Goal: Task Accomplishment & Management: Use online tool/utility

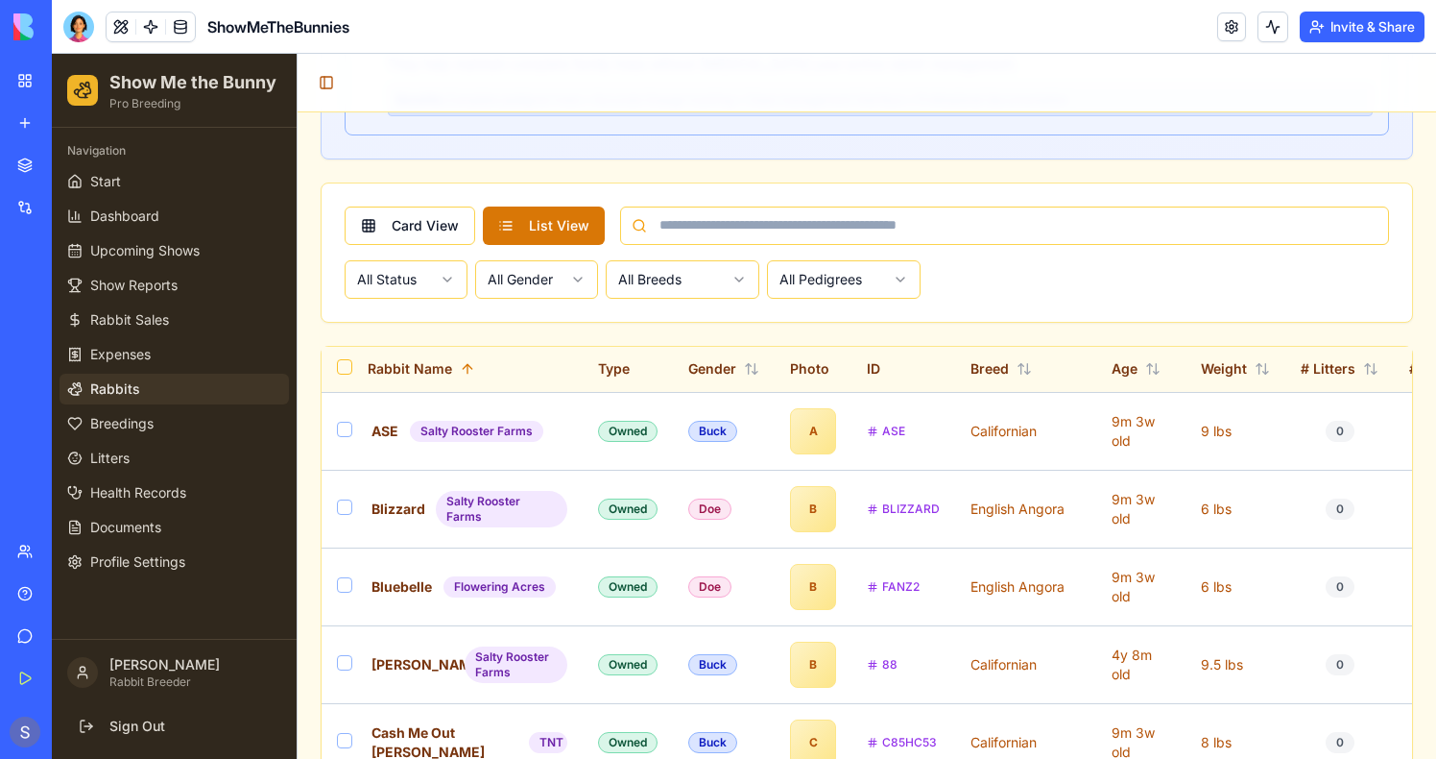
scroll to position [867, 0]
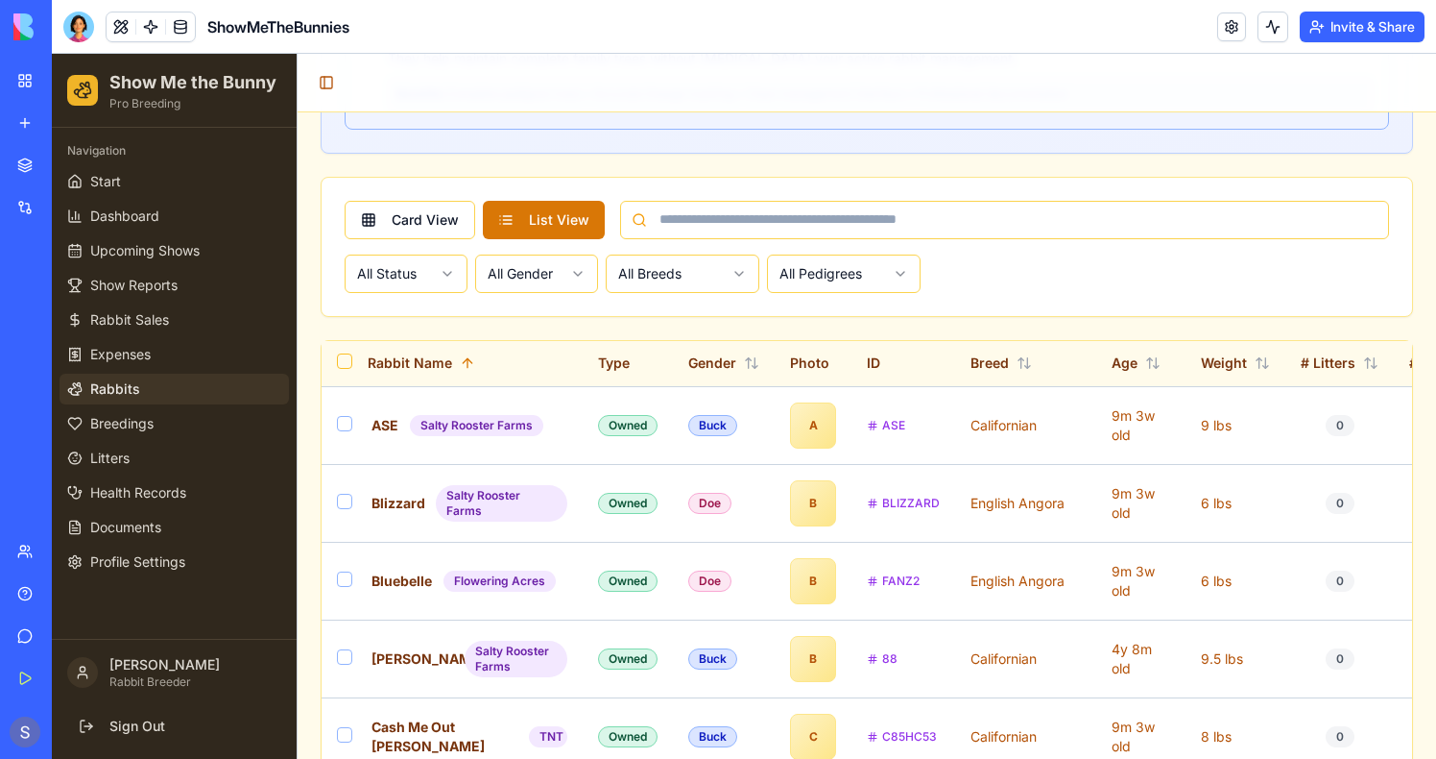
click at [107, 391] on span "Rabbits" at bounding box center [115, 388] width 50 height 19
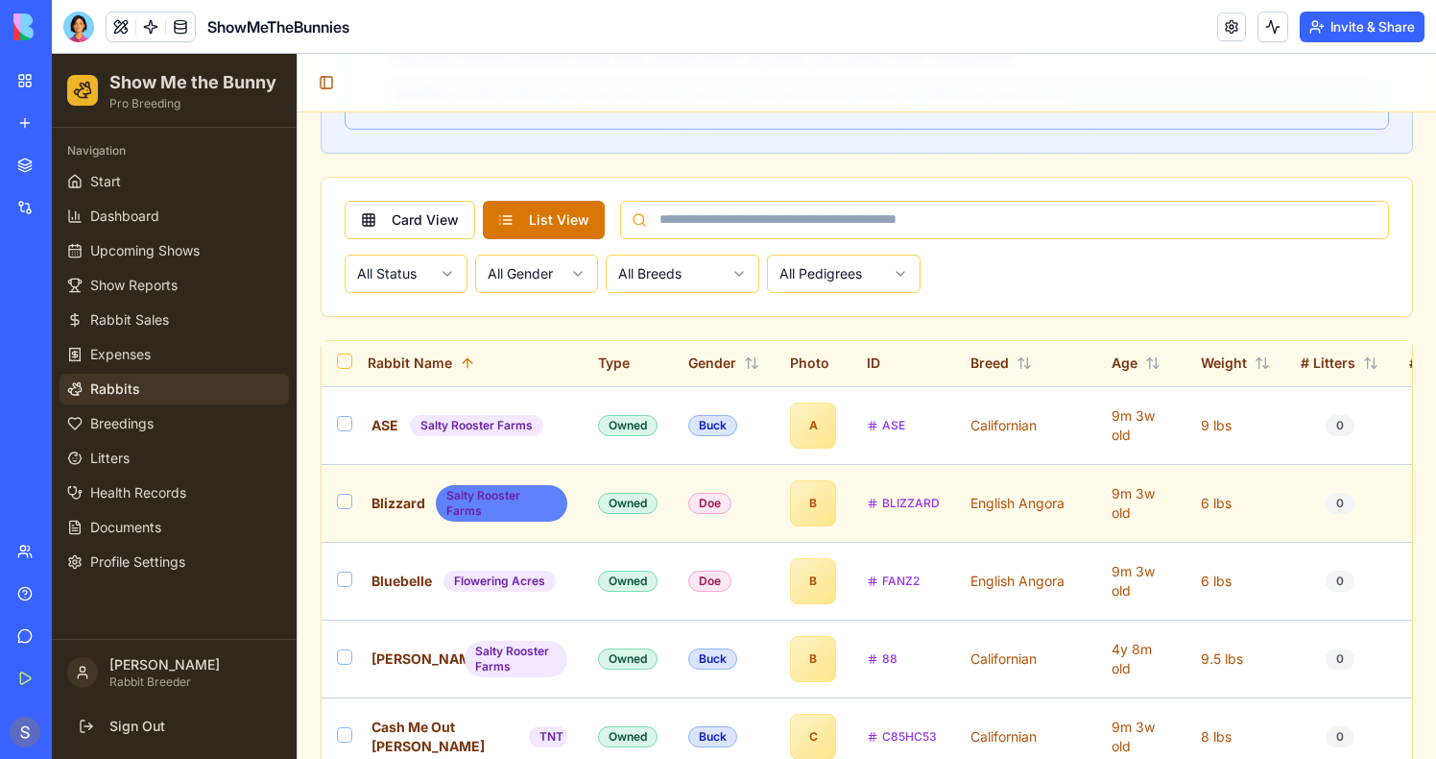
scroll to position [889, 0]
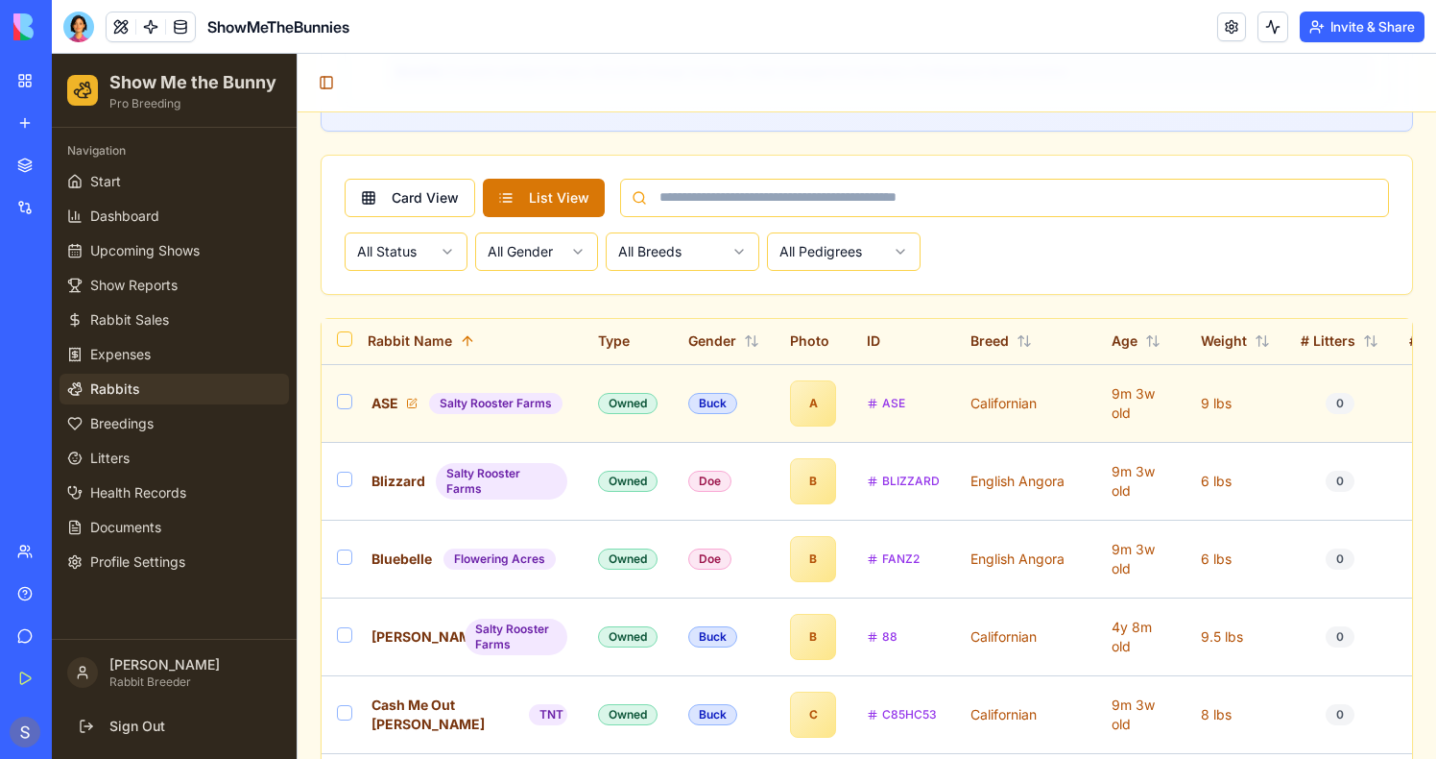
click at [385, 398] on span "ASE" at bounding box center [385, 403] width 27 height 19
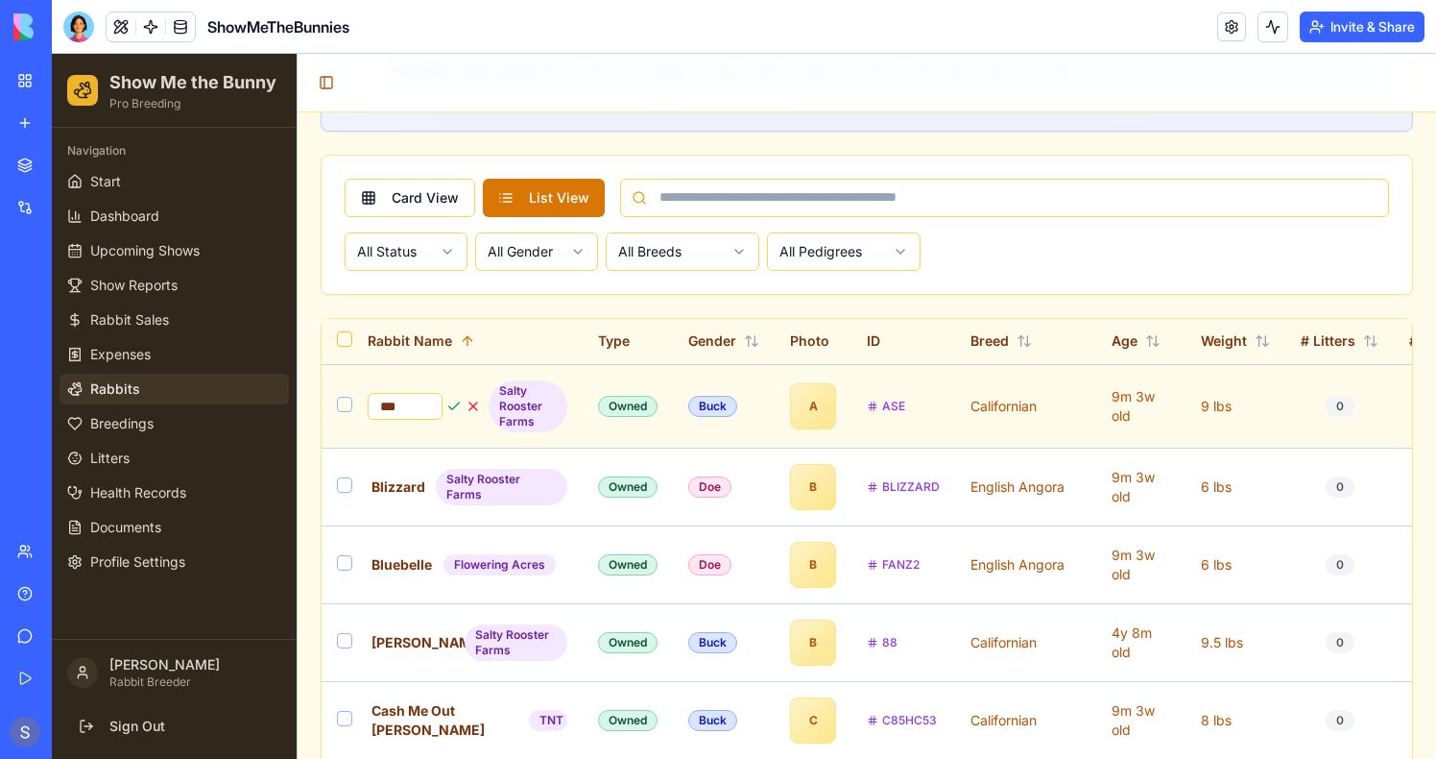
click at [436, 431] on div "*** Salty Rooster Farms" at bounding box center [468, 406] width 200 height 52
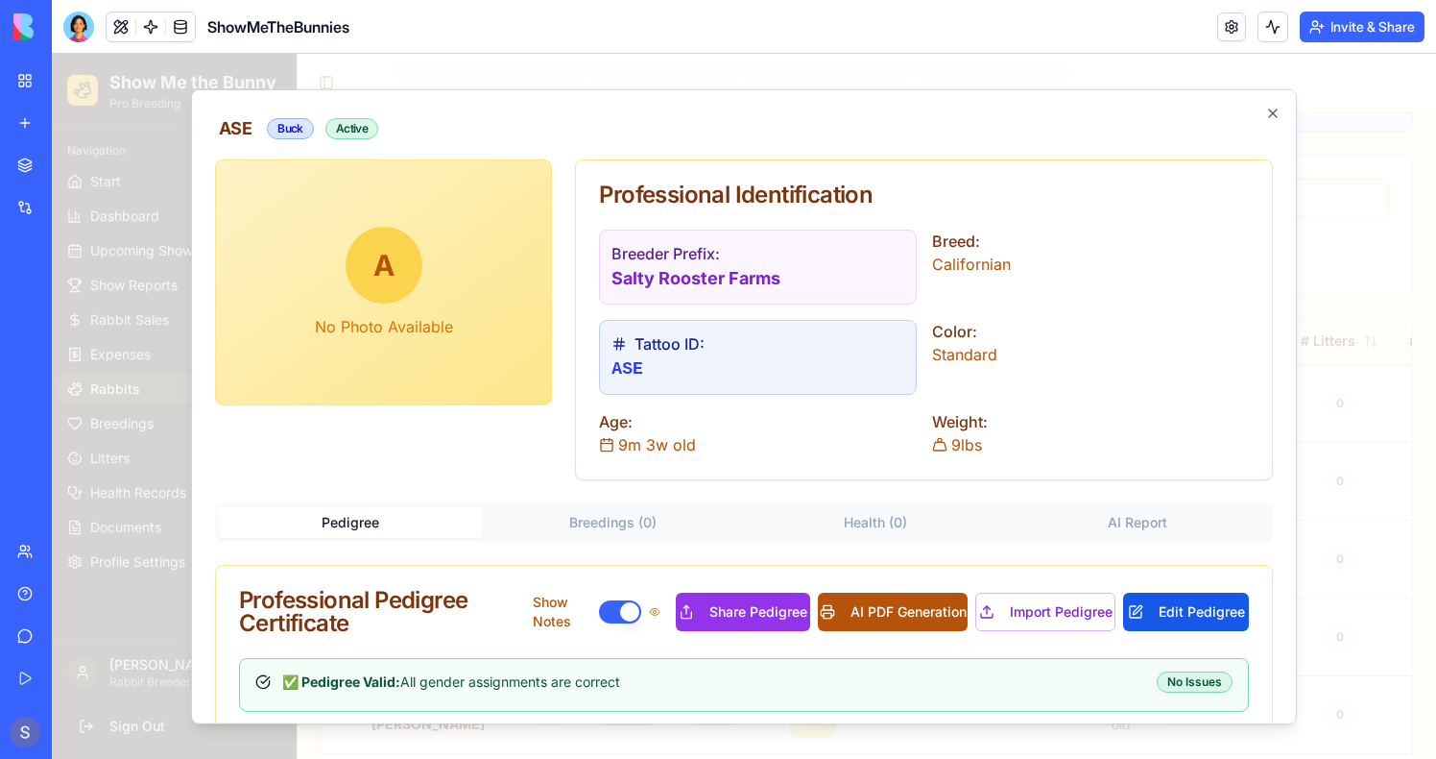
click at [875, 604] on button "AI PDF Generation" at bounding box center [893, 611] width 150 height 38
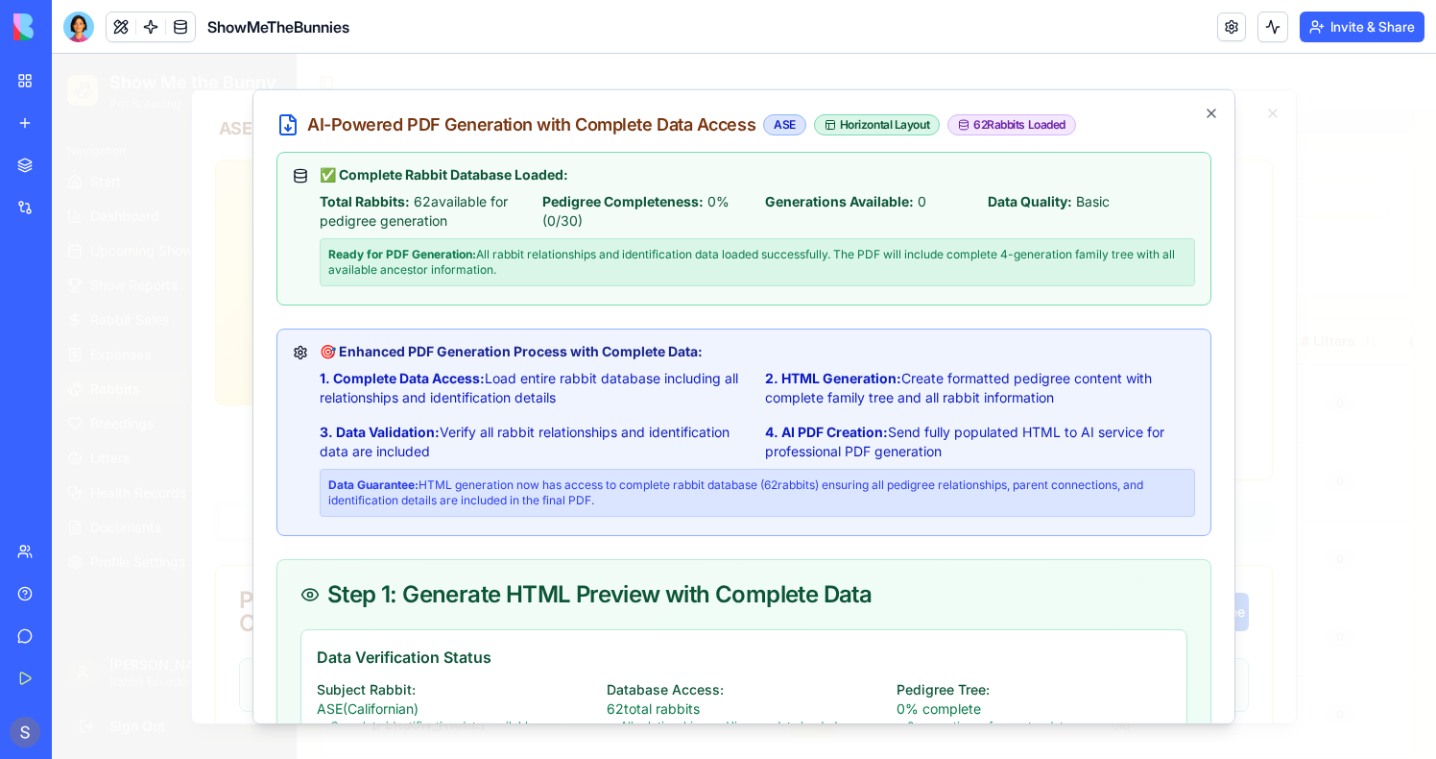
scroll to position [586, 0]
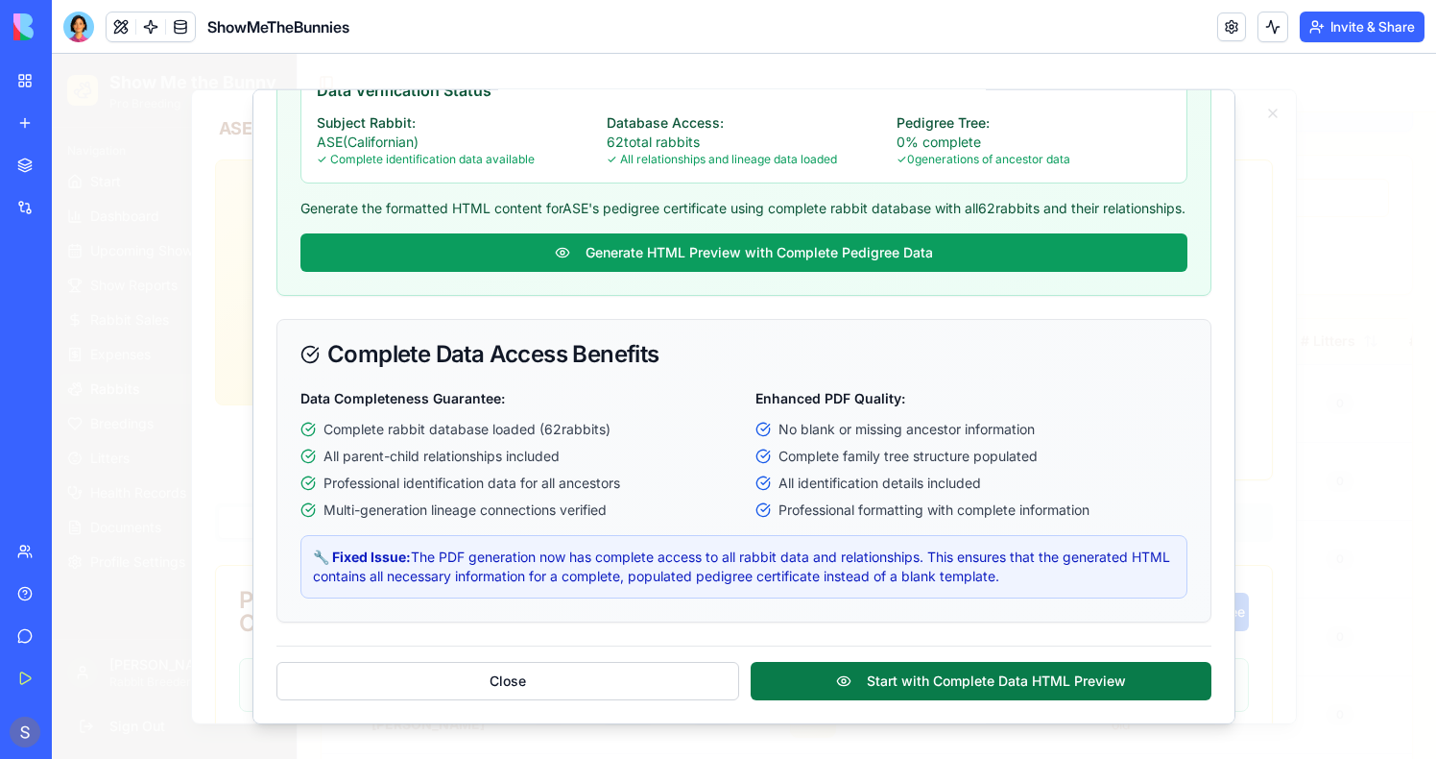
click at [906, 684] on button "Start with Complete Data HTML Preview" at bounding box center [981, 681] width 461 height 38
select select "**"
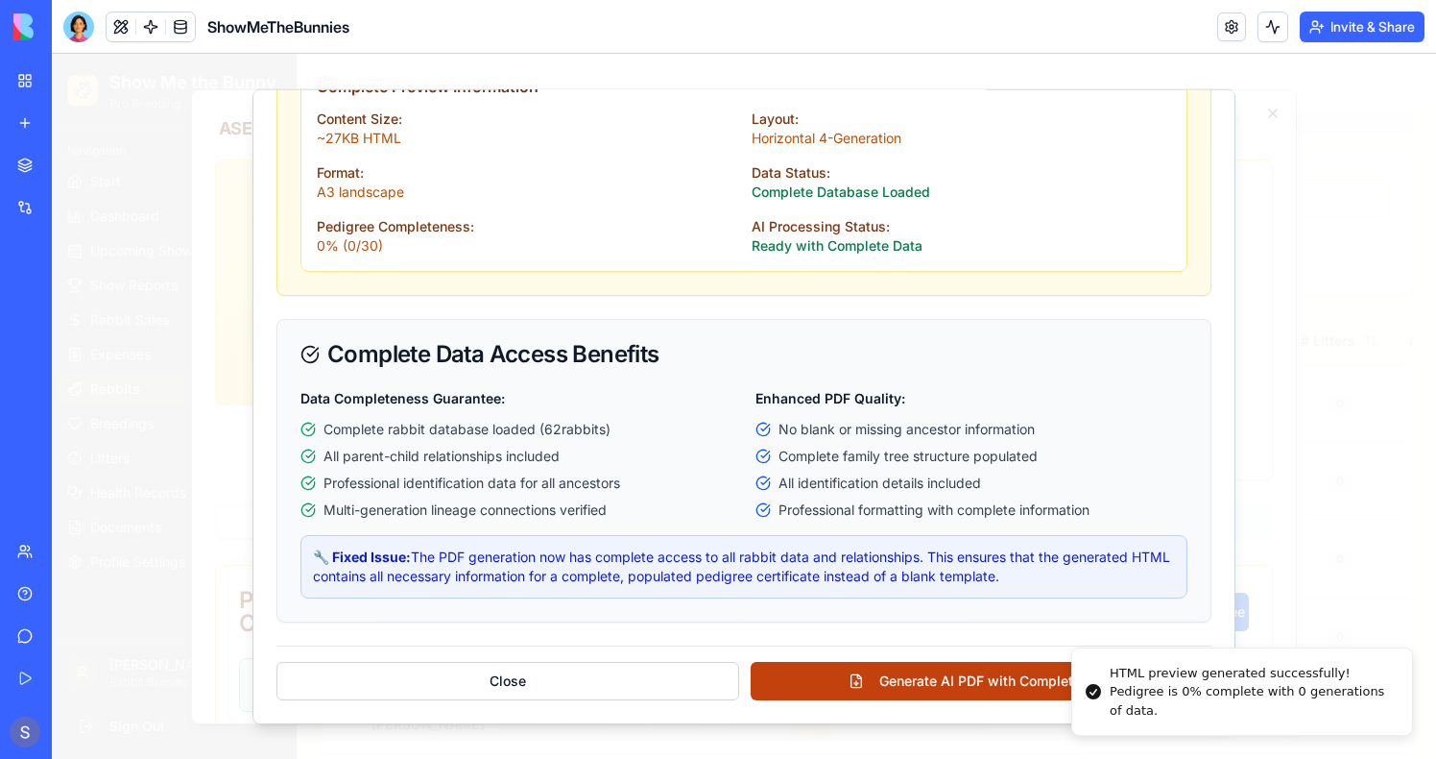
click at [905, 684] on button "Generate AI PDF with Complete Data" at bounding box center [981, 681] width 461 height 38
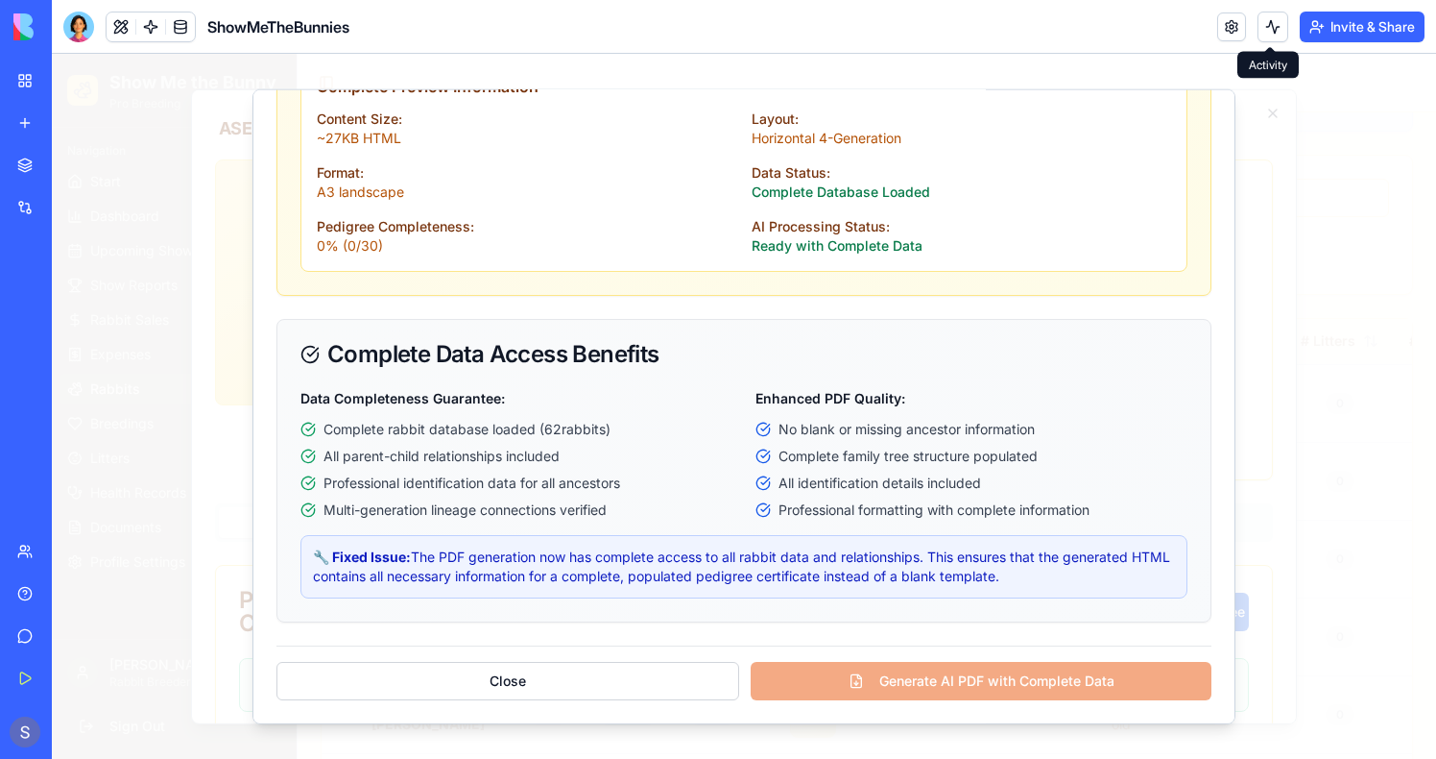
click at [1267, 37] on body "BETA My Workspace New app Marketplace Integrations Recent PDF Viewer ShowMeTheB…" at bounding box center [718, 379] width 1436 height 759
click at [1274, 13] on button at bounding box center [1273, 27] width 31 height 31
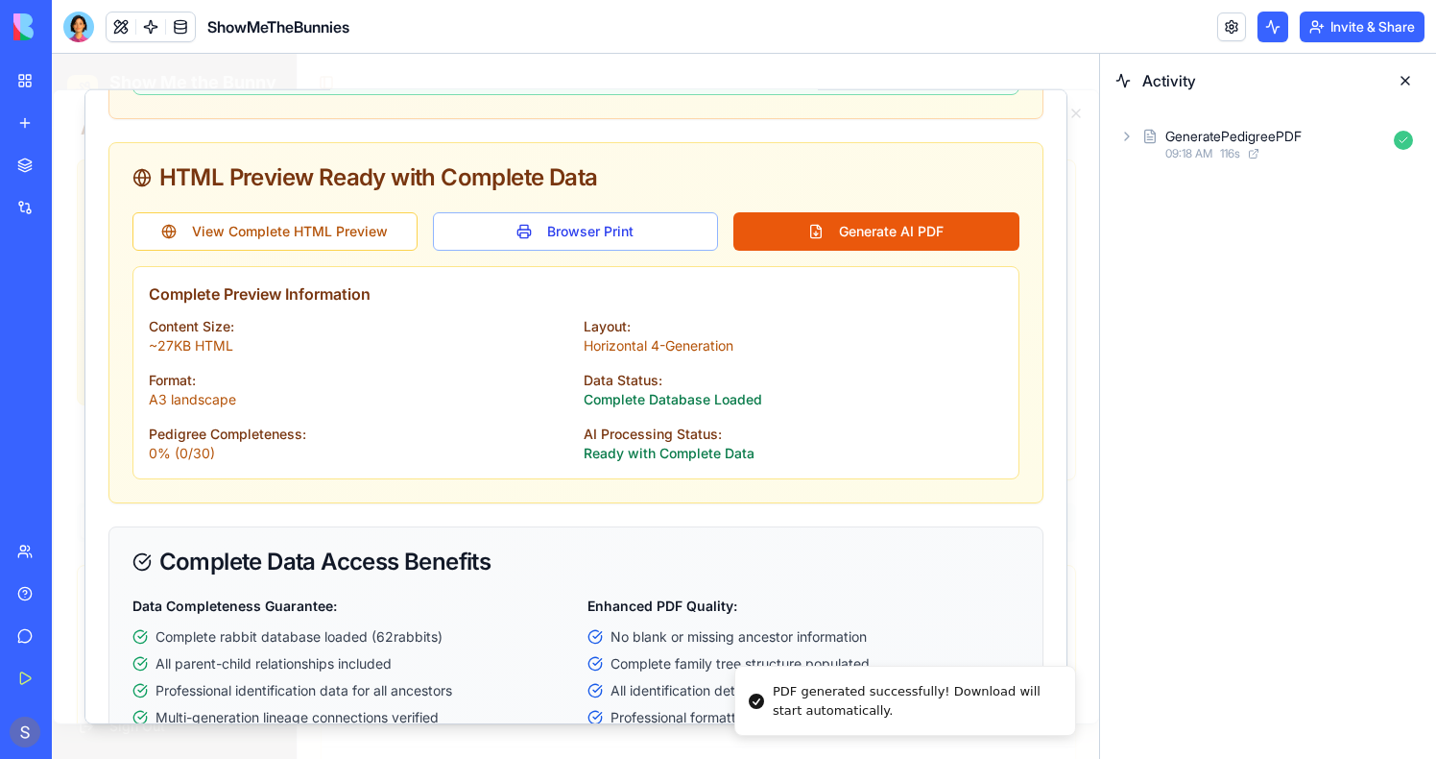
scroll to position [1905, 0]
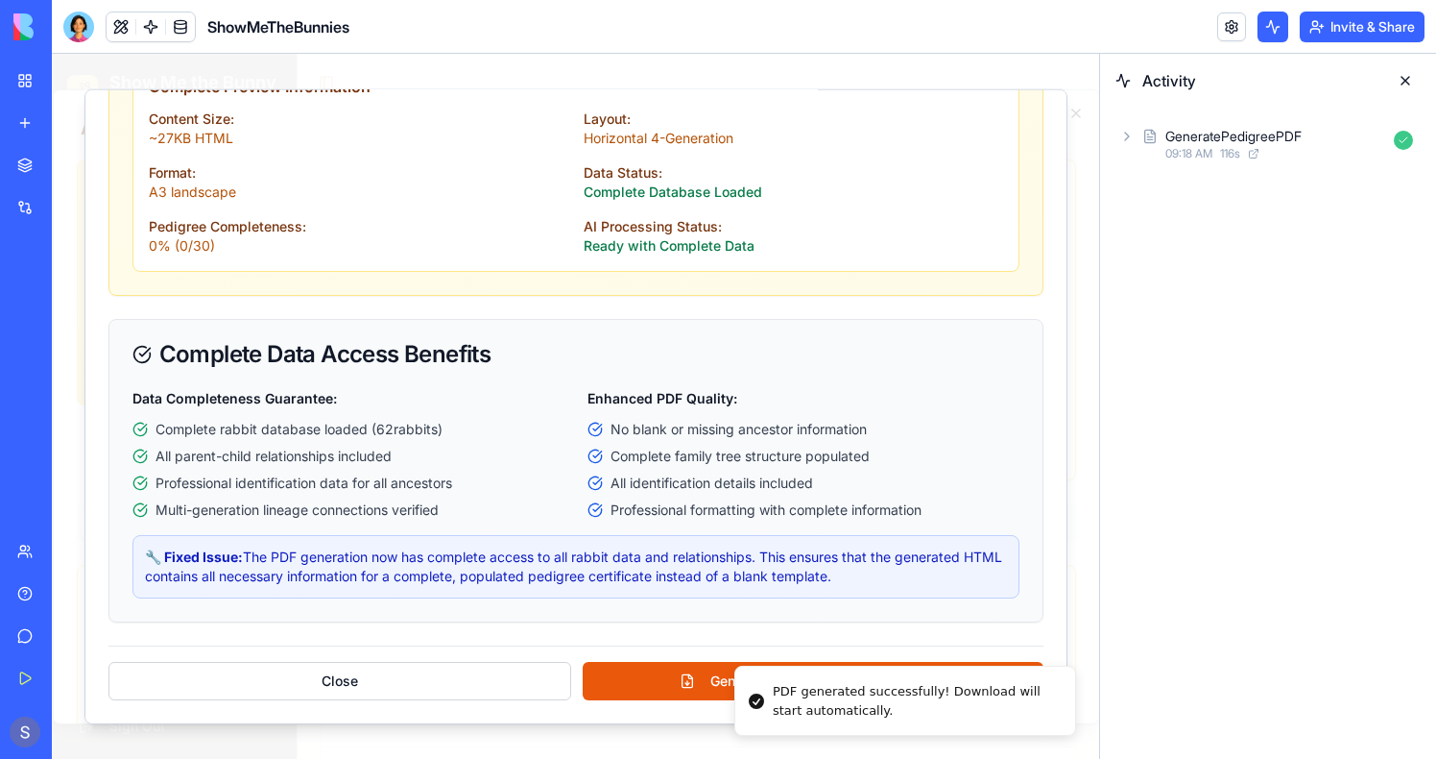
click at [1244, 165] on div "GeneratePedigreePDF 09:18 AM 116 s" at bounding box center [1268, 144] width 336 height 73
click at [1236, 159] on span "116 s" at bounding box center [1230, 153] width 20 height 15
click at [1234, 177] on div "AgentCall" at bounding box center [1226, 186] width 58 height 19
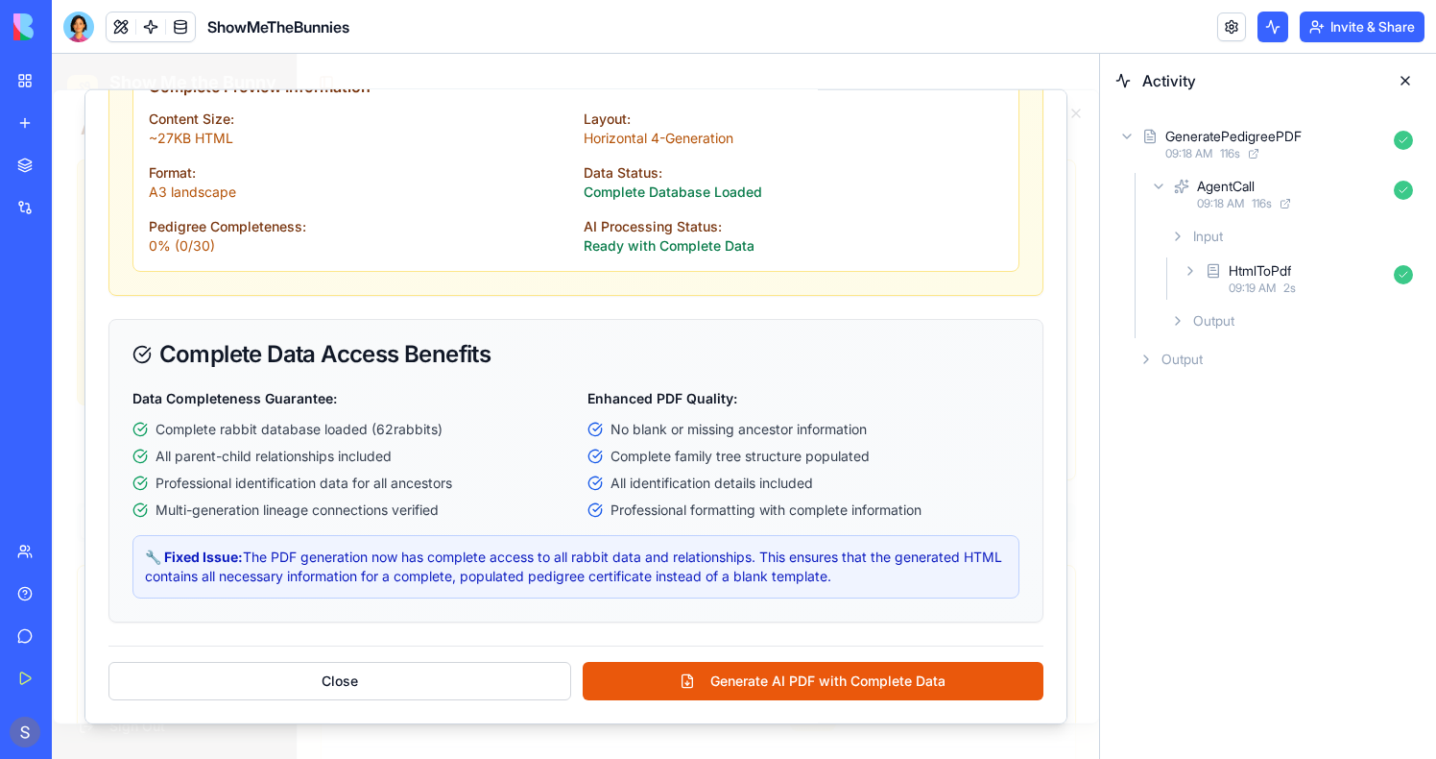
click at [1232, 281] on span "09:19 AM" at bounding box center [1252, 287] width 47 height 15
click at [1236, 312] on div "Output" at bounding box center [1307, 324] width 227 height 35
click at [1260, 388] on div "https://blocks.diy/api/blocks/fileDataBlock/68d0ea8642589da59318a5eb/redirect" at bounding box center [1285, 390] width 148 height 19
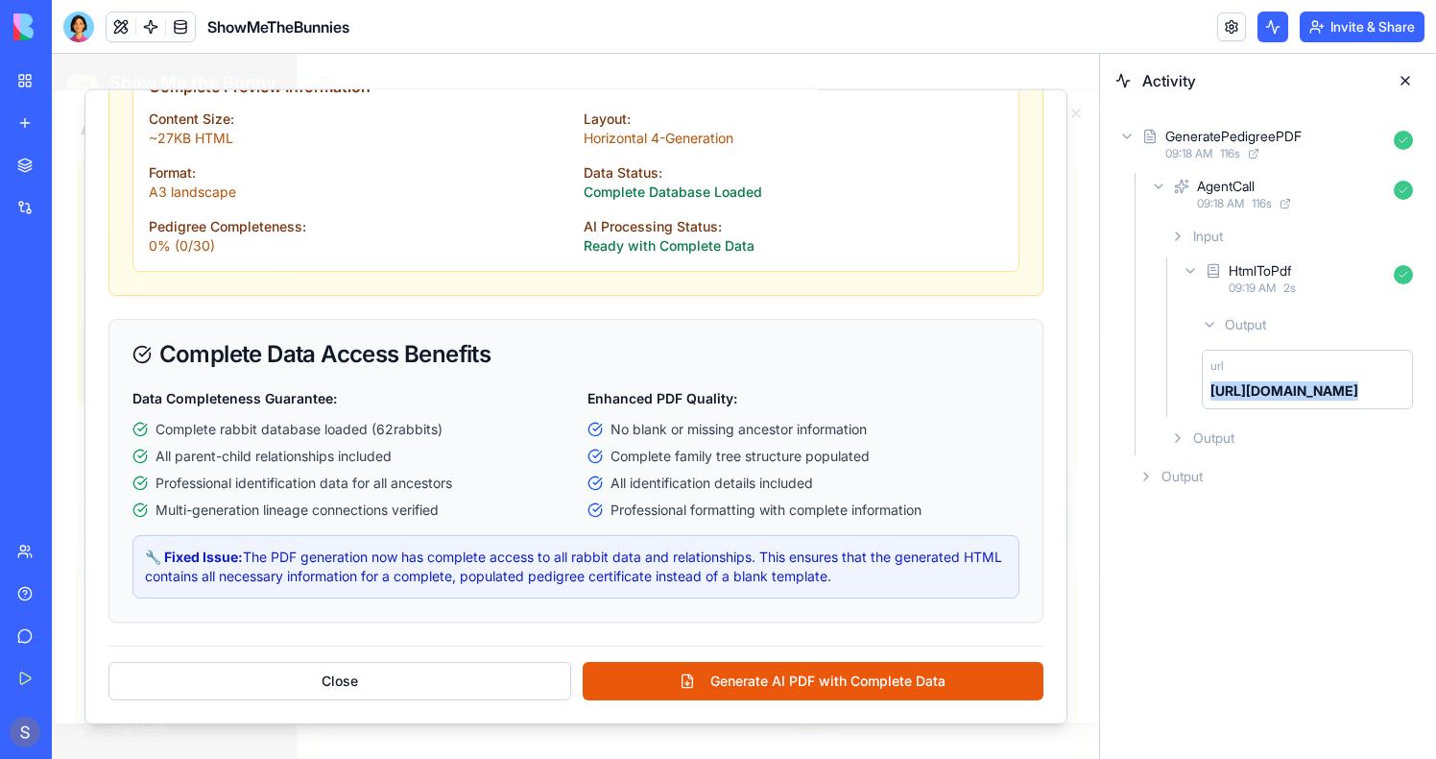
copy div "https://blocks.diy/api/blocks/fileDataBlock/68d0ea8642589da59318a5eb/redirect"
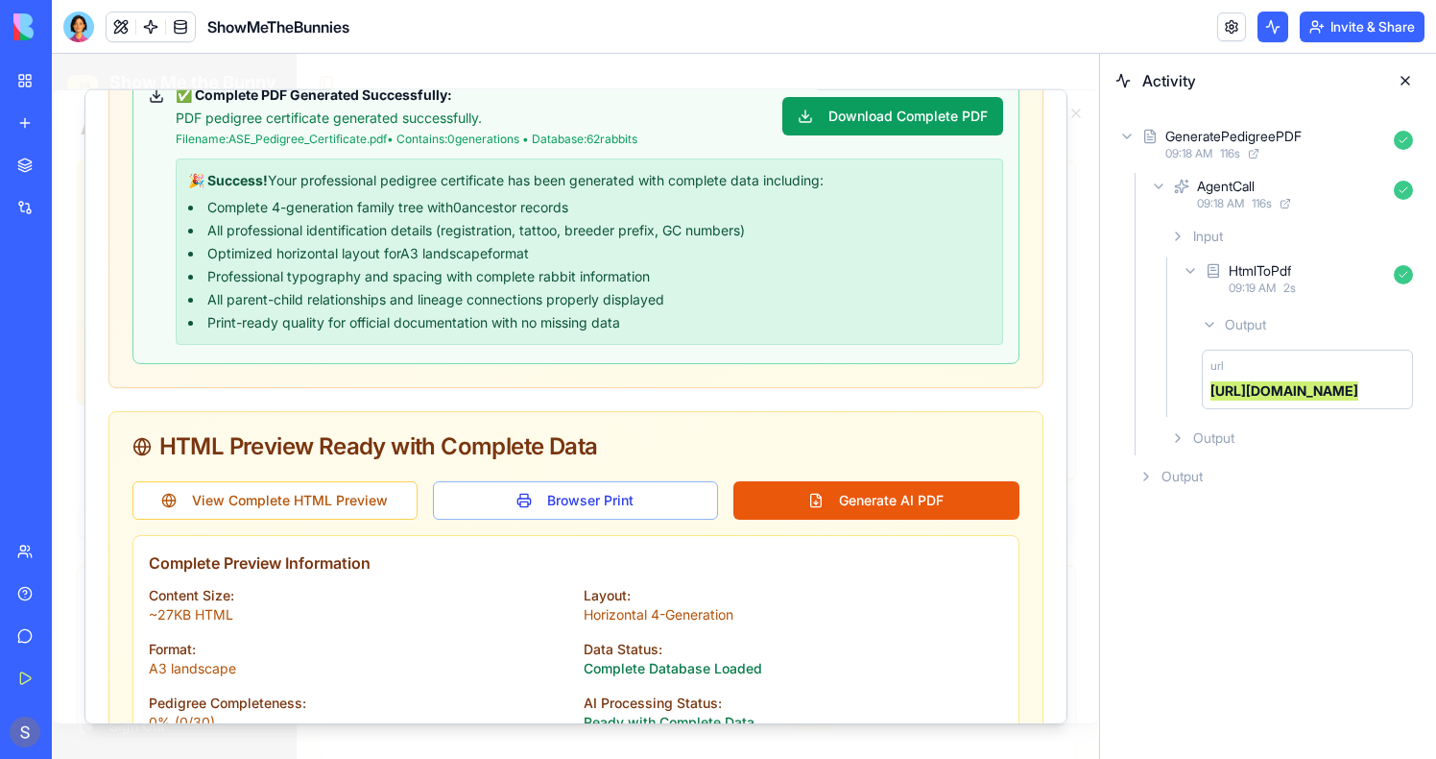
scroll to position [1306, 0]
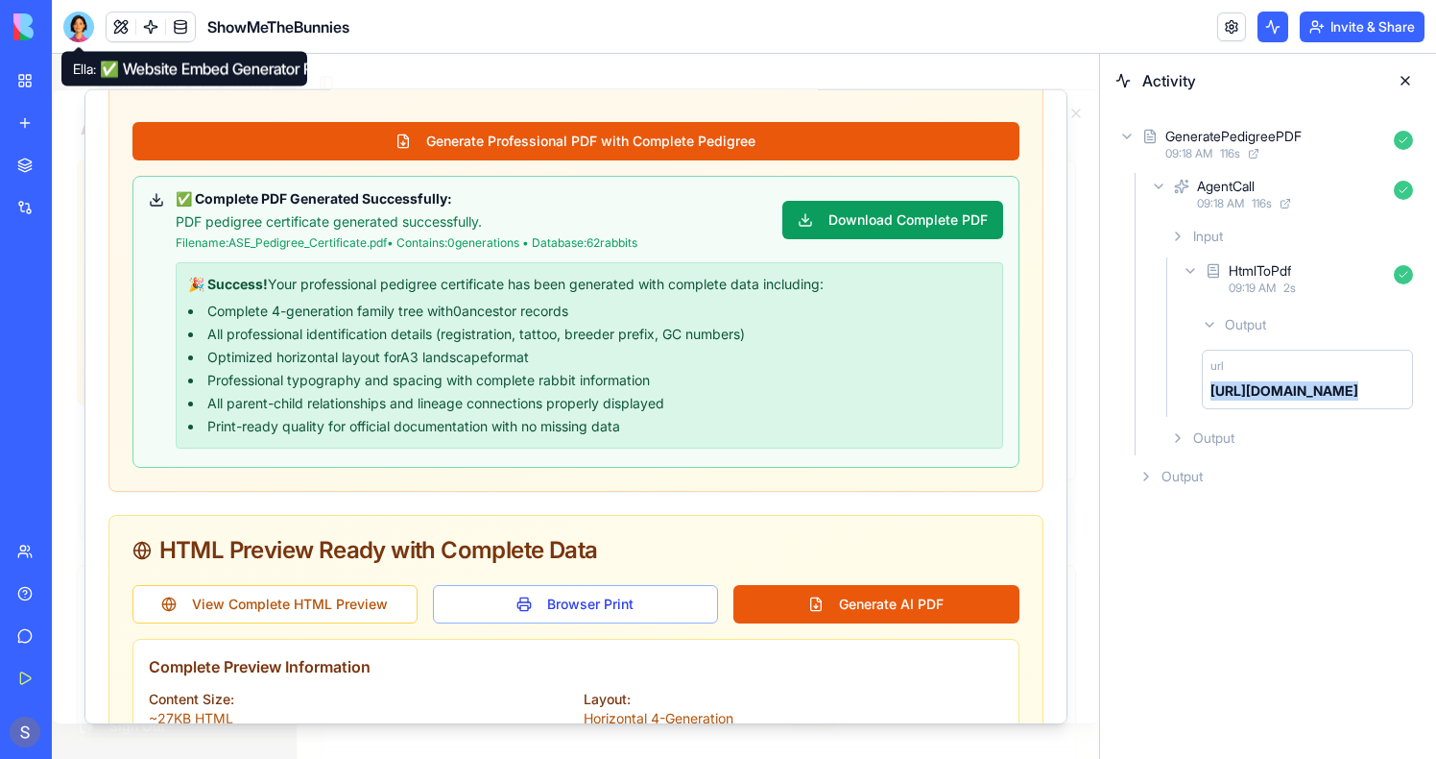
click at [74, 26] on div at bounding box center [78, 27] width 31 height 31
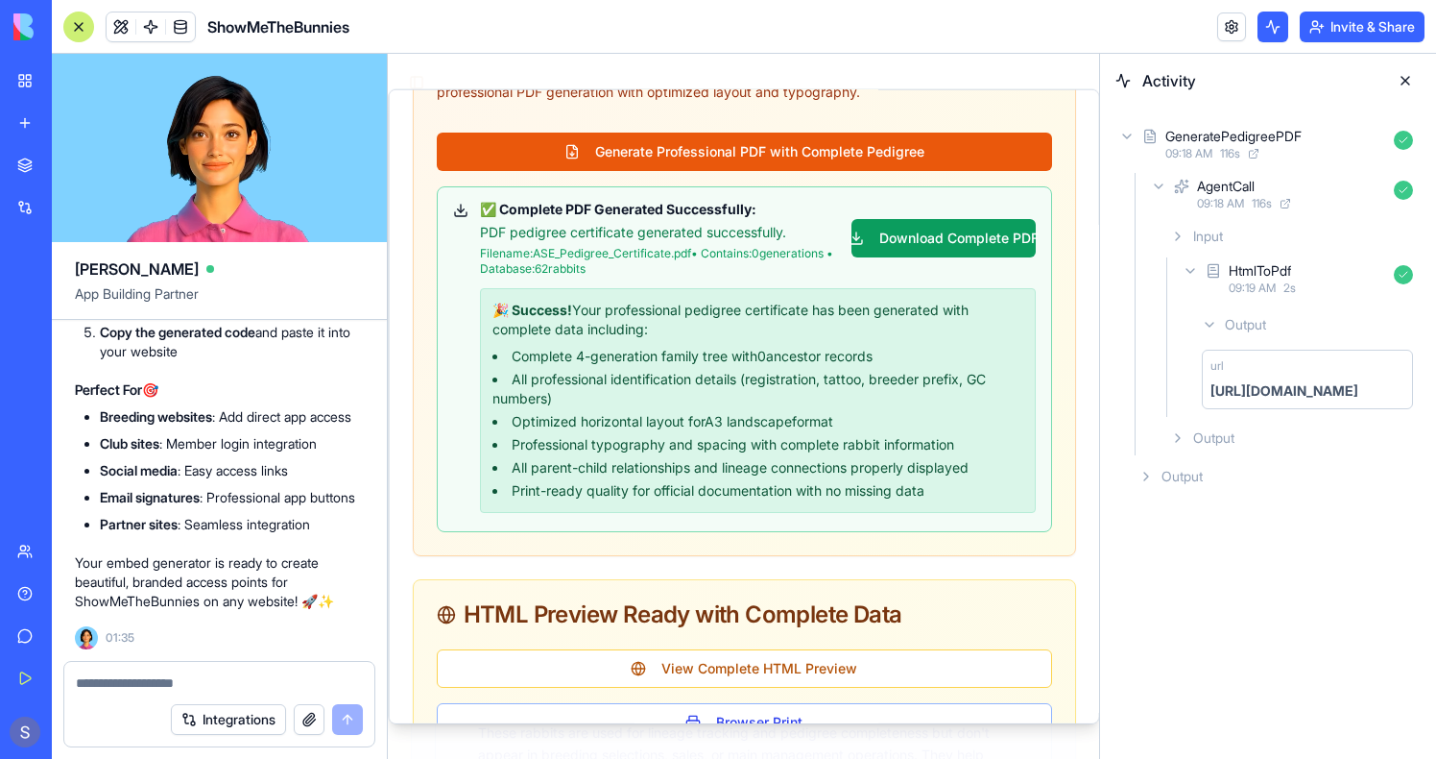
scroll to position [161103, 0]
click at [119, 38] on button at bounding box center [121, 26] width 29 height 29
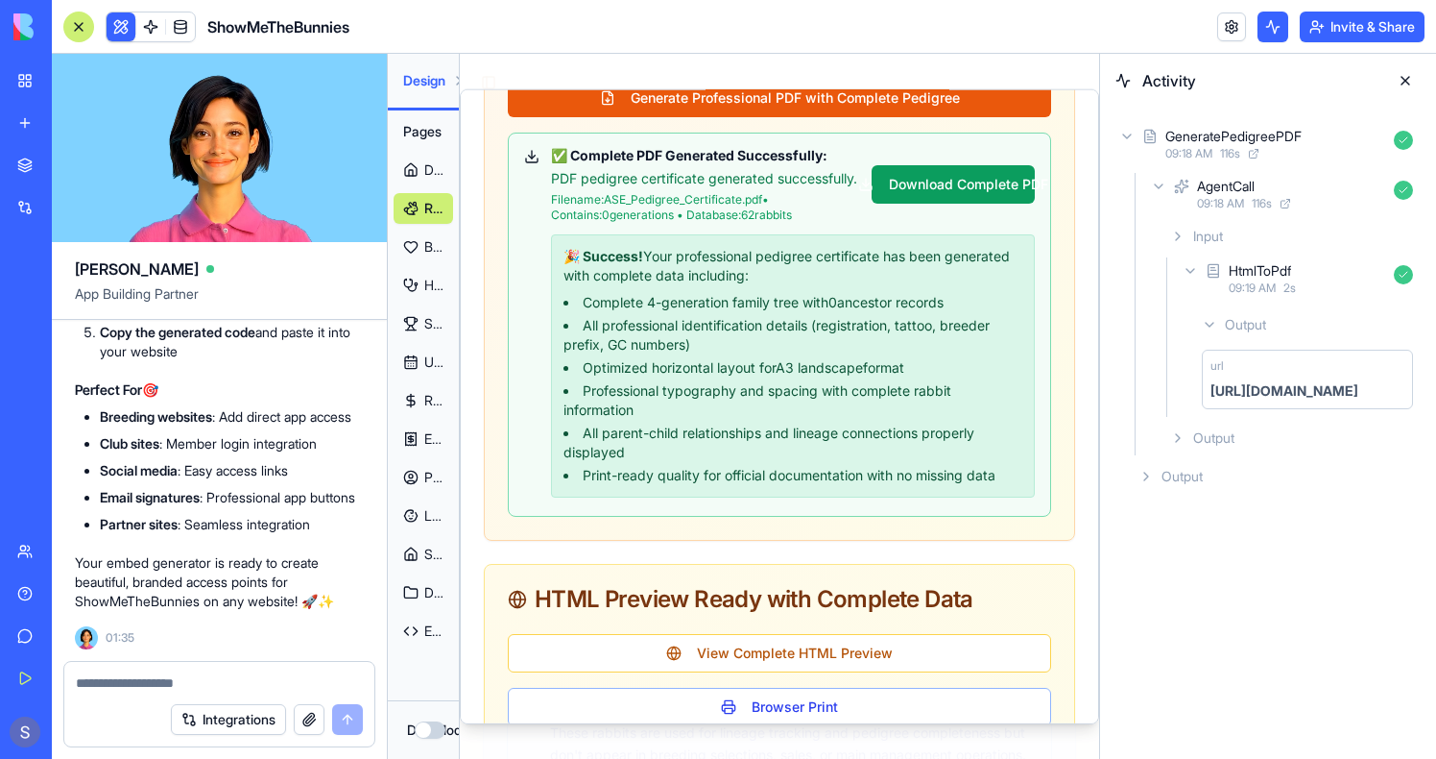
scroll to position [1120, 0]
click at [119, 38] on button at bounding box center [121, 26] width 29 height 29
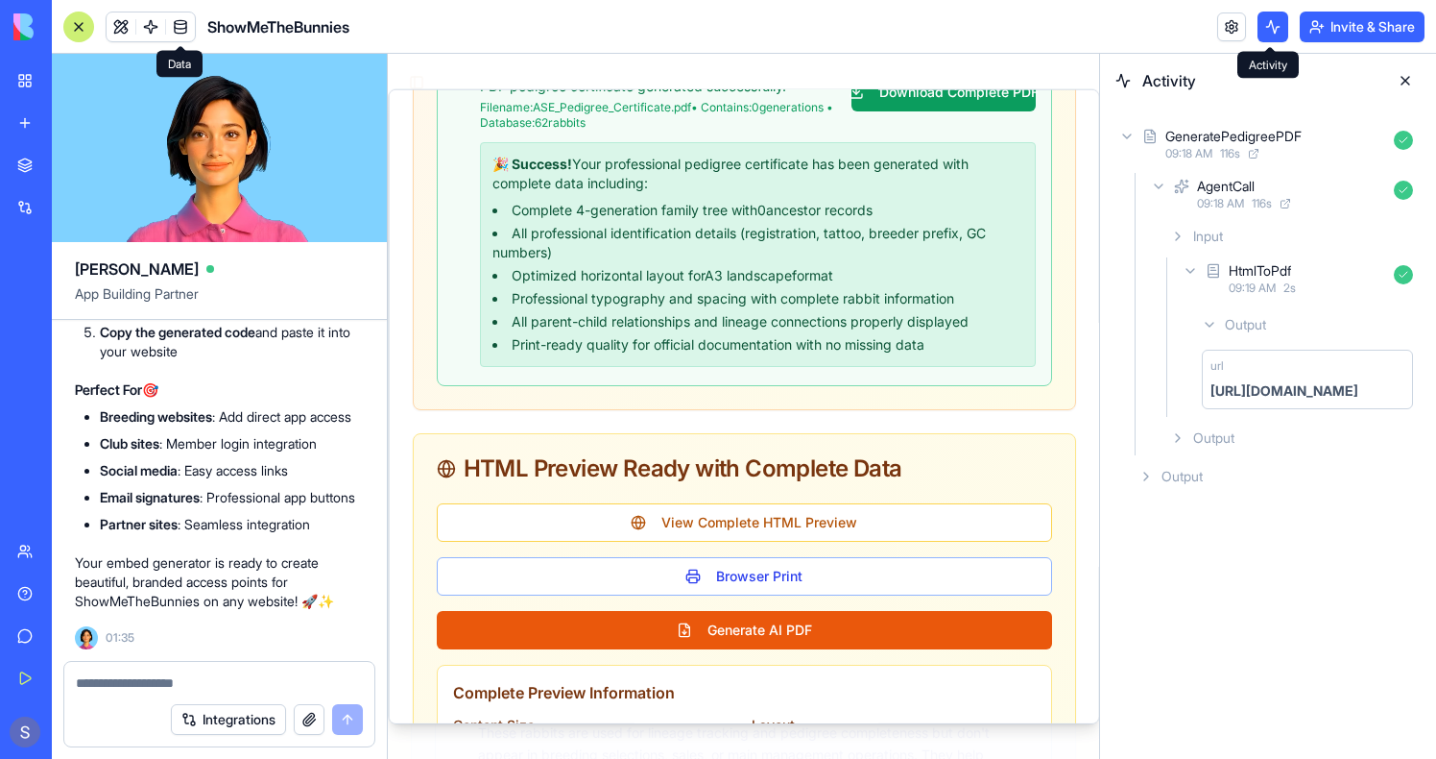
scroll to position [1818, 0]
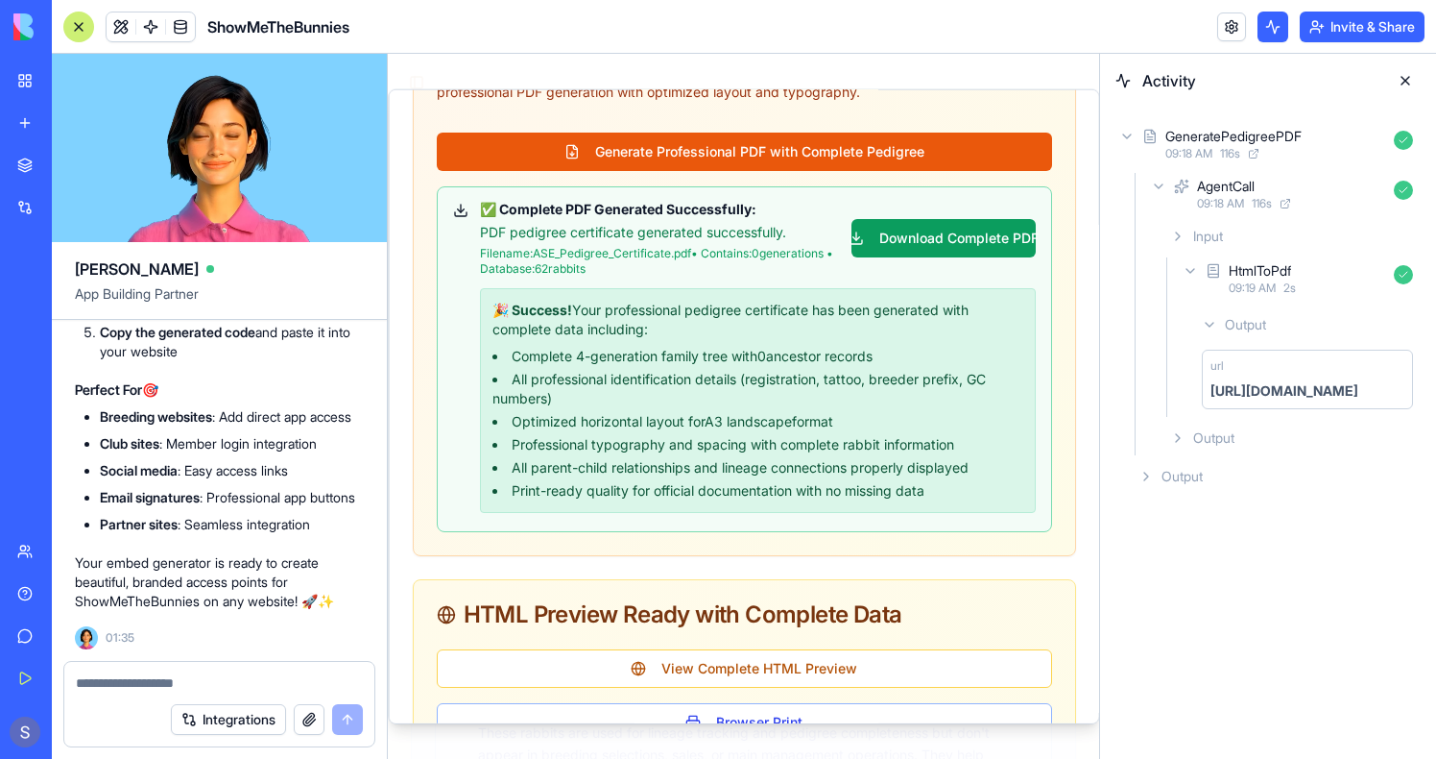
click at [1404, 77] on button at bounding box center [1405, 80] width 31 height 31
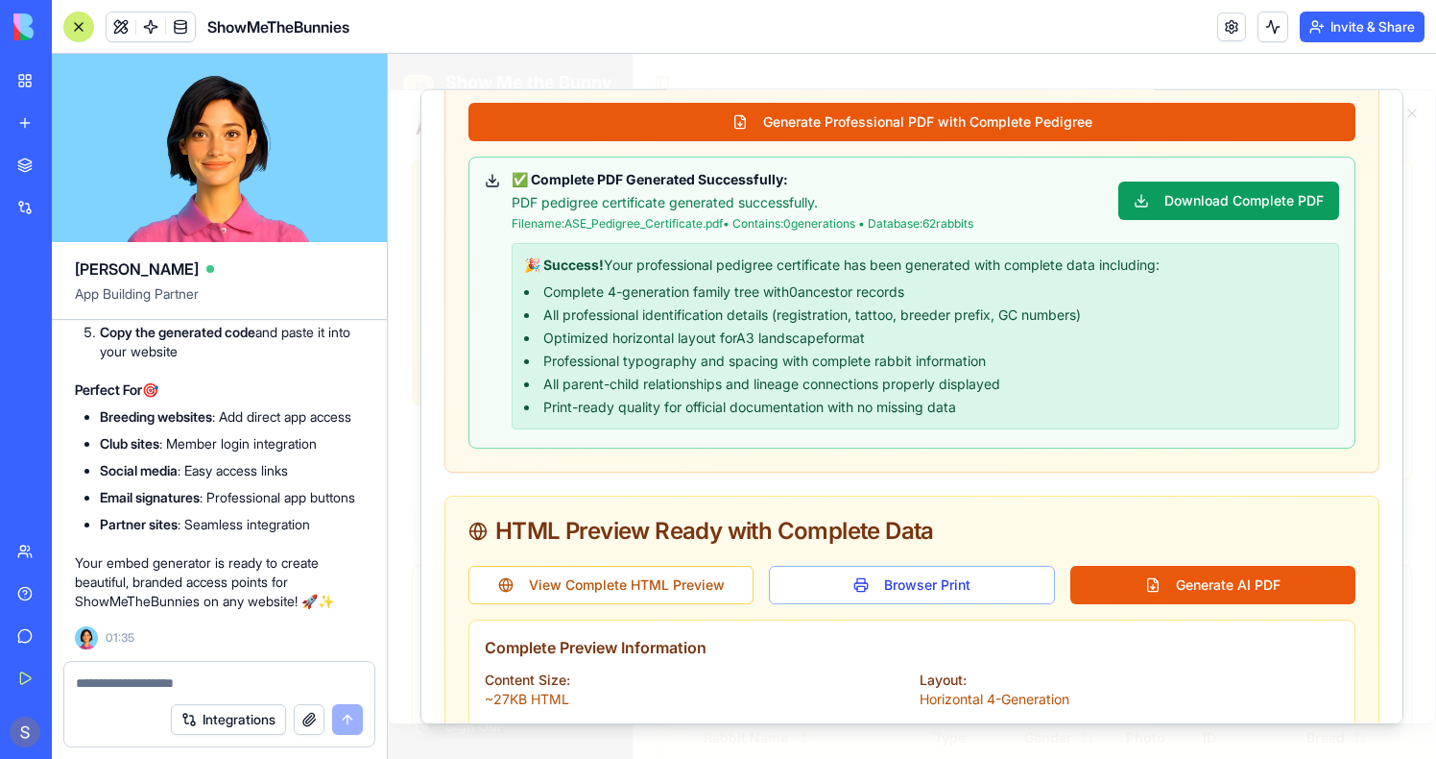
scroll to position [1306, 0]
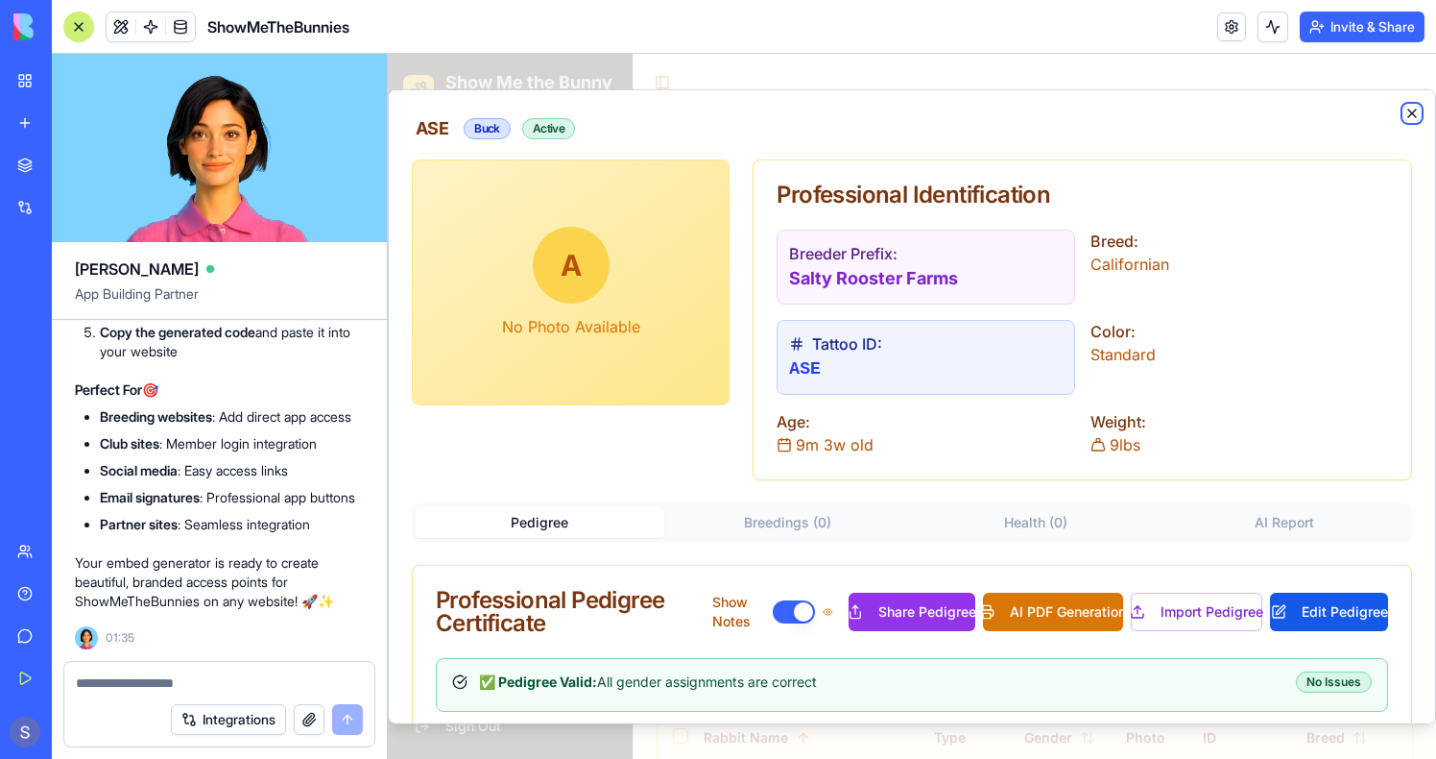
click at [1417, 110] on icon "button" at bounding box center [1412, 113] width 15 height 15
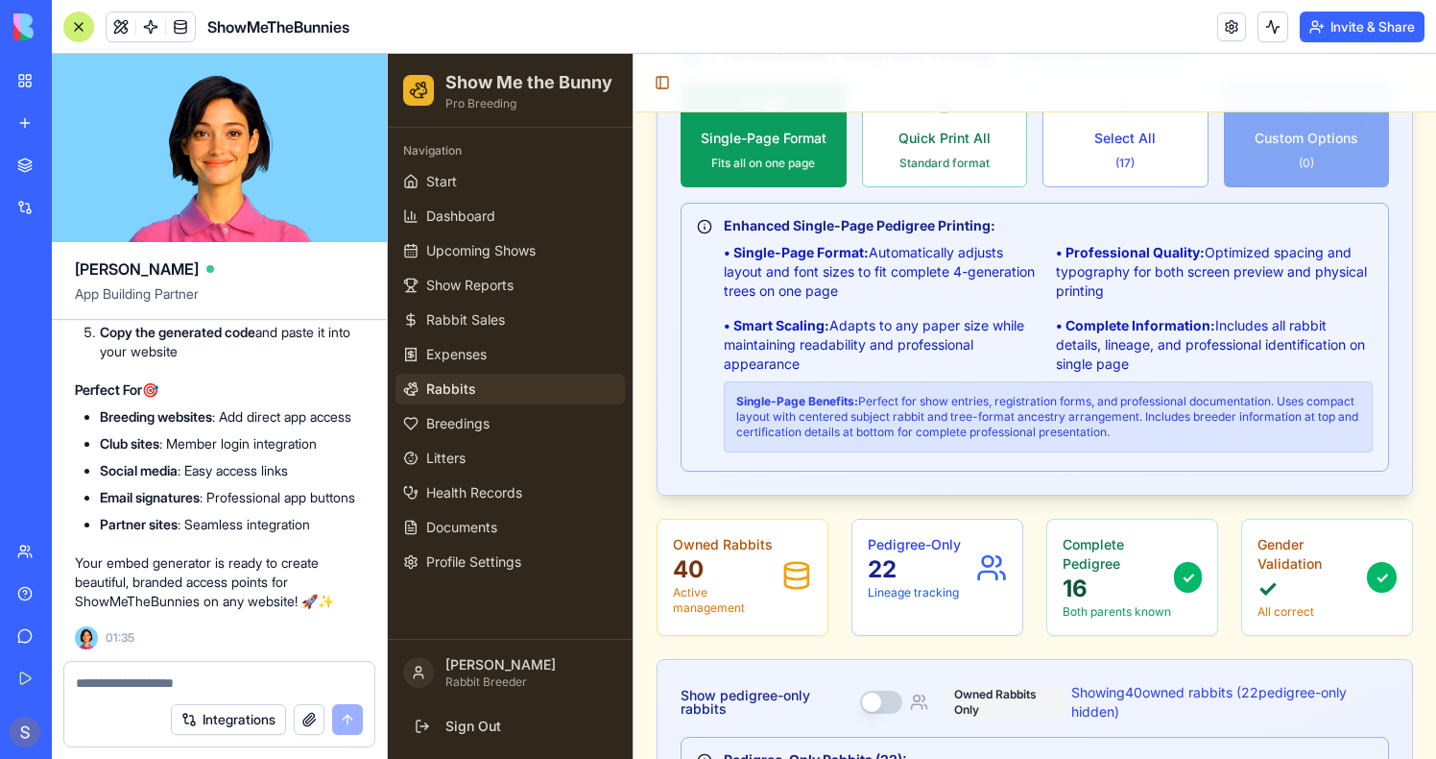
scroll to position [0, 0]
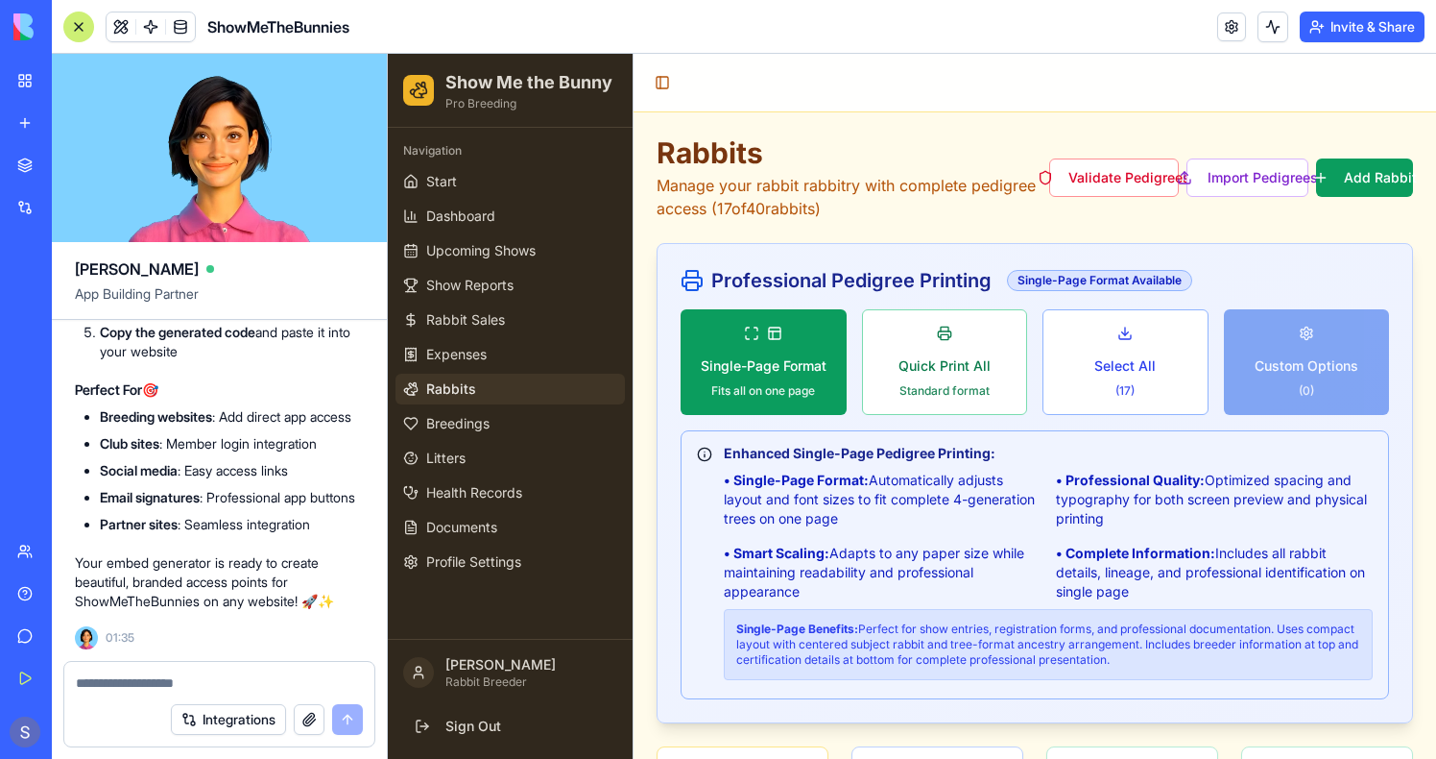
click at [857, 283] on h3 "Professional Pedigree Printing" at bounding box center [851, 280] width 280 height 27
copy h3 "Pedigree"
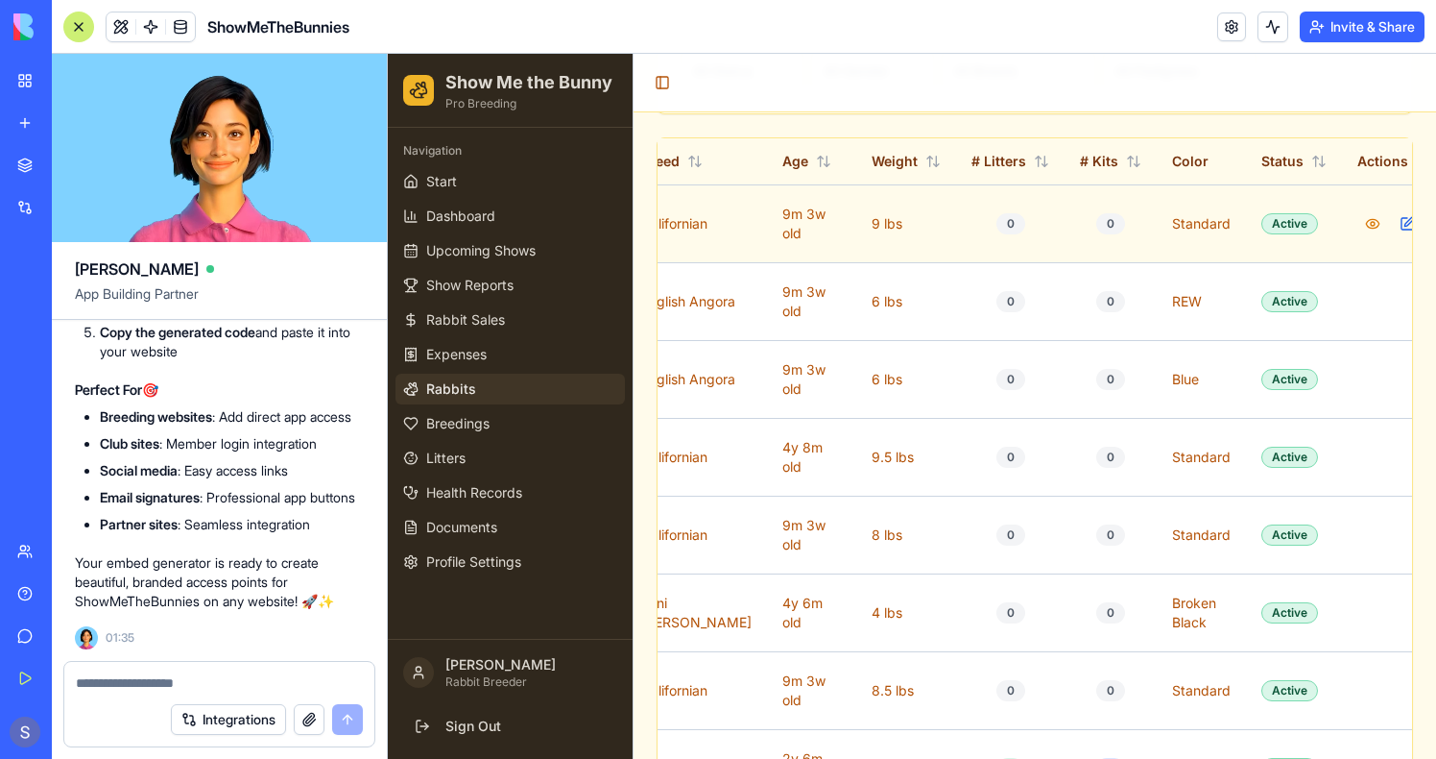
scroll to position [0, 669]
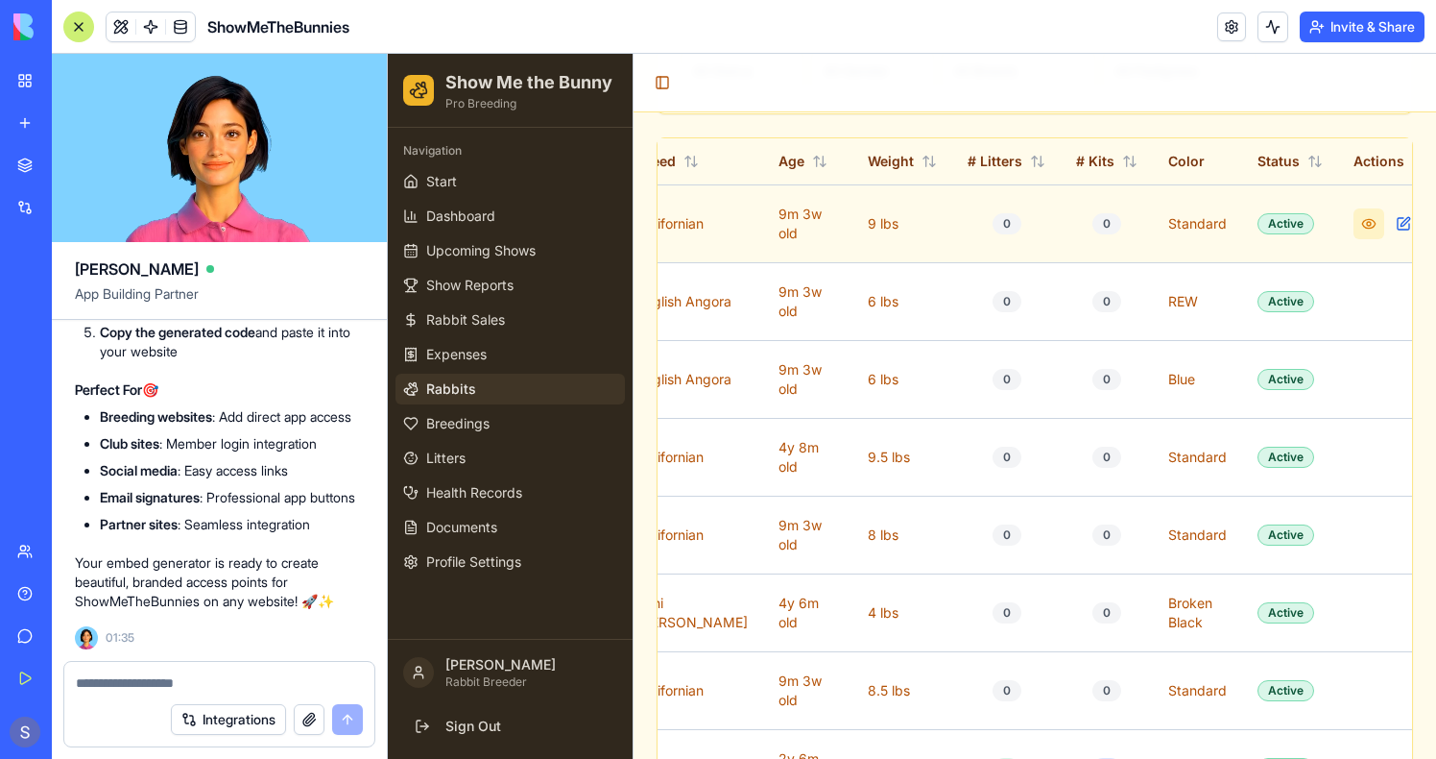
click at [1354, 225] on button at bounding box center [1369, 223] width 31 height 31
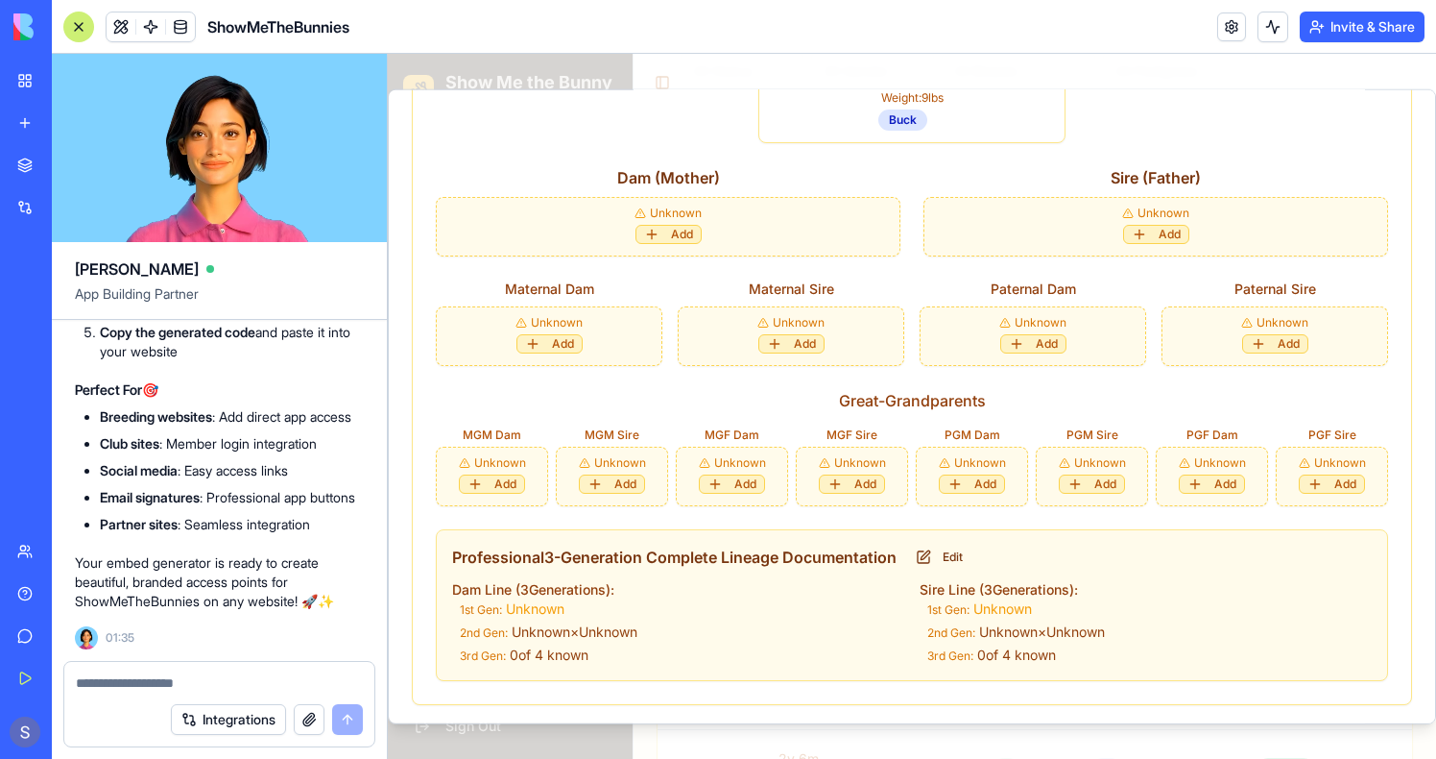
scroll to position [886, 0]
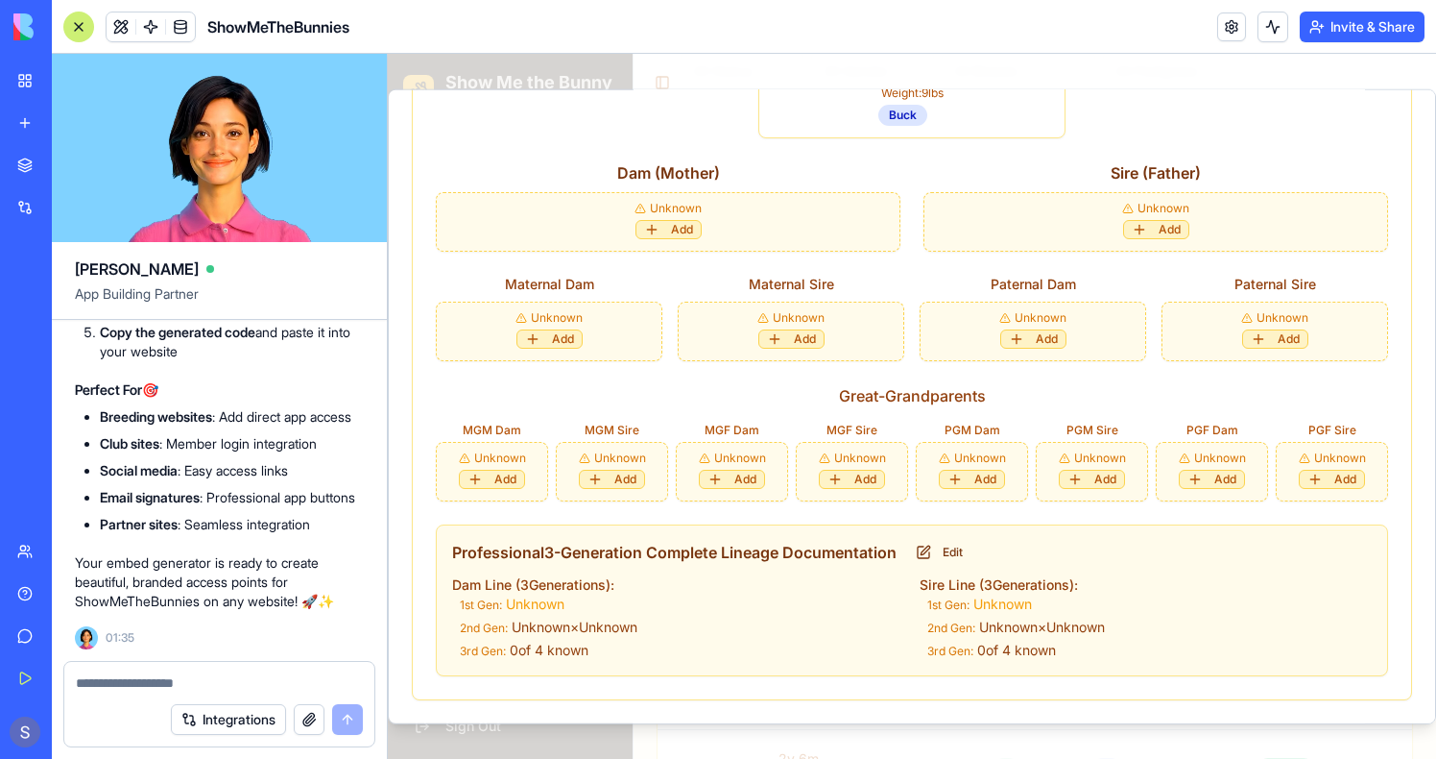
click at [161, 25] on span at bounding box center [181, 27] width 54 height 54
click at [174, 25] on link at bounding box center [180, 26] width 29 height 29
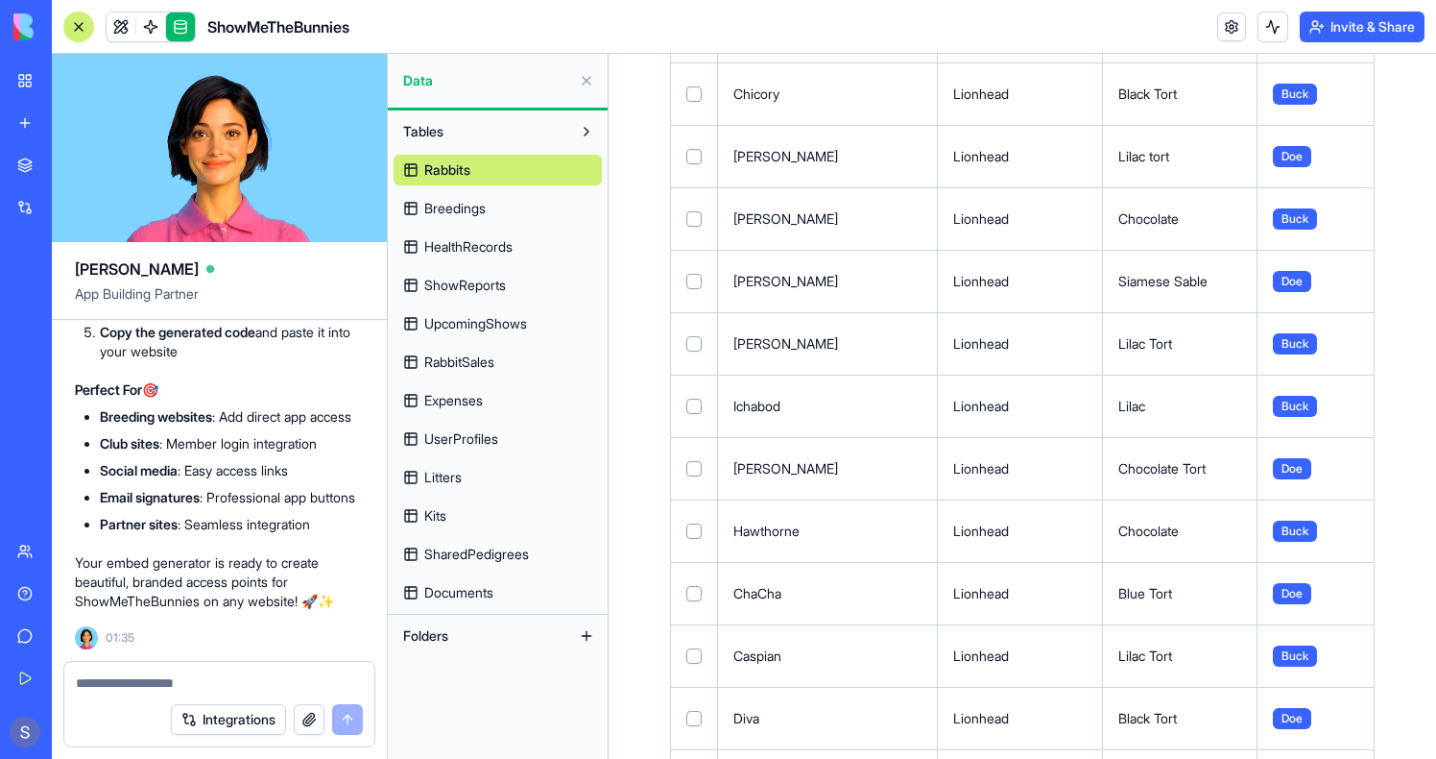
click at [491, 561] on span "SharedPedigrees" at bounding box center [476, 553] width 105 height 19
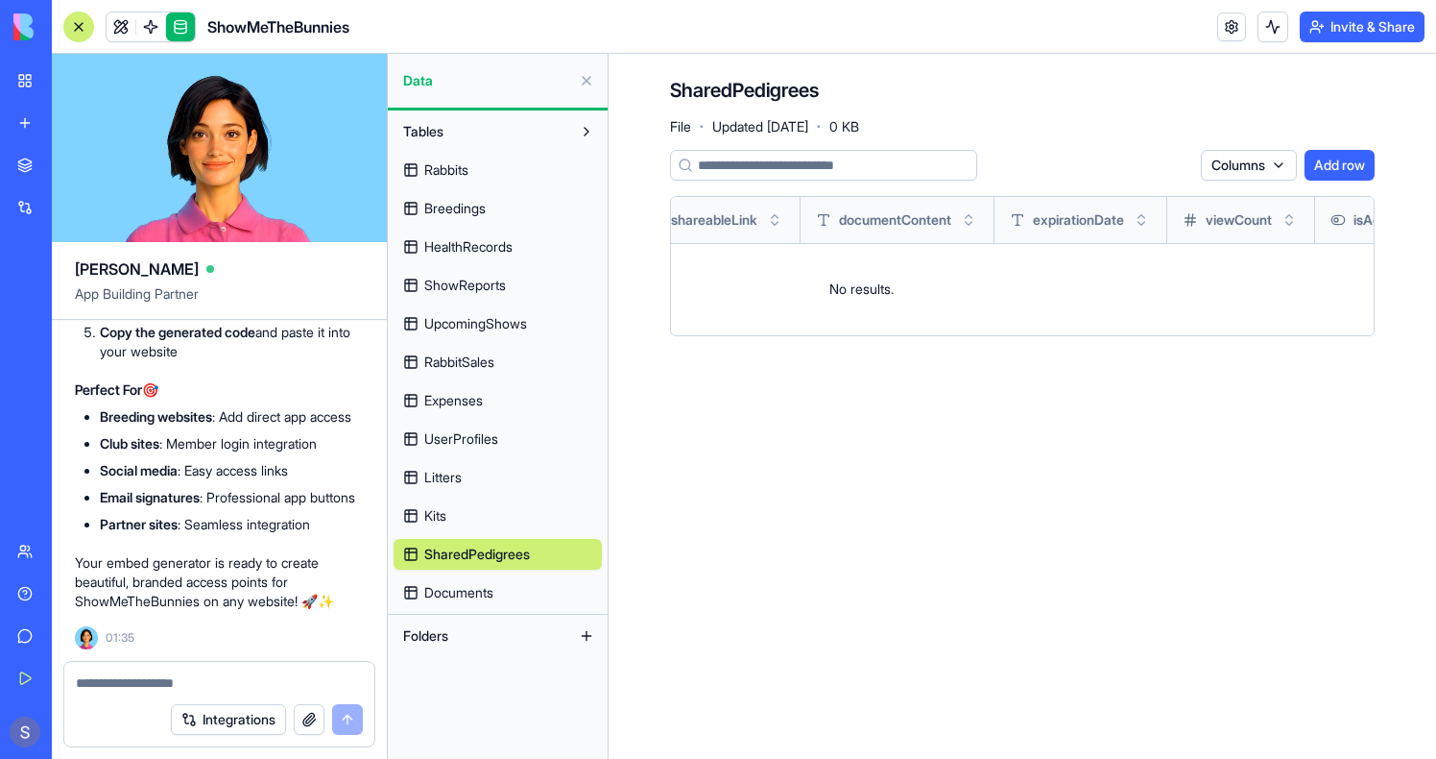
scroll to position [0, 784]
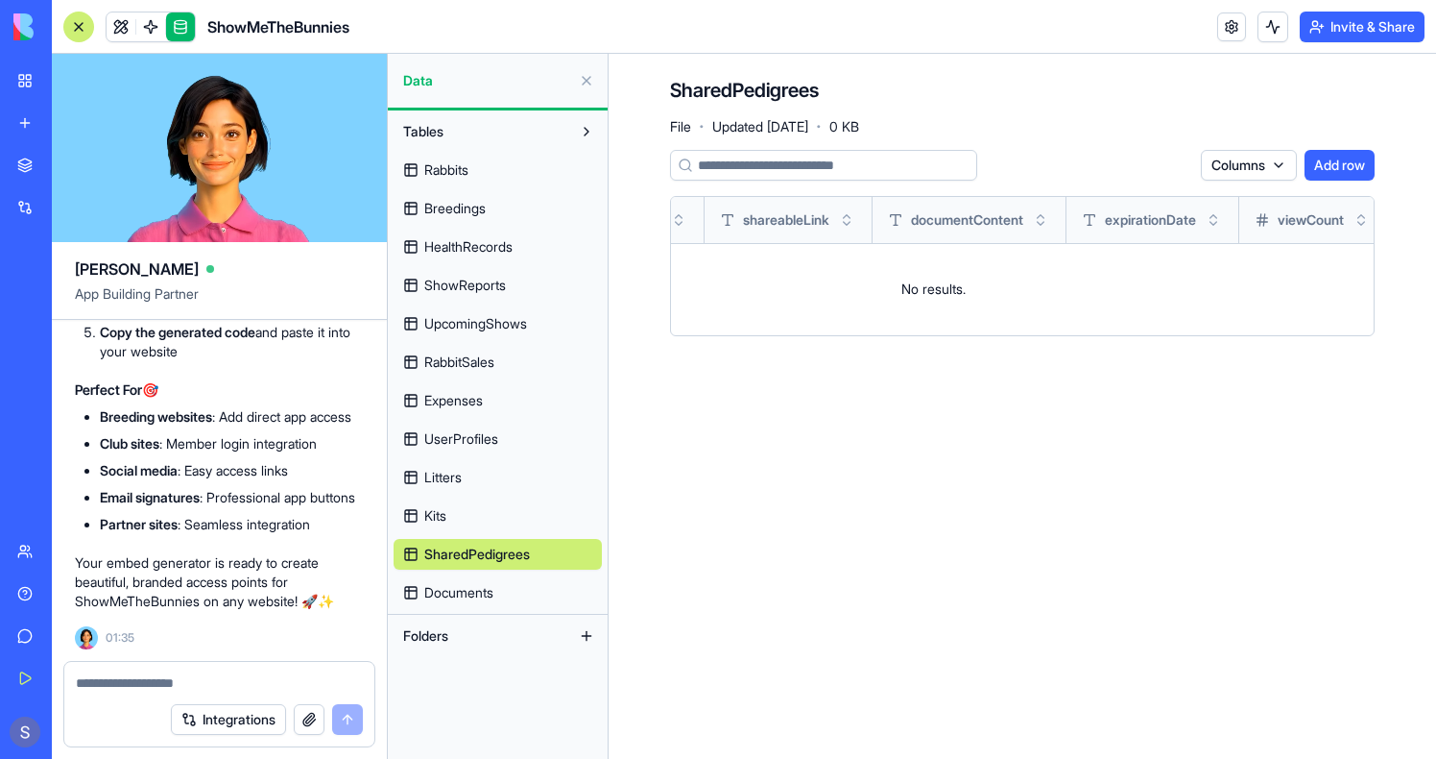
click at [474, 180] on link "Rabbits" at bounding box center [498, 170] width 208 height 31
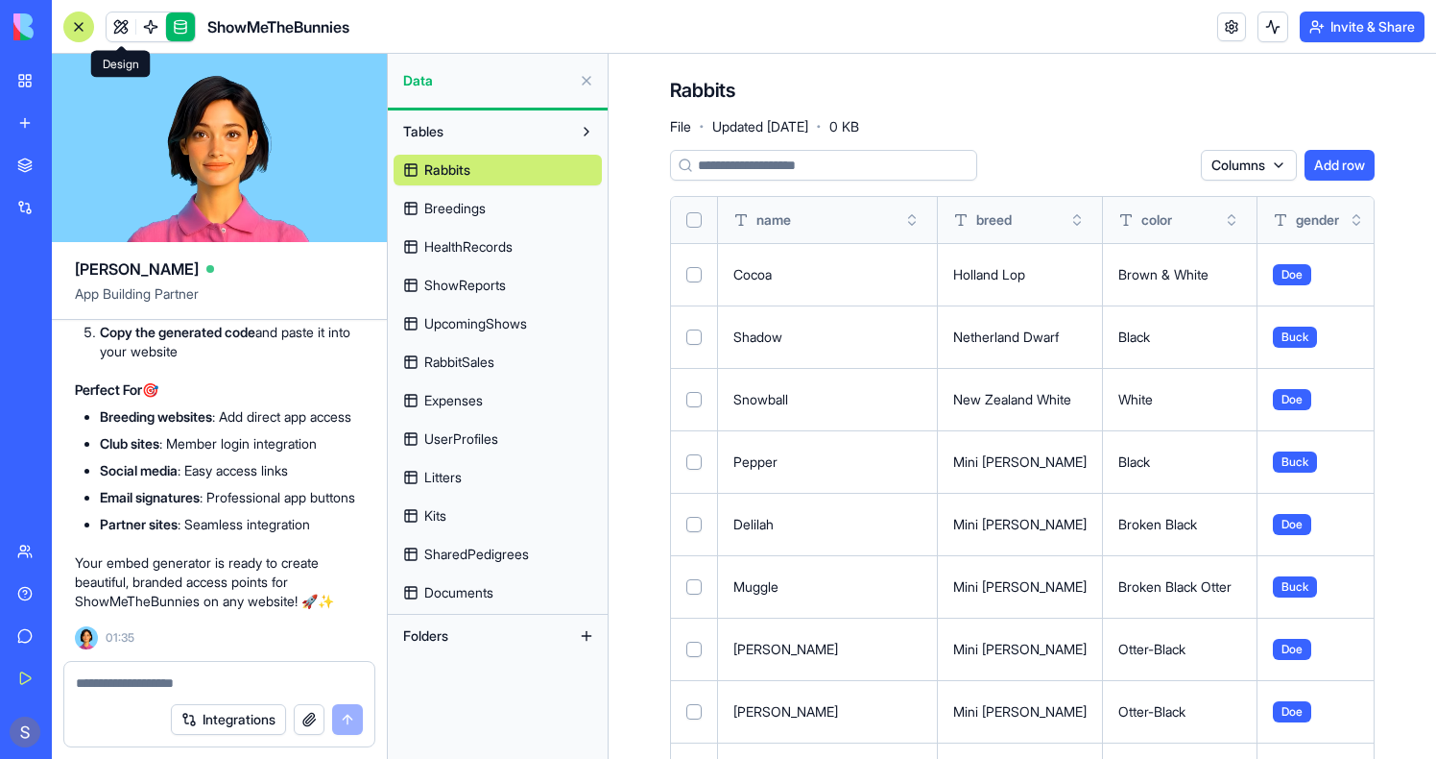
click at [119, 28] on link at bounding box center [121, 26] width 29 height 29
click at [119, 28] on button at bounding box center [121, 26] width 29 height 29
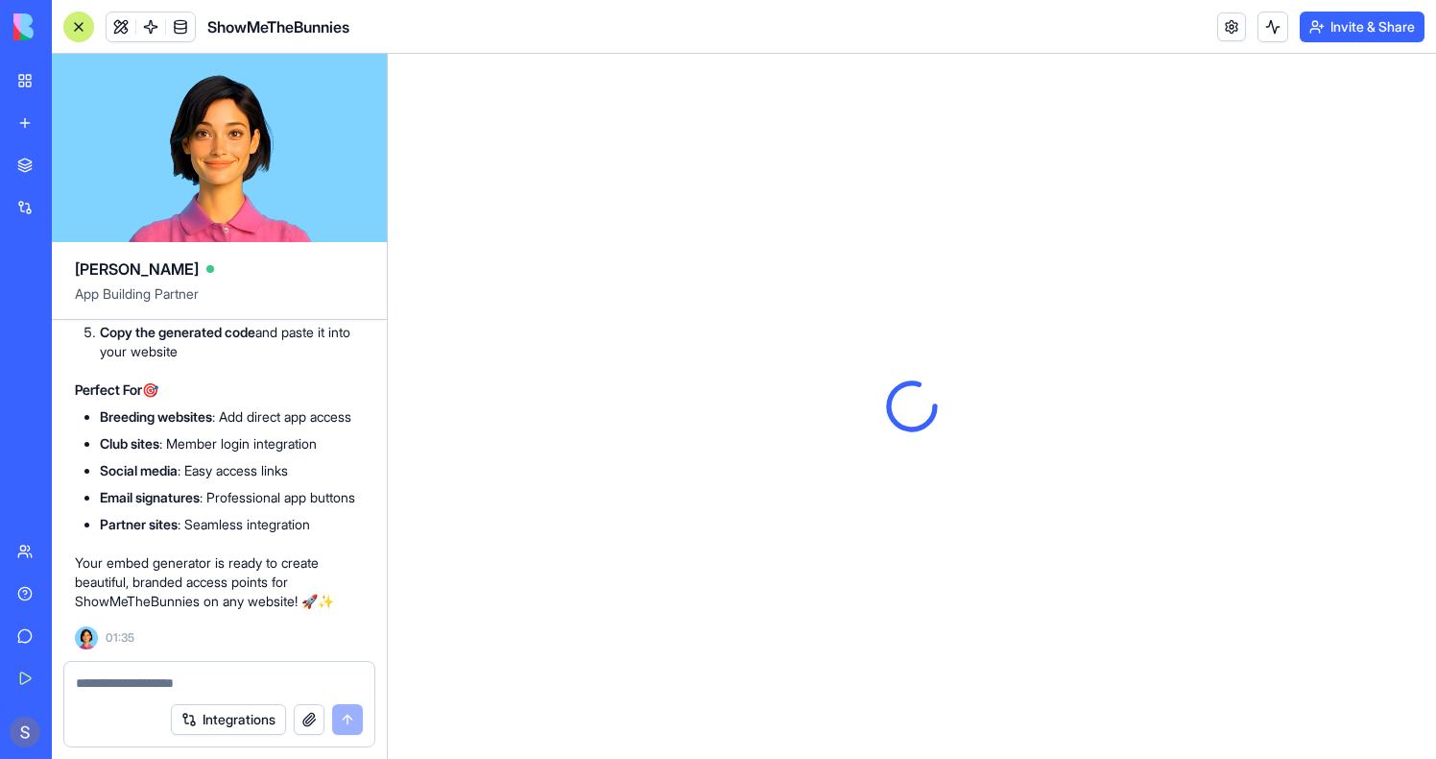
click at [82, 29] on div at bounding box center [78, 27] width 31 height 31
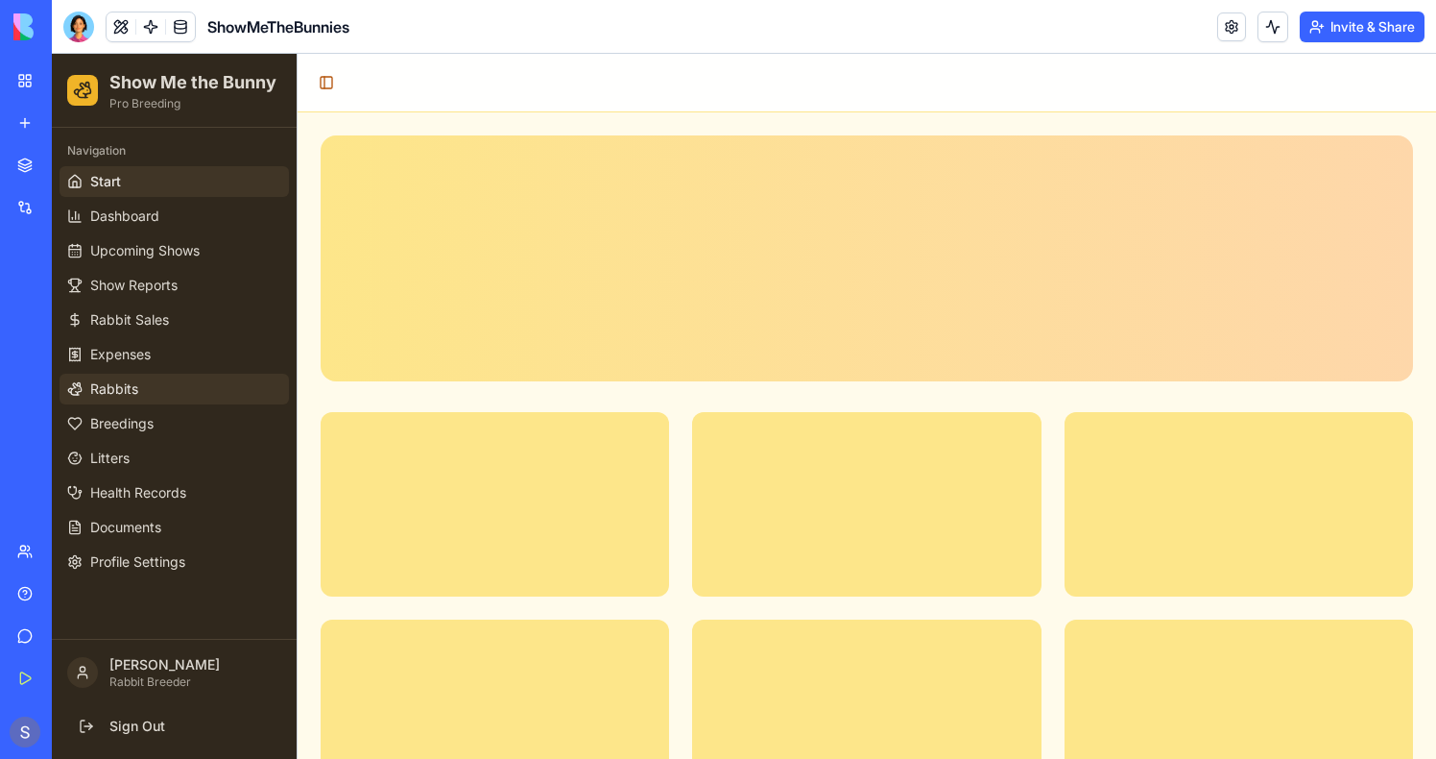
click at [149, 382] on link "Rabbits" at bounding box center [174, 389] width 229 height 31
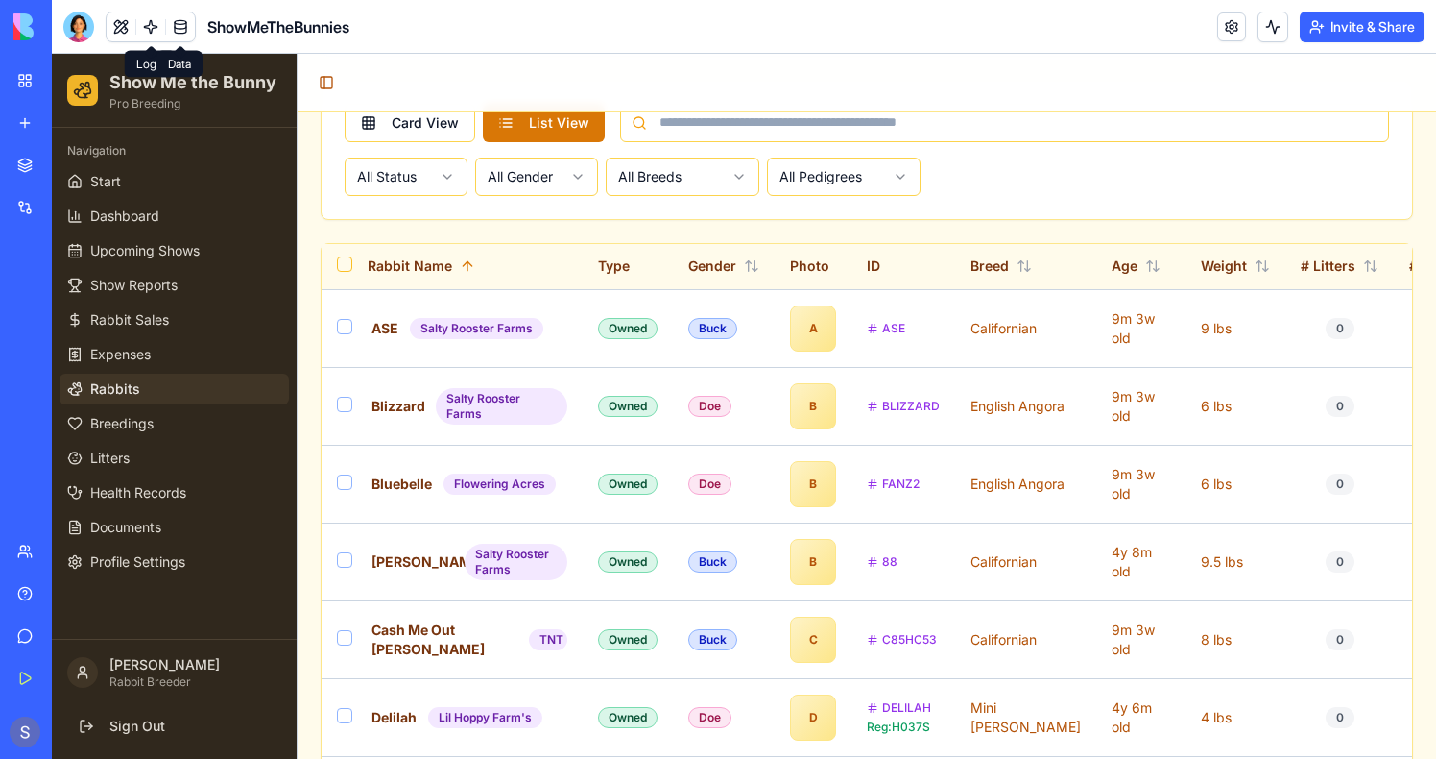
click at [193, 34] on link at bounding box center [180, 26] width 29 height 29
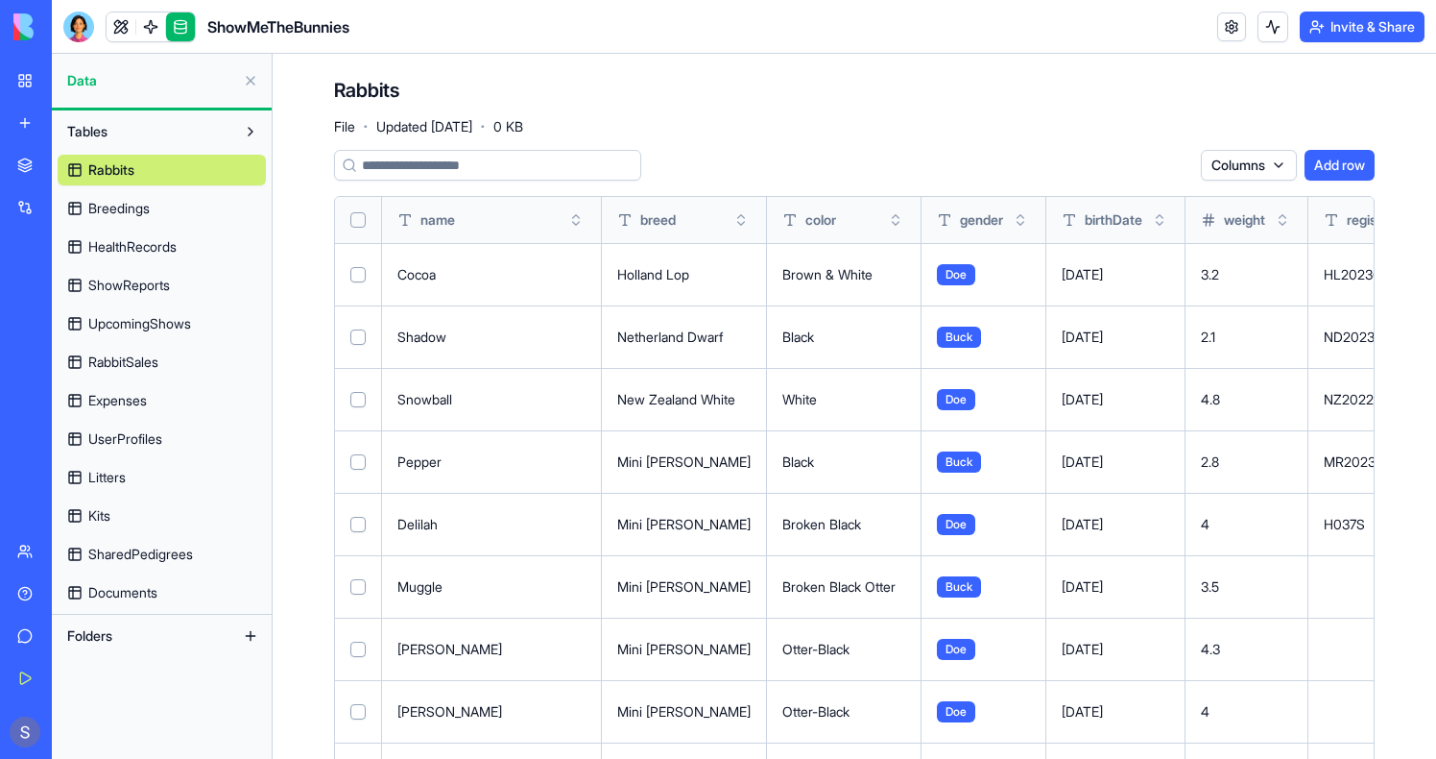
click at [121, 38] on body "BETA My Workspace New app Marketplace Integrations Recent PDF Viewer ShowMeTheB…" at bounding box center [718, 379] width 1436 height 759
click at [121, 28] on link at bounding box center [121, 26] width 29 height 29
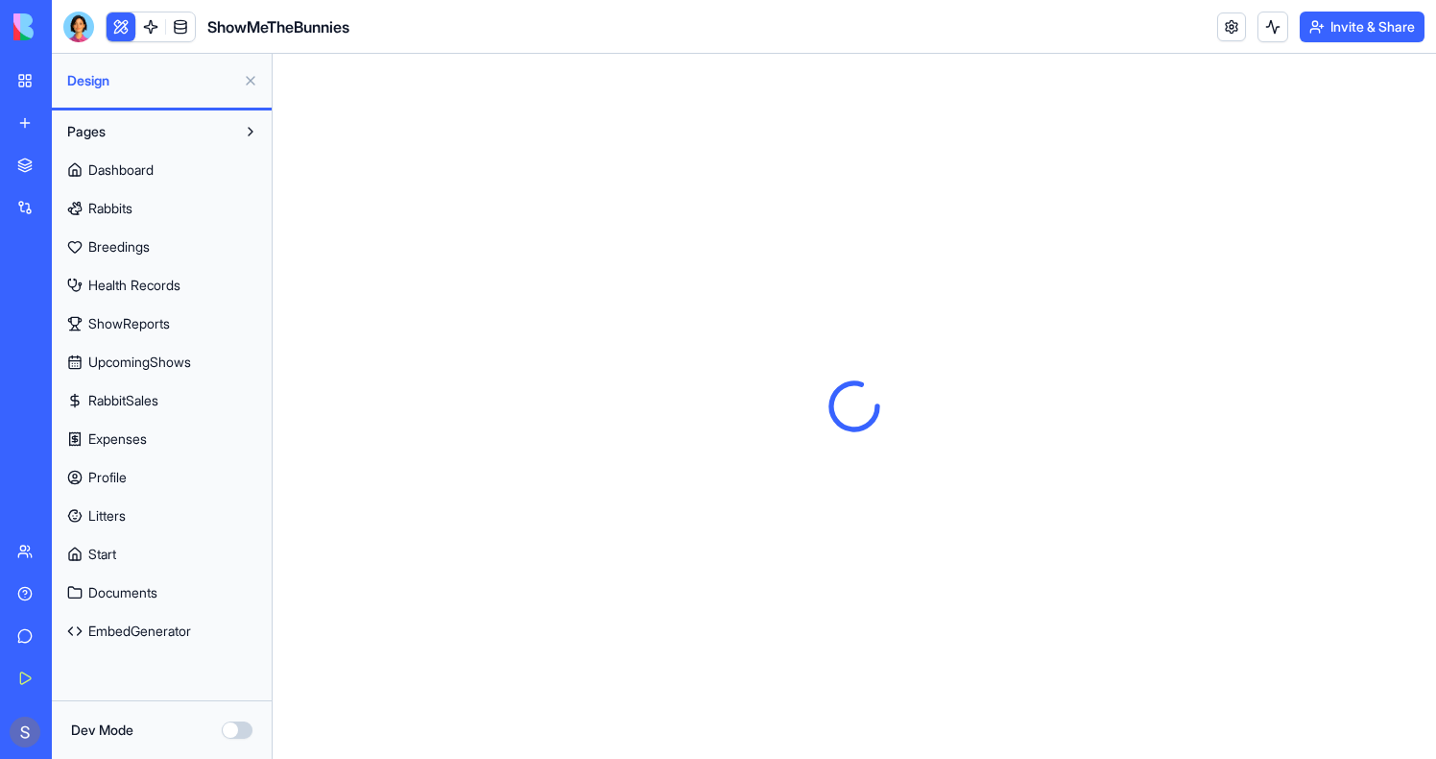
click at [121, 28] on button at bounding box center [121, 26] width 29 height 29
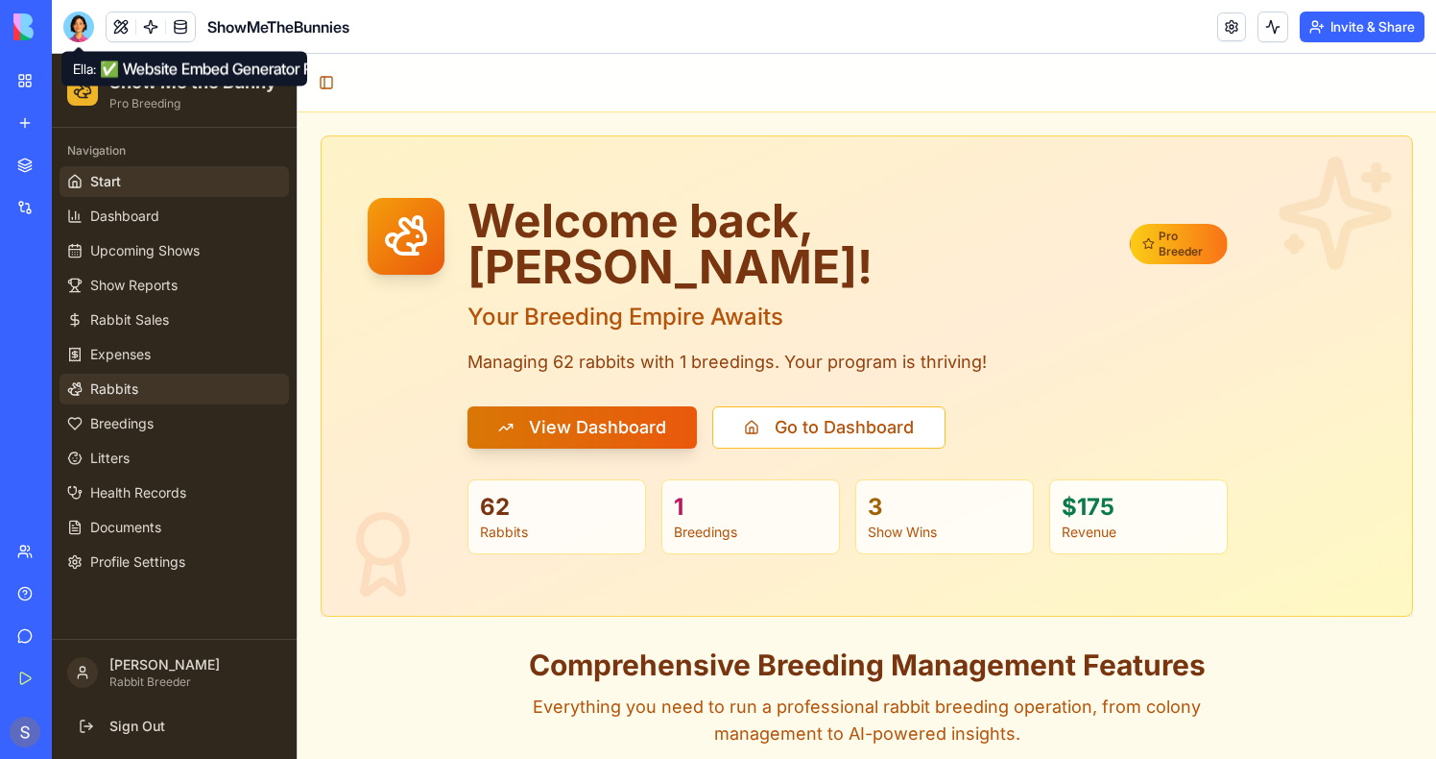
click at [109, 388] on span "Rabbits" at bounding box center [114, 388] width 48 height 19
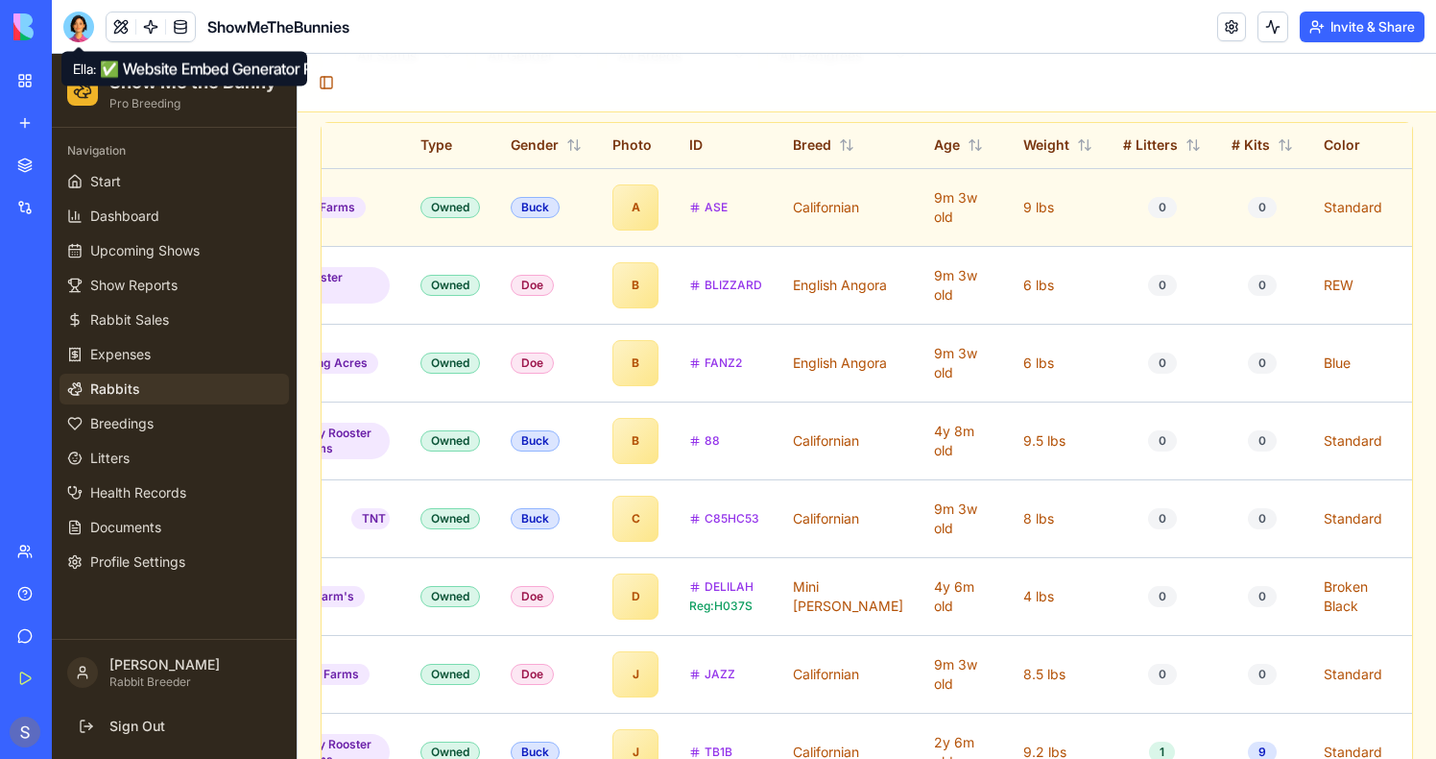
scroll to position [0, 333]
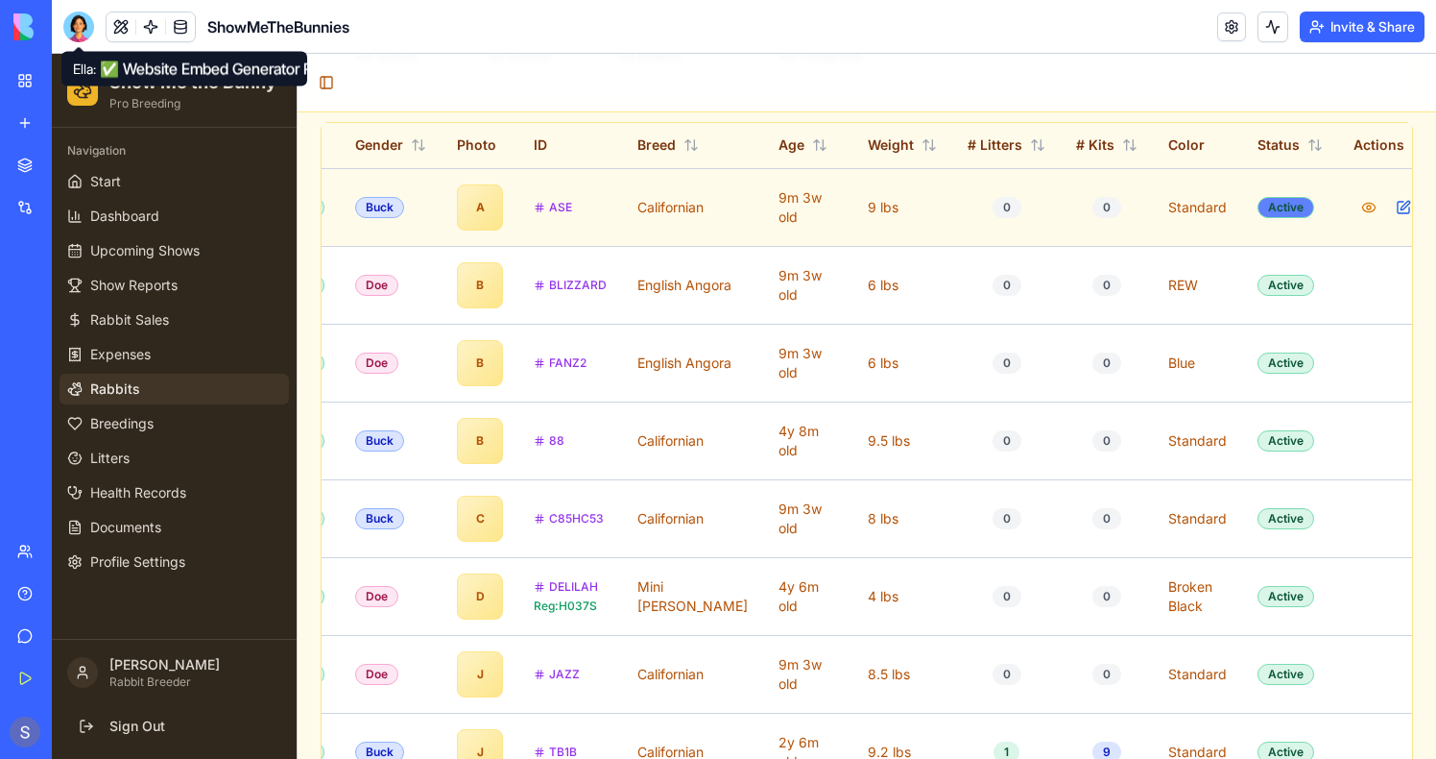
click at [1258, 210] on div "Active" at bounding box center [1286, 207] width 57 height 21
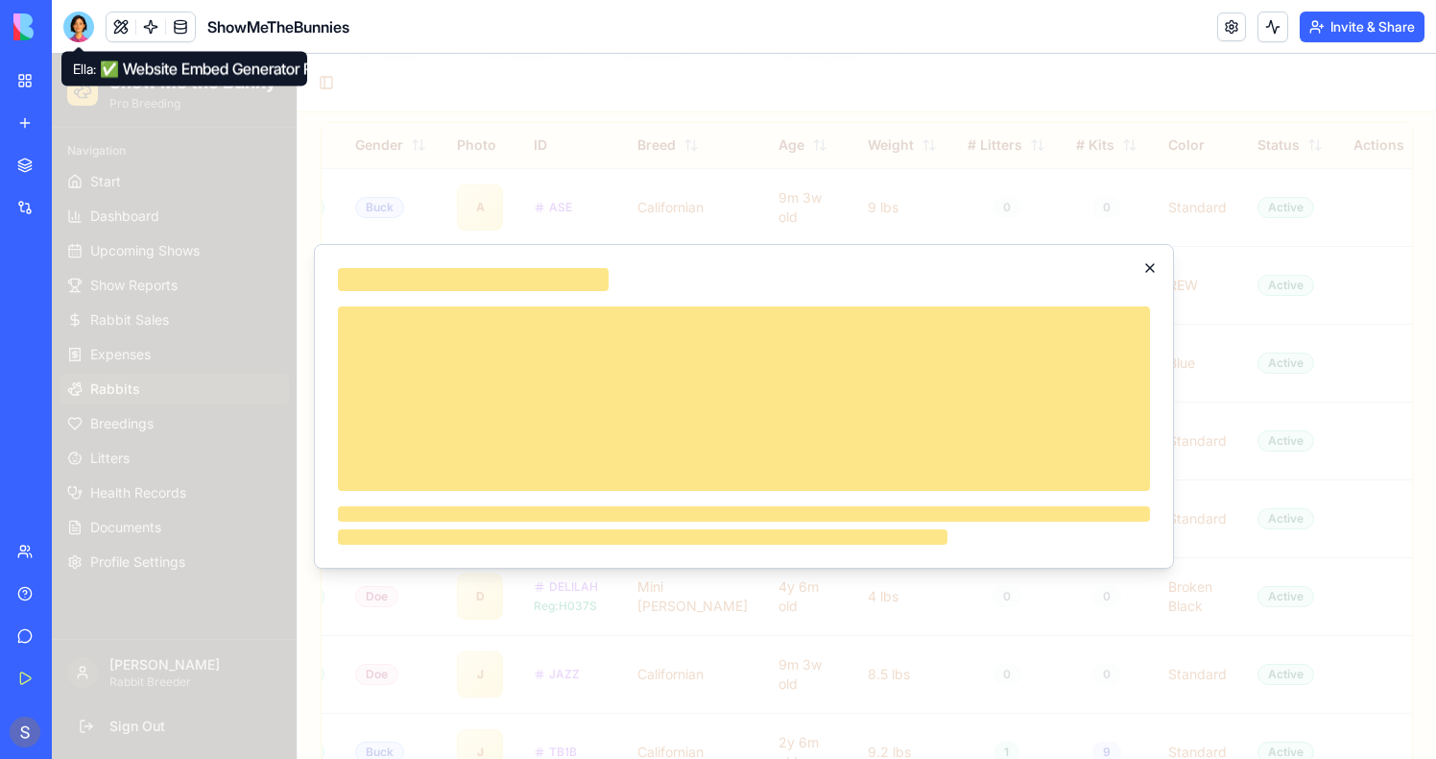
click at [1150, 273] on div "Close" at bounding box center [744, 406] width 860 height 325
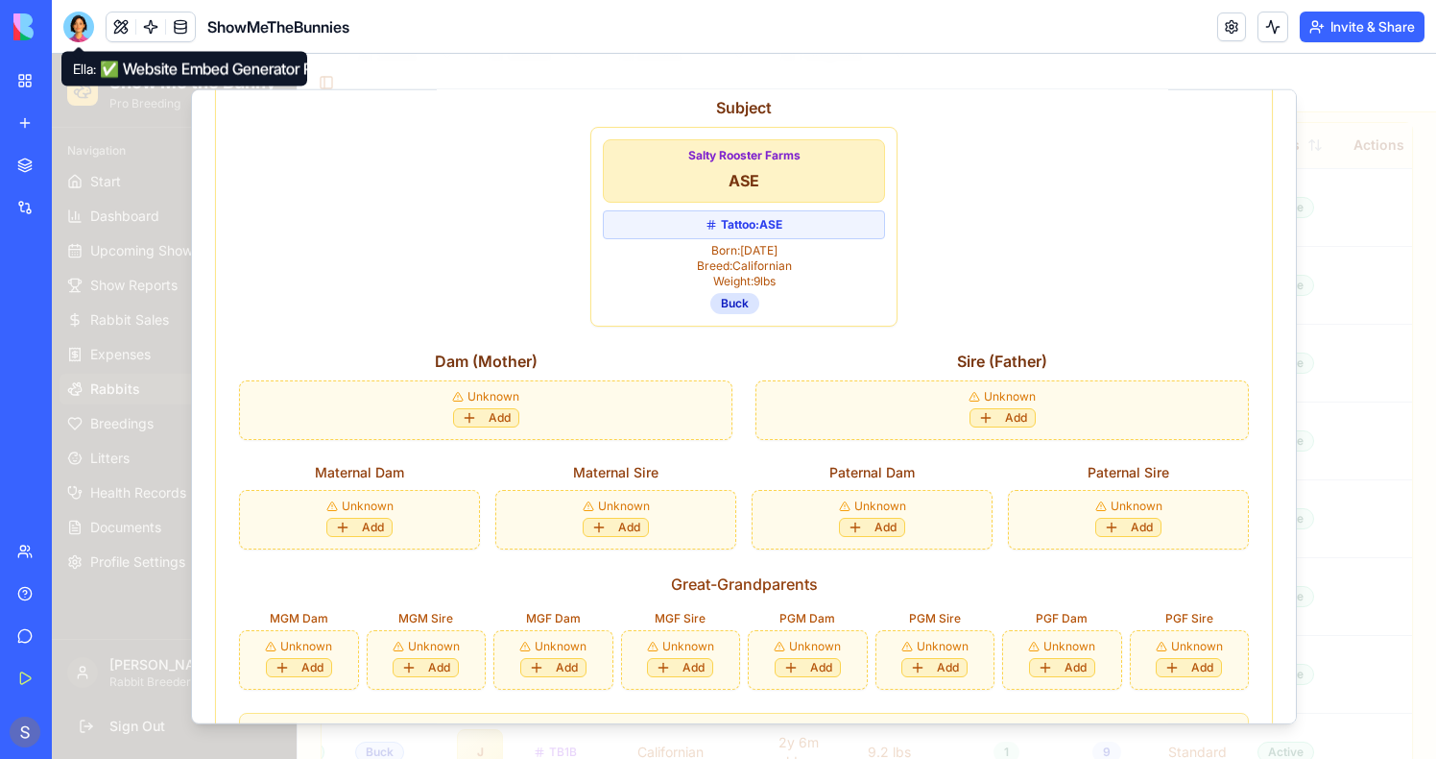
scroll to position [711, 0]
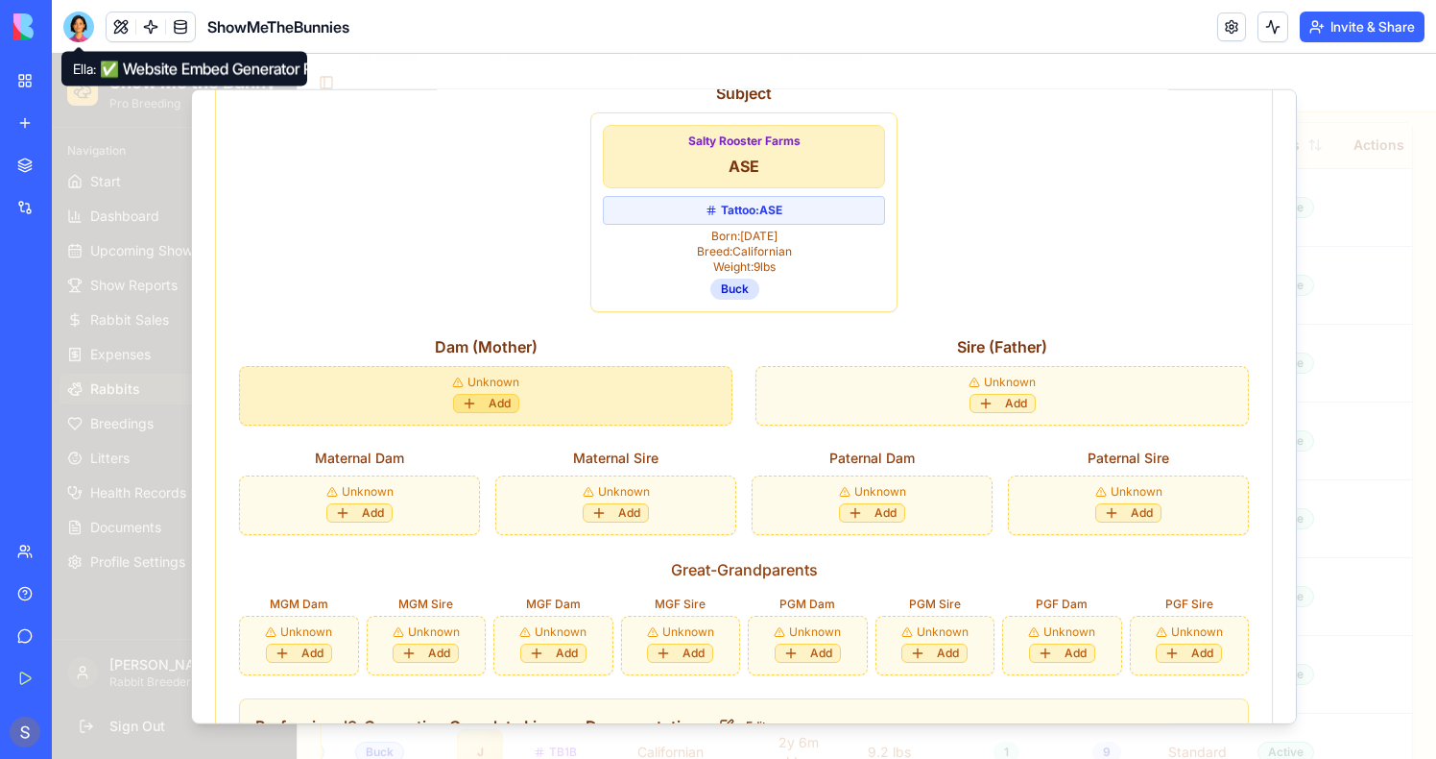
click at [478, 398] on button "Add" at bounding box center [486, 403] width 66 height 19
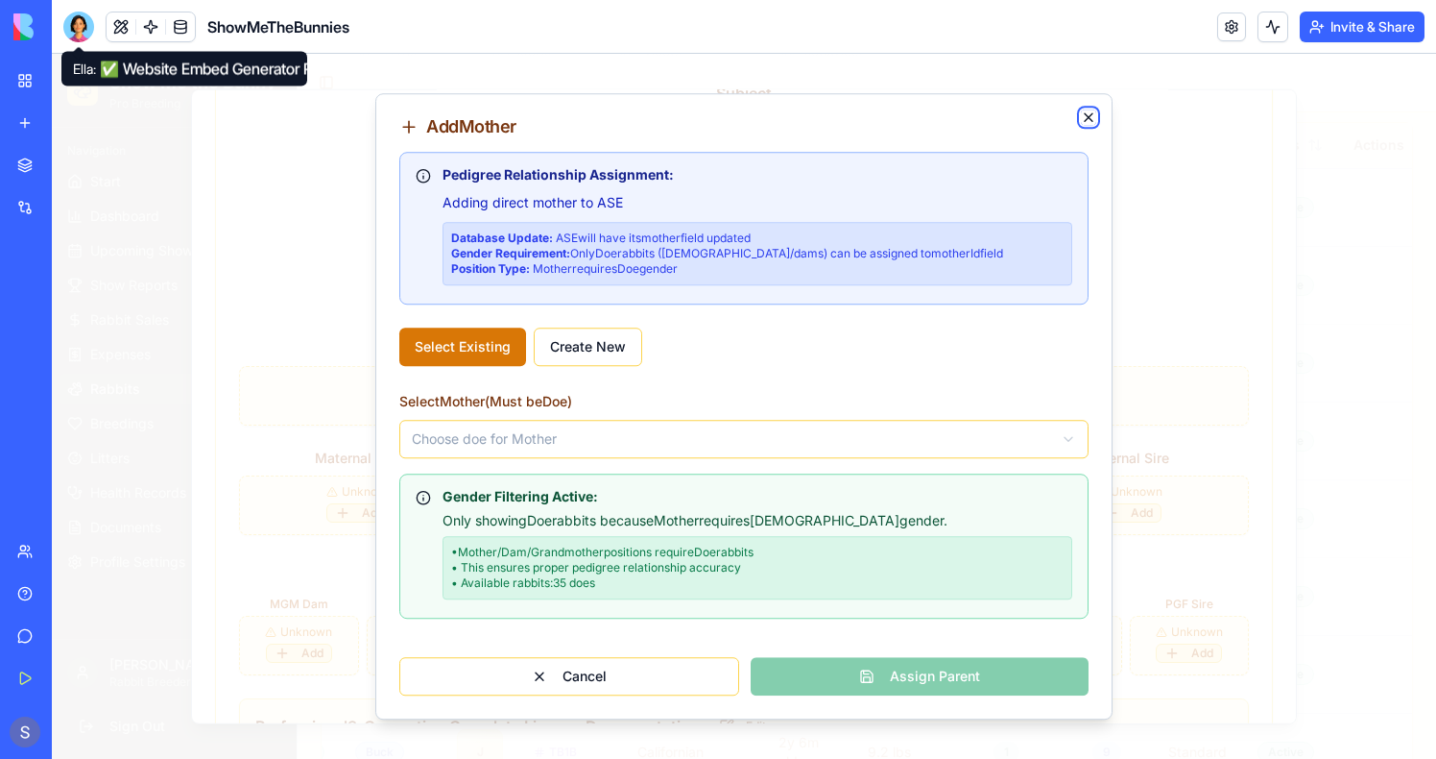
click at [1091, 112] on icon "button" at bounding box center [1088, 116] width 15 height 15
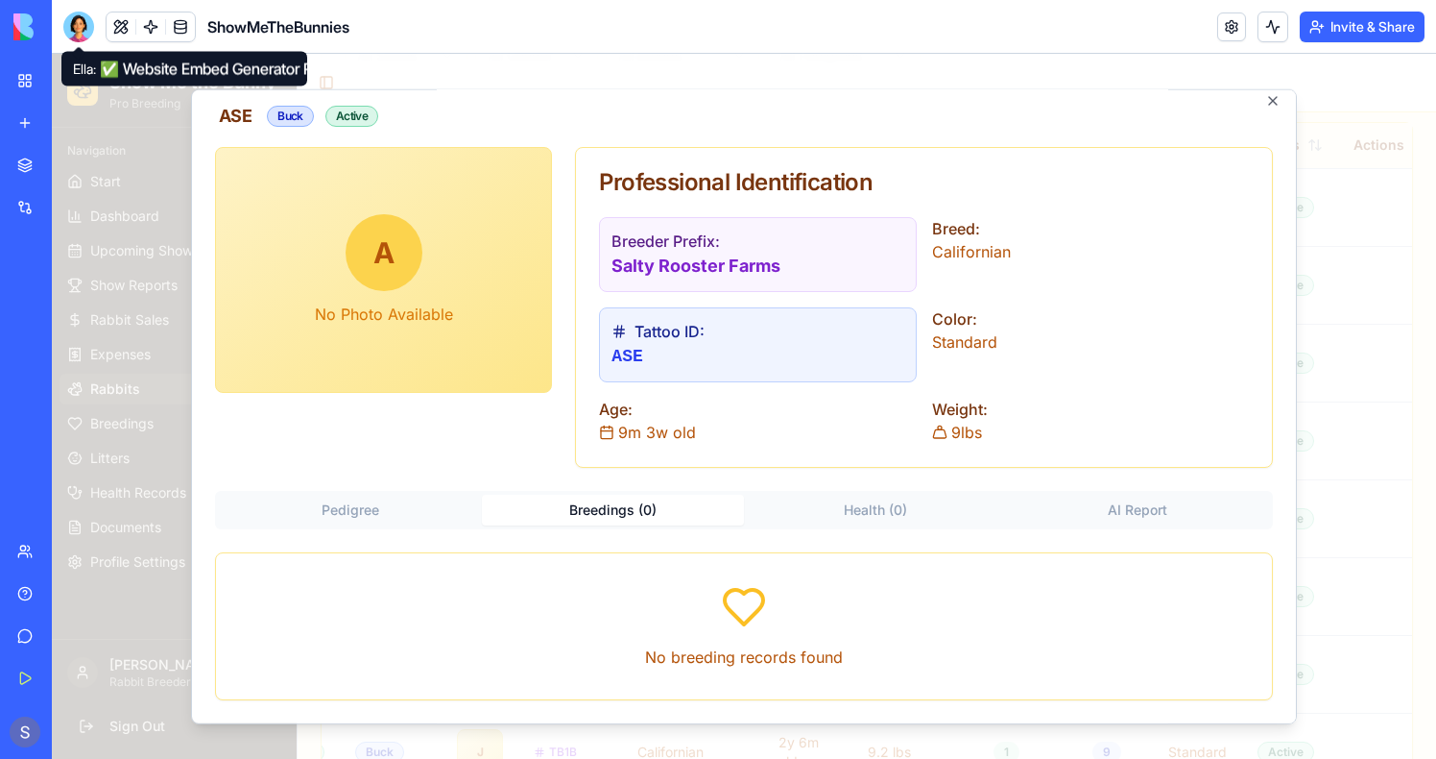
scroll to position [12, 0]
click at [632, 298] on div "A No Photo Available Professional Identification Breeder Prefix: Salty Rooster …" at bounding box center [744, 423] width 1058 height 553
click at [877, 507] on button "Health ( 0 )" at bounding box center [875, 509] width 263 height 31
click at [1176, 496] on button "AI Report" at bounding box center [1138, 509] width 263 height 31
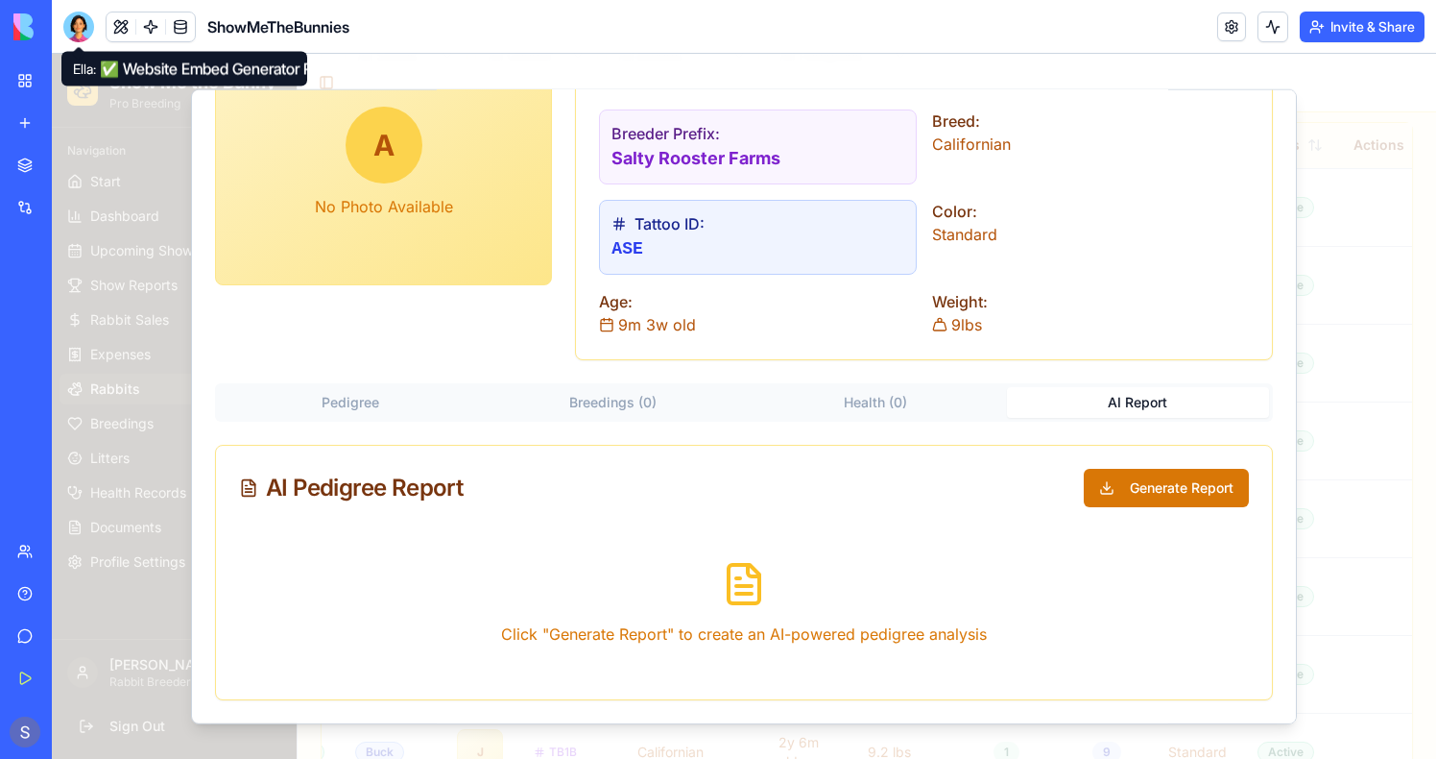
scroll to position [0, 0]
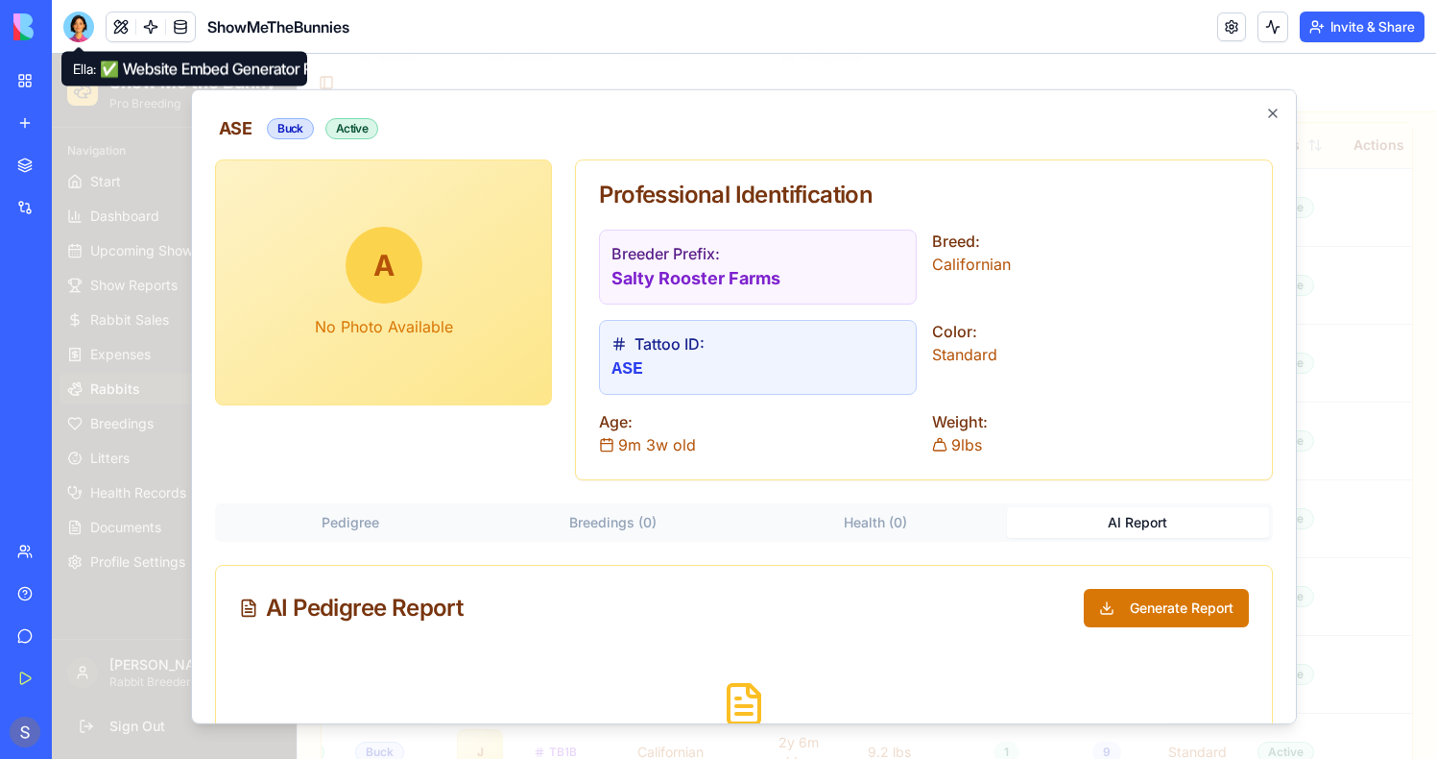
click at [633, 523] on button "Breedings ( 0 )" at bounding box center [613, 522] width 263 height 31
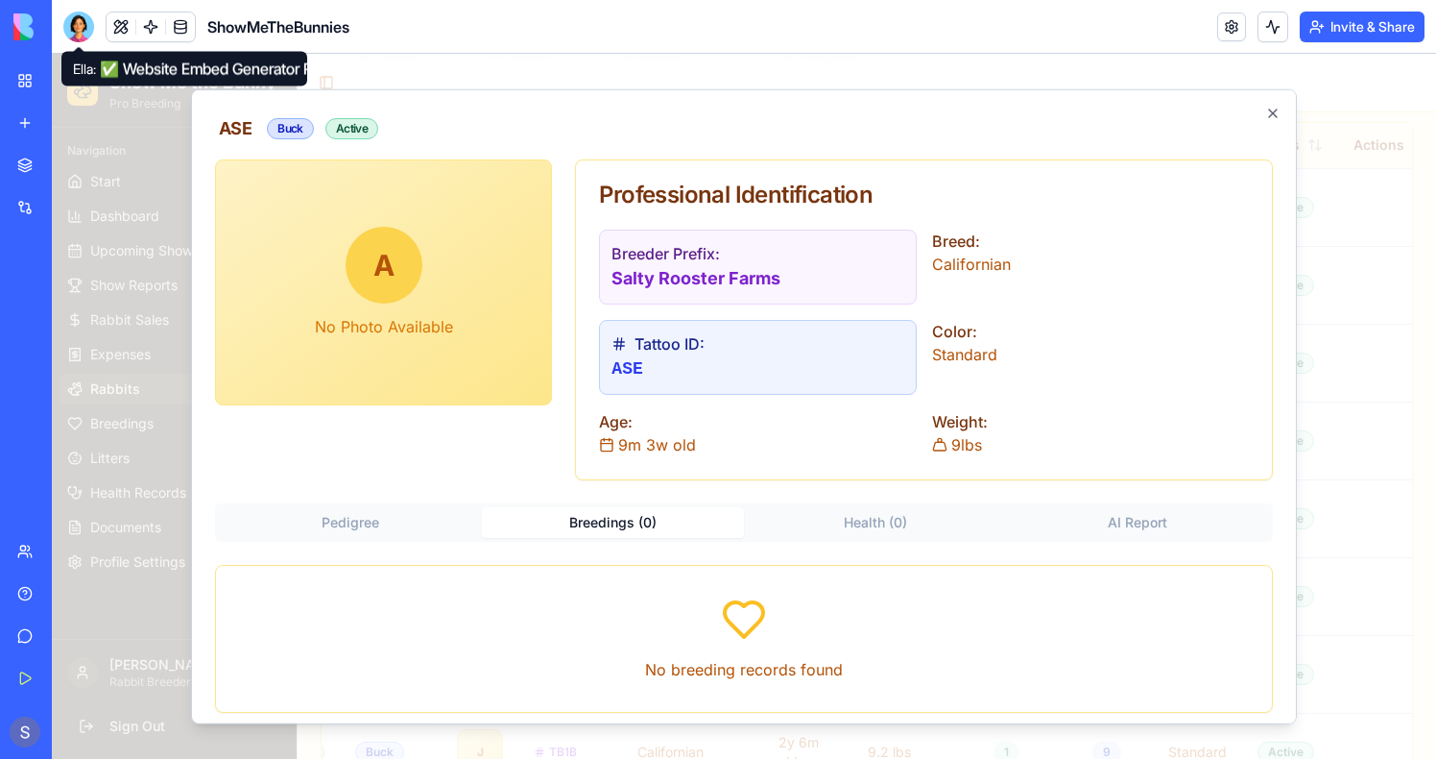
click at [834, 523] on button "Health ( 0 )" at bounding box center [875, 522] width 263 height 31
click at [637, 523] on button "Breedings ( 0 )" at bounding box center [613, 522] width 263 height 31
click at [860, 523] on button "Health ( 0 )" at bounding box center [875, 522] width 263 height 31
click at [610, 510] on button "Breedings ( 0 )" at bounding box center [613, 522] width 263 height 31
click at [829, 508] on button "Health ( 0 )" at bounding box center [875, 522] width 263 height 31
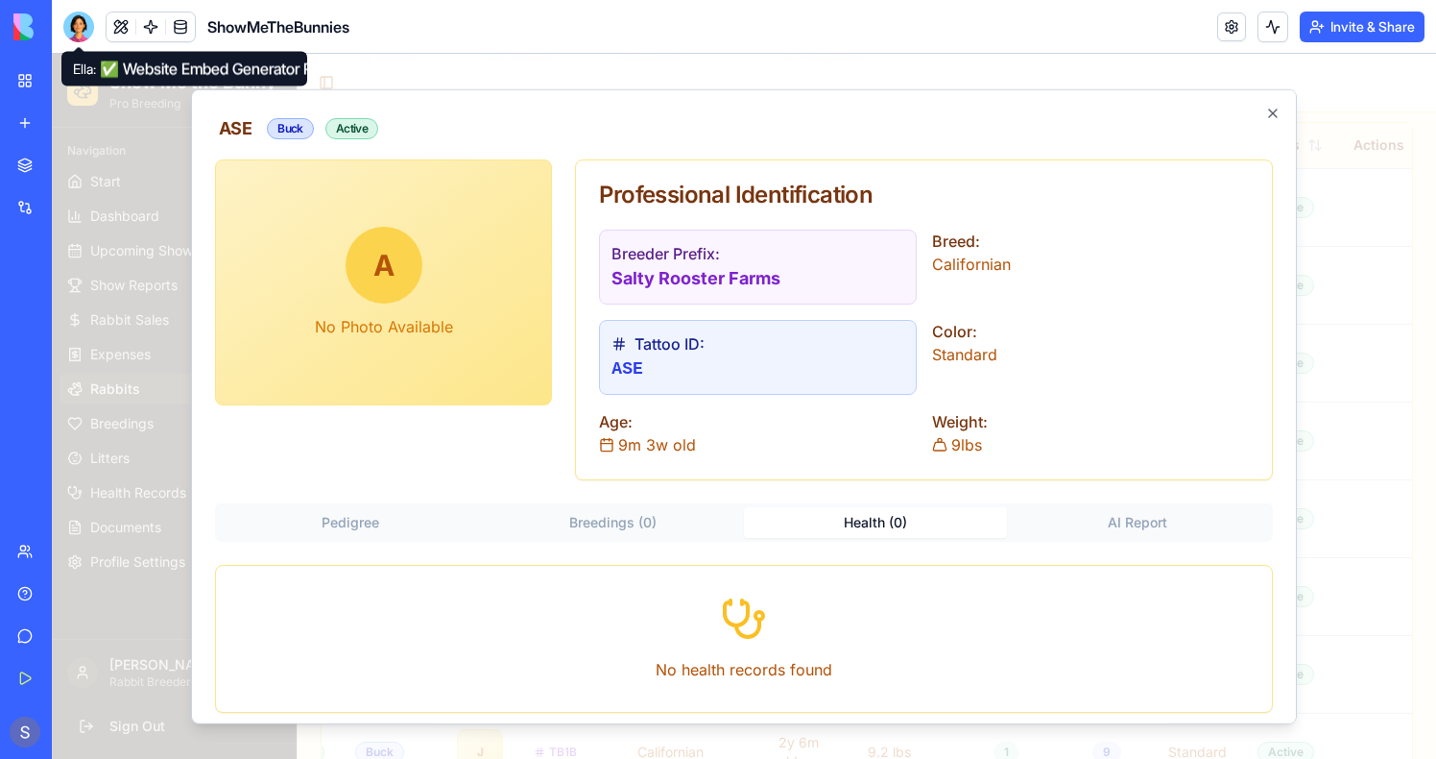
click at [1144, 513] on button "AI Report" at bounding box center [1138, 522] width 263 height 31
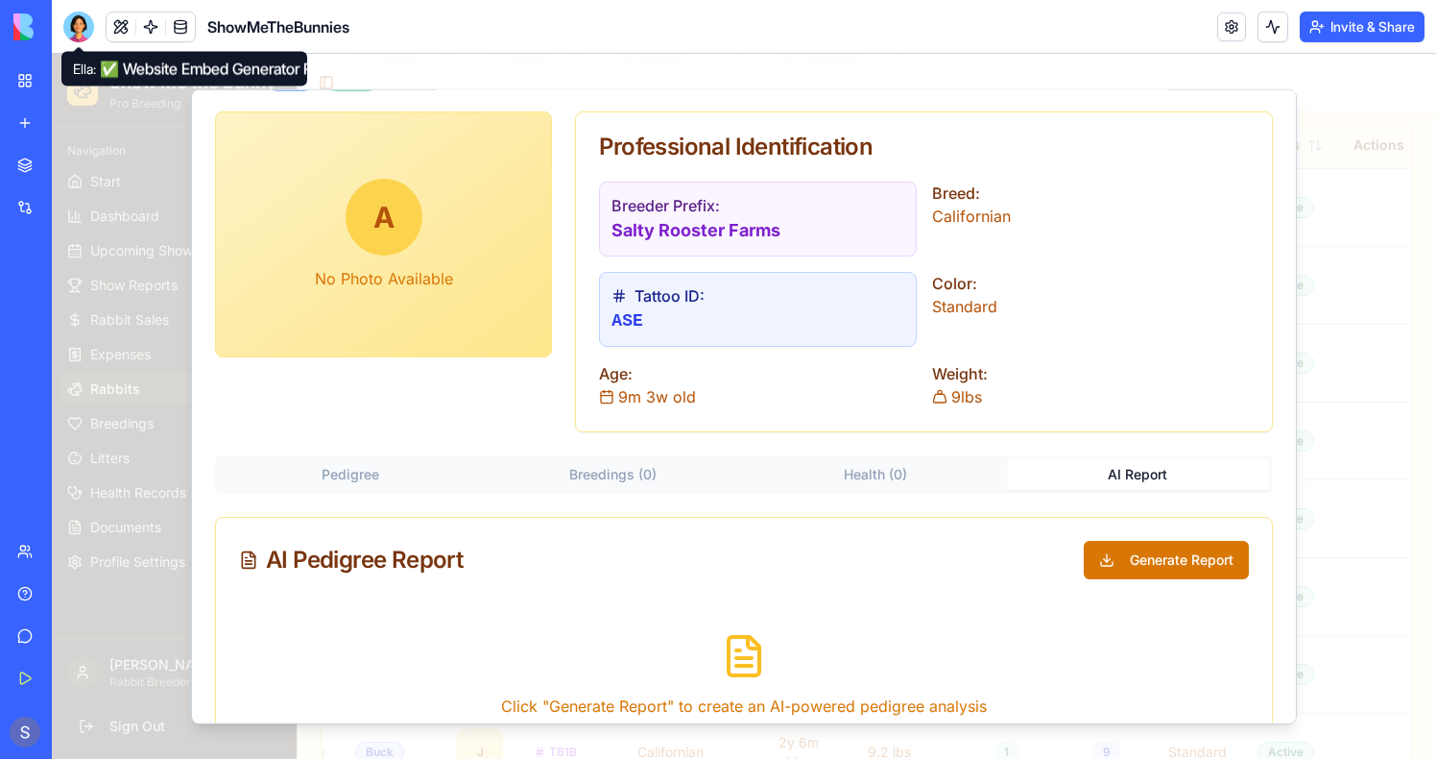
scroll to position [120, 0]
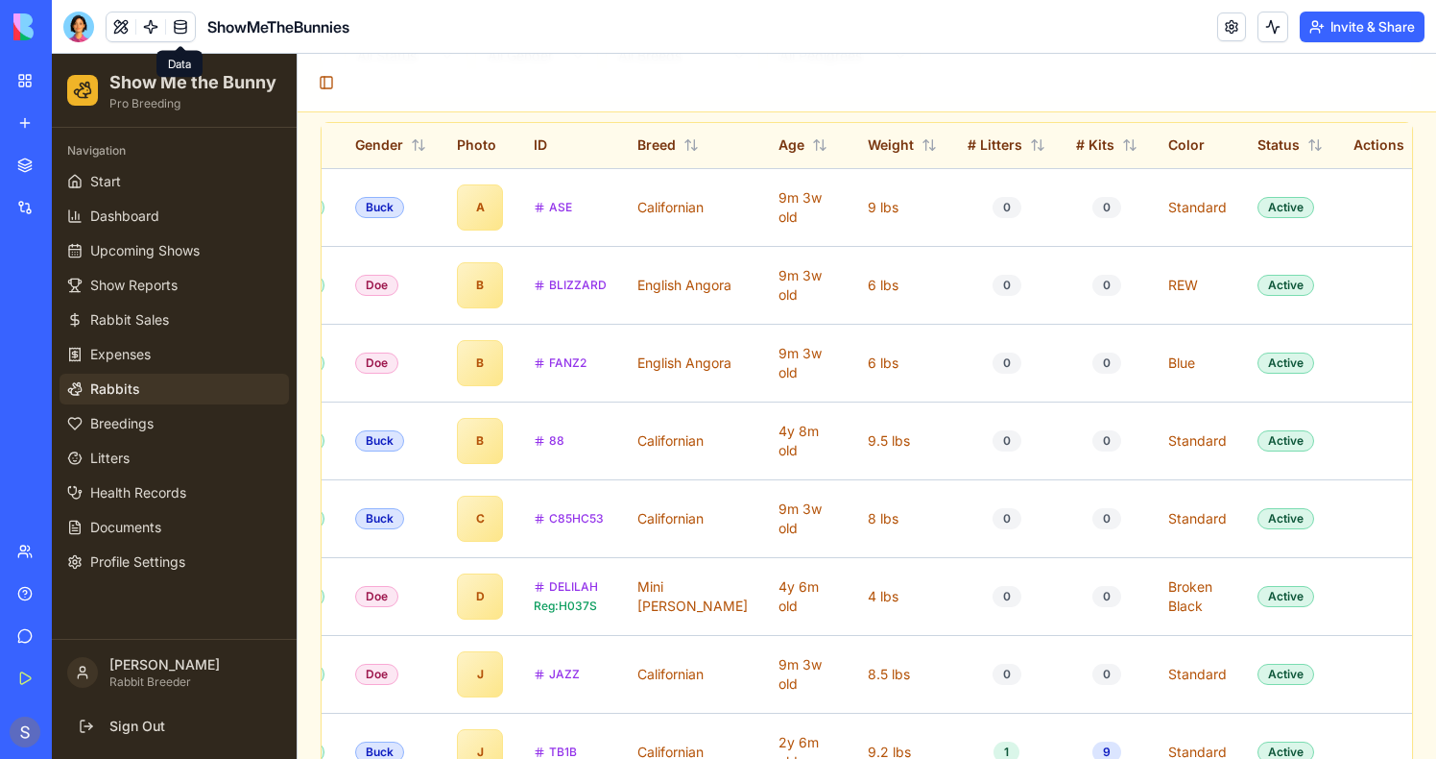
click at [188, 30] on link at bounding box center [180, 26] width 29 height 29
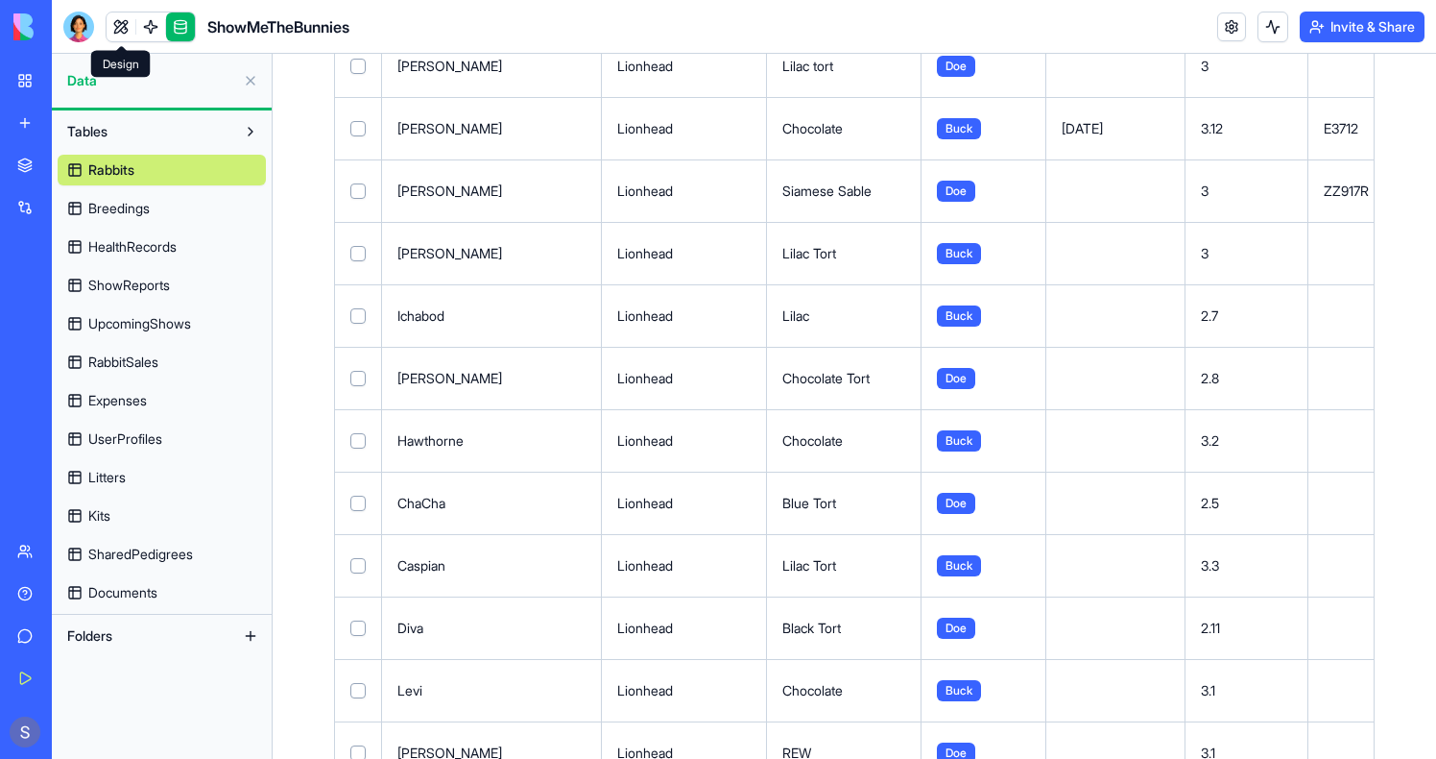
click at [110, 28] on link at bounding box center [121, 26] width 29 height 29
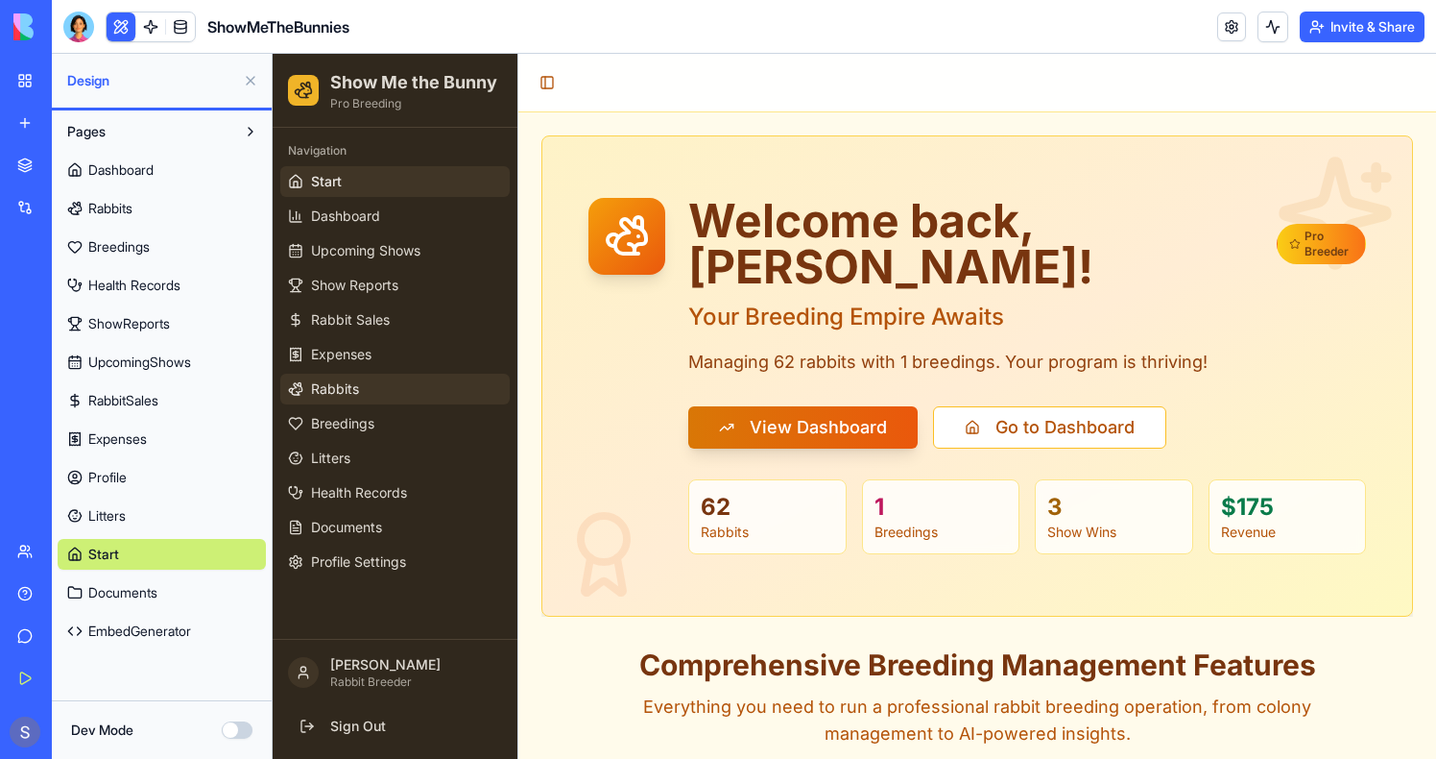
click at [333, 381] on span "Rabbits" at bounding box center [335, 388] width 48 height 19
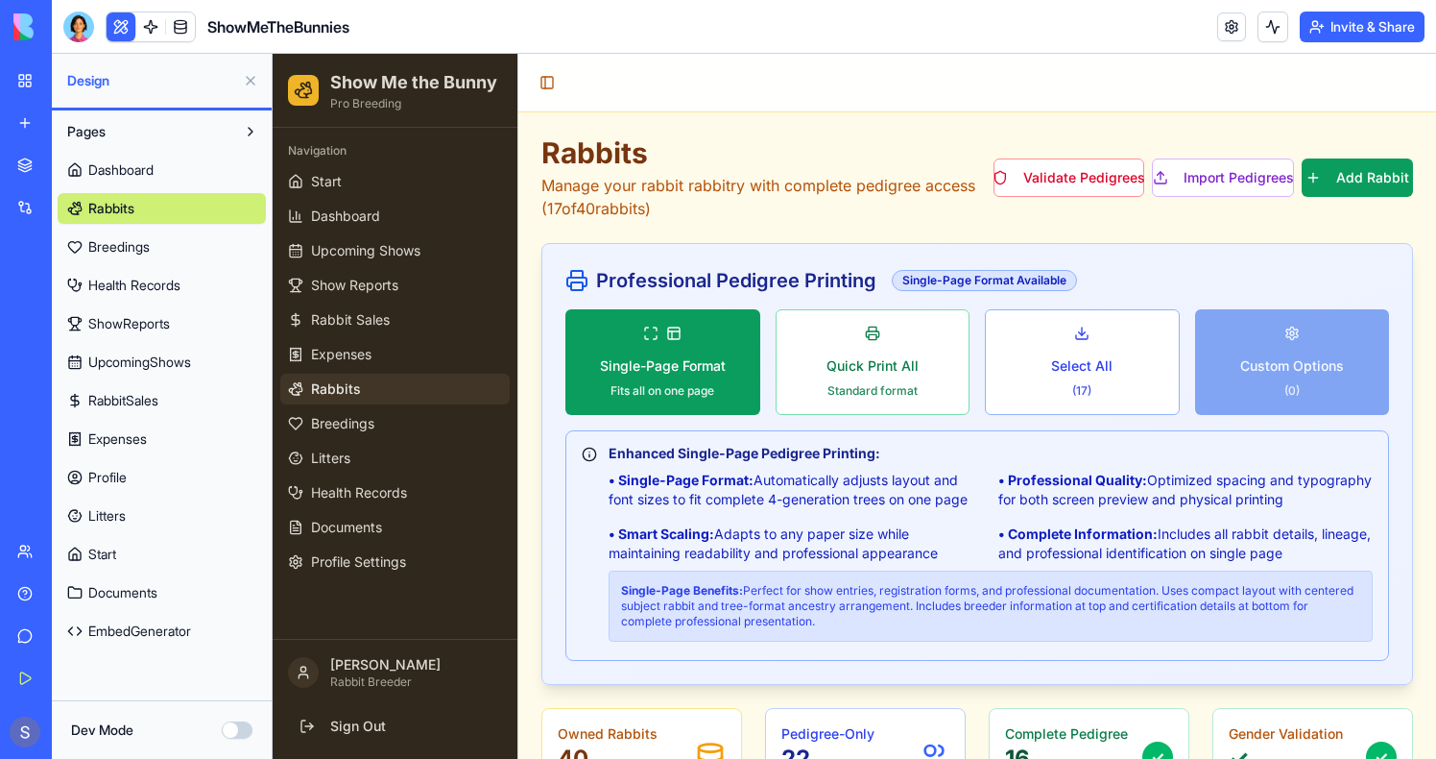
drag, startPoint x: 246, startPoint y: 78, endPoint x: 499, endPoint y: 380, distance: 394.6
click at [246, 78] on button at bounding box center [250, 80] width 31 height 31
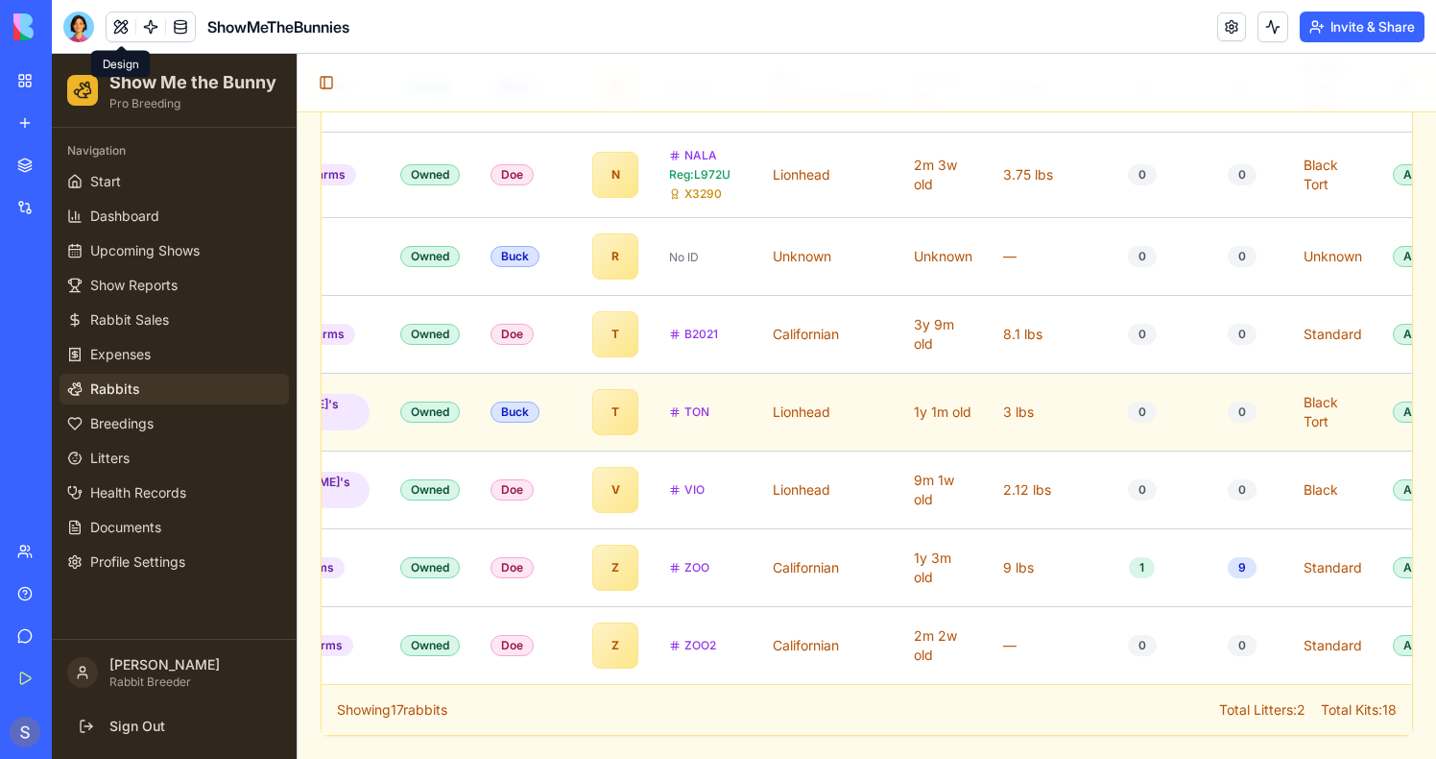
scroll to position [0, 333]
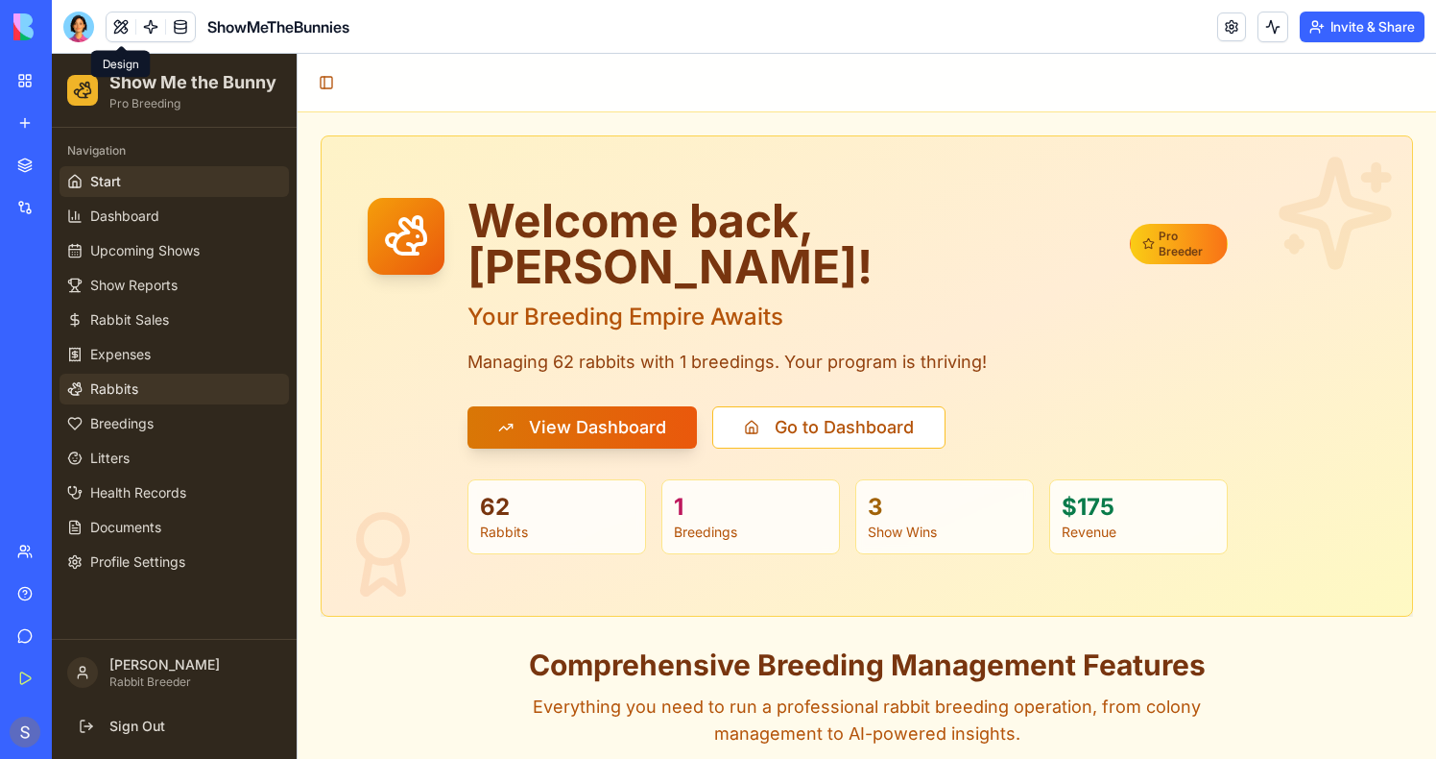
click at [113, 399] on link "Rabbits" at bounding box center [174, 389] width 229 height 31
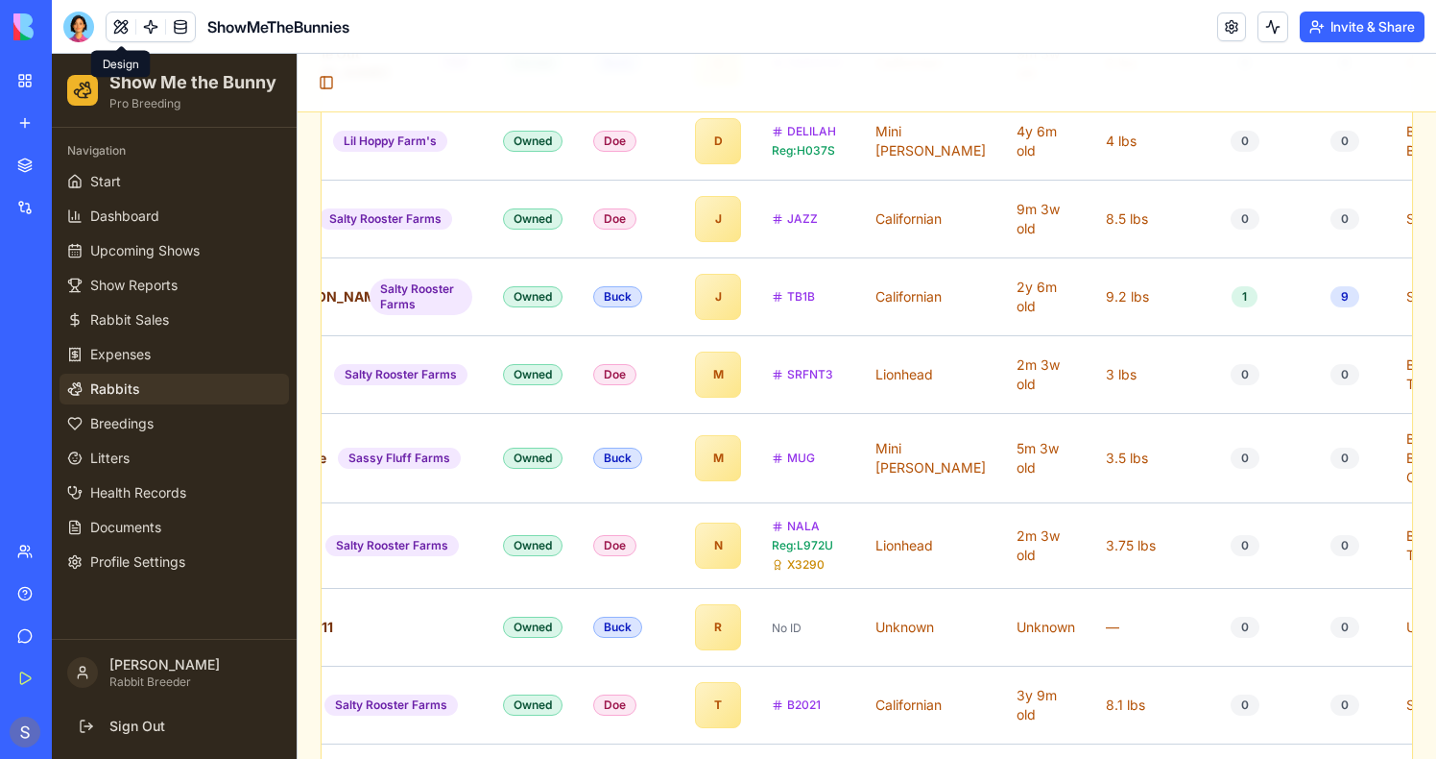
scroll to position [1555, 0]
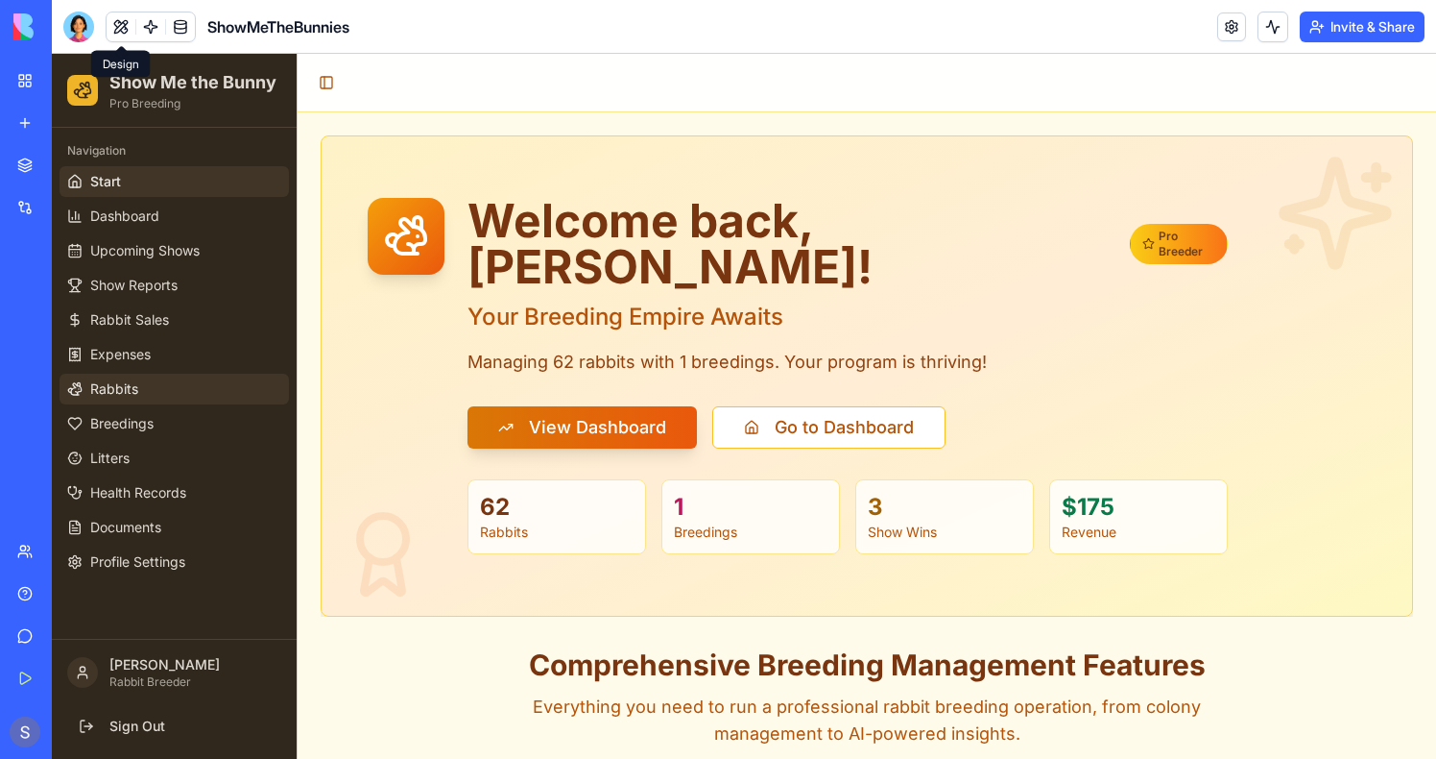
click at [117, 384] on span "Rabbits" at bounding box center [114, 388] width 48 height 19
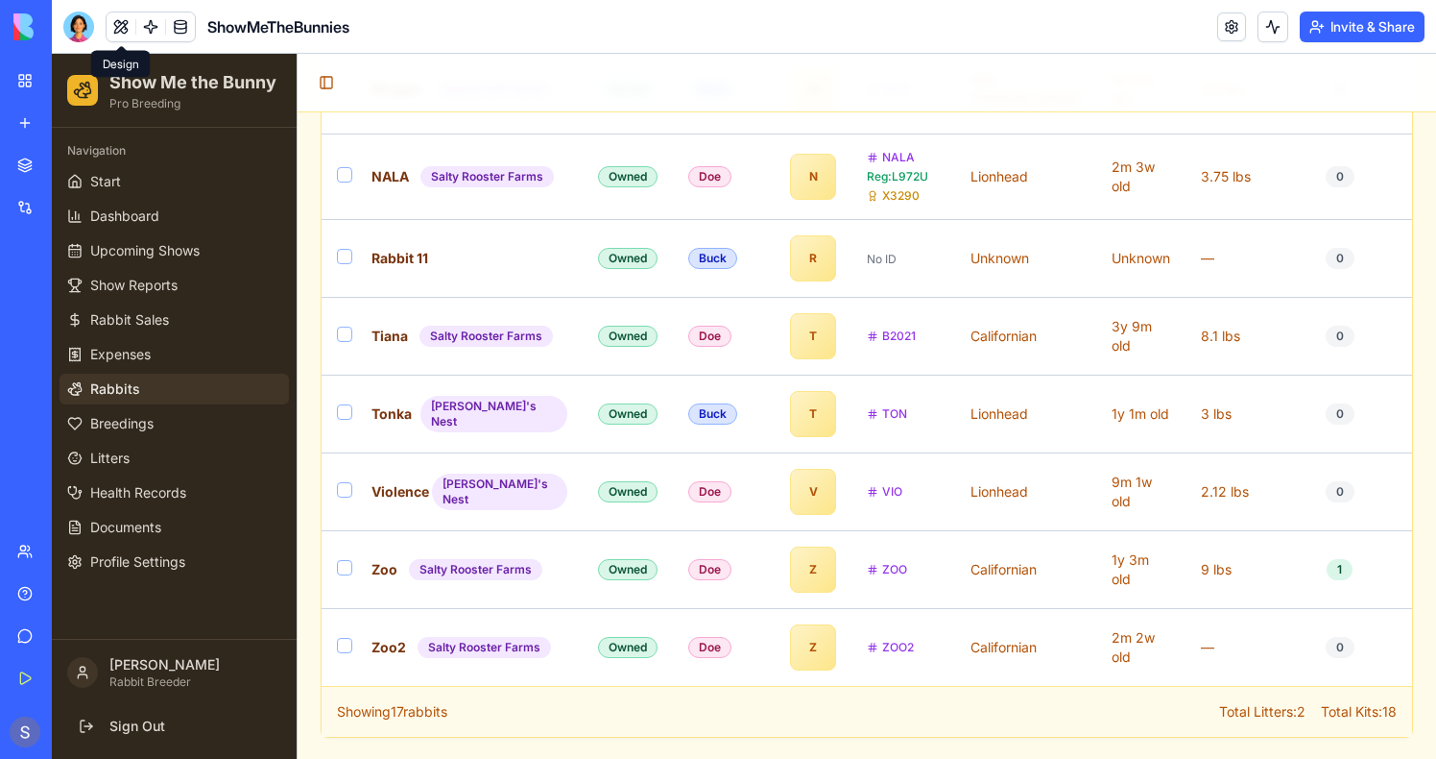
scroll to position [1917, 0]
click at [182, 23] on link at bounding box center [180, 26] width 29 height 29
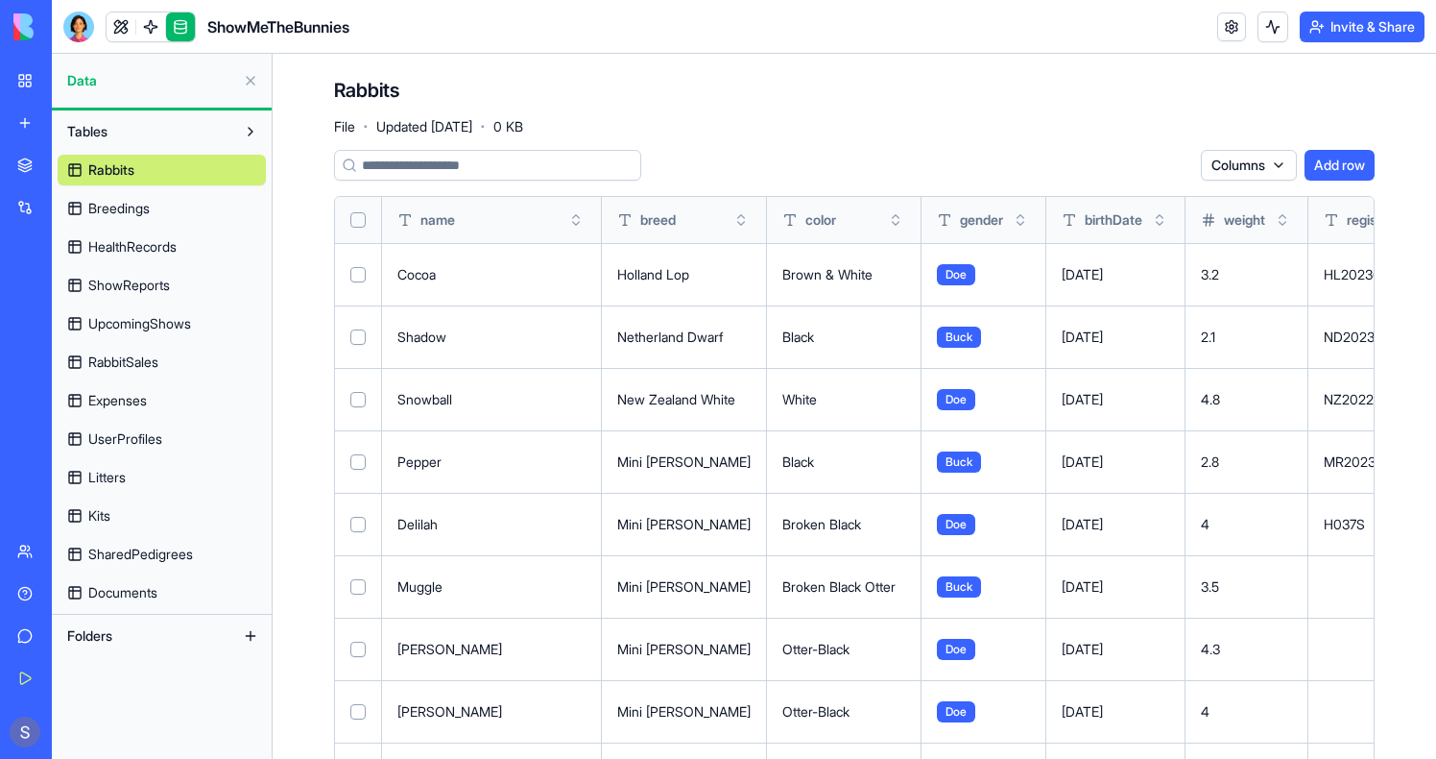
click at [359, 213] on button "Select all" at bounding box center [357, 219] width 15 height 15
click at [129, 32] on link at bounding box center [121, 26] width 29 height 29
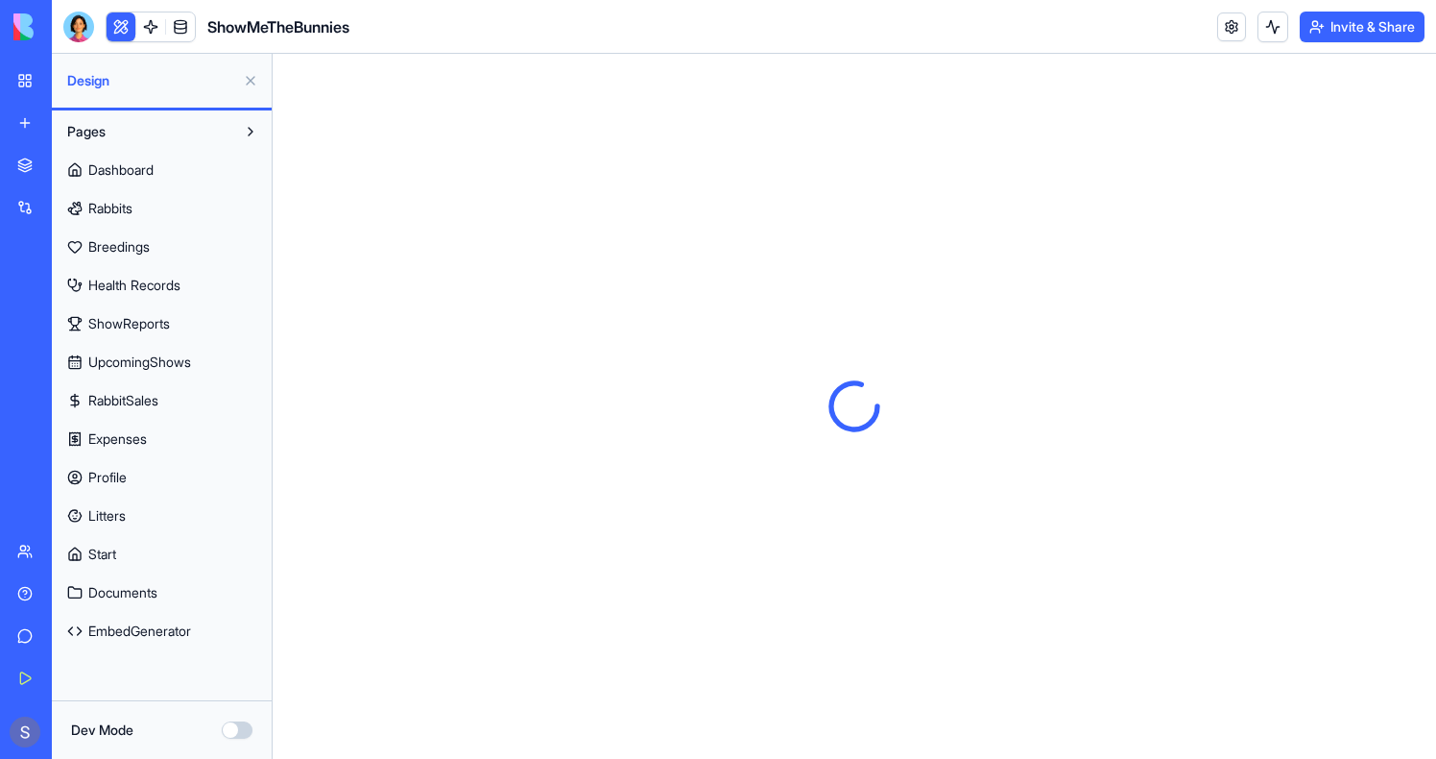
click at [129, 32] on button at bounding box center [121, 26] width 29 height 29
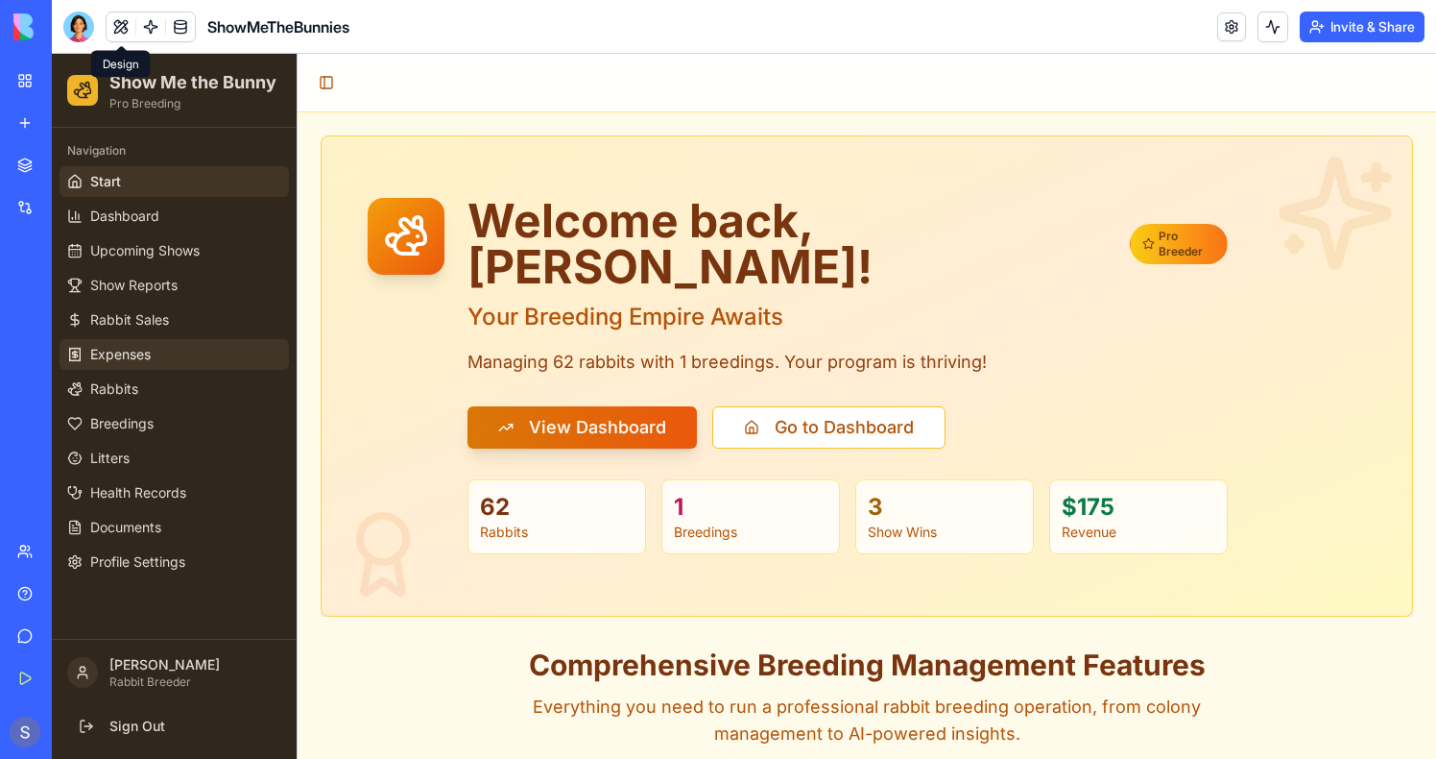
click at [123, 368] on link "Expenses" at bounding box center [174, 354] width 229 height 31
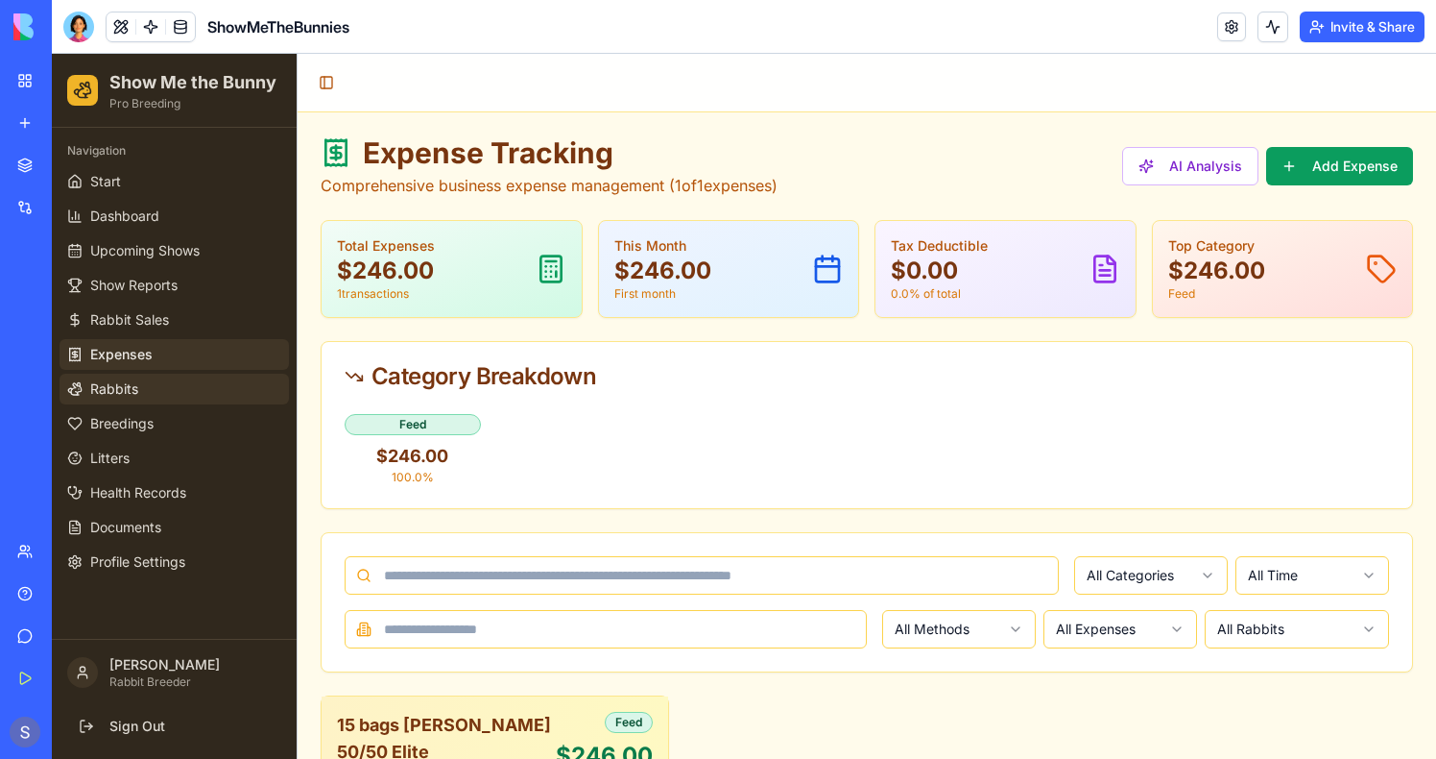
click at [123, 380] on span "Rabbits" at bounding box center [114, 388] width 48 height 19
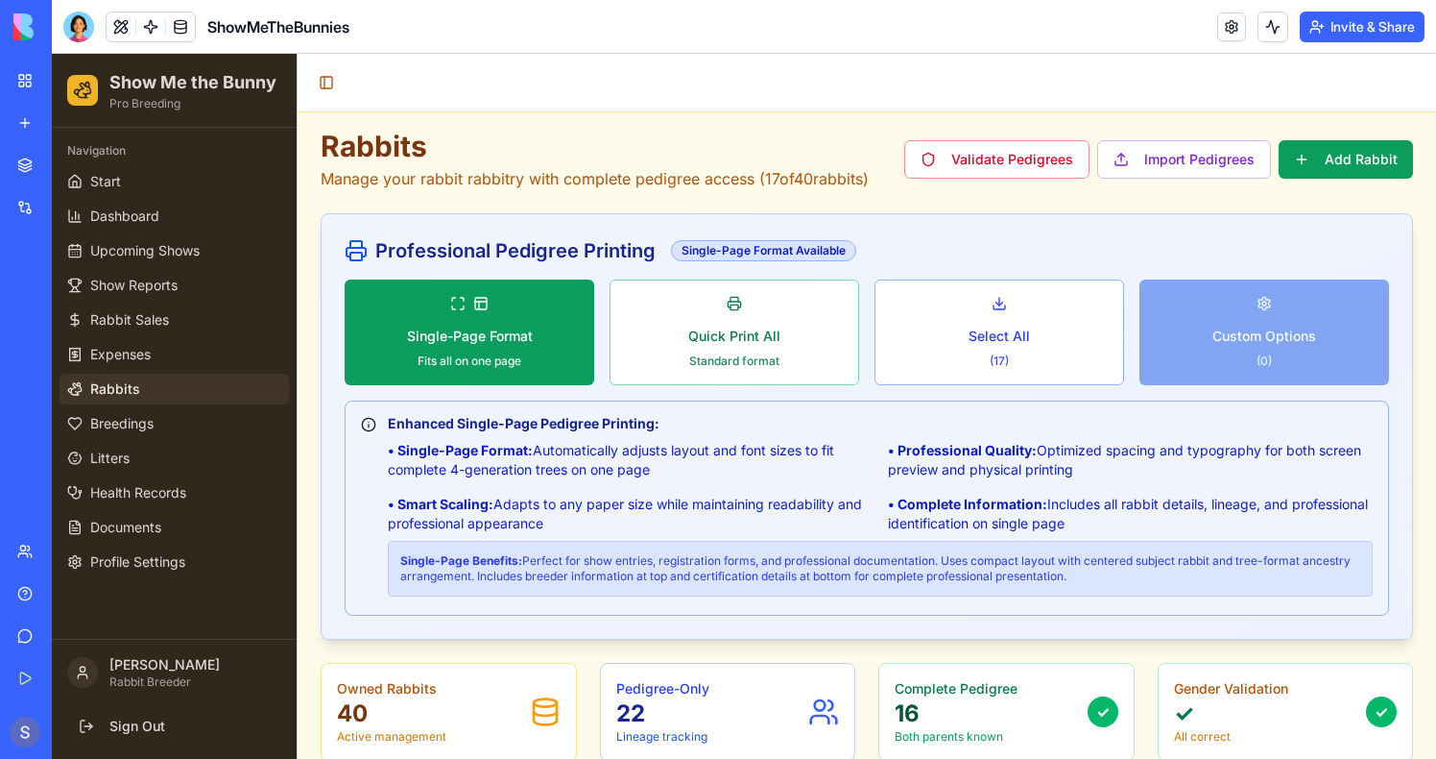
scroll to position [16, 0]
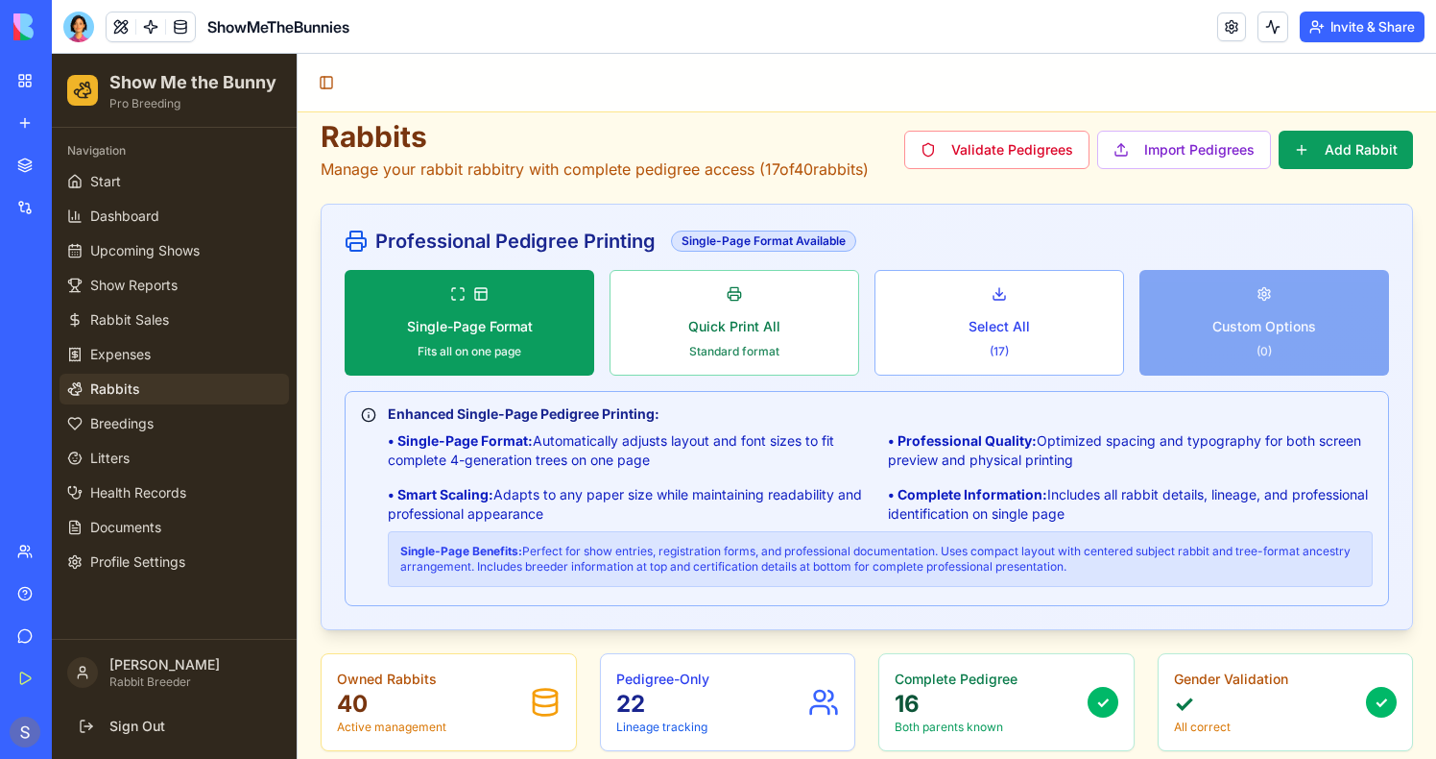
drag, startPoint x: 339, startPoint y: 172, endPoint x: 884, endPoint y: 168, distance: 545.4
click at [884, 168] on div "Rabbits Manage your rabbit rabbitry with complete pedigree access ( 17 of 40 ra…" at bounding box center [867, 149] width 1093 height 61
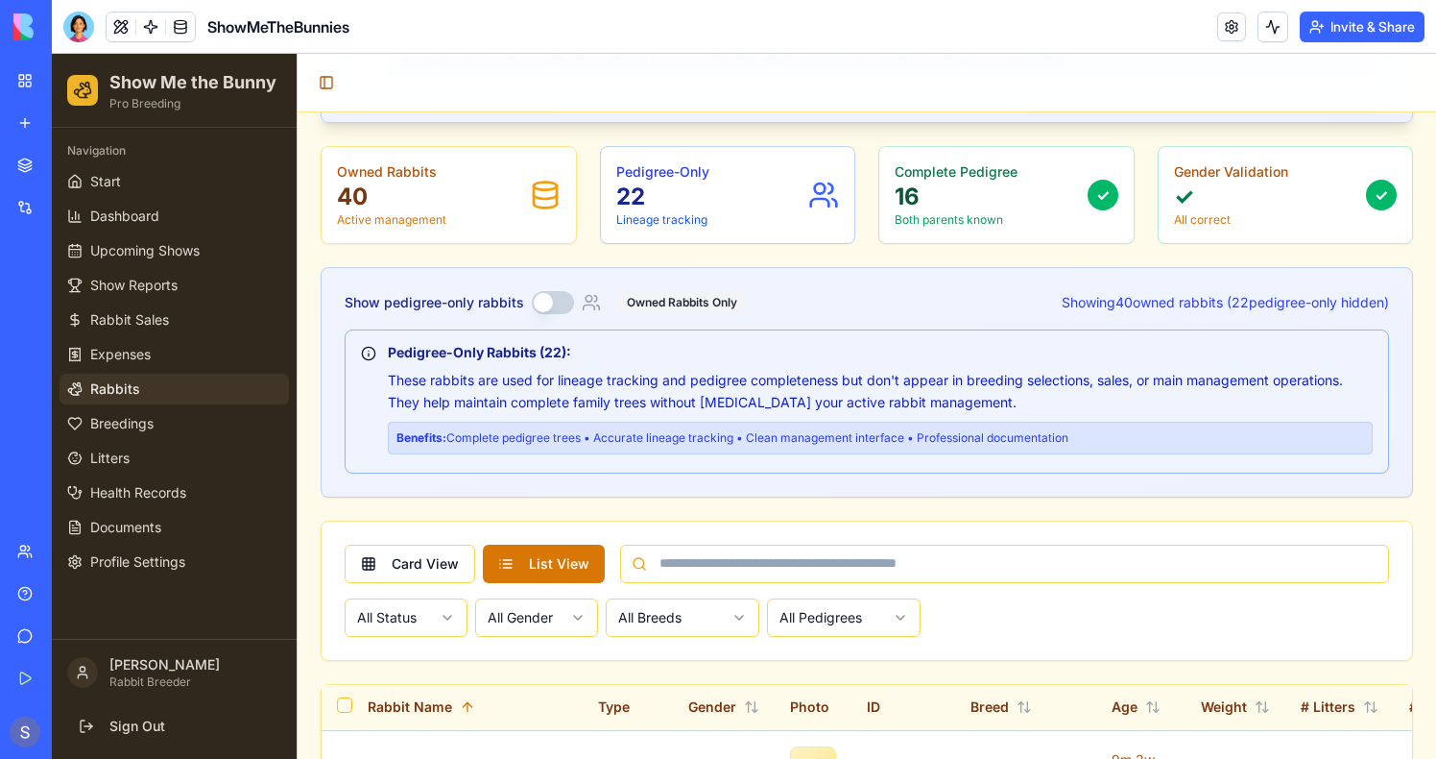
scroll to position [529, 0]
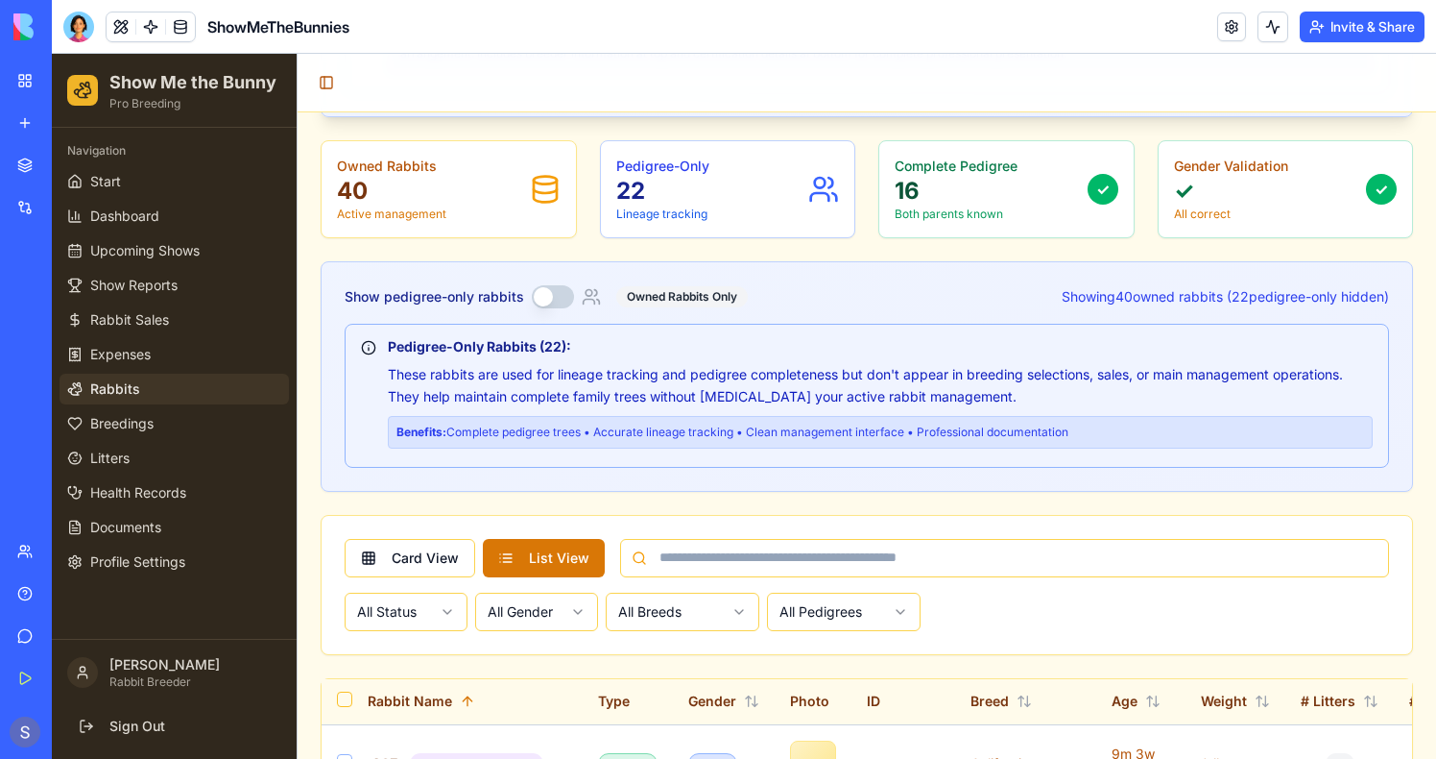
click at [548, 299] on button "Show pedigree-only rabbits" at bounding box center [553, 296] width 42 height 23
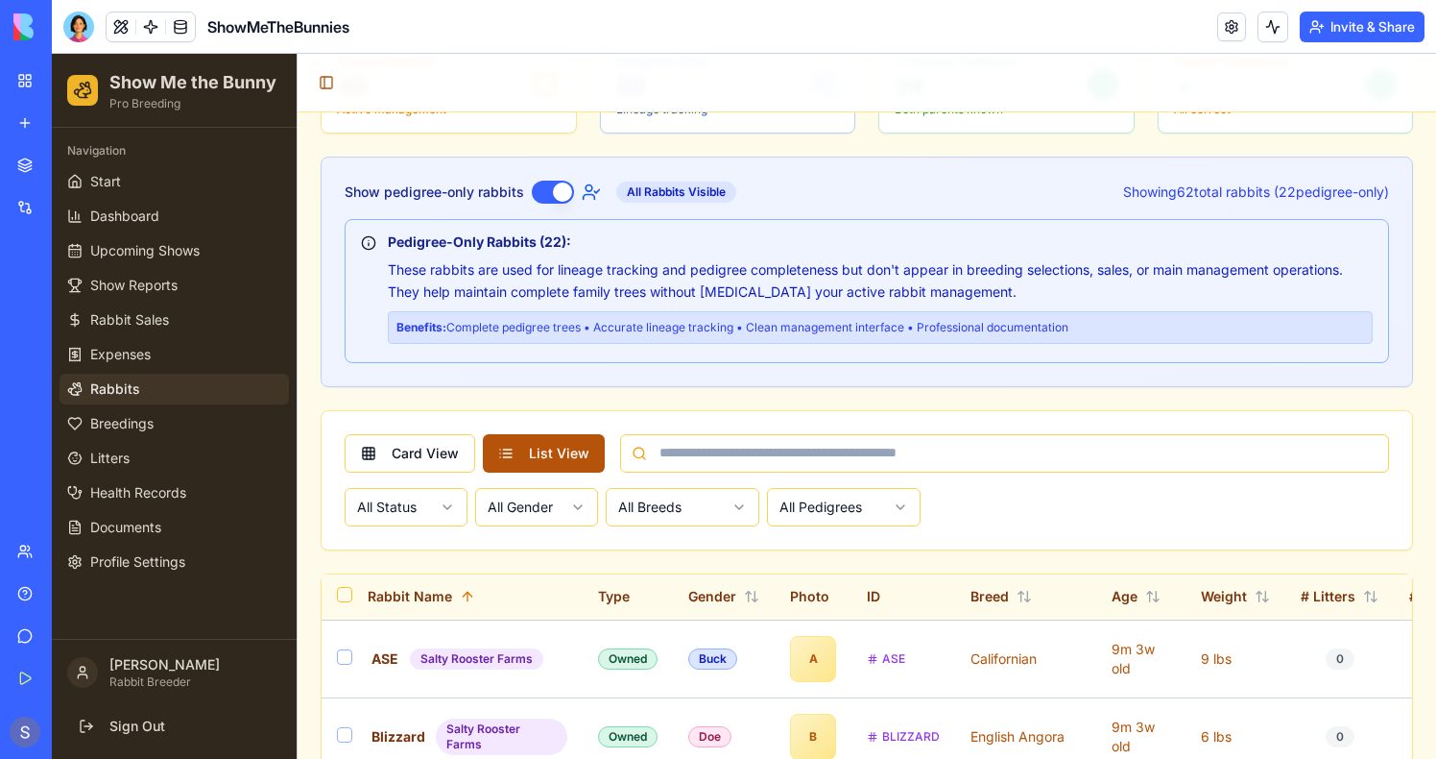
scroll to position [577, 0]
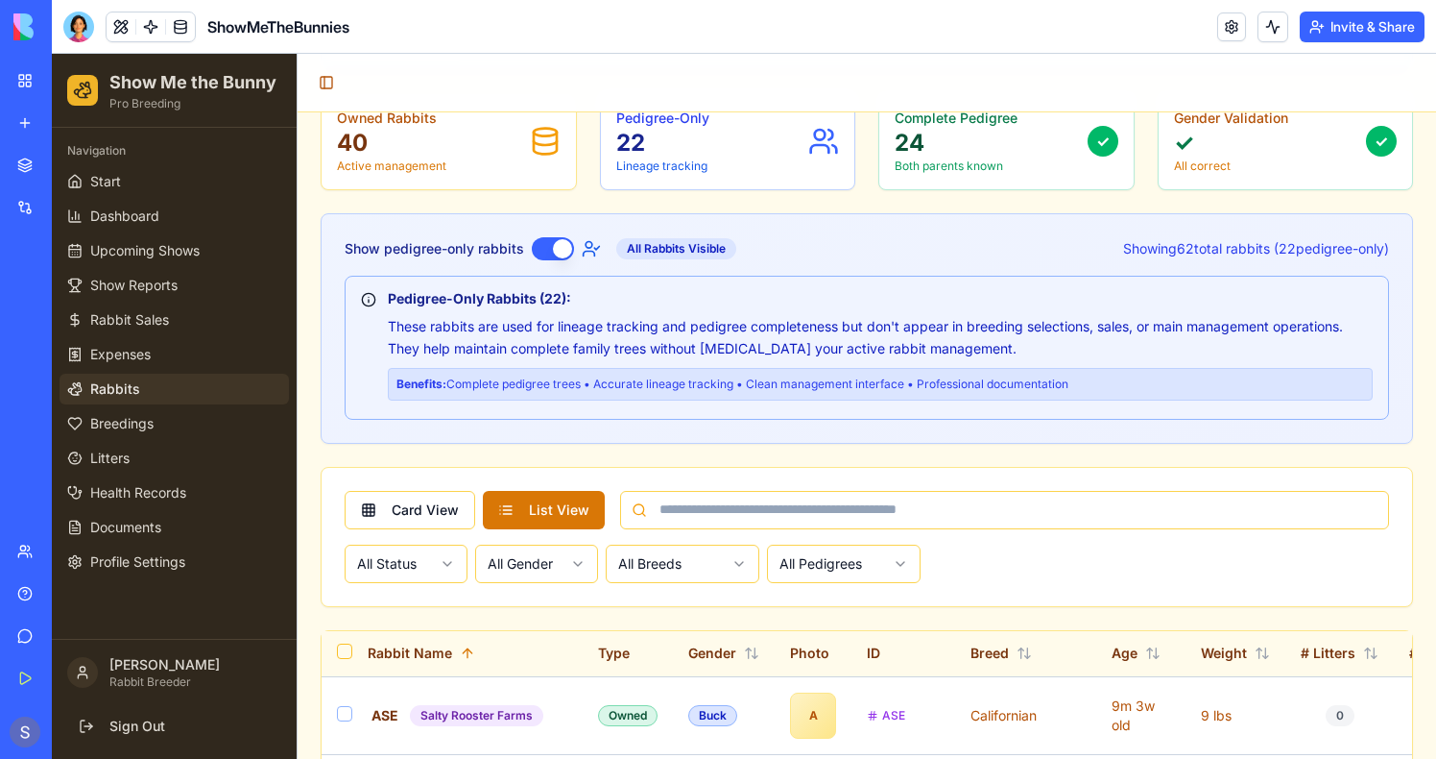
click at [554, 249] on button "Show pedigree-only rabbits" at bounding box center [553, 248] width 42 height 23
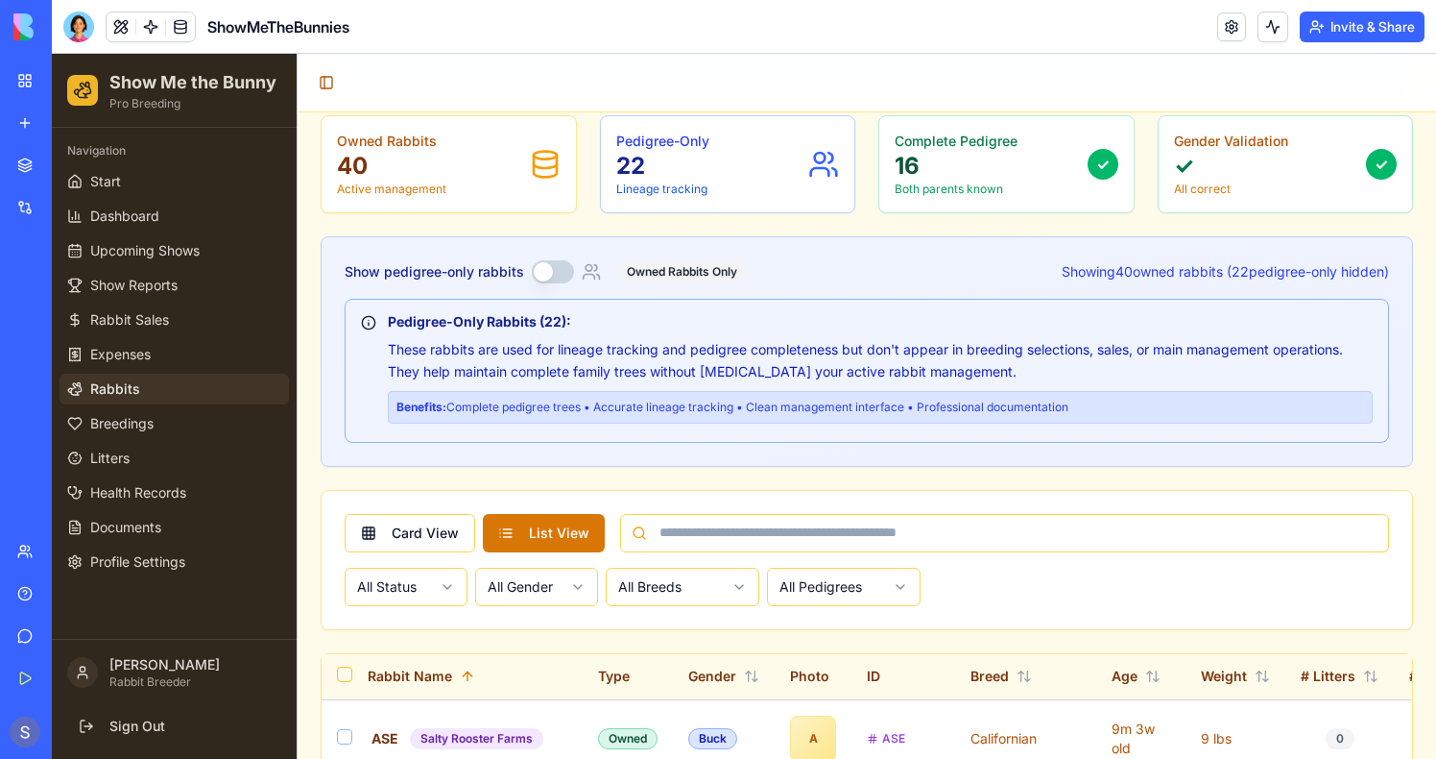
click at [559, 271] on button "Show pedigree-only rabbits" at bounding box center [553, 271] width 42 height 23
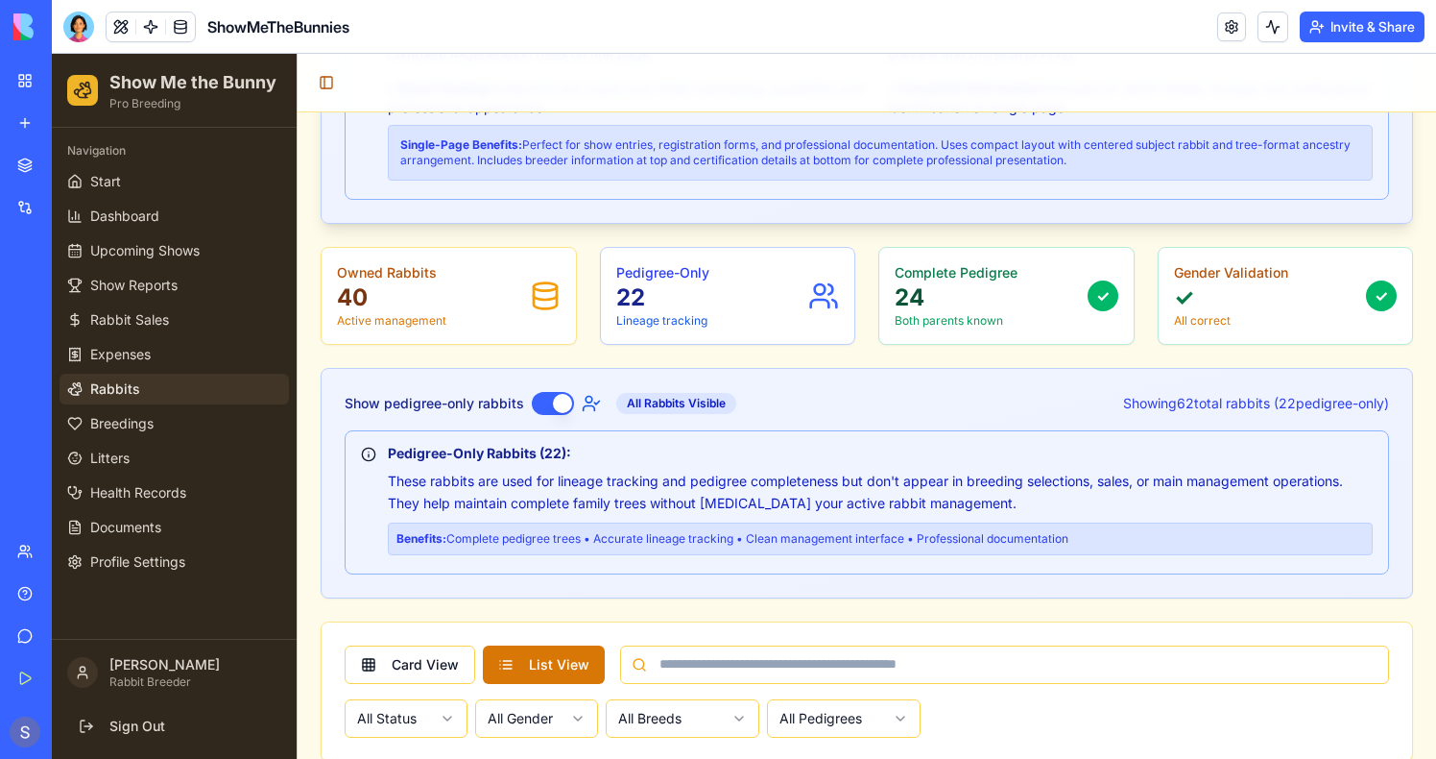
scroll to position [417, 0]
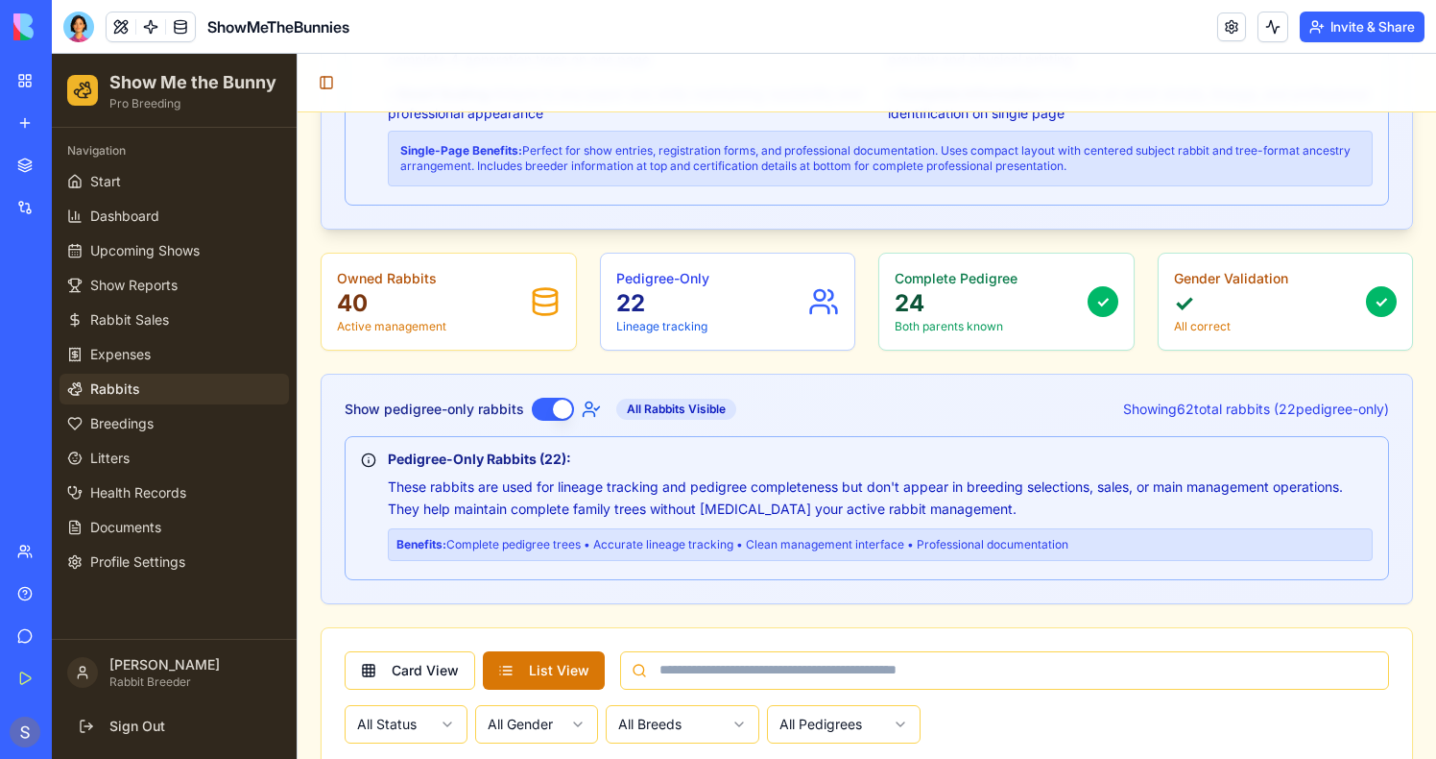
click at [548, 411] on button "Show pedigree-only rabbits" at bounding box center [553, 409] width 42 height 23
click at [548, 410] on button "Show pedigree-only rabbits" at bounding box center [553, 409] width 42 height 23
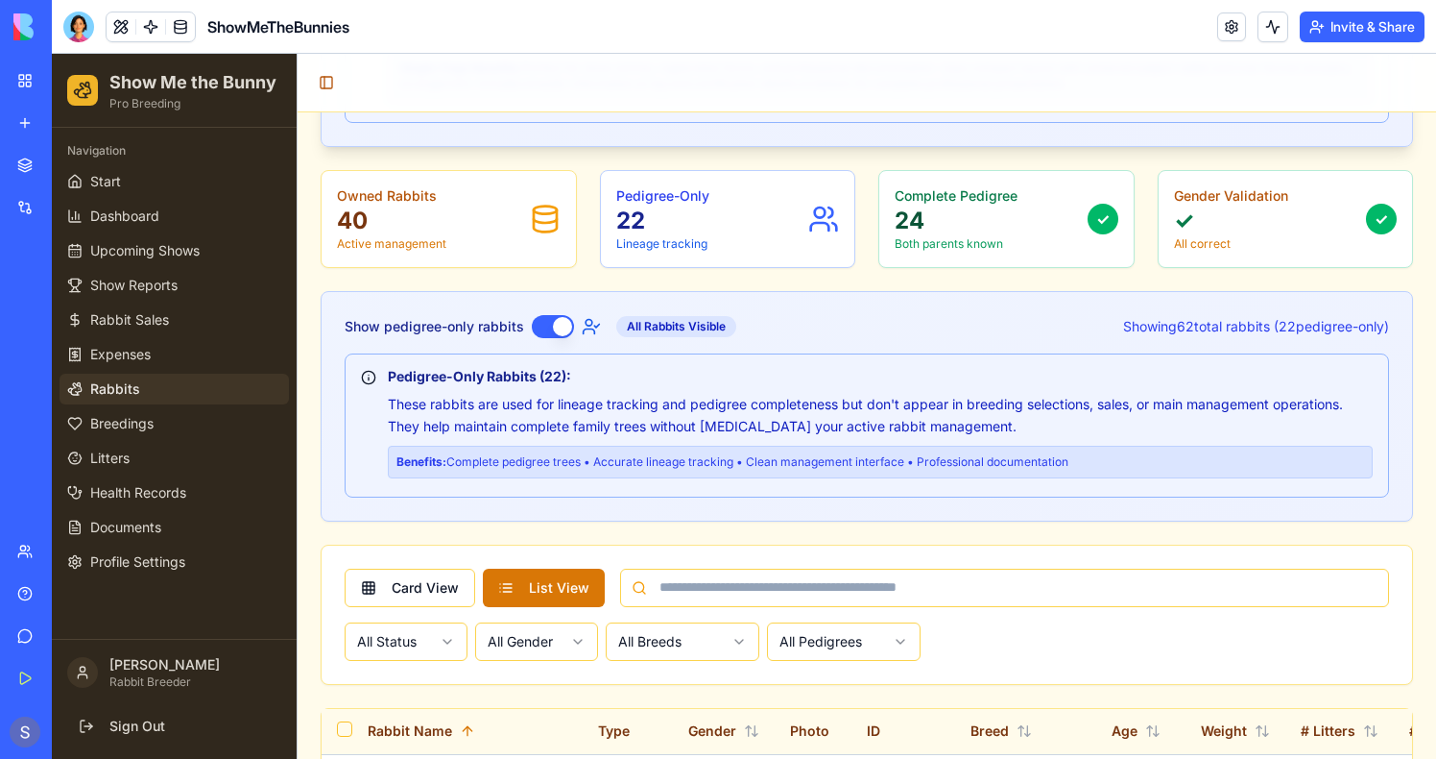
scroll to position [505, 0]
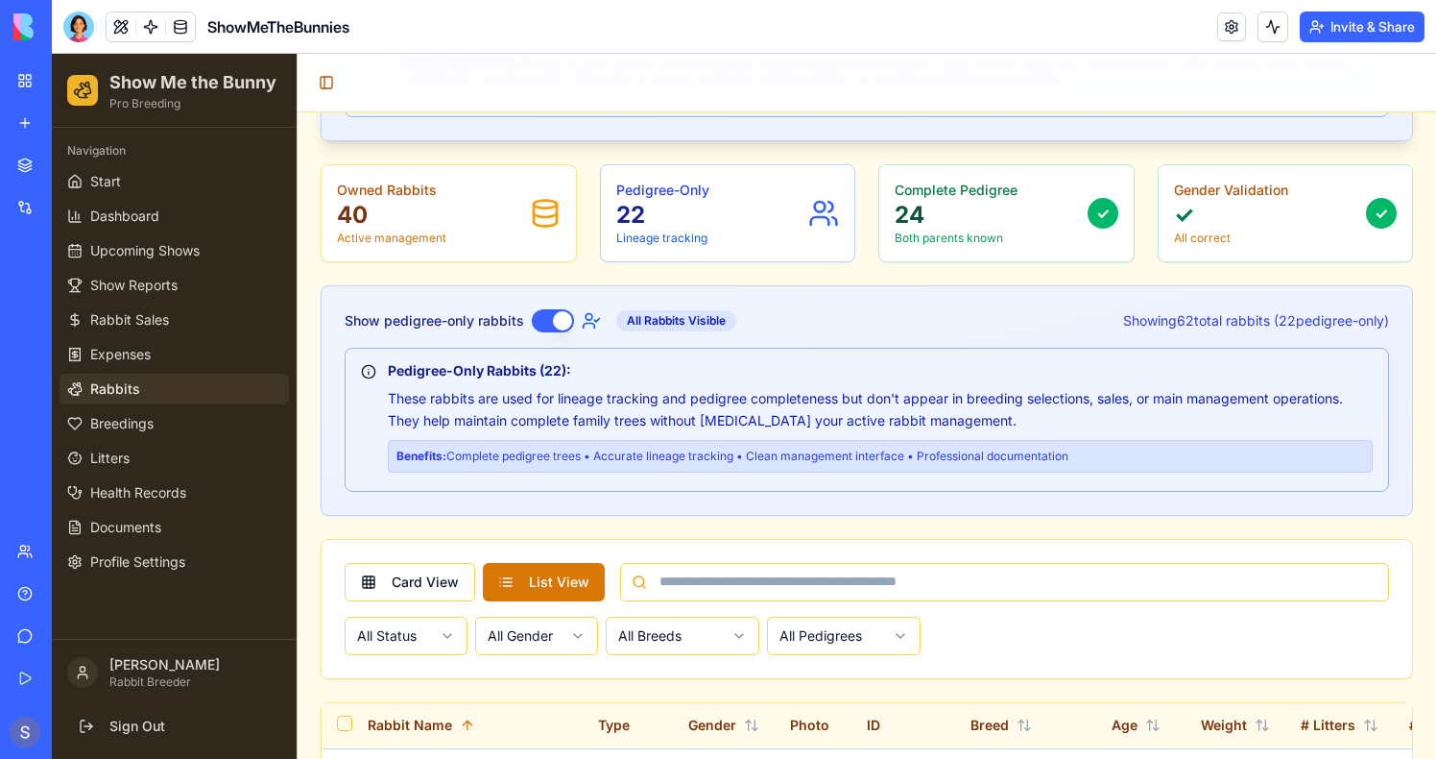
click at [1211, 228] on p "✓" at bounding box center [1231, 215] width 114 height 31
click at [1089, 228] on div "Complete Pedigree 24 Both parents known ✓" at bounding box center [1007, 213] width 224 height 65
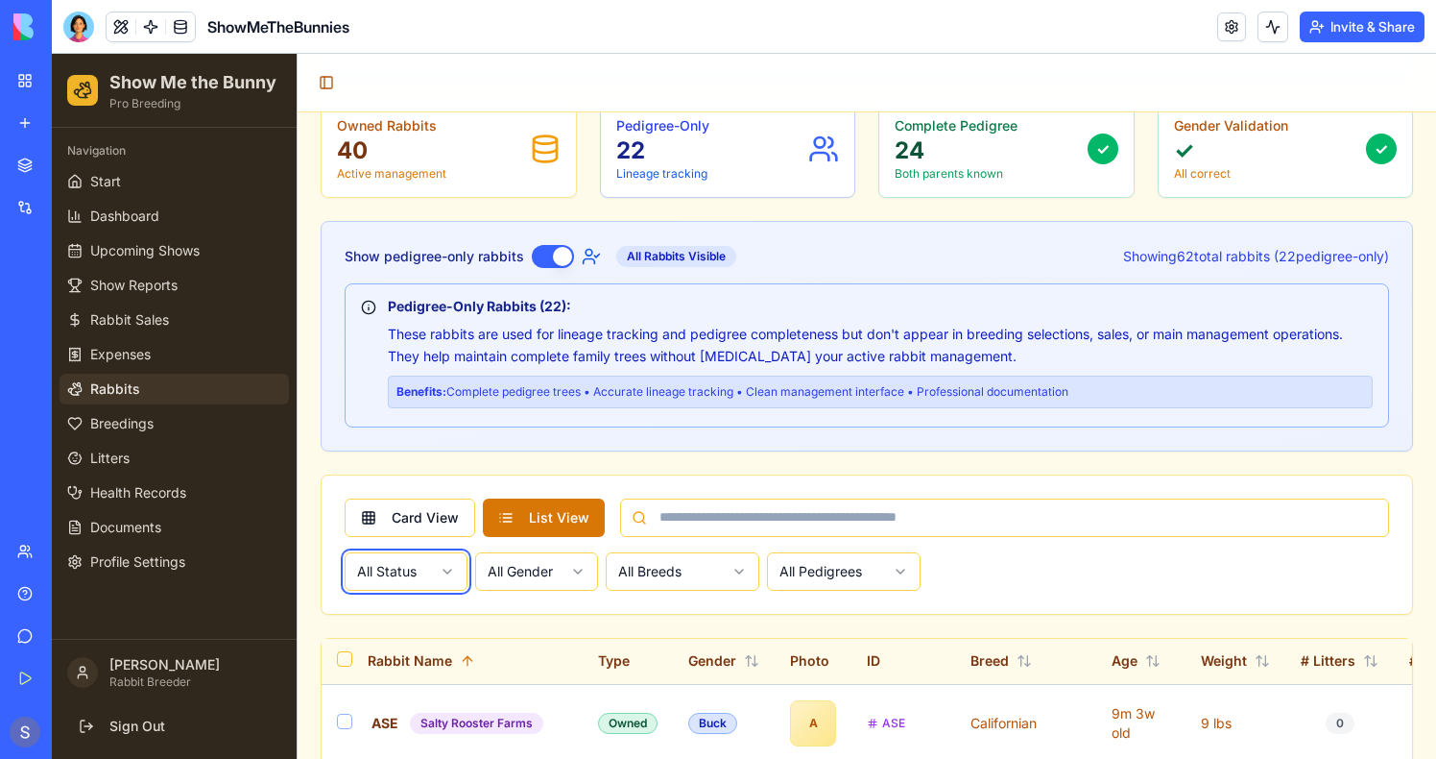
scroll to position [578, 0]
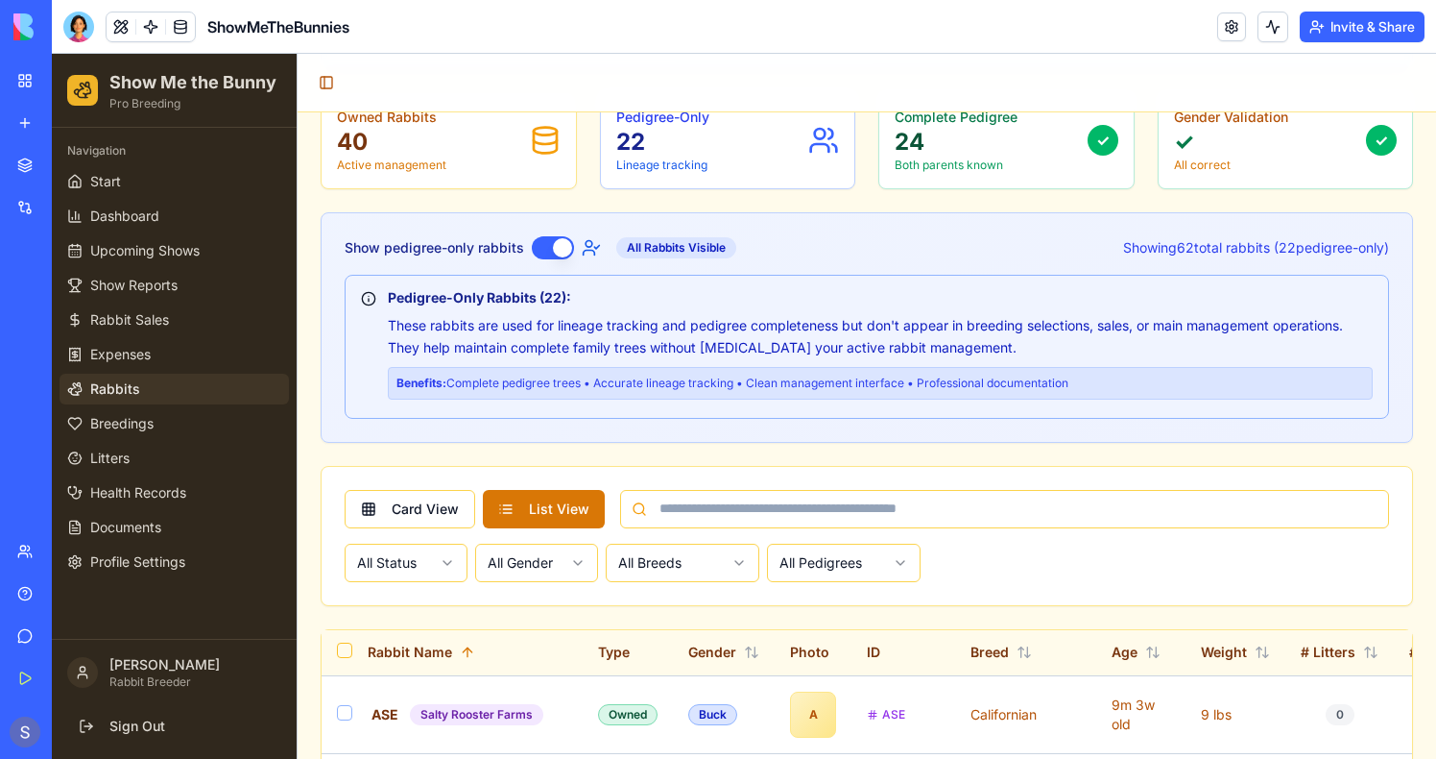
click at [547, 241] on button "Show pedigree-only rabbits" at bounding box center [553, 247] width 42 height 23
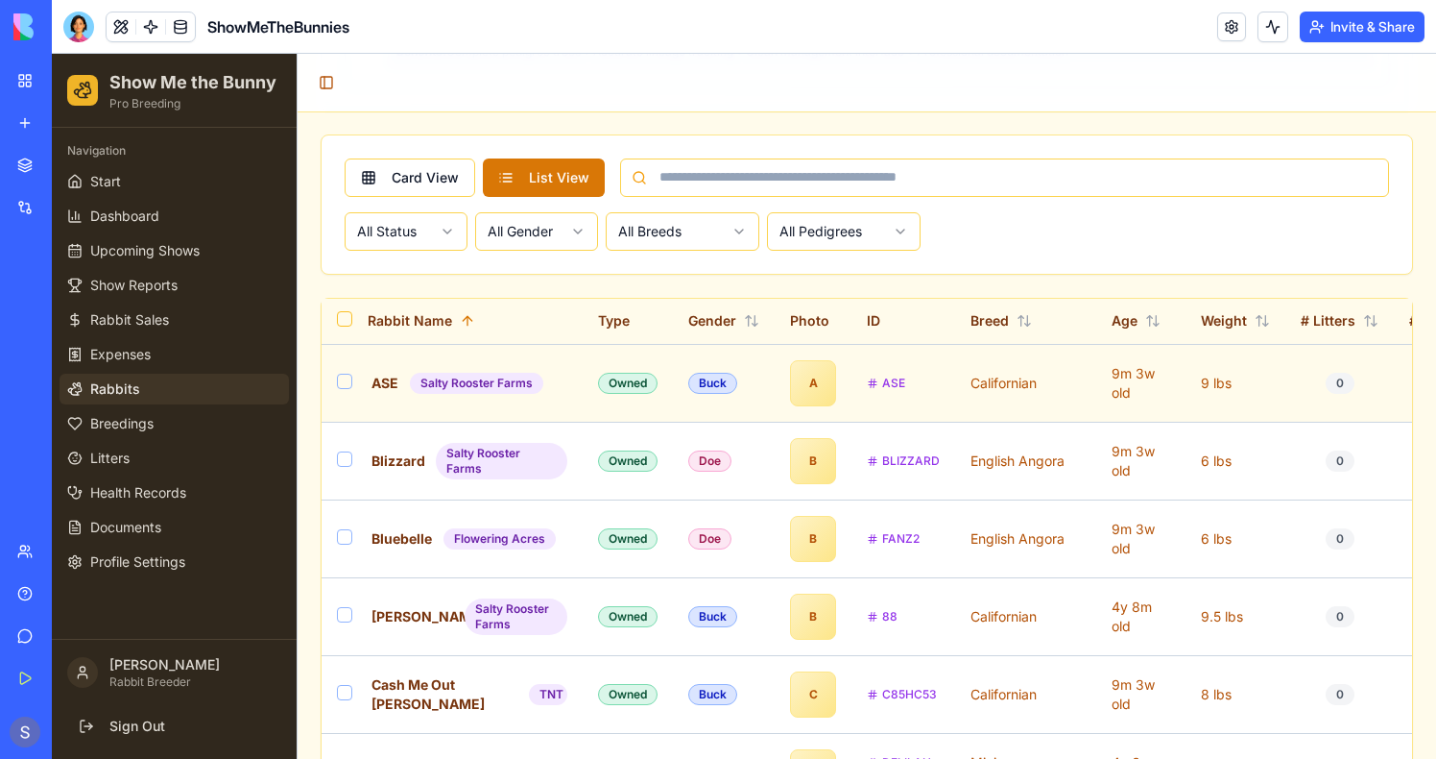
scroll to position [765, 0]
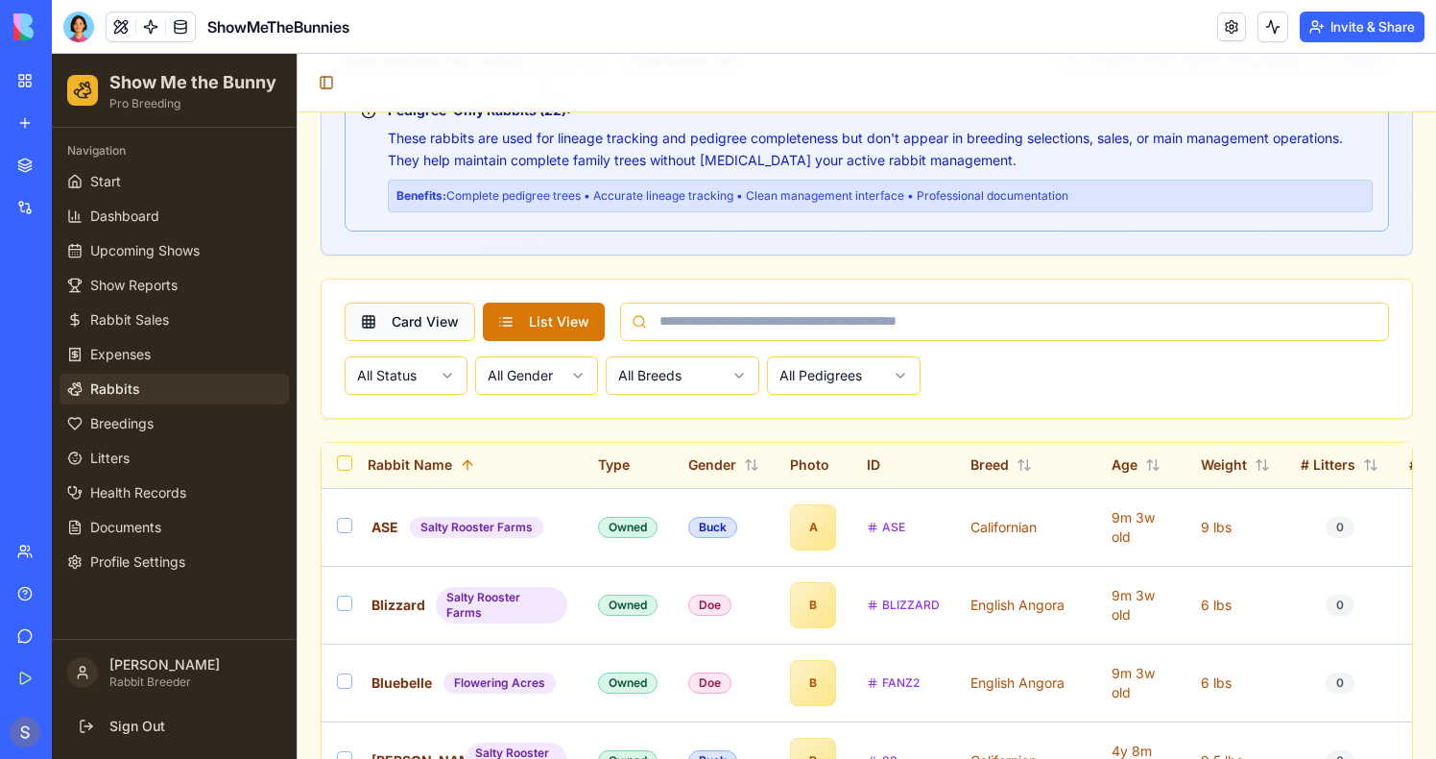
click at [445, 311] on button "Card View" at bounding box center [410, 321] width 131 height 38
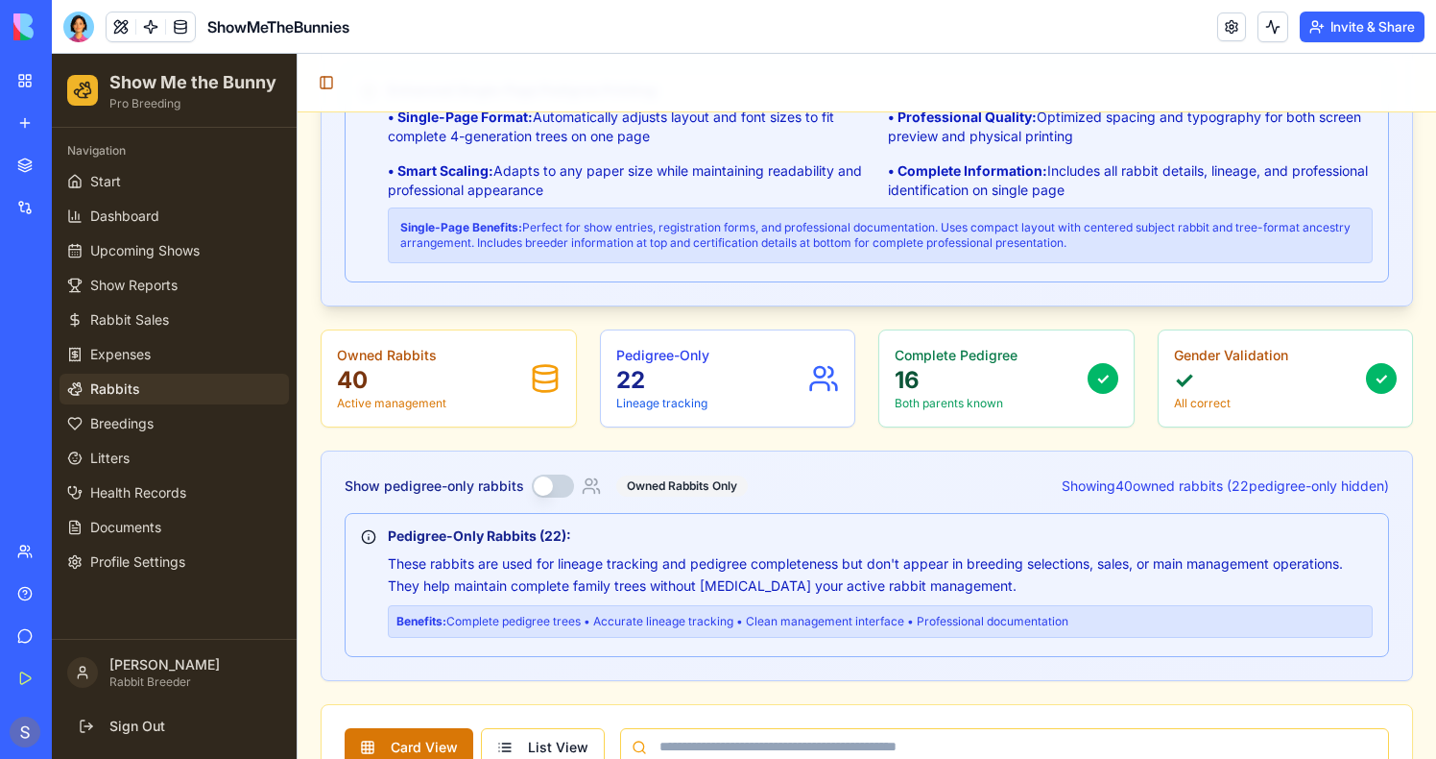
scroll to position [432, 0]
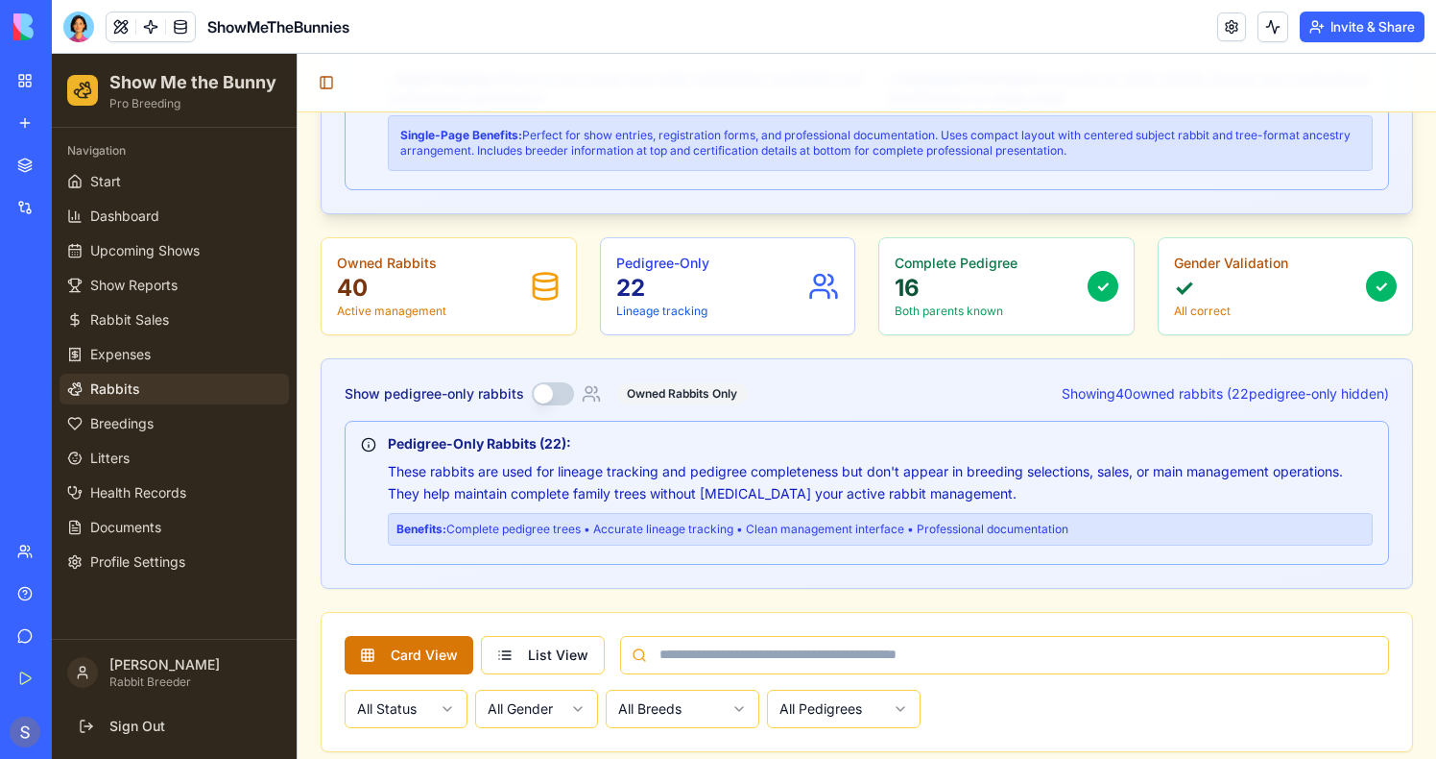
click at [547, 387] on button "Show pedigree-only rabbits" at bounding box center [553, 393] width 42 height 23
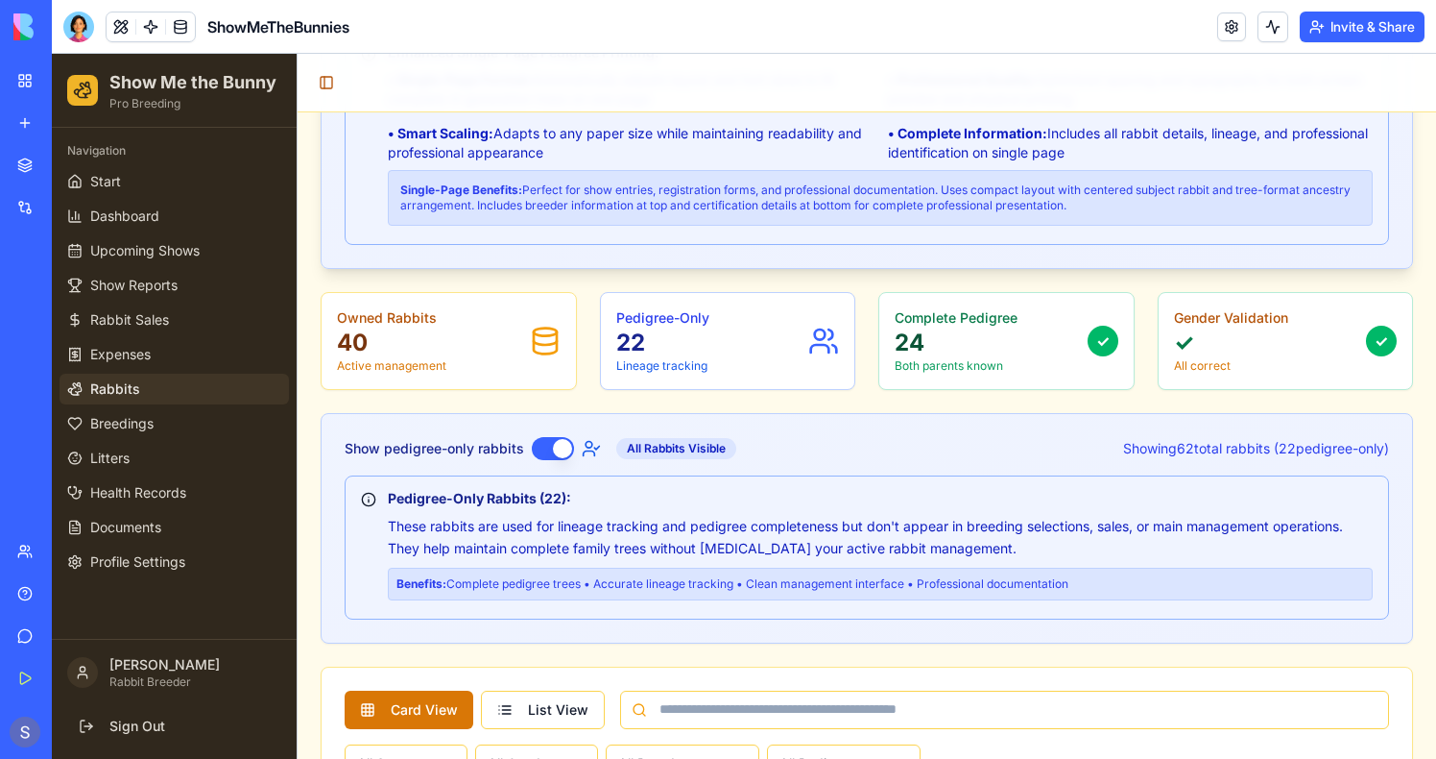
scroll to position [474, 0]
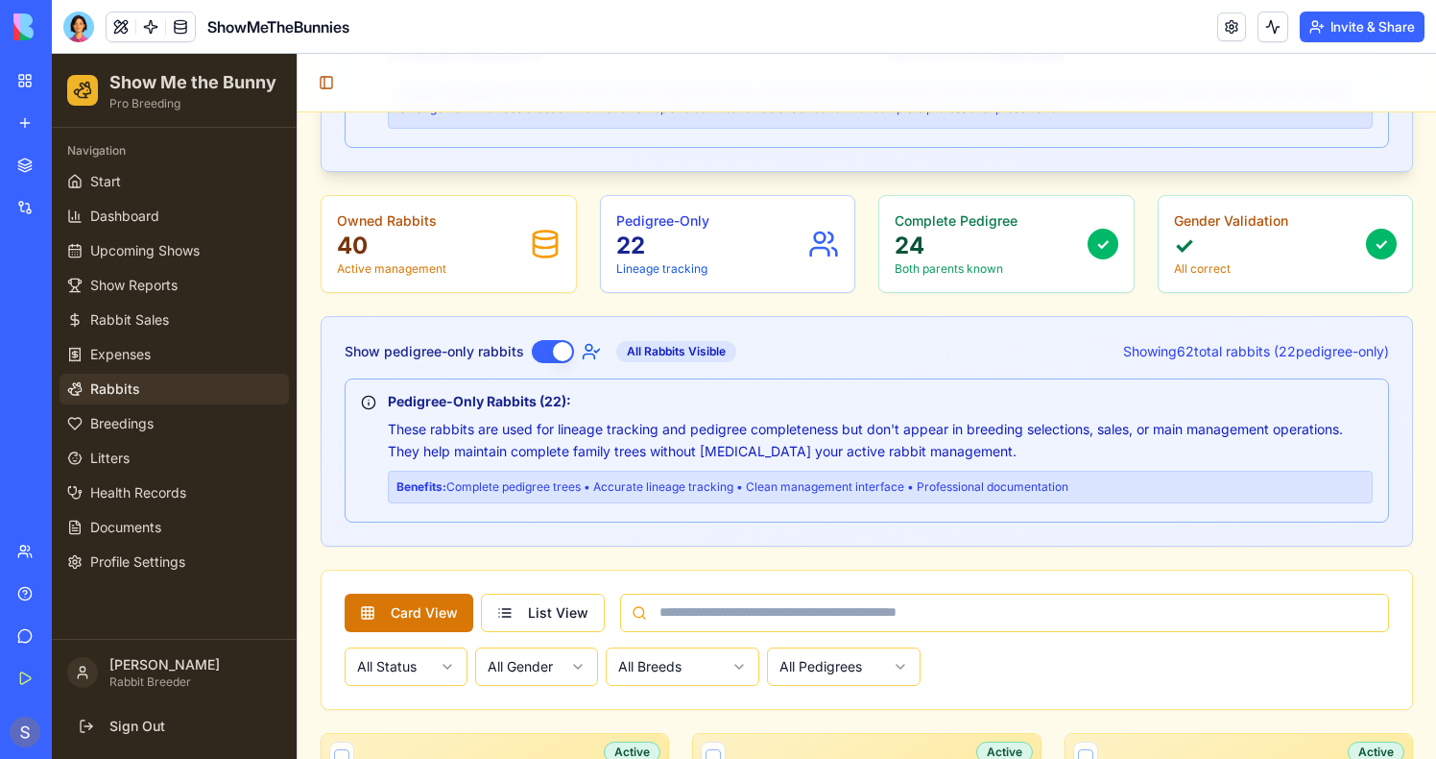
click at [548, 353] on button "Show pedigree-only rabbits" at bounding box center [553, 351] width 42 height 23
click at [554, 624] on button "List View" at bounding box center [543, 612] width 124 height 38
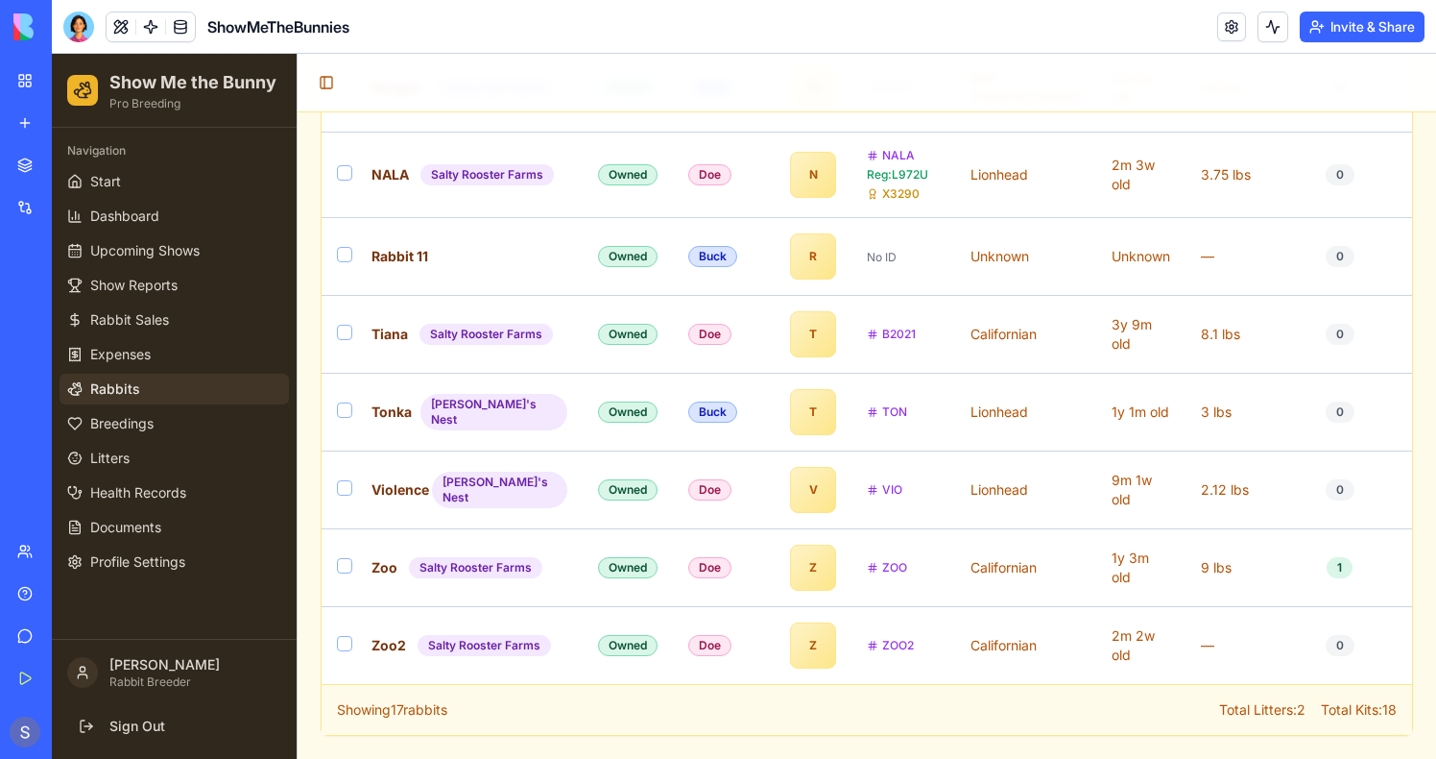
scroll to position [0, 333]
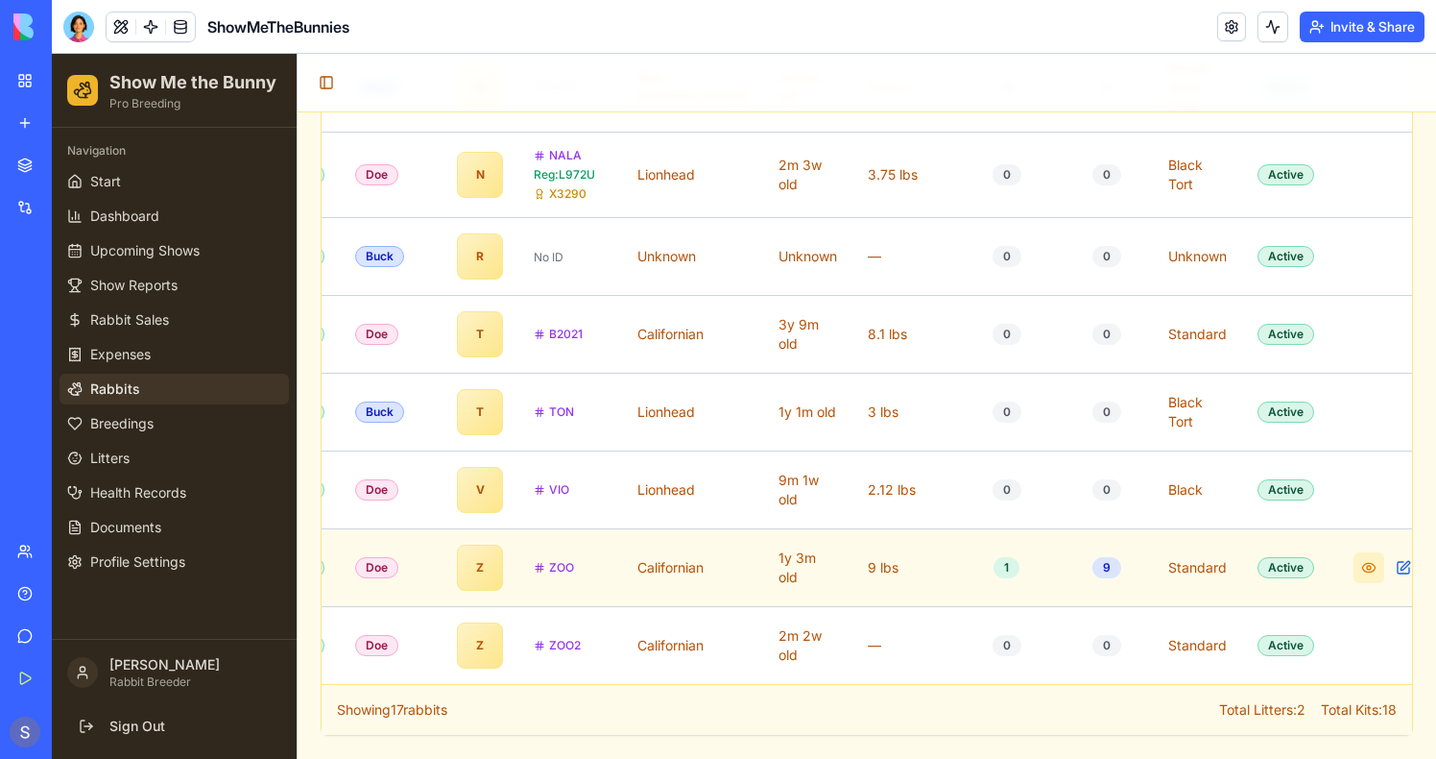
click at [1354, 569] on button at bounding box center [1369, 567] width 31 height 31
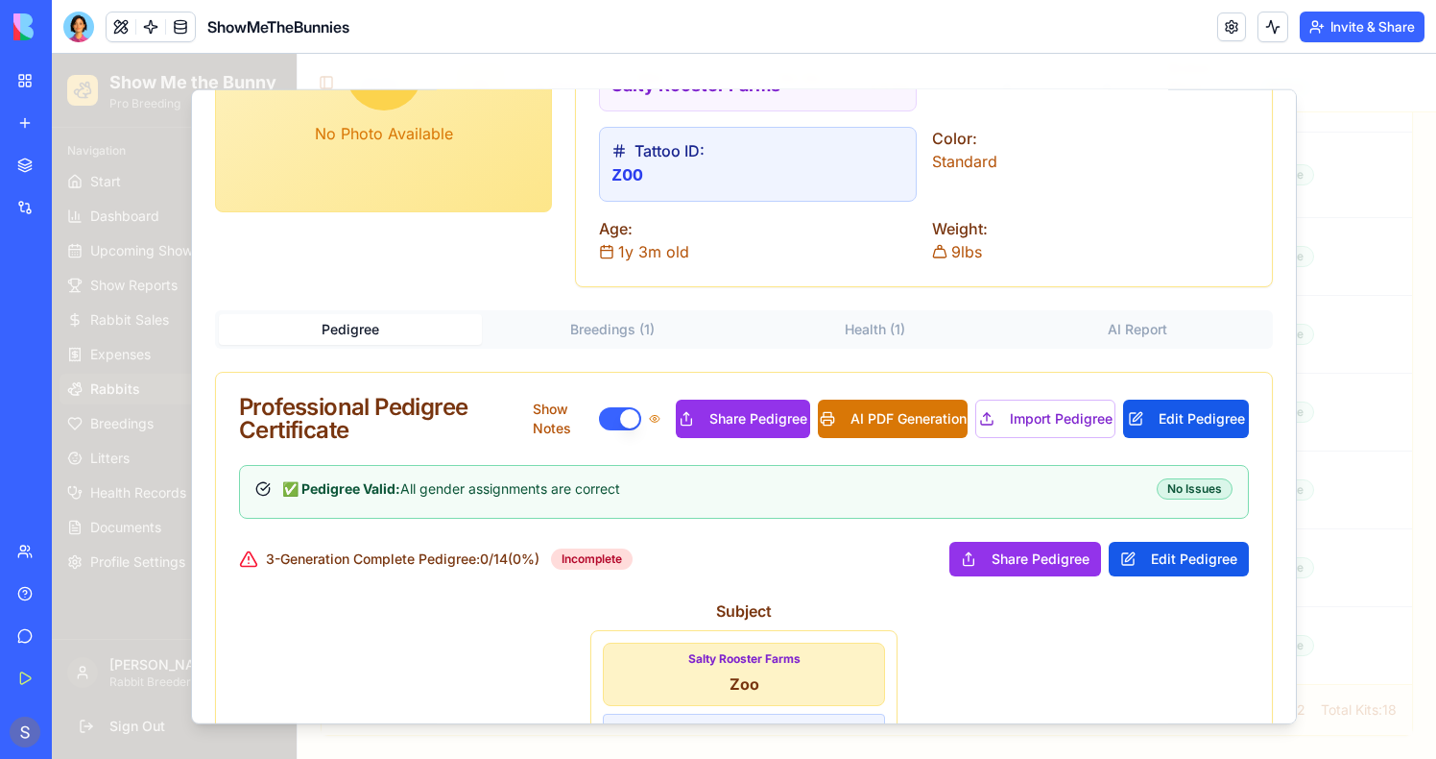
scroll to position [148, 0]
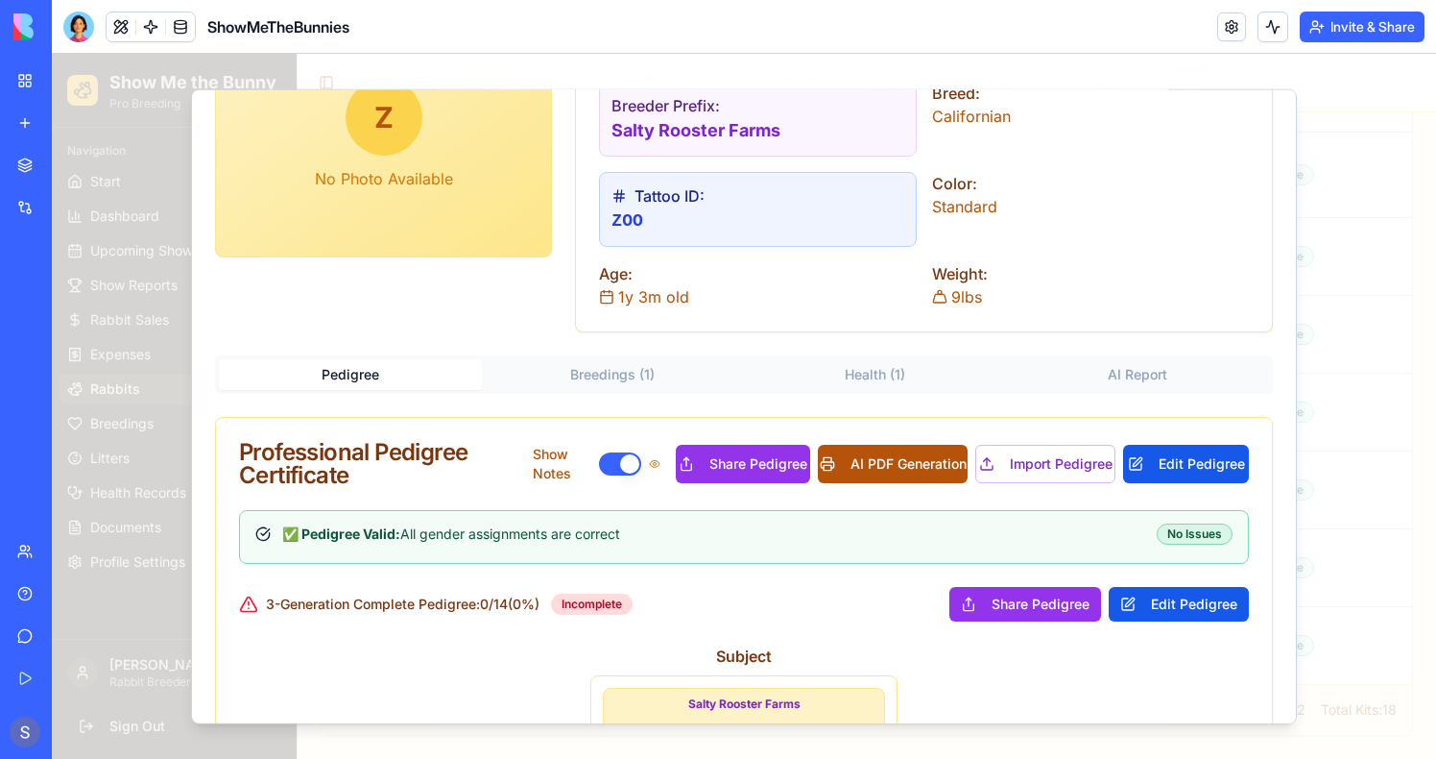
click at [915, 458] on button "AI PDF Generation" at bounding box center [893, 464] width 150 height 38
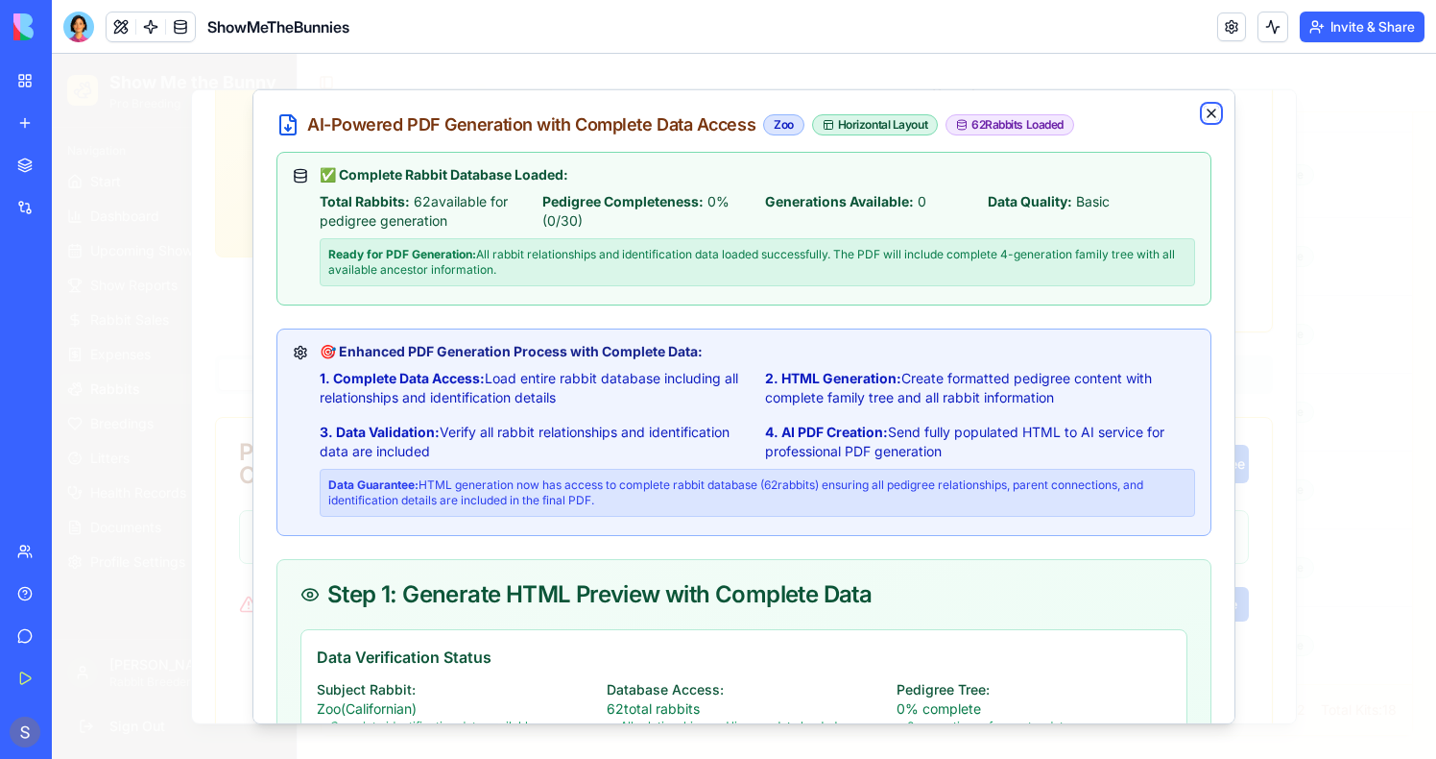
click at [1215, 115] on icon "button" at bounding box center [1212, 113] width 8 height 8
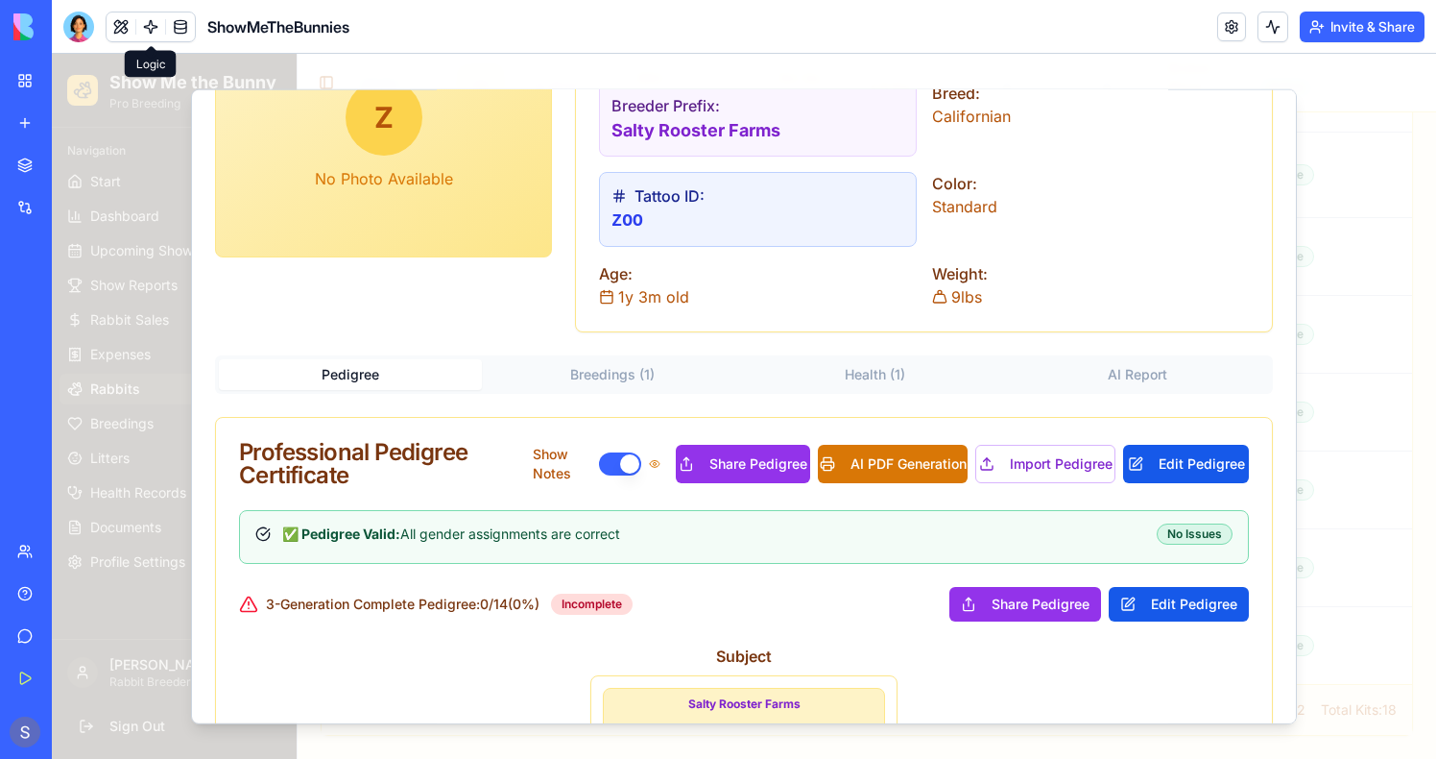
click at [152, 26] on link at bounding box center [150, 26] width 29 height 29
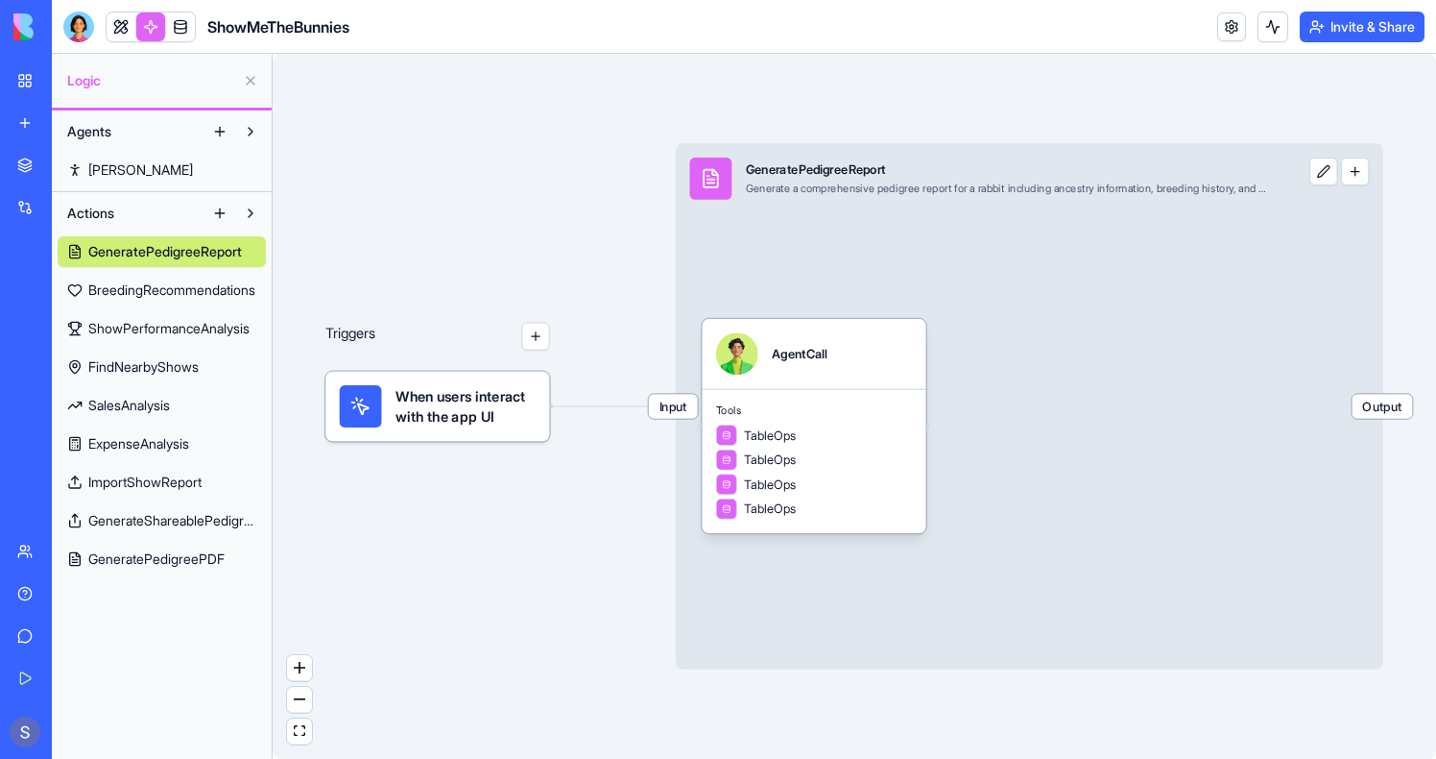
click at [158, 566] on span "GeneratePedigreePDF" at bounding box center [156, 558] width 136 height 19
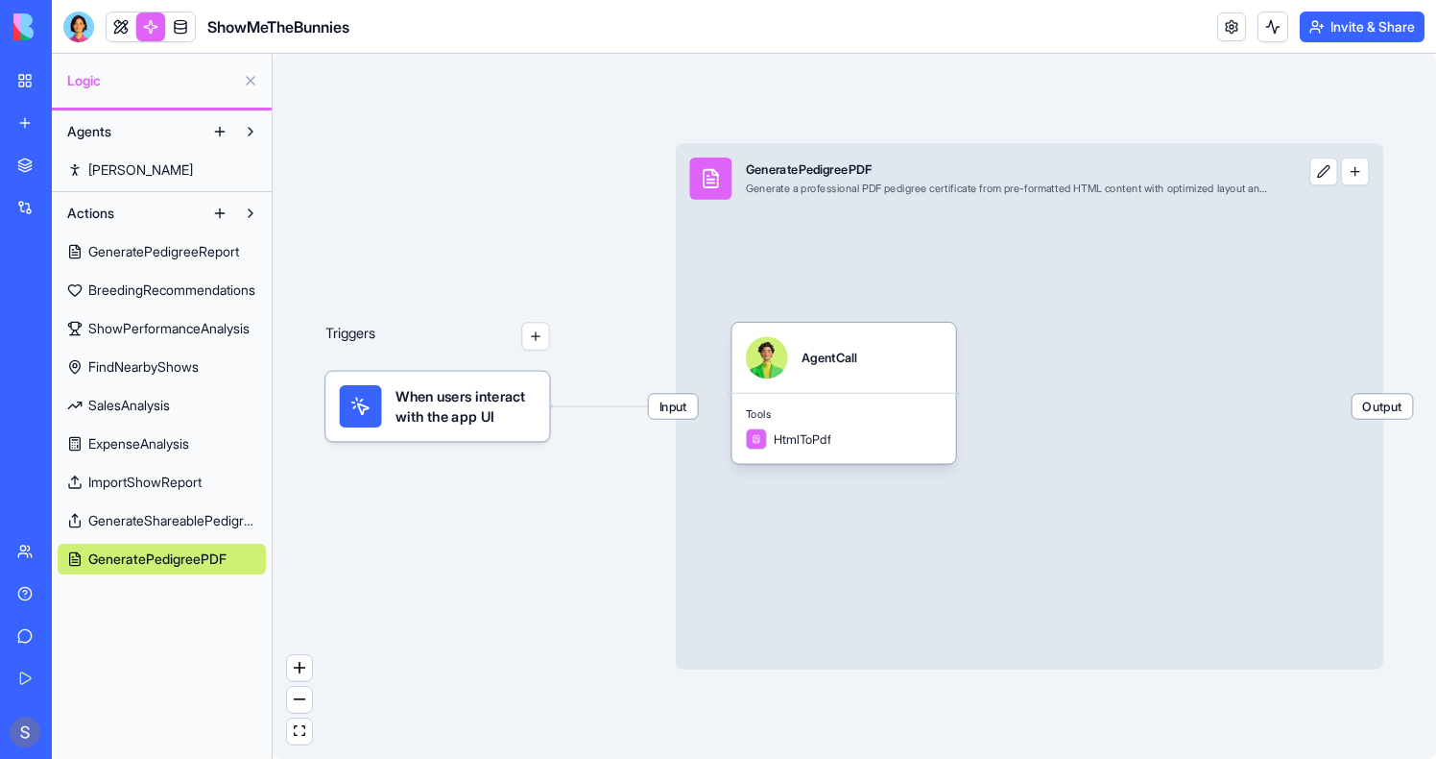
click at [668, 417] on span "Input" at bounding box center [673, 406] width 49 height 25
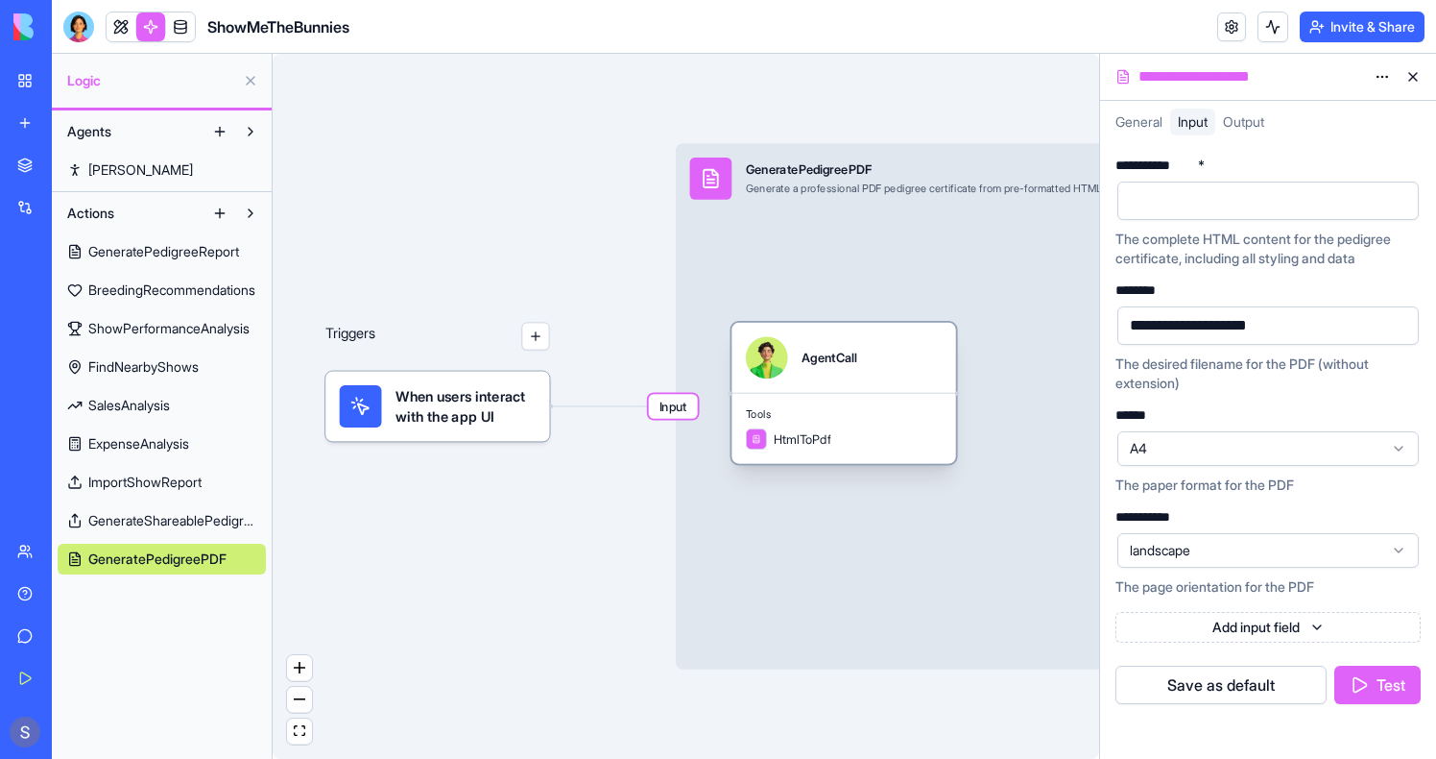
click at [837, 394] on div "Tools HtmlToPdf" at bounding box center [844, 428] width 224 height 71
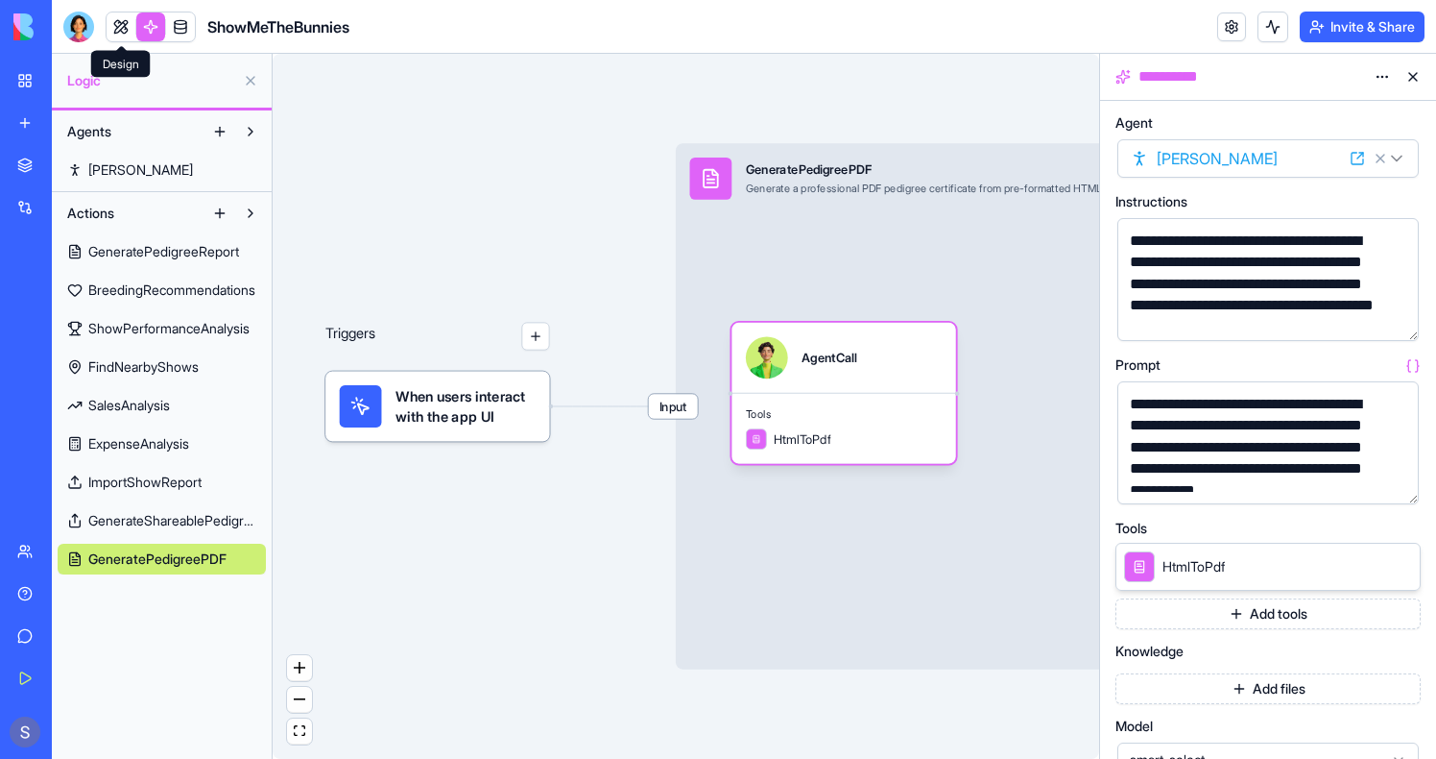
click at [119, 21] on link at bounding box center [121, 26] width 29 height 29
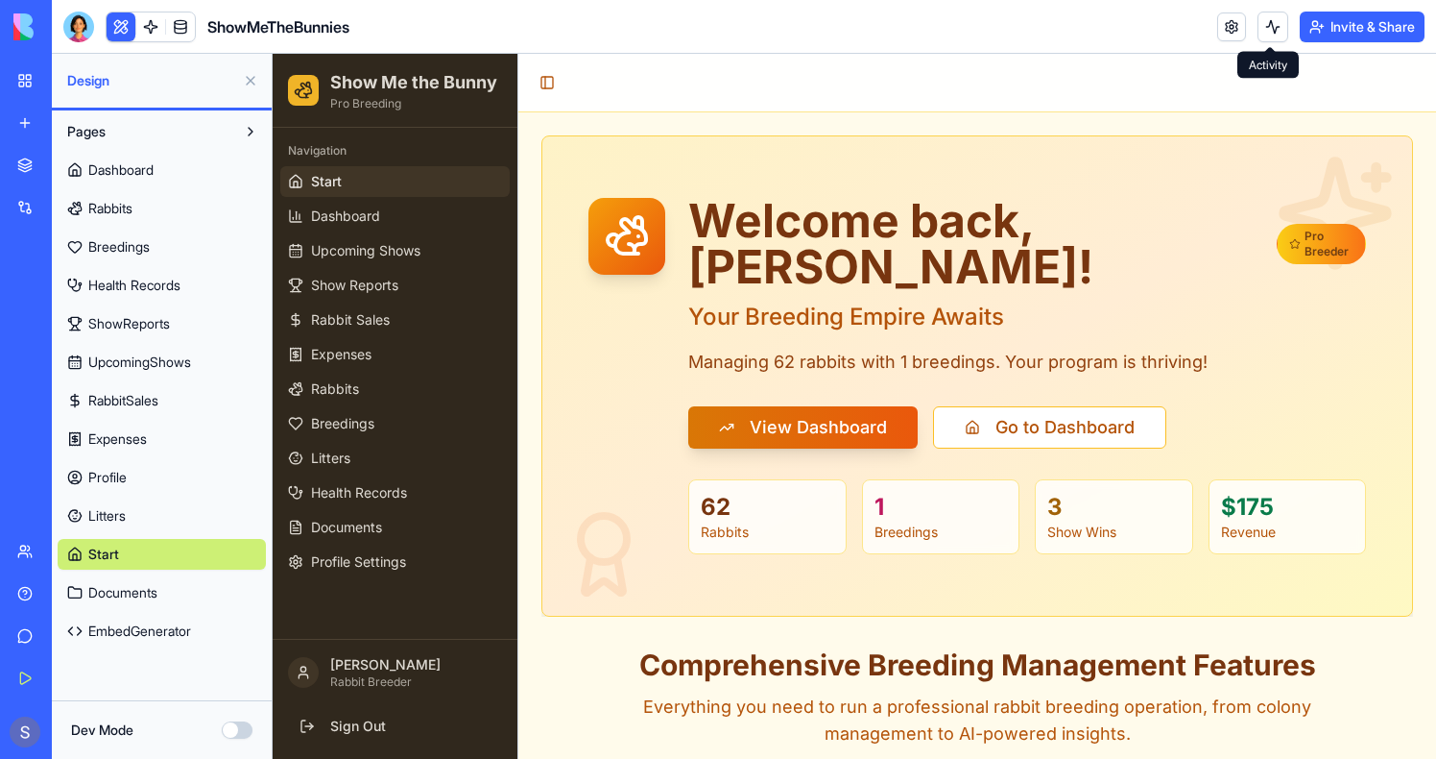
click at [1275, 14] on button at bounding box center [1273, 27] width 31 height 31
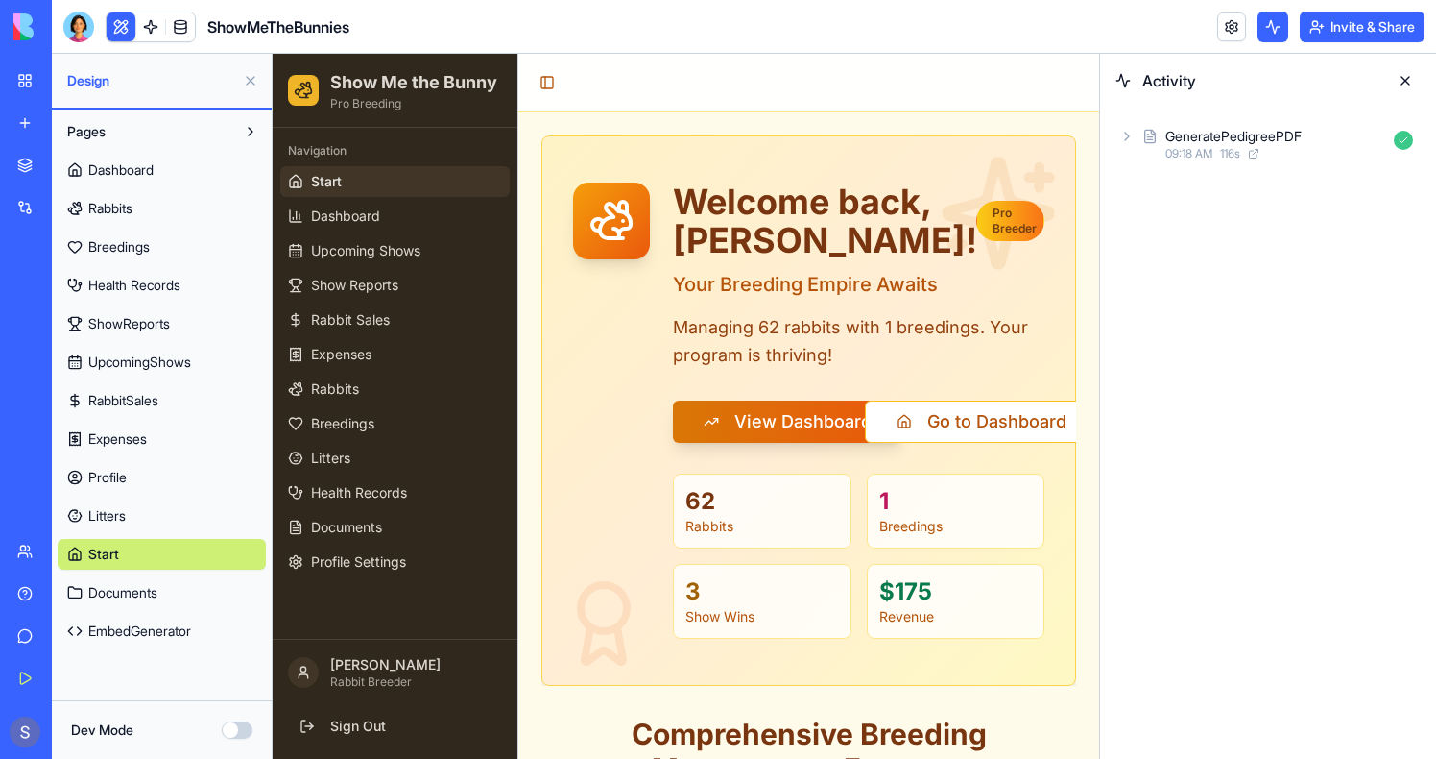
click at [1195, 113] on div "GeneratePedigreePDF 09:18 AM 116 s" at bounding box center [1268, 144] width 336 height 73
click at [1195, 134] on div "GeneratePedigreePDF" at bounding box center [1234, 136] width 136 height 19
click at [1216, 200] on span "09:18 AM" at bounding box center [1220, 203] width 47 height 15
click at [1260, 280] on span "09:19 AM" at bounding box center [1252, 287] width 47 height 15
click at [1242, 326] on span "Output" at bounding box center [1245, 324] width 41 height 19
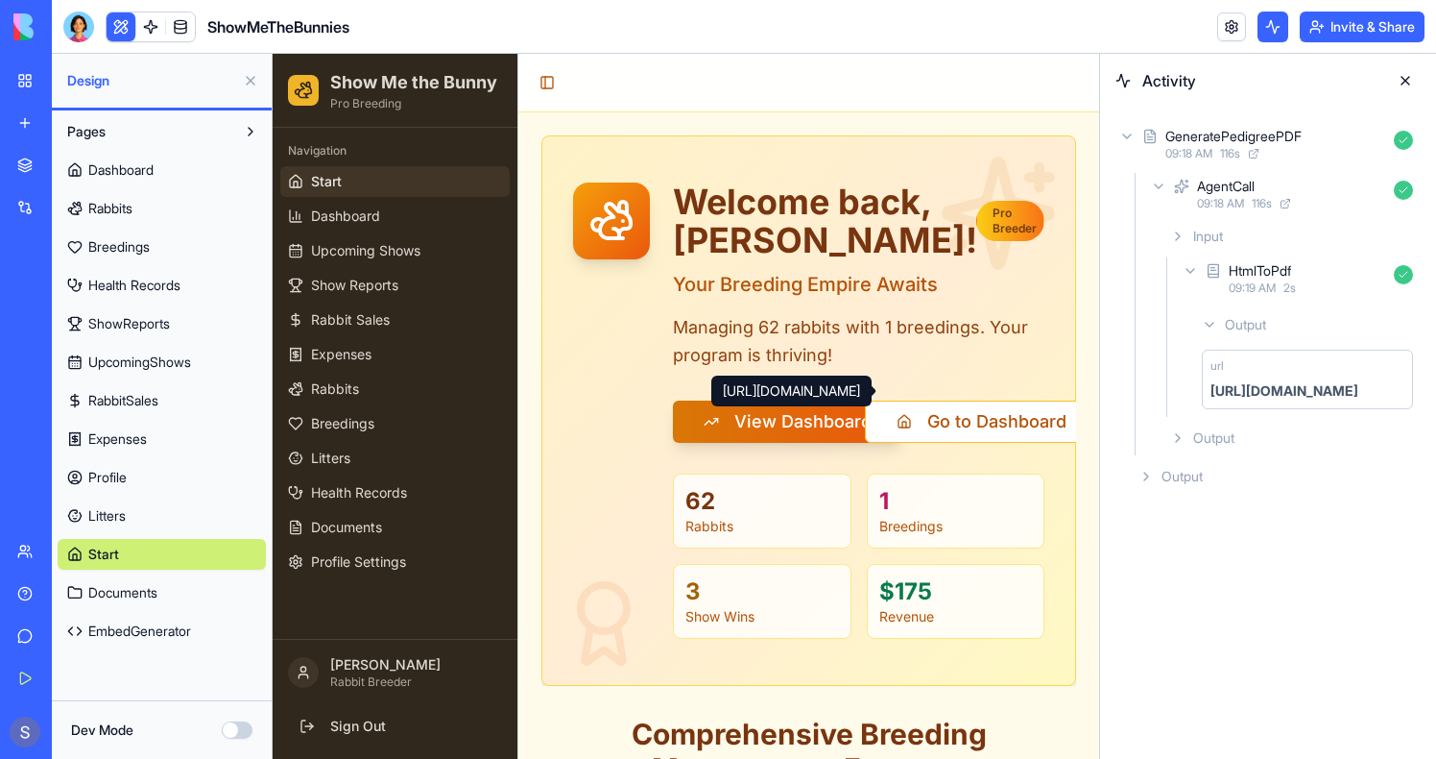
click at [1255, 391] on div "https://blocks.diy/api/blocks/fileDataBlock/68d0ea8642589da59318a5eb/redirect" at bounding box center [1285, 390] width 148 height 19
click at [1293, 395] on div "https://blocks.diy/api/blocks/fileDataBlock/68d0ea8642589da59318a5eb/redirect" at bounding box center [1285, 390] width 148 height 19
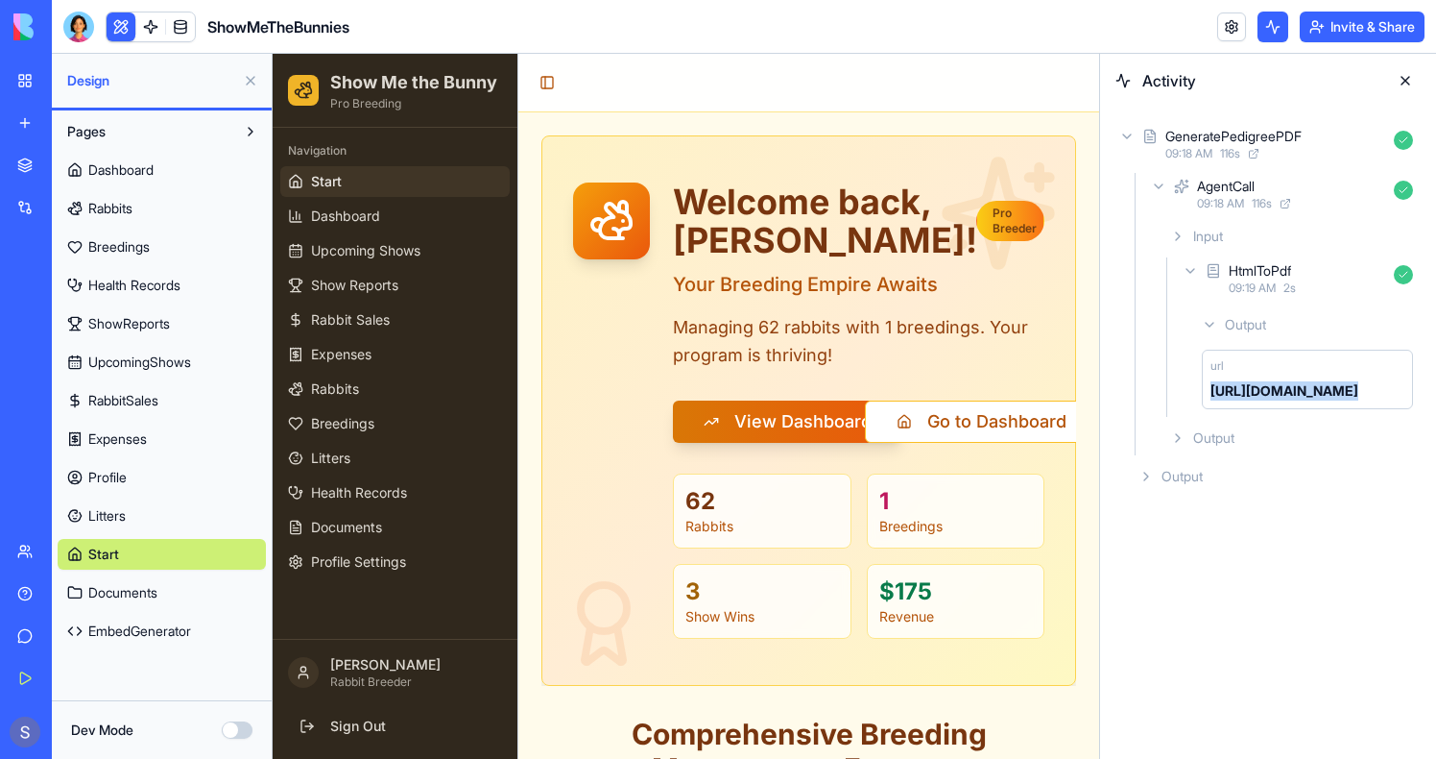
click at [1293, 395] on div "https://blocks.diy/api/blocks/fileDataBlock/68d0ea8642589da59318a5eb/redirect" at bounding box center [1285, 390] width 148 height 19
copy div "https://blocks.diy/api/blocks/fileDataBlock/68d0ea8642589da59318a5eb/redirect"
click at [1187, 229] on div "Input" at bounding box center [1292, 236] width 258 height 35
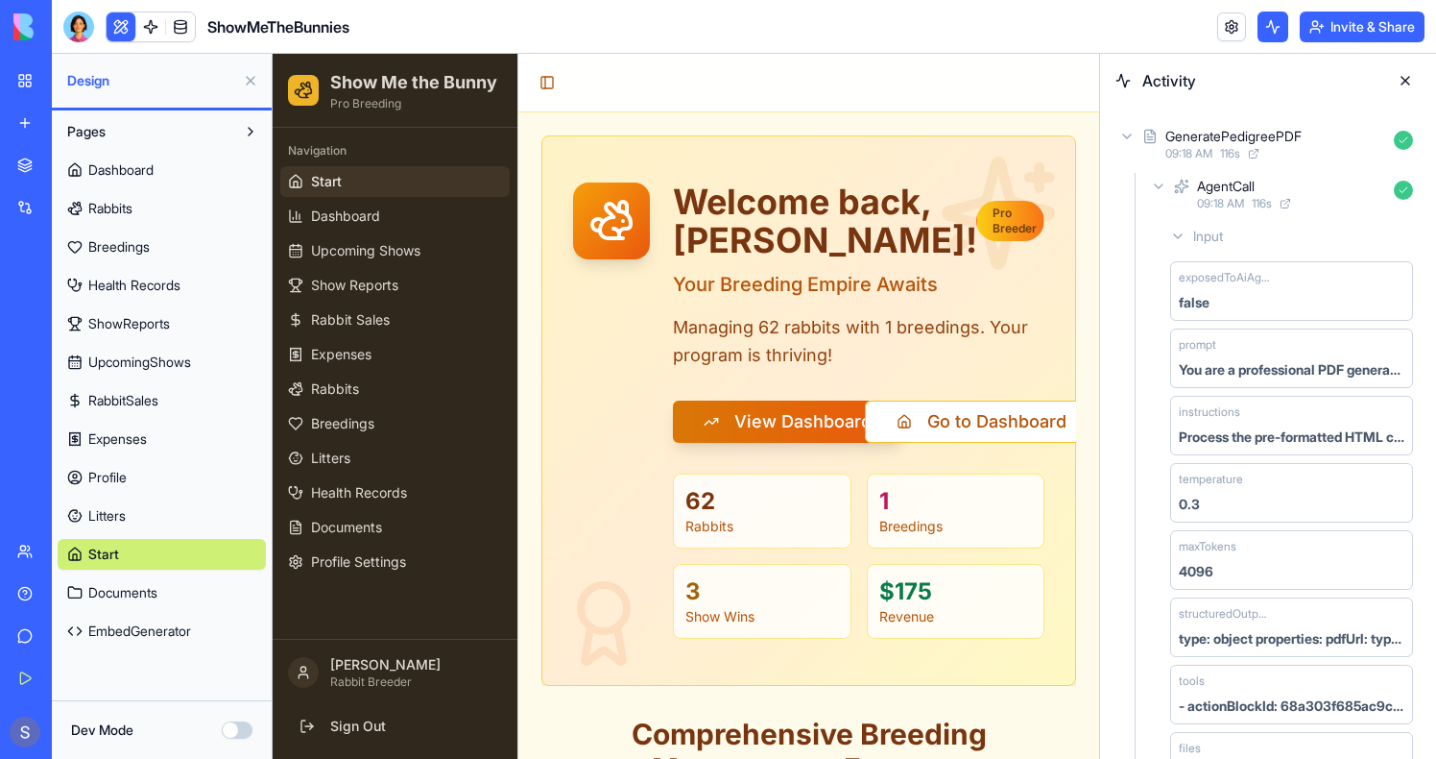
click at [1206, 141] on div "GeneratePedigreePDF" at bounding box center [1234, 136] width 136 height 19
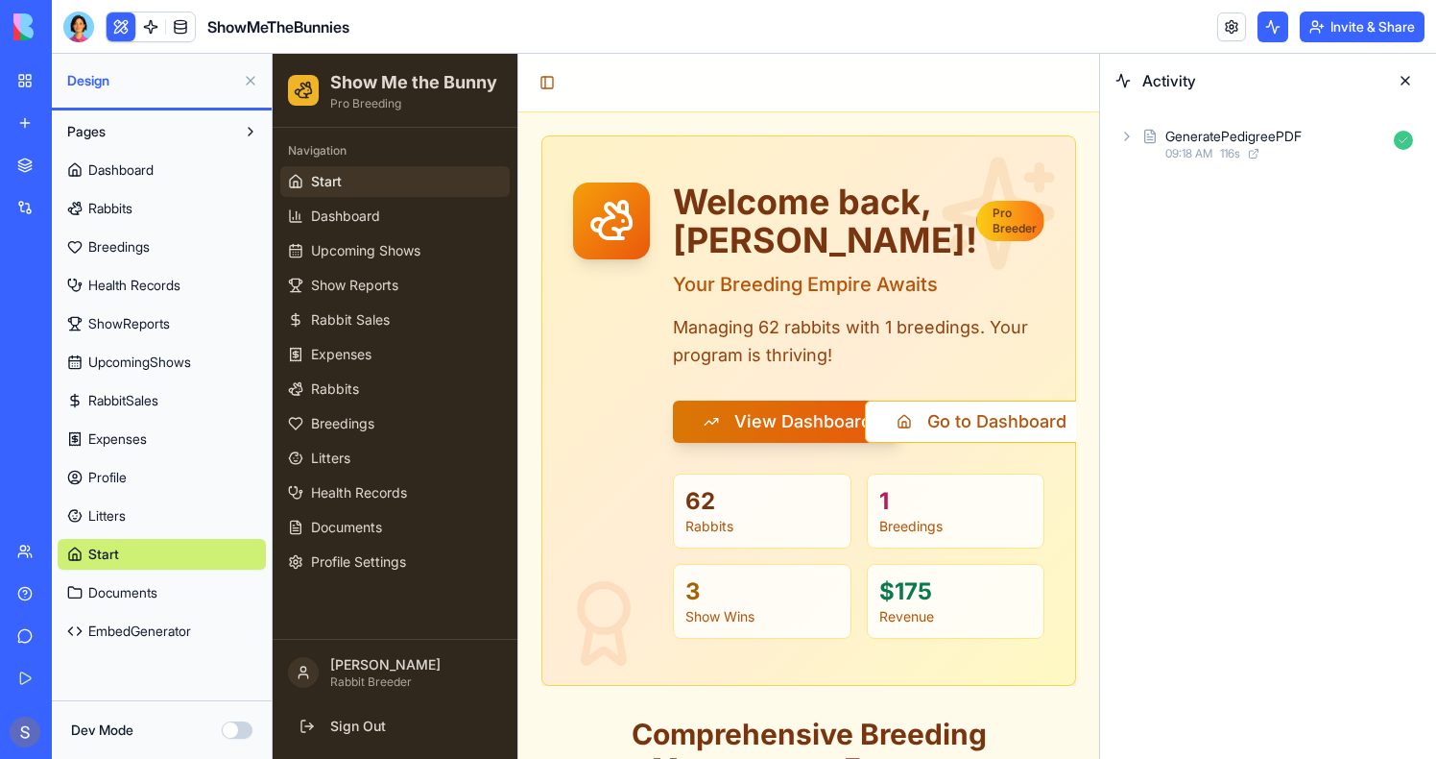
click at [1203, 139] on div "GeneratePedigreePDF" at bounding box center [1234, 136] width 136 height 19
click at [1217, 189] on div "AgentCall" at bounding box center [1226, 186] width 58 height 19
click at [1223, 241] on span "Input" at bounding box center [1209, 236] width 30 height 19
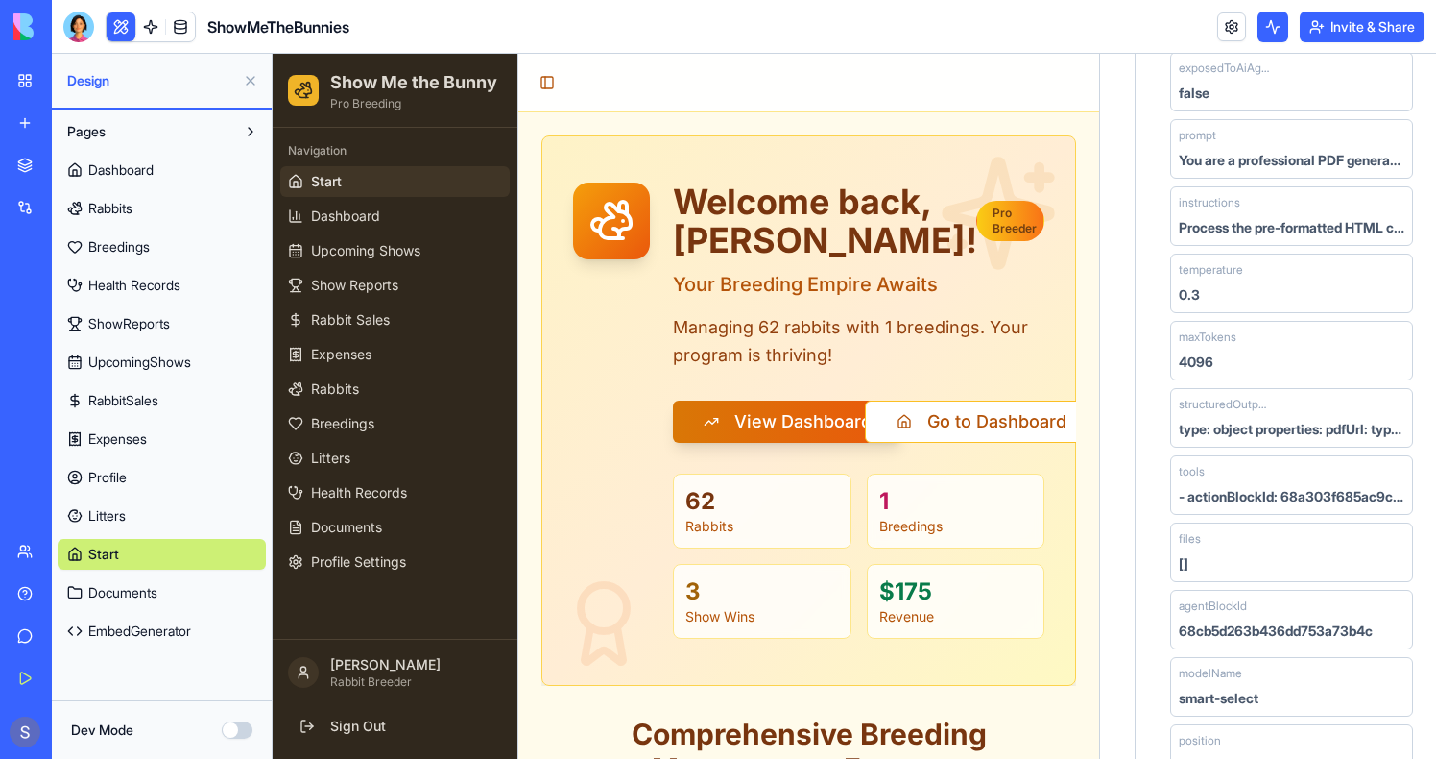
scroll to position [171, 0]
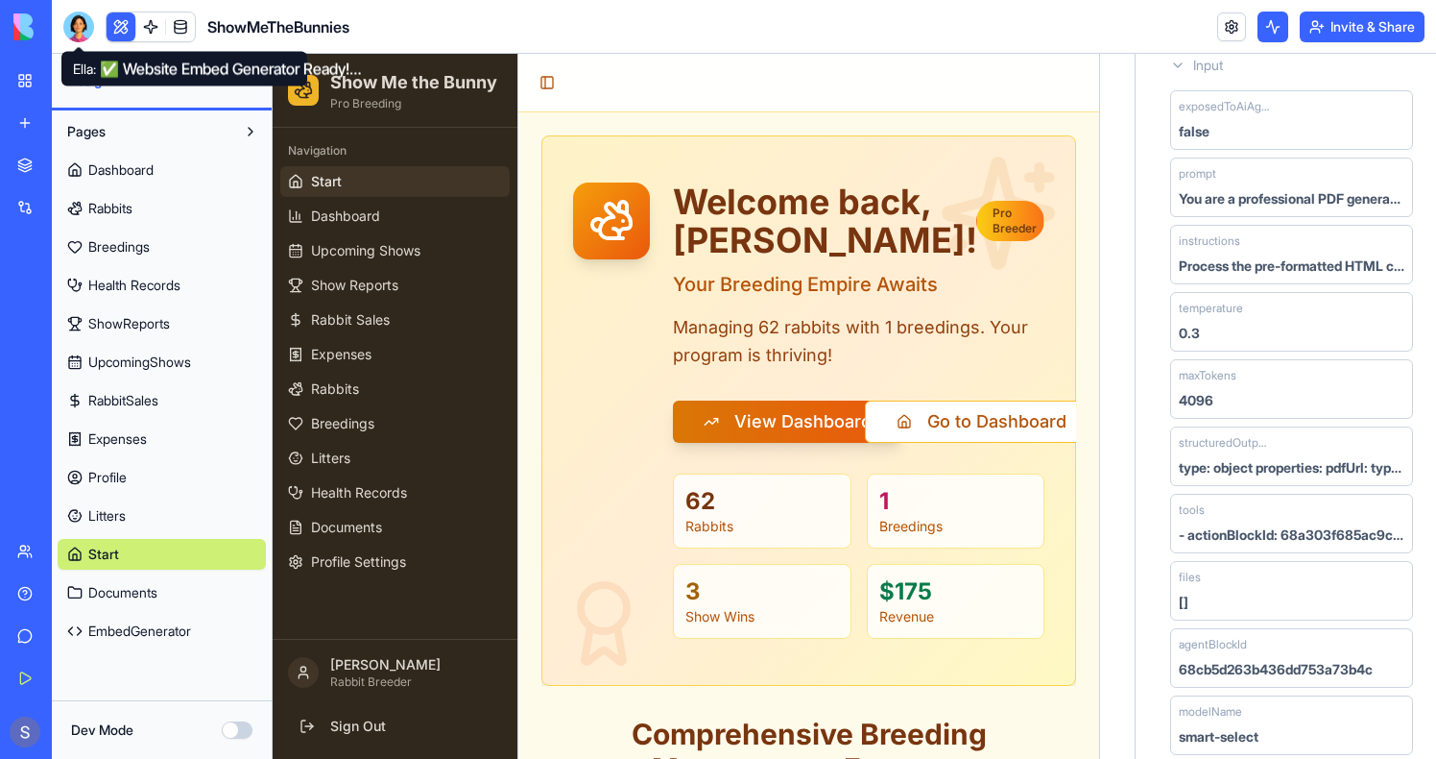
click at [84, 28] on div at bounding box center [78, 27] width 31 height 31
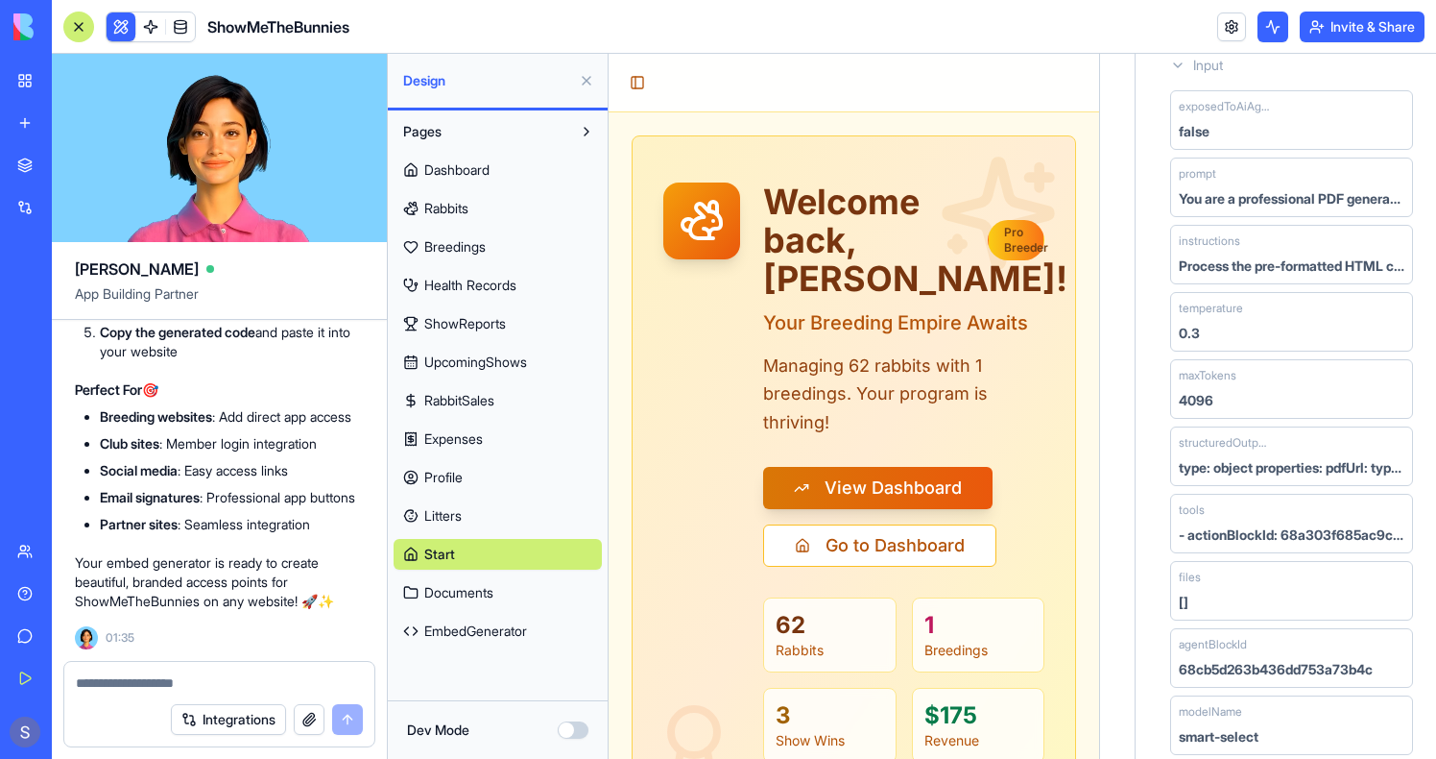
scroll to position [0, 0]
click at [154, 681] on textarea at bounding box center [219, 682] width 287 height 19
click at [228, 685] on textarea at bounding box center [219, 682] width 287 height 19
click at [104, 689] on textarea at bounding box center [219, 682] width 287 height 19
click at [151, 27] on link at bounding box center [150, 26] width 29 height 29
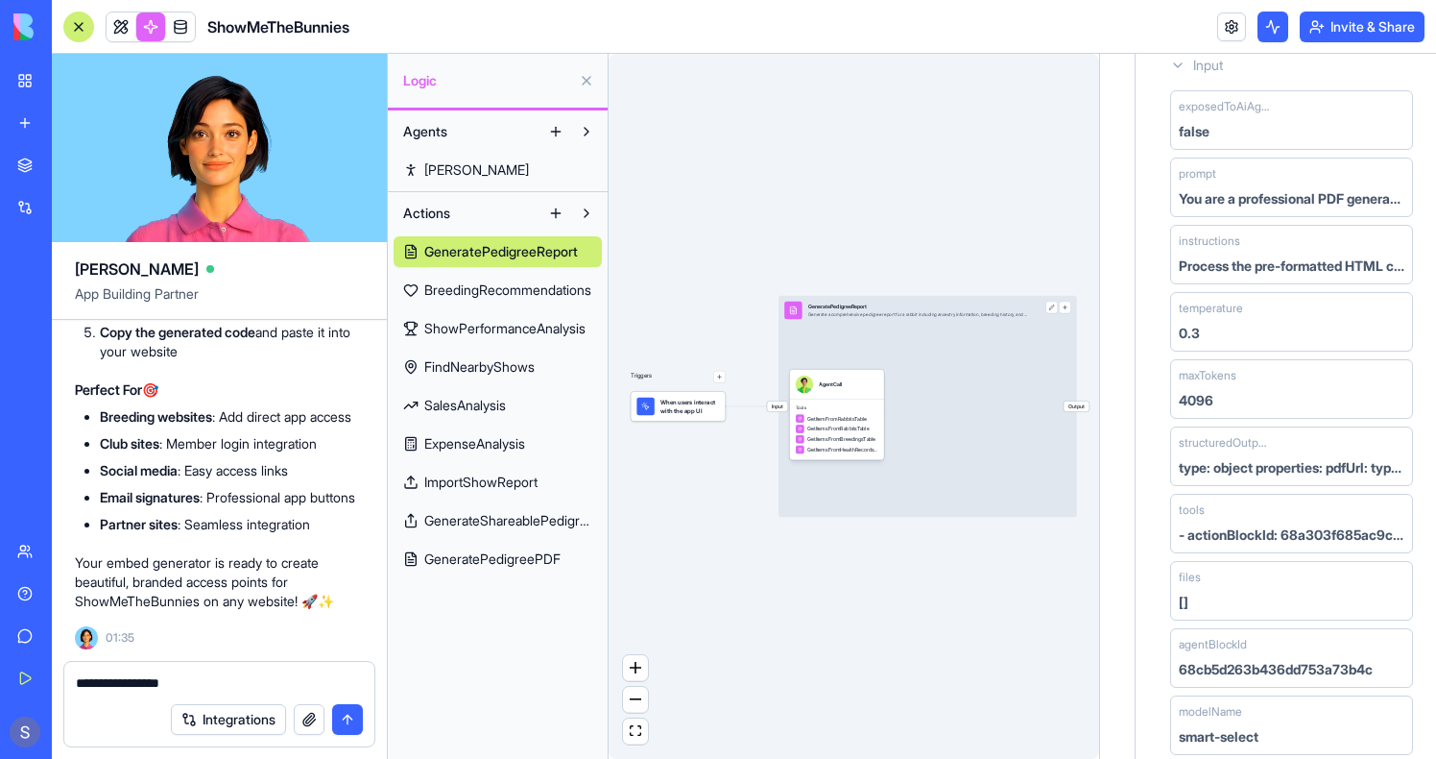
click at [525, 563] on span "GeneratePedigreePDF" at bounding box center [492, 558] width 136 height 19
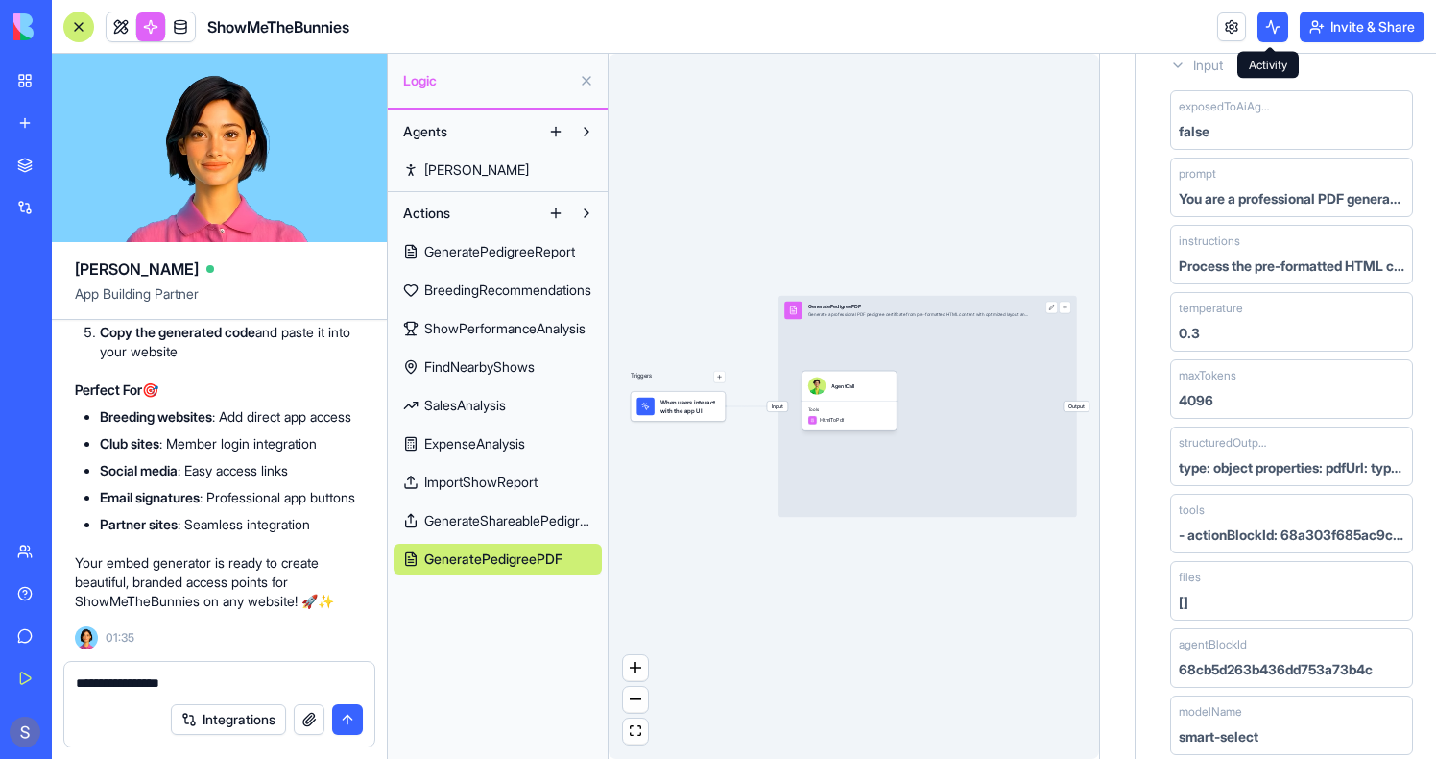
click at [1264, 36] on button at bounding box center [1273, 27] width 31 height 31
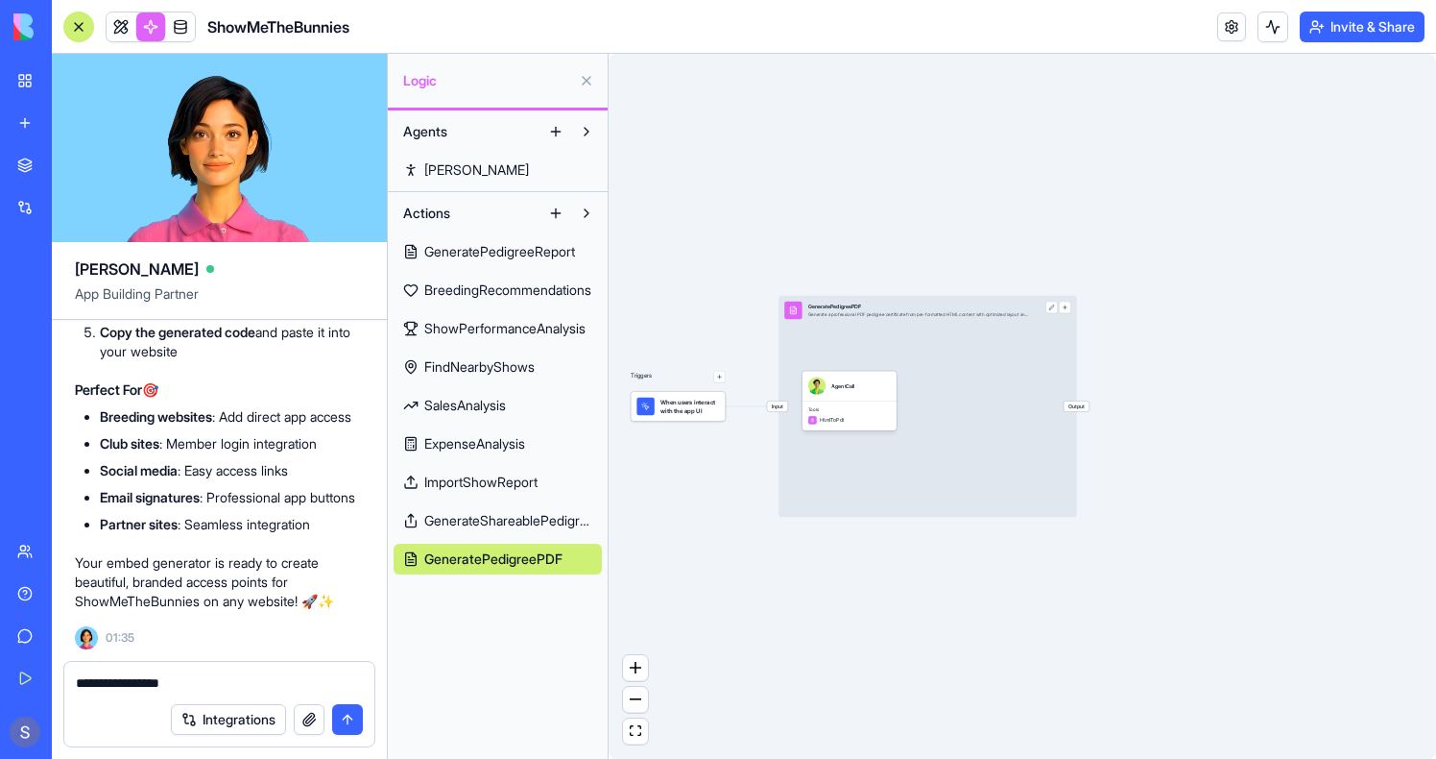
click at [938, 285] on div "Triggers When users interact with the app UI Input GeneratePedigreePDF Generate…" at bounding box center [1023, 406] width 828 height 705
click at [938, 309] on div "GeneratePedigreePDF" at bounding box center [919, 306] width 222 height 8
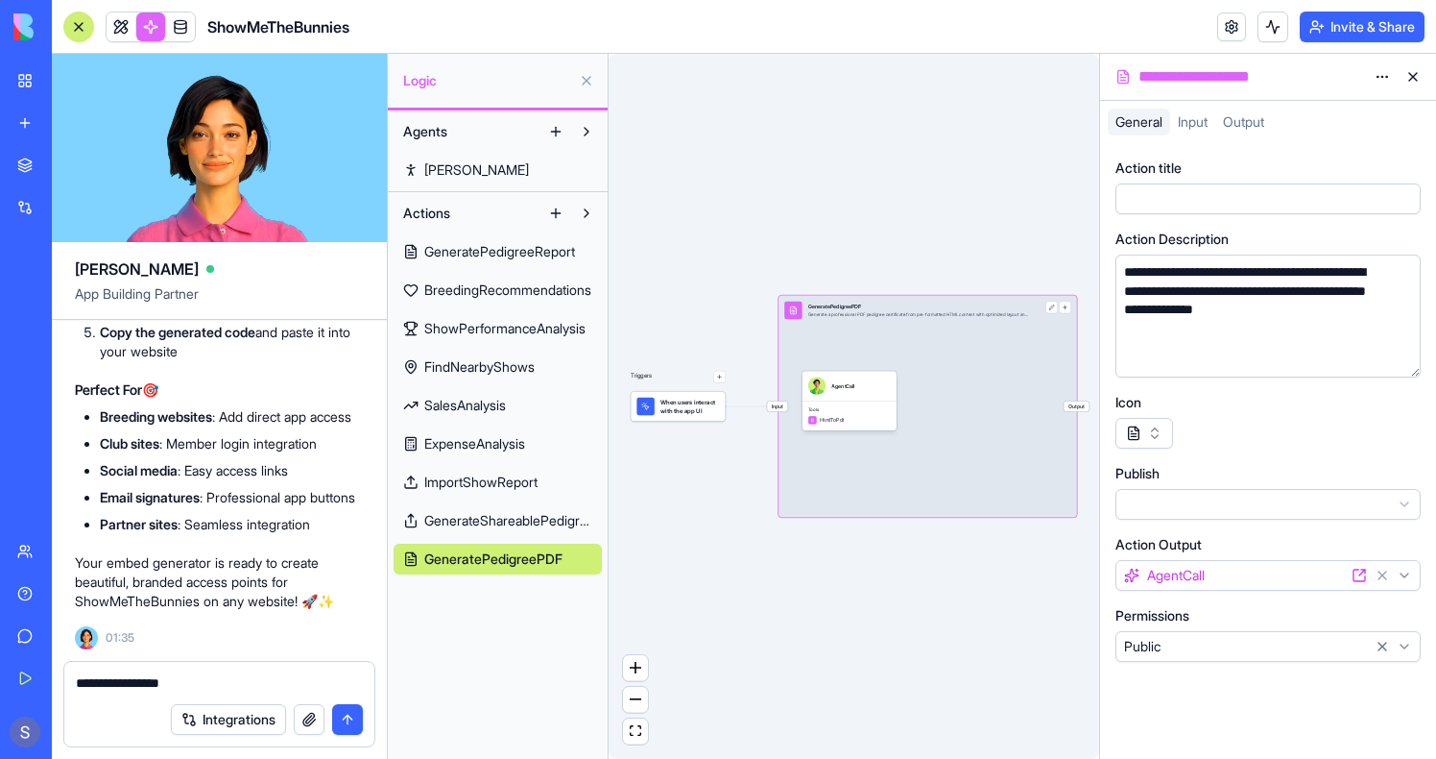
click at [1224, 70] on div "**********" at bounding box center [1251, 76] width 232 height 23
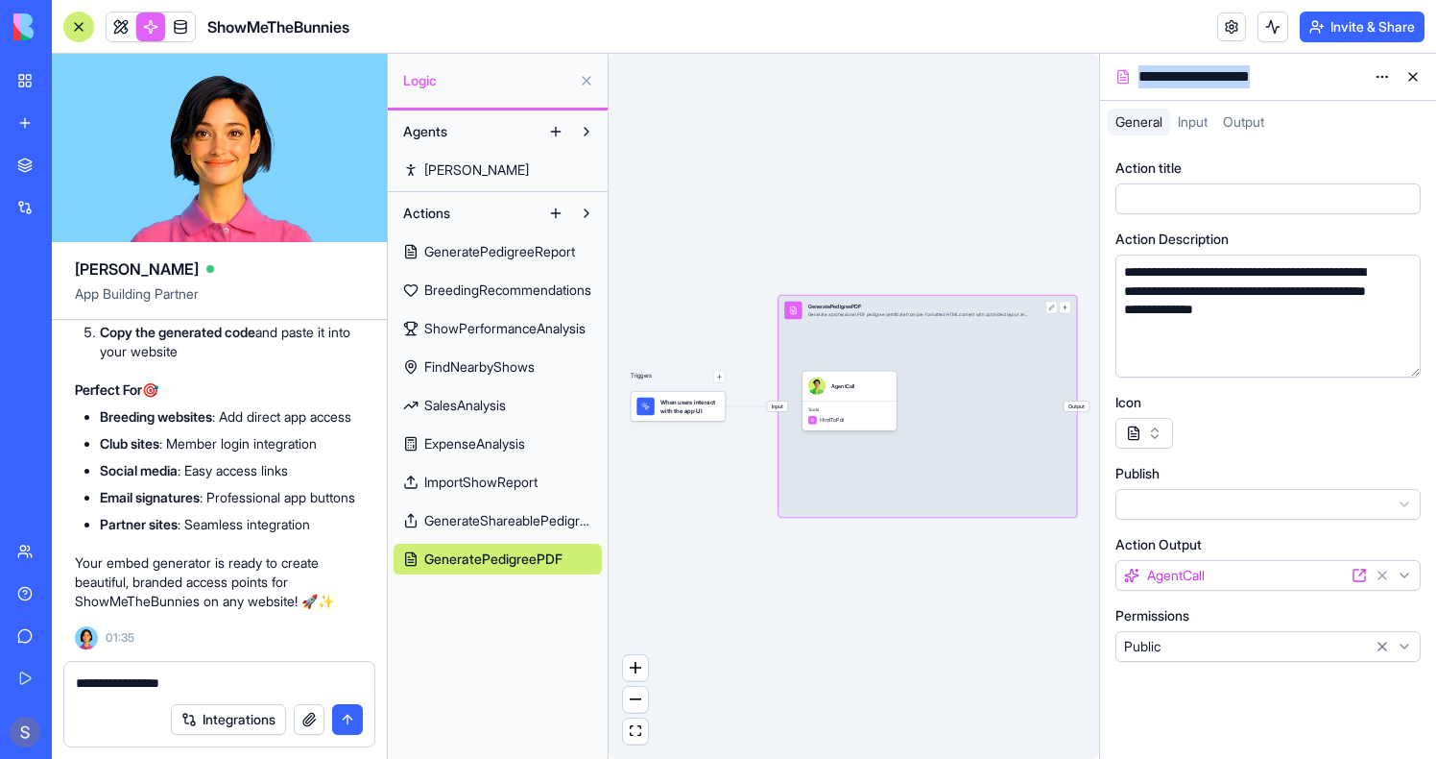
click at [1224, 70] on div "**********" at bounding box center [1251, 76] width 232 height 23
copy div "**********"
click at [257, 672] on div "**********" at bounding box center [219, 677] width 310 height 31
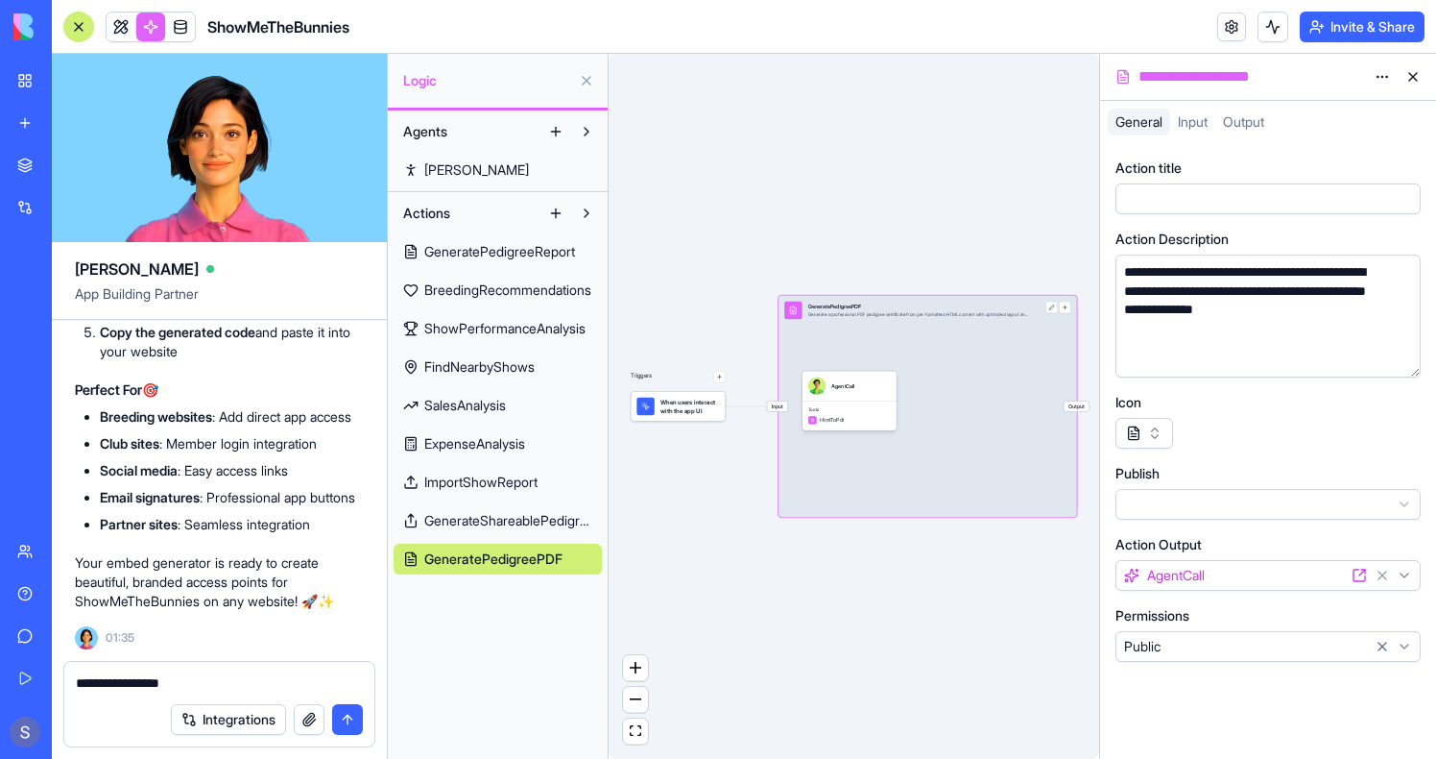
click at [257, 675] on textarea "**********" at bounding box center [219, 682] width 287 height 19
paste textarea "**********"
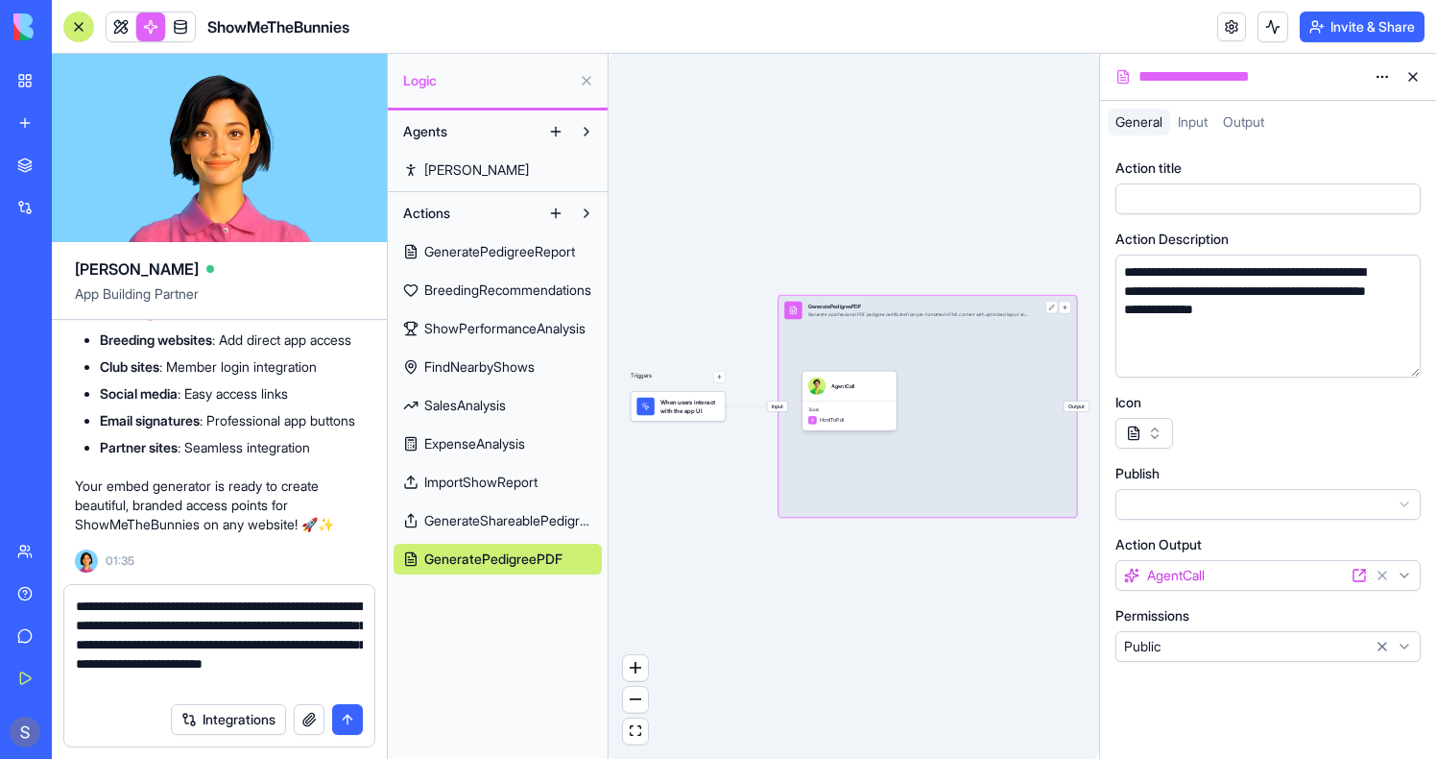
click at [337, 642] on textarea "**********" at bounding box center [219, 644] width 287 height 96
click at [258, 668] on textarea "**********" at bounding box center [219, 644] width 287 height 96
click at [373, 685] on div "**********" at bounding box center [219, 639] width 310 height 108
click at [348, 682] on textarea "**********" at bounding box center [219, 644] width 287 height 96
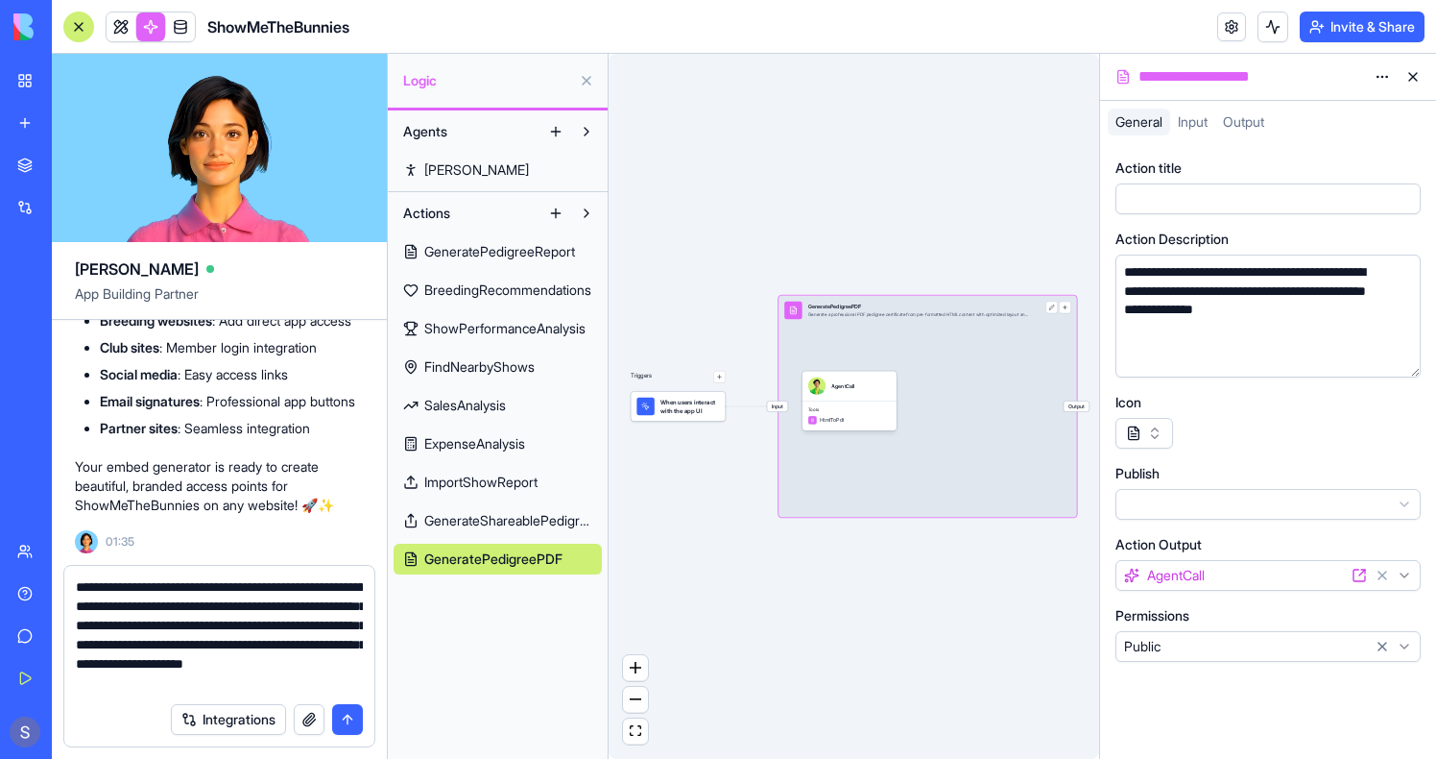
scroll to position [17, 0]
type textarea "**********"
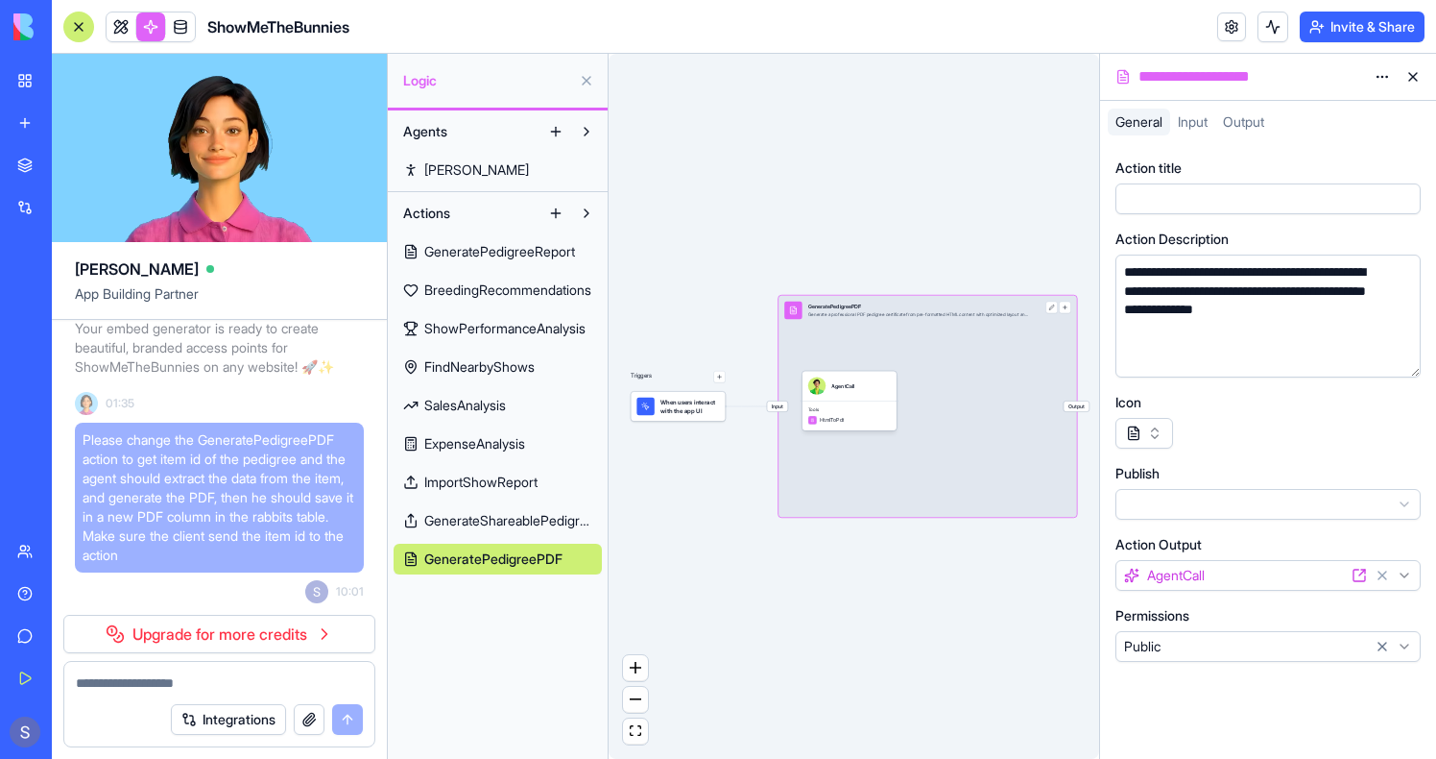
scroll to position [161810, 0]
click at [205, 494] on span "Please change the GeneratePedigreePDF action to get item id of the pedigree and…" at bounding box center [220, 497] width 274 height 134
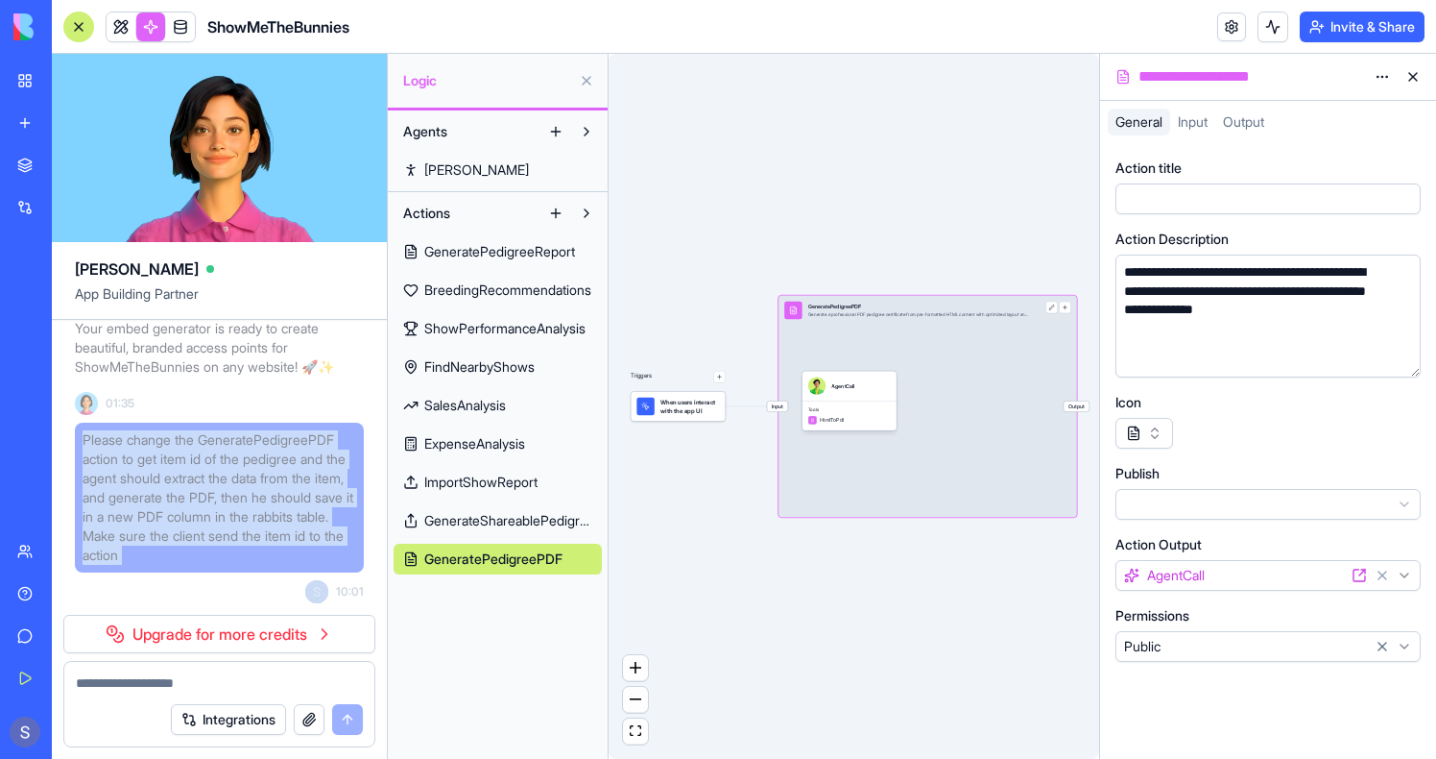
click at [205, 494] on span "Please change the GeneratePedigreePDF action to get item id of the pedigree and…" at bounding box center [220, 497] width 274 height 134
copy span "Please change the GeneratePedigreePDF action to get item id of the pedigree and…"
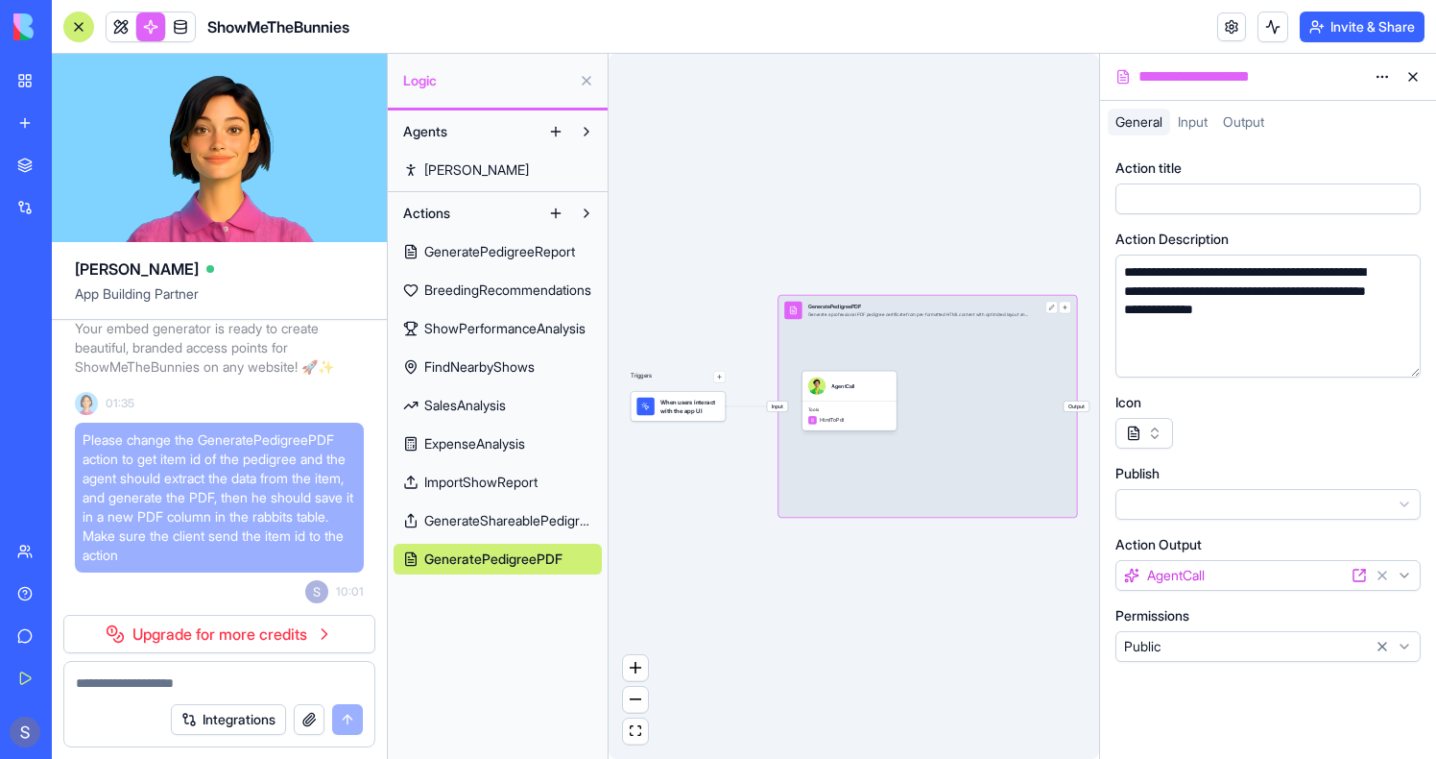
click at [181, 500] on span "Please change the GeneratePedigreePDF action to get item id of the pedigree and…" at bounding box center [220, 497] width 274 height 134
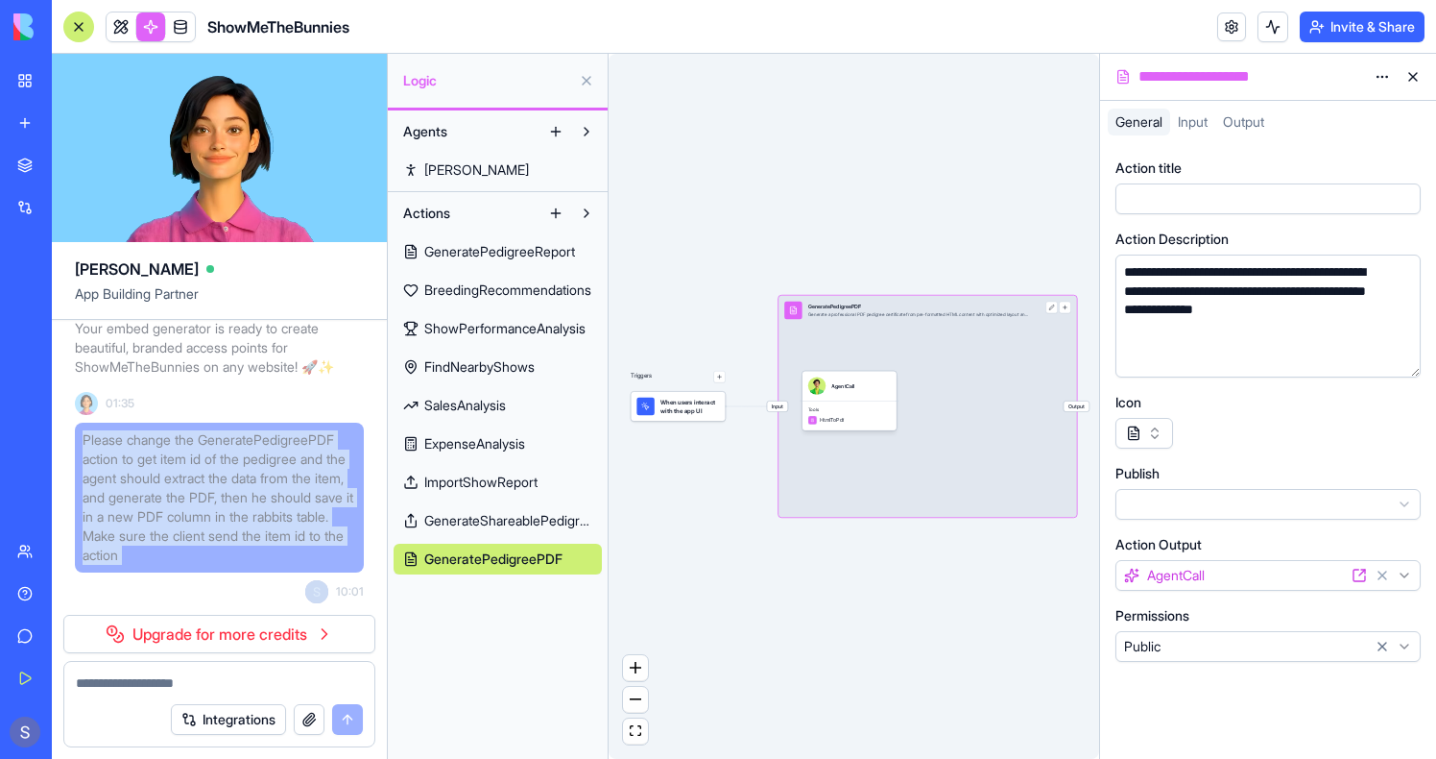
click at [181, 500] on span "Please change the GeneratePedigreePDF action to get item id of the pedigree and…" at bounding box center [220, 497] width 274 height 134
copy span "Please change the GeneratePedigreePDF action to get item id of the pedigree and…"
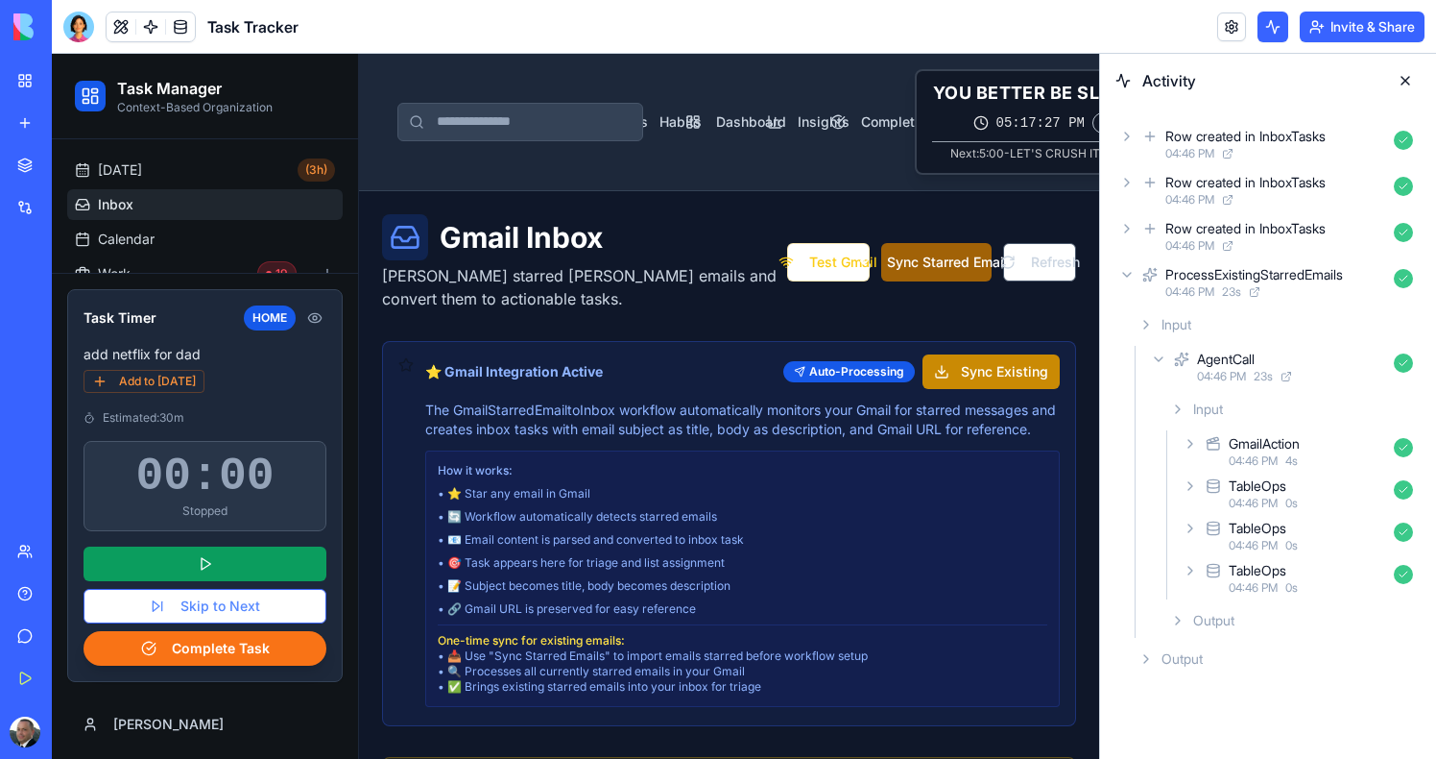
click at [938, 257] on button "Sync Starred Emails" at bounding box center [936, 262] width 111 height 38
click at [1129, 229] on icon at bounding box center [1127, 228] width 15 height 15
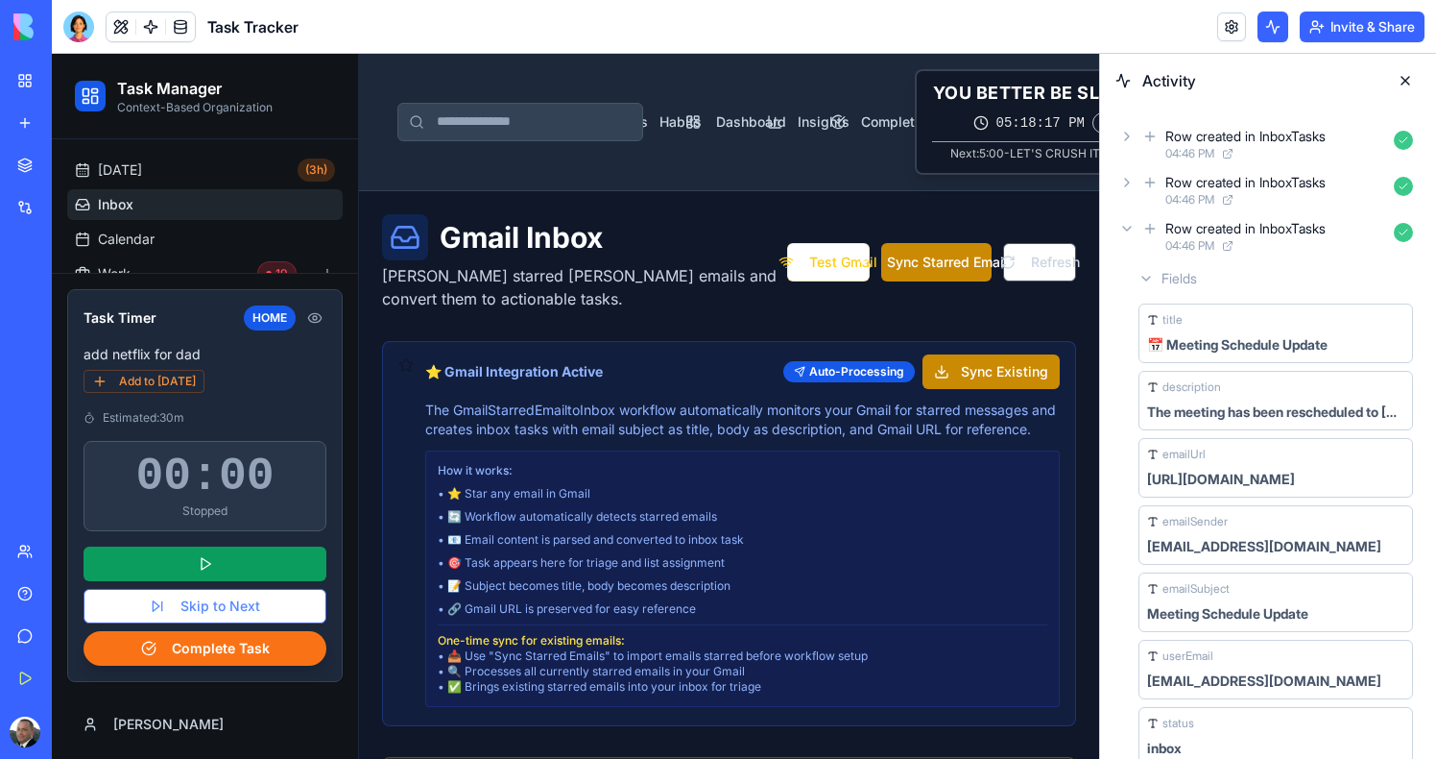
click at [1124, 233] on icon at bounding box center [1127, 228] width 15 height 15
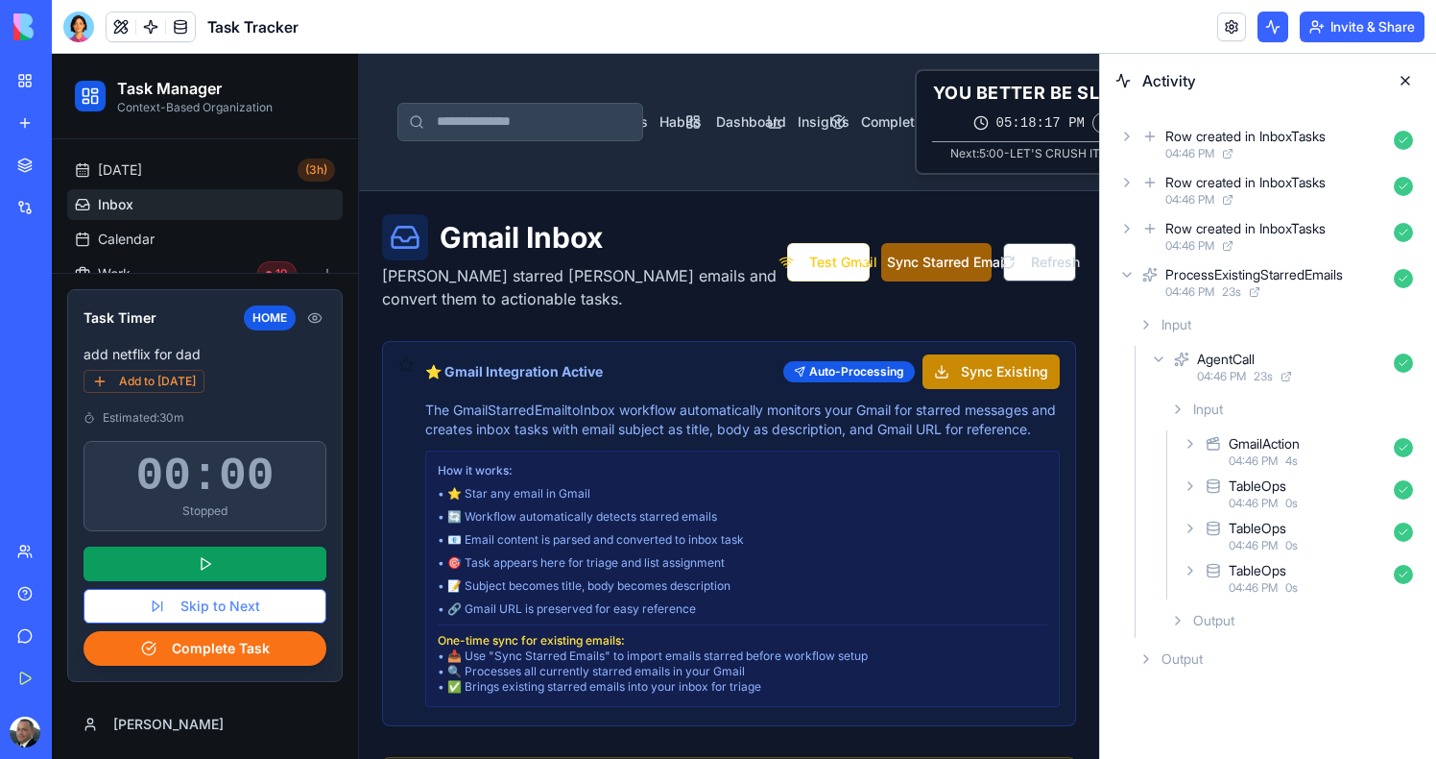
click at [901, 274] on button "Sync Starred Emails" at bounding box center [936, 262] width 111 height 38
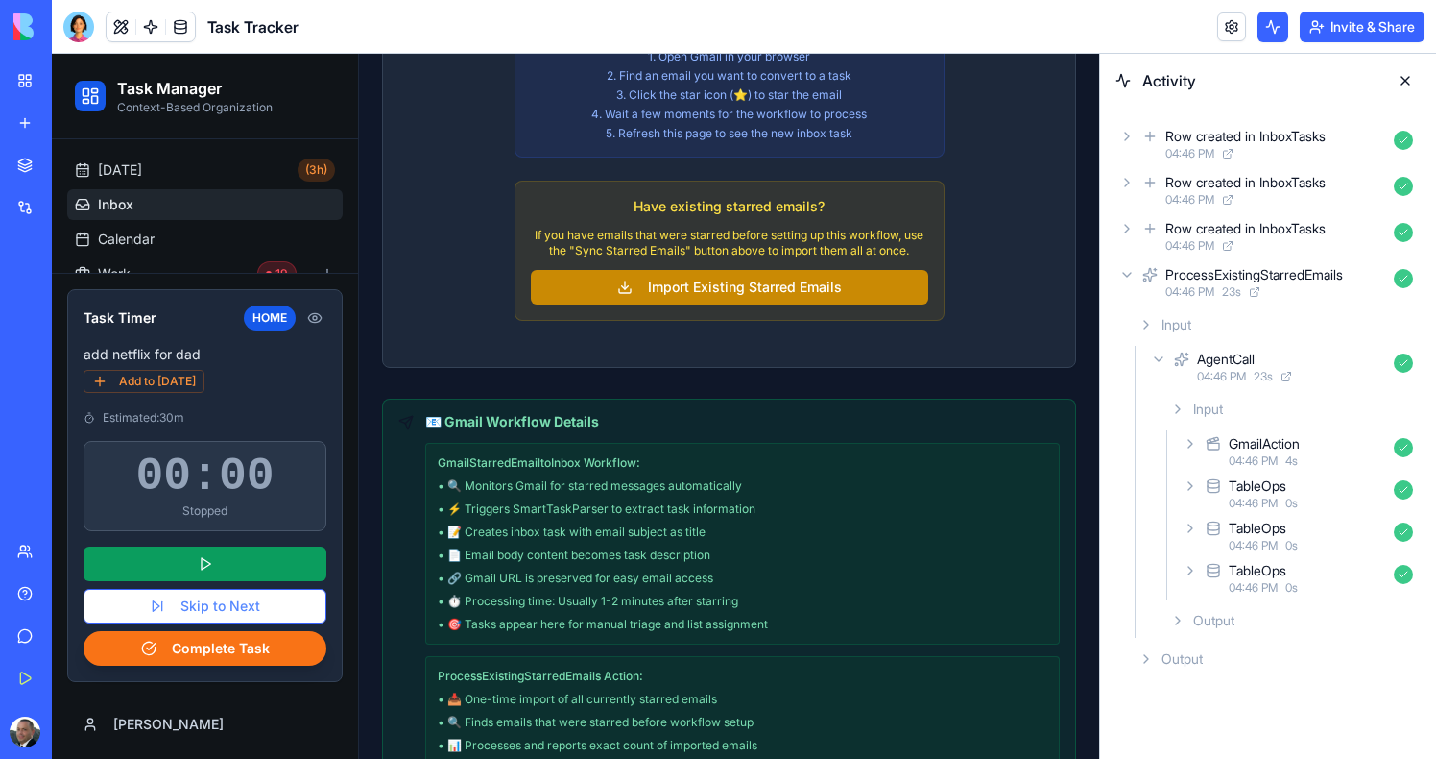
scroll to position [1593, 0]
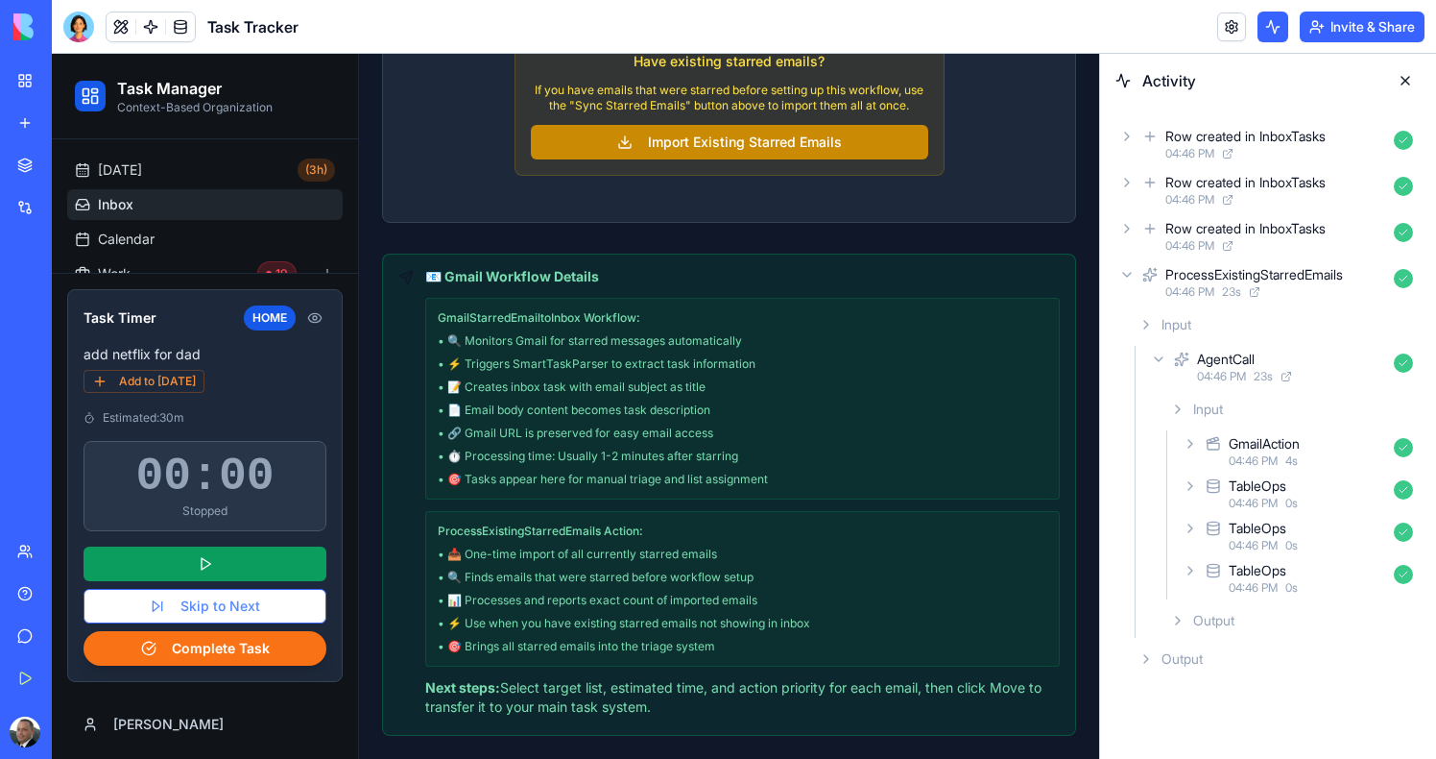
click at [1130, 133] on icon at bounding box center [1127, 136] width 15 height 15
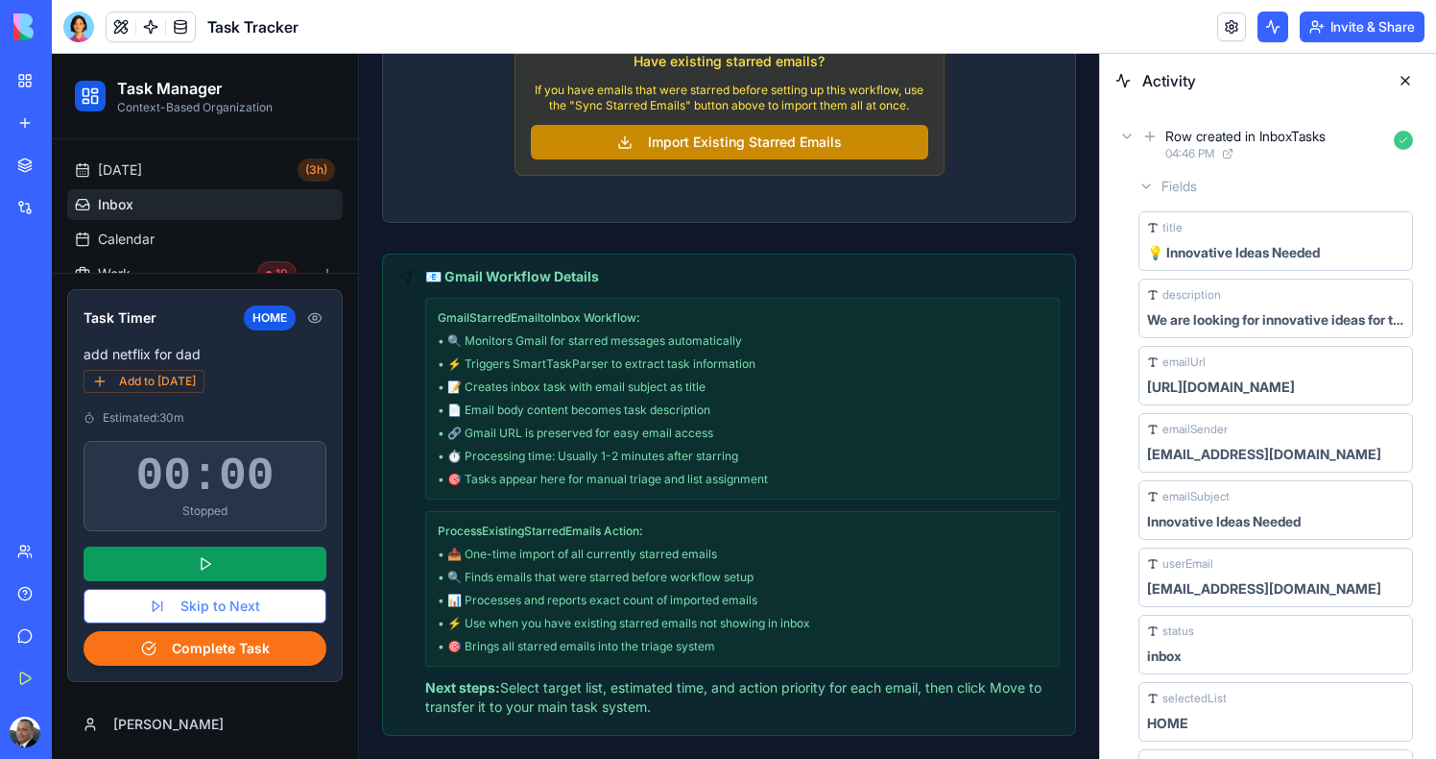
click at [1130, 133] on icon at bounding box center [1127, 136] width 15 height 15
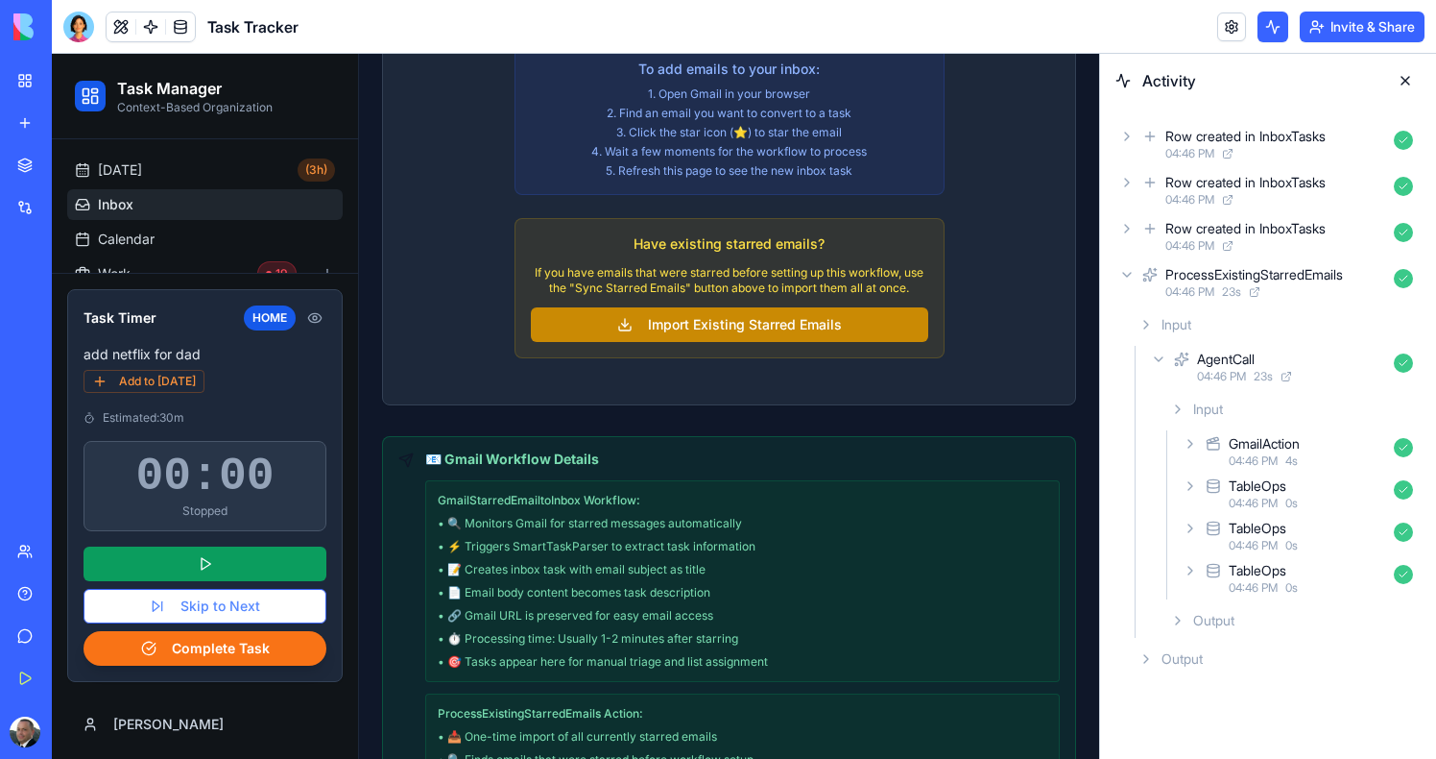
scroll to position [1317, 0]
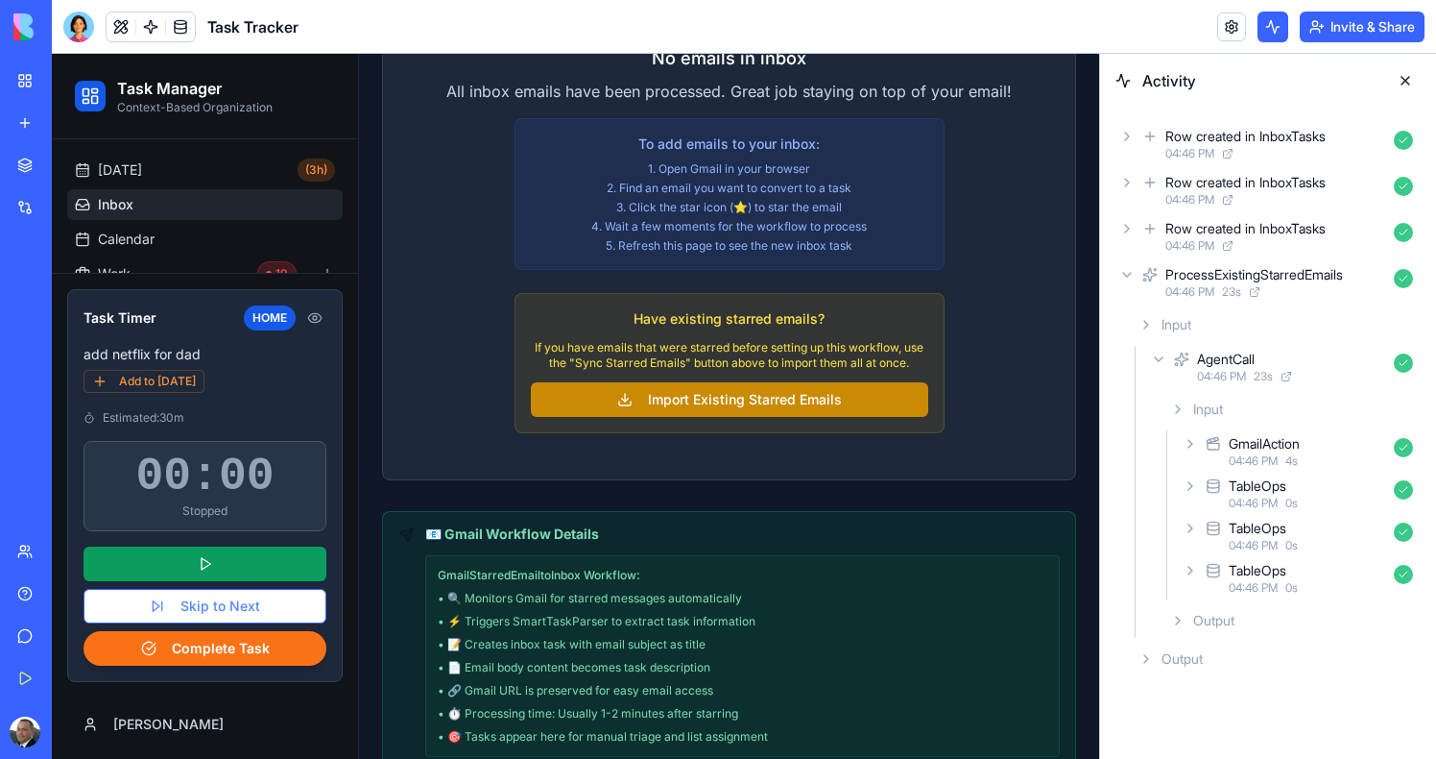
click at [151, 38] on body "BETA My Workspace New app Marketplace Integrations Recent Task Tracker AI Logo …" at bounding box center [718, 379] width 1436 height 759
click at [153, 23] on link at bounding box center [150, 26] width 29 height 29
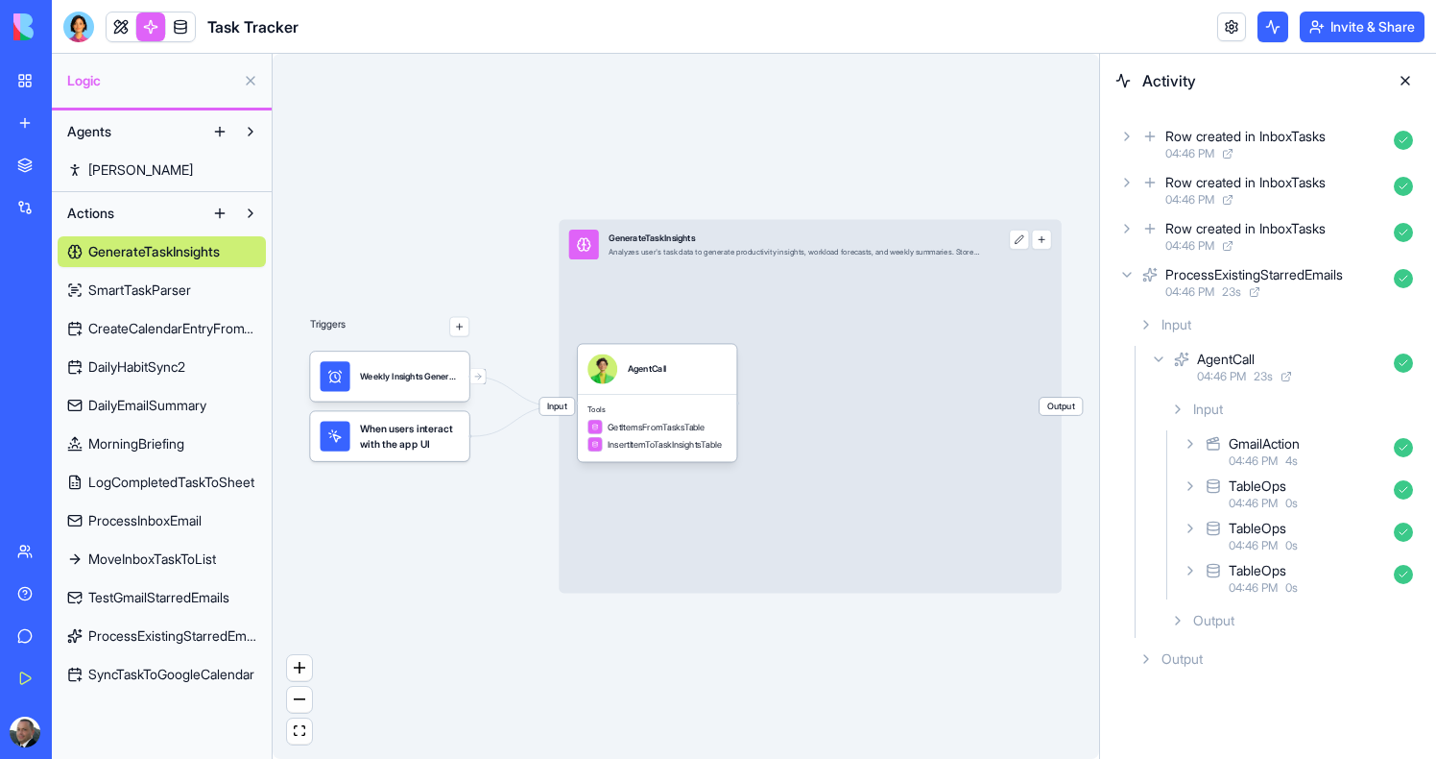
click at [118, 642] on span "ProcessExistingStarredEmails" at bounding box center [172, 635] width 168 height 19
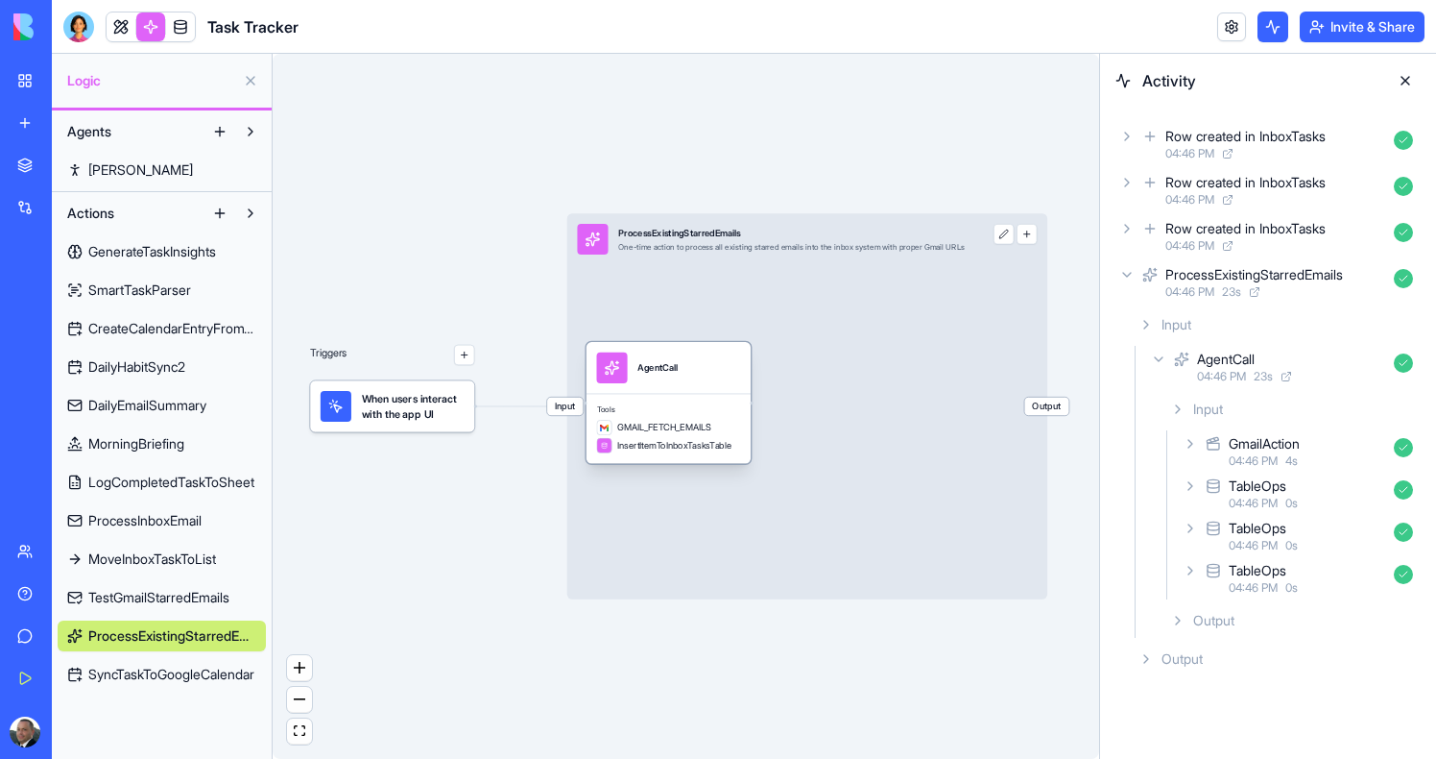
click at [646, 430] on span "GMAIL_FETCH_EMAILS" at bounding box center [664, 427] width 94 height 12
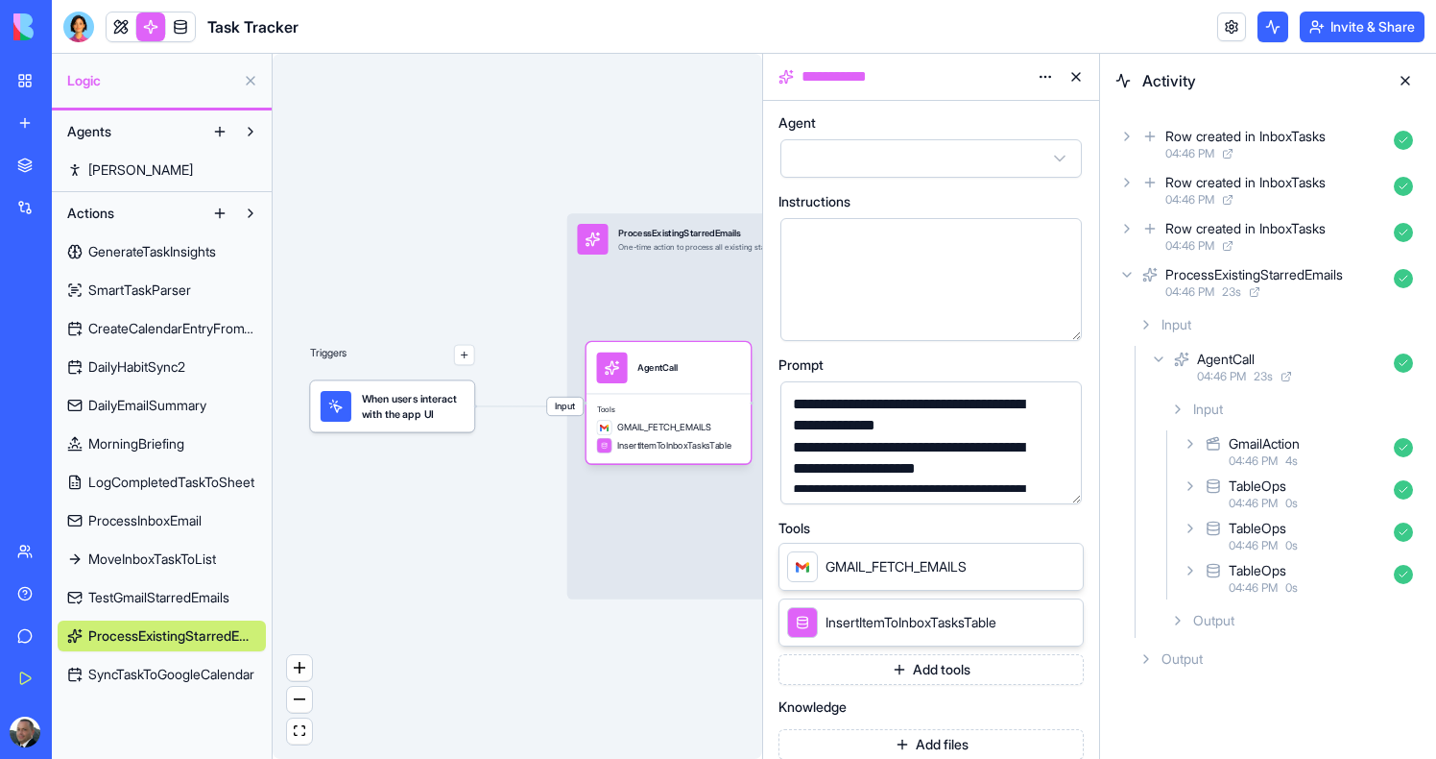
click at [1055, 483] on button "button" at bounding box center [1063, 485] width 31 height 31
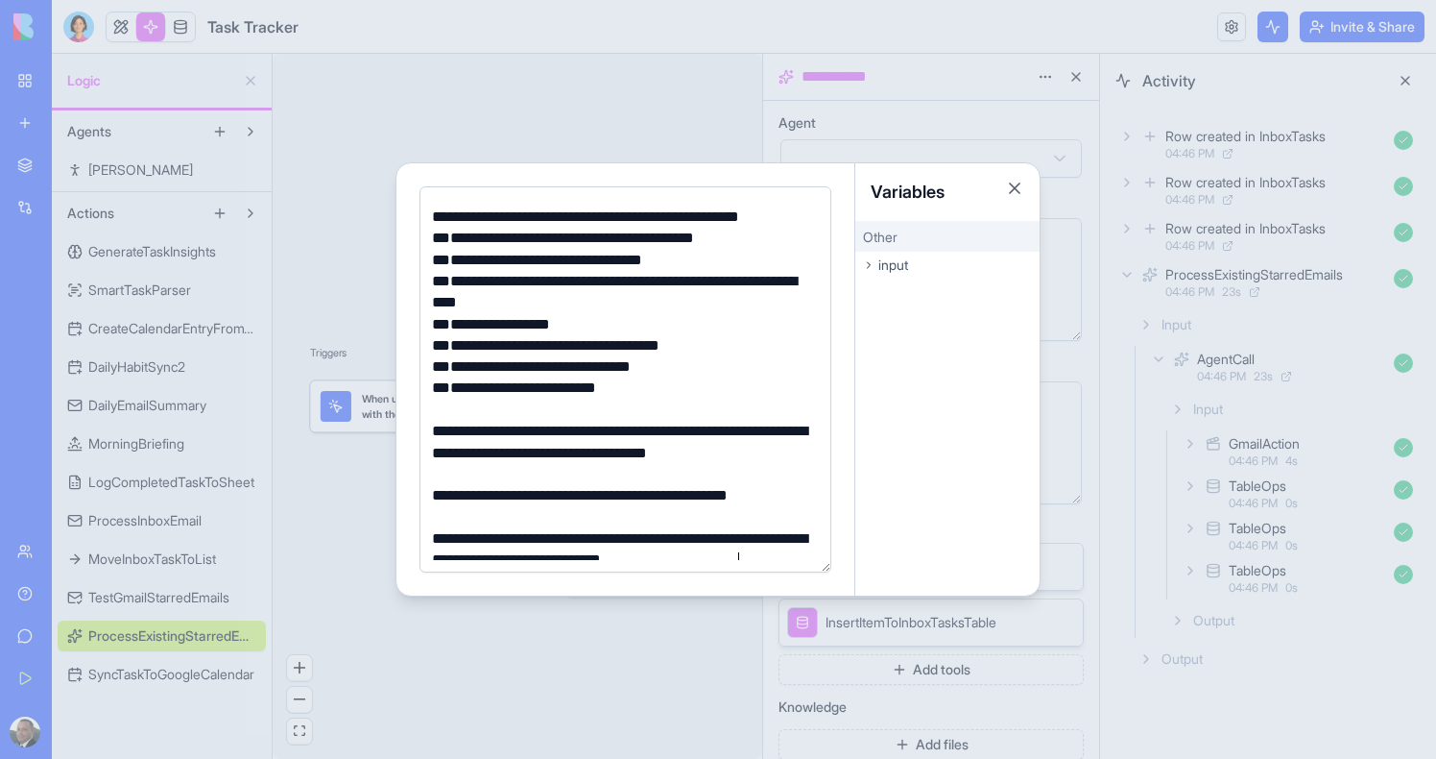
scroll to position [69, 0]
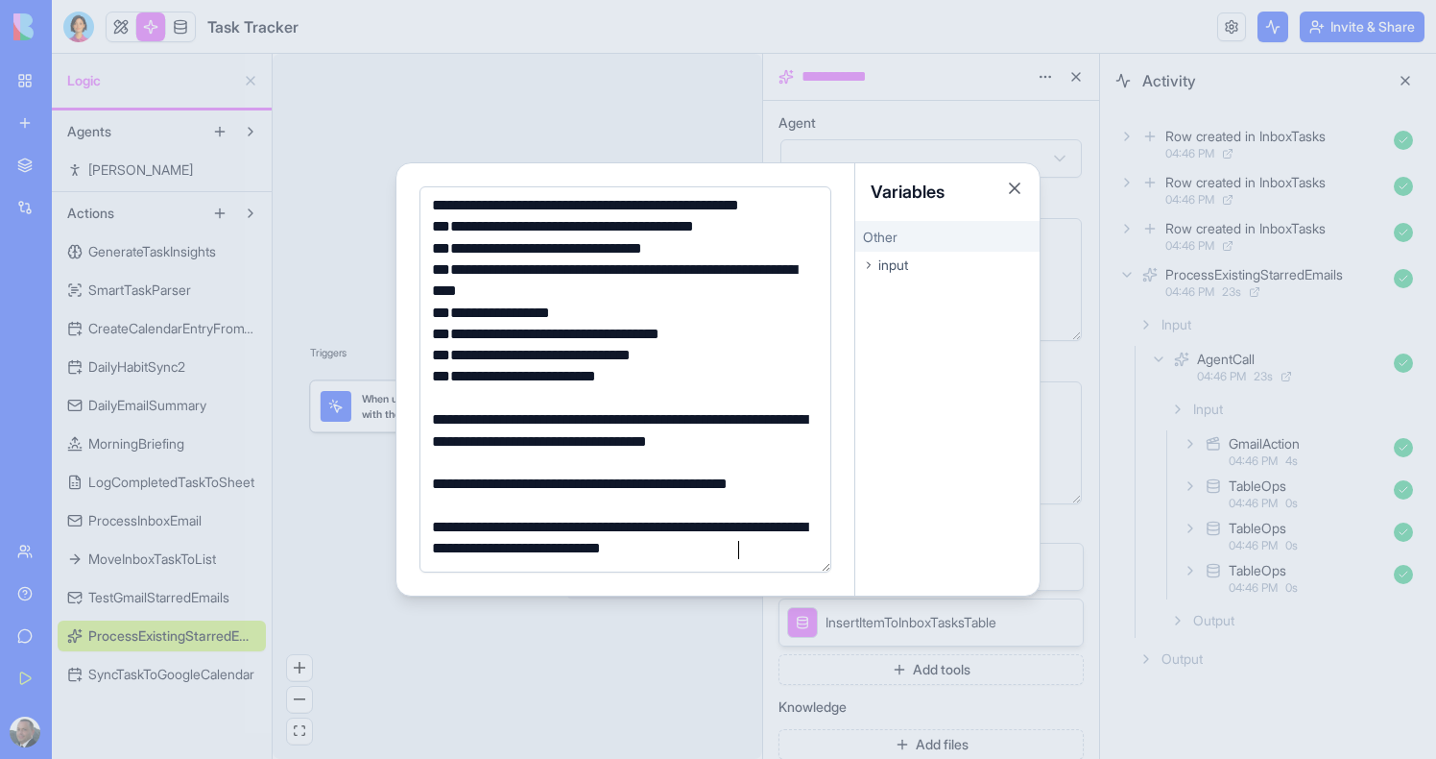
click at [1170, 245] on div at bounding box center [718, 379] width 1436 height 759
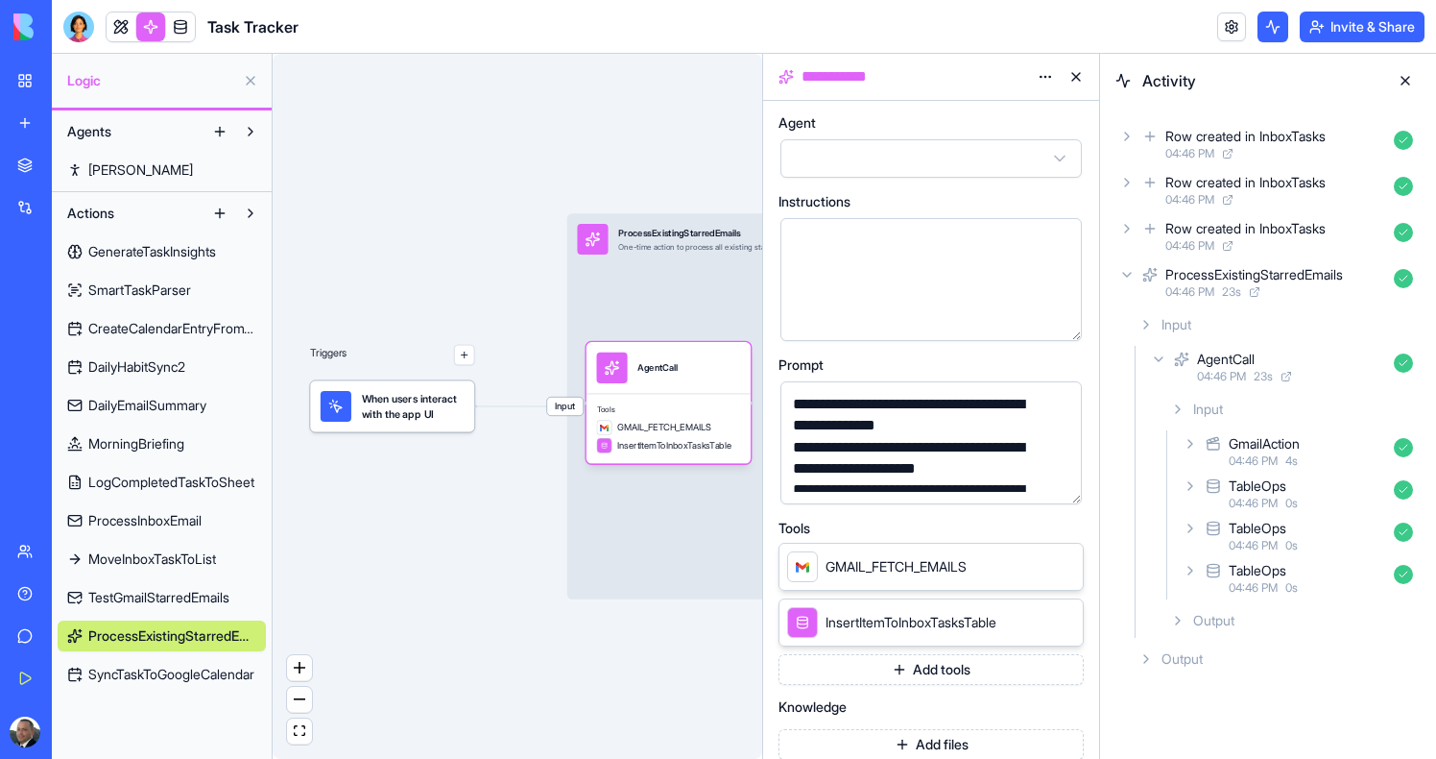
click at [1160, 228] on div "Row created in InboxTasks 04:46 PM" at bounding box center [1268, 236] width 305 height 42
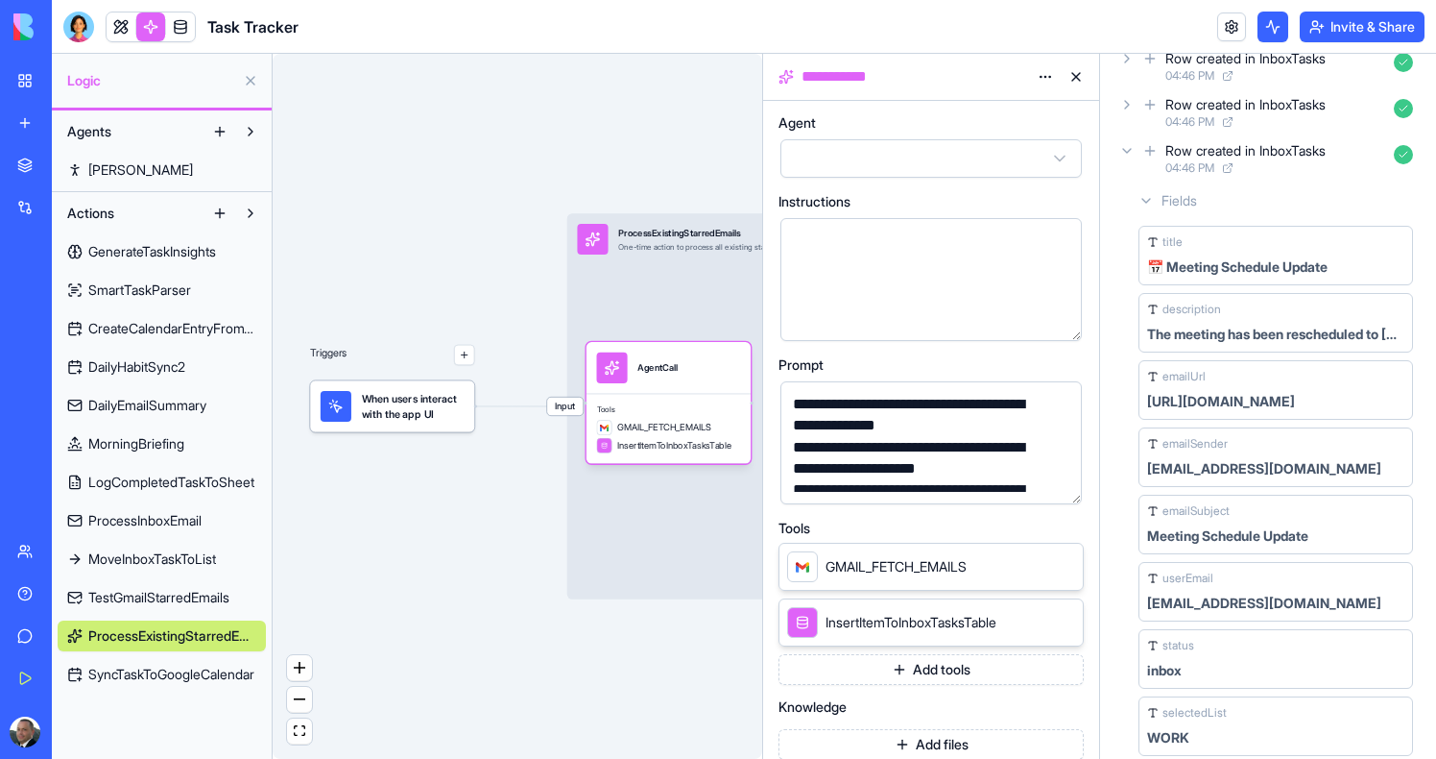
scroll to position [80, 0]
click at [1060, 474] on button "button" at bounding box center [1063, 485] width 31 height 31
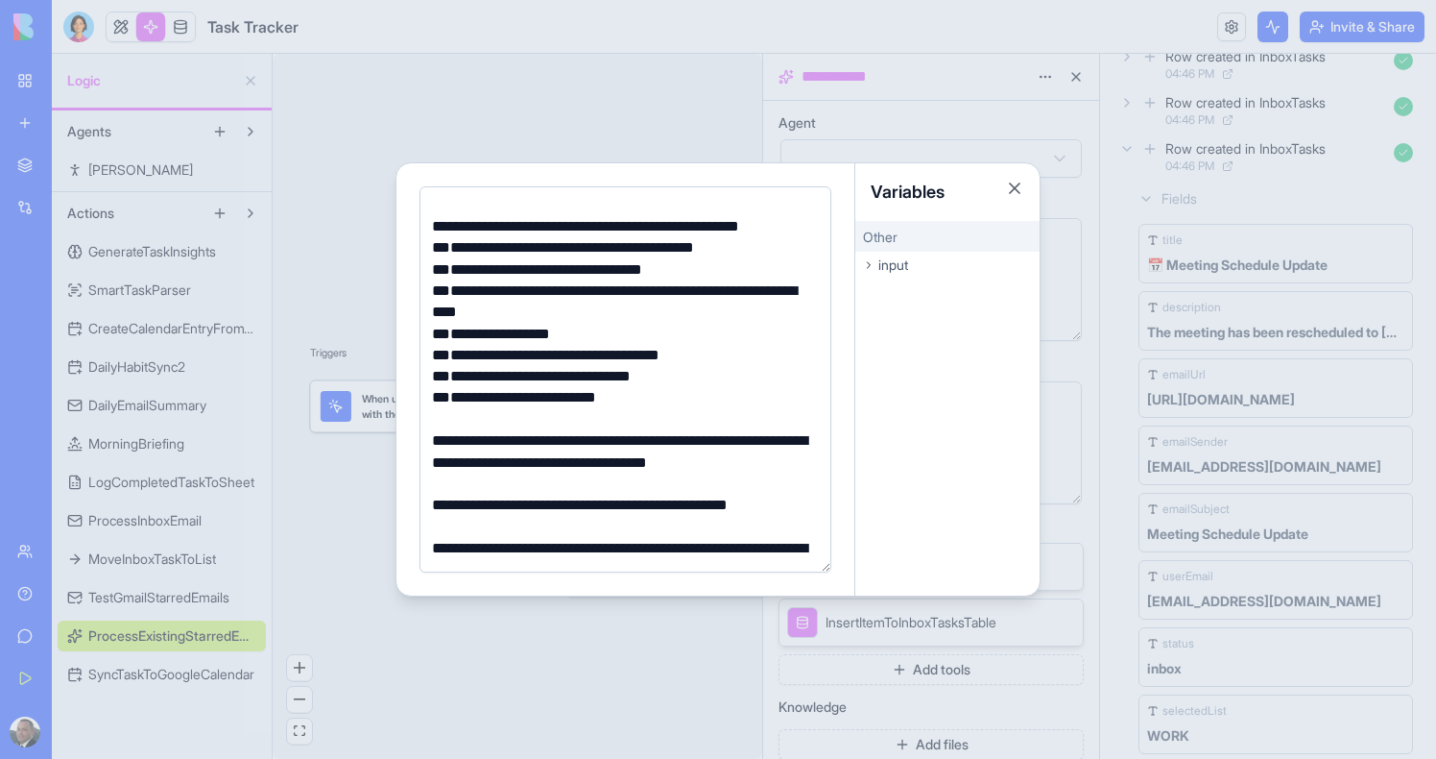
scroll to position [69, 0]
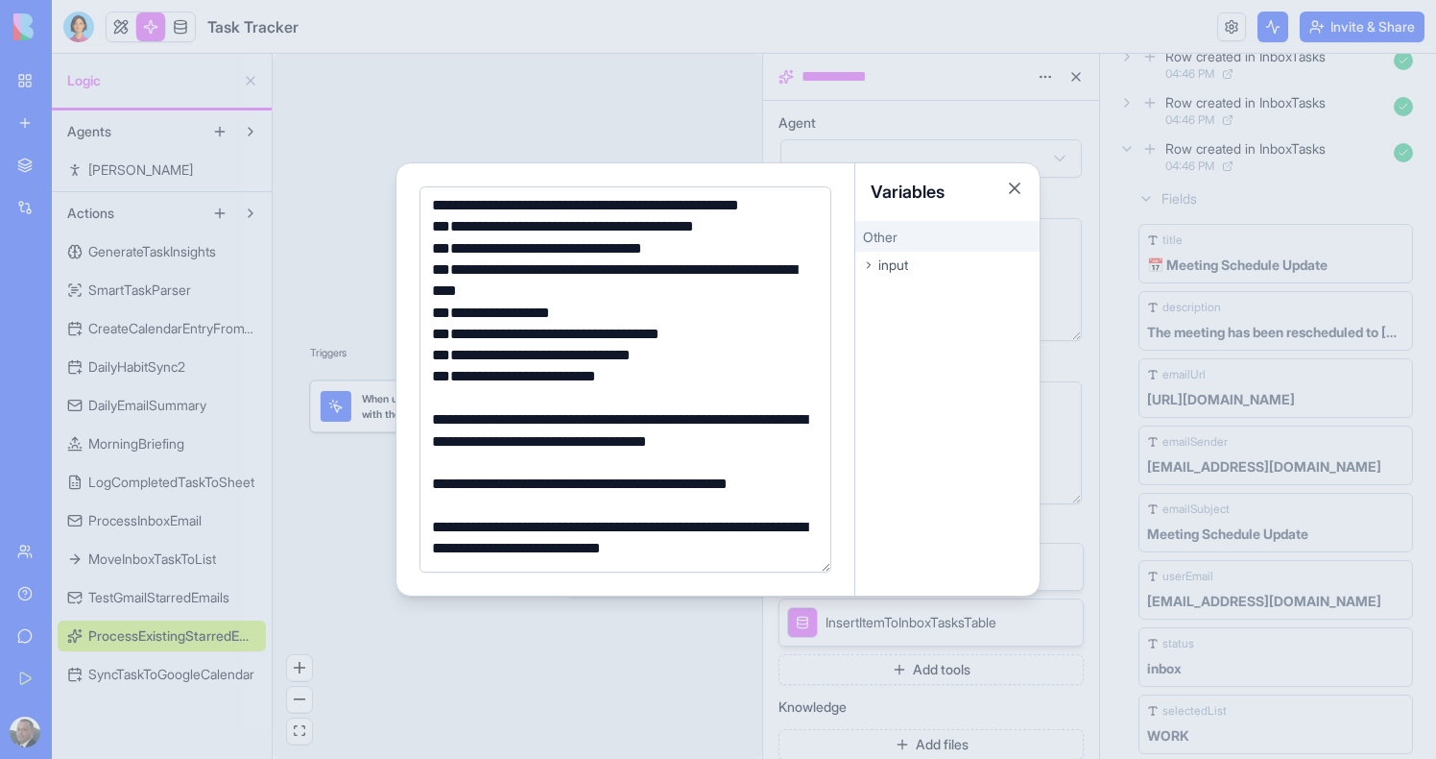
click at [433, 682] on div at bounding box center [718, 379] width 1436 height 759
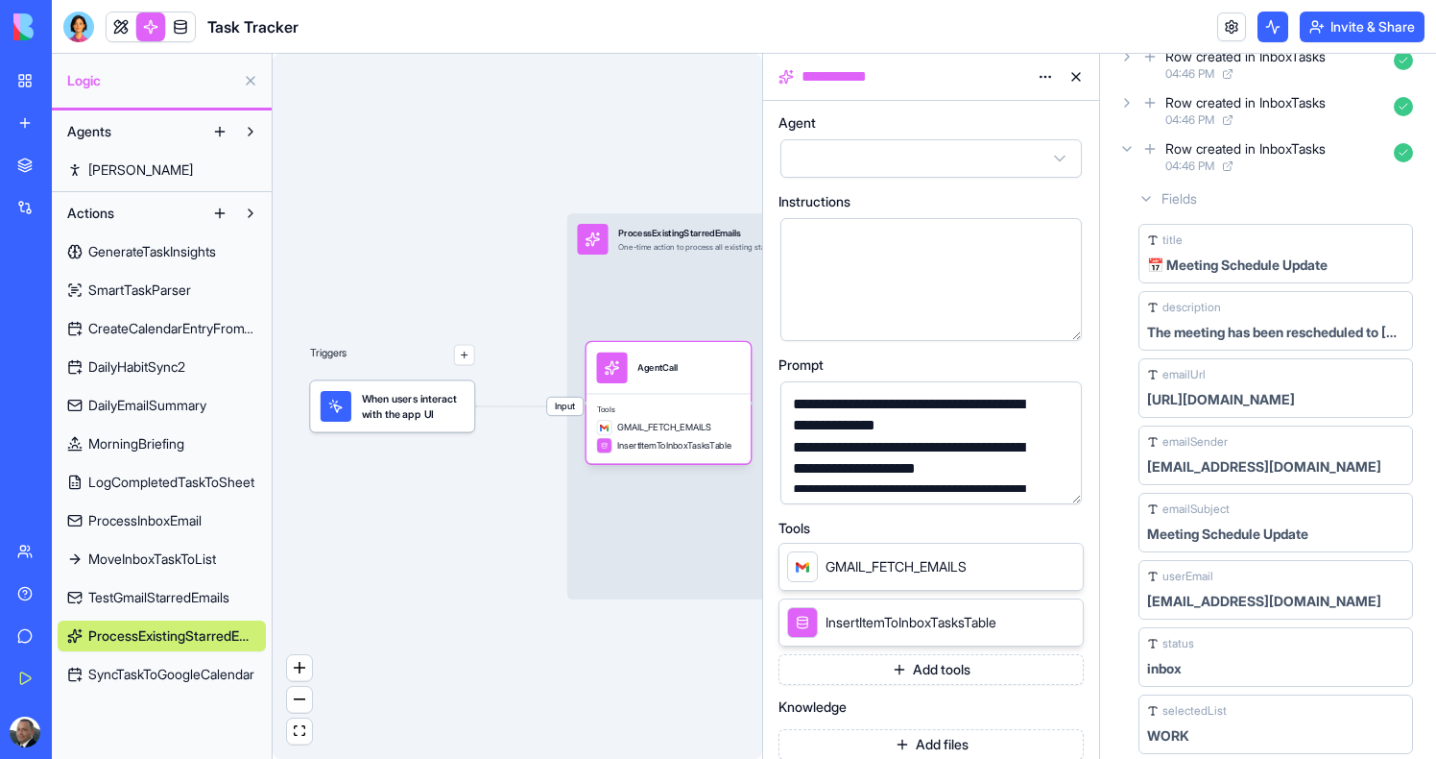
click at [476, 648] on div "Triggers When users interact with the app UI Input ProcessExistingStarredEmails…" at bounding box center [518, 406] width 490 height 705
click at [409, 181] on div "Triggers When users interact with the app UI Input ProcessExistingStarredEmails…" at bounding box center [518, 406] width 490 height 705
click at [118, 29] on link at bounding box center [121, 26] width 29 height 29
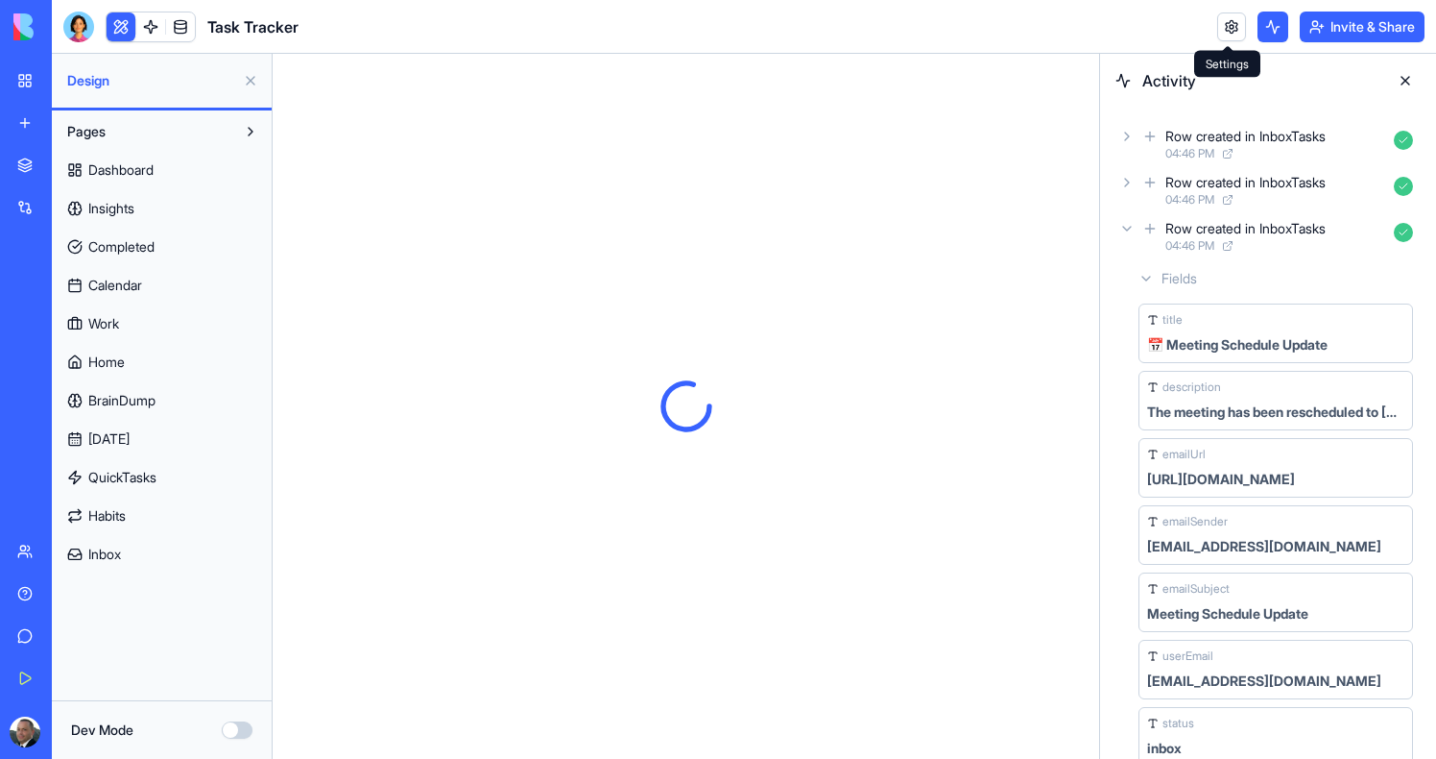
click at [1224, 24] on link at bounding box center [1232, 26] width 29 height 29
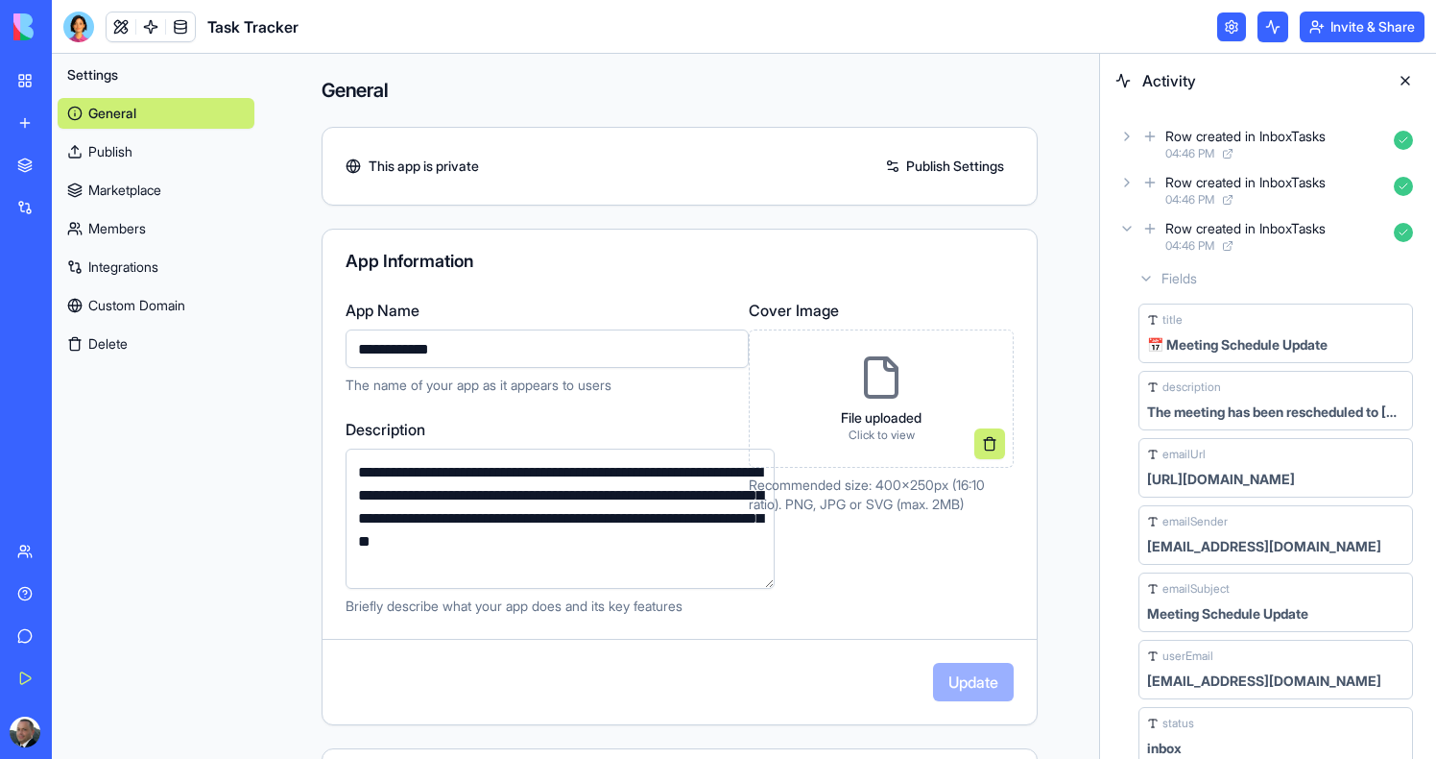
click at [134, 275] on link "Integrations" at bounding box center [156, 267] width 197 height 31
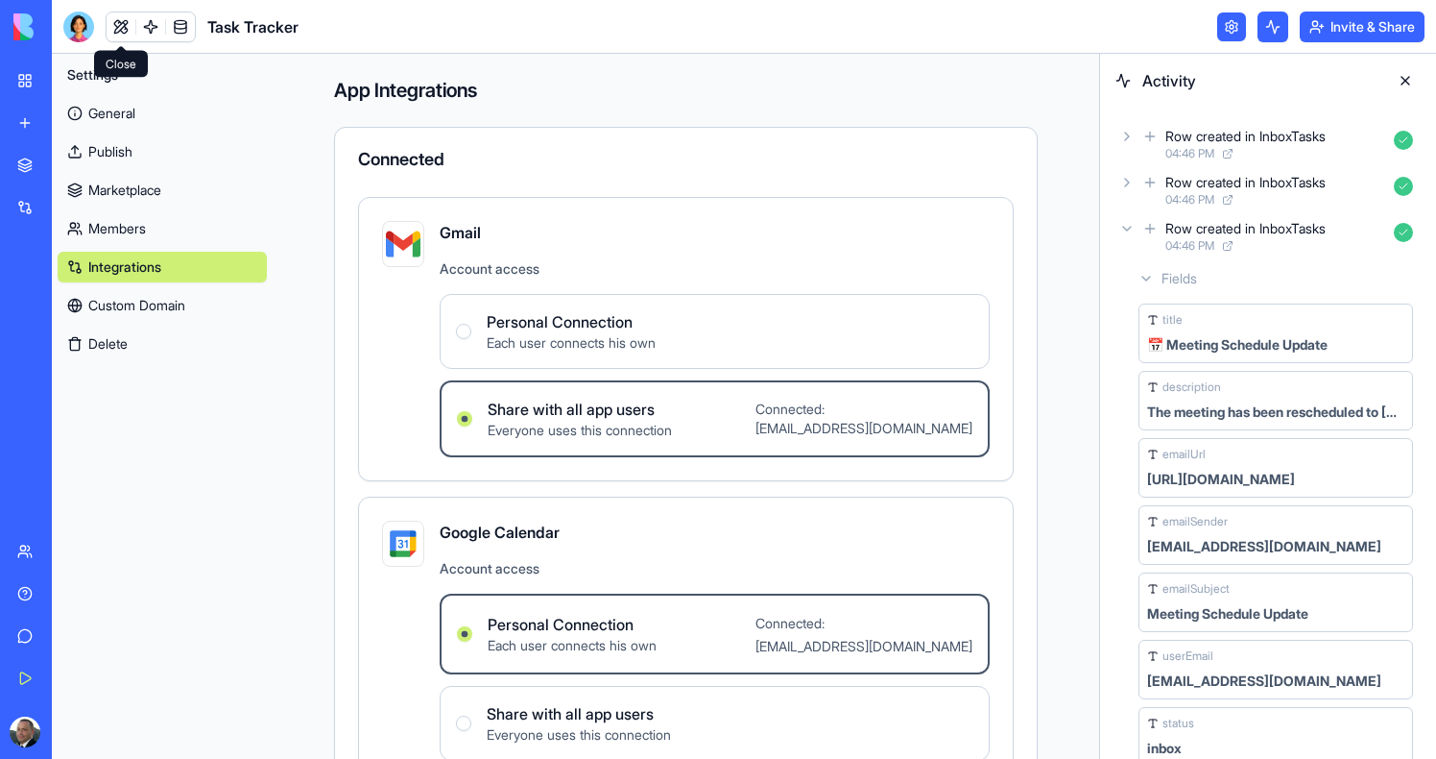
click at [115, 28] on link at bounding box center [121, 26] width 29 height 29
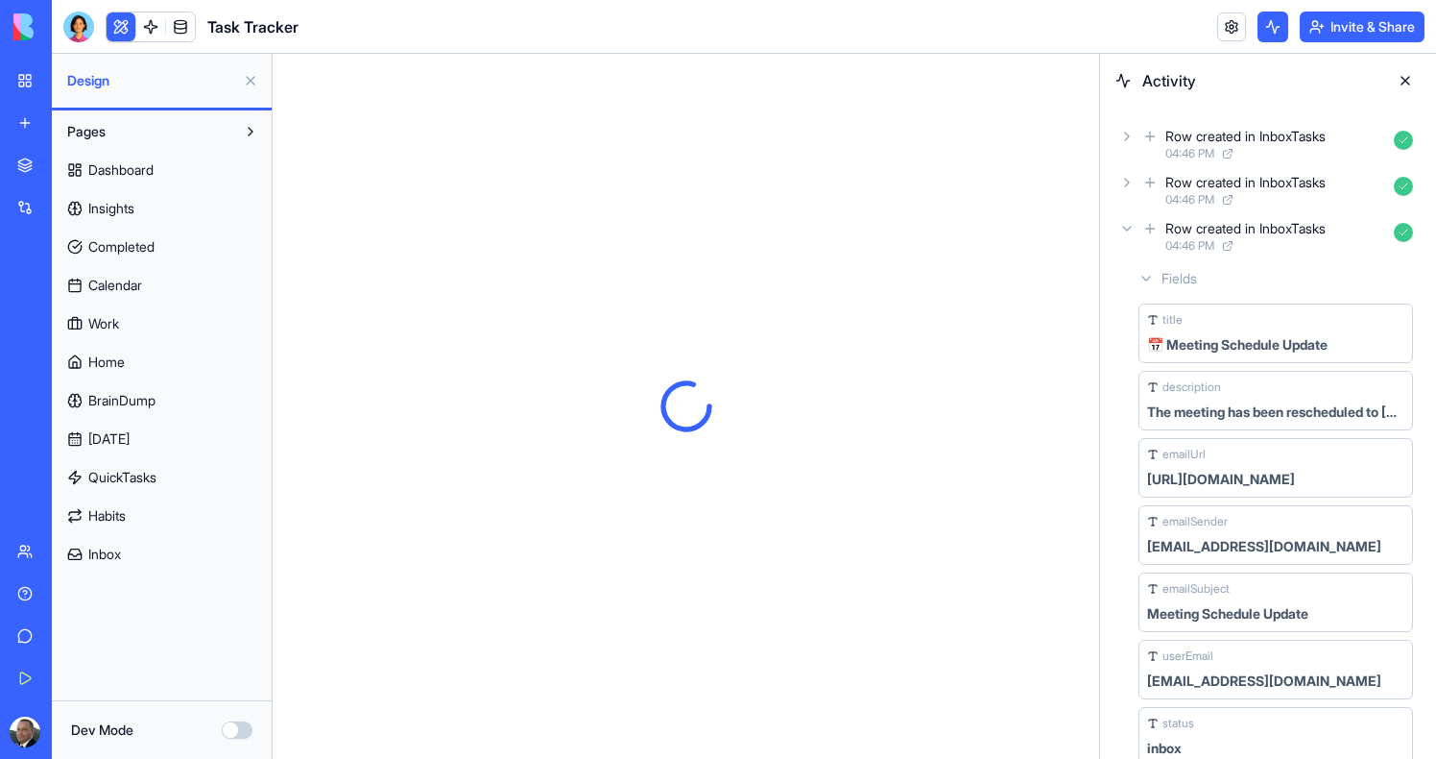
click at [122, 30] on button at bounding box center [121, 26] width 29 height 29
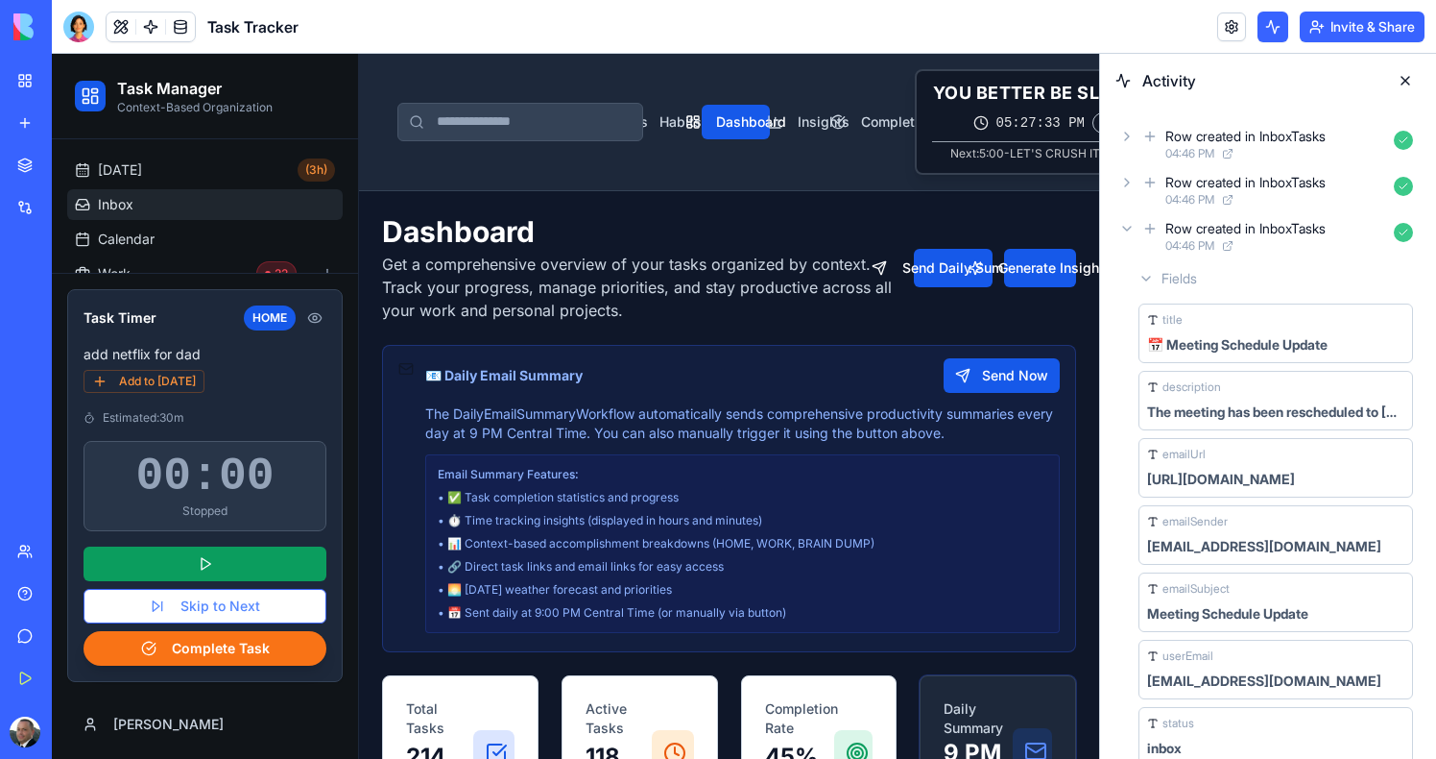
click at [105, 218] on link "Inbox" at bounding box center [205, 204] width 276 height 31
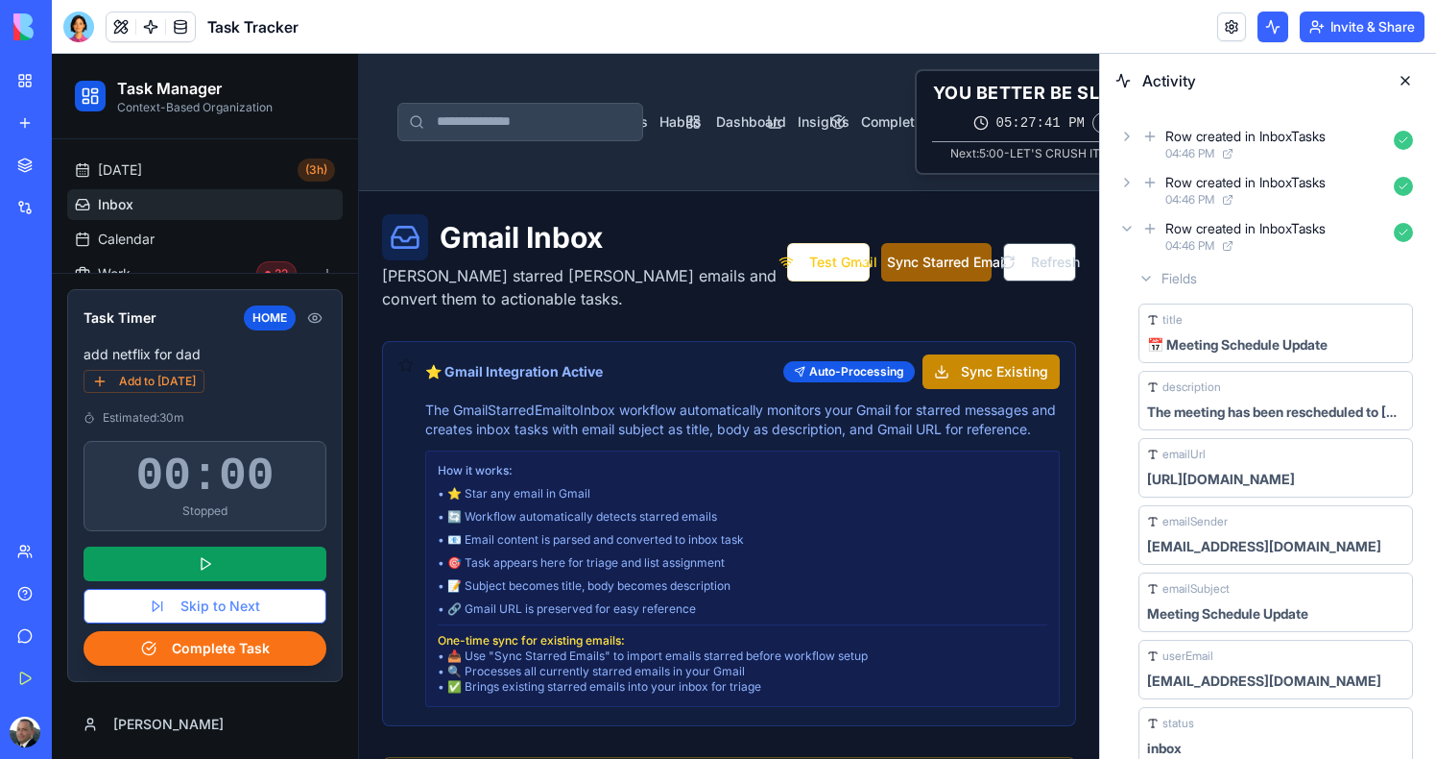
click at [915, 260] on button "Sync Starred Emails" at bounding box center [936, 262] width 111 height 38
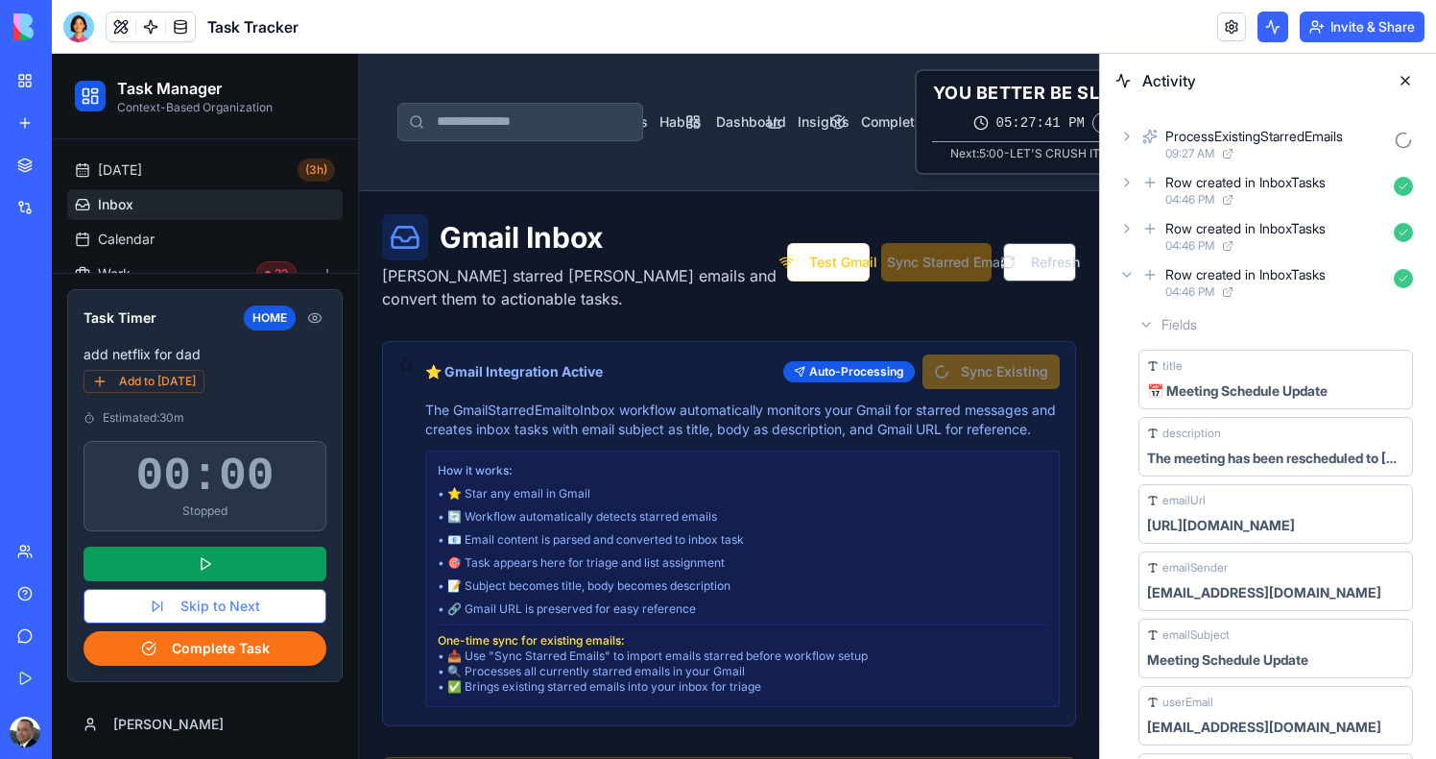
click at [1304, 145] on div "ProcessExistingStarredEmails" at bounding box center [1255, 136] width 178 height 19
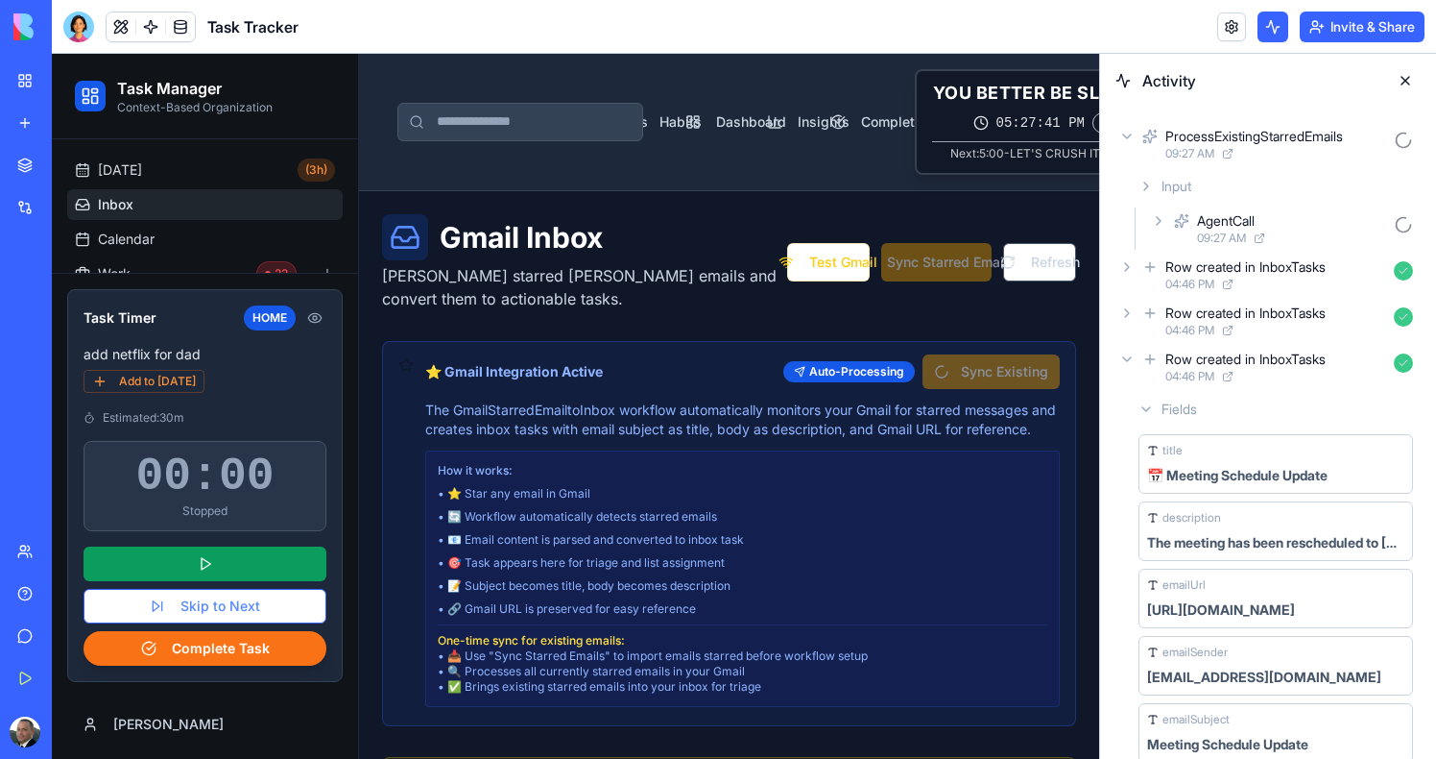
click at [1280, 224] on div "AgentCall" at bounding box center [1291, 220] width 189 height 19
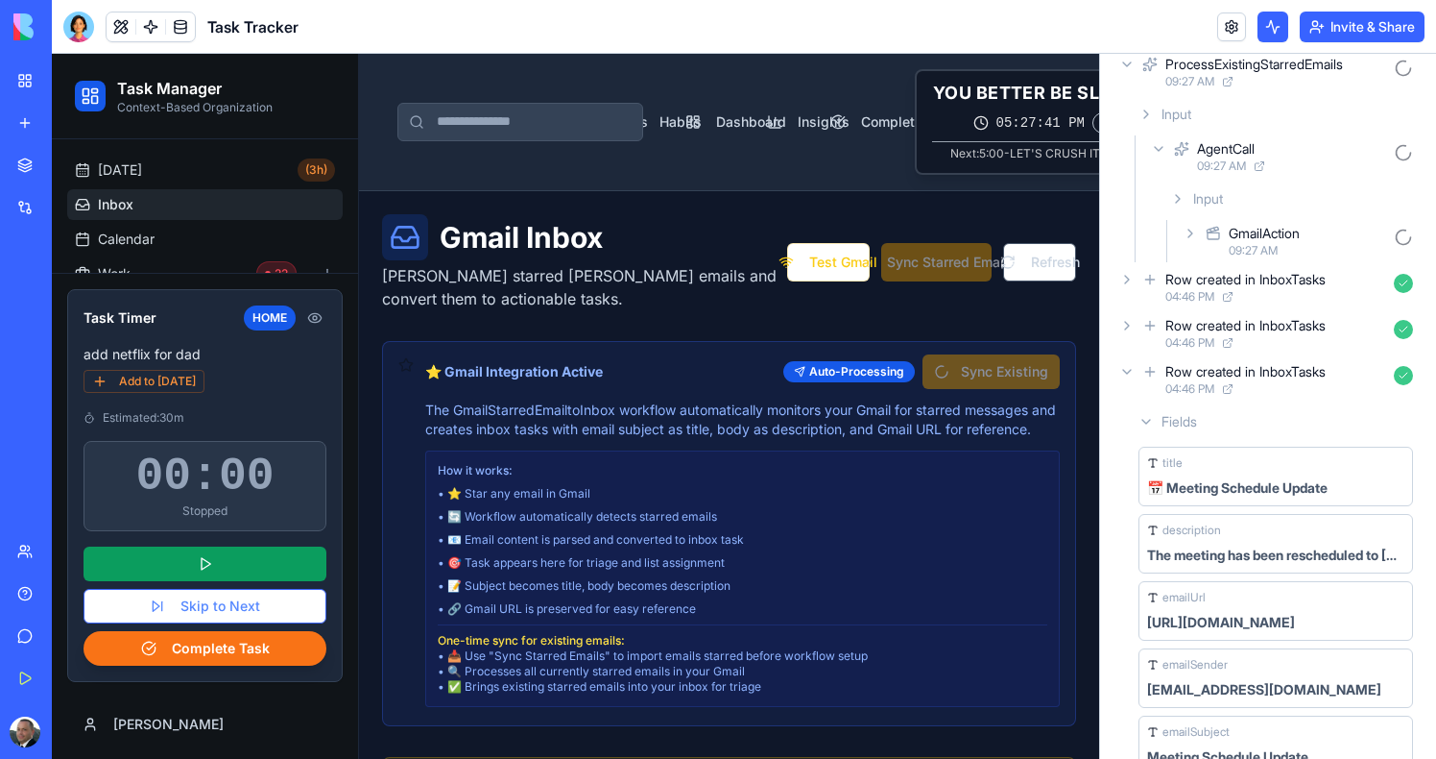
scroll to position [82, 0]
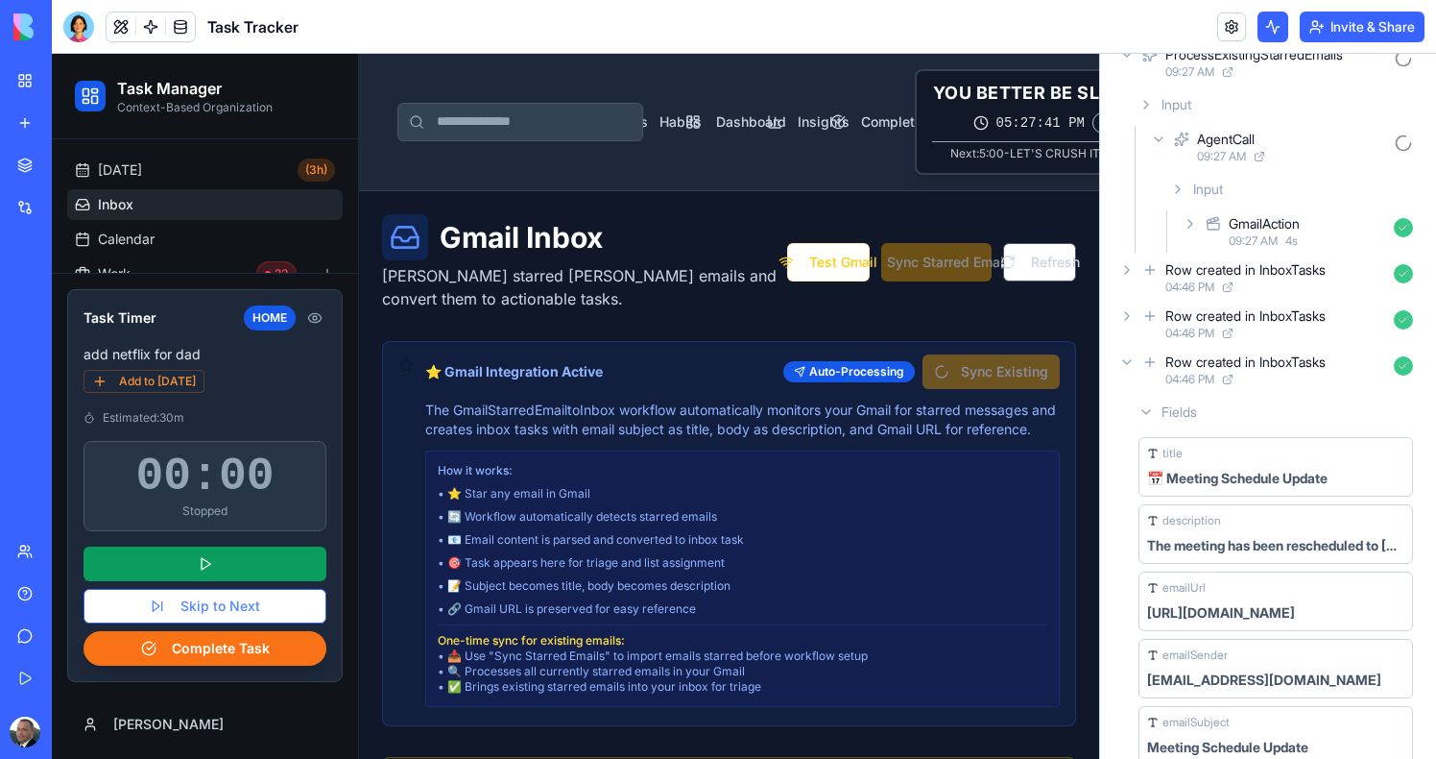
click at [1317, 251] on div "GmailAction 09:27 AM 4 s" at bounding box center [1300, 231] width 242 height 42
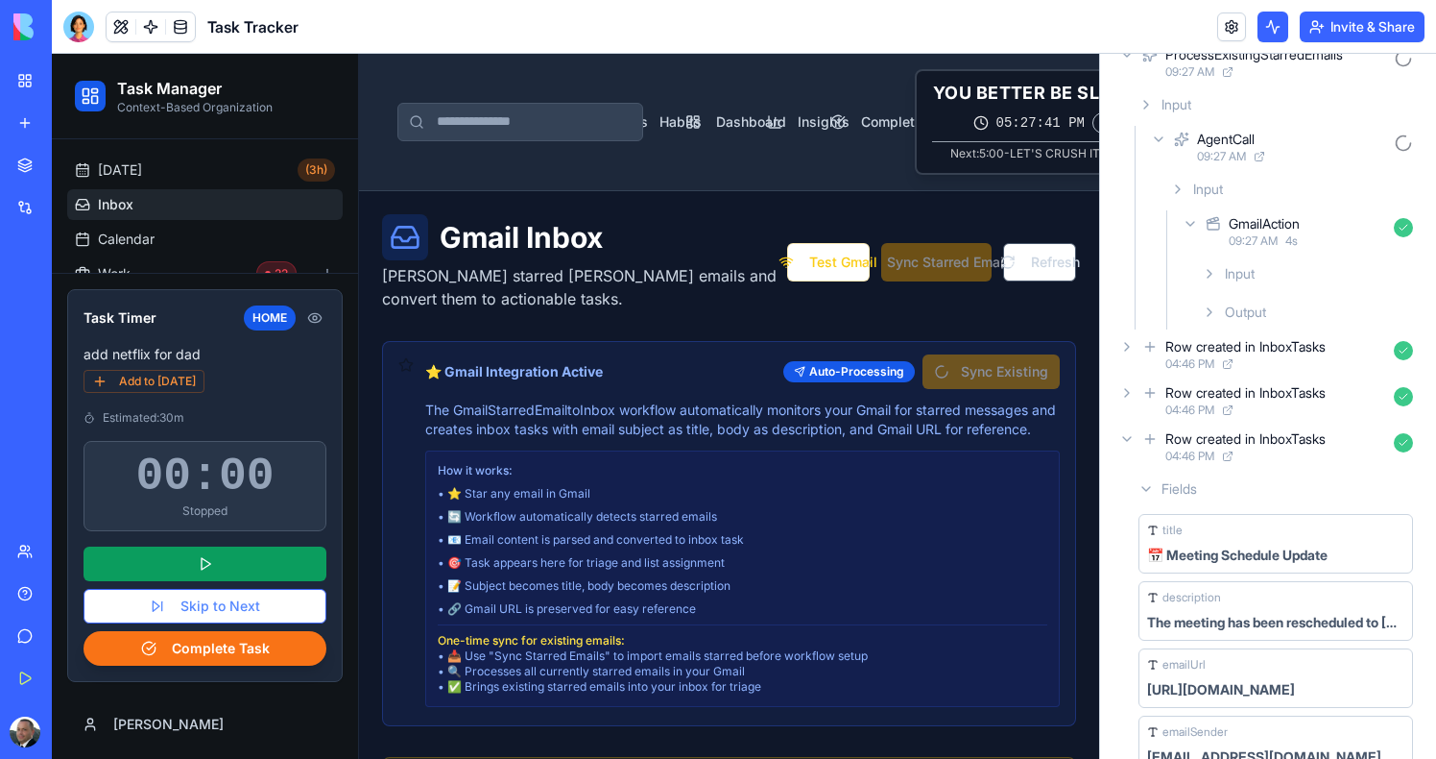
click at [1313, 296] on div "Output" at bounding box center [1307, 312] width 227 height 35
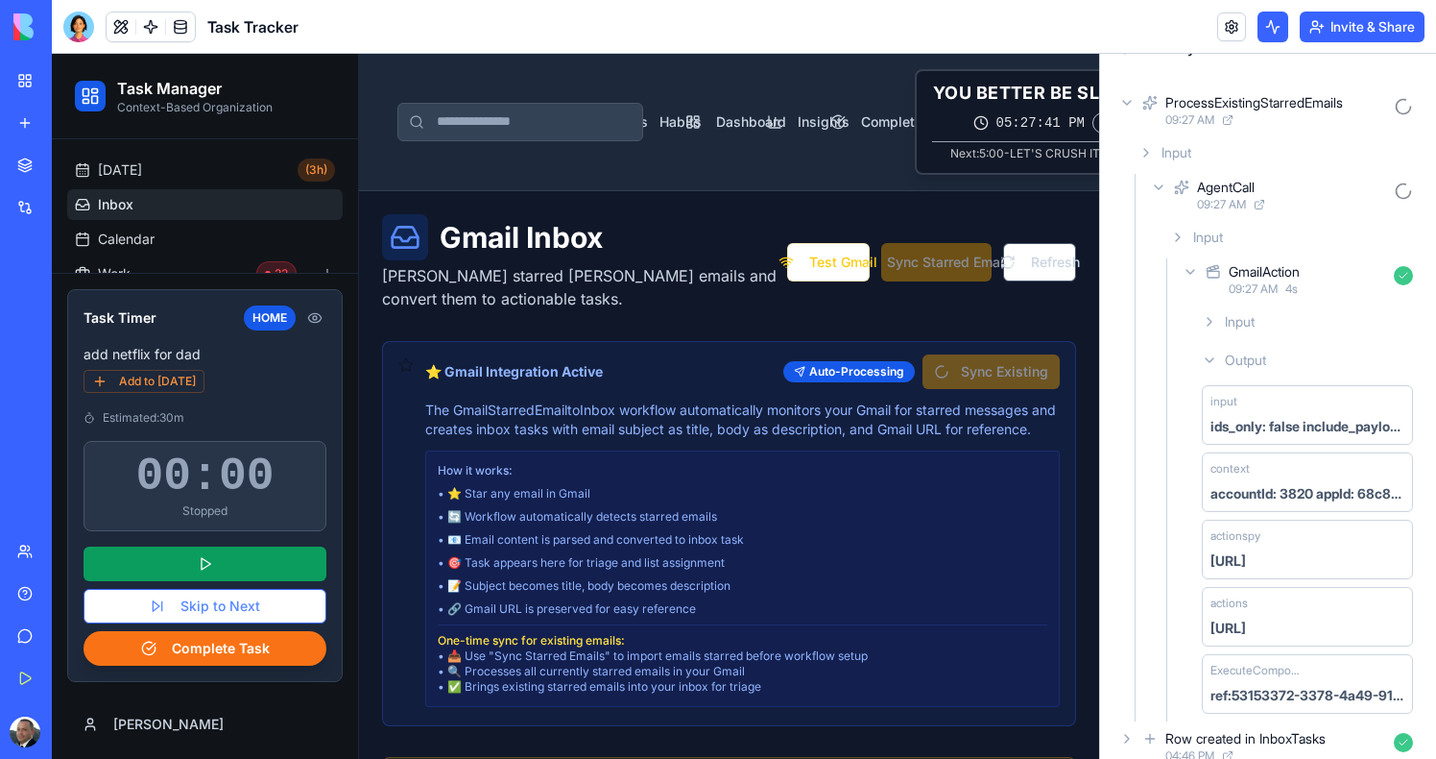
scroll to position [37, 0]
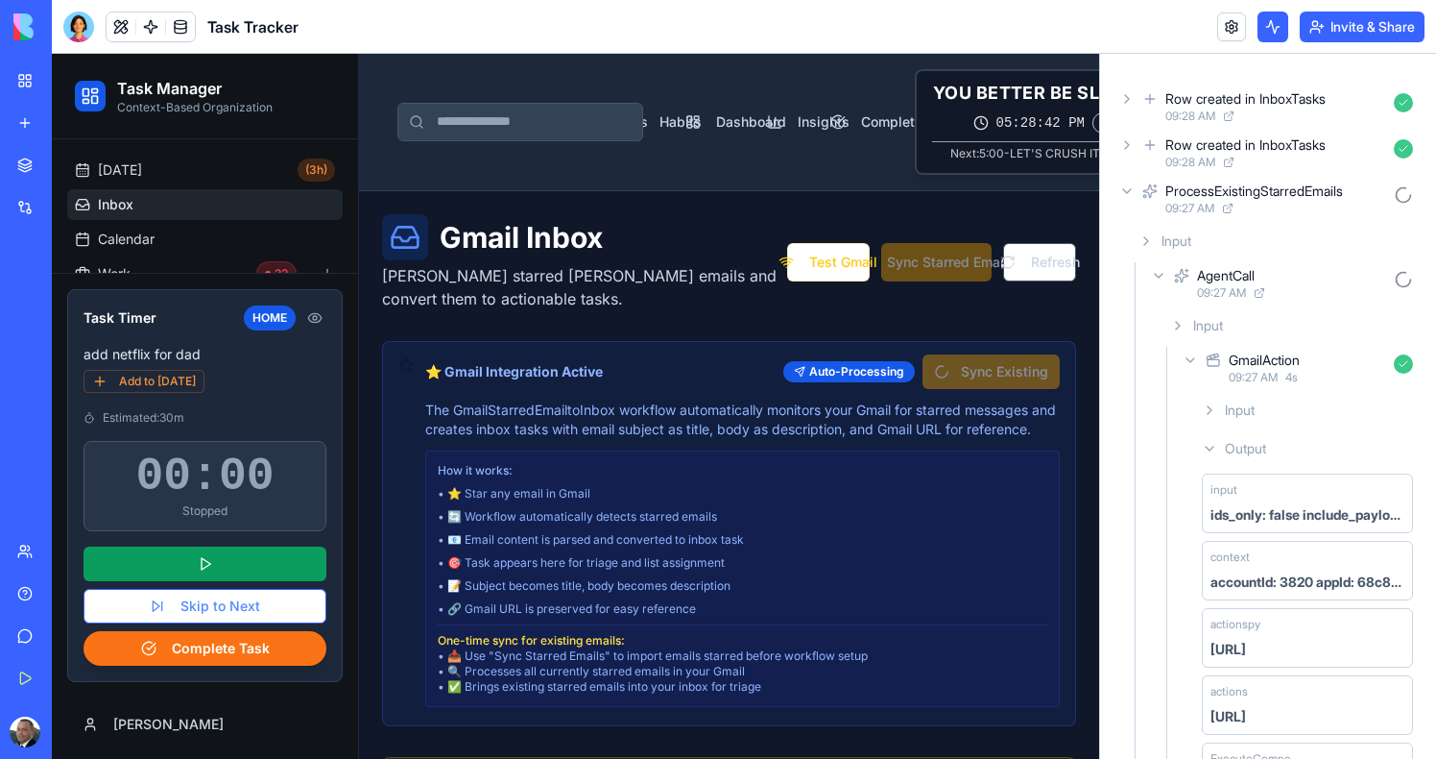
click at [1130, 102] on icon at bounding box center [1127, 98] width 15 height 15
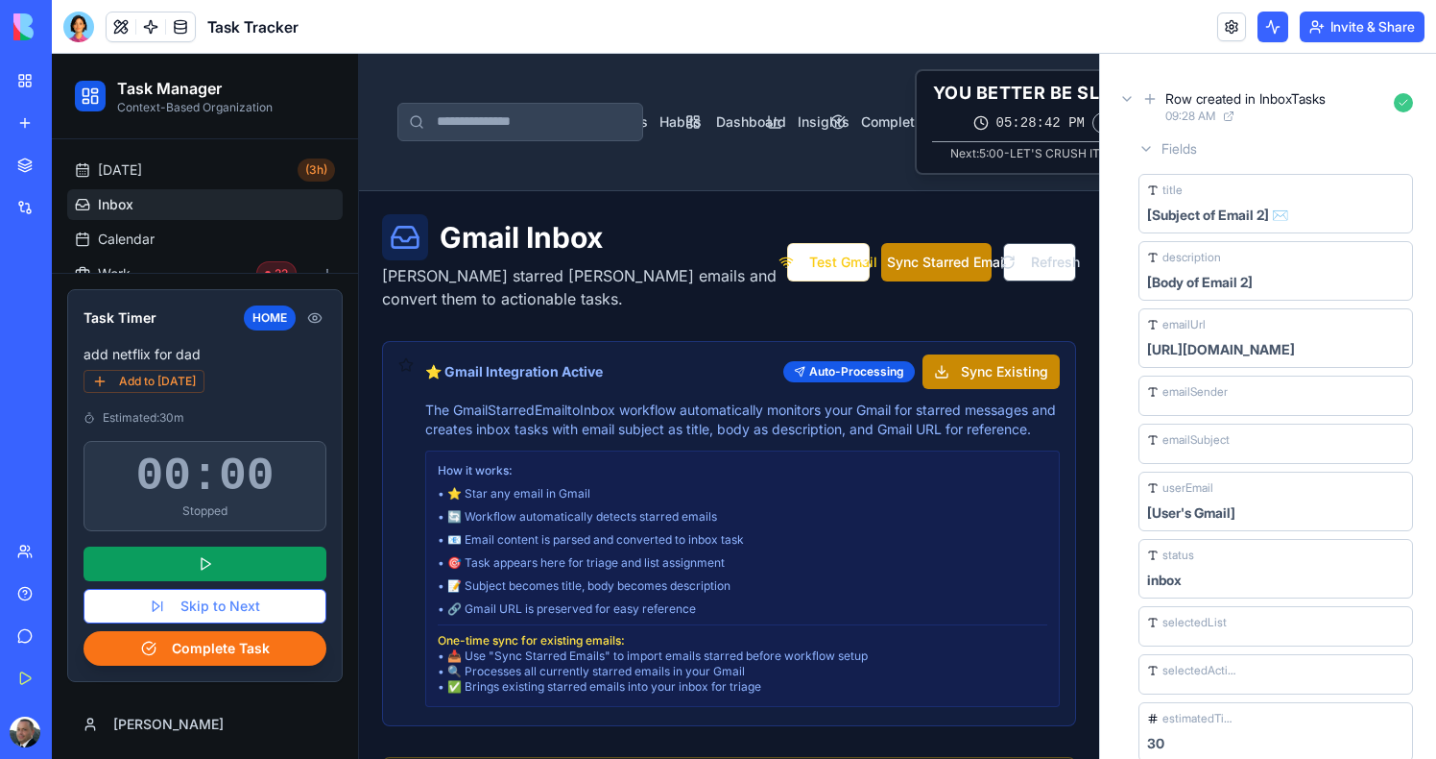
click at [1132, 87] on div "Row created in InboxTasks 09:28 AM" at bounding box center [1268, 106] width 305 height 42
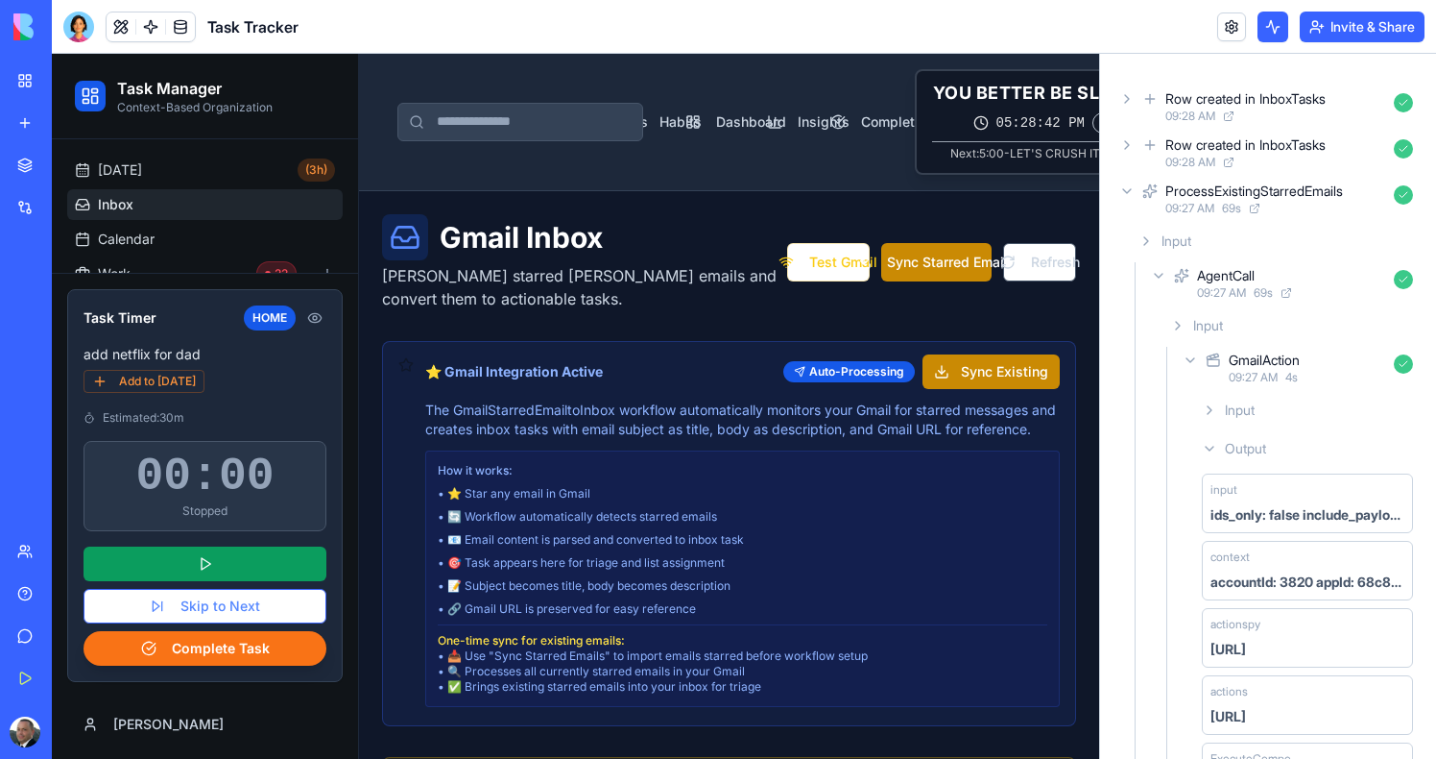
click at [1127, 157] on div "Row created in InboxTasks 09:28 AM" at bounding box center [1268, 153] width 305 height 42
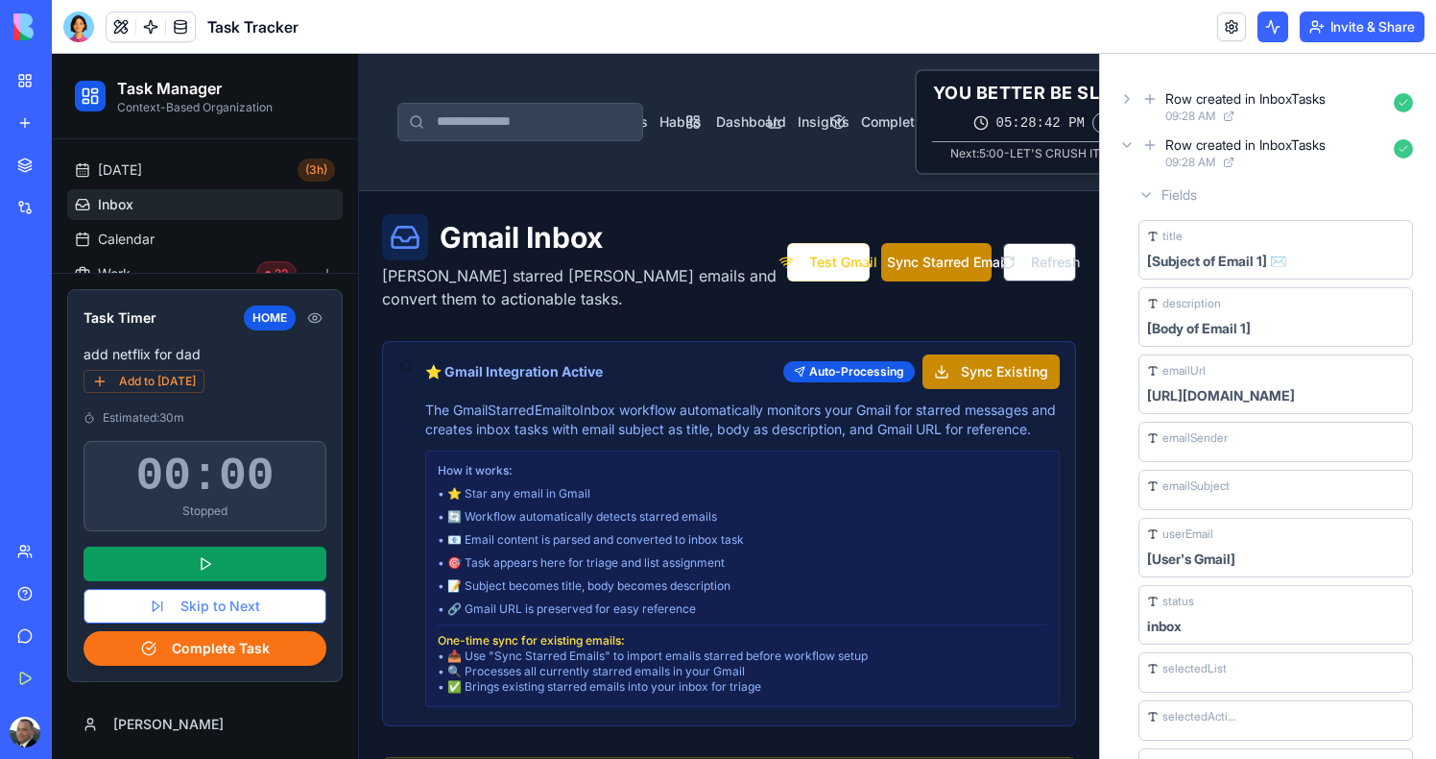
click at [1128, 145] on icon at bounding box center [1127, 145] width 8 height 4
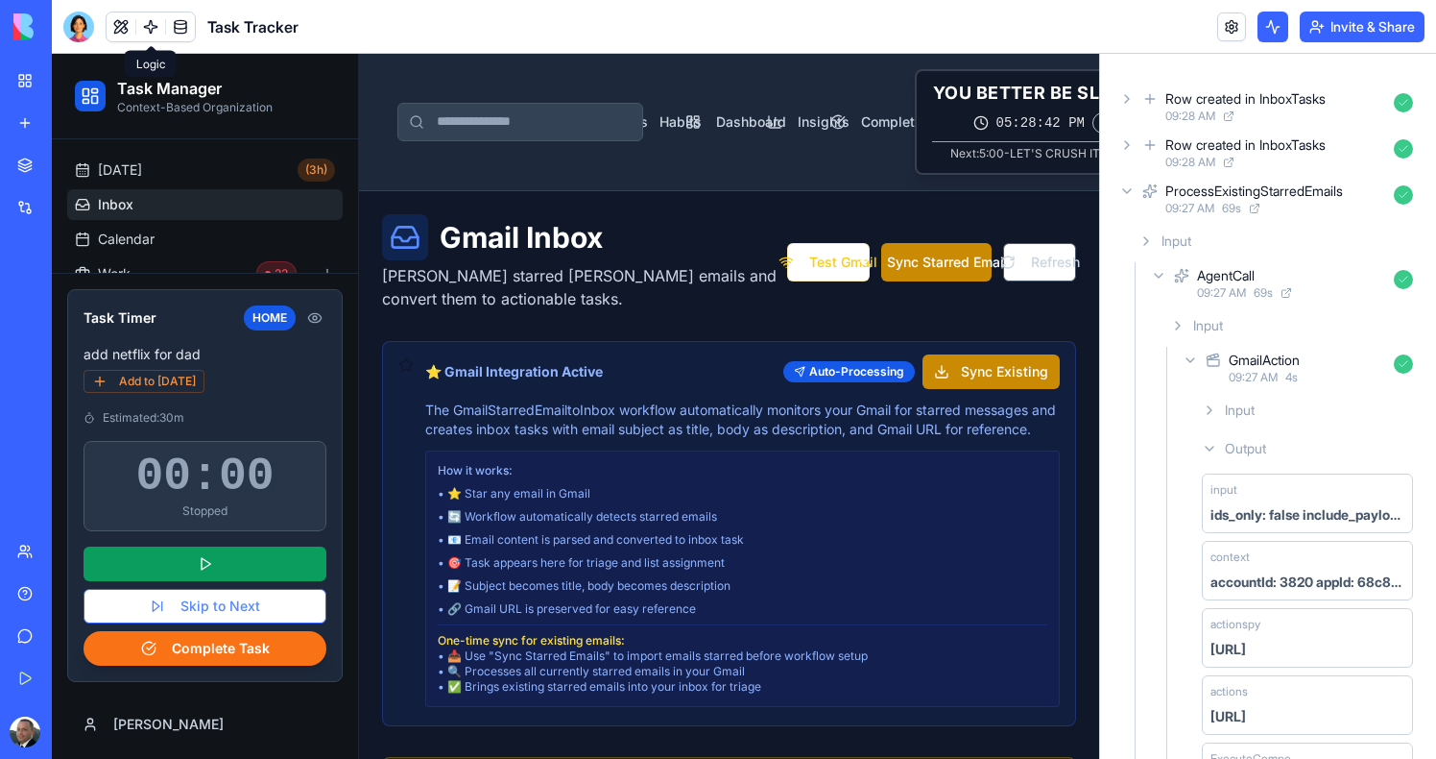
click at [155, 32] on link at bounding box center [150, 26] width 29 height 29
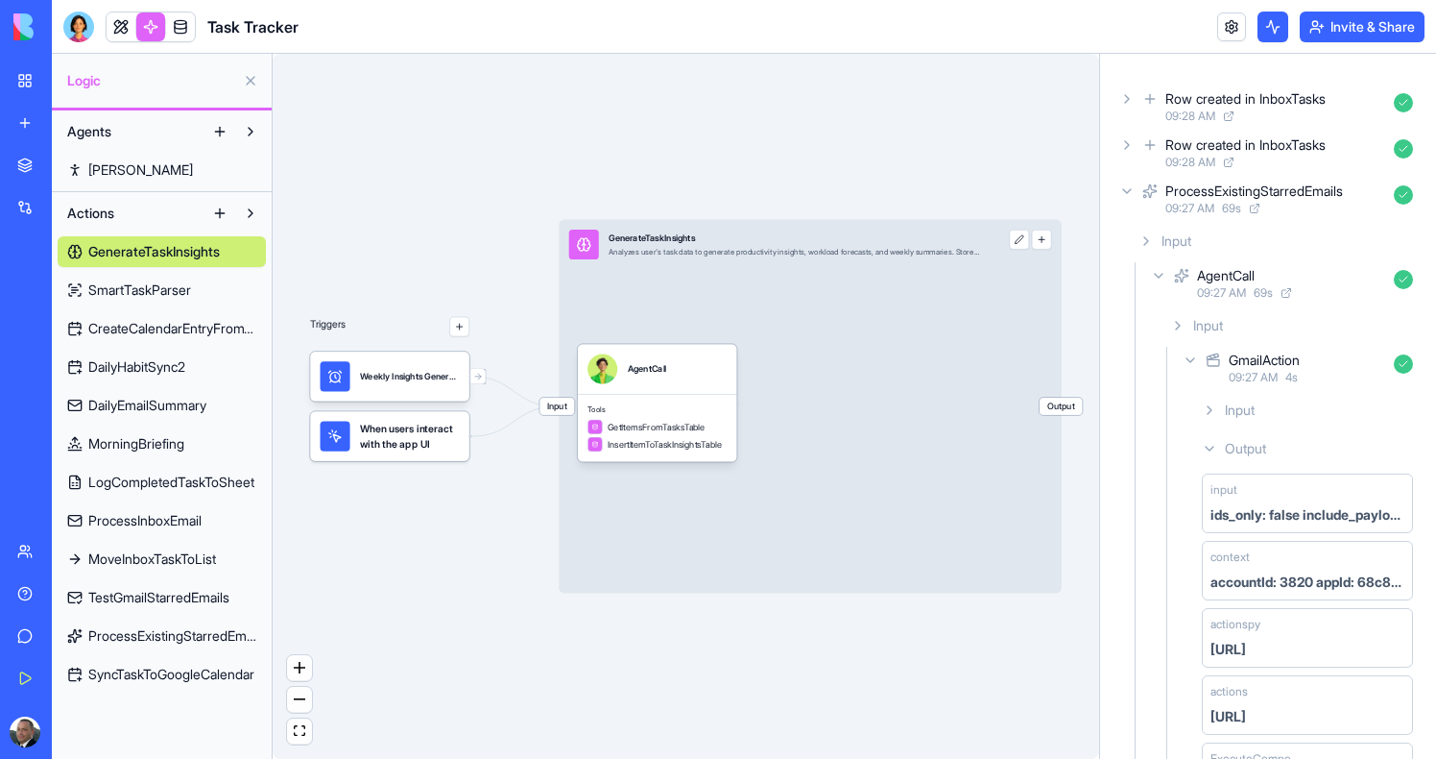
click at [161, 637] on span "ProcessExistingStarredEmails" at bounding box center [172, 635] width 168 height 19
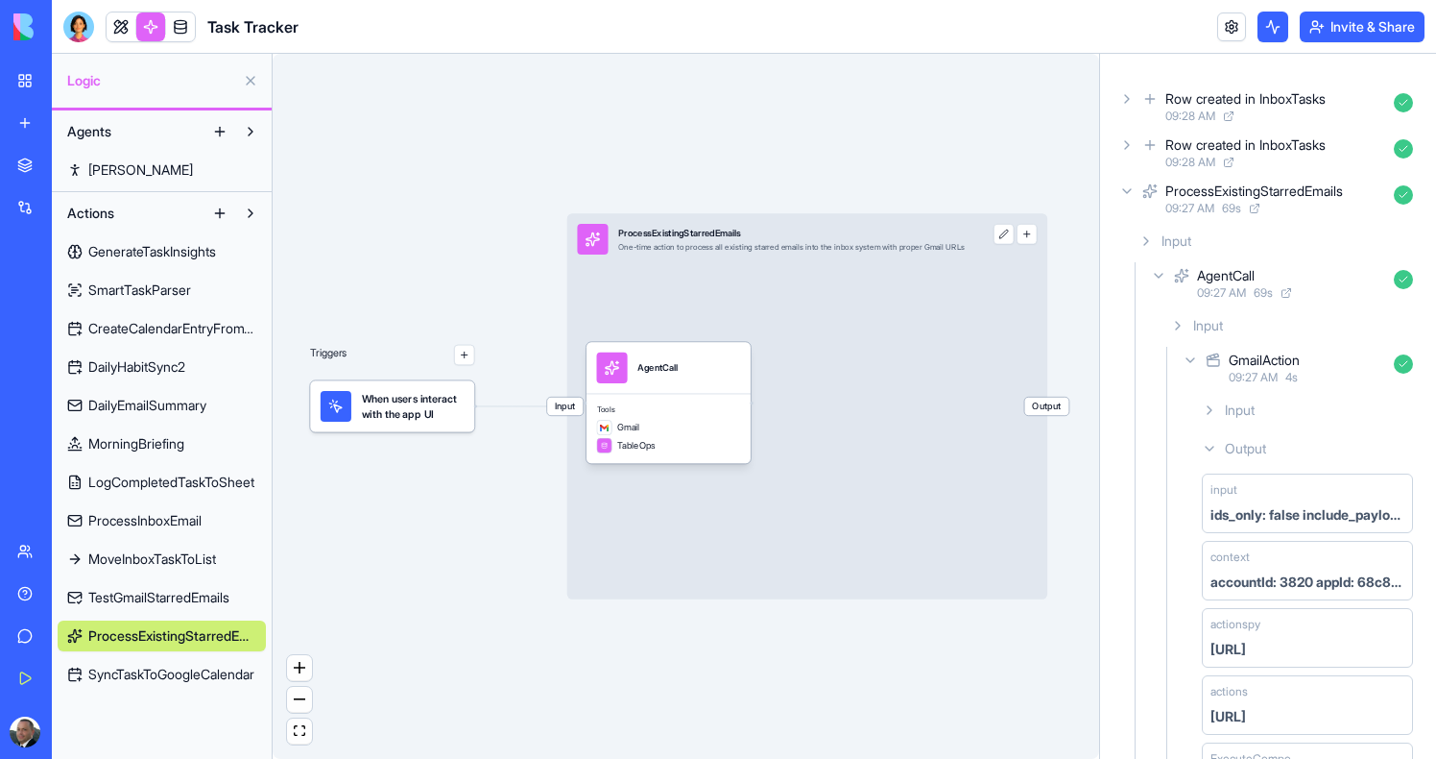
click at [639, 424] on span "Gmail" at bounding box center [628, 427] width 22 height 12
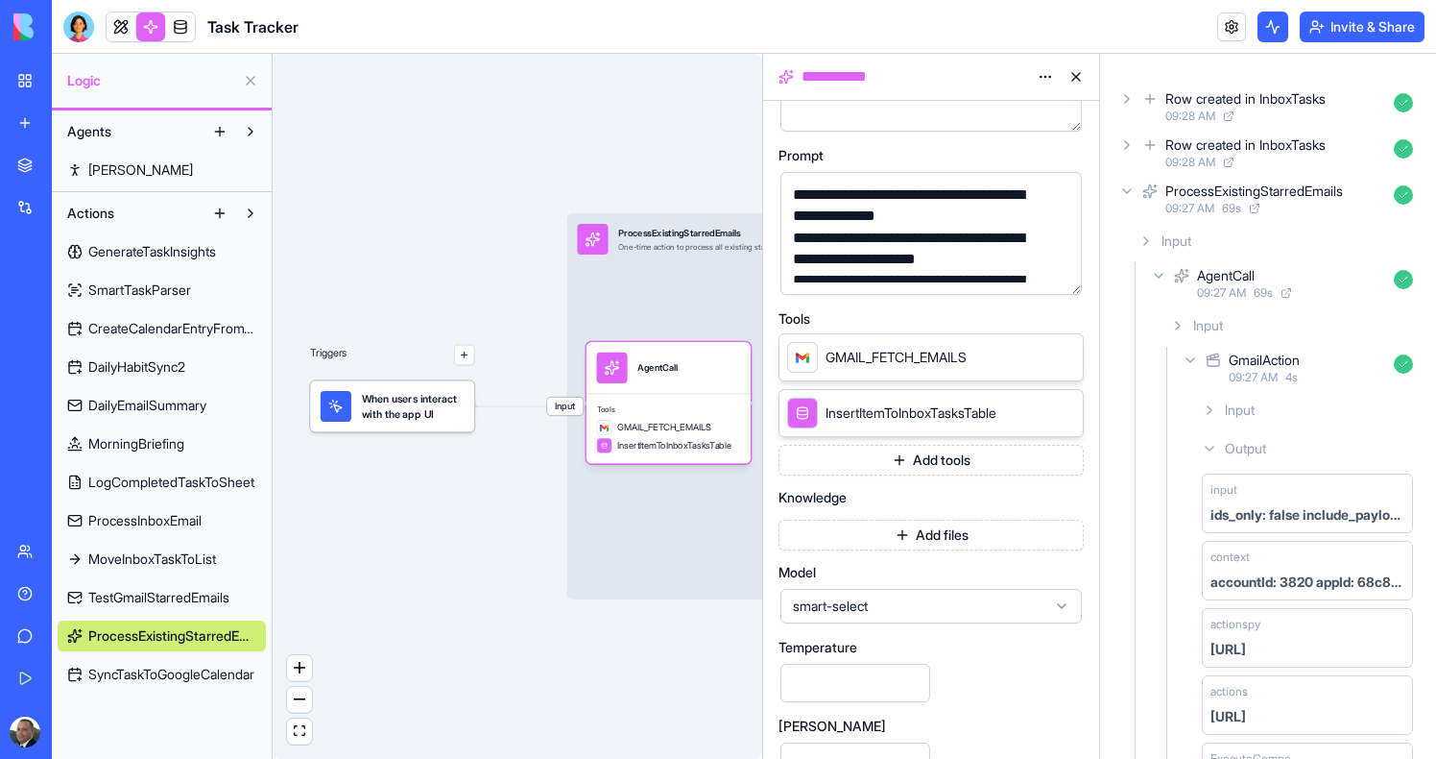
scroll to position [324, 0]
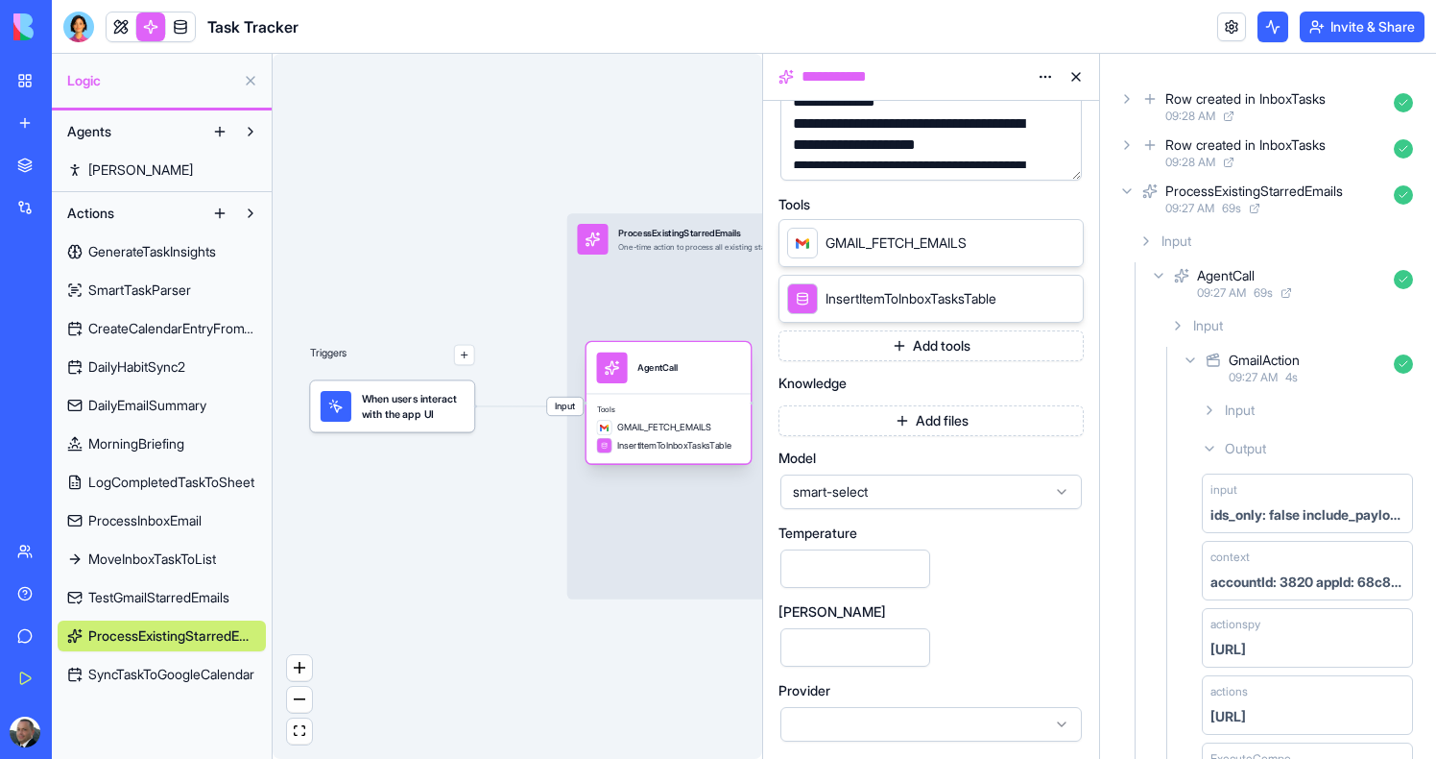
click at [659, 440] on span "InsertItemToInboxTasksTable" at bounding box center [674, 445] width 114 height 12
click at [966, 492] on span "smart-select" at bounding box center [919, 491] width 253 height 19
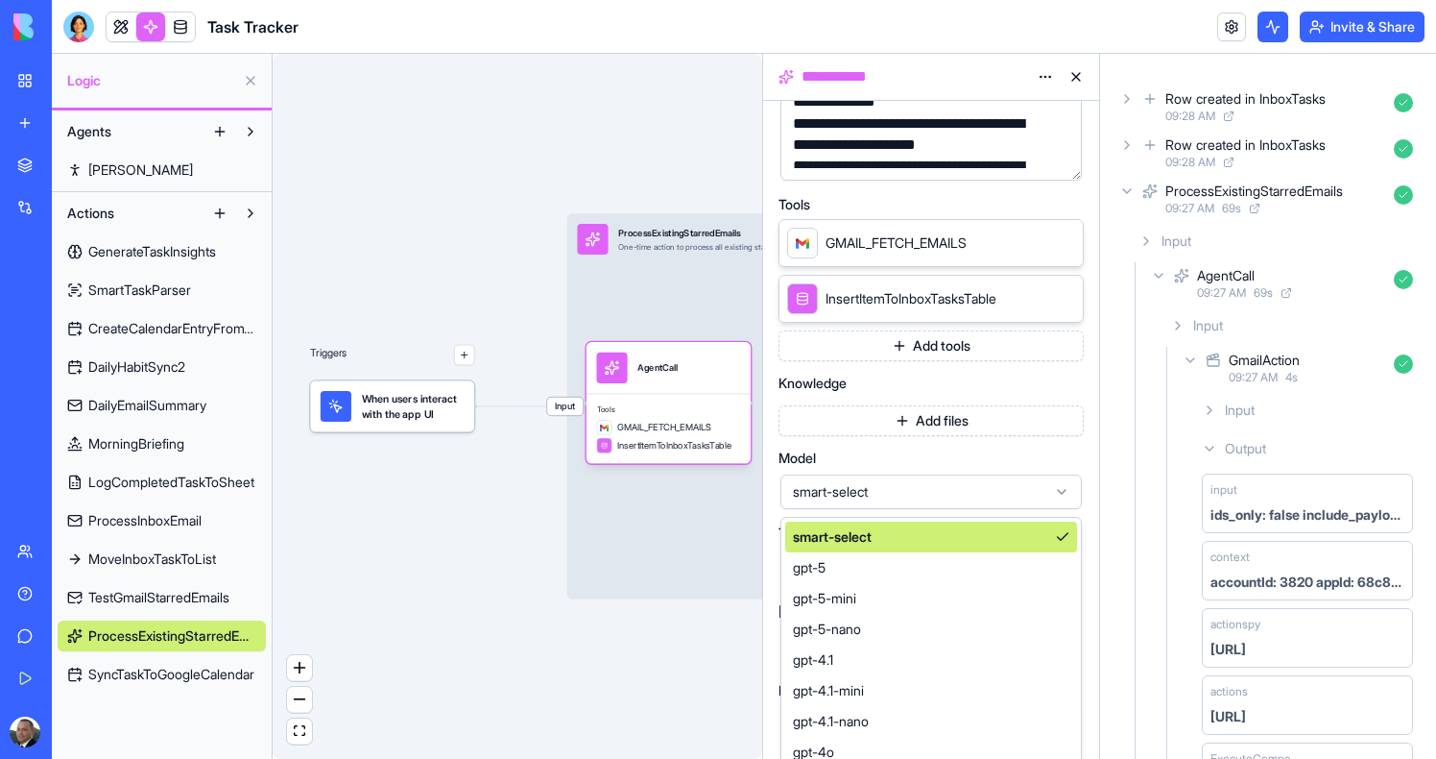
scroll to position [371, 0]
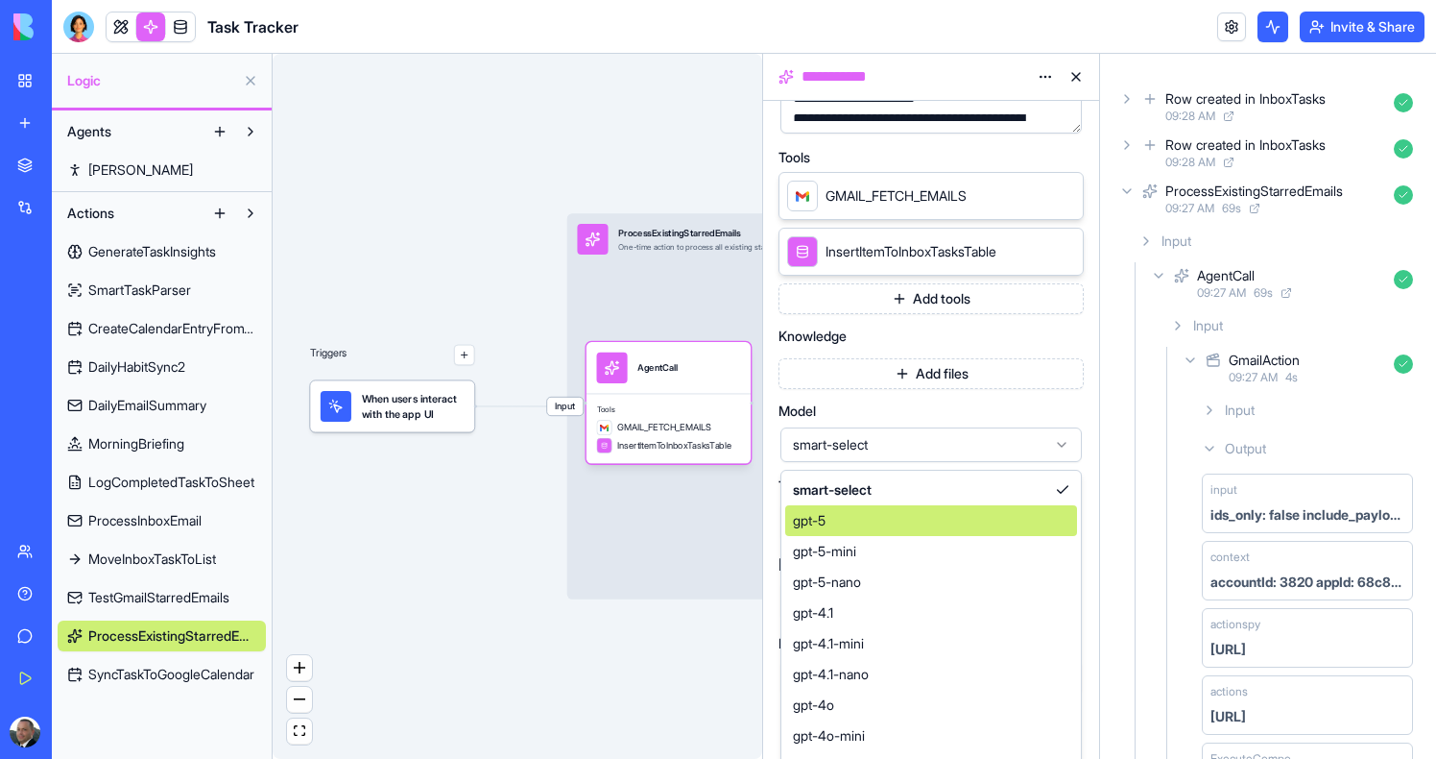
click at [859, 515] on div "gpt-5" at bounding box center [931, 520] width 292 height 31
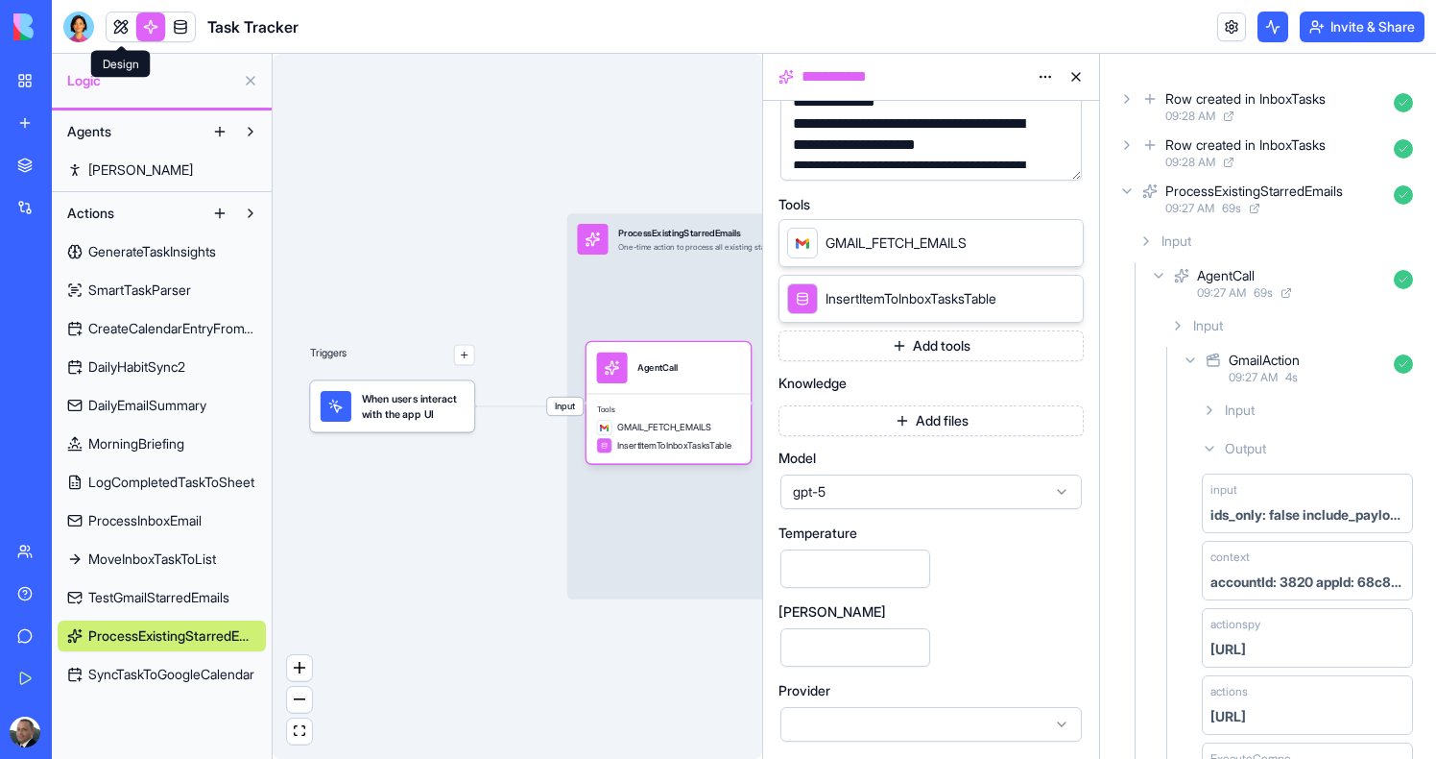
click at [123, 32] on link at bounding box center [121, 26] width 29 height 29
click at [149, 32] on link at bounding box center [150, 26] width 29 height 29
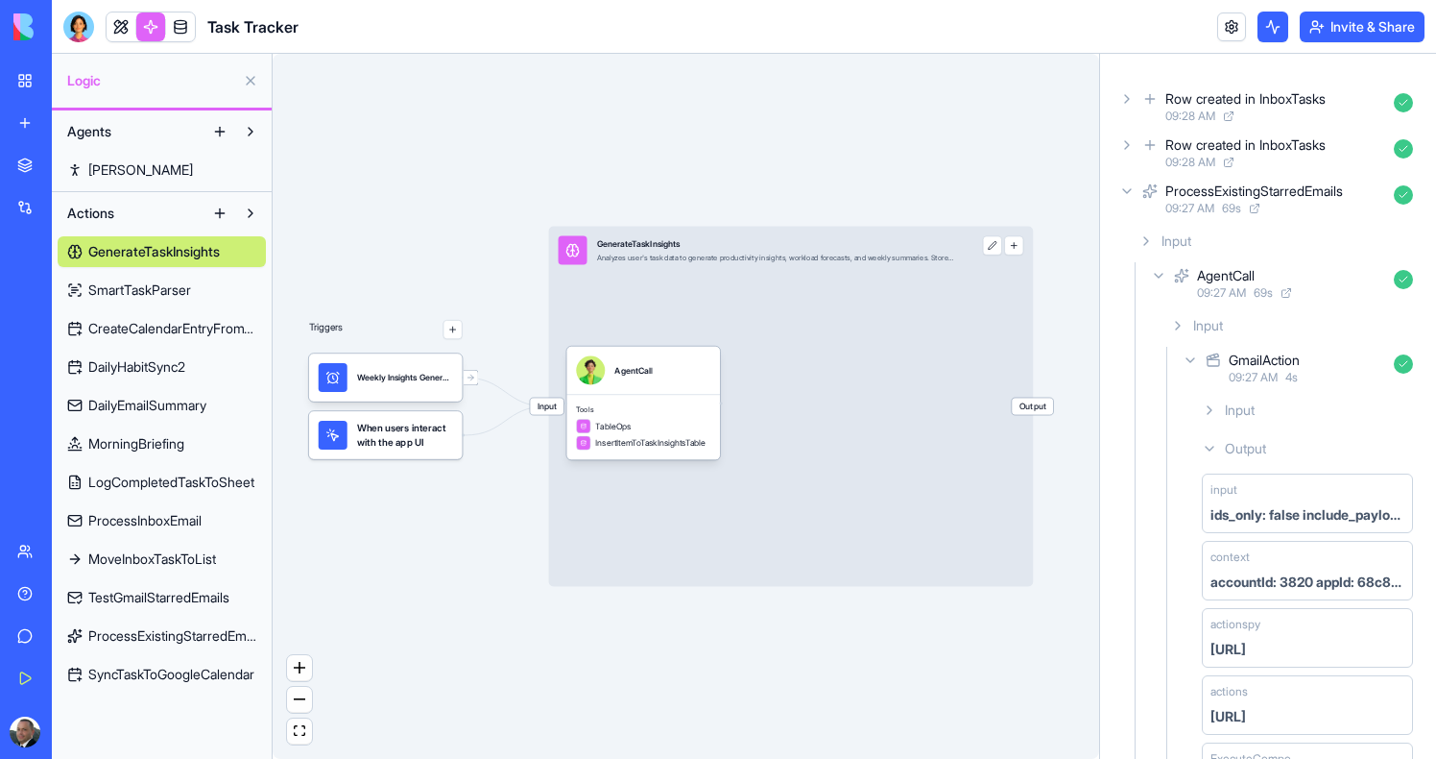
click at [151, 636] on span "ProcessExistingStarredEmails" at bounding box center [172, 635] width 168 height 19
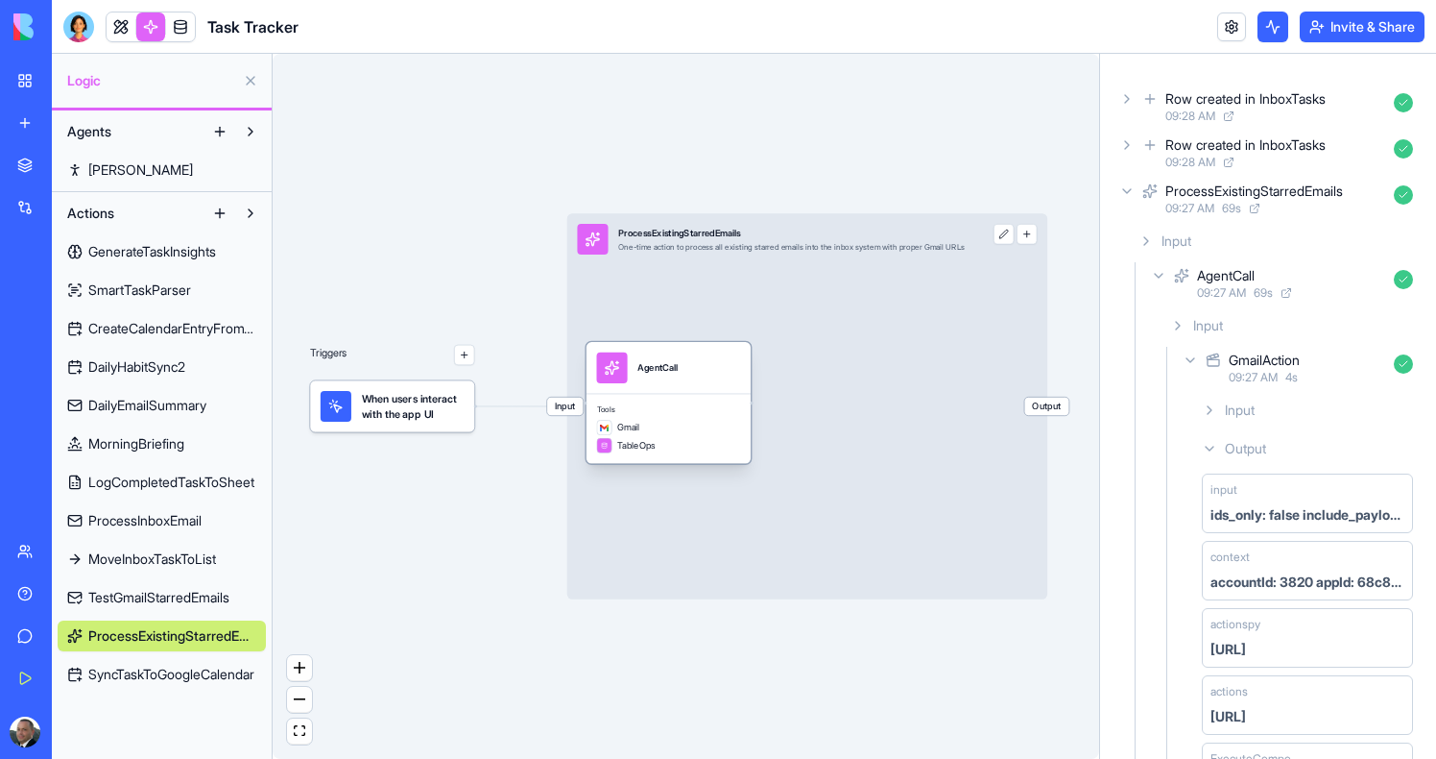
click at [670, 440] on div "TableOps" at bounding box center [669, 445] width 144 height 15
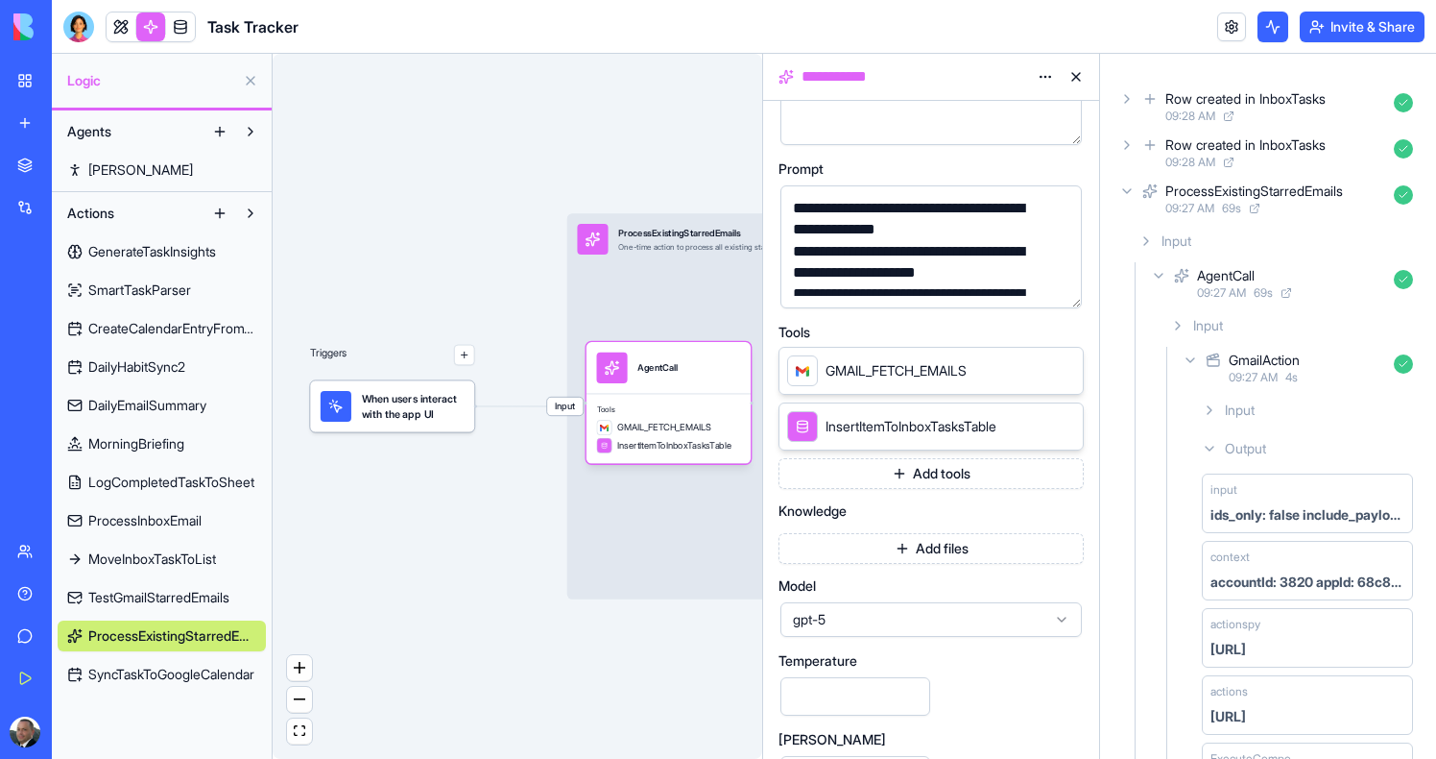
scroll to position [324, 0]
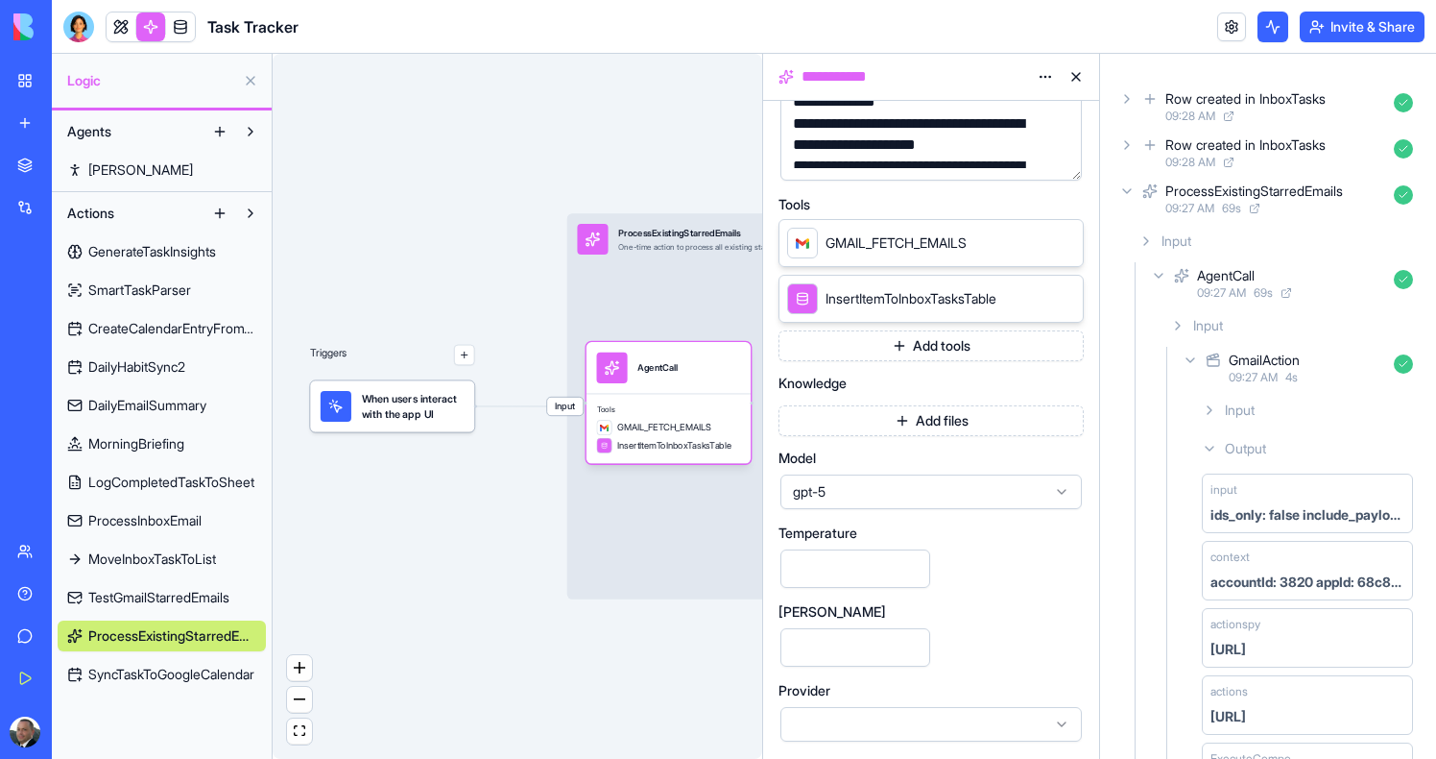
click at [848, 635] on input "****" at bounding box center [856, 647] width 150 height 38
type input "*****"
click at [625, 672] on div "Triggers When users interact with the app UI Input ProcessExistingStarredEmails…" at bounding box center [518, 406] width 490 height 705
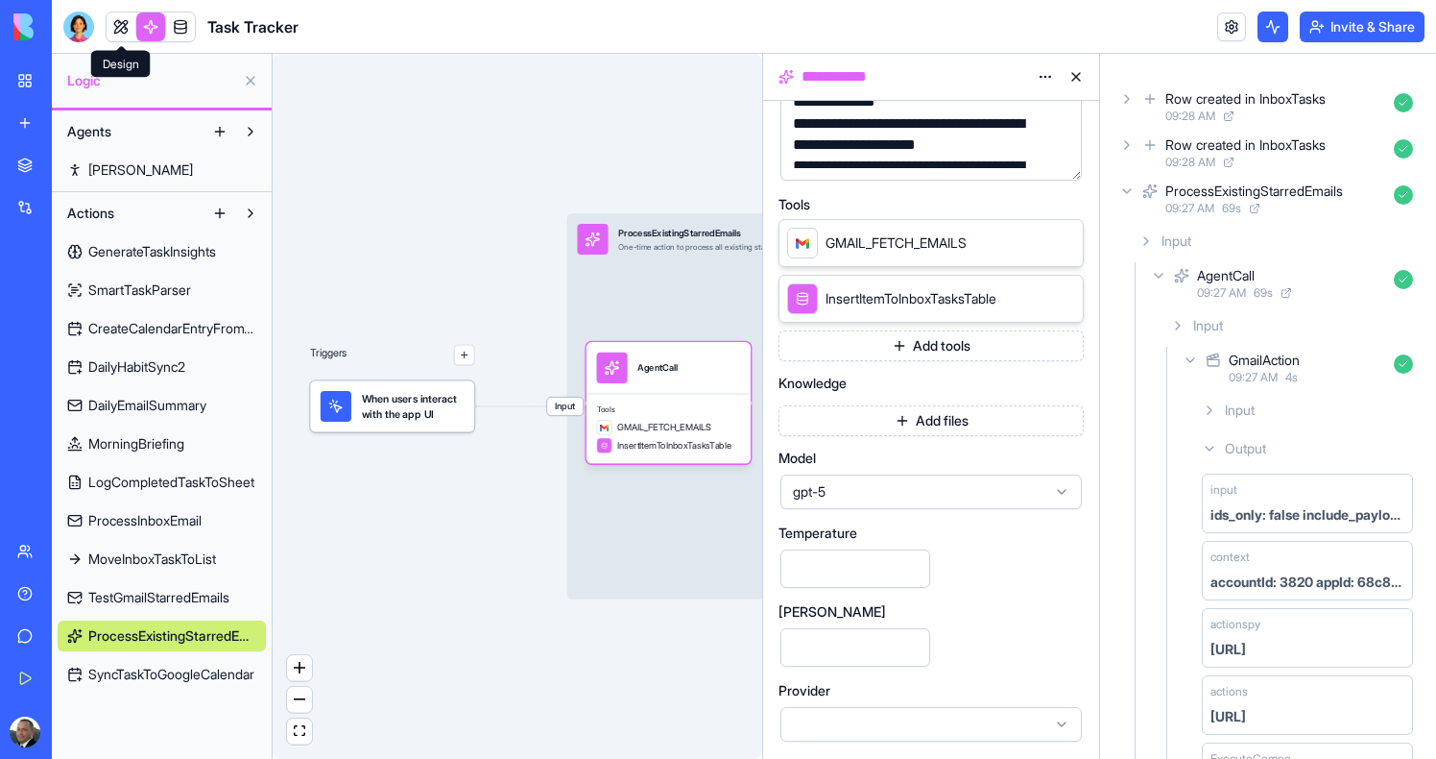
click at [120, 35] on body "**********" at bounding box center [718, 379] width 1436 height 759
click at [120, 35] on link at bounding box center [121, 26] width 29 height 29
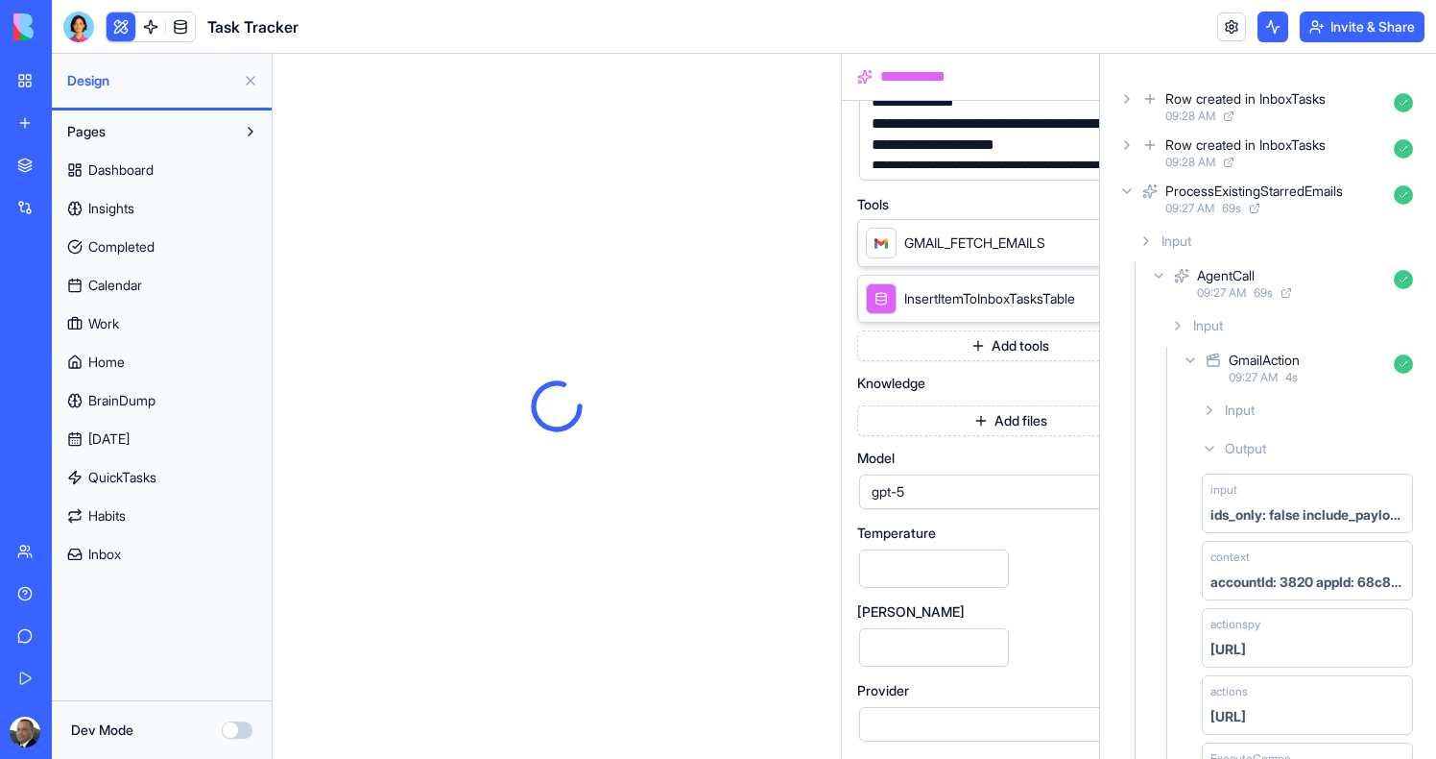
click at [121, 34] on button at bounding box center [121, 26] width 29 height 29
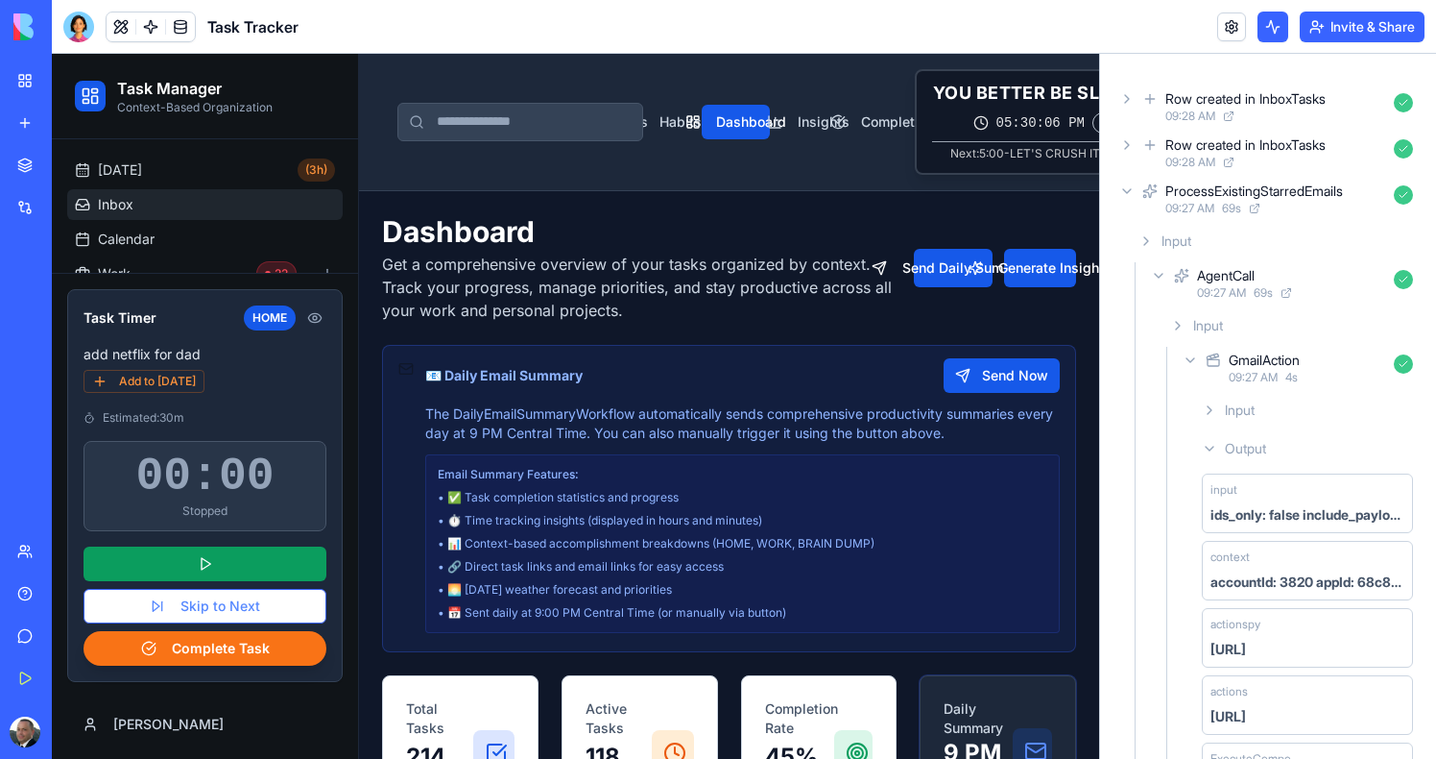
click at [162, 206] on link "Inbox" at bounding box center [205, 204] width 276 height 31
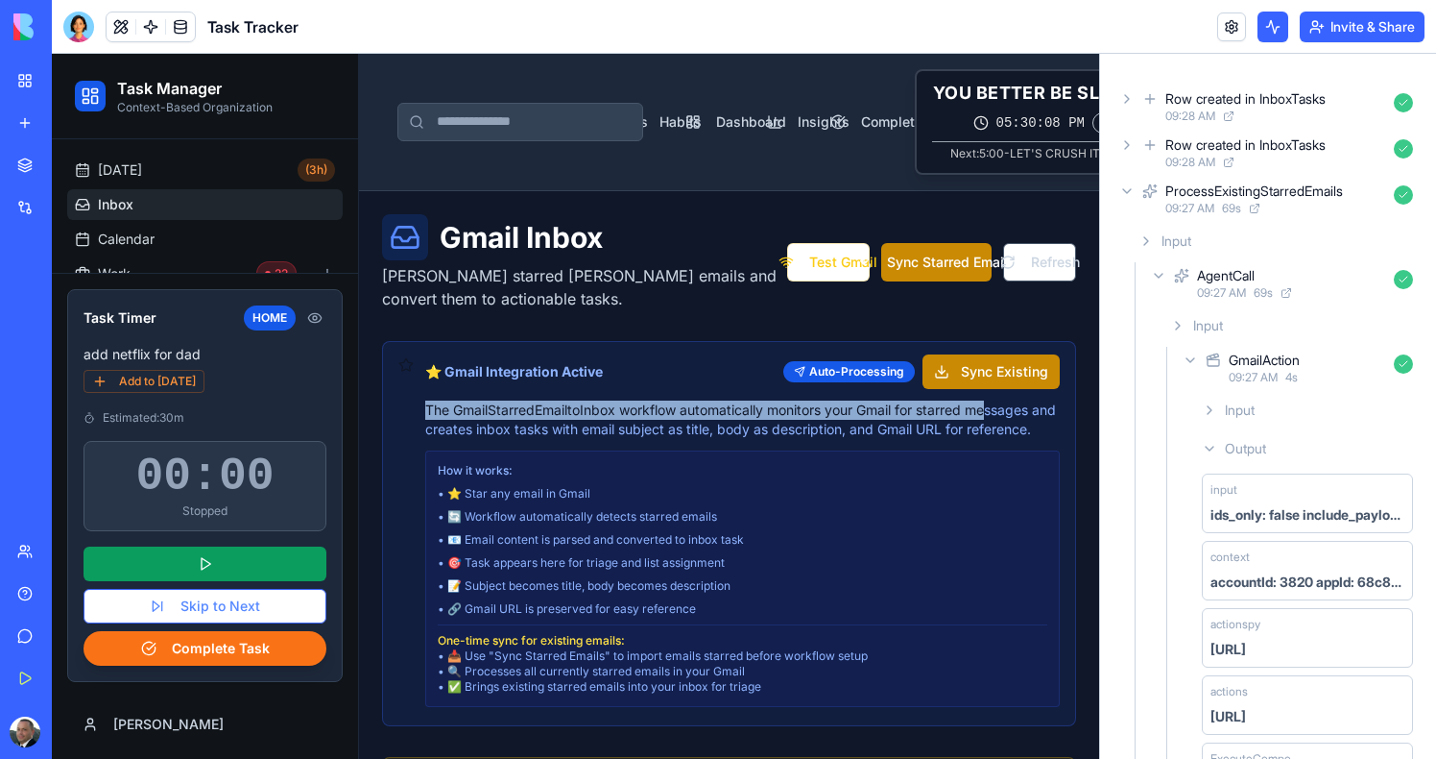
drag, startPoint x: 996, startPoint y: 389, endPoint x: 996, endPoint y: 428, distance: 39.4
click at [996, 413] on div "⭐ Gmail Integration Active Auto-Processing Sync Existing The GmailStarredEmailt…" at bounding box center [742, 530] width 635 height 352
click at [923, 252] on button "Sync Starred Emails" at bounding box center [936, 262] width 111 height 38
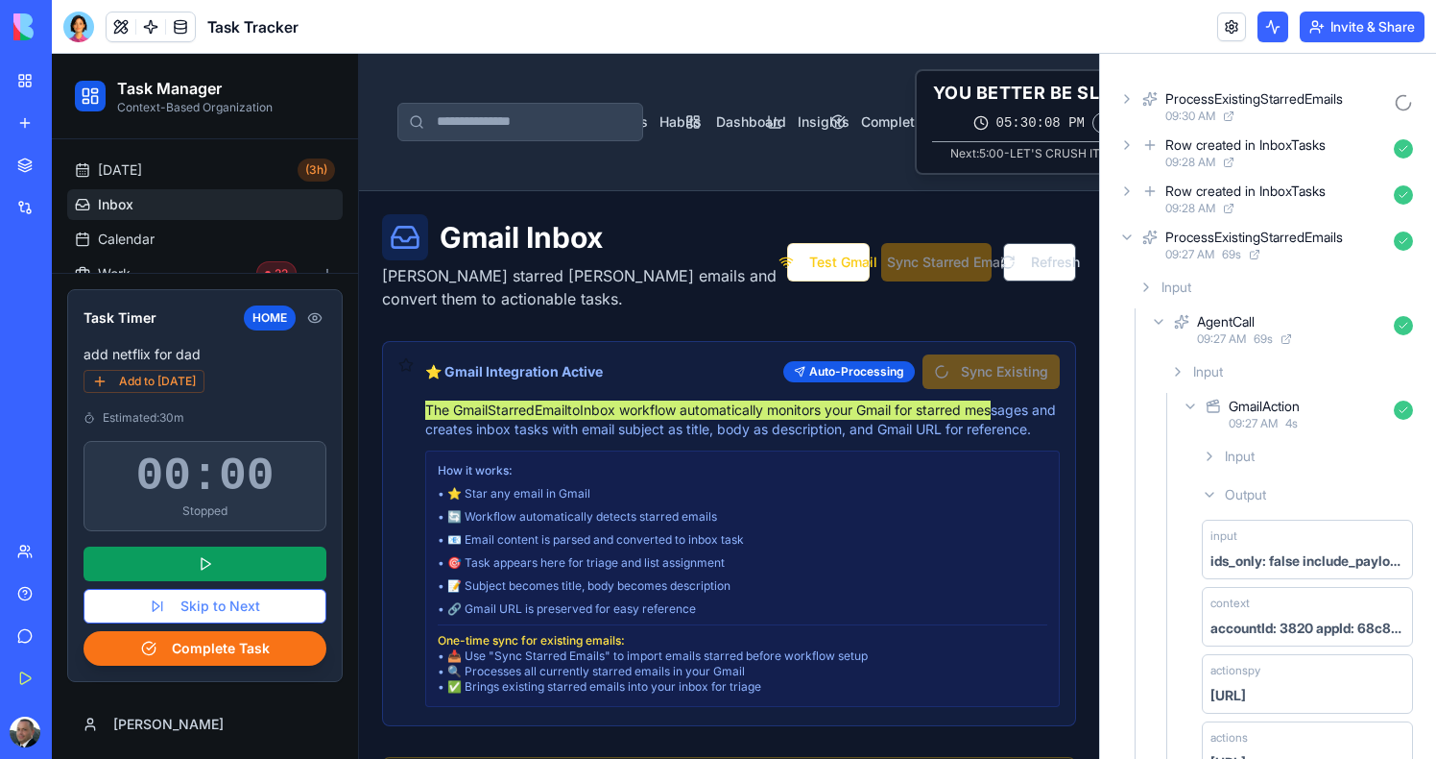
click at [1193, 121] on span "09:30 AM" at bounding box center [1191, 116] width 50 height 15
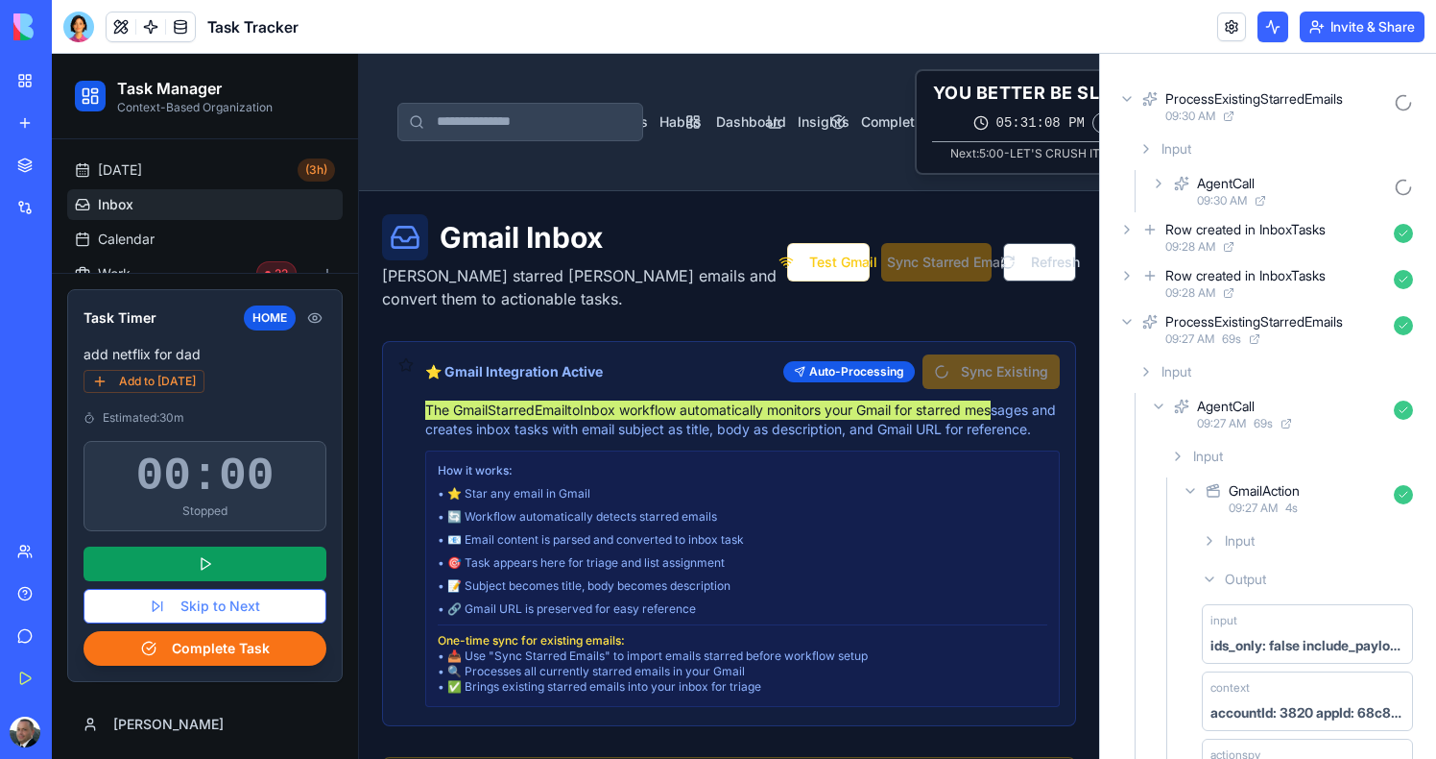
click at [1194, 202] on div "AgentCall 09:30 AM" at bounding box center [1284, 191] width 274 height 42
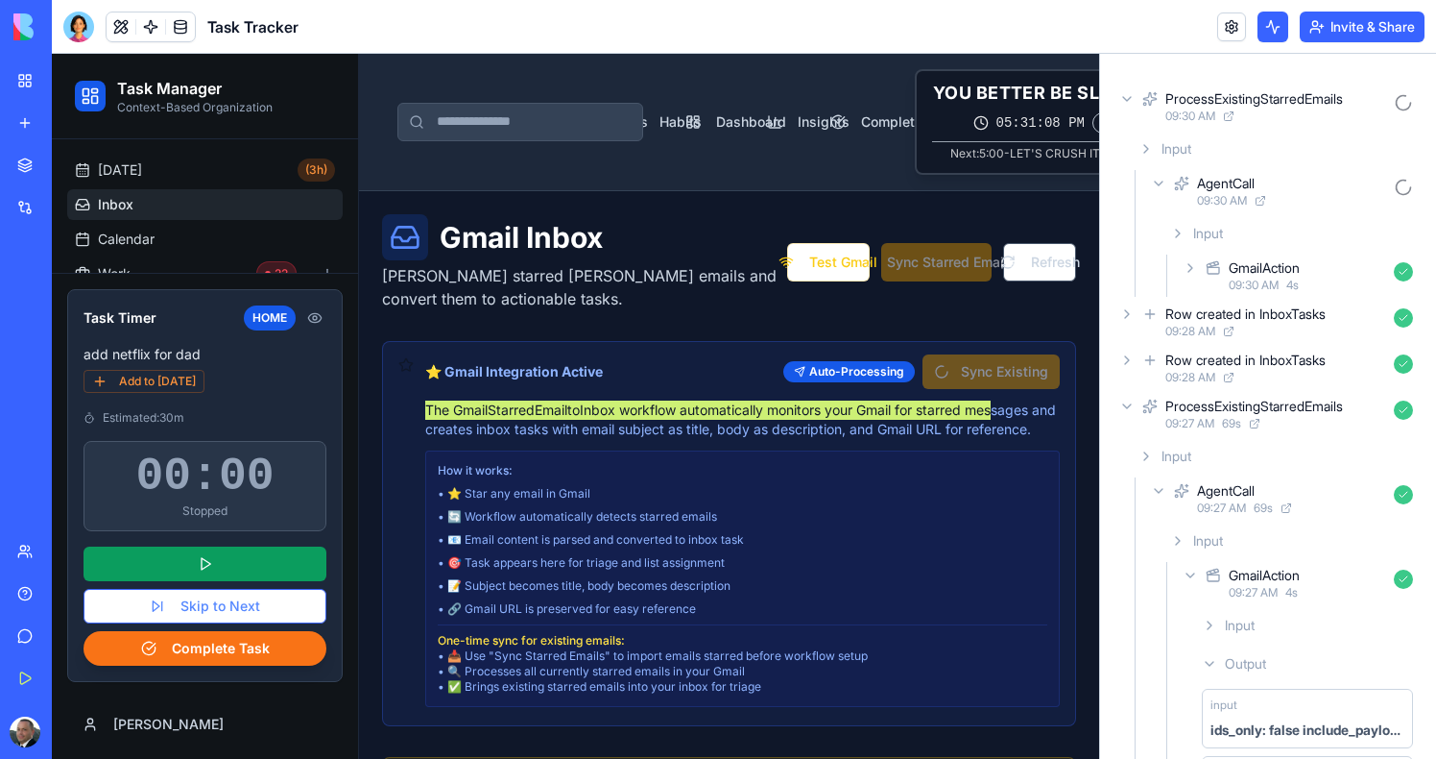
click at [1230, 280] on span "09:30 AM" at bounding box center [1254, 284] width 50 height 15
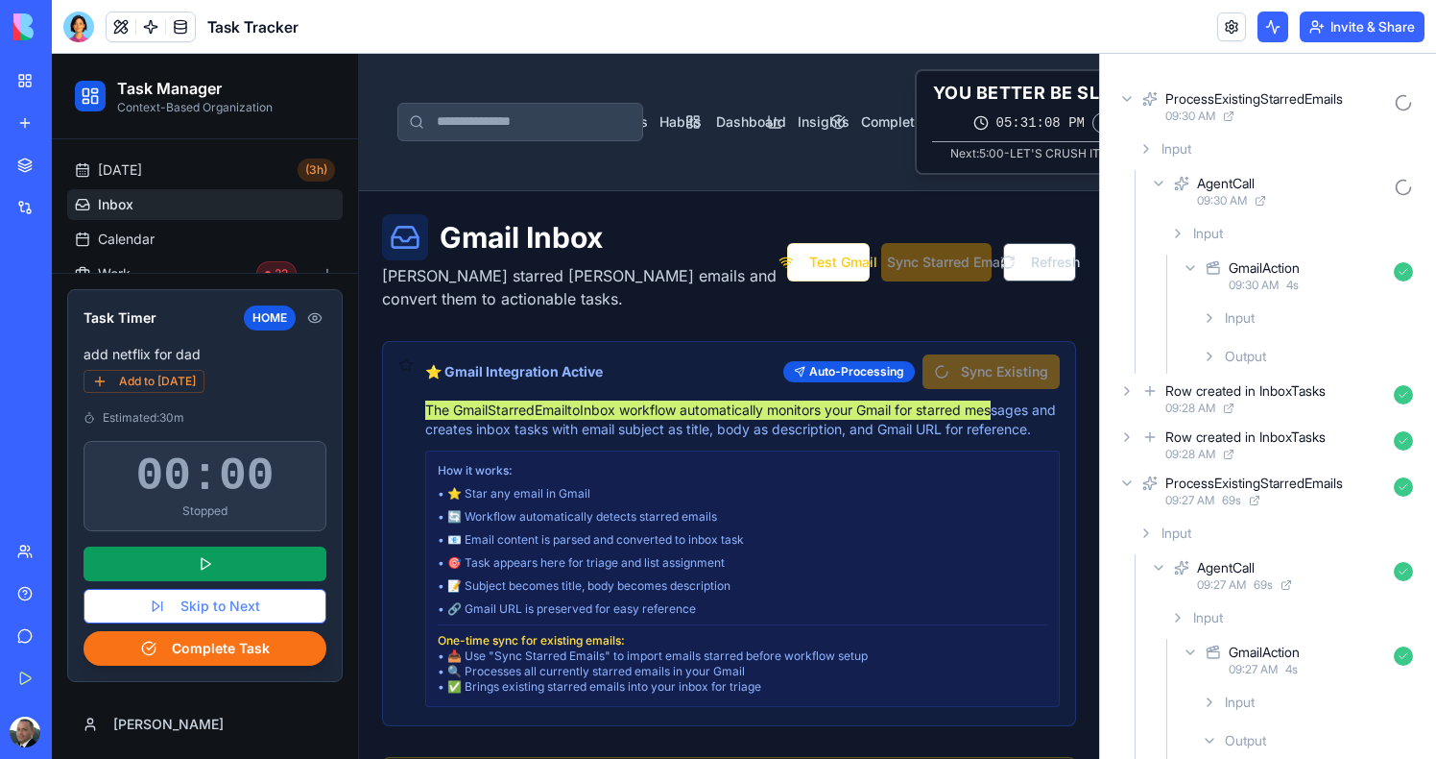
click at [1236, 350] on span "Output" at bounding box center [1245, 356] width 41 height 19
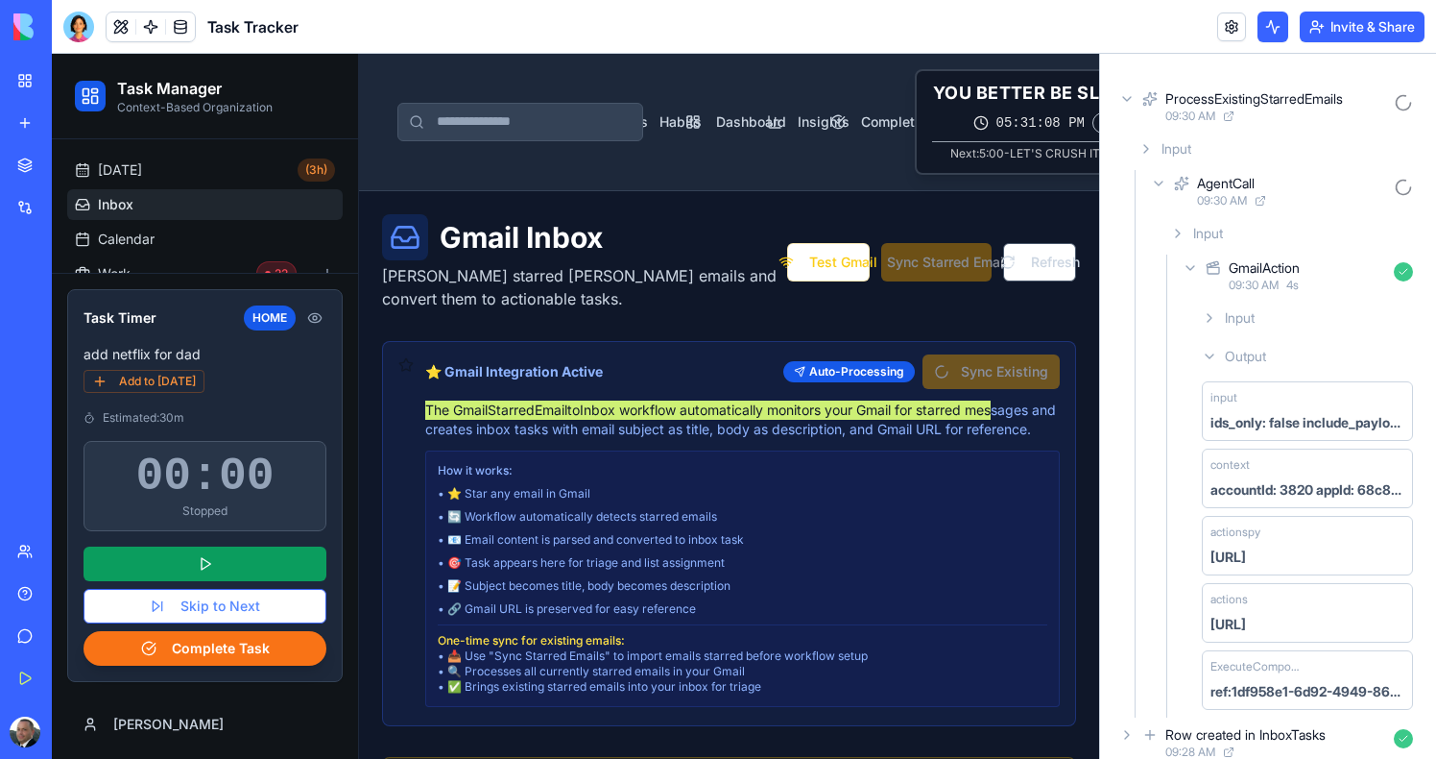
click at [1242, 351] on span "Output" at bounding box center [1245, 356] width 41 height 19
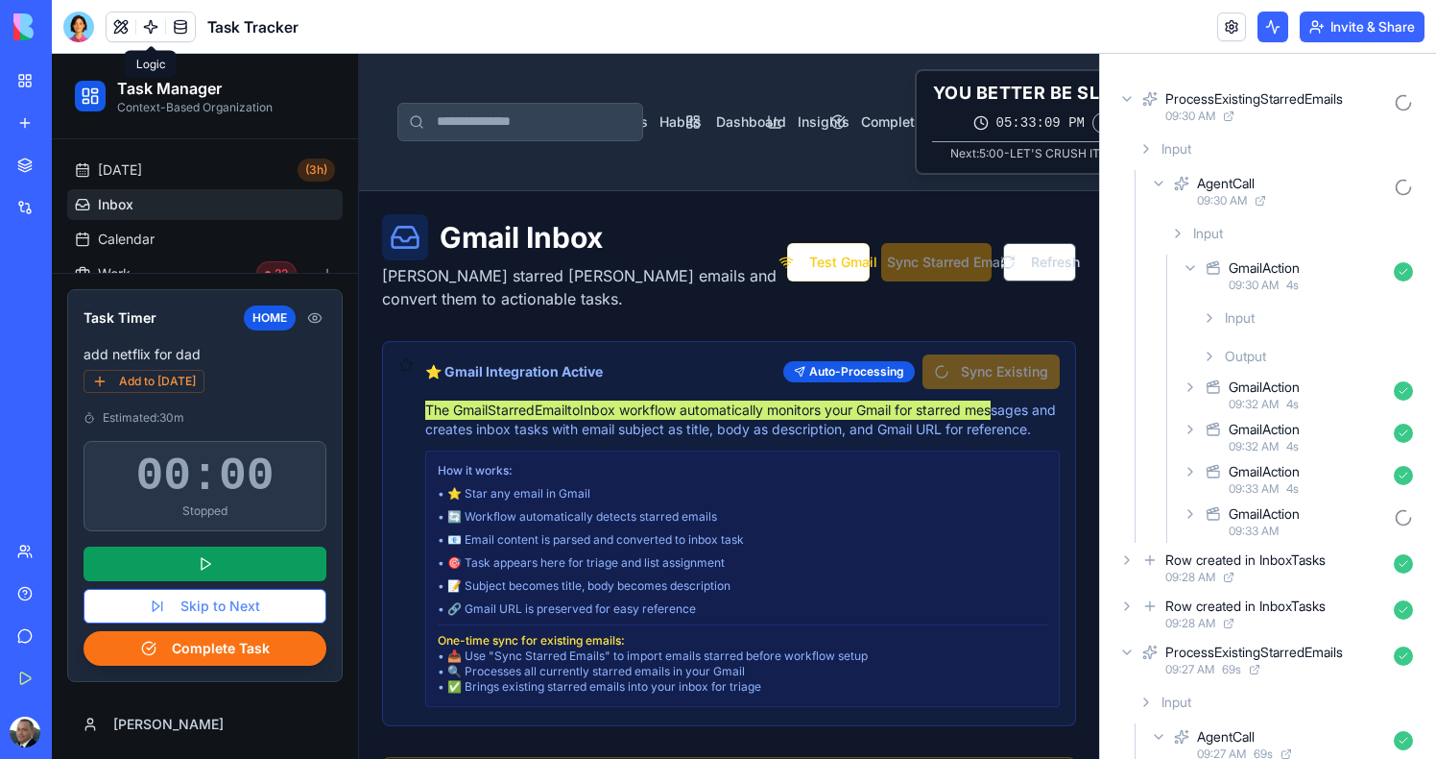
click at [140, 33] on link at bounding box center [150, 26] width 29 height 29
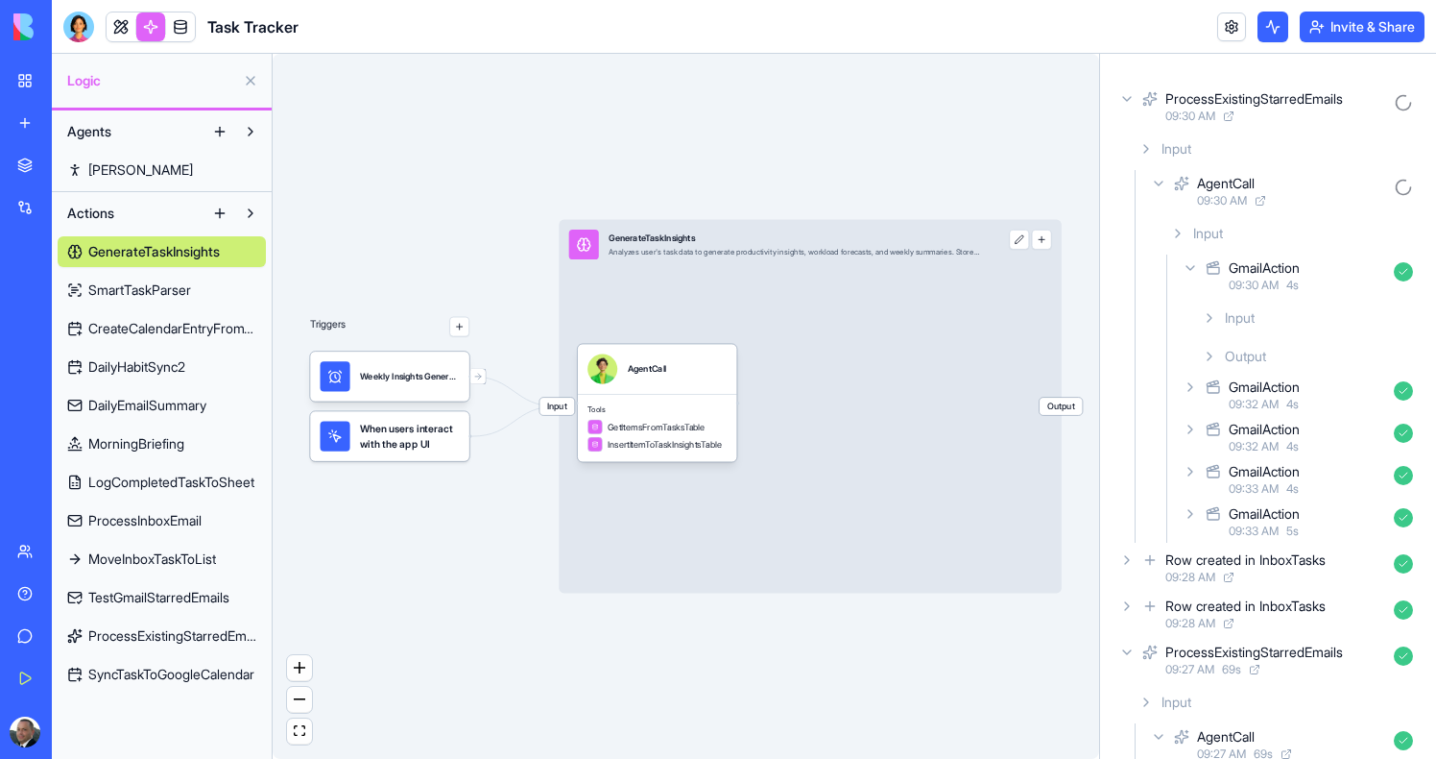
click at [145, 631] on span "ProcessExistingStarredEmails" at bounding box center [172, 635] width 168 height 19
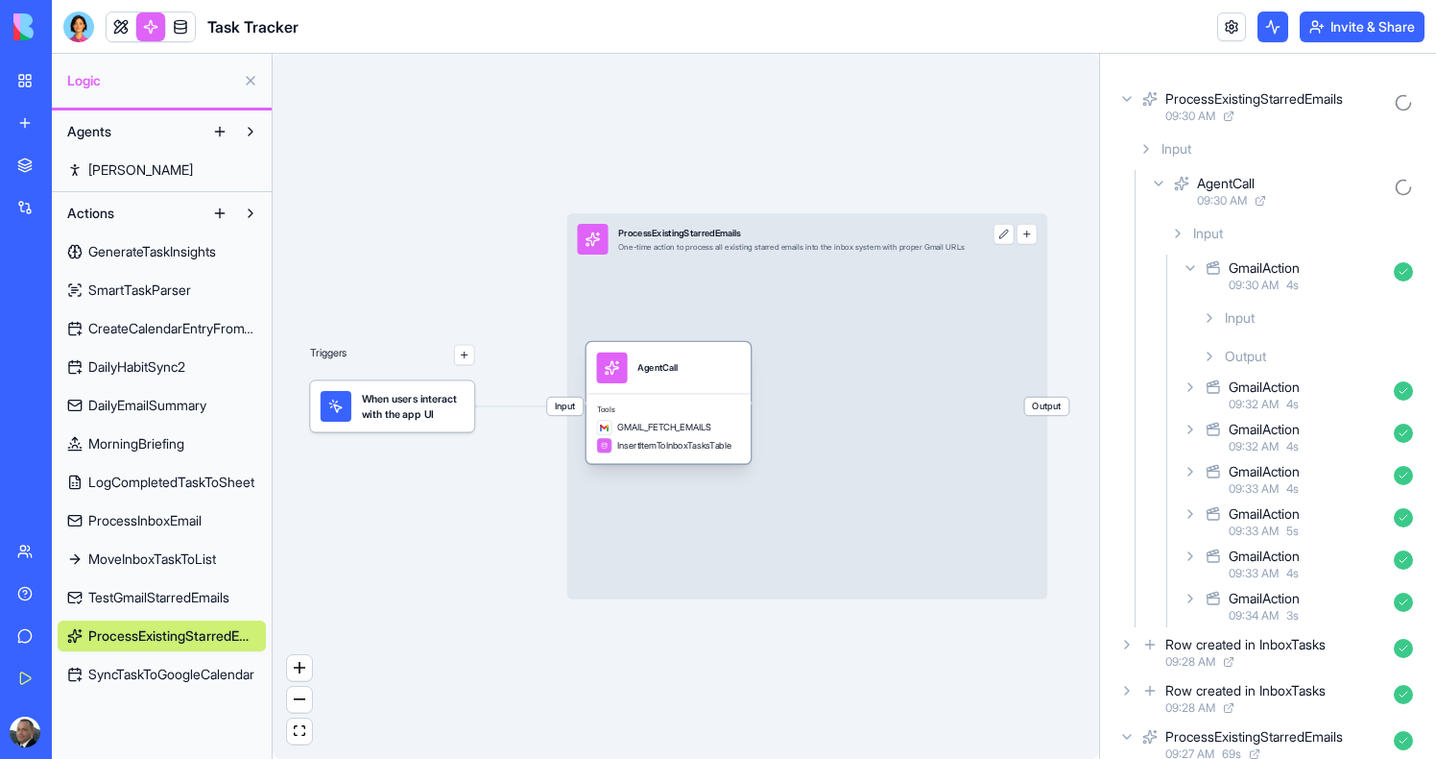
click at [684, 439] on span "InsertItemToInboxTasksTable" at bounding box center [674, 445] width 114 height 12
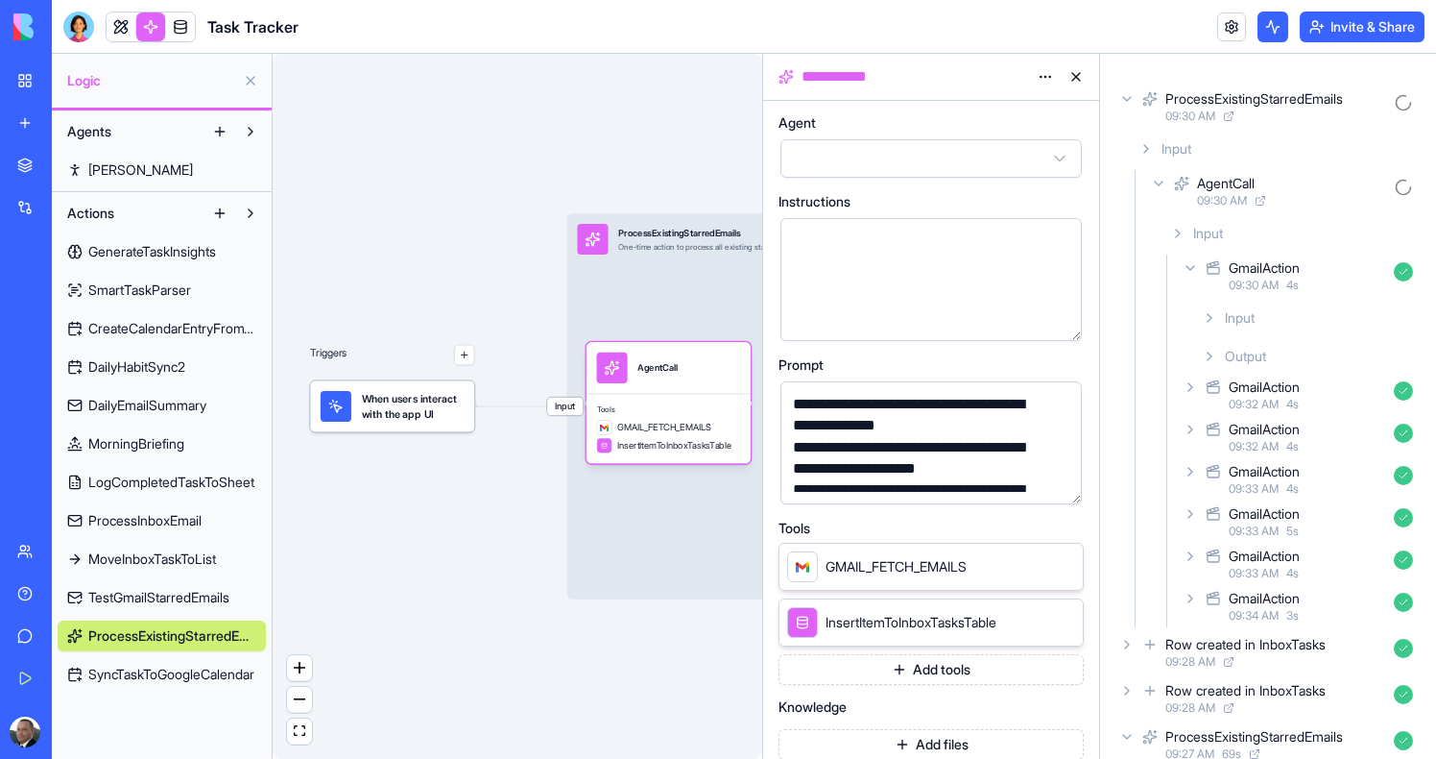
click at [1067, 483] on button "button" at bounding box center [1063, 485] width 31 height 31
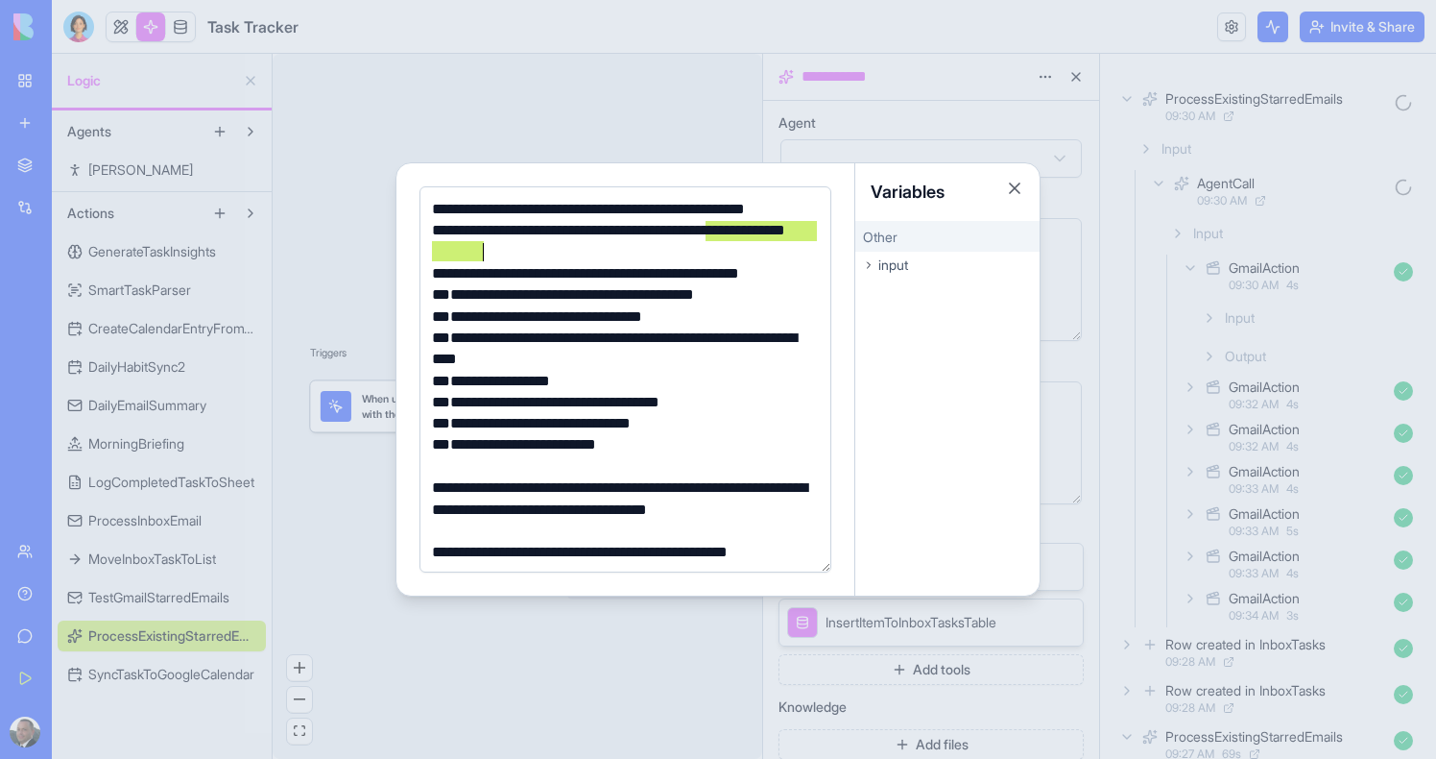
drag, startPoint x: 706, startPoint y: 232, endPoint x: 711, endPoint y: 253, distance: 21.9
click at [711, 253] on div "**********" at bounding box center [622, 241] width 393 height 43
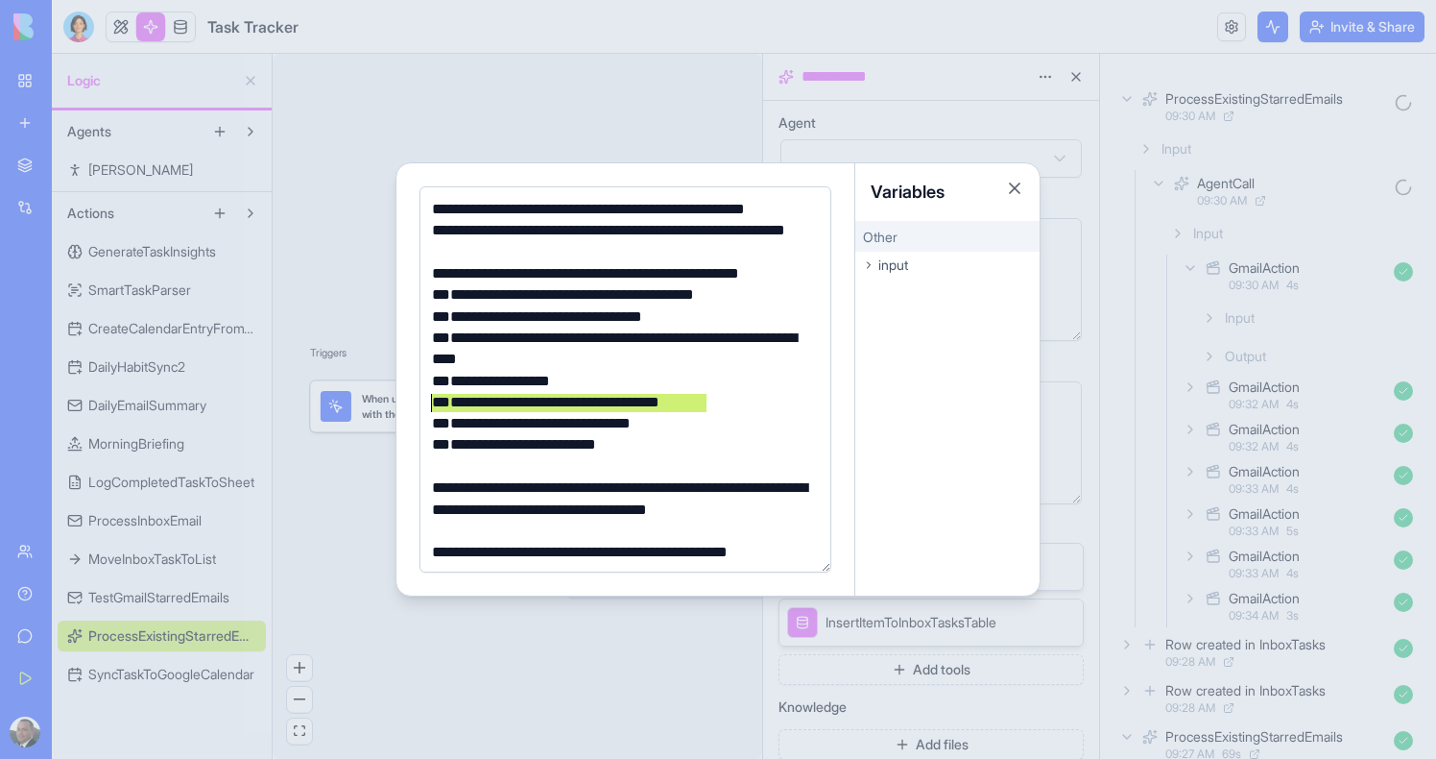
drag, startPoint x: 741, startPoint y: 399, endPoint x: 409, endPoint y: 409, distance: 332.4
click at [409, 409] on div "**********" at bounding box center [626, 379] width 459 height 432
drag, startPoint x: 698, startPoint y: 224, endPoint x: 706, endPoint y: 259, distance: 36.3
click at [706, 259] on div "**********" at bounding box center [622, 241] width 393 height 43
drag, startPoint x: 492, startPoint y: 229, endPoint x: 610, endPoint y: 229, distance: 118.1
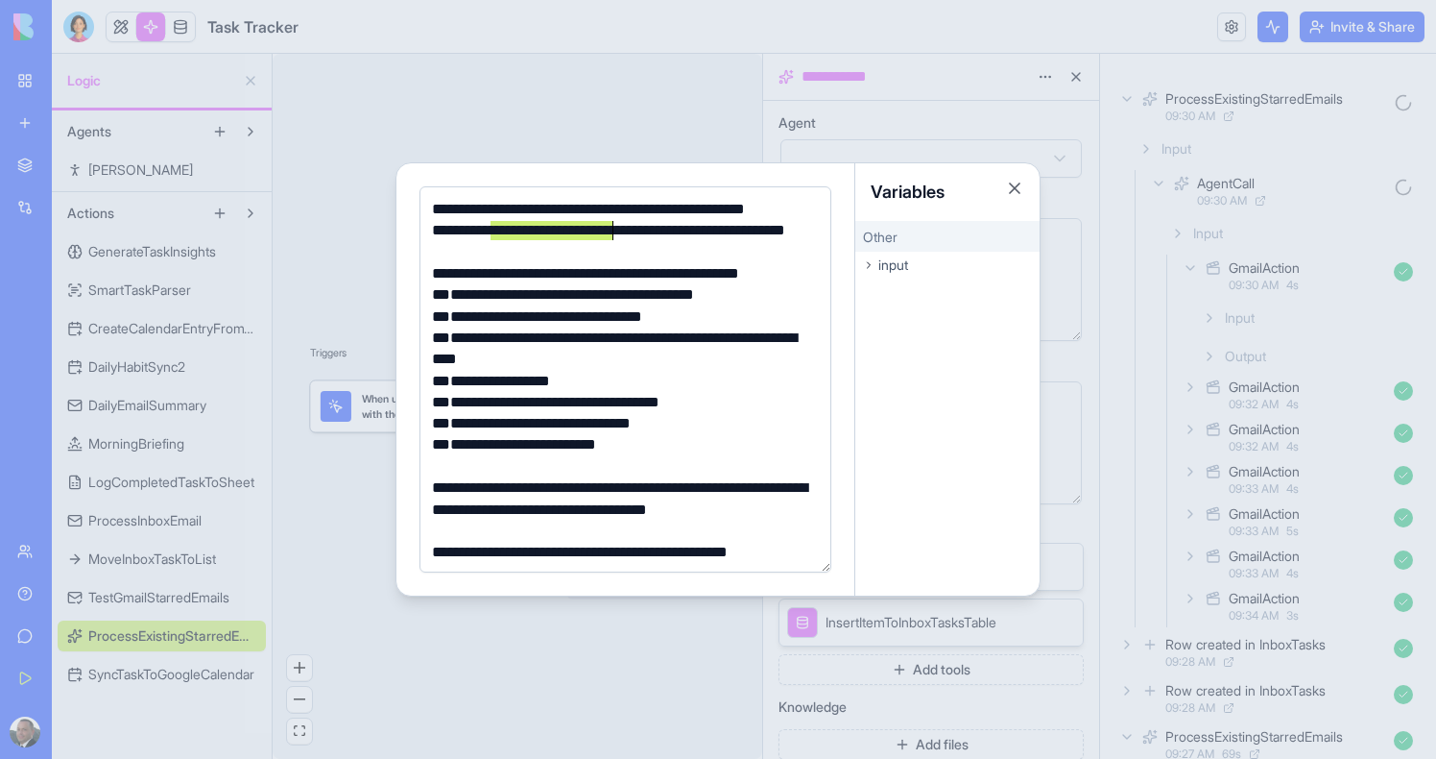
click at [610, 229] on div "**********" at bounding box center [622, 241] width 393 height 43
click at [523, 218] on div "**********" at bounding box center [622, 209] width 393 height 21
click at [528, 233] on div "**********" at bounding box center [622, 241] width 393 height 43
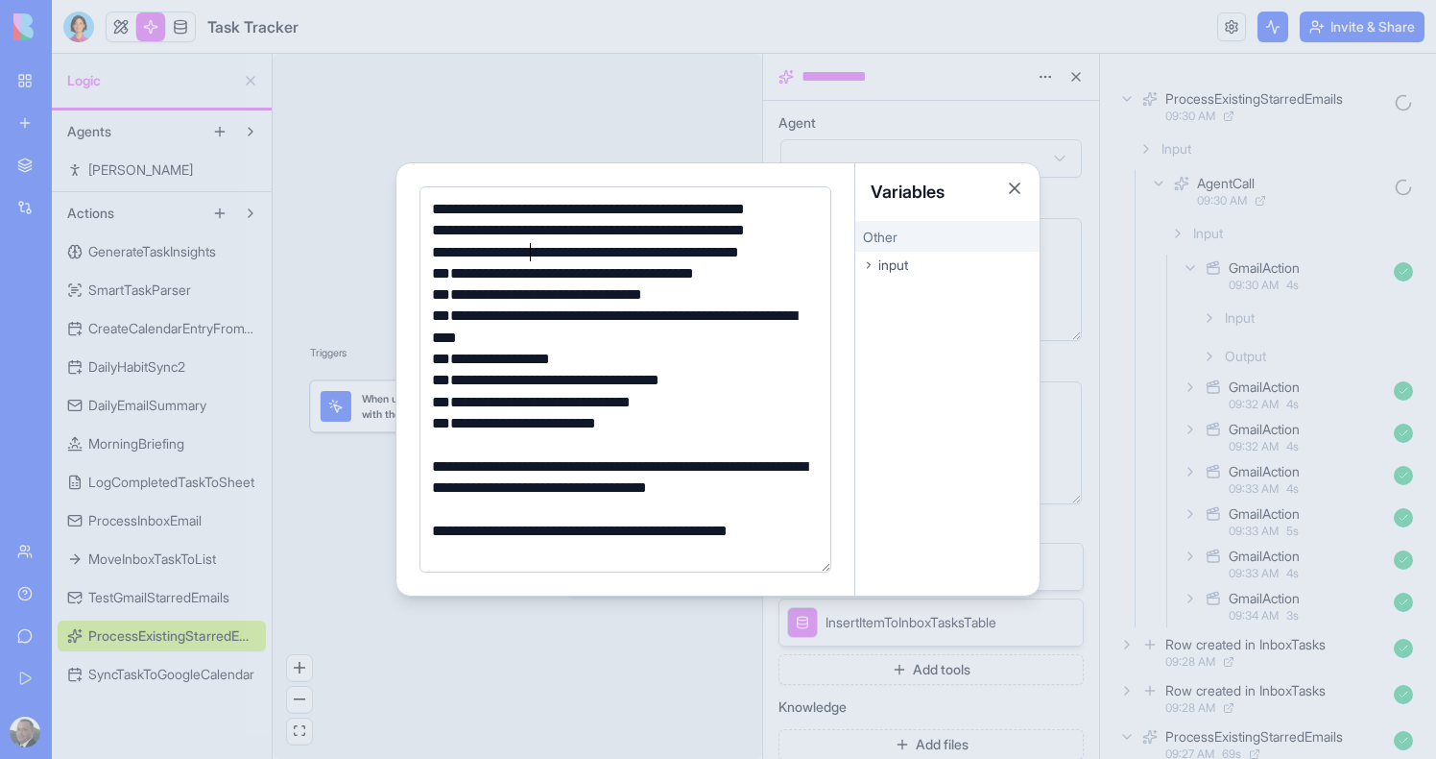
click at [528, 253] on div "**********" at bounding box center [622, 252] width 393 height 21
click at [698, 229] on div "**********" at bounding box center [622, 230] width 393 height 21
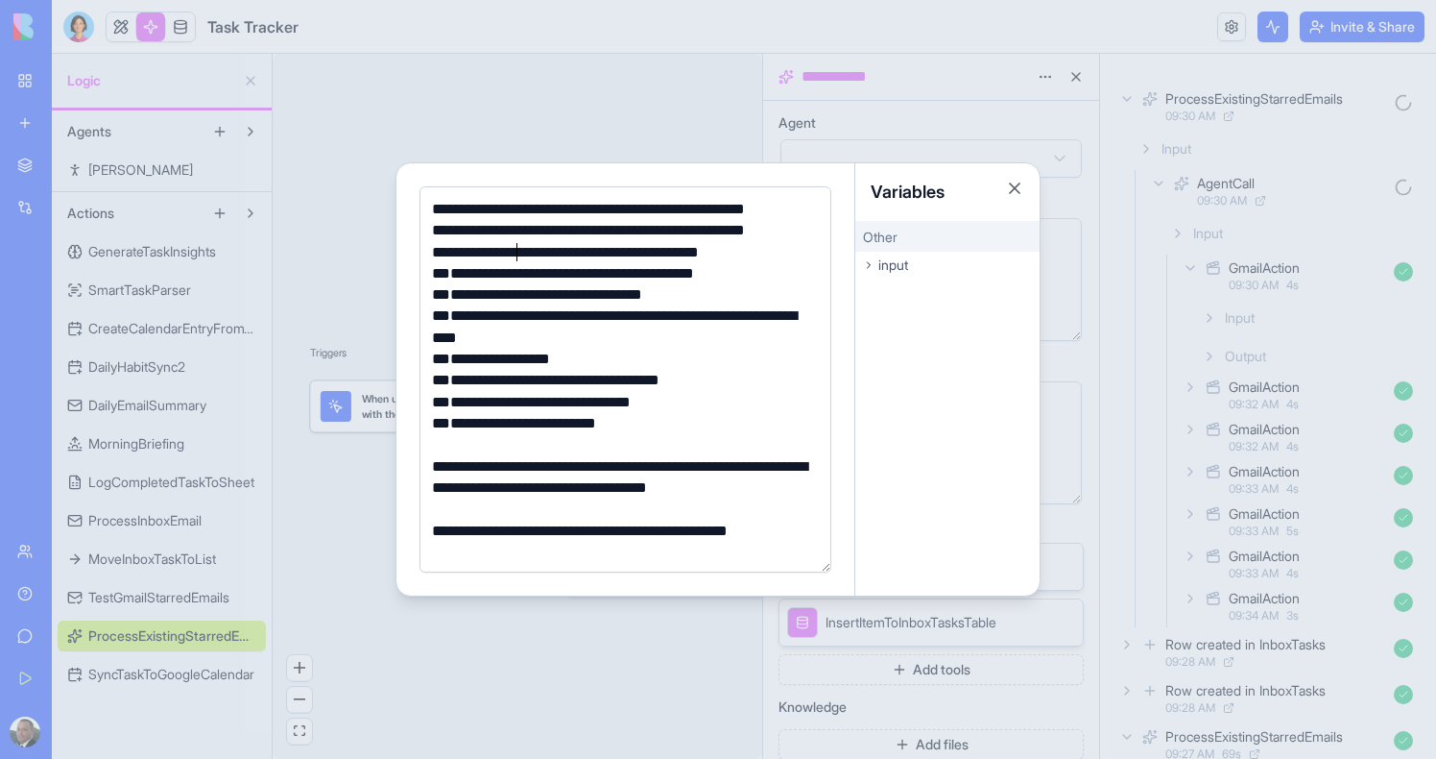
click at [698, 229] on div "**********" at bounding box center [622, 230] width 393 height 21
click at [318, 206] on div at bounding box center [718, 379] width 1436 height 759
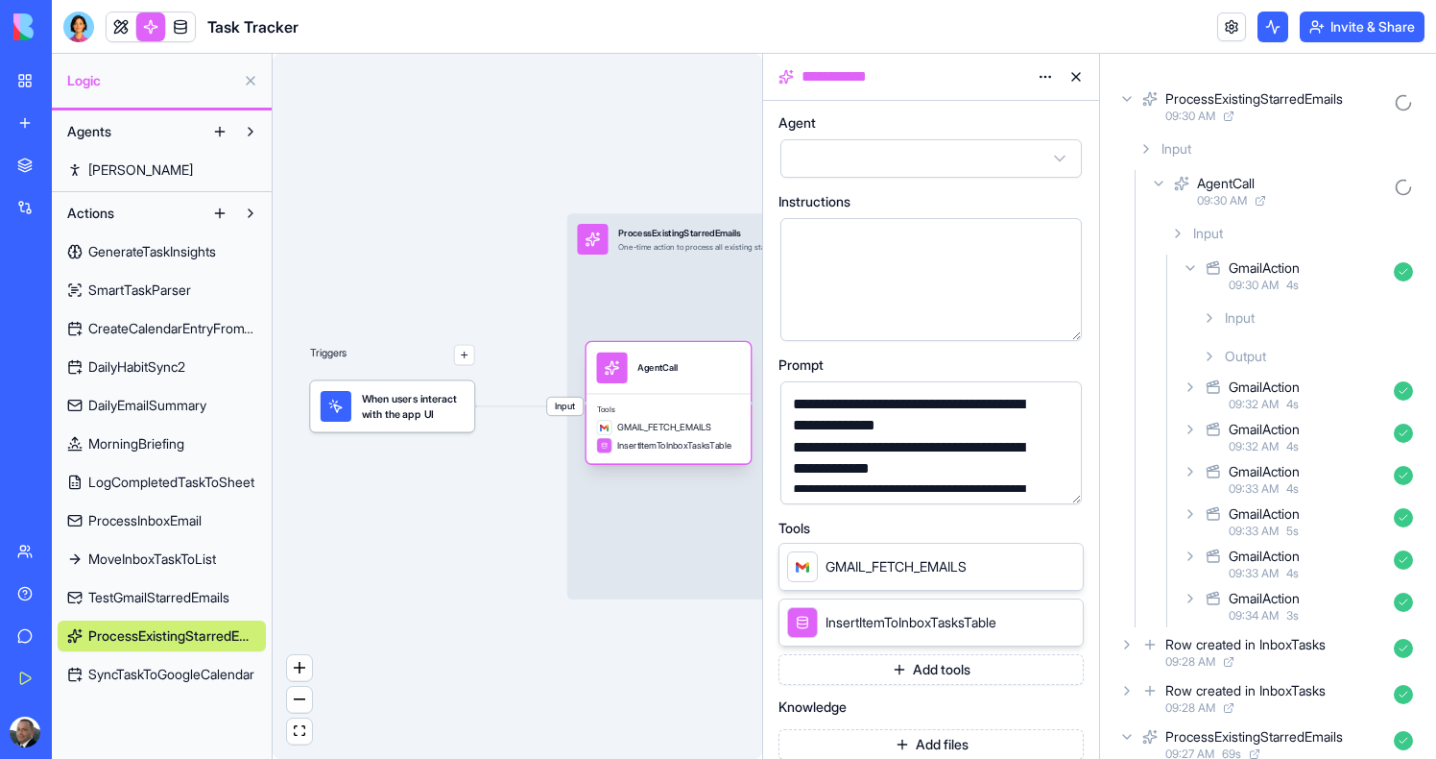
click at [665, 377] on div "AgentCall" at bounding box center [658, 367] width 40 height 31
click at [665, 380] on div "AgentCall" at bounding box center [658, 367] width 40 height 31
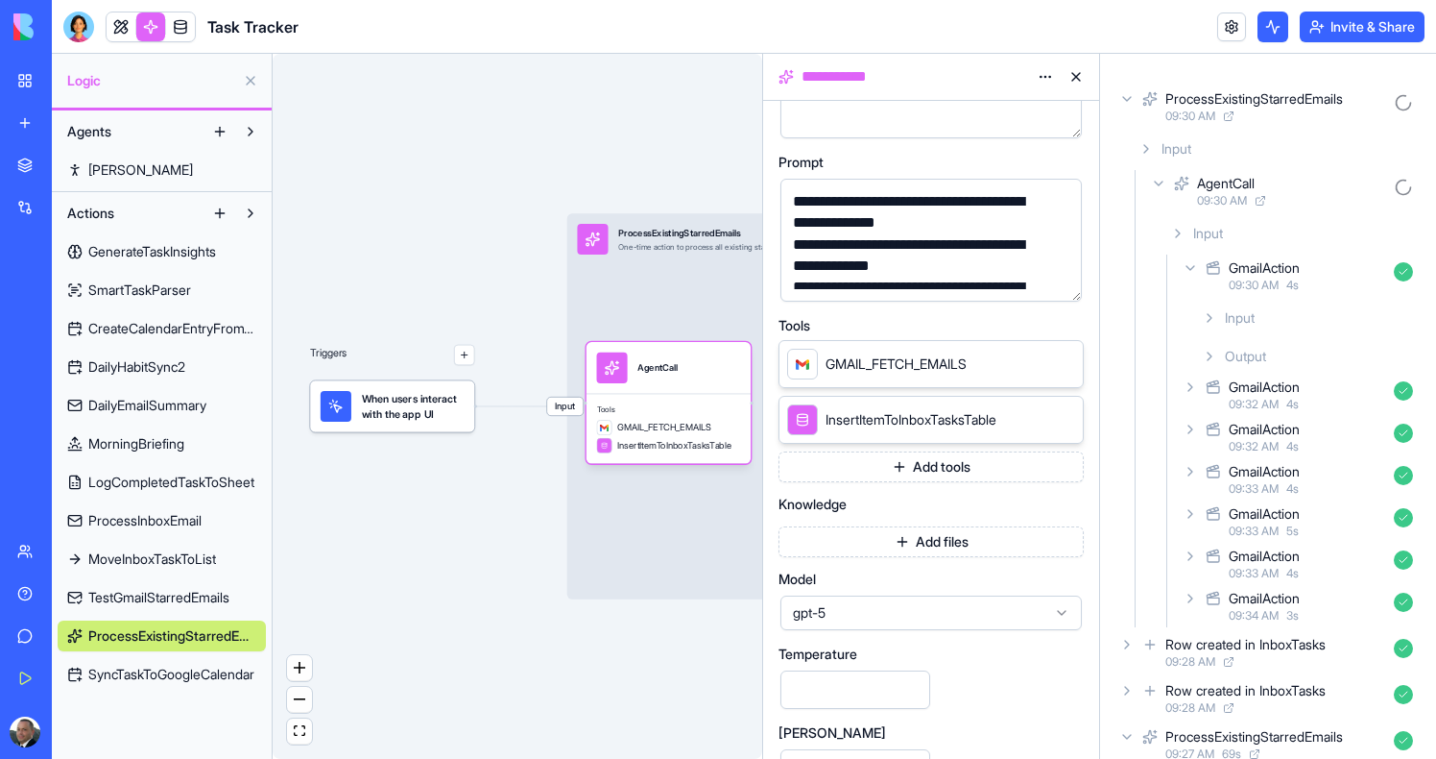
click at [914, 606] on span "gpt-5" at bounding box center [919, 612] width 253 height 19
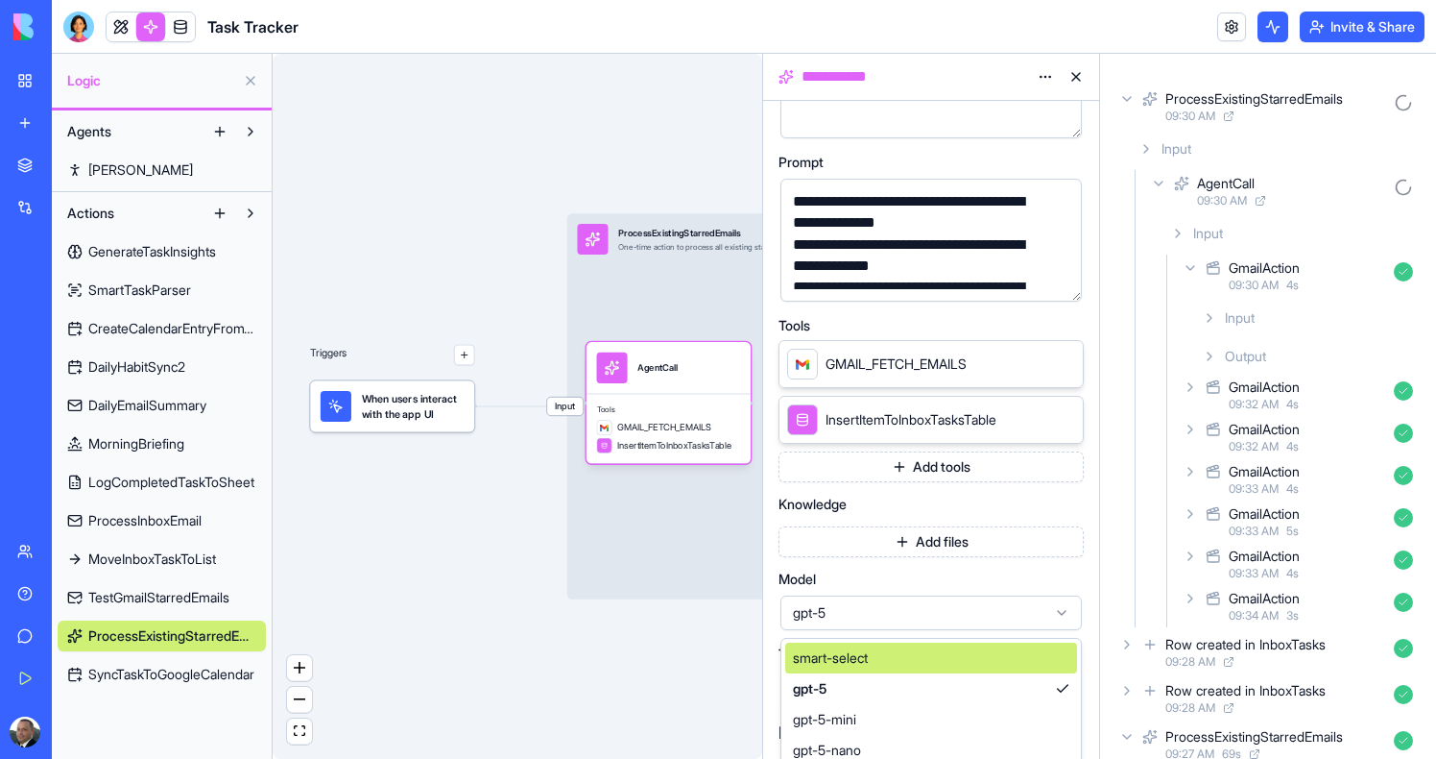
scroll to position [371, 0]
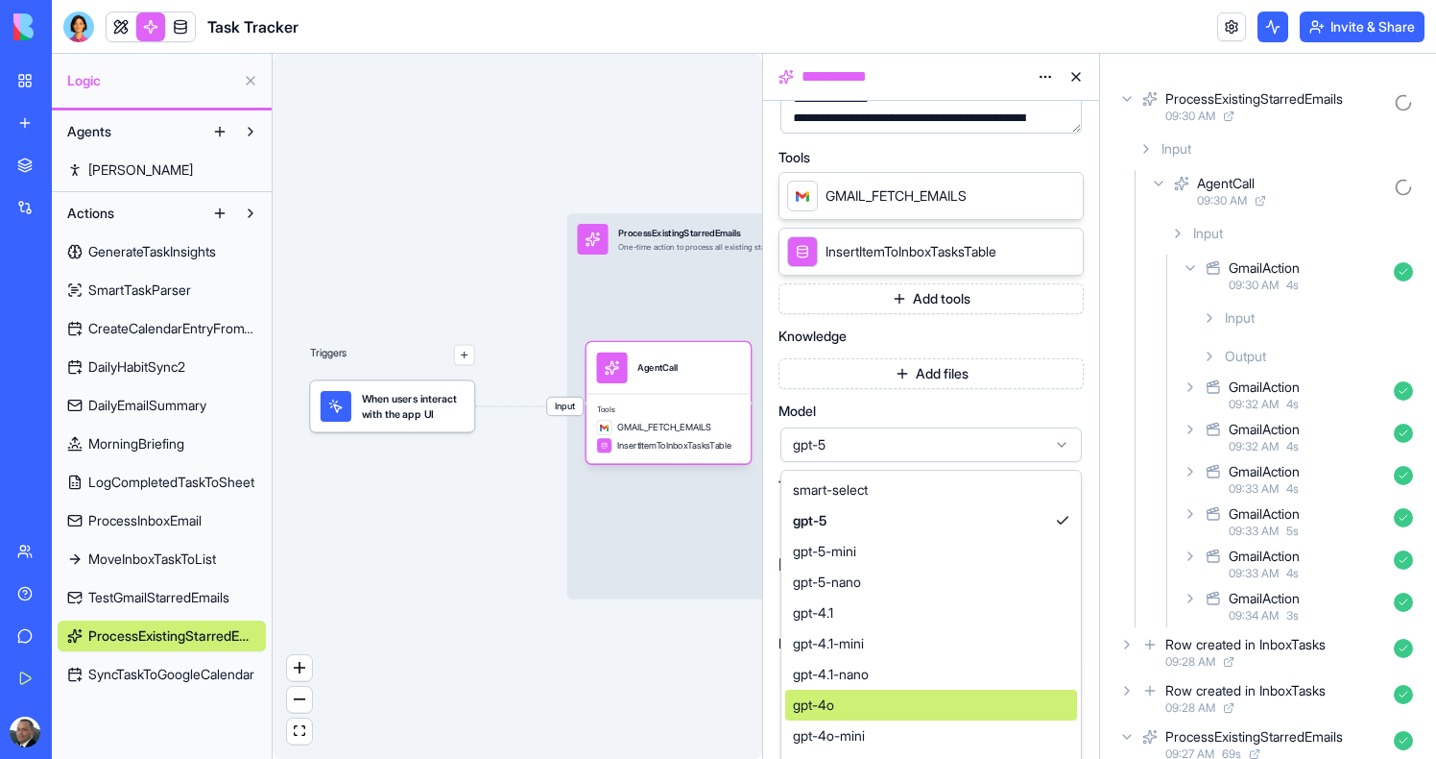
click at [887, 693] on div "gpt-4o" at bounding box center [931, 704] width 292 height 31
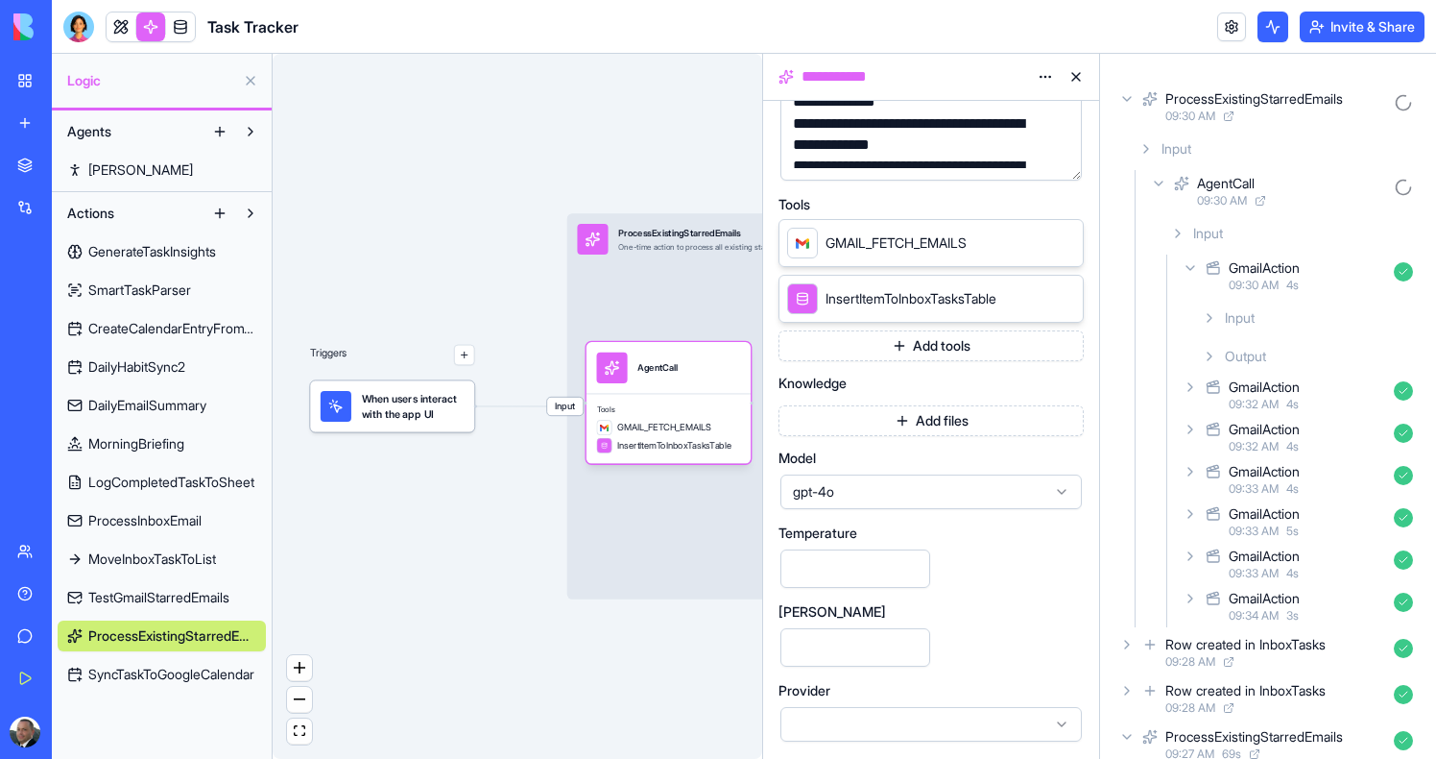
click at [571, 576] on div "Input ProcessExistingStarredEmails One-time action to process all existing star…" at bounding box center [807, 405] width 480 height 385
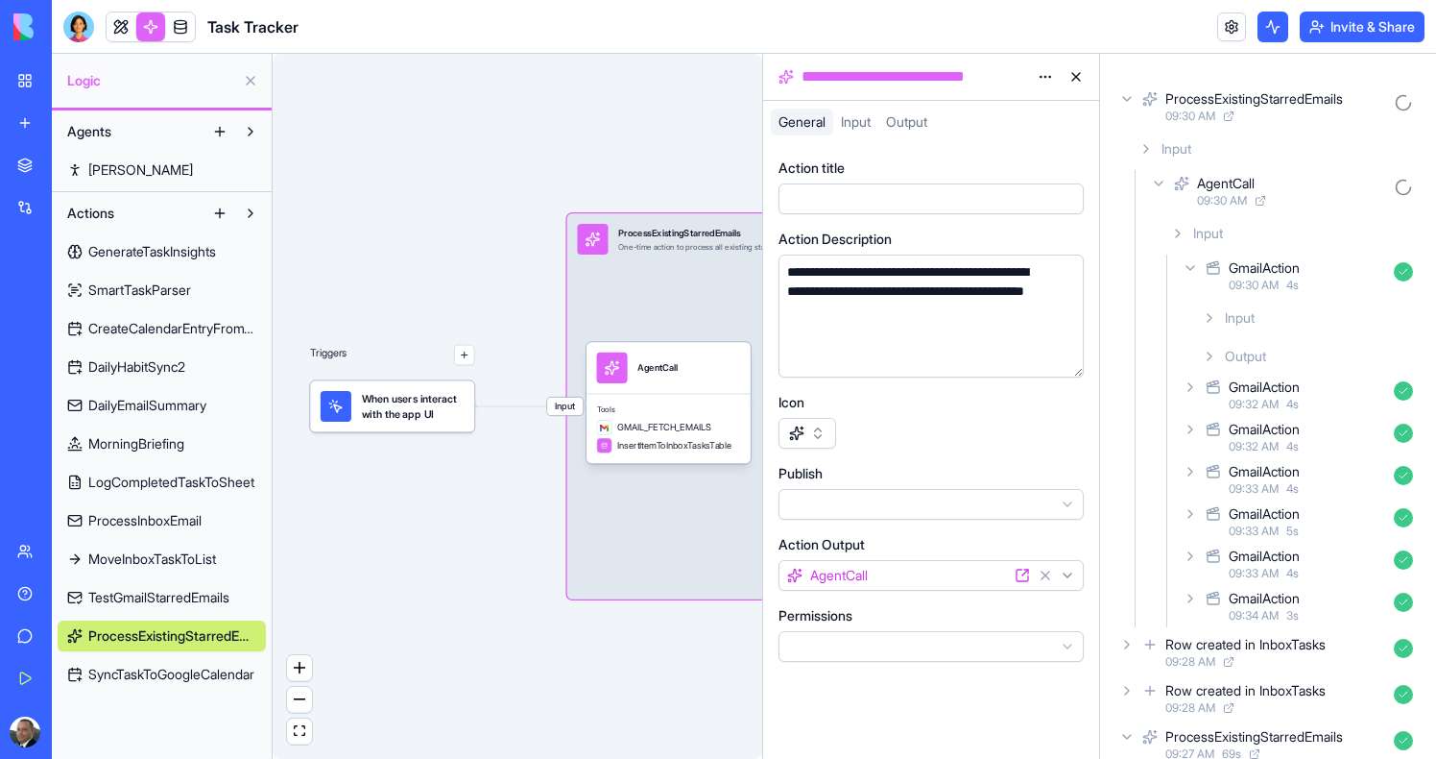
click at [925, 509] on html "**********" at bounding box center [718, 379] width 1436 height 759
click at [936, 471] on html "**********" at bounding box center [718, 379] width 1436 height 759
click at [641, 447] on span "InsertItemToInboxTasksTable" at bounding box center [674, 445] width 114 height 12
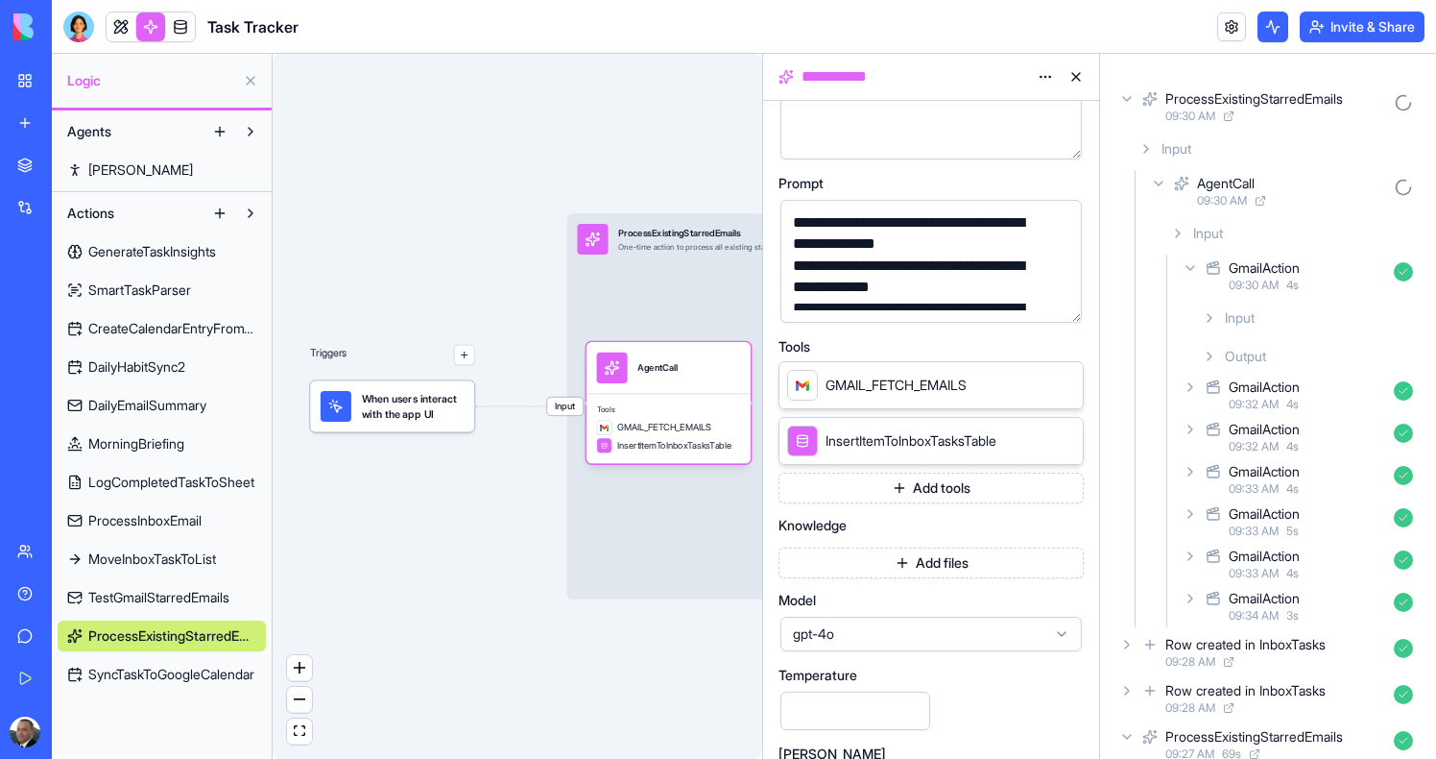
scroll to position [257, 0]
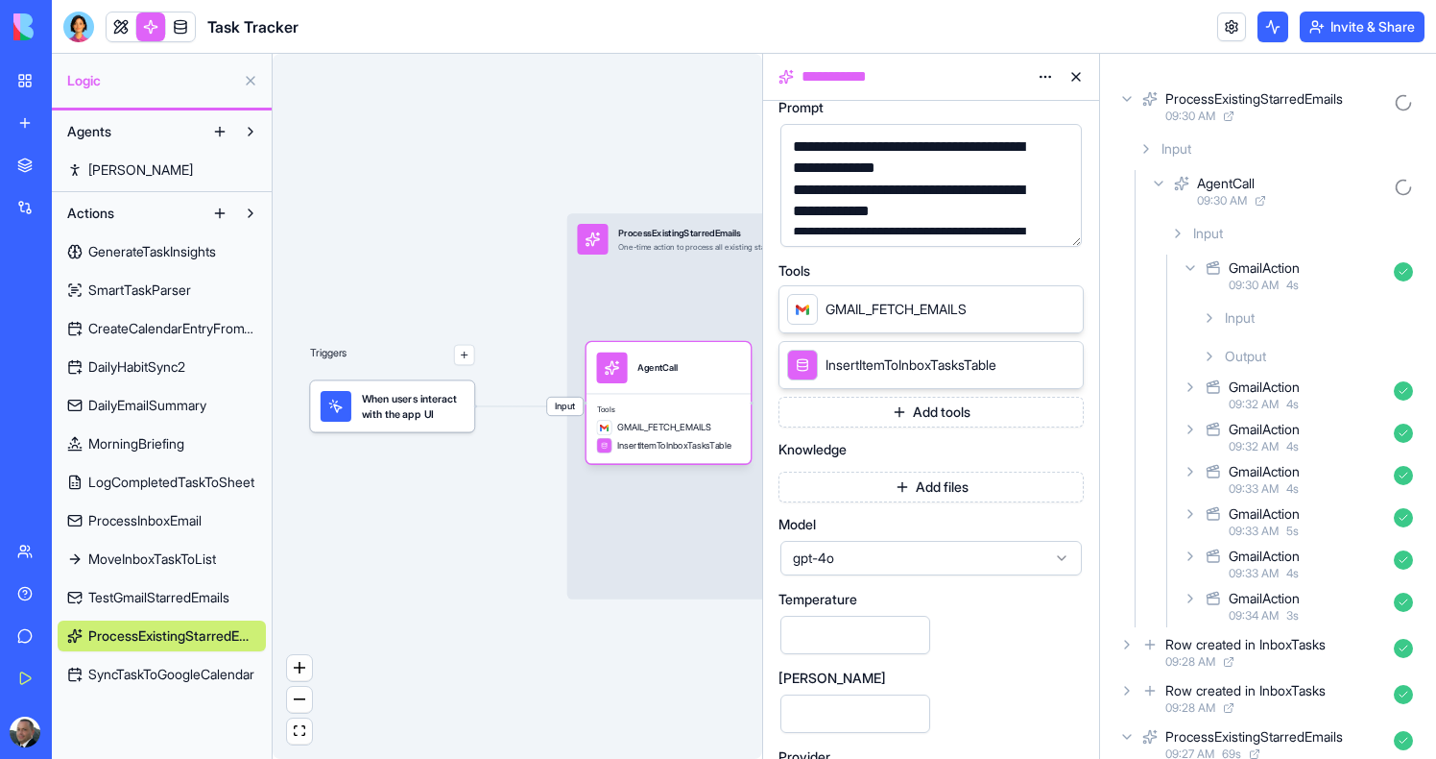
click at [891, 570] on div "gpt-4o" at bounding box center [931, 558] width 301 height 35
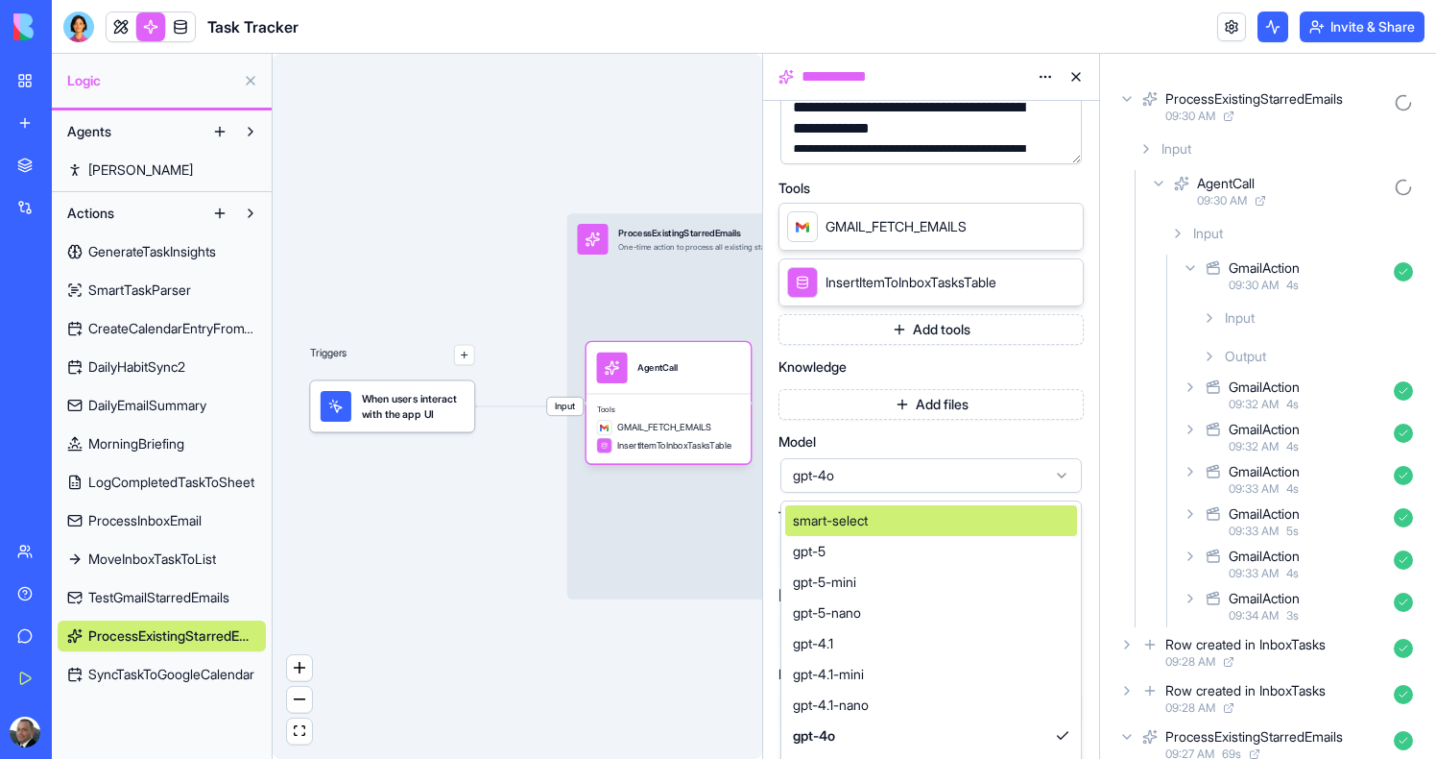
click at [866, 521] on span "smart-select" at bounding box center [830, 520] width 75 height 19
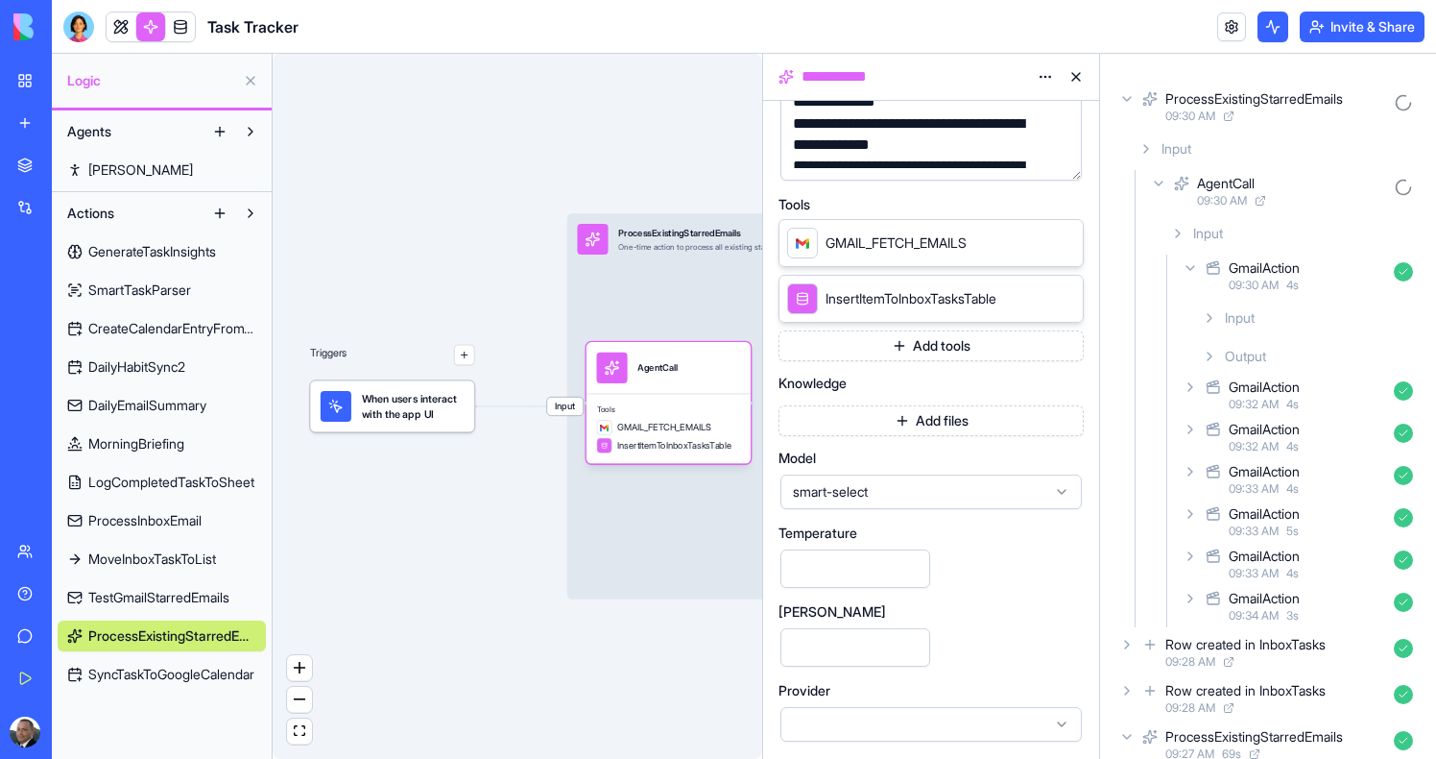
click at [601, 481] on div "Input ProcessExistingStarredEmails One-time action to process all existing star…" at bounding box center [807, 405] width 480 height 385
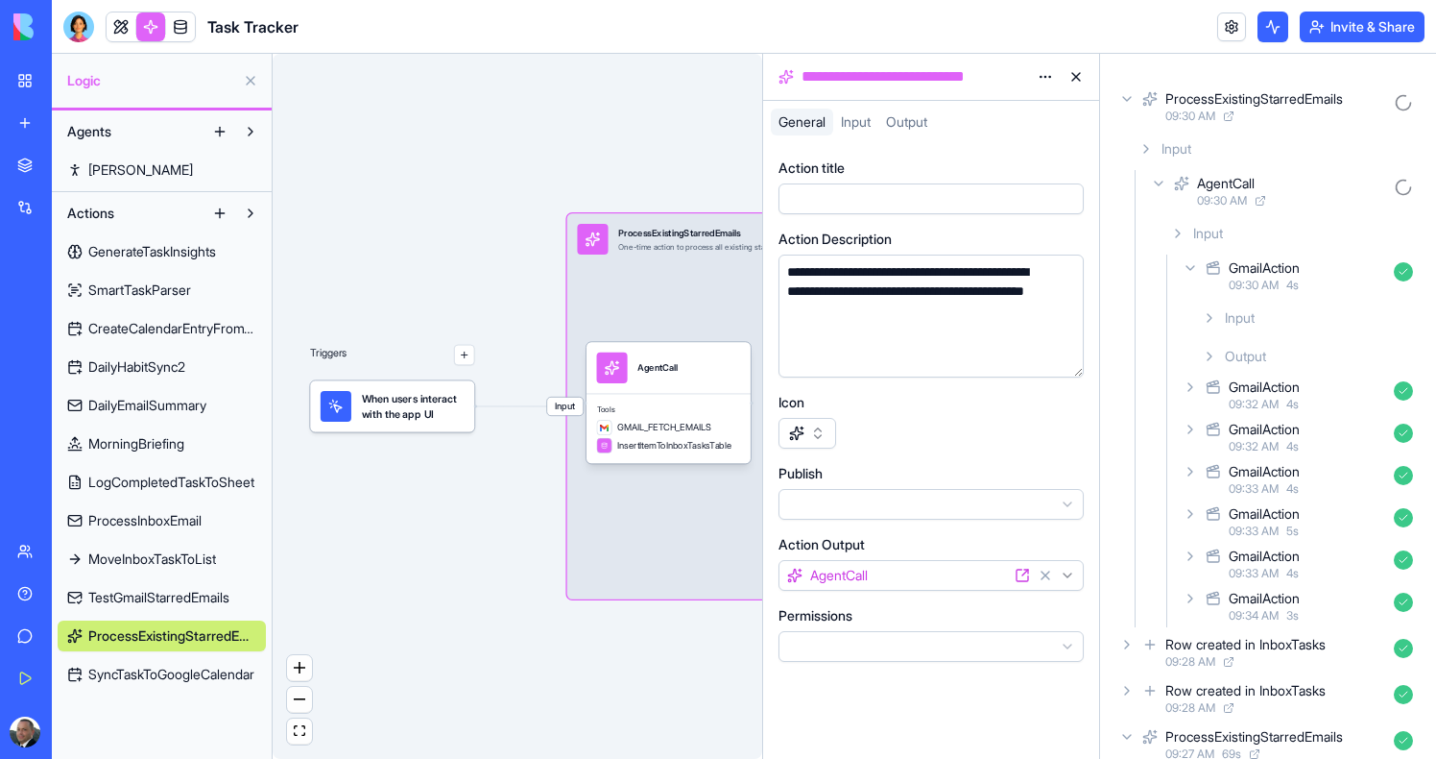
click at [513, 493] on div "Triggers When users interact with the app UI Input ProcessExistingStarredEmails…" at bounding box center [518, 406] width 490 height 705
click at [119, 27] on link at bounding box center [121, 26] width 29 height 29
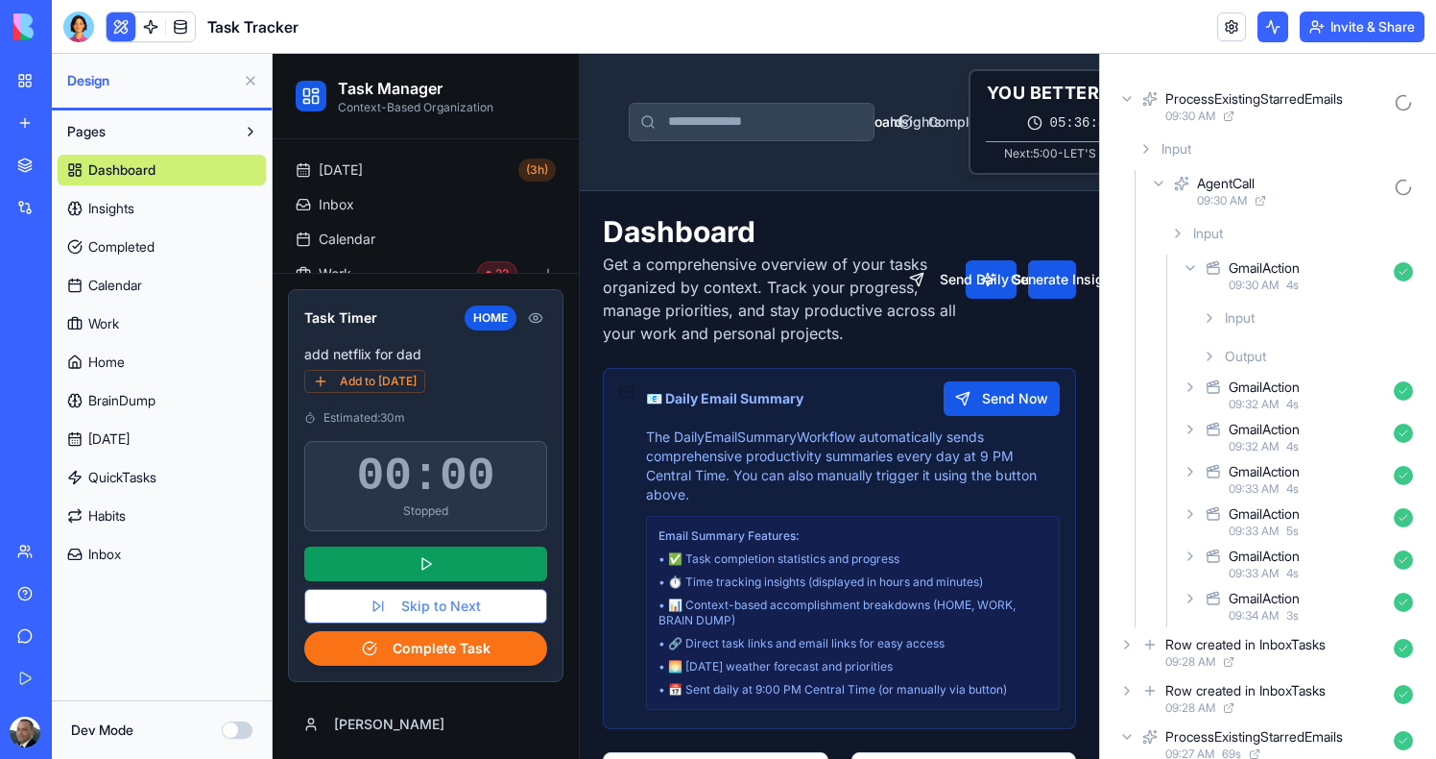
click at [108, 557] on span "Inbox" at bounding box center [104, 553] width 33 height 19
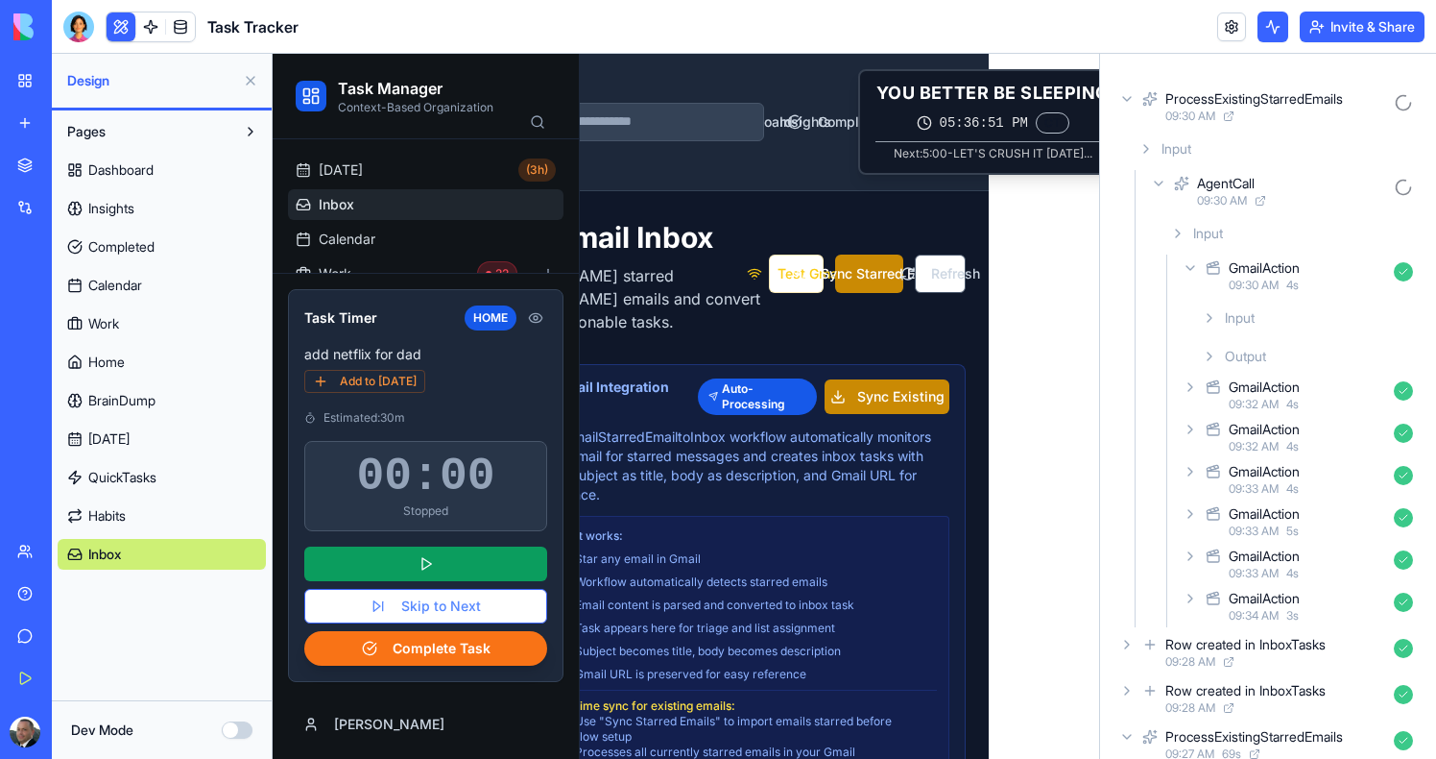
scroll to position [0, 138]
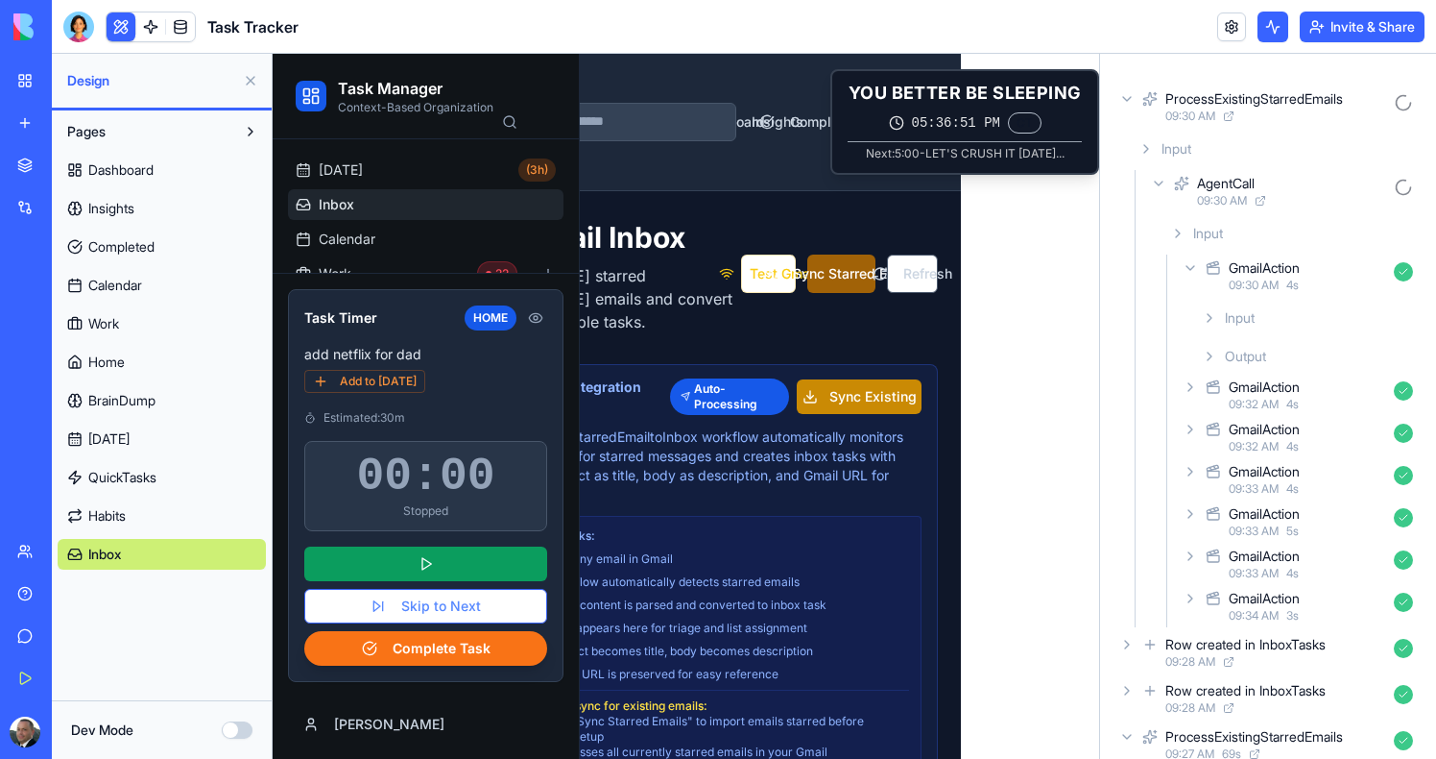
click at [834, 259] on button "Sync Starred Emails" at bounding box center [841, 273] width 67 height 38
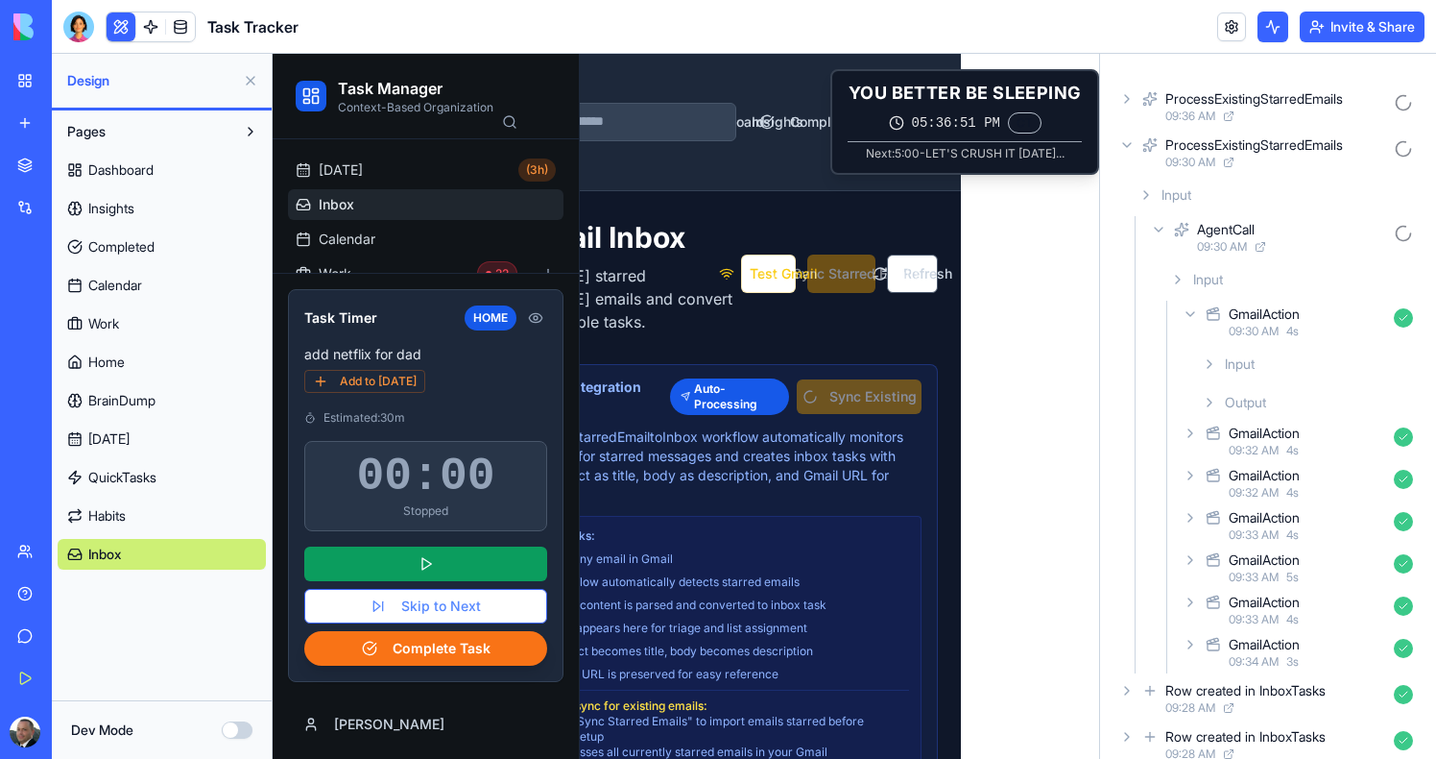
click at [1159, 115] on div "ProcessExistingStarredEmails 09:36 AM" at bounding box center [1268, 106] width 305 height 42
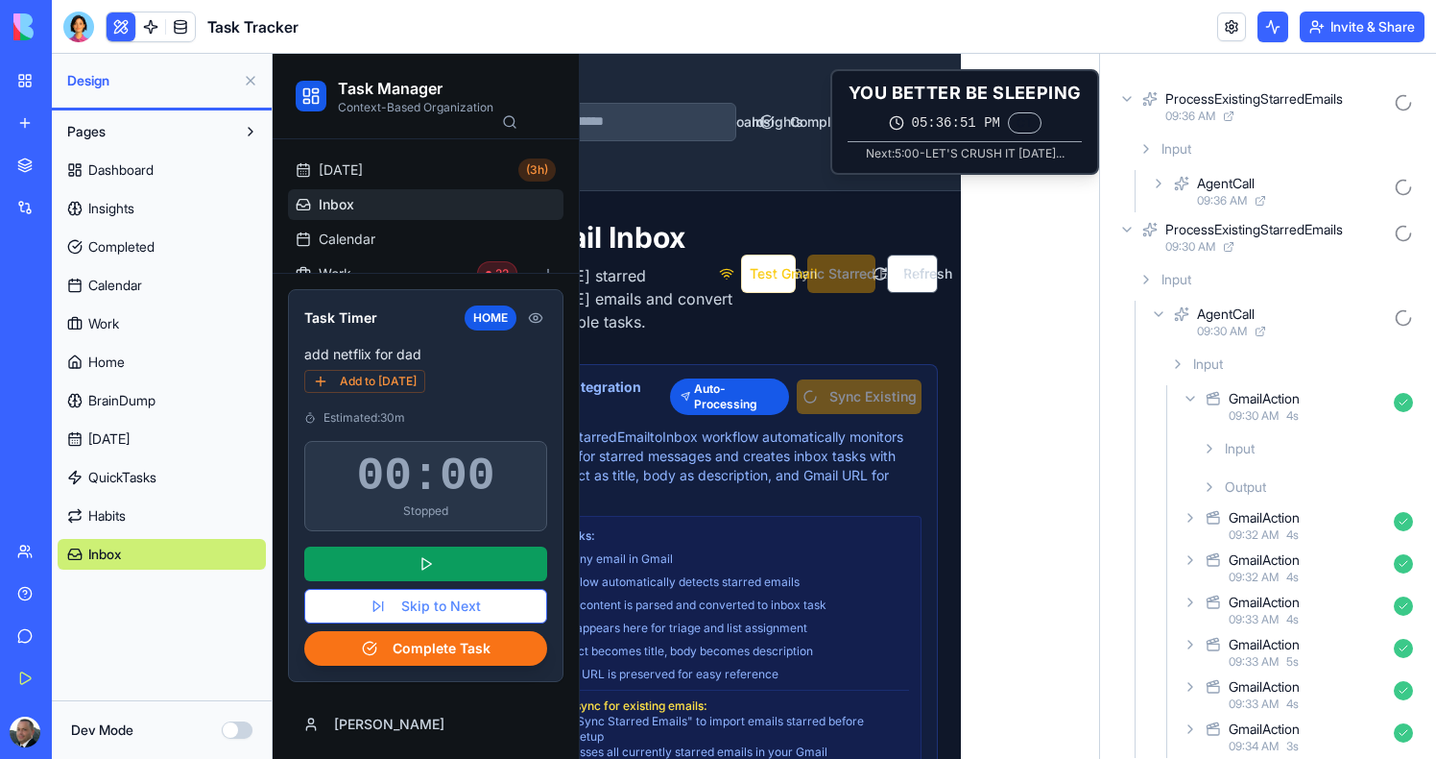
click at [1182, 180] on icon at bounding box center [1181, 183] width 15 height 23
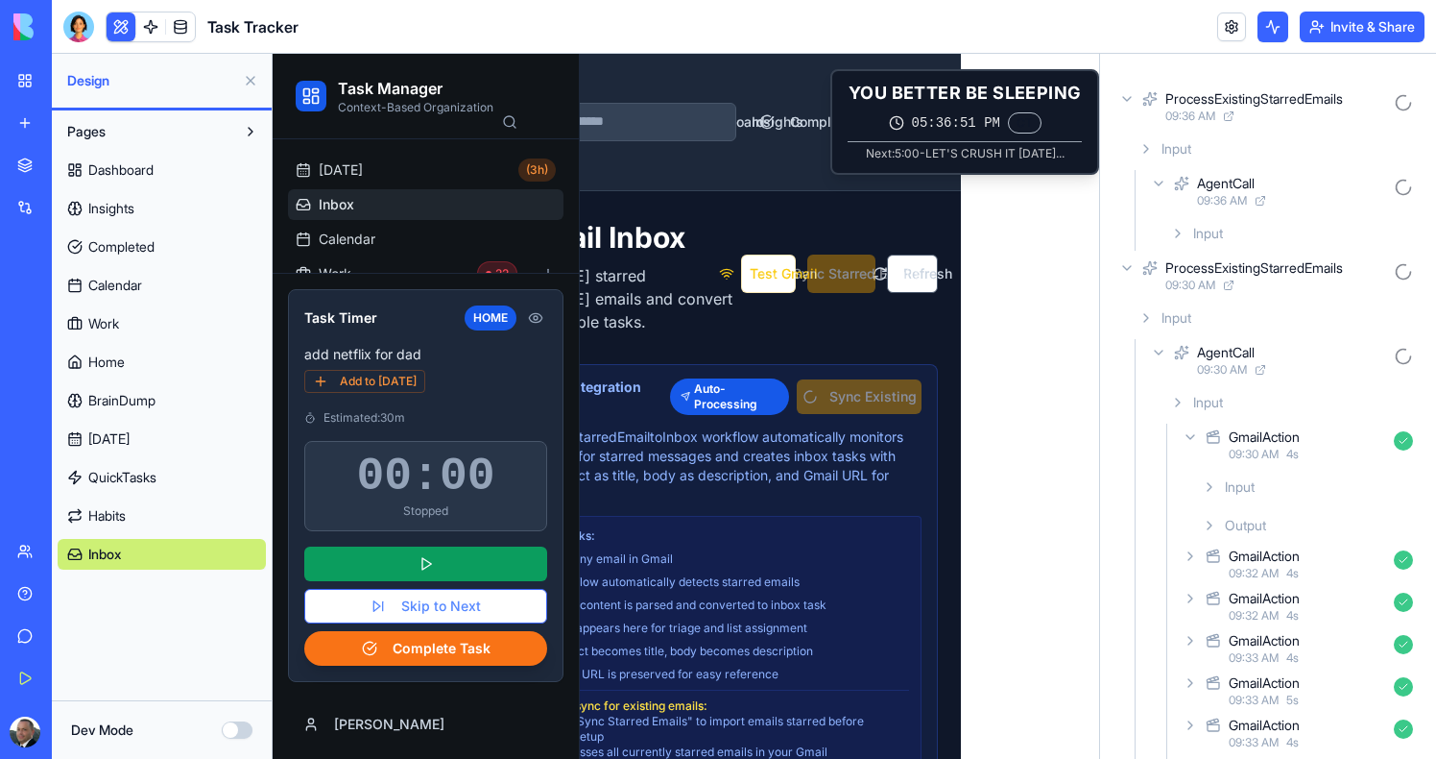
click at [1199, 229] on span "Input" at bounding box center [1209, 233] width 30 height 19
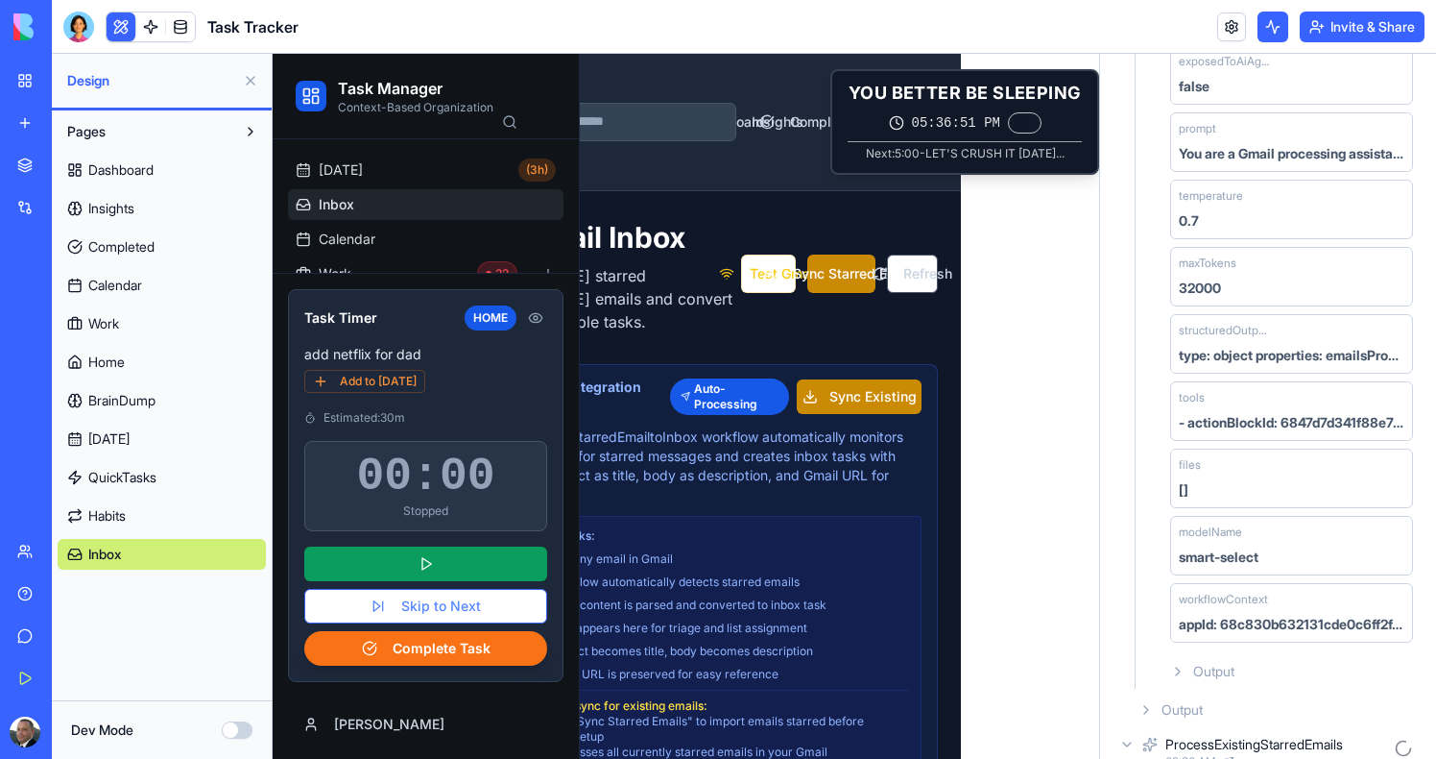
scroll to position [253, 0]
click at [1234, 667] on span "Output" at bounding box center [1214, 669] width 41 height 19
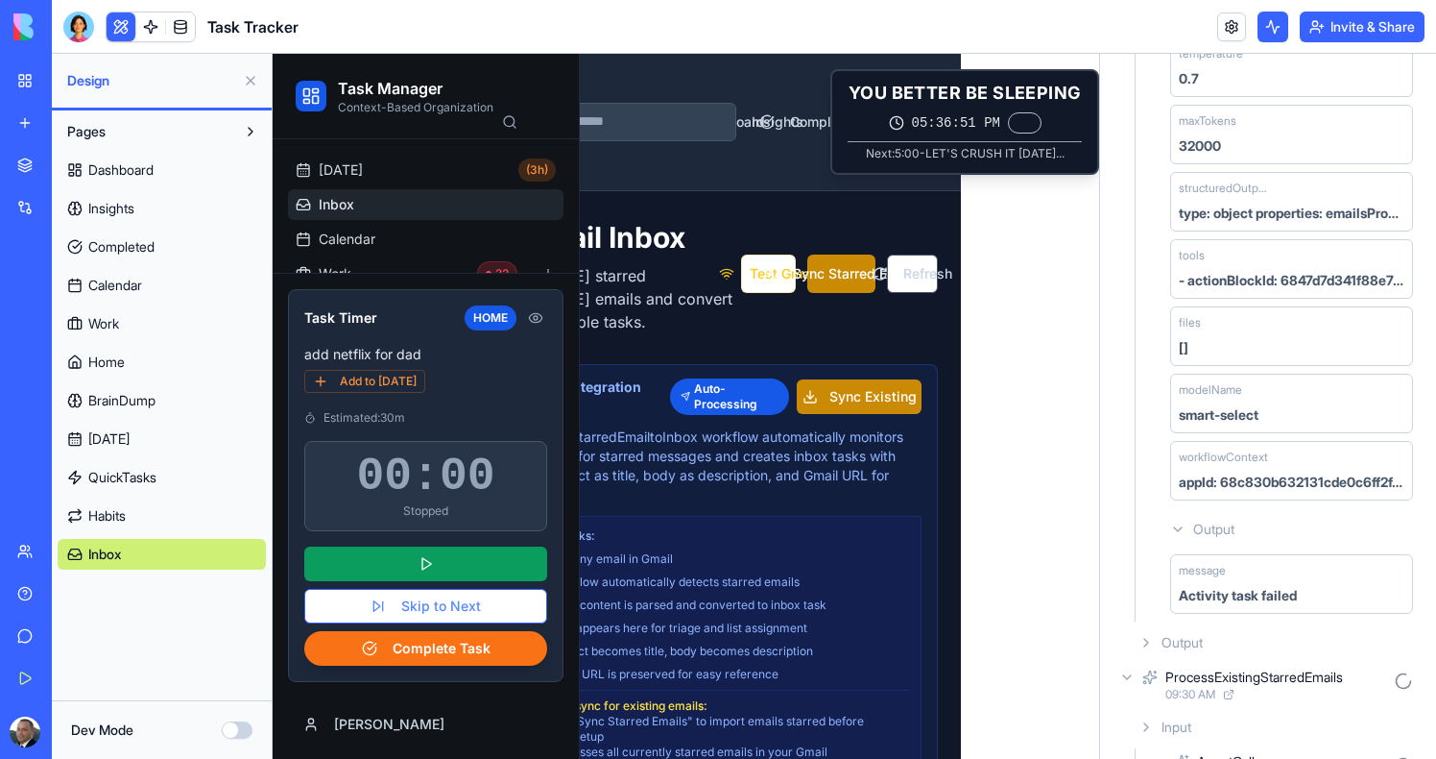
scroll to position [713, 0]
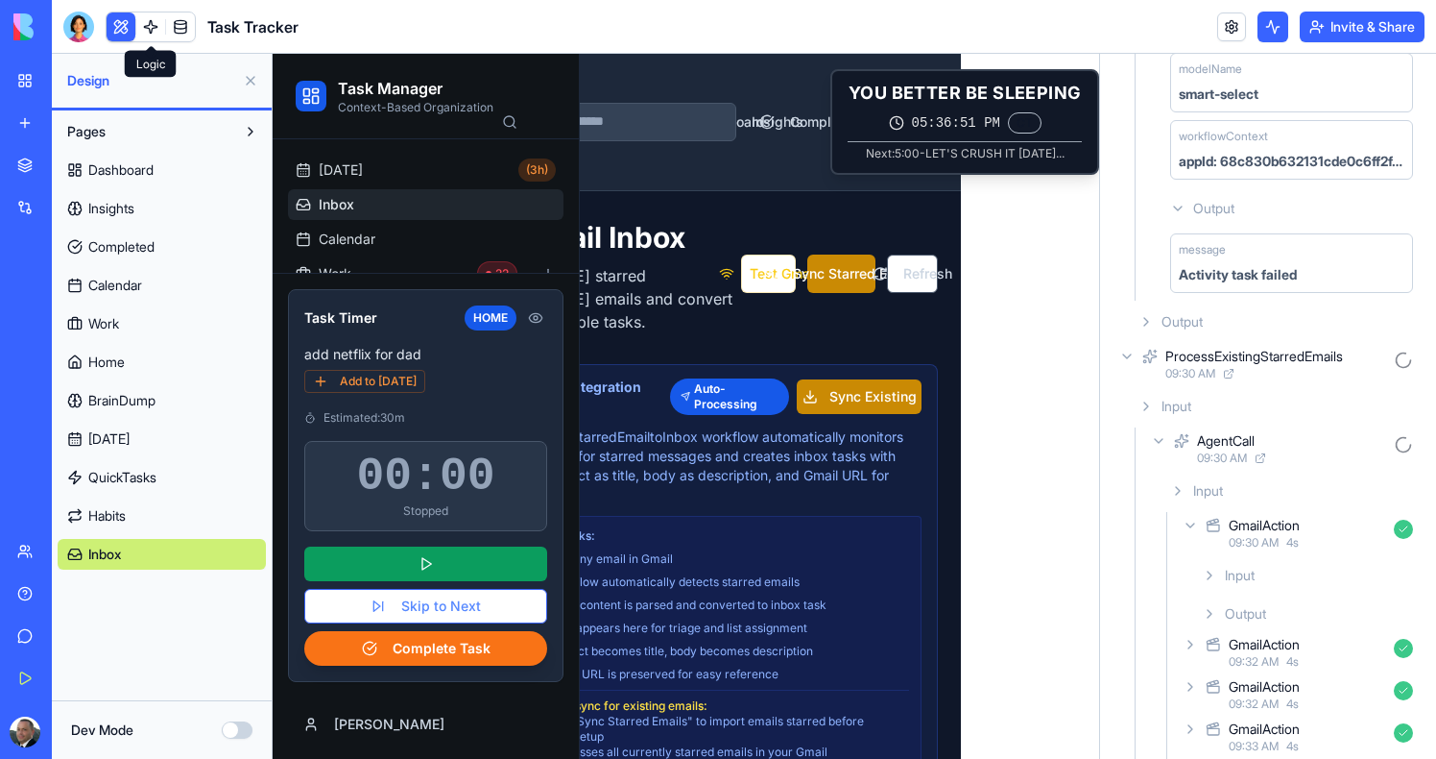
click at [152, 14] on link at bounding box center [150, 26] width 29 height 29
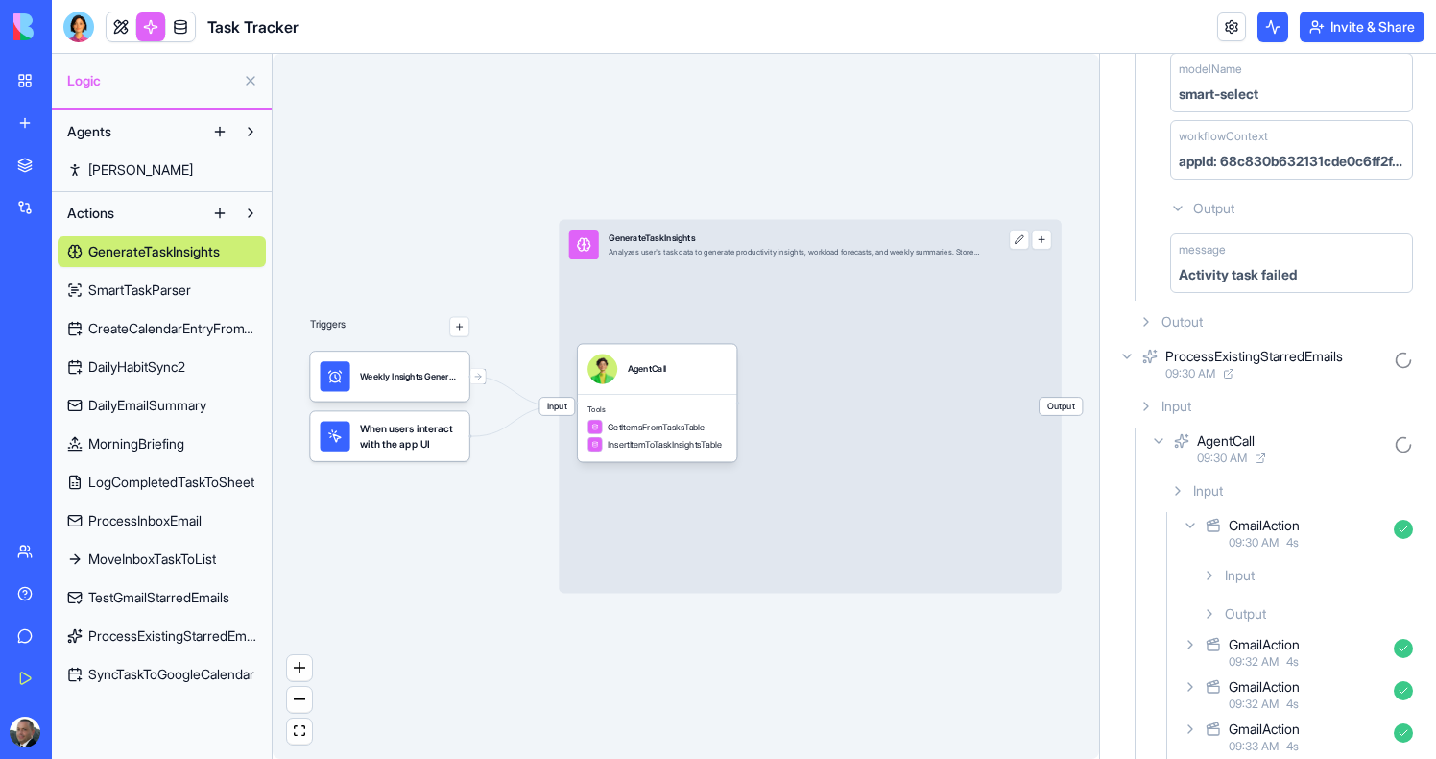
click at [147, 640] on span "ProcessExistingStarredEmails" at bounding box center [172, 635] width 168 height 19
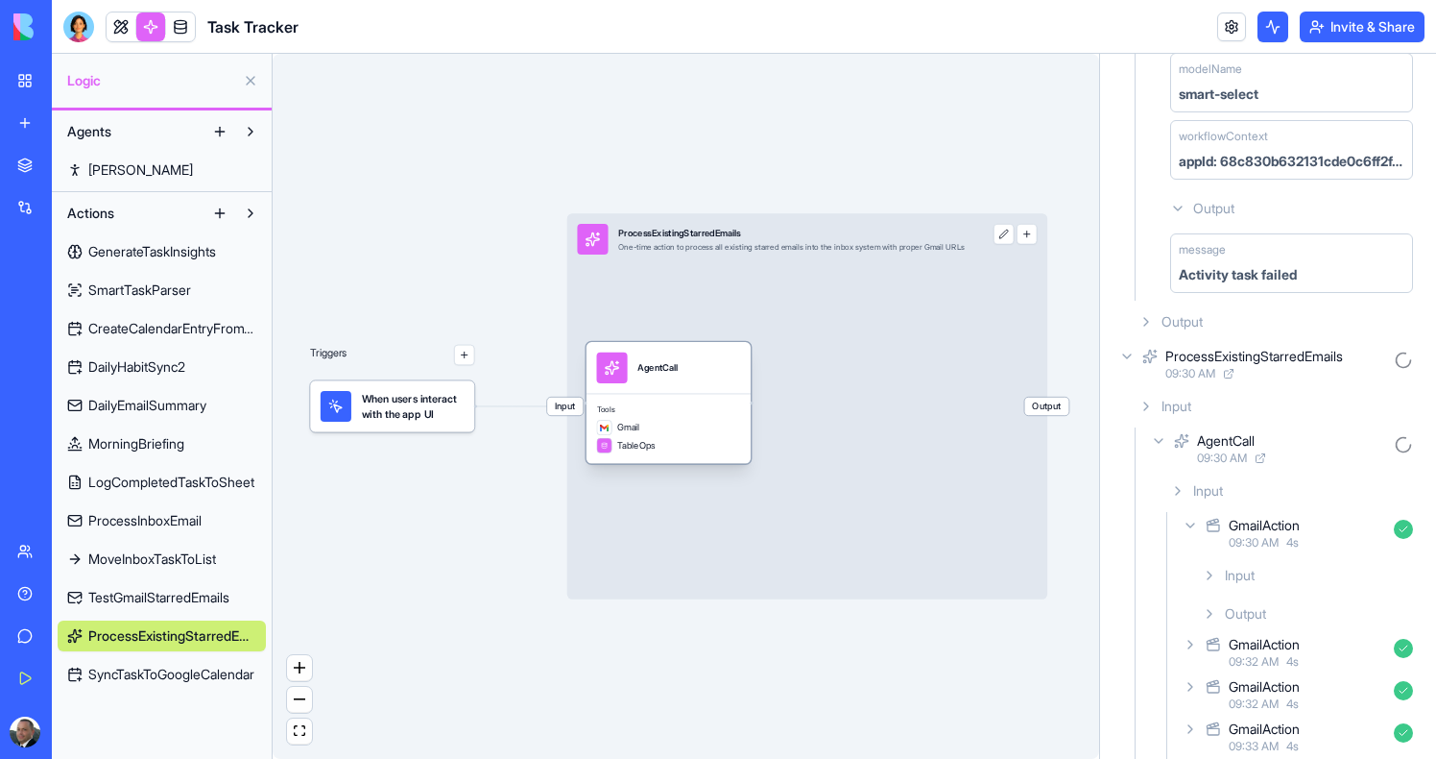
click at [701, 444] on div "TableOps" at bounding box center [669, 445] width 144 height 15
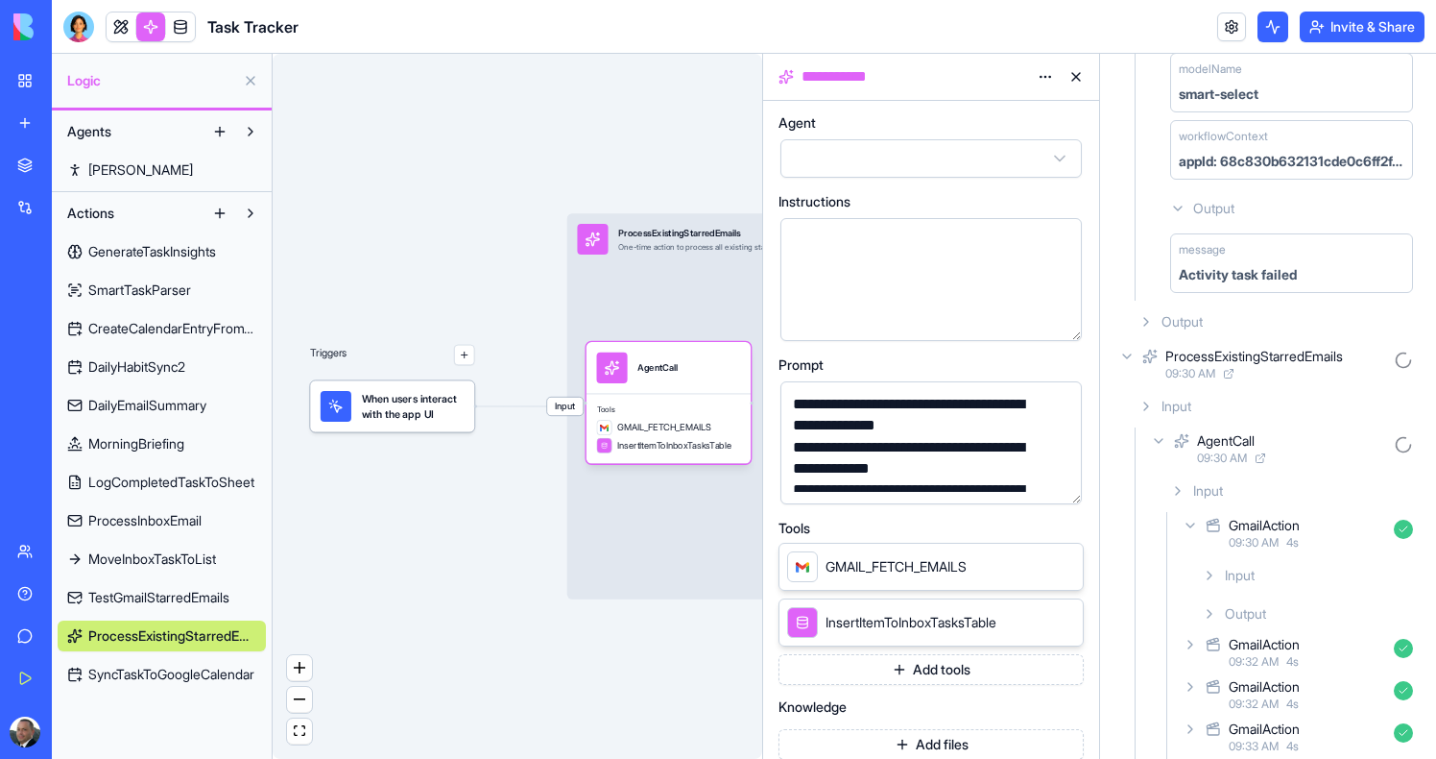
click at [1062, 484] on button "button" at bounding box center [1063, 485] width 31 height 31
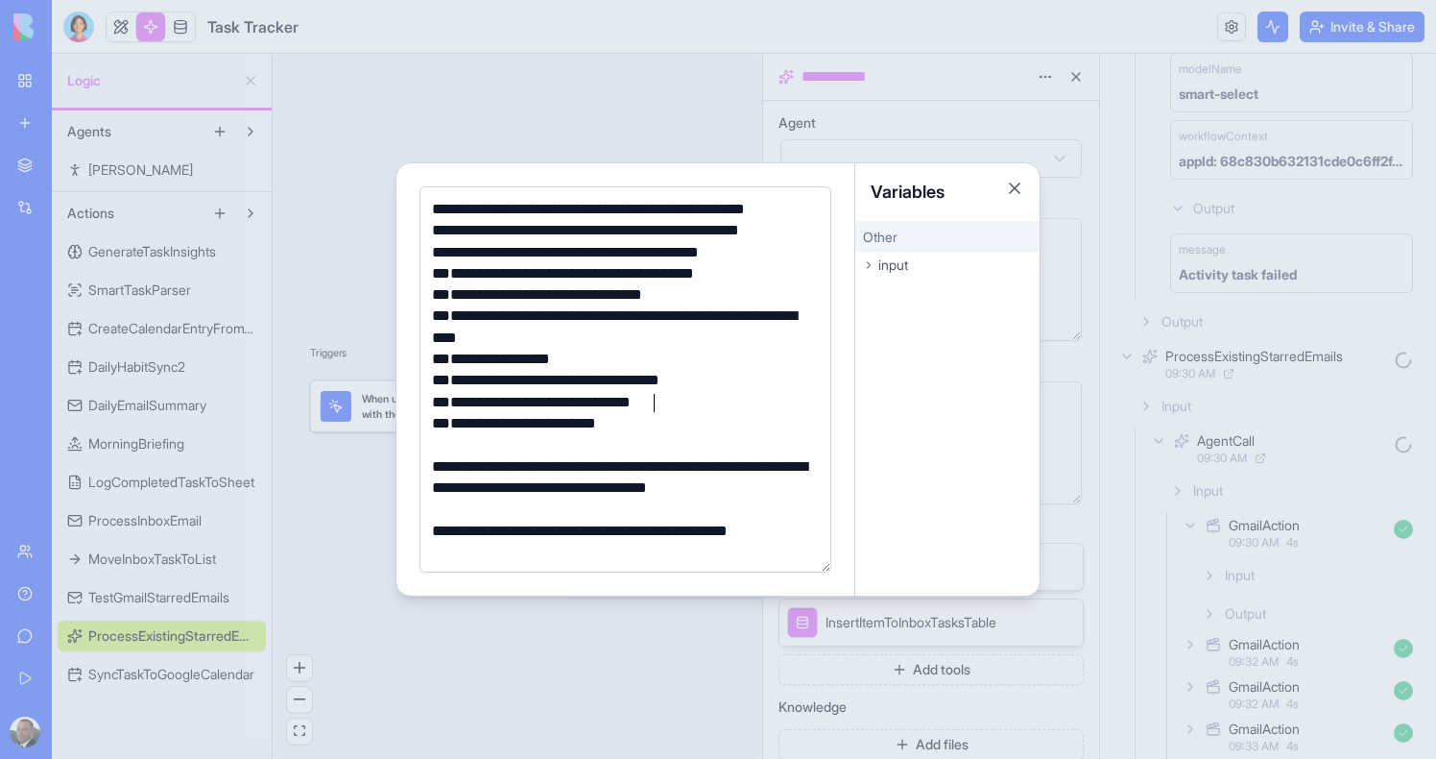
click at [666, 394] on div "**********" at bounding box center [622, 402] width 393 height 21
click at [1049, 347] on div at bounding box center [718, 379] width 1436 height 759
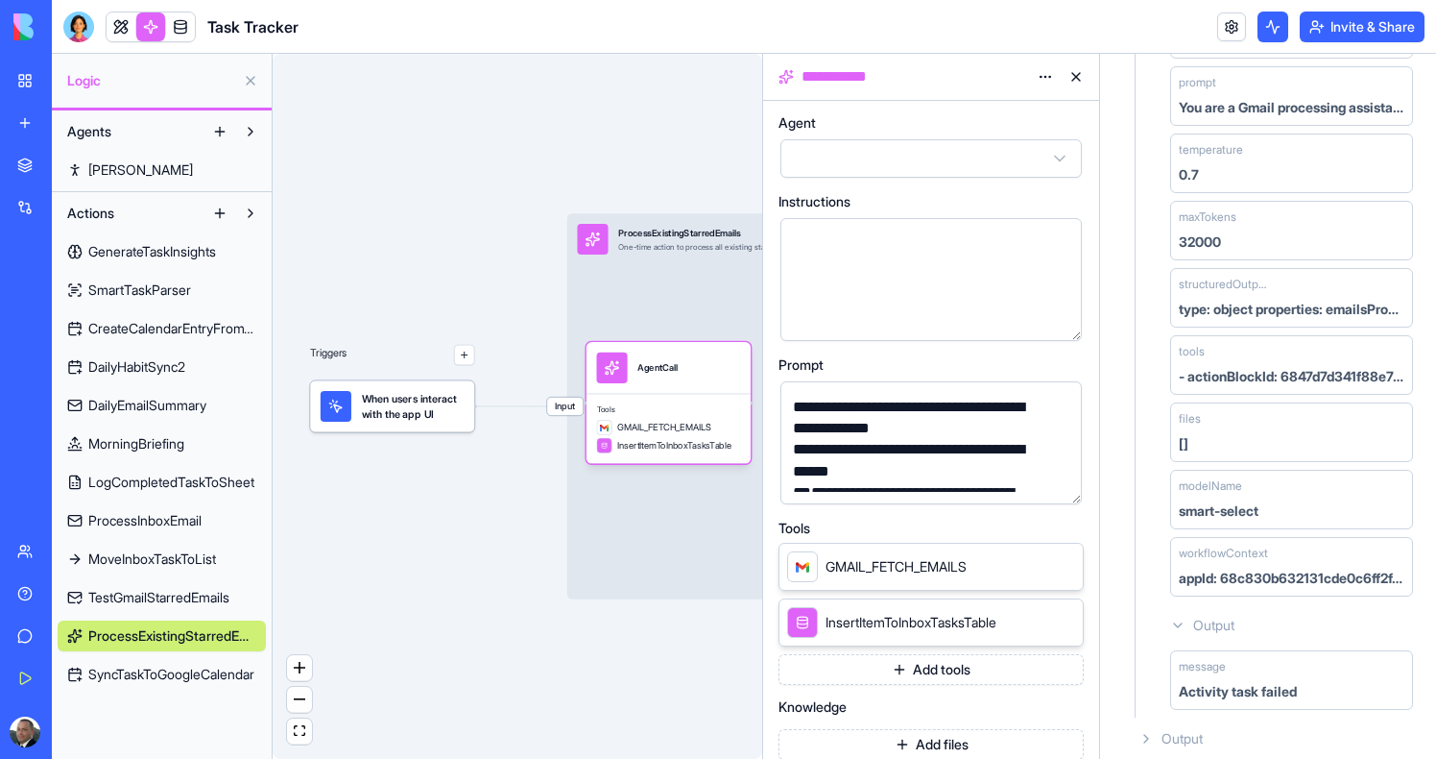
scroll to position [26, 0]
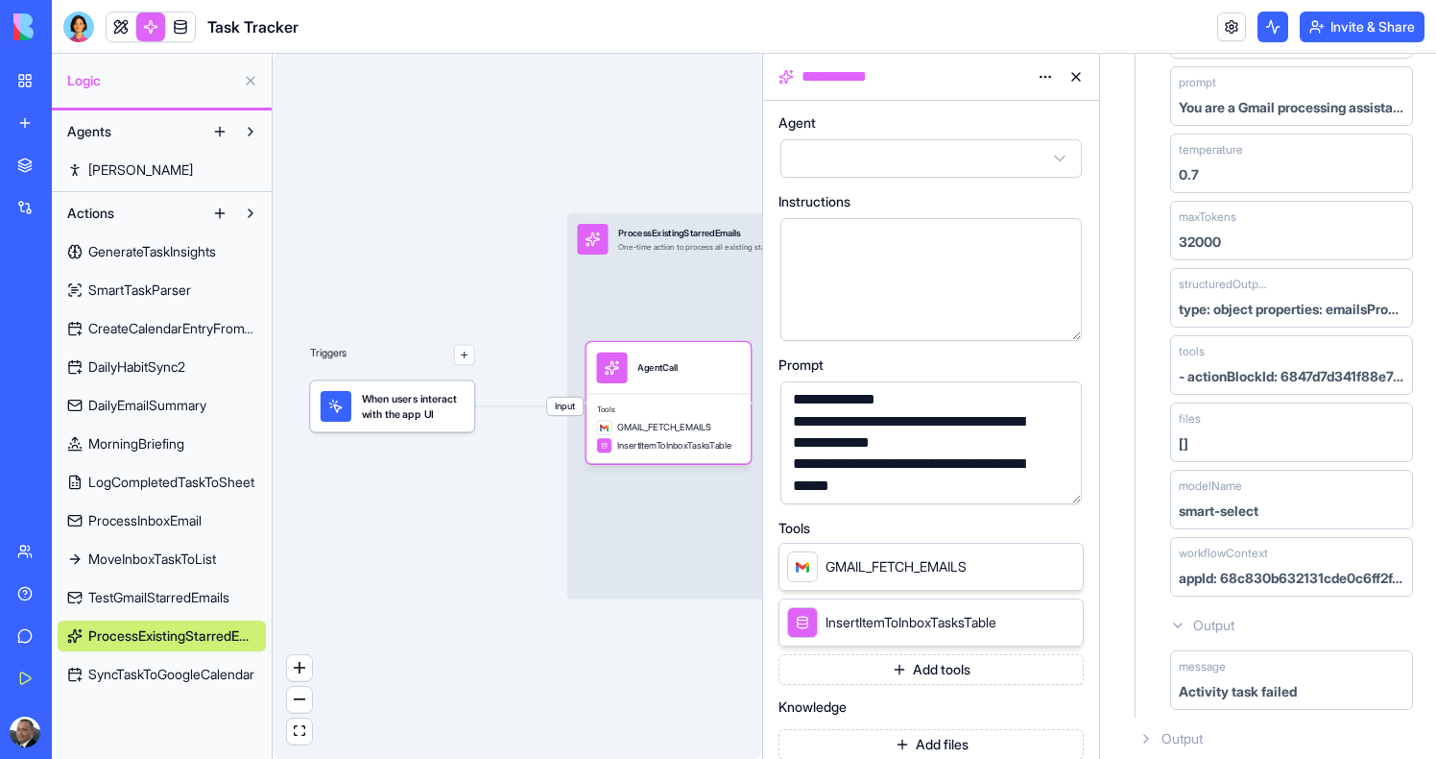
click at [875, 421] on div "**********" at bounding box center [914, 432] width 255 height 43
click at [909, 424] on div "**********" at bounding box center [914, 432] width 255 height 43
copy div "*******"
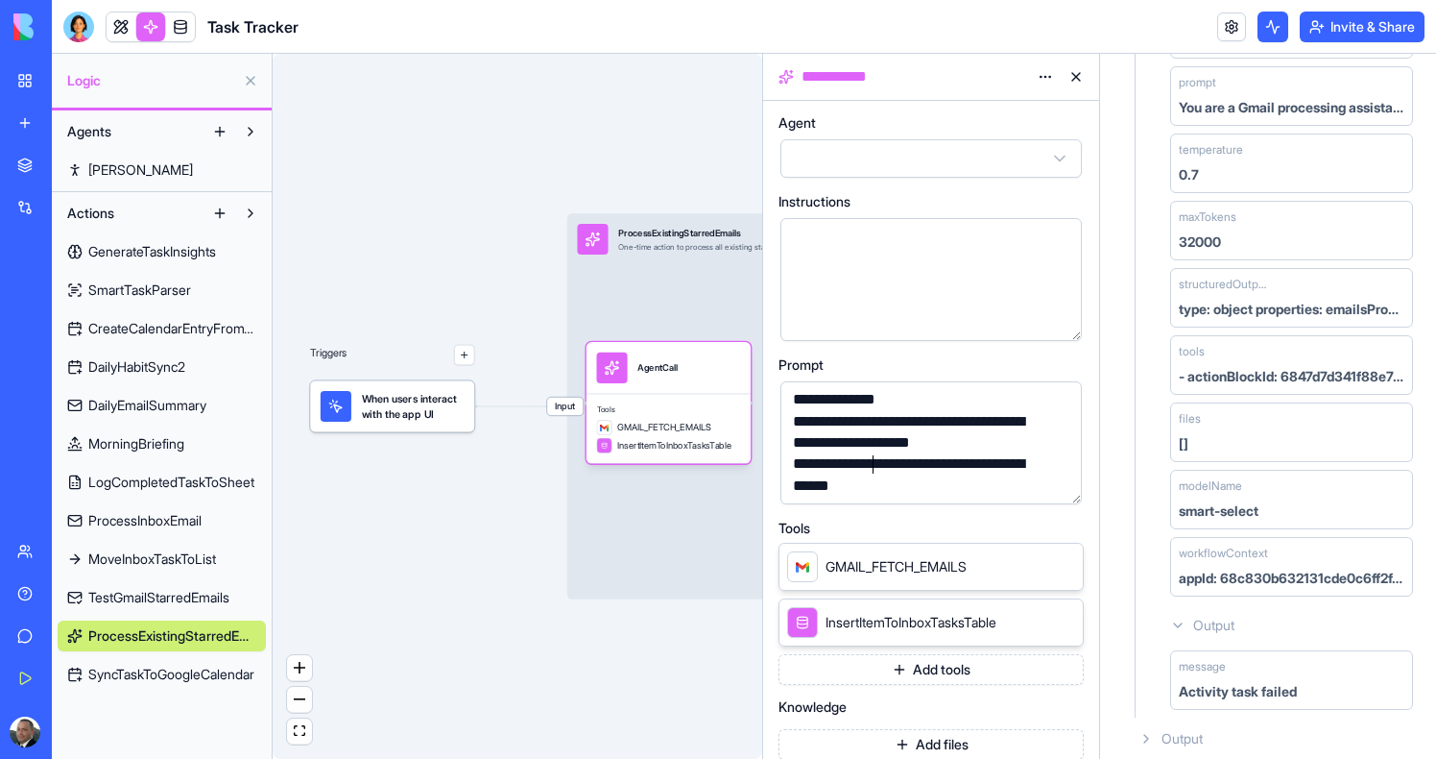
click at [874, 466] on div "**********" at bounding box center [914, 474] width 255 height 43
click at [940, 474] on div "**********" at bounding box center [914, 474] width 255 height 43
click at [580, 591] on div "Input ProcessExistingStarredEmails One-time action to process all existing star…" at bounding box center [807, 405] width 480 height 385
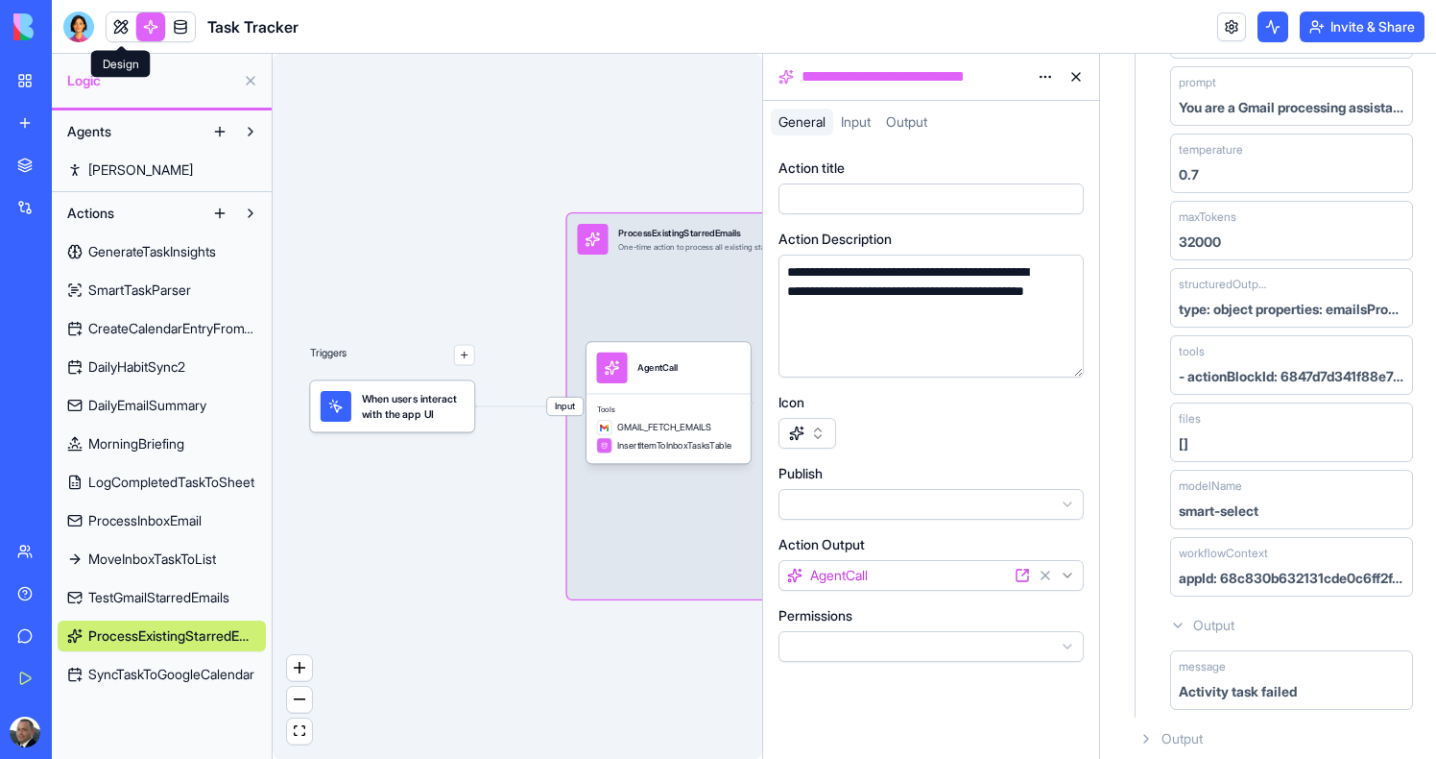
click at [120, 27] on link at bounding box center [121, 26] width 29 height 29
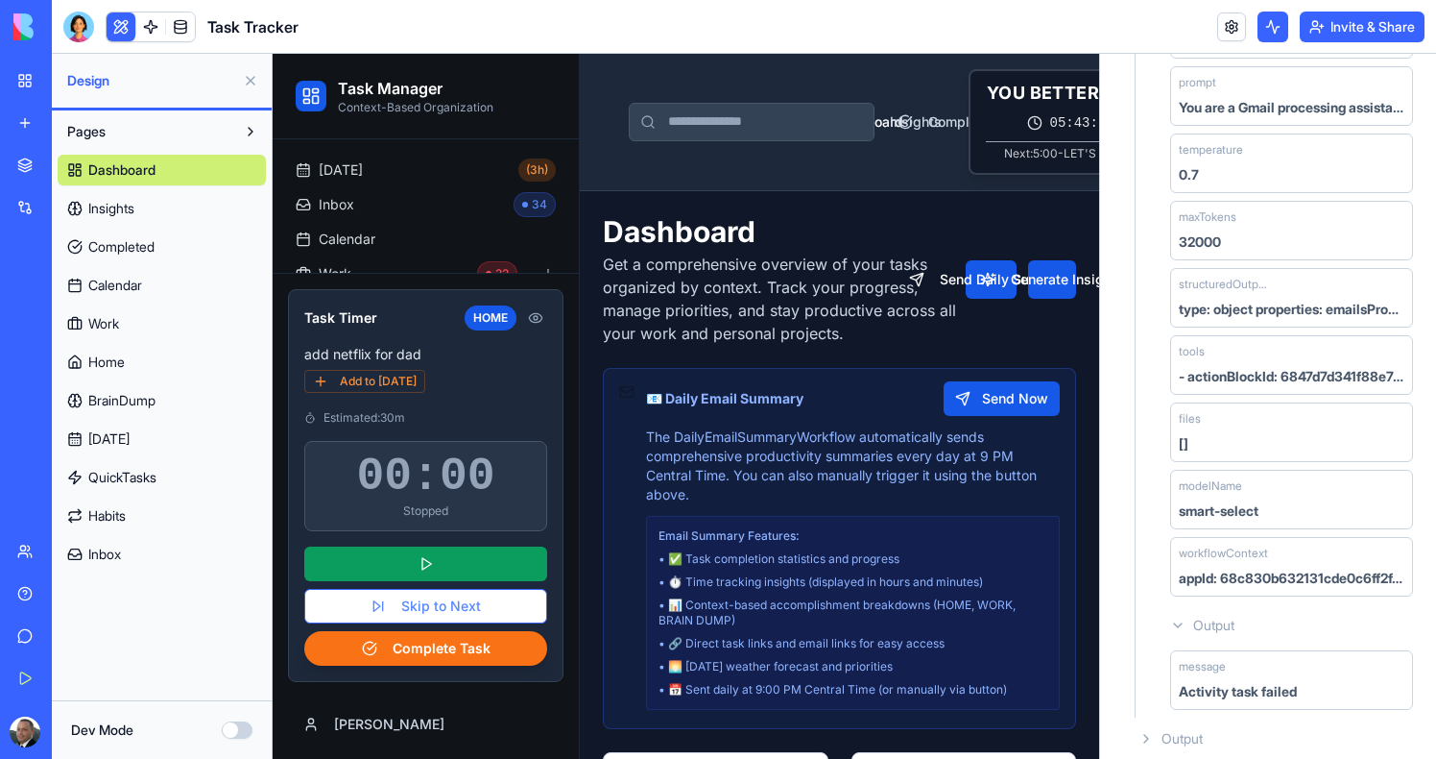
click at [109, 548] on span "Inbox" at bounding box center [104, 553] width 33 height 19
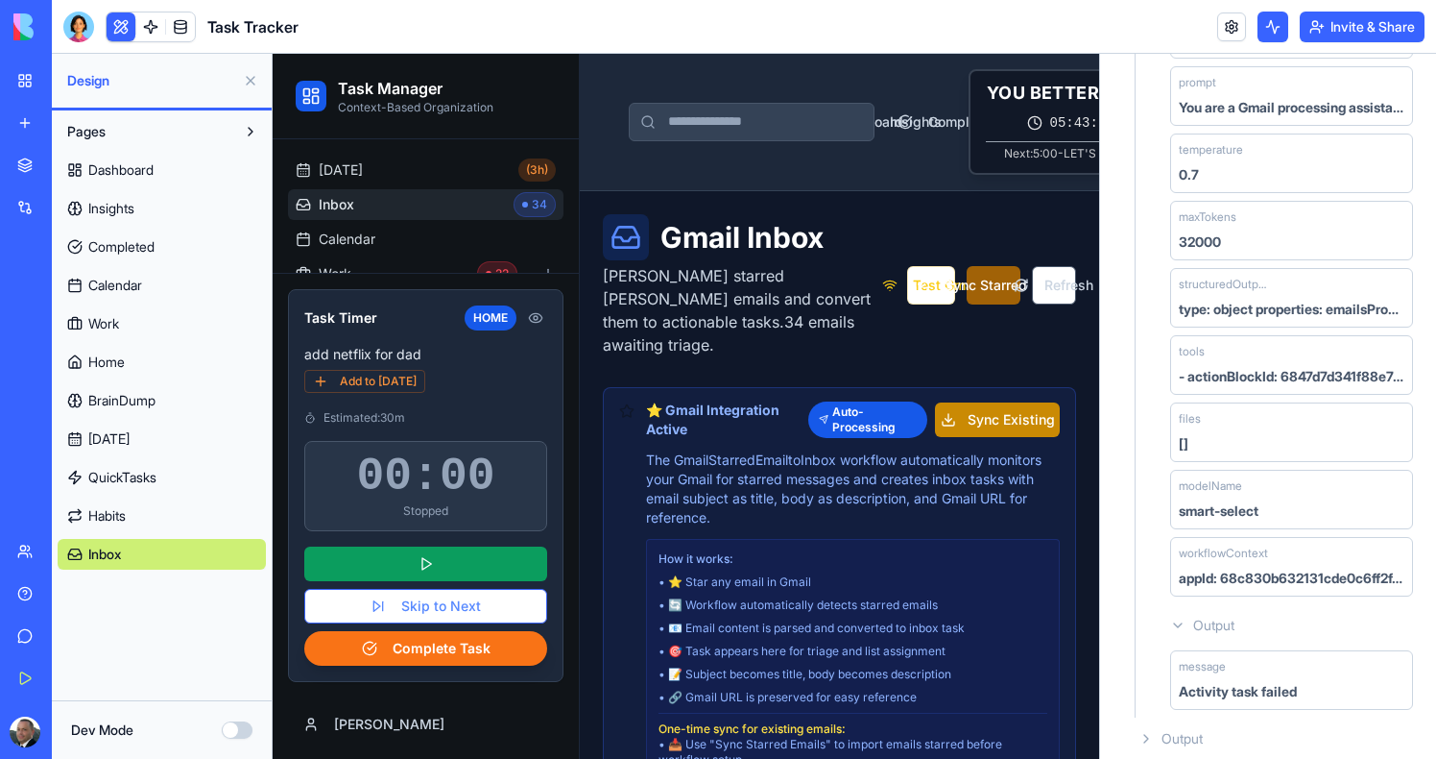
click at [969, 266] on button "Sync Starred Emails" at bounding box center [994, 285] width 54 height 38
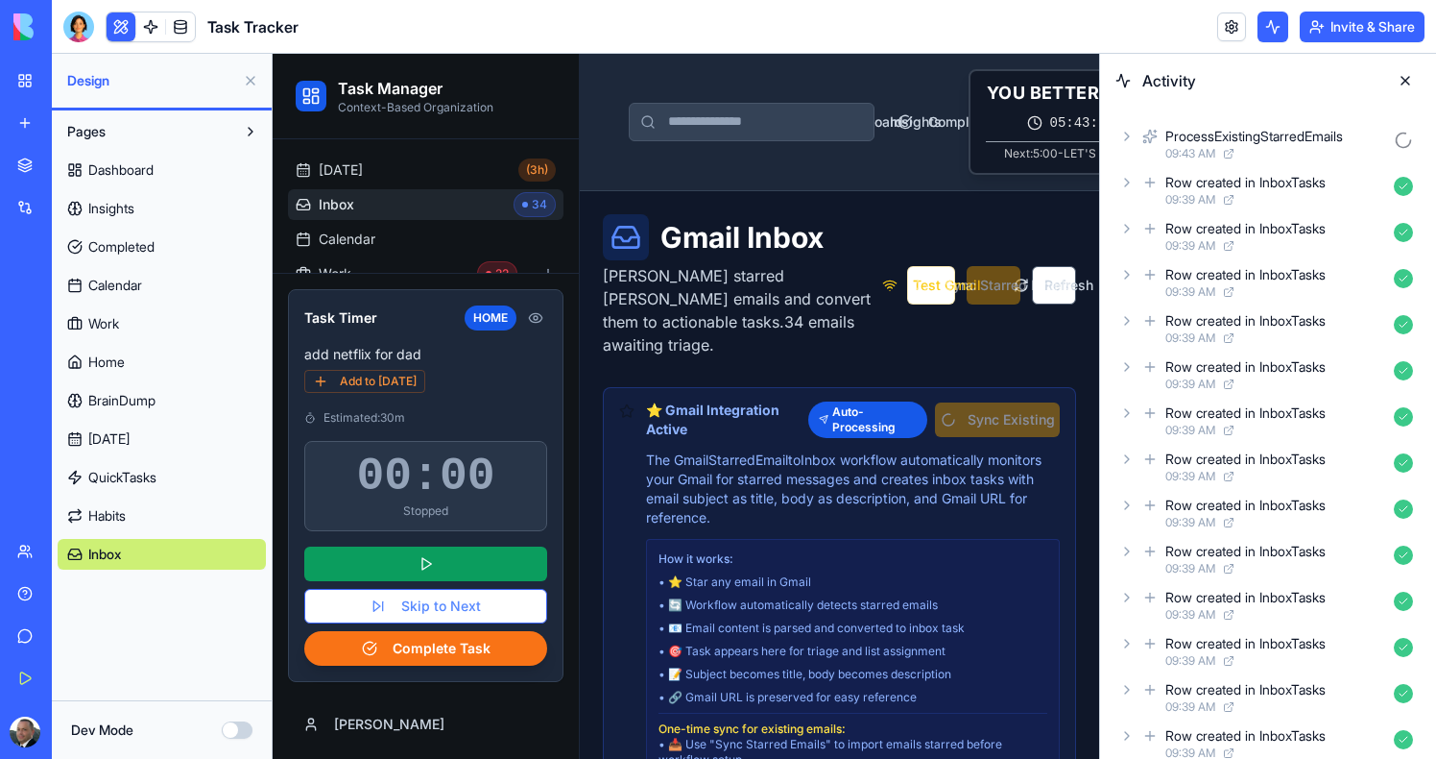
click at [1243, 141] on div "ProcessExistingStarredEmails" at bounding box center [1255, 136] width 178 height 19
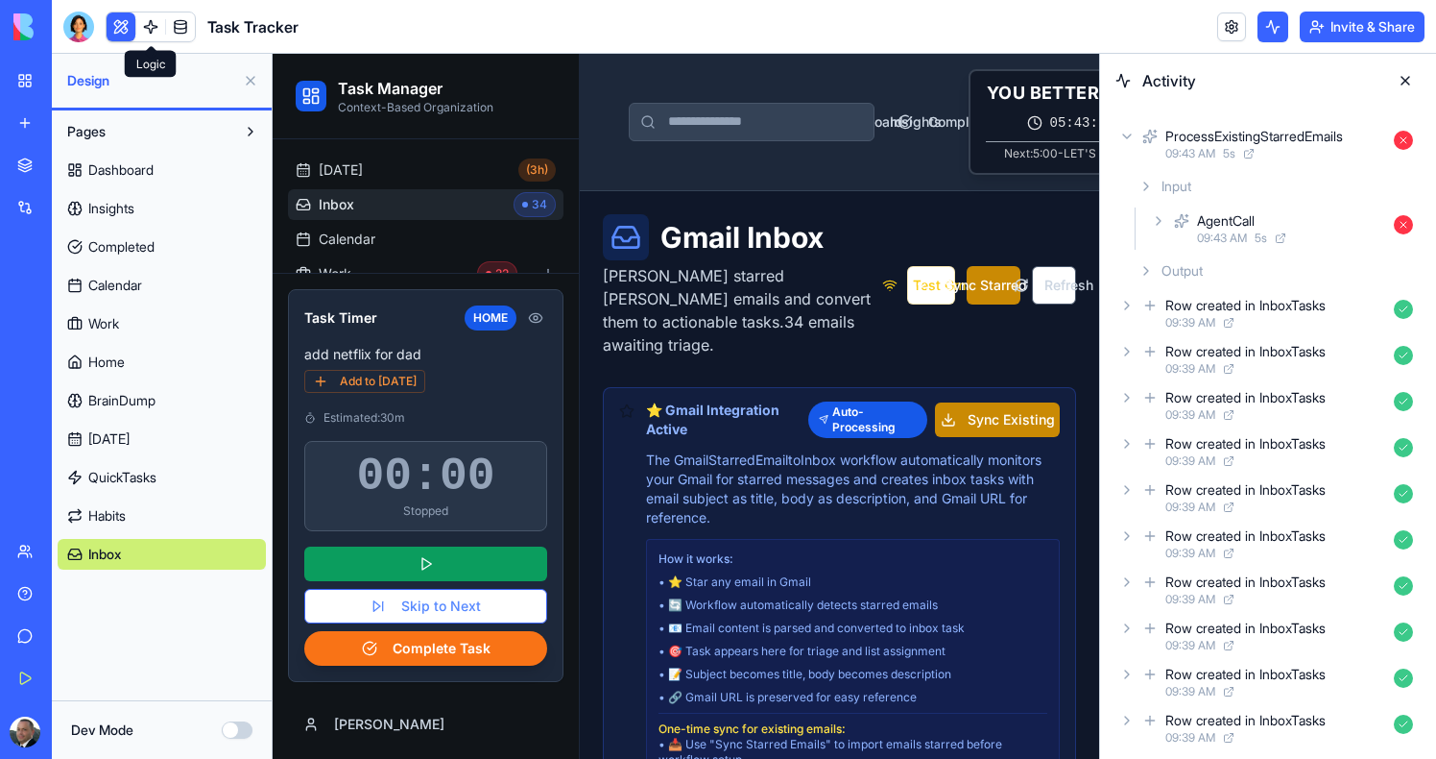
click at [156, 32] on link at bounding box center [150, 26] width 29 height 29
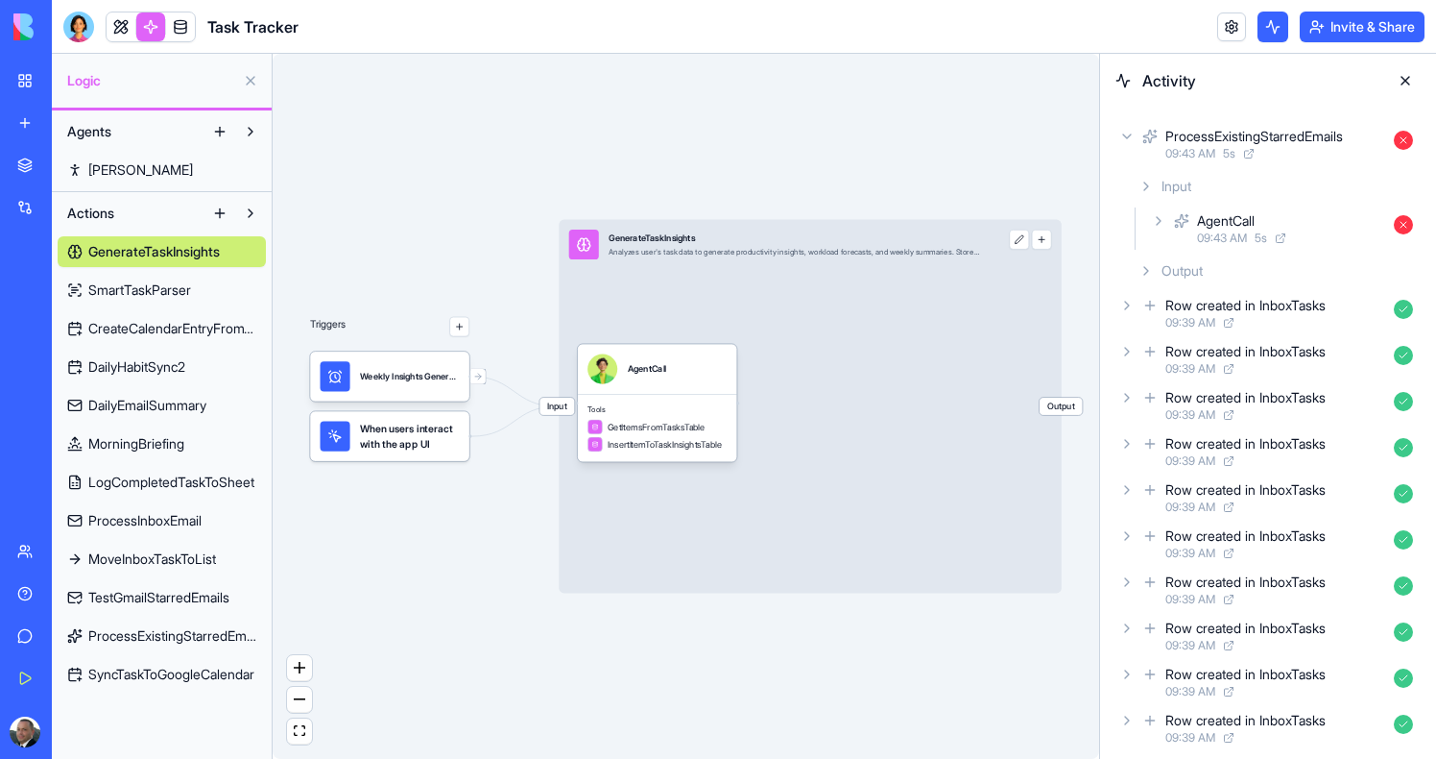
click at [58, 686] on link "SyncTaskToGoogleCalendar" at bounding box center [162, 674] width 208 height 31
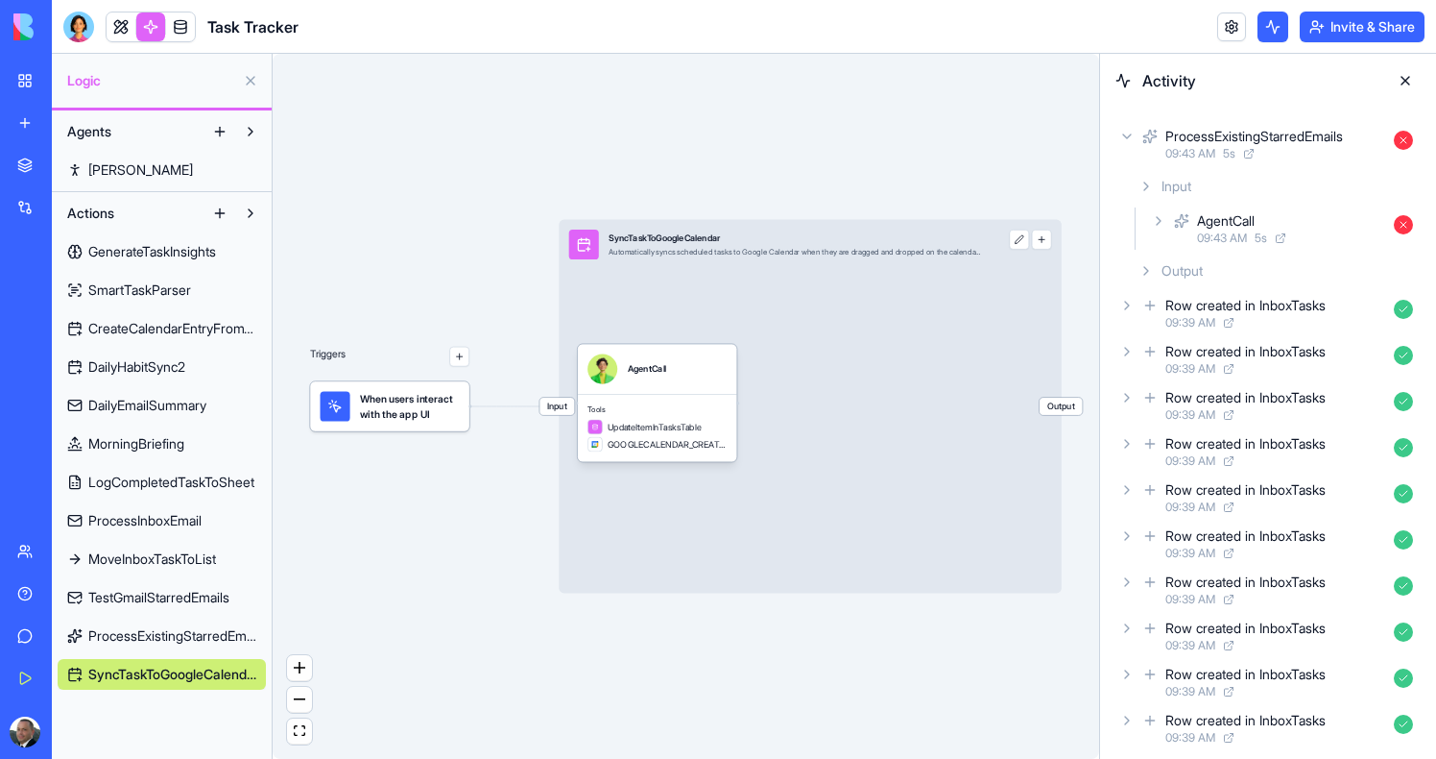
click at [139, 659] on link "SyncTaskToGoogleCalendar" at bounding box center [162, 674] width 208 height 31
click at [141, 639] on span "ProcessExistingStarredEmails" at bounding box center [172, 635] width 168 height 19
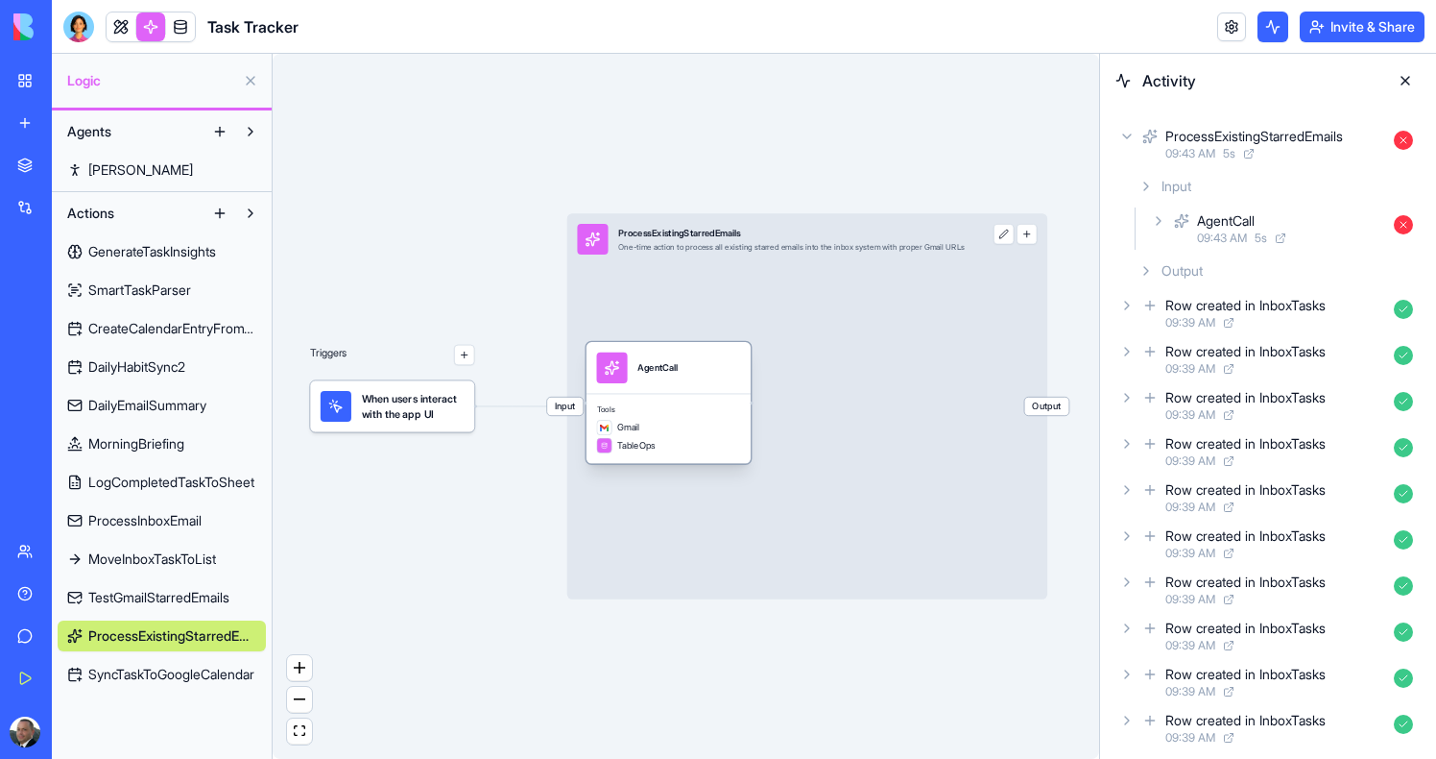
click at [673, 397] on div "Tools Gmail TableOps" at bounding box center [669, 429] width 164 height 70
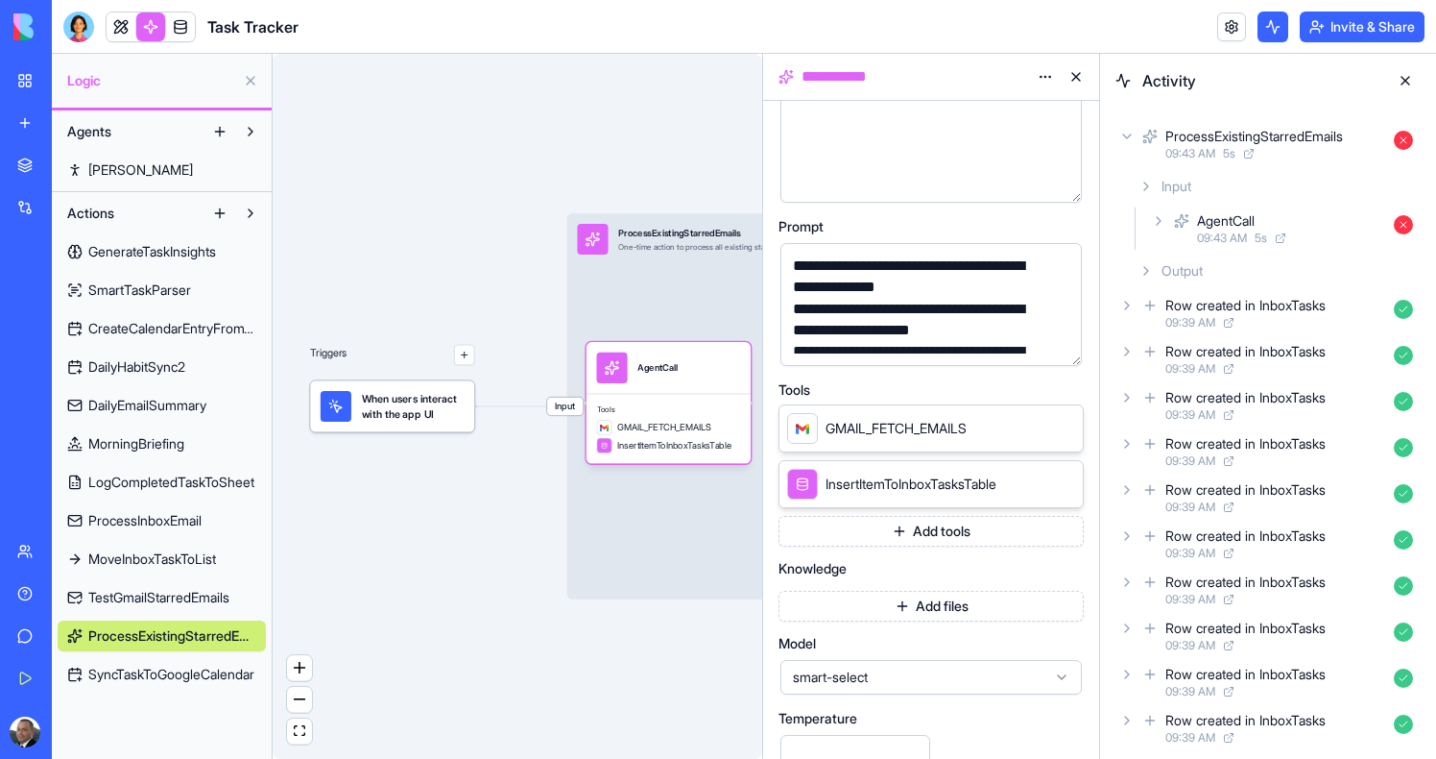
scroll to position [324, 0]
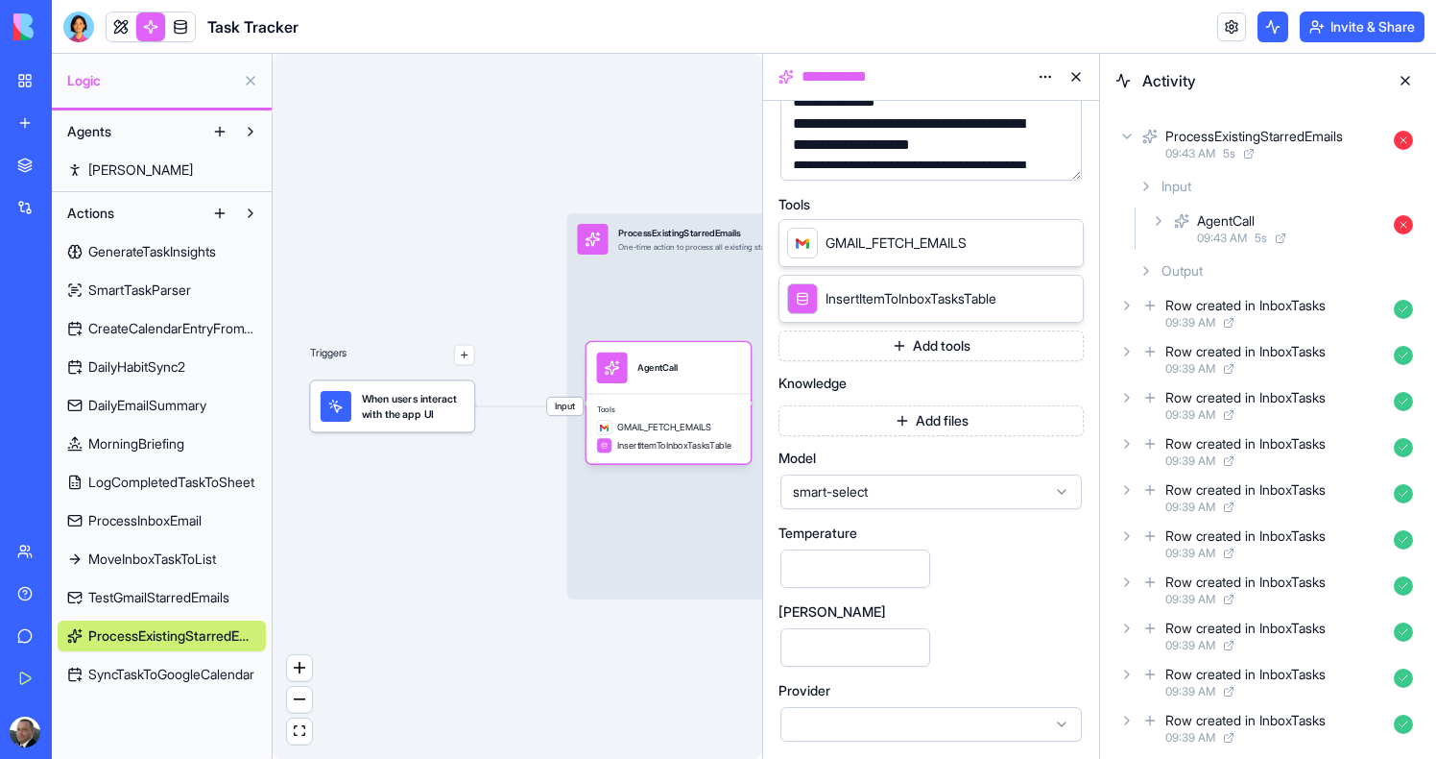
click at [887, 504] on div "smart-select" at bounding box center [931, 491] width 301 height 35
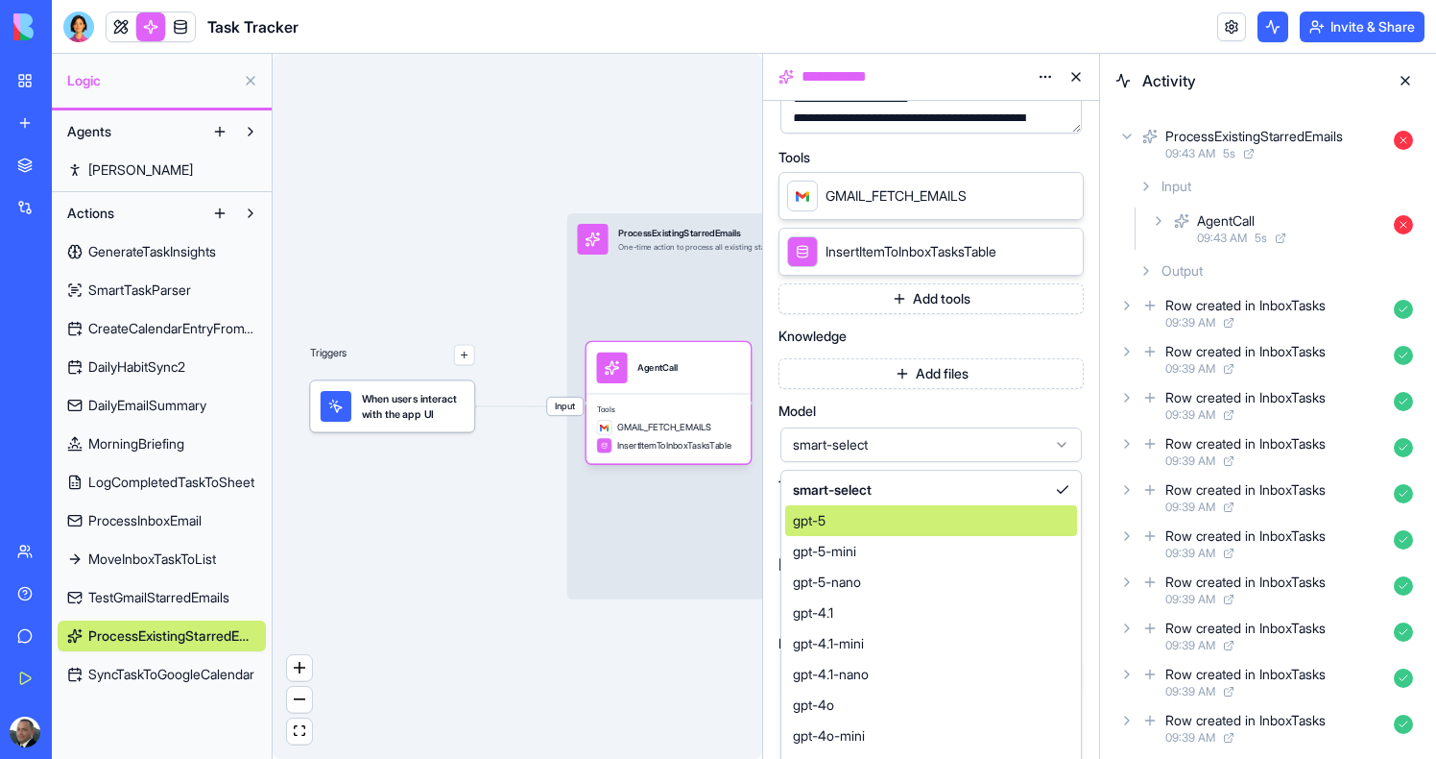
click at [825, 525] on span "gpt-5" at bounding box center [809, 520] width 33 height 19
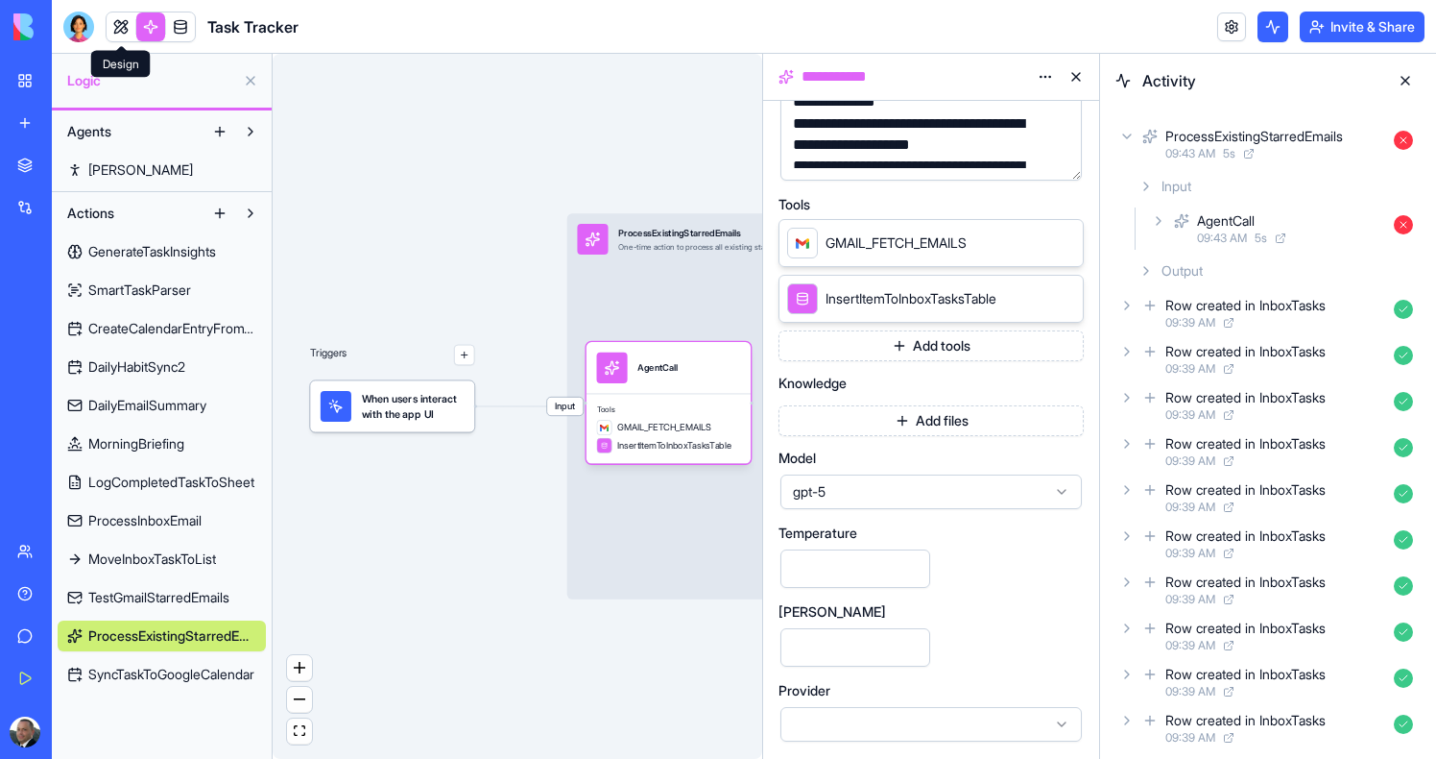
click at [109, 23] on link at bounding box center [121, 26] width 29 height 29
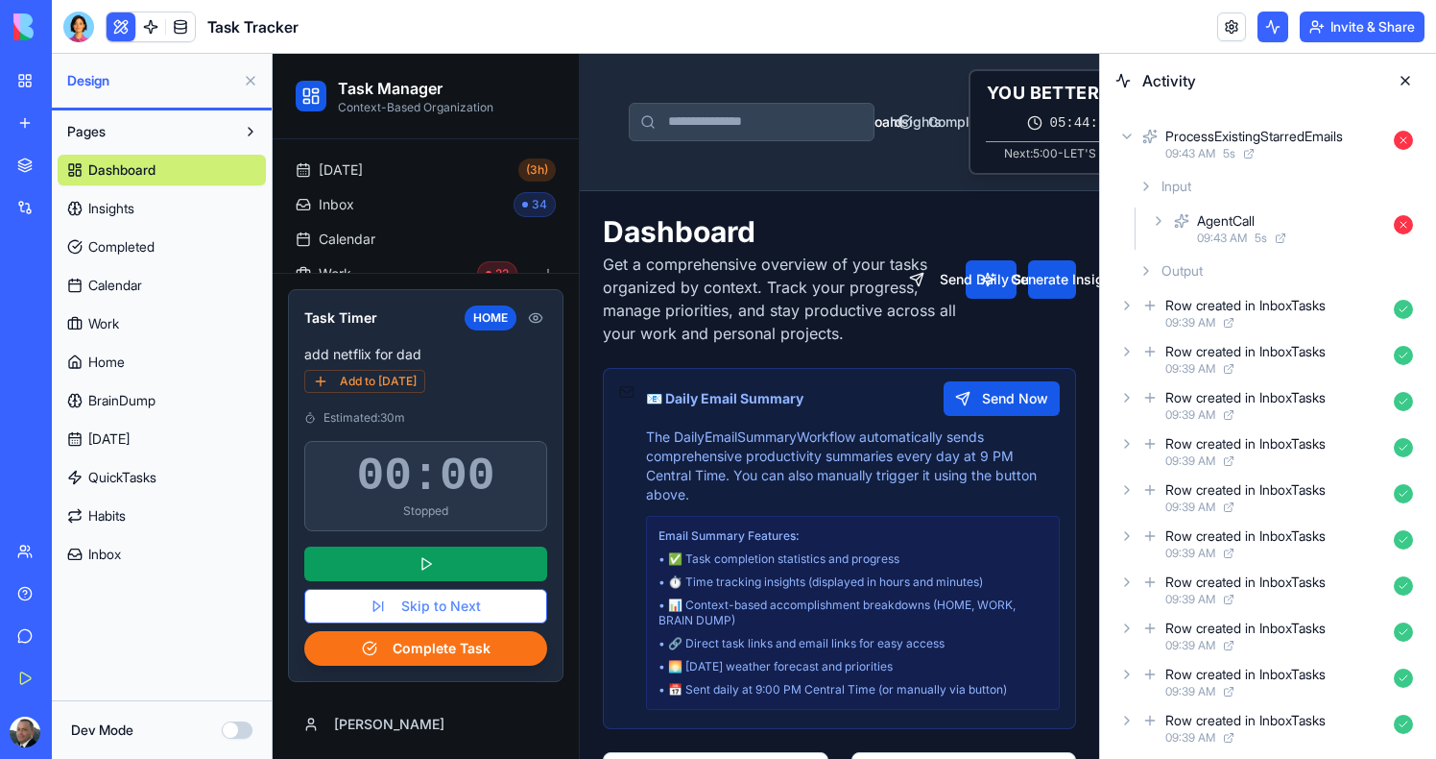
click at [103, 550] on span "Inbox" at bounding box center [104, 553] width 33 height 19
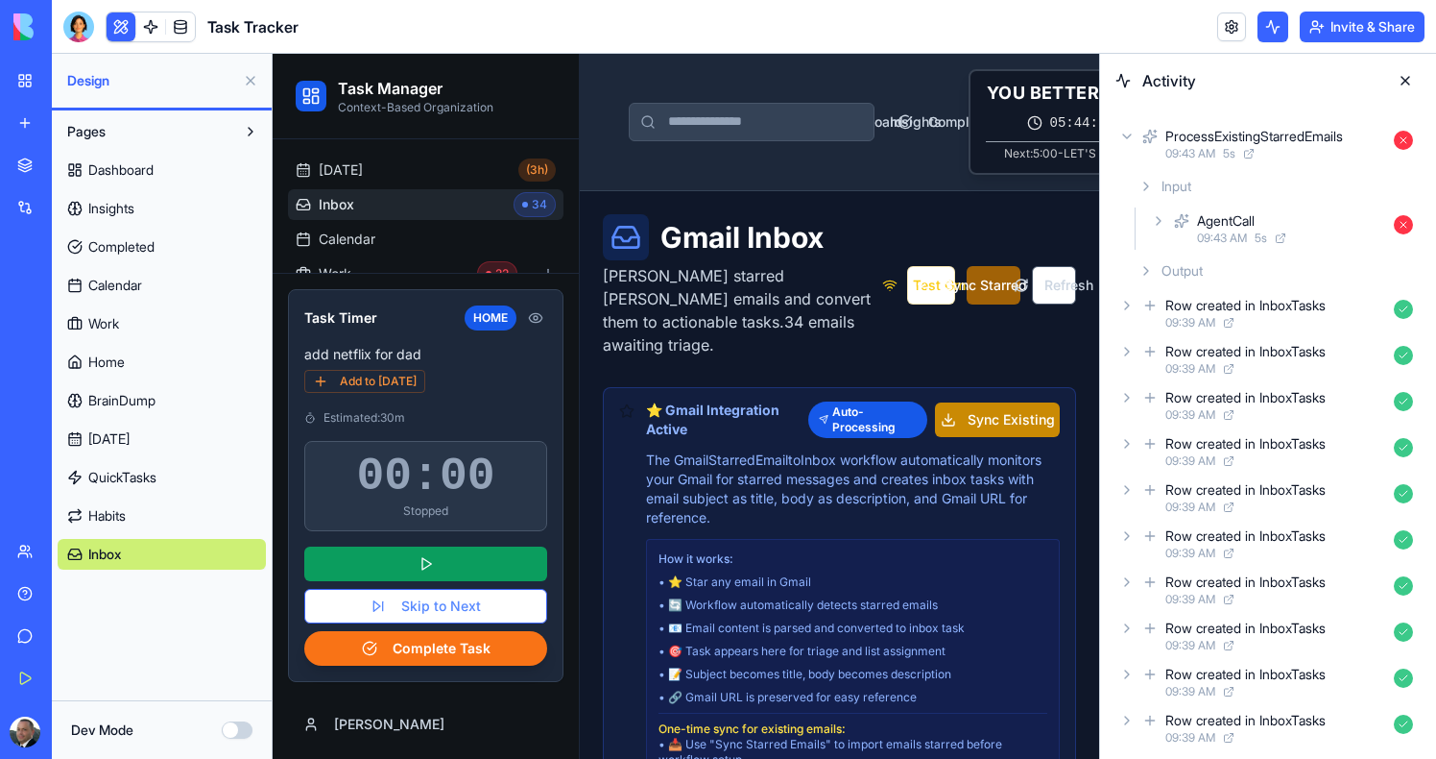
click at [979, 266] on button "Sync Starred Emails" at bounding box center [994, 285] width 54 height 38
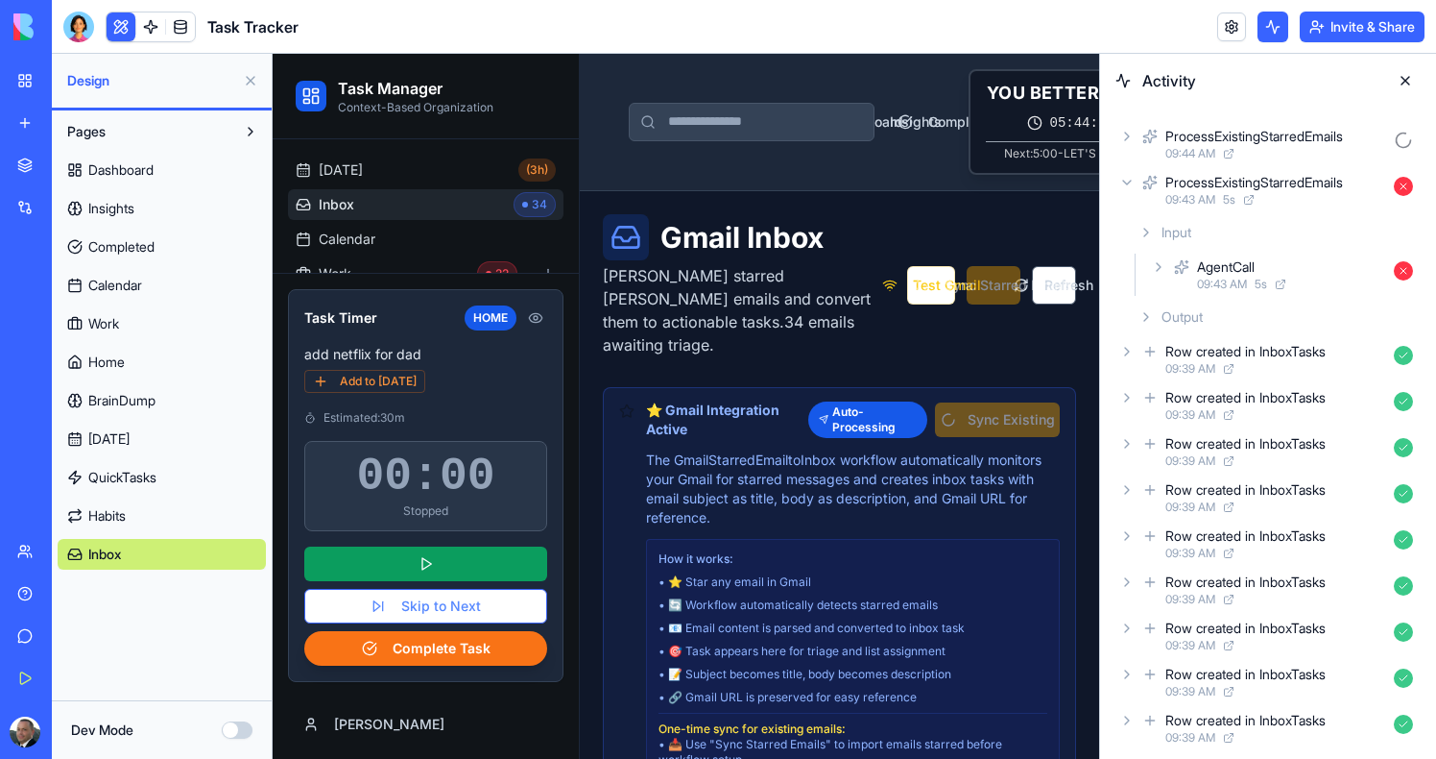
click at [1230, 151] on icon at bounding box center [1229, 155] width 8 height 8
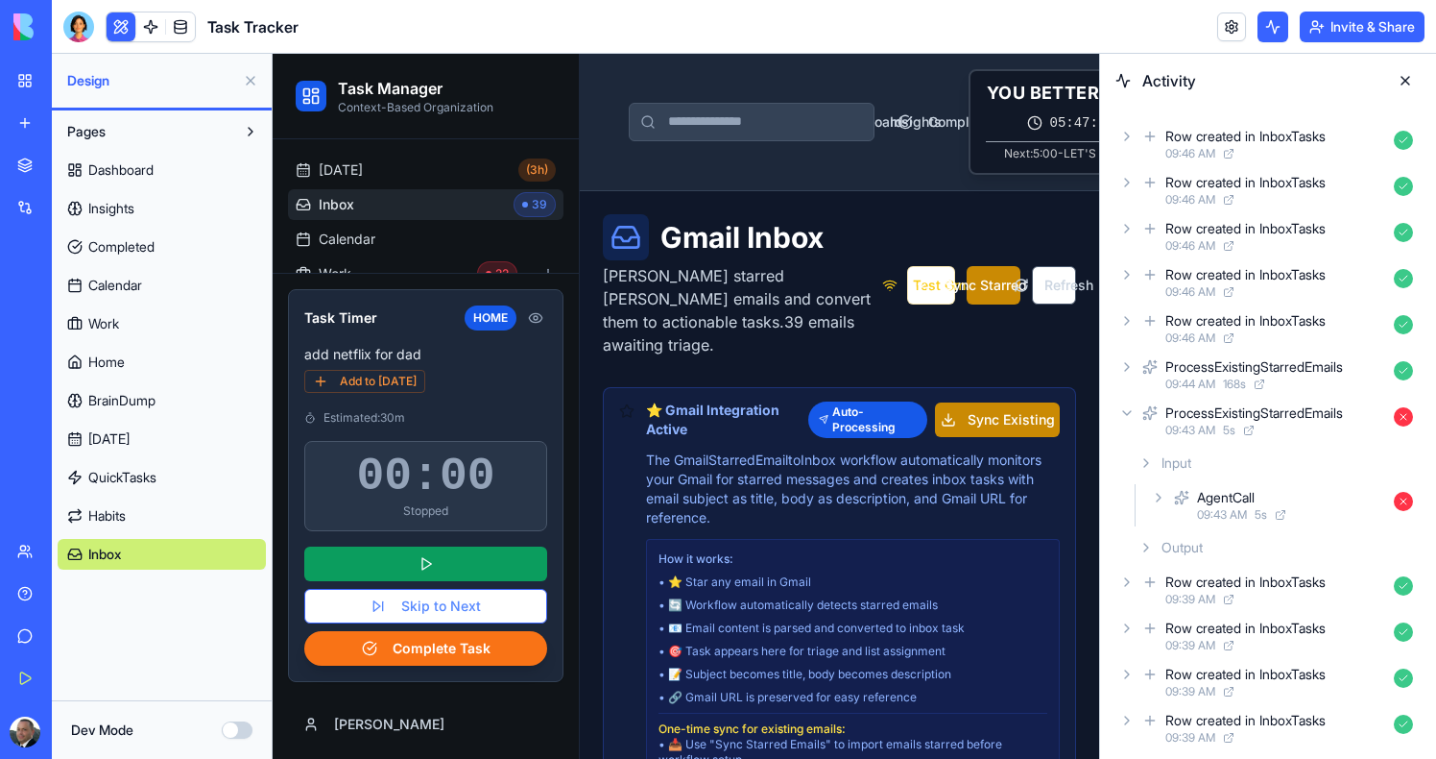
click at [1116, 139] on div "Row created in InboxTasks 09:46 AM" at bounding box center [1268, 144] width 305 height 42
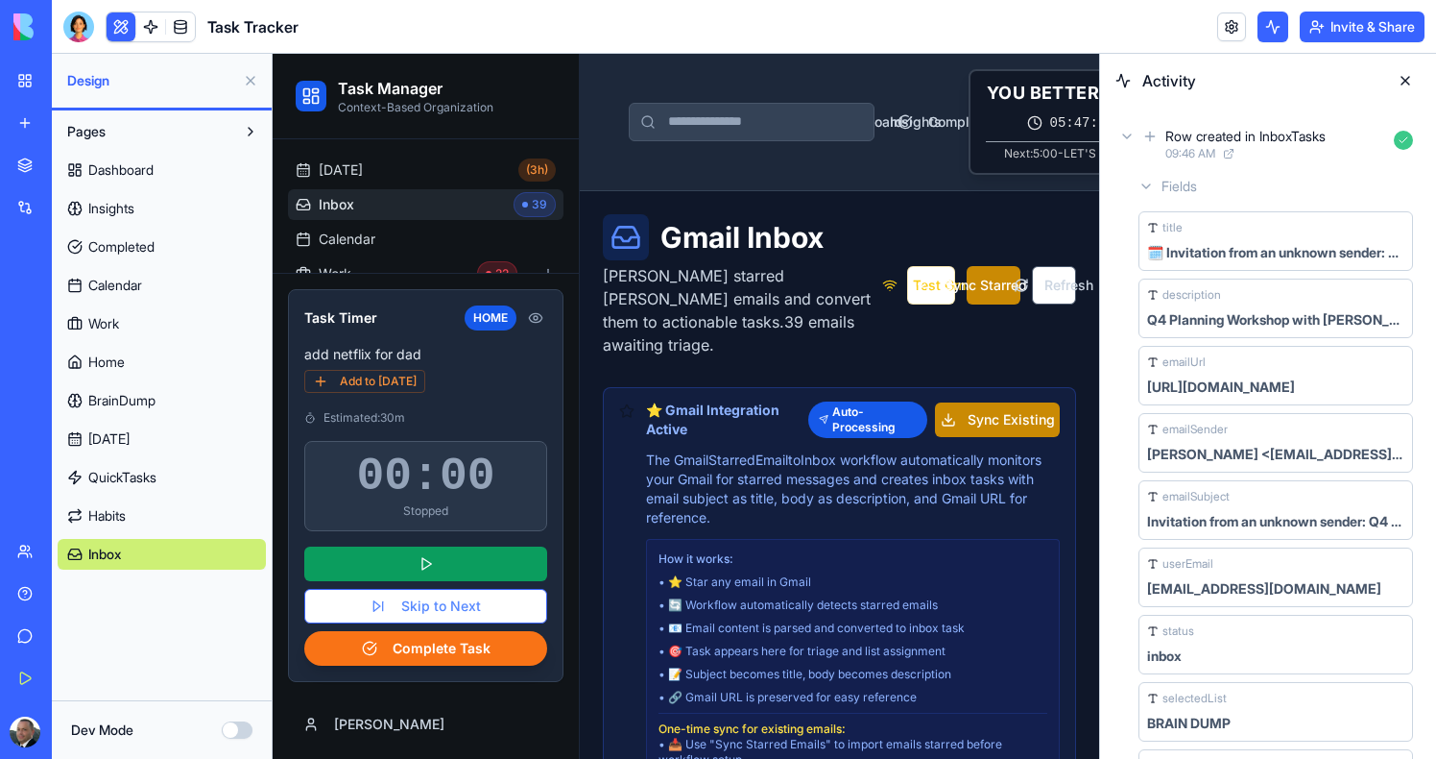
click at [1116, 138] on div "Row created in InboxTasks 09:46 AM" at bounding box center [1268, 144] width 305 height 42
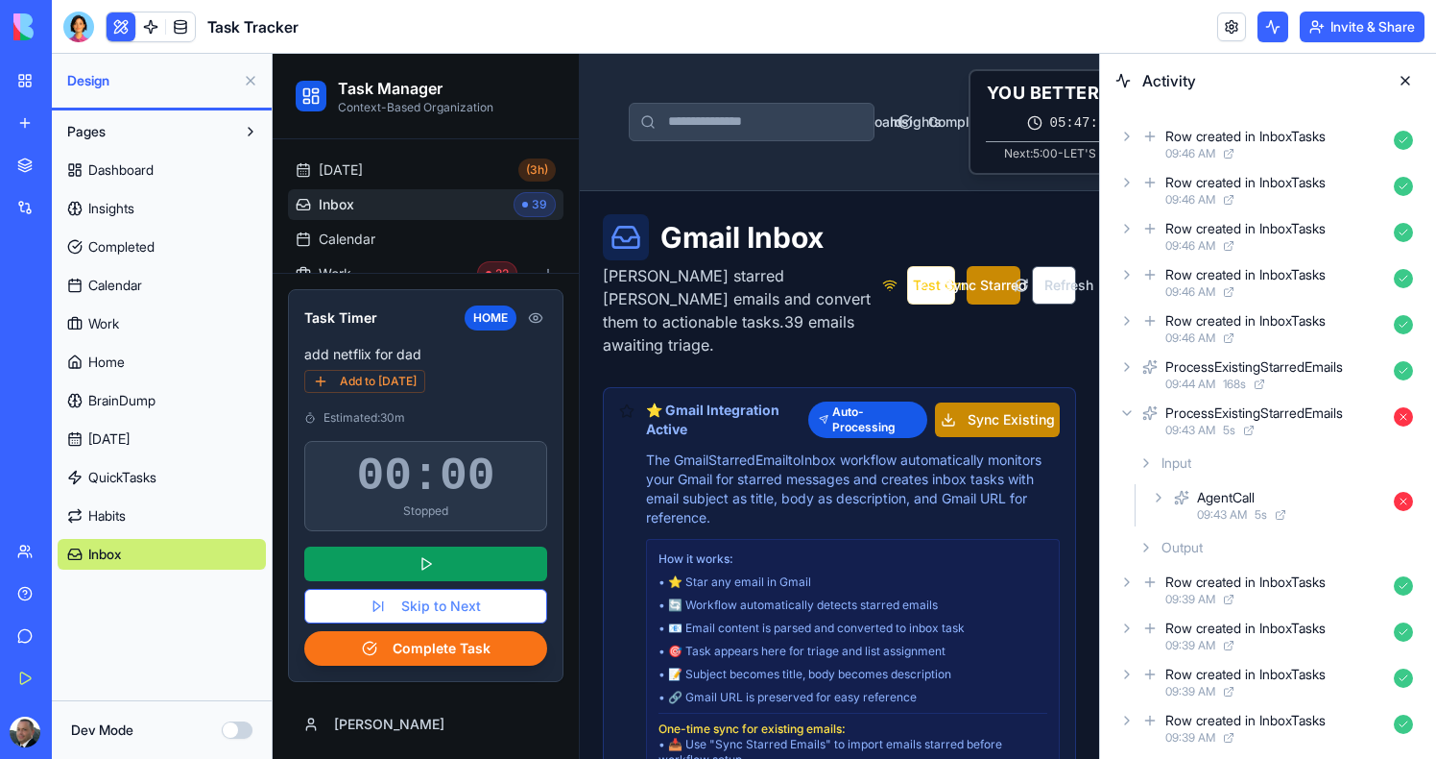
click at [1123, 171] on div "Row created in InboxTasks 09:46 AM" at bounding box center [1268, 190] width 305 height 42
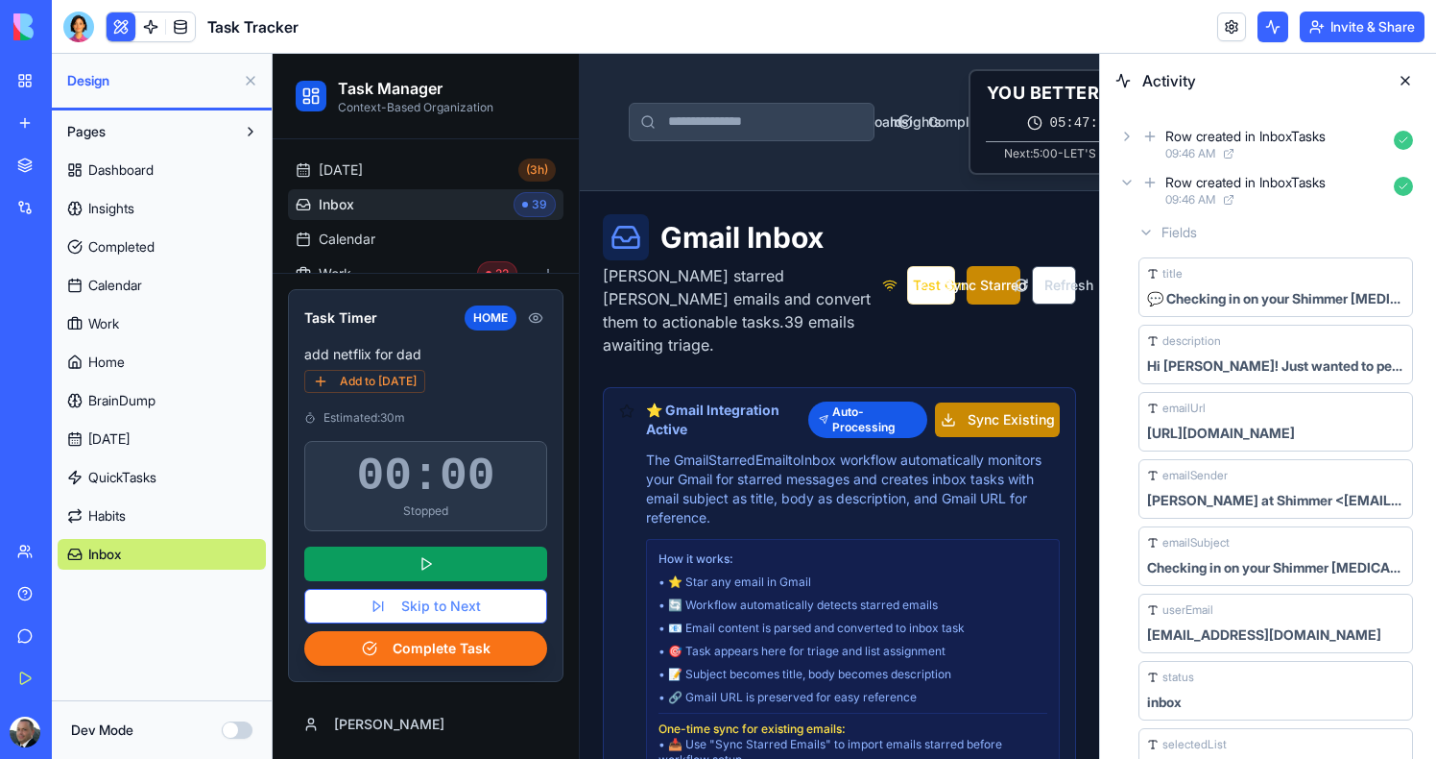
click at [1124, 128] on div "Row created in InboxTasks 09:46 AM" at bounding box center [1268, 144] width 305 height 42
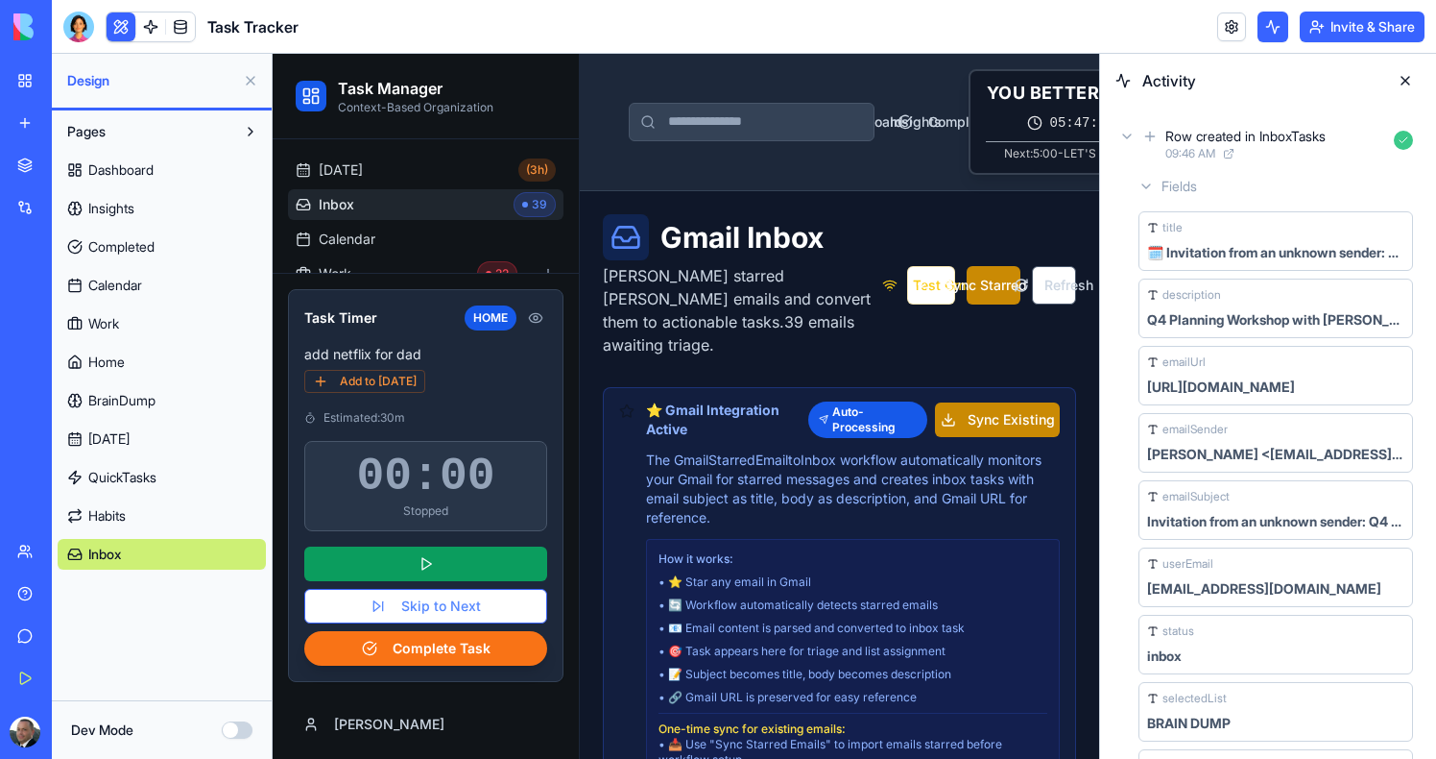
click at [1124, 128] on div "Row created in InboxTasks 09:46 AM" at bounding box center [1268, 144] width 305 height 42
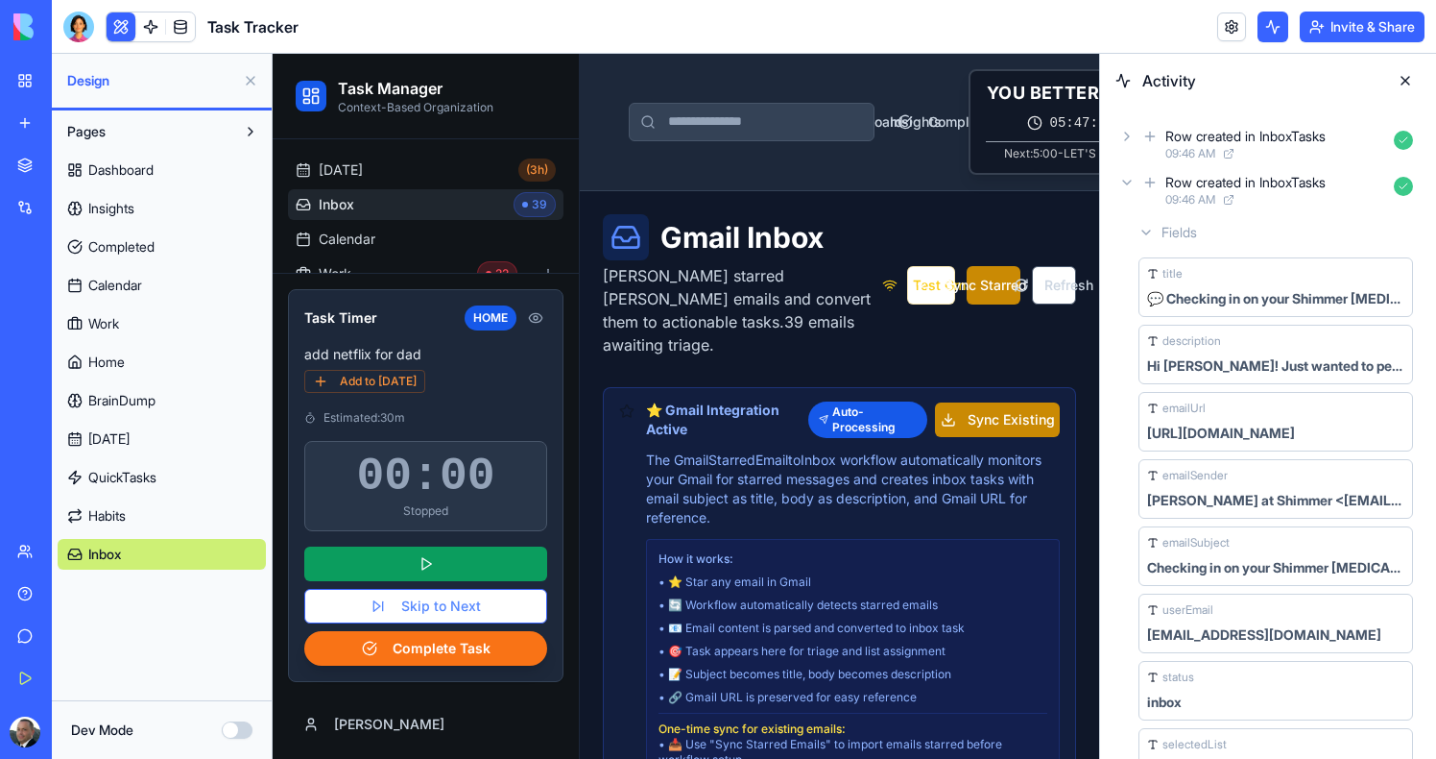
click at [1129, 171] on div "Row created in InboxTasks 09:46 AM" at bounding box center [1268, 190] width 305 height 42
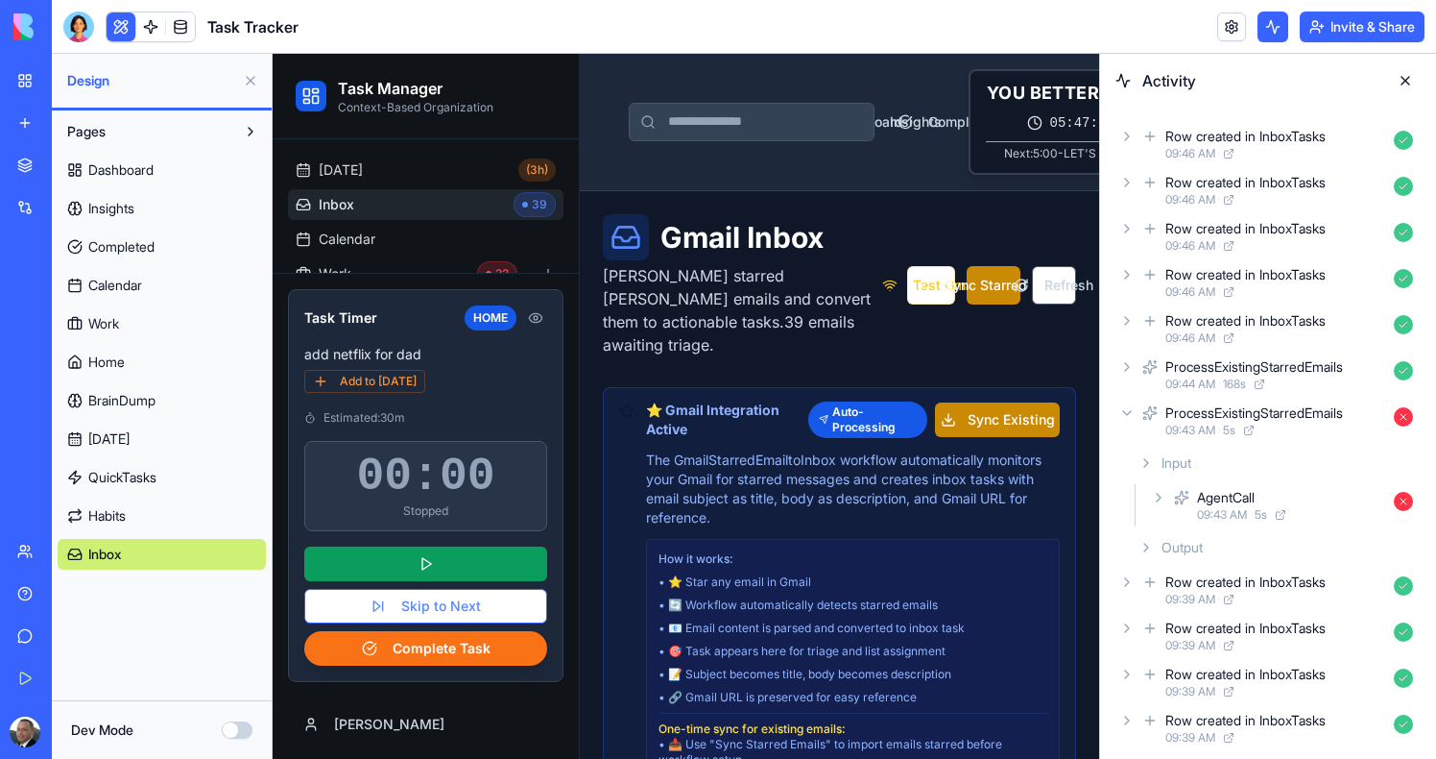
click at [1128, 225] on icon at bounding box center [1127, 228] width 15 height 15
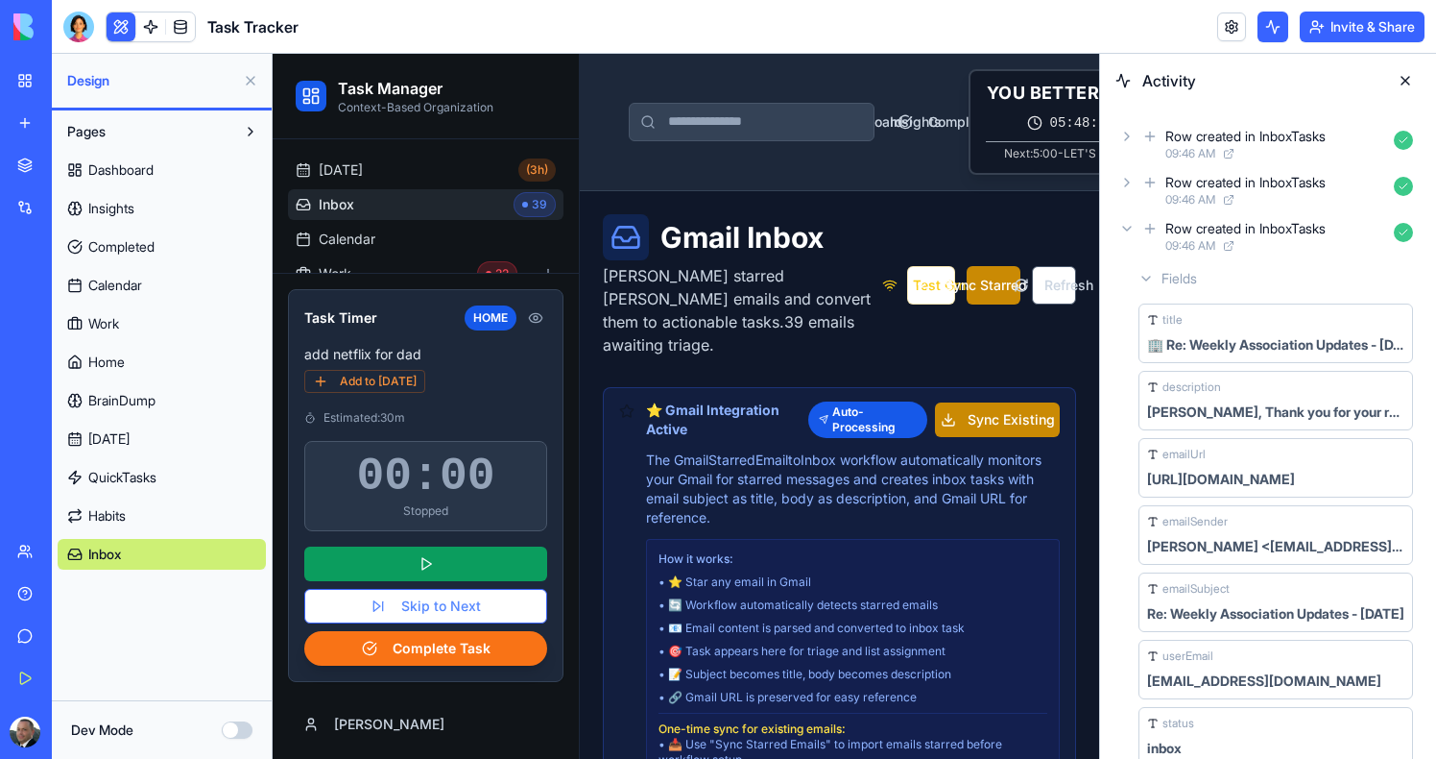
click at [1126, 231] on icon at bounding box center [1127, 228] width 15 height 15
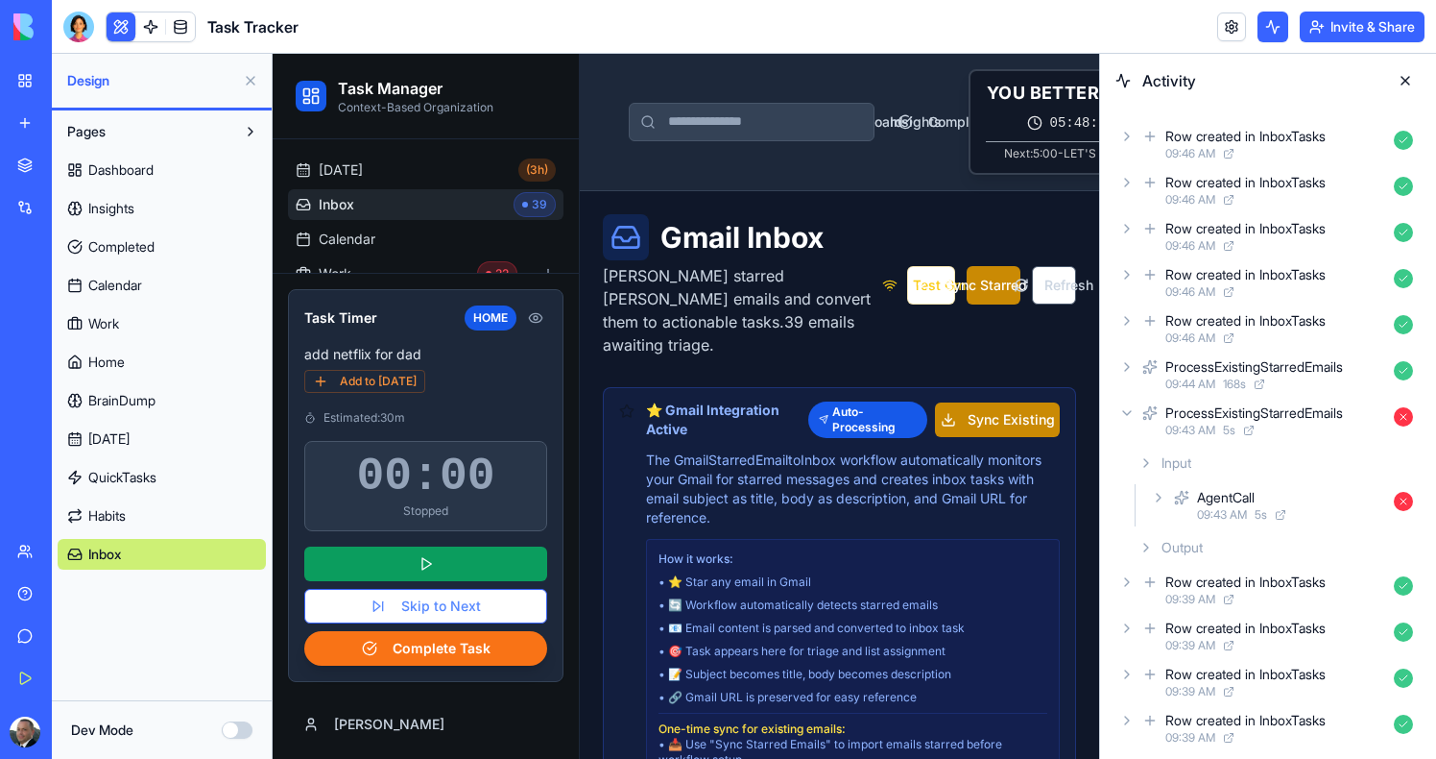
click at [1126, 267] on icon at bounding box center [1127, 274] width 15 height 15
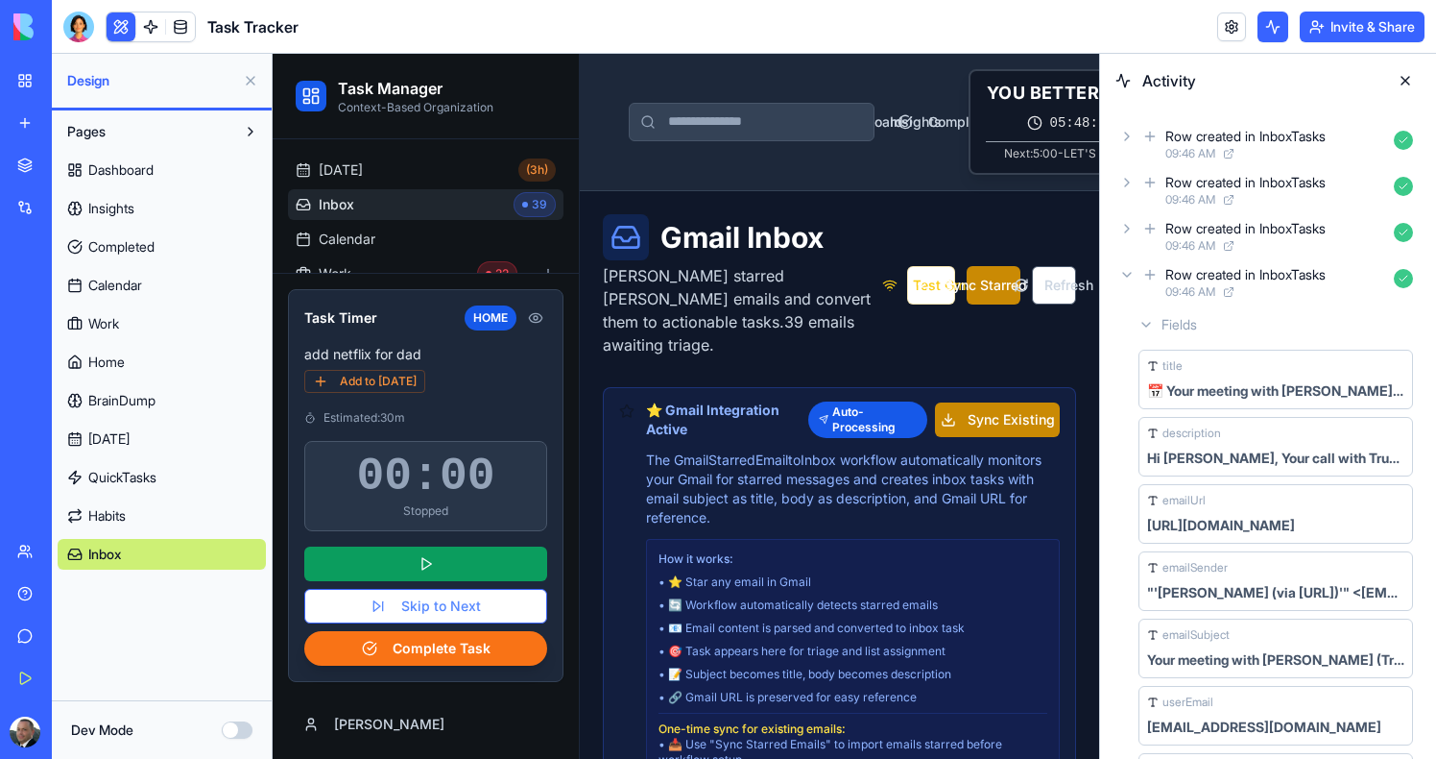
click at [1126, 267] on icon at bounding box center [1127, 274] width 15 height 15
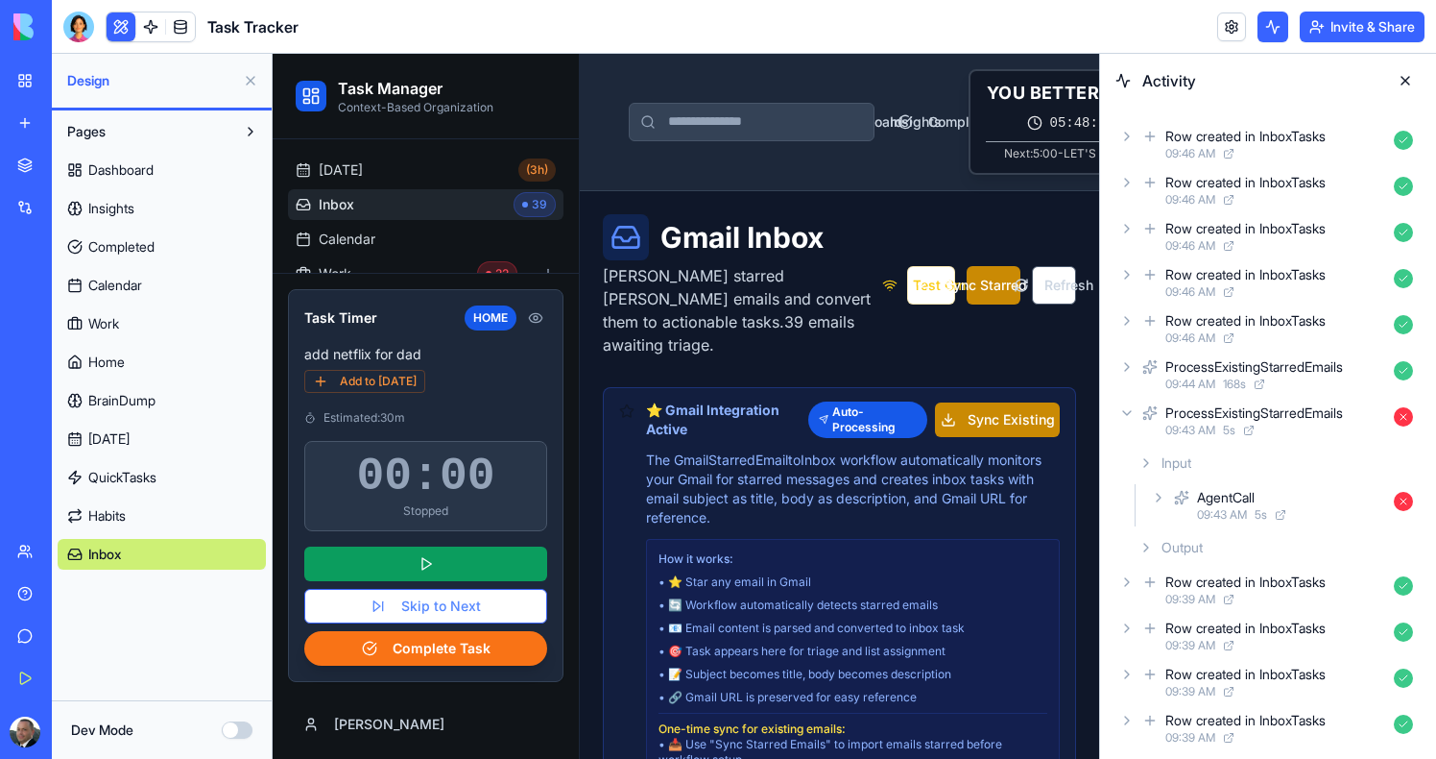
click at [1126, 310] on div "Row created in InboxTasks 09:46 AM" at bounding box center [1268, 328] width 305 height 42
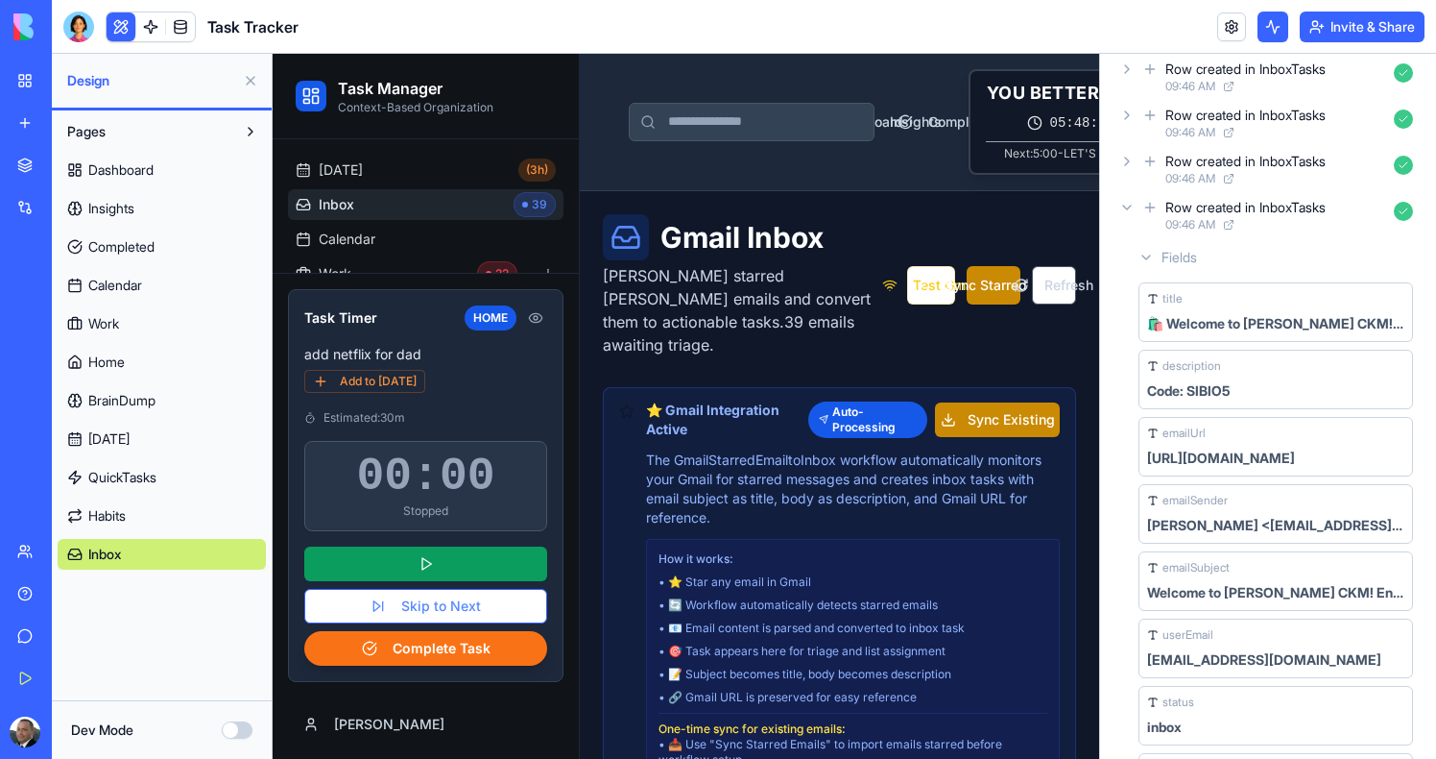
scroll to position [121, 0]
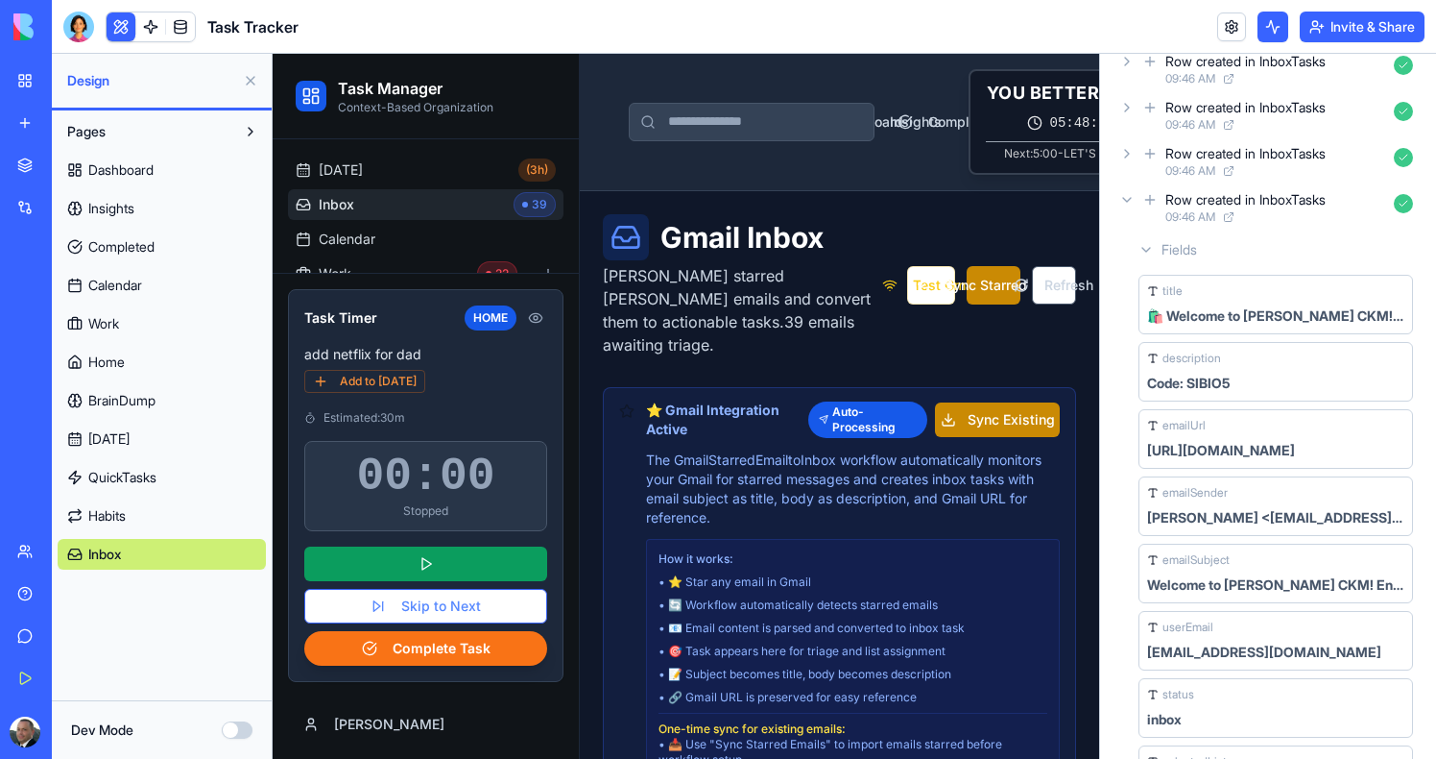
click at [1129, 195] on icon at bounding box center [1127, 199] width 15 height 15
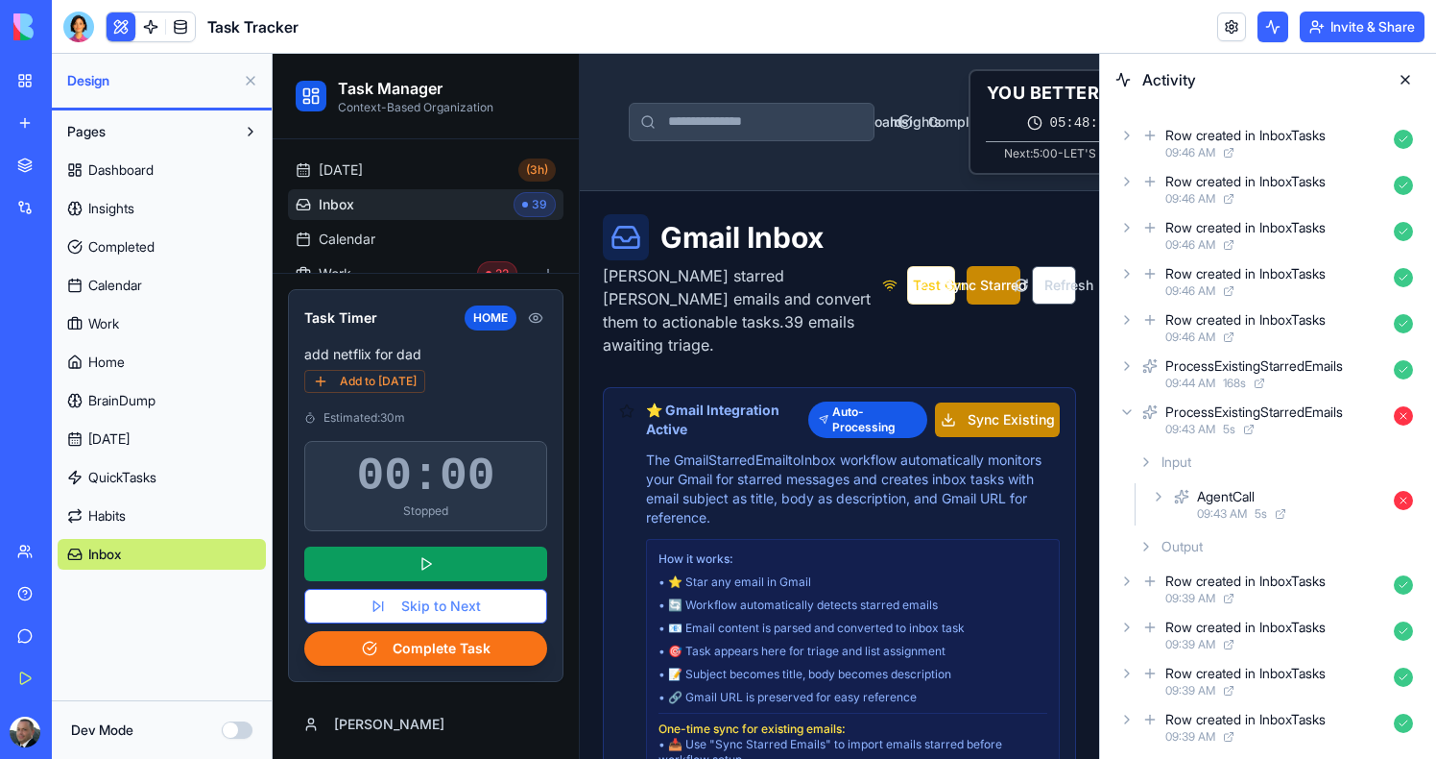
scroll to position [0, 0]
click at [1123, 126] on div "Row created in InboxTasks 09:46 AM" at bounding box center [1268, 144] width 305 height 42
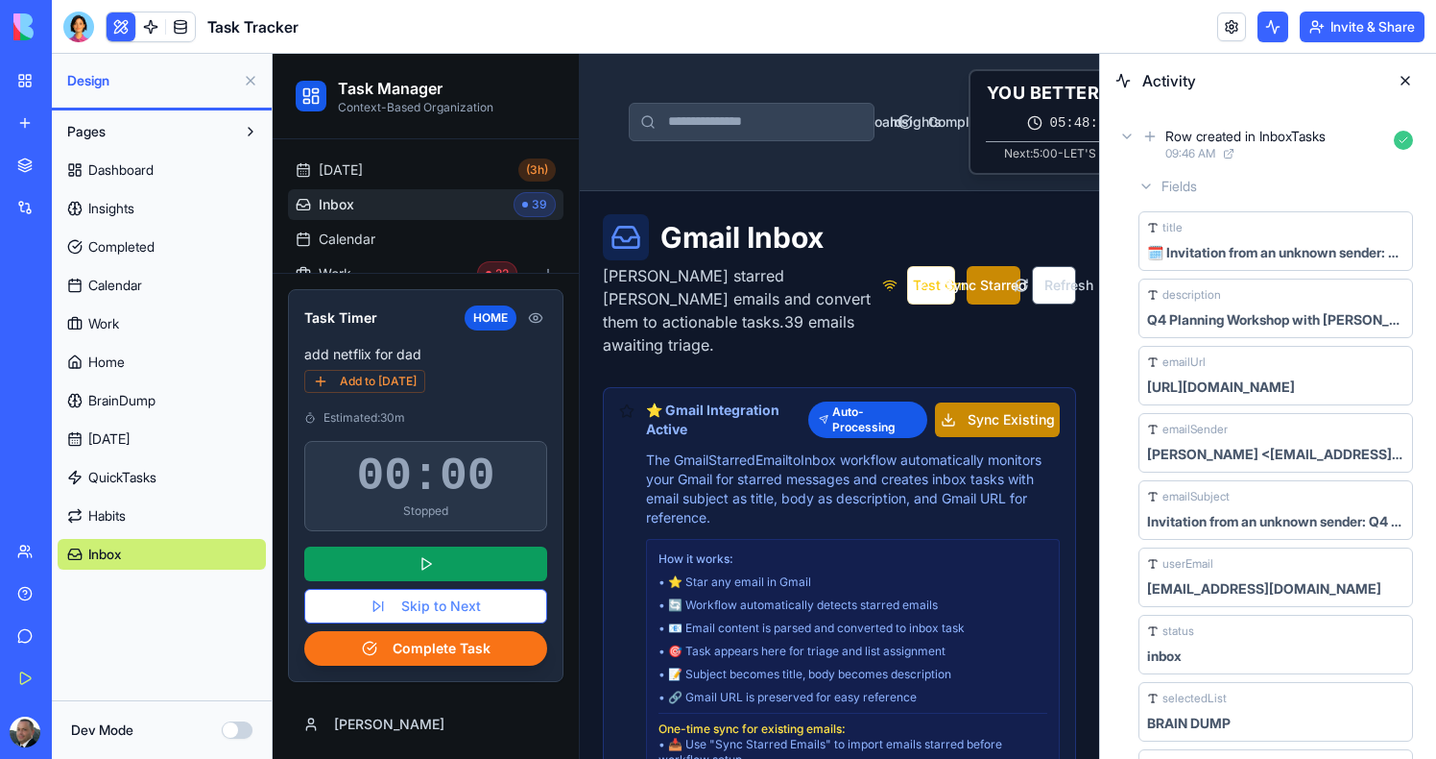
click at [1123, 126] on div "Row created in InboxTasks 09:46 AM" at bounding box center [1268, 144] width 305 height 42
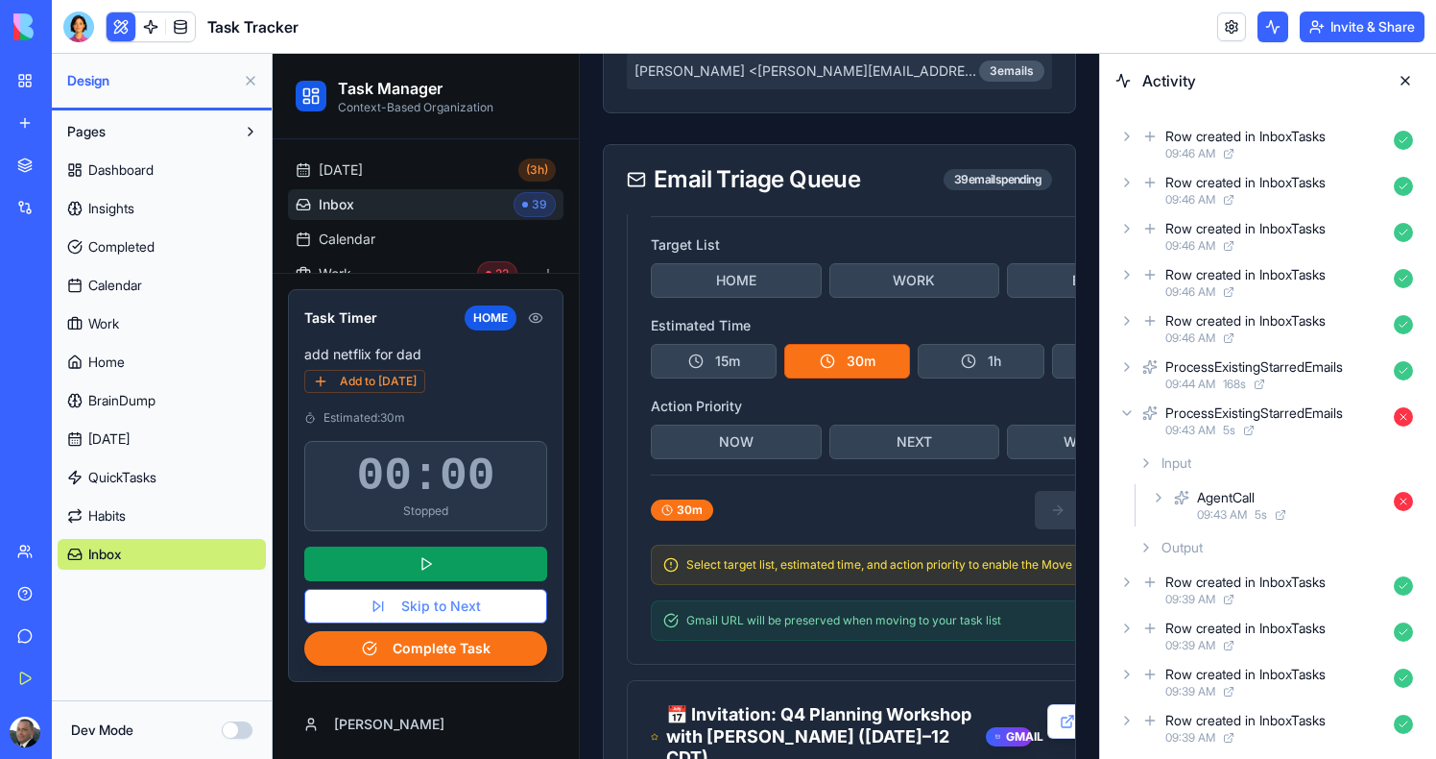
scroll to position [20341, 0]
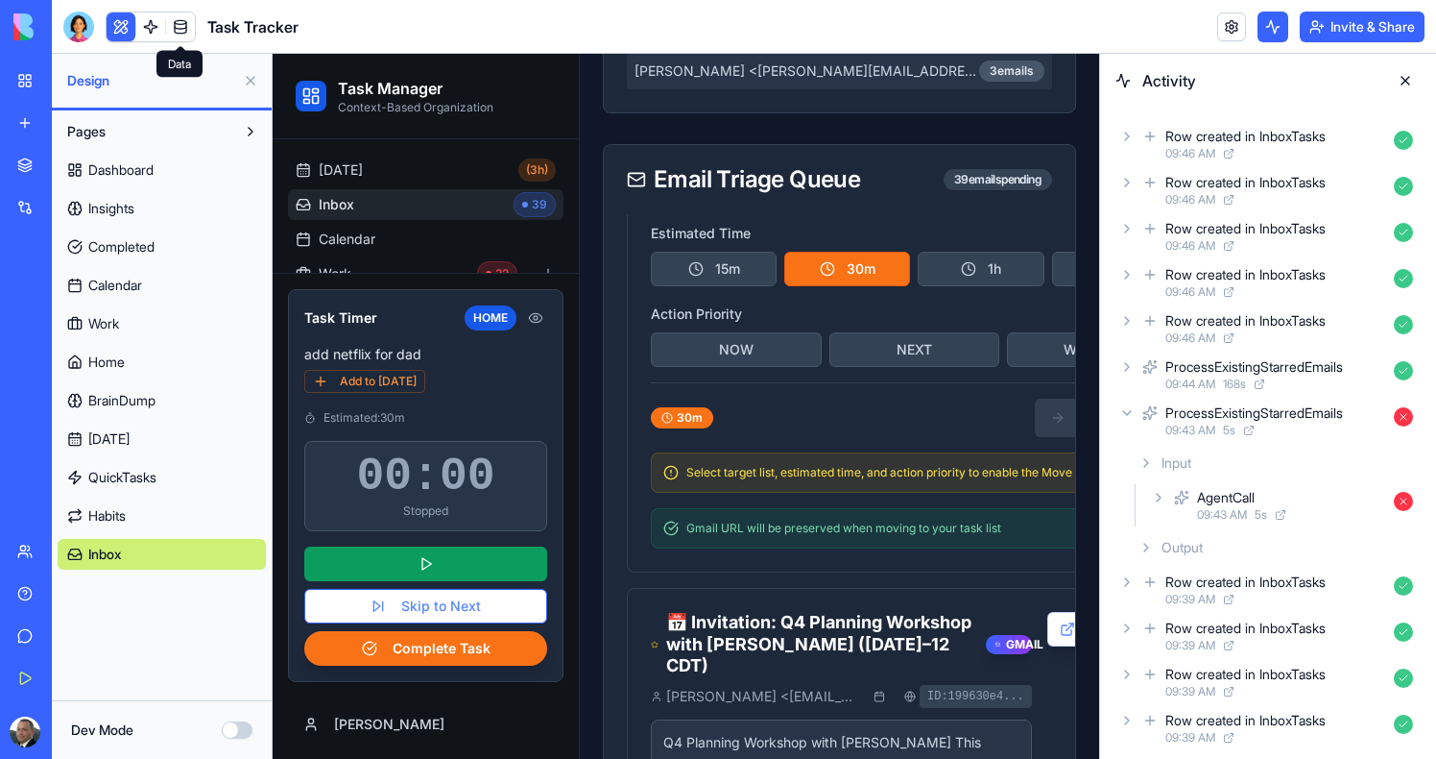
click at [187, 20] on link at bounding box center [180, 26] width 29 height 29
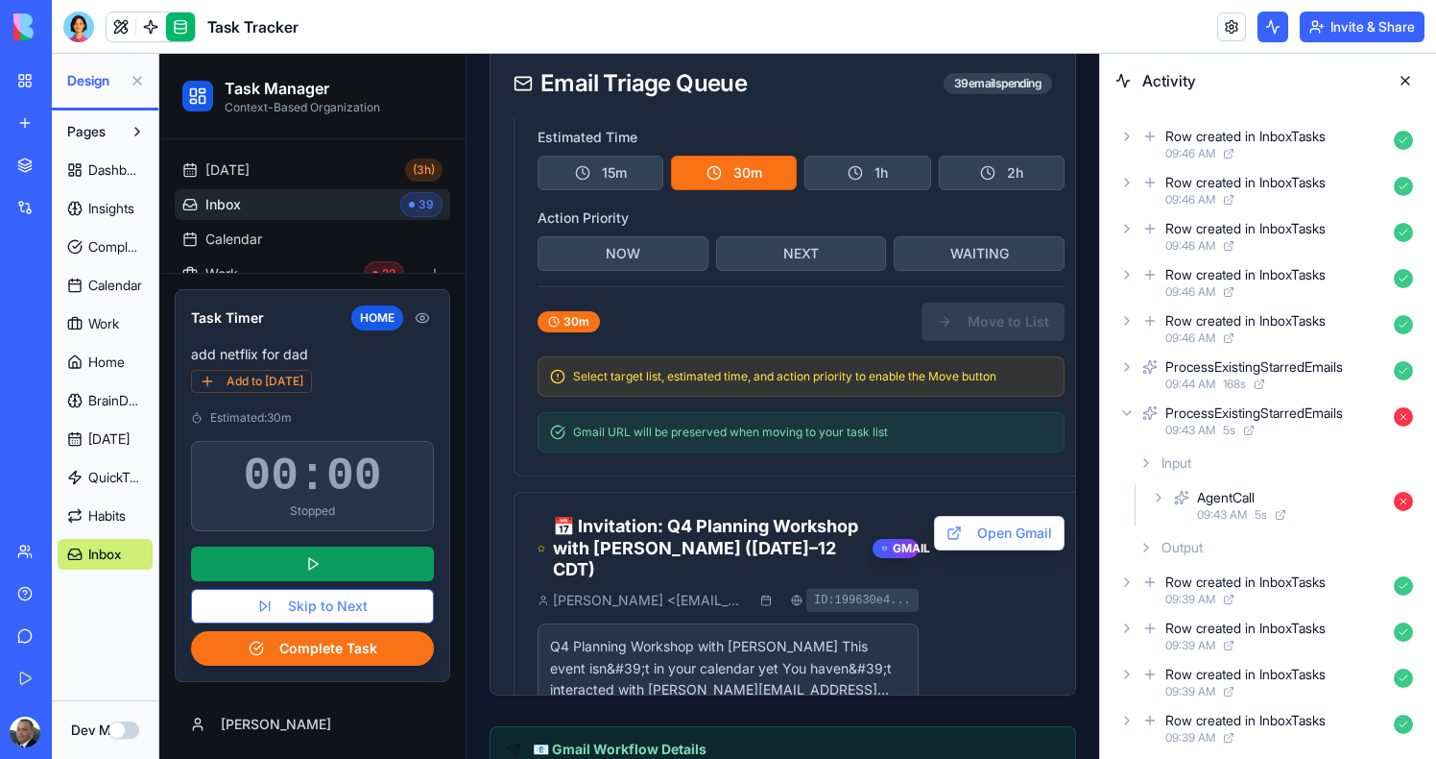
scroll to position [19427, 0]
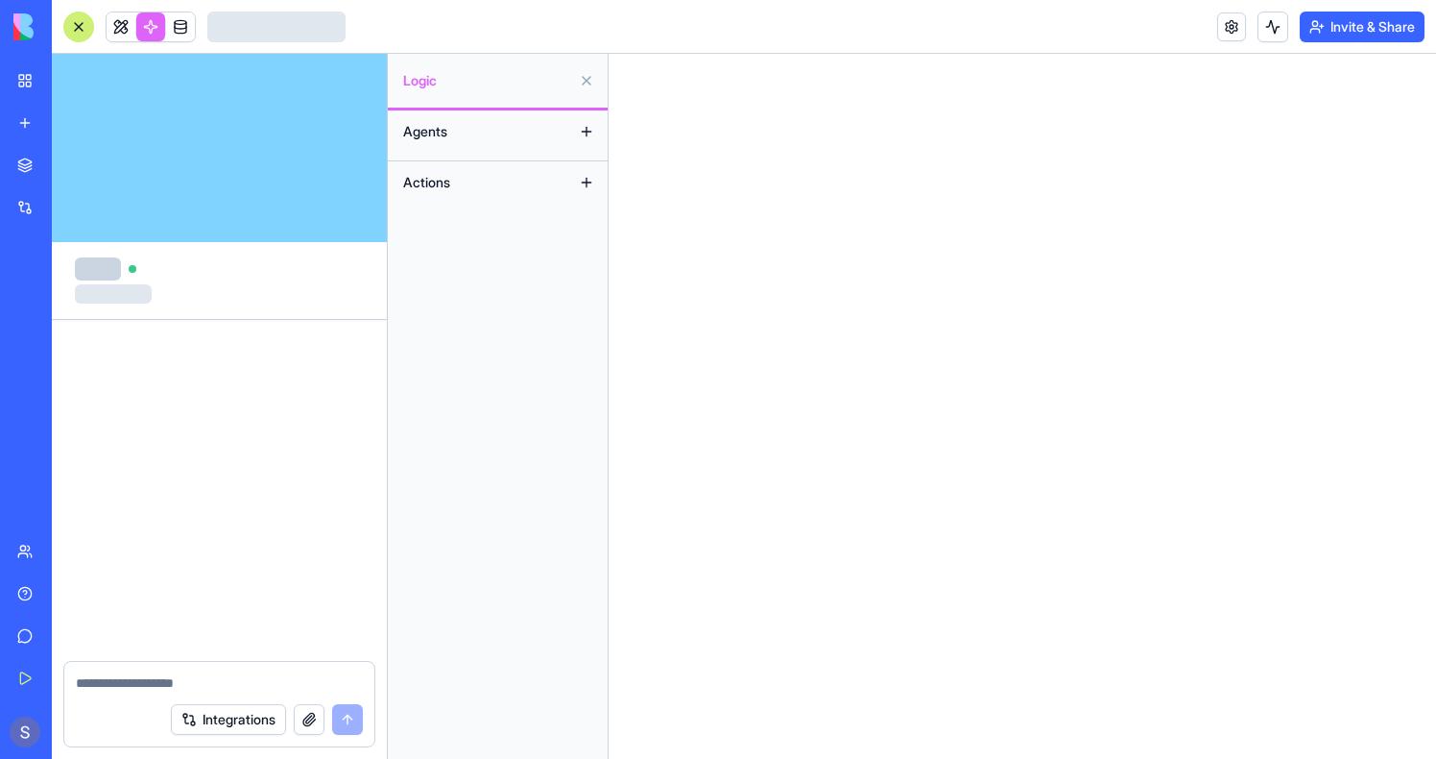
click at [110, 686] on textarea at bounding box center [219, 682] width 287 height 19
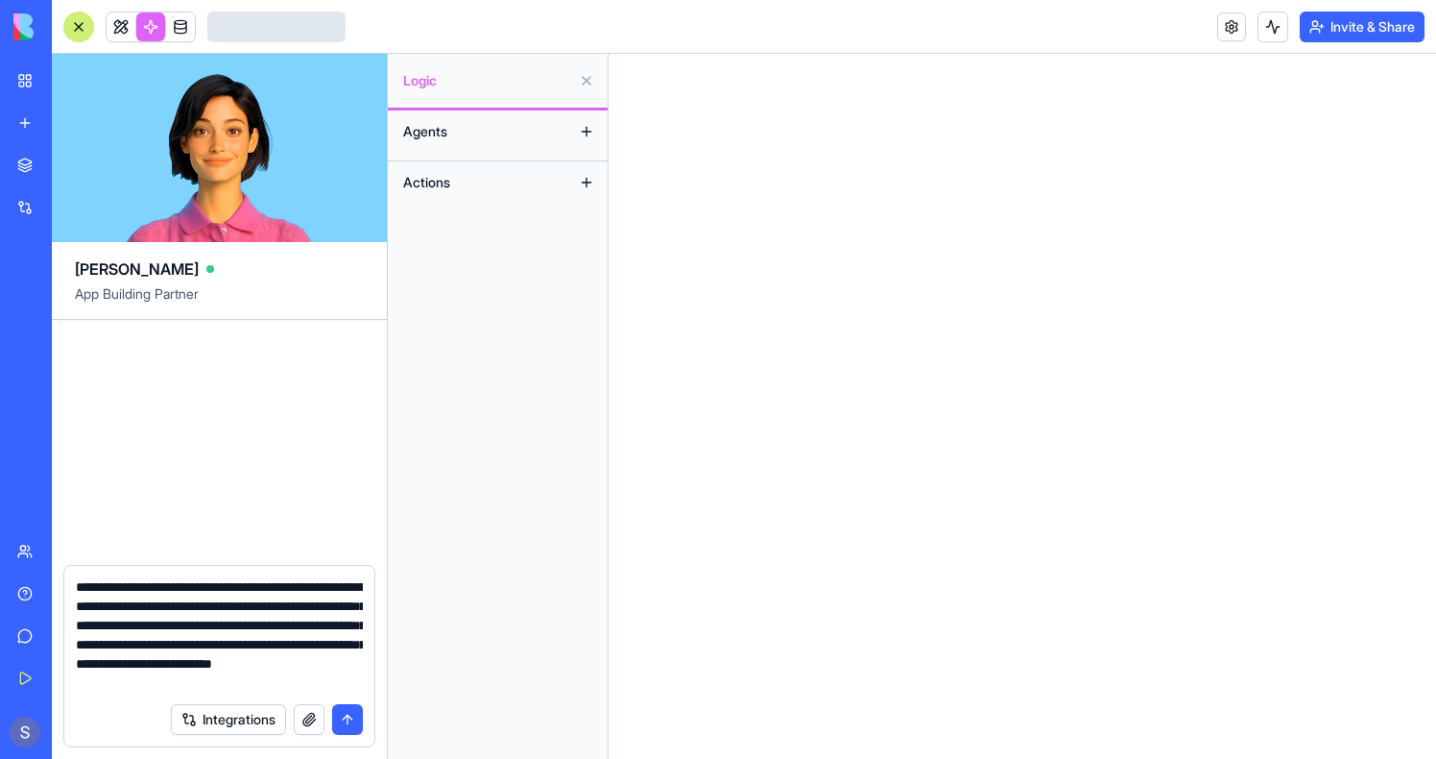
type textarea "**********"
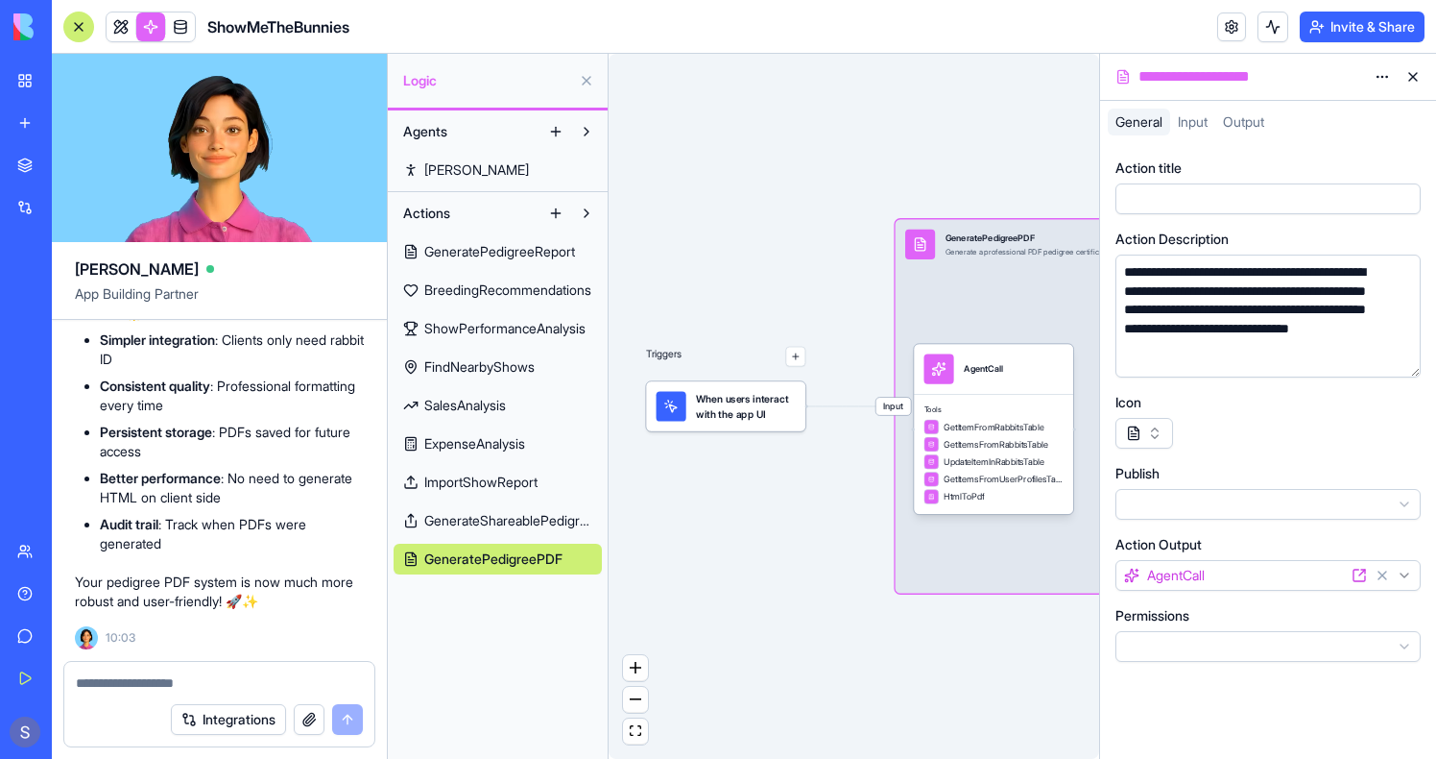
scroll to position [163024, 0]
click at [112, 25] on link at bounding box center [121, 26] width 29 height 29
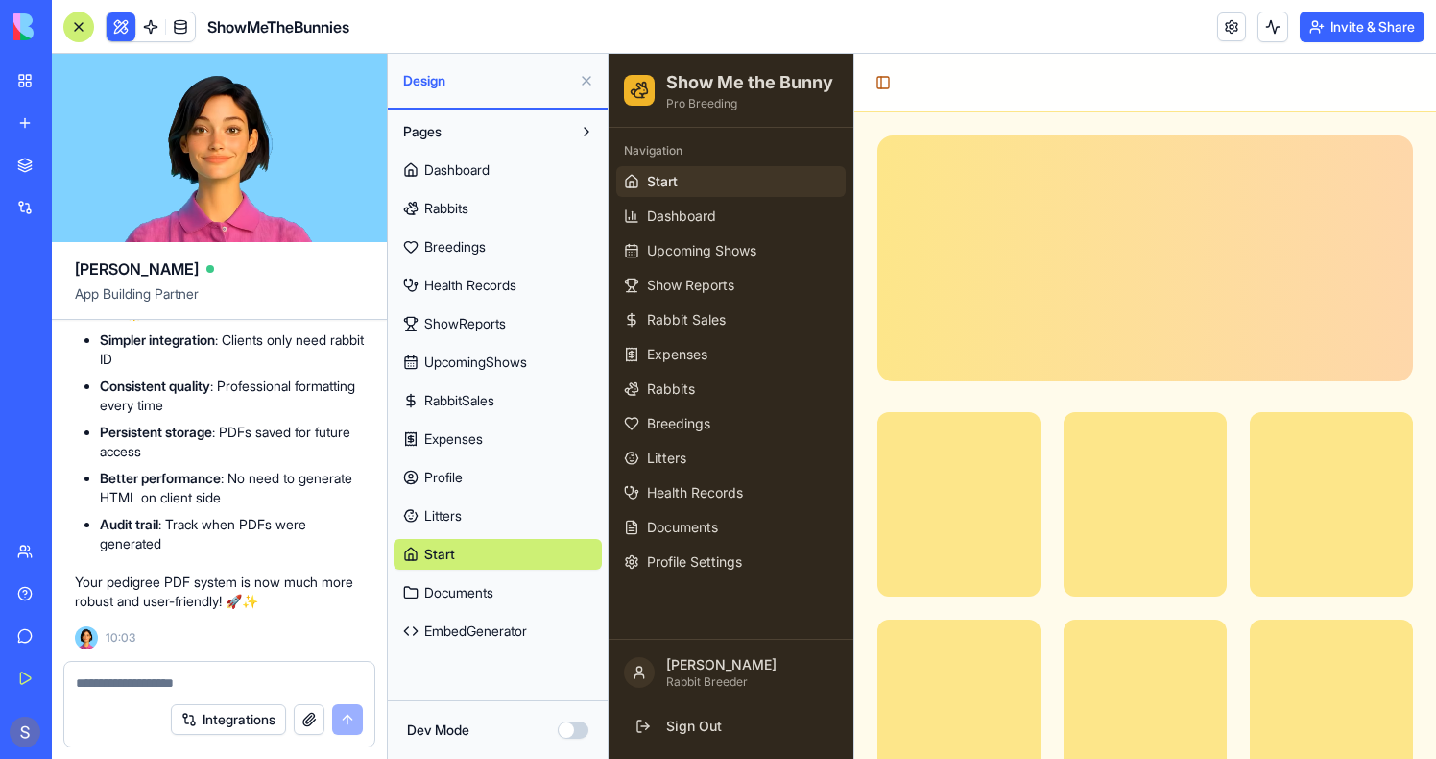
click at [446, 212] on span "Rabbits" at bounding box center [446, 208] width 44 height 19
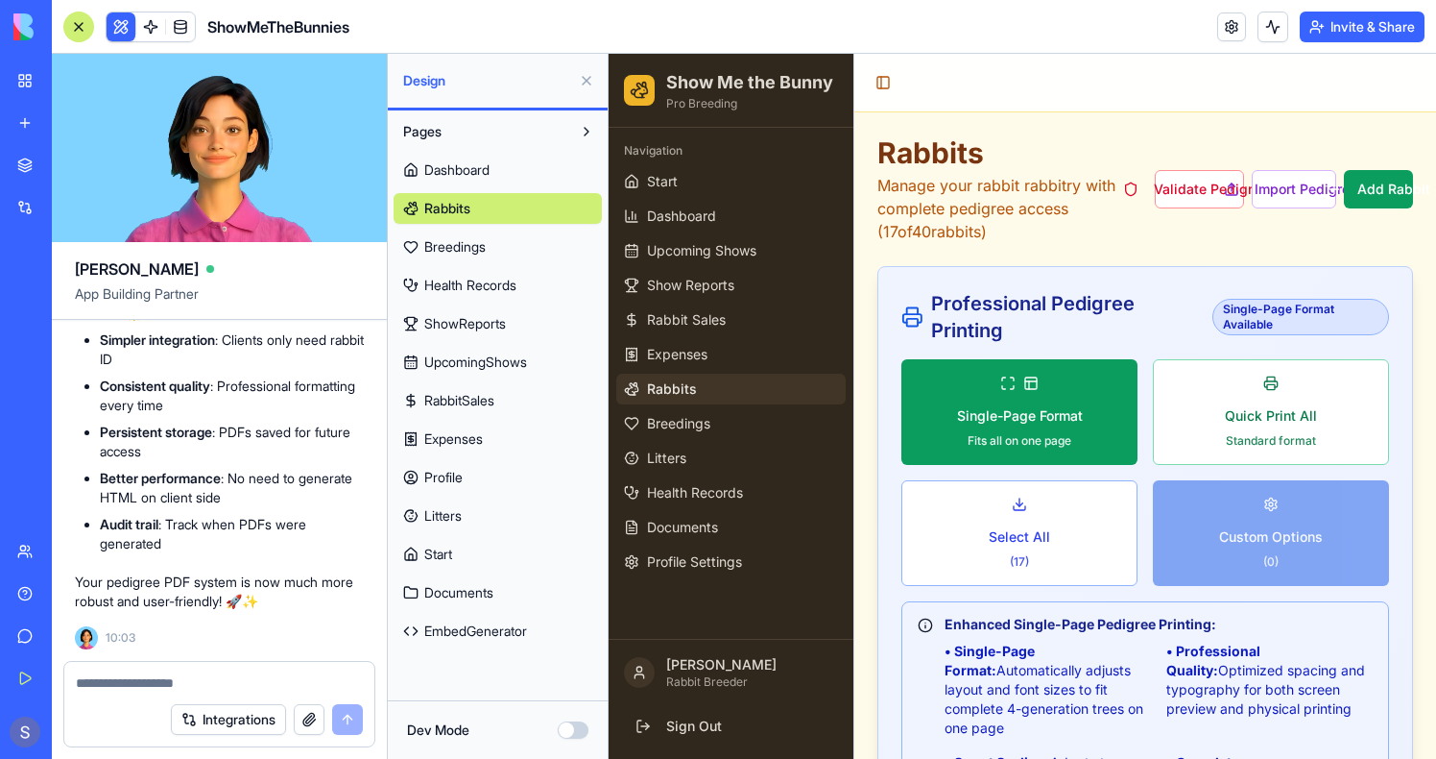
click at [117, 27] on button at bounding box center [121, 26] width 29 height 29
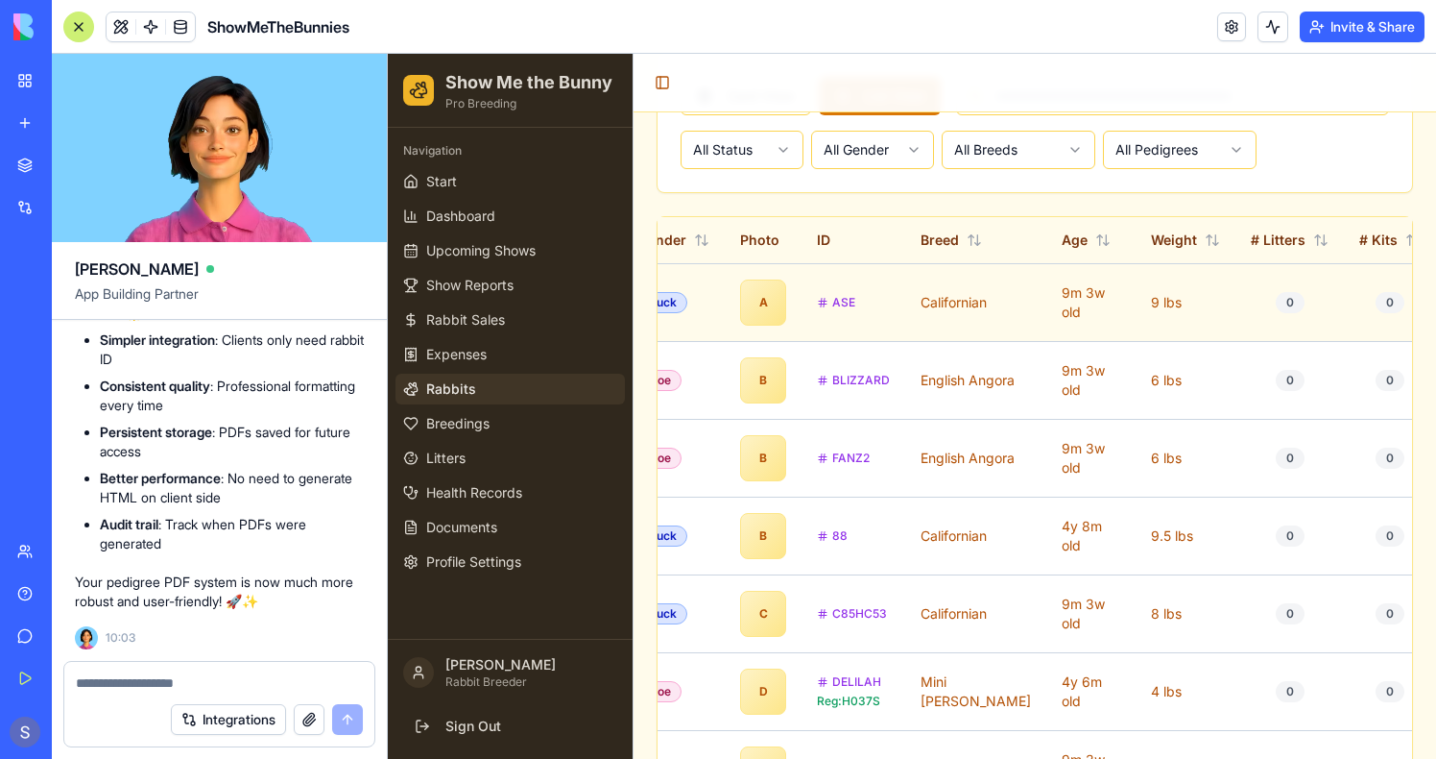
scroll to position [0, 669]
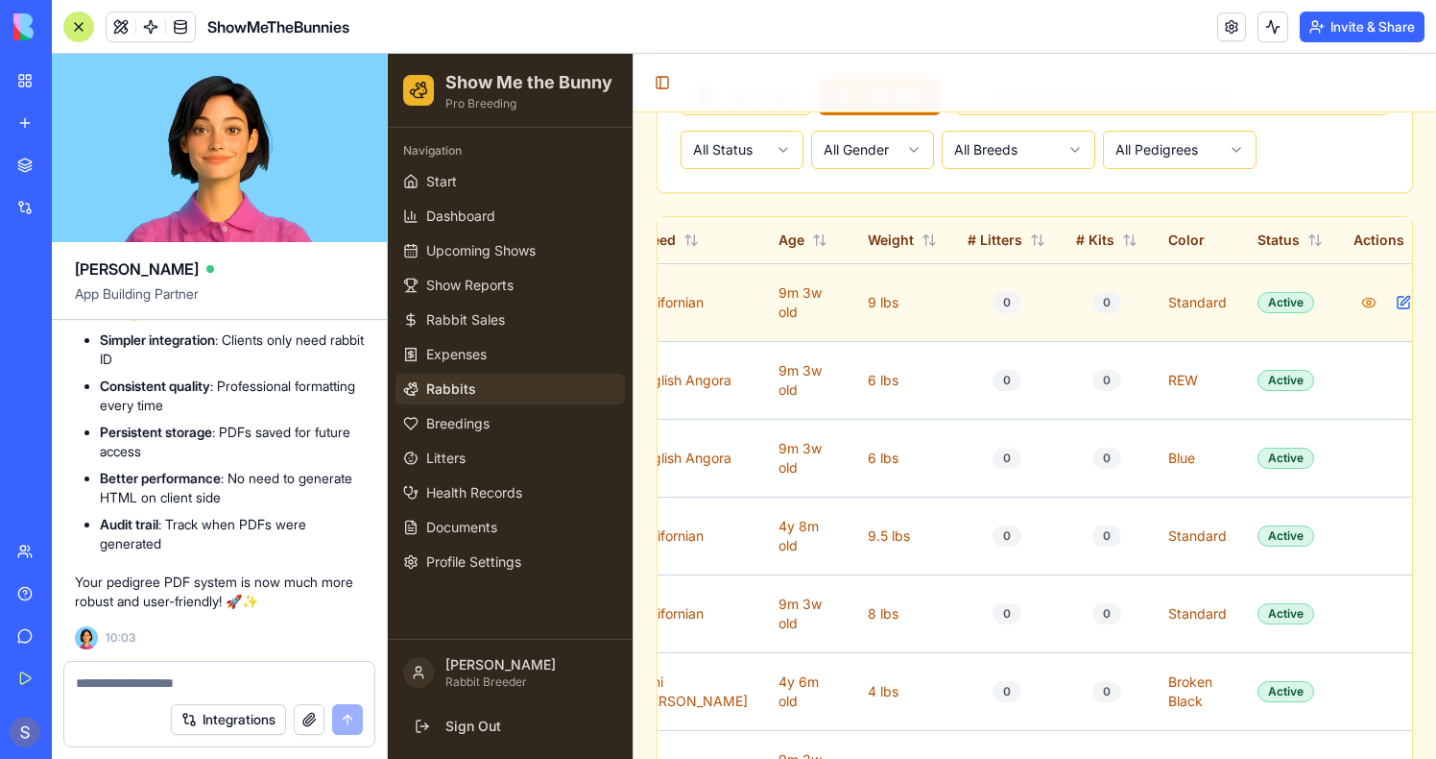
click at [1423, 300] on button at bounding box center [1438, 302] width 31 height 31
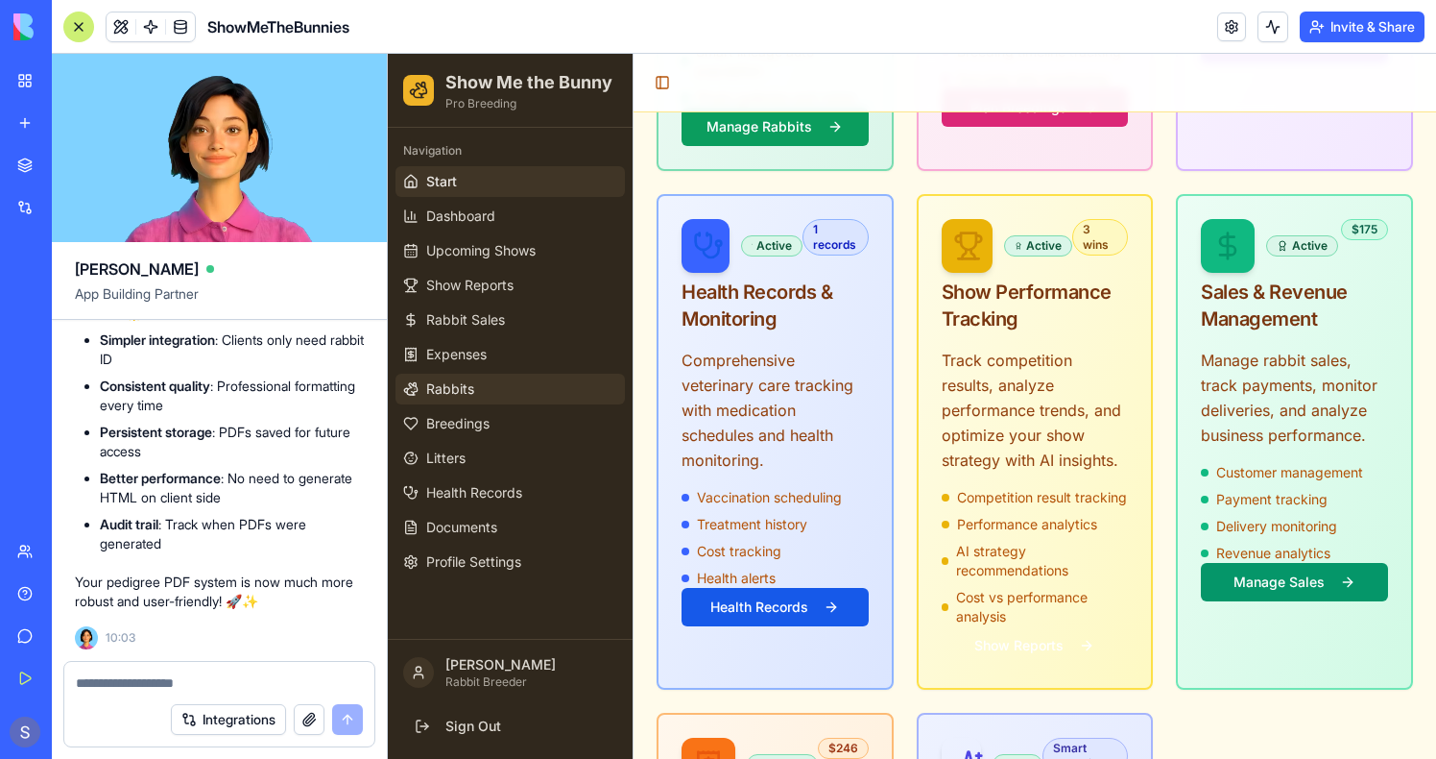
click at [451, 381] on span "Rabbits" at bounding box center [450, 388] width 48 height 19
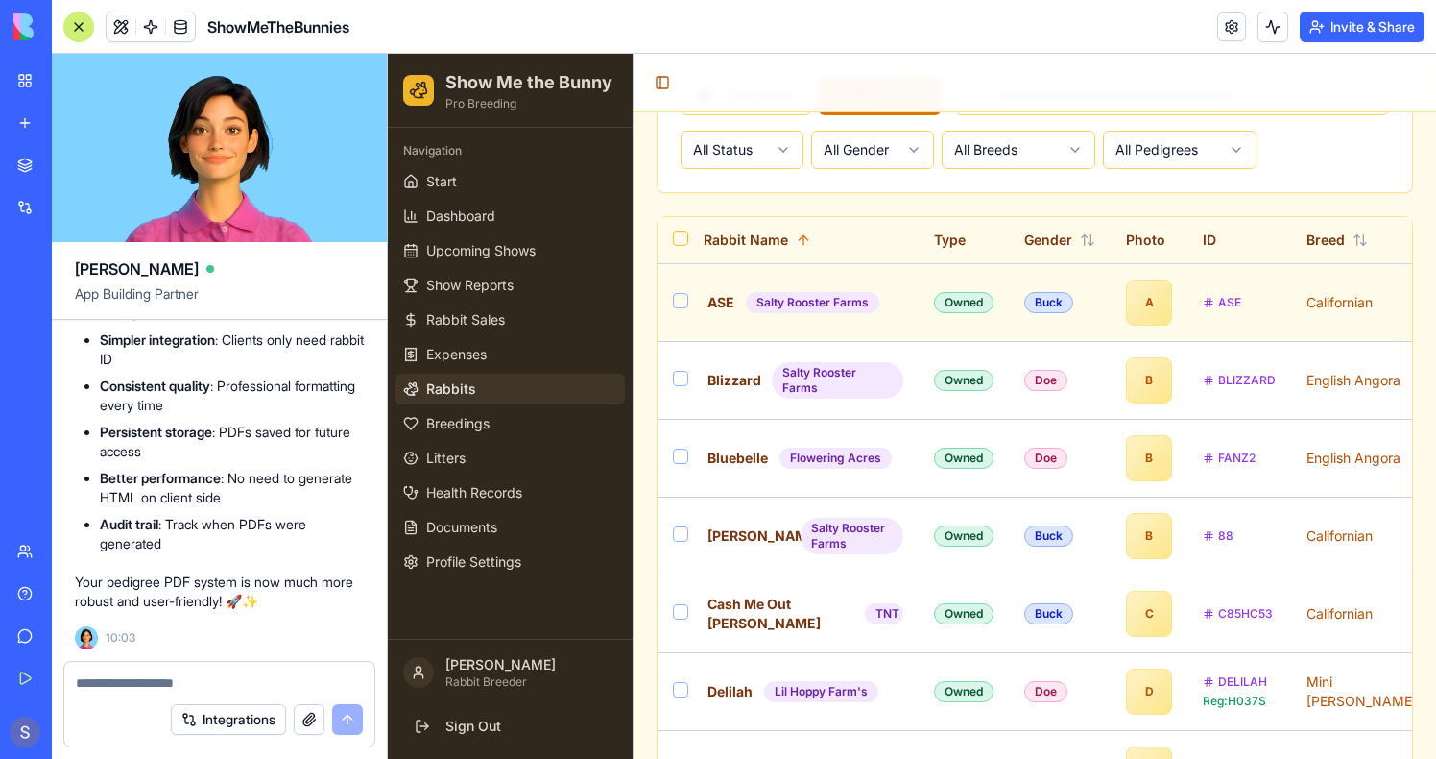
click at [740, 314] on div "ASE Salty Rooster Farms" at bounding box center [804, 302] width 200 height 23
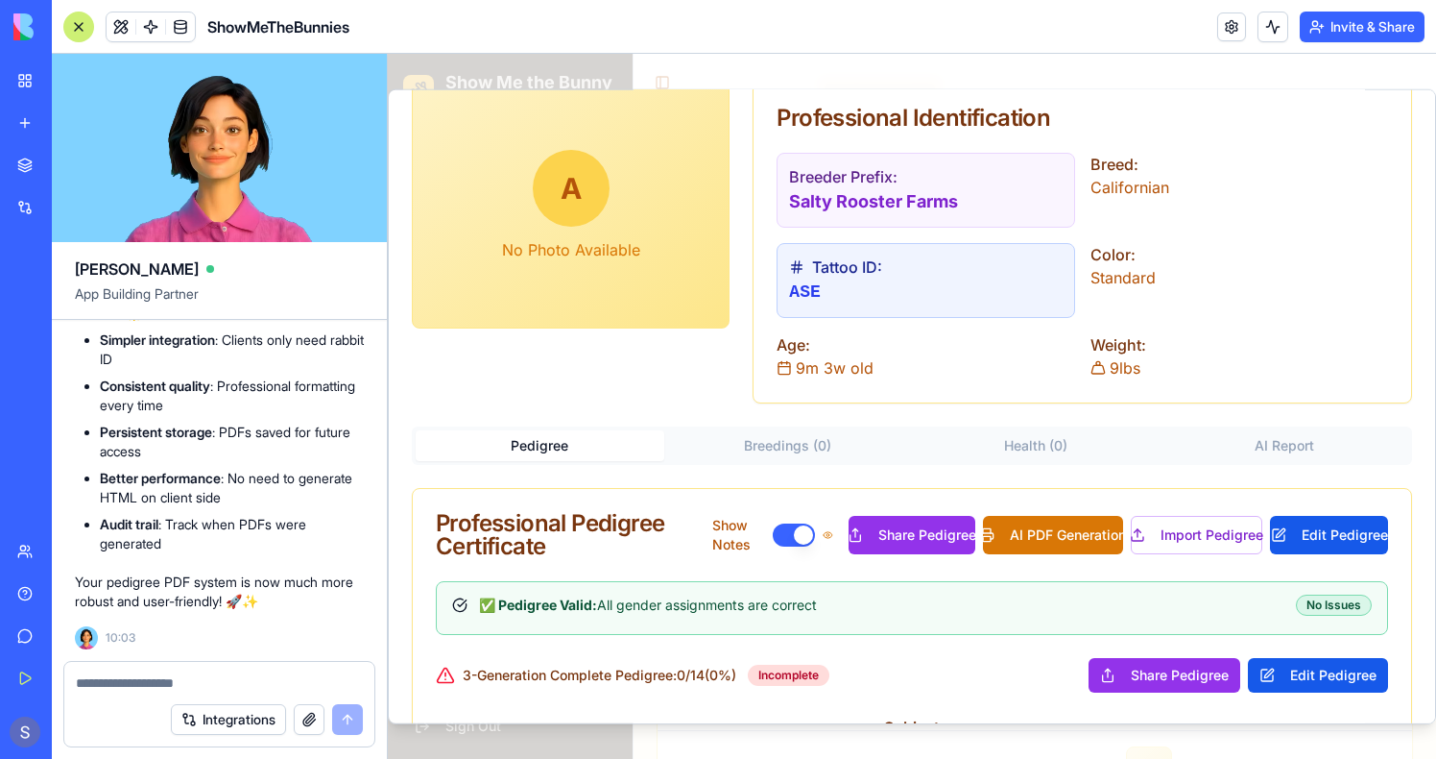
scroll to position [83, 0]
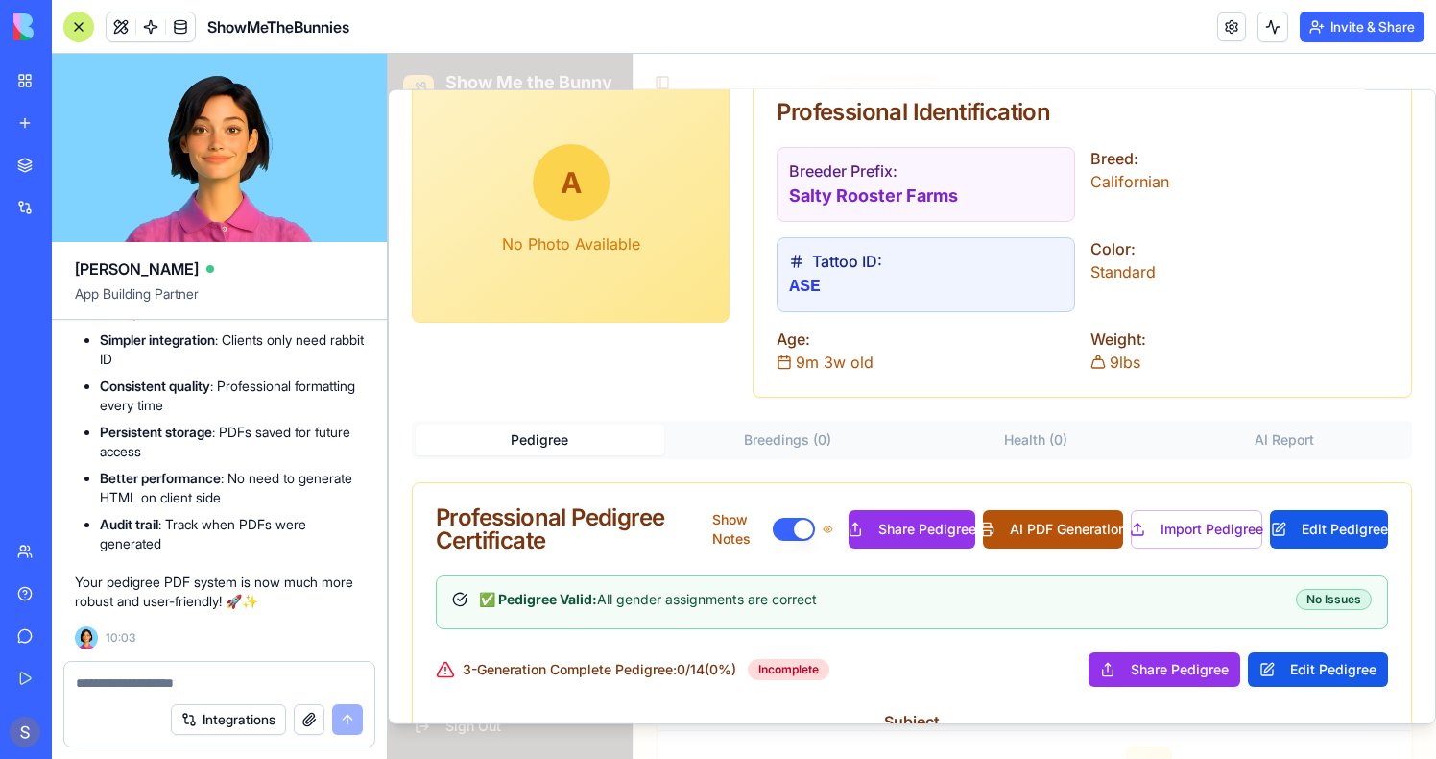
click at [1026, 539] on button "AI PDF Generation" at bounding box center [1053, 529] width 140 height 38
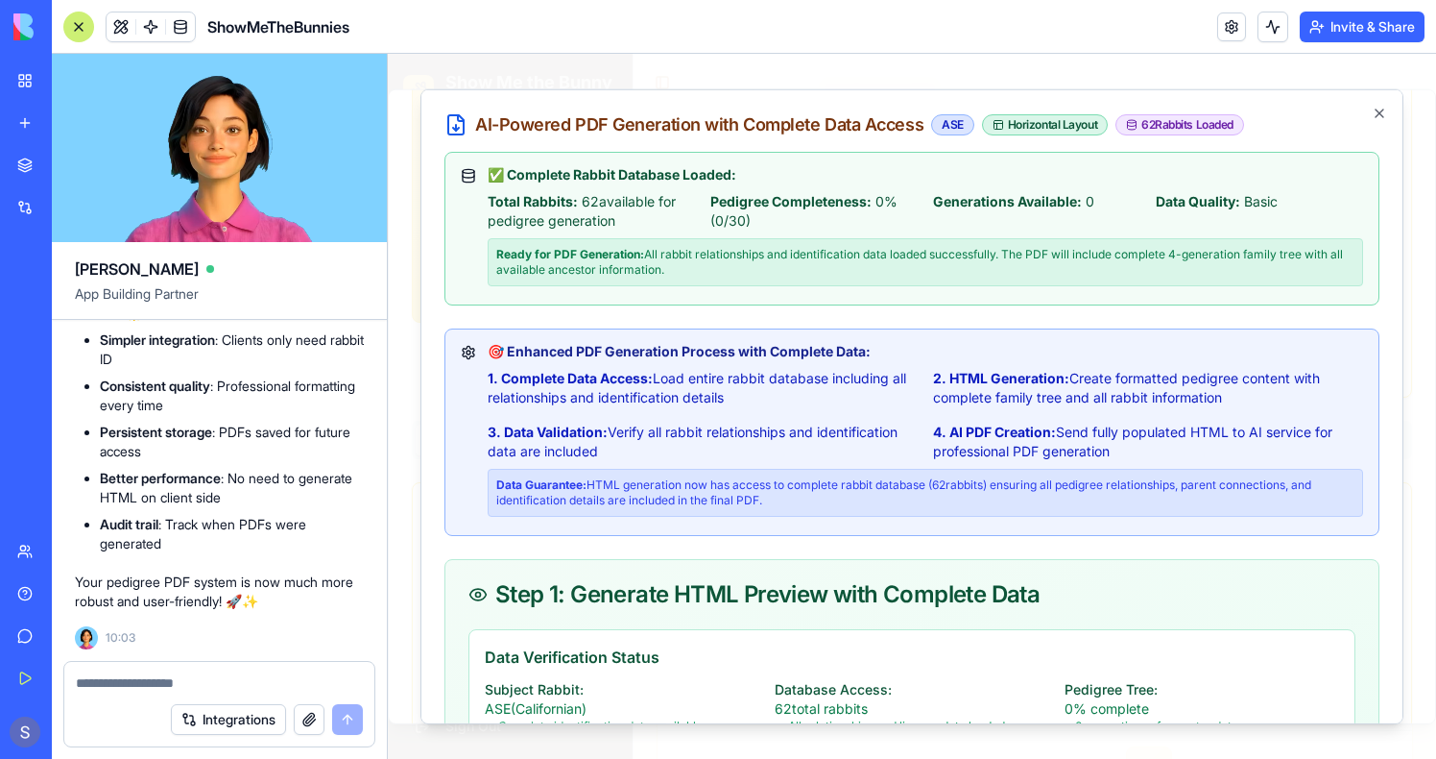
scroll to position [586, 0]
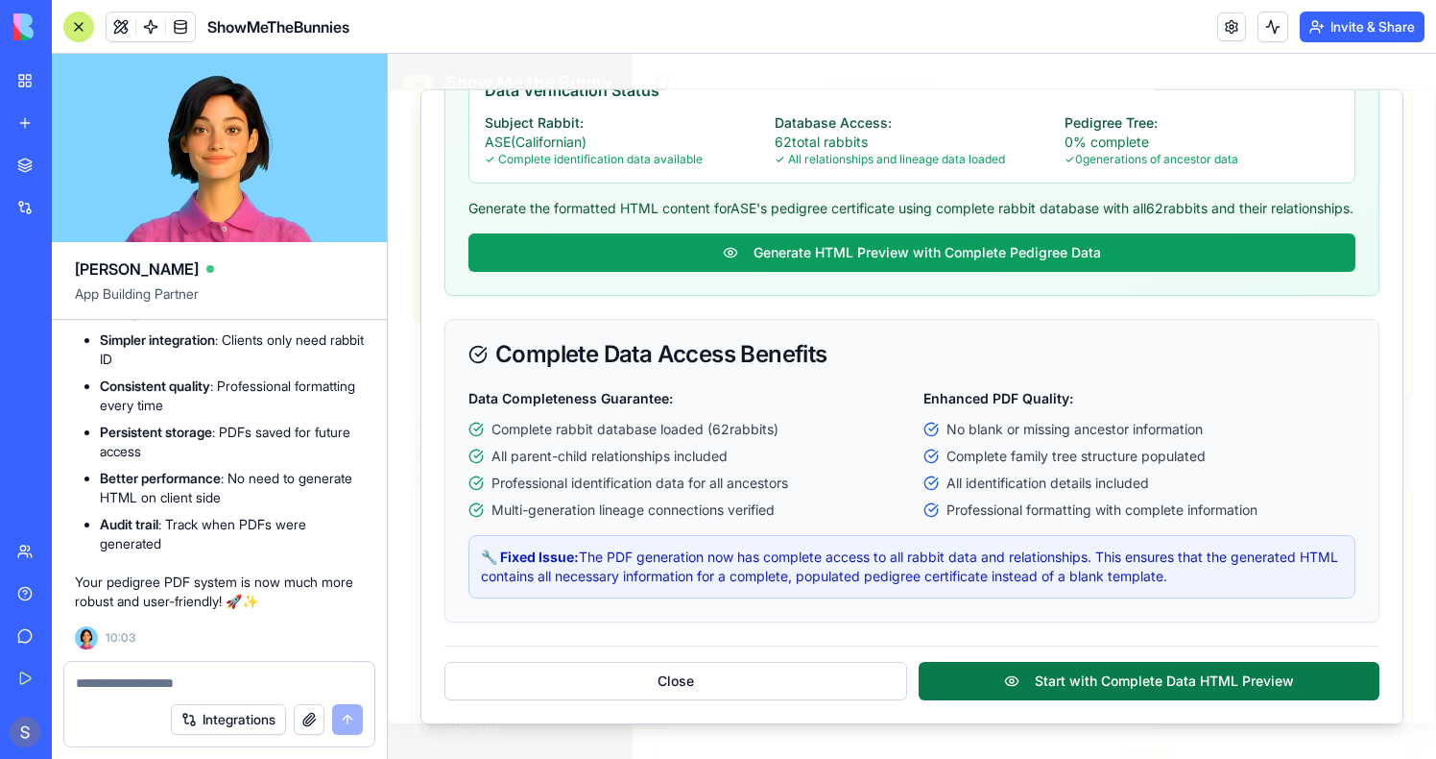
click at [1066, 665] on button "Start with Complete Data HTML Preview" at bounding box center [1149, 681] width 461 height 38
select select "**"
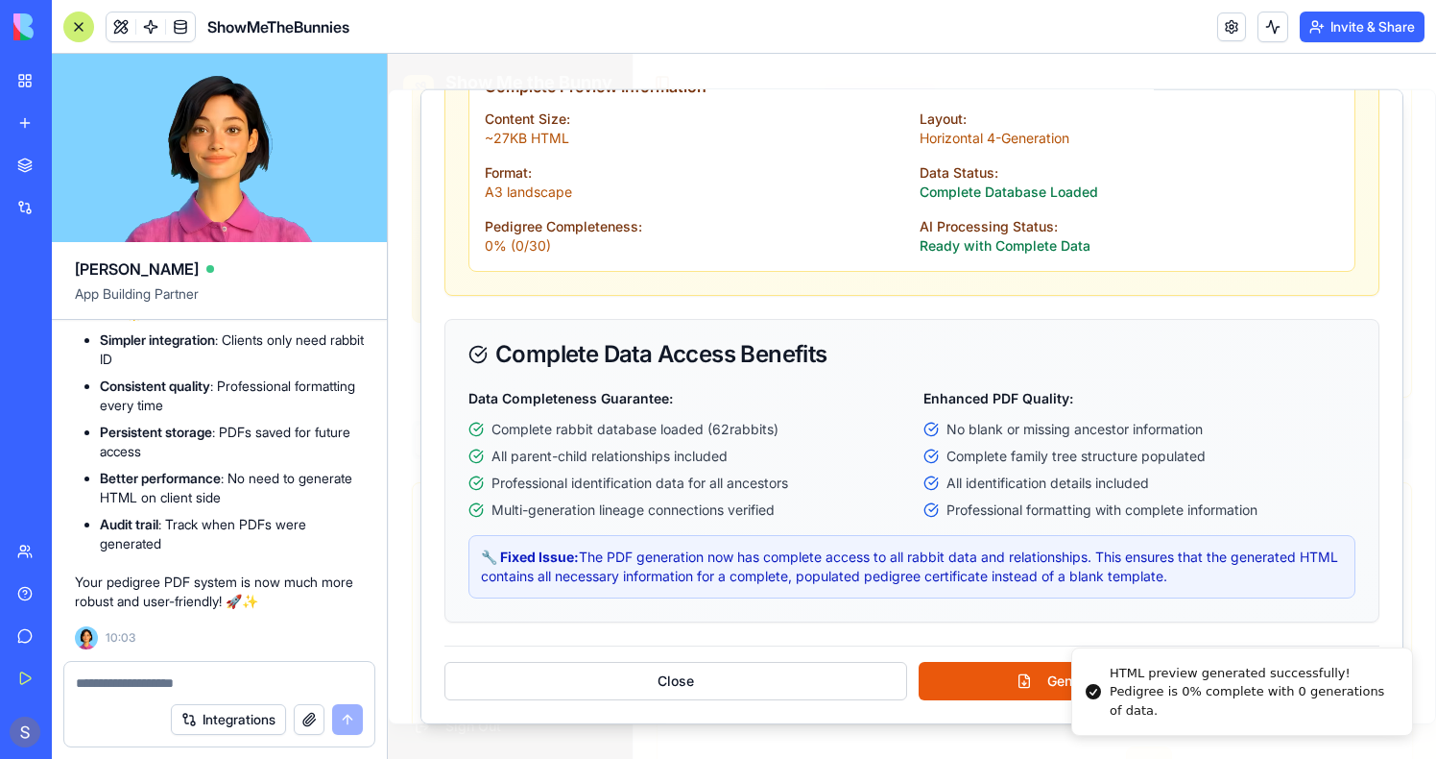
scroll to position [1598, 0]
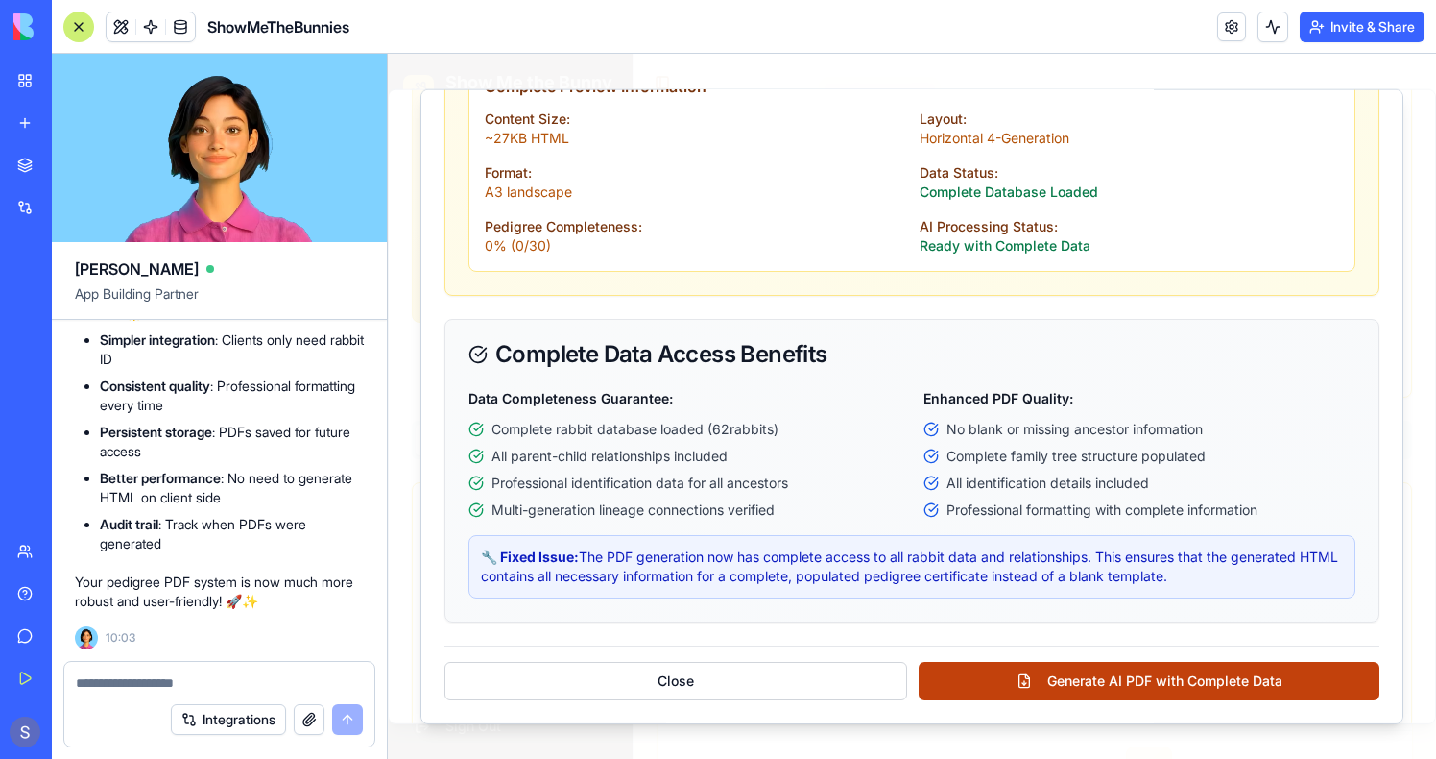
click at [1011, 674] on button "Generate AI PDF with Complete Data" at bounding box center [1149, 681] width 461 height 38
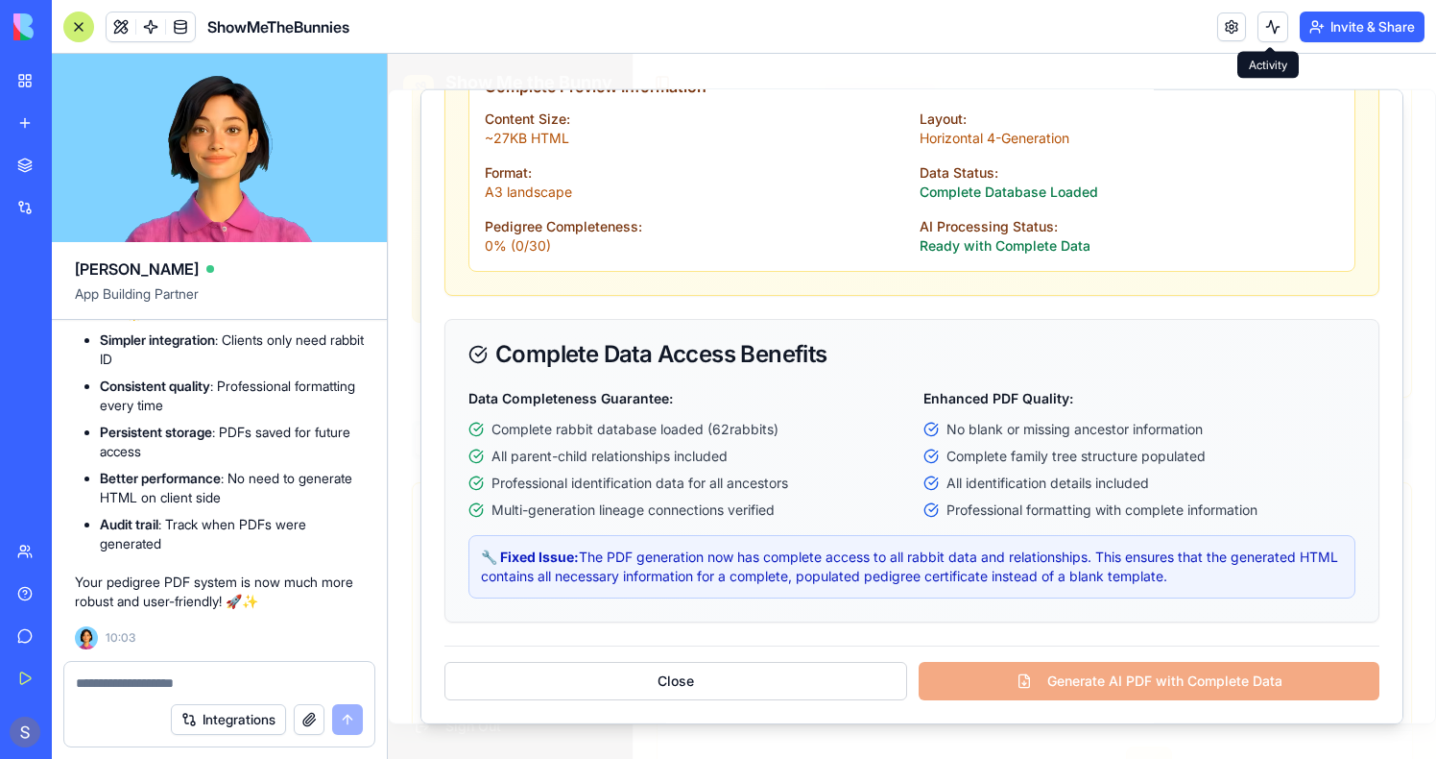
click at [1269, 21] on button at bounding box center [1273, 27] width 31 height 31
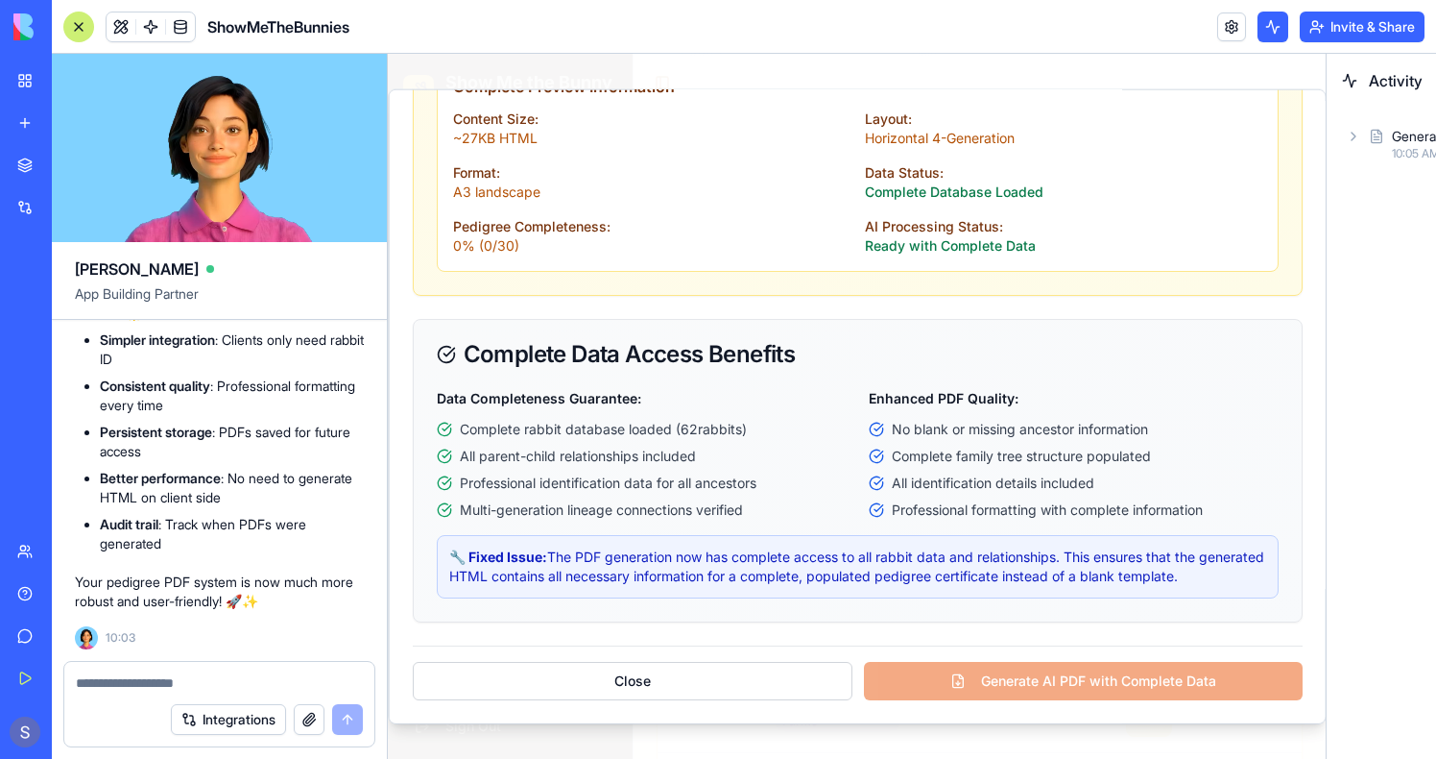
scroll to position [1410, 0]
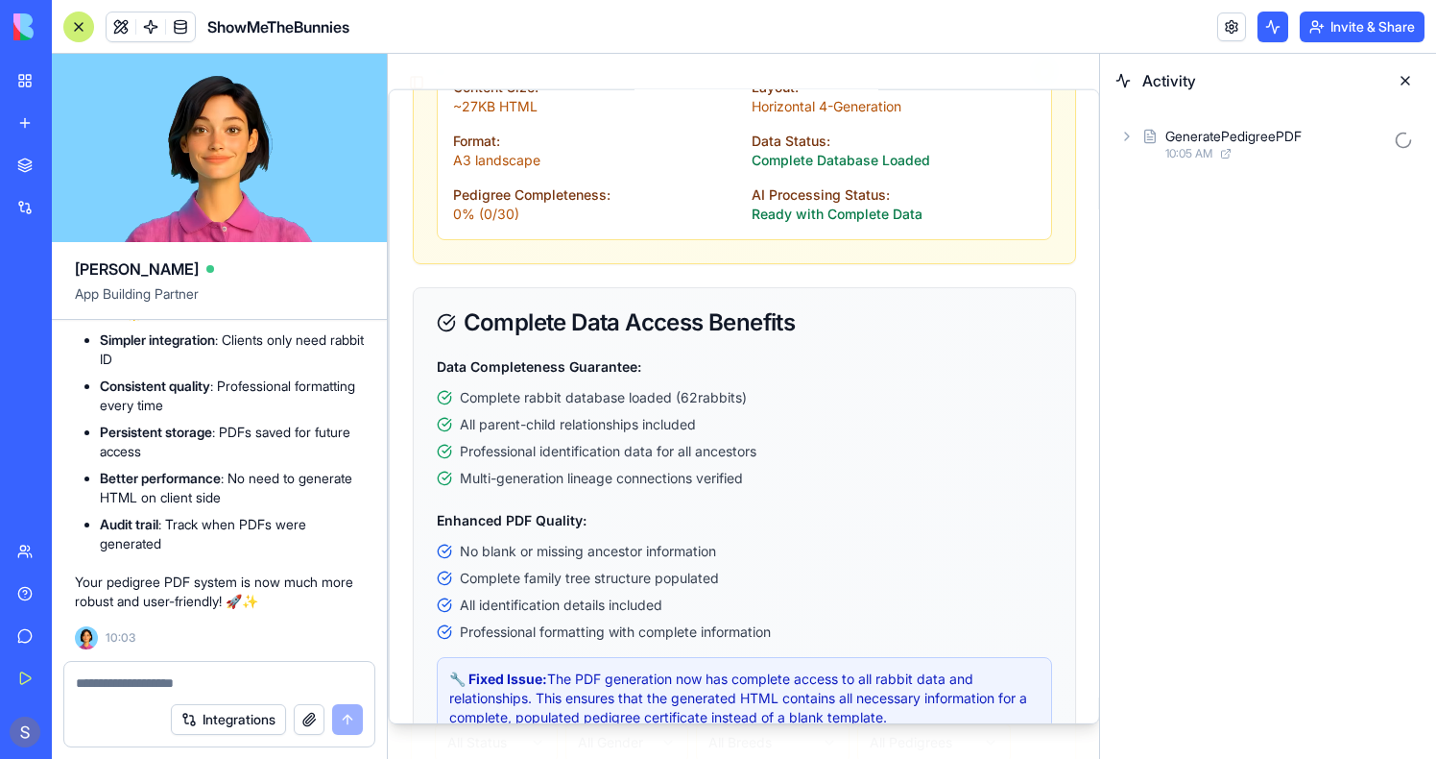
click at [1257, 159] on div "10:05 AM" at bounding box center [1276, 153] width 221 height 15
click at [1255, 184] on div "AgentCall" at bounding box center [1226, 186] width 58 height 19
click at [1251, 220] on div "Input" at bounding box center [1292, 236] width 258 height 35
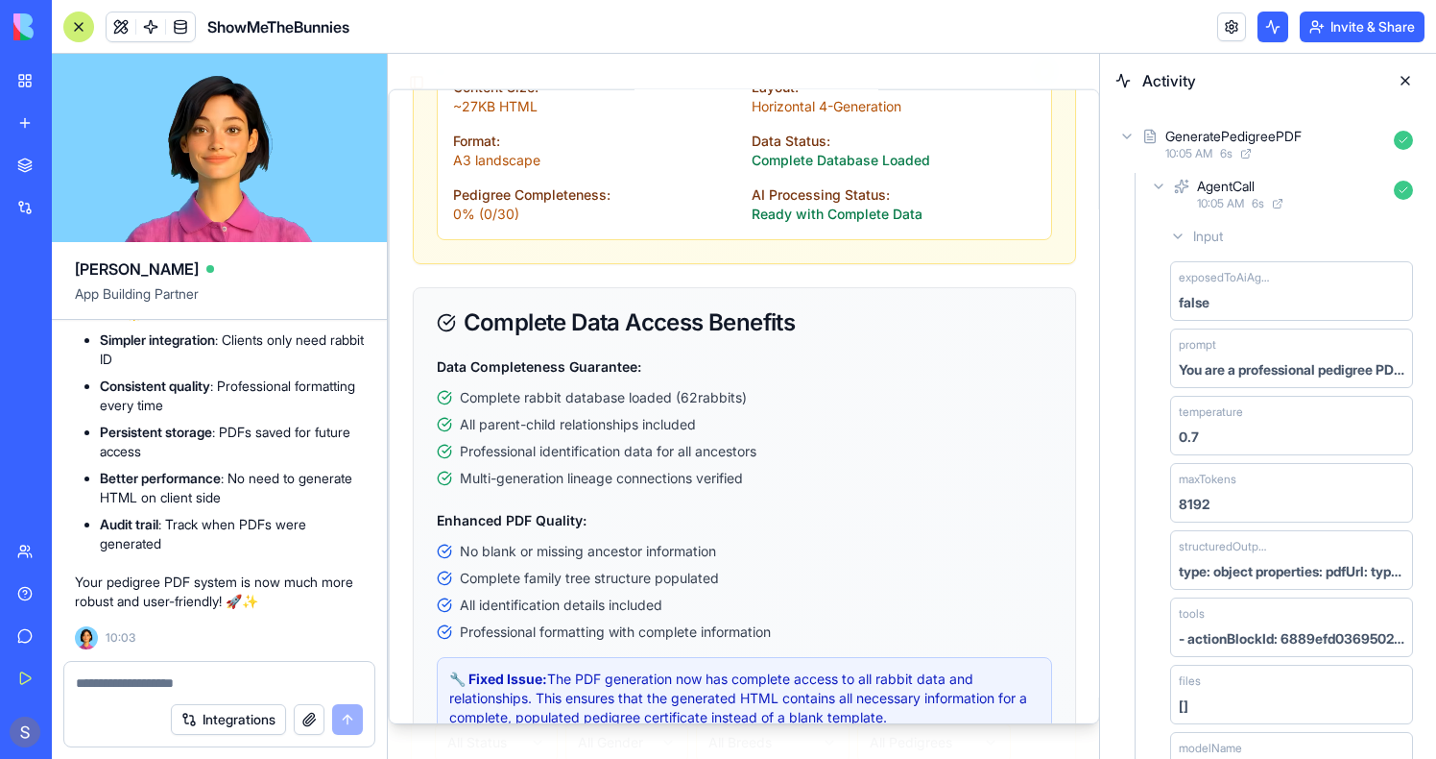
scroll to position [2578, 0]
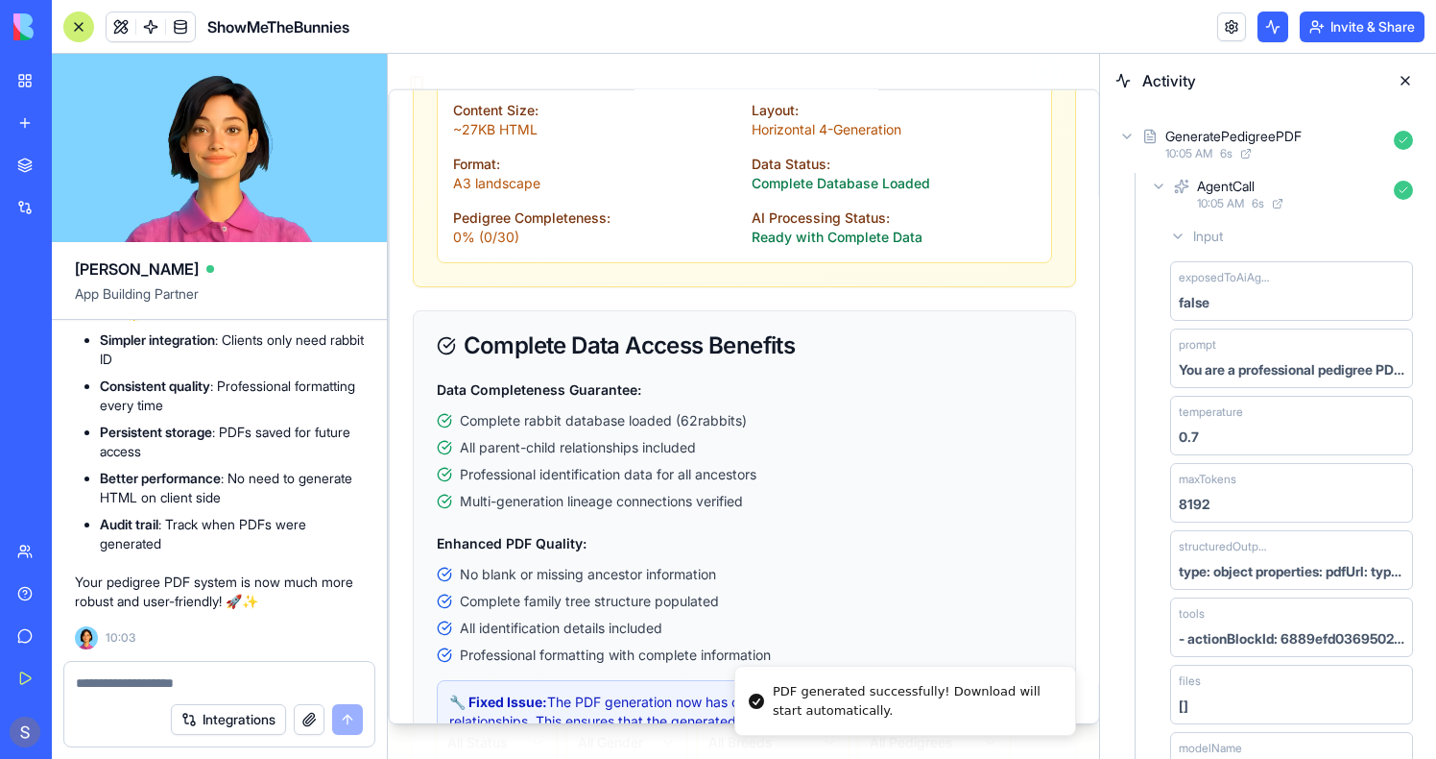
click at [1225, 208] on span "10:05 AM" at bounding box center [1220, 203] width 47 height 15
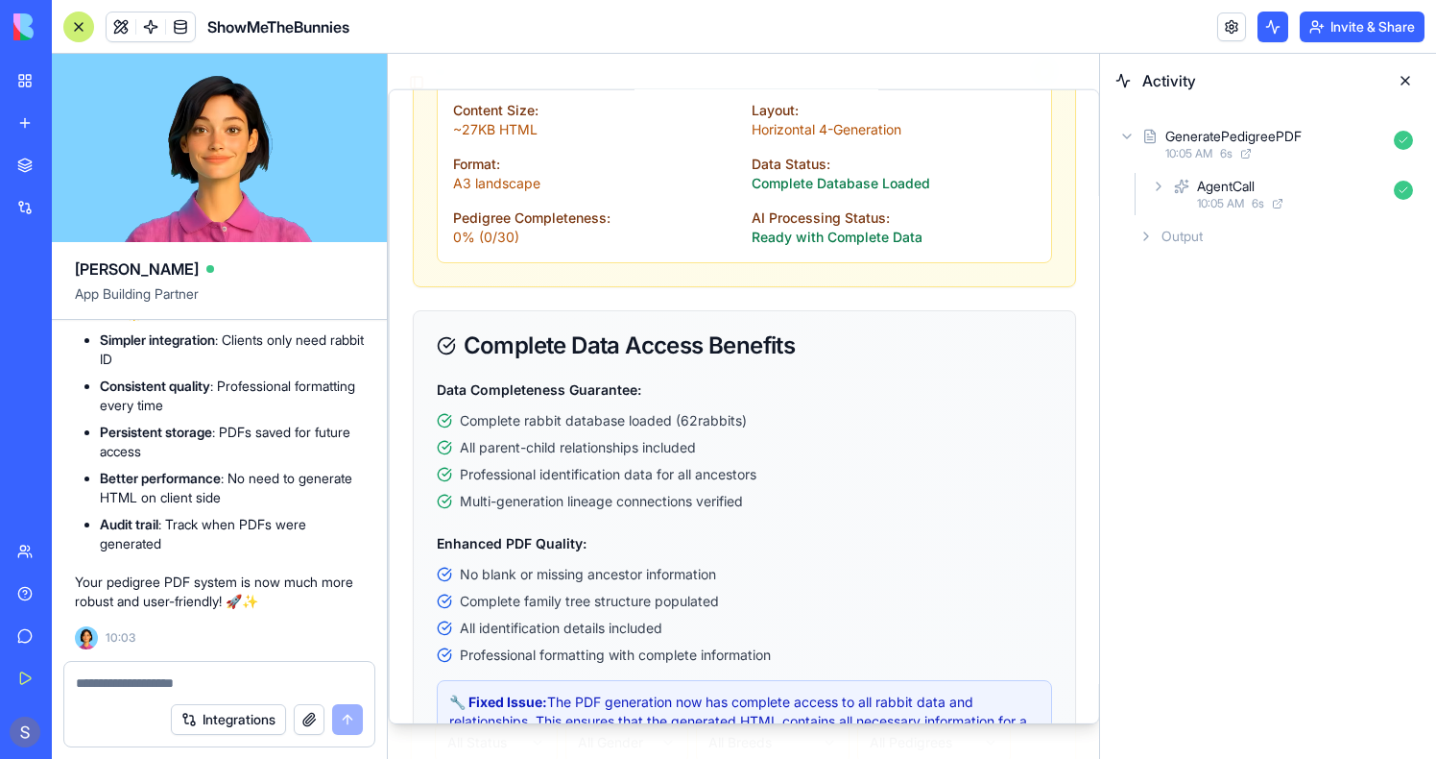
click at [1210, 232] on div "Output" at bounding box center [1276, 236] width 290 height 35
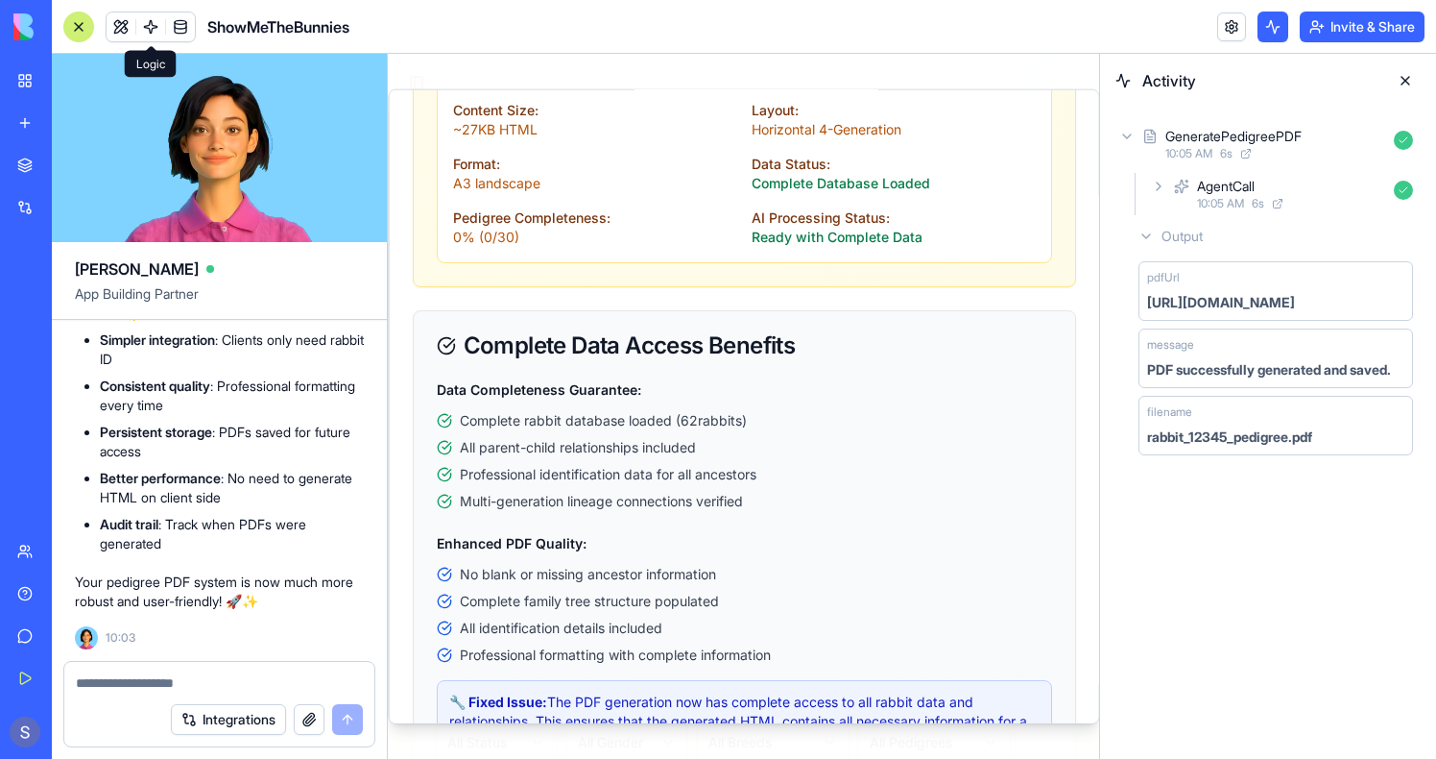
click at [149, 32] on link at bounding box center [150, 26] width 29 height 29
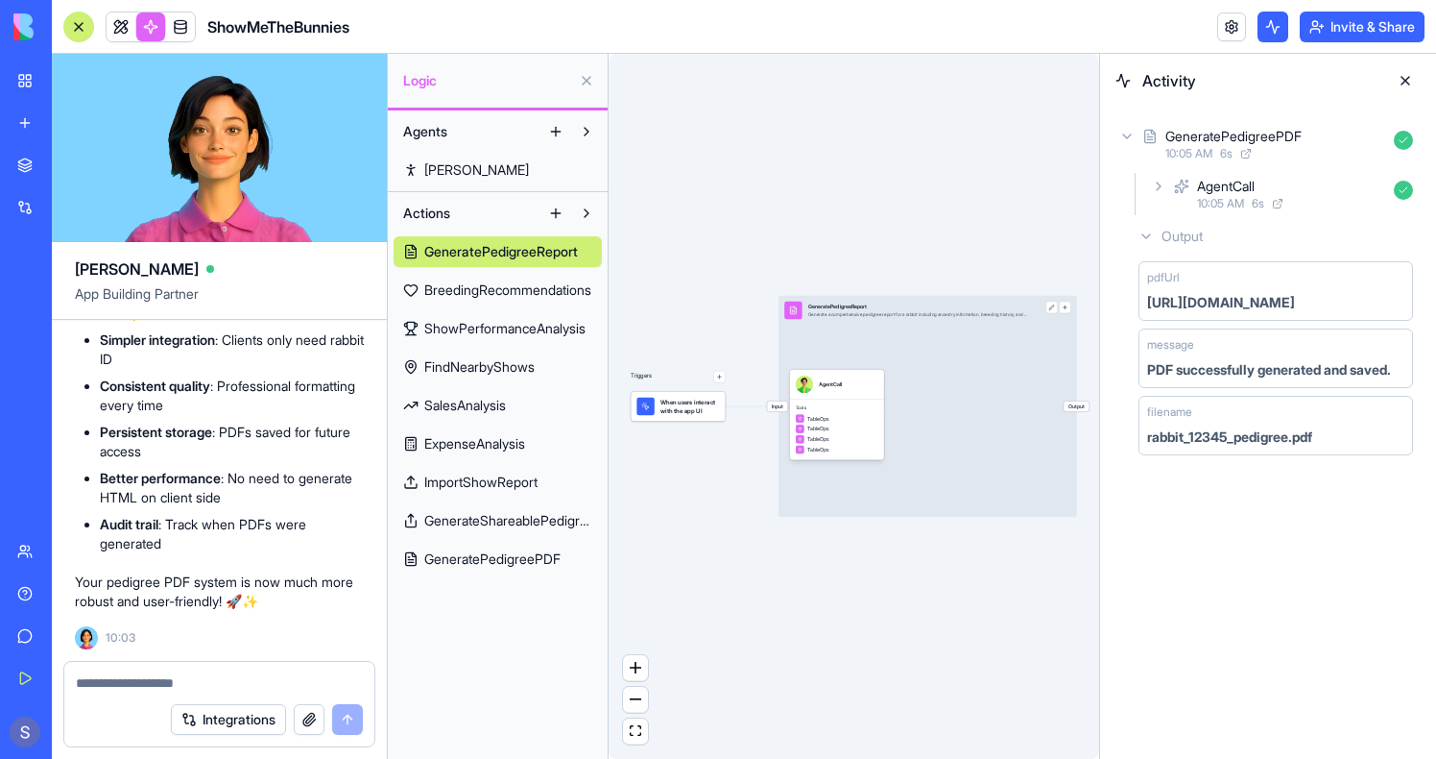
click at [525, 539] on div "GeneratePedigreeReport BreedingRecommendations ShowPerformanceAnalysis FindNear…" at bounding box center [498, 402] width 208 height 346
click at [525, 556] on span "GeneratePedigreePDF" at bounding box center [492, 558] width 136 height 19
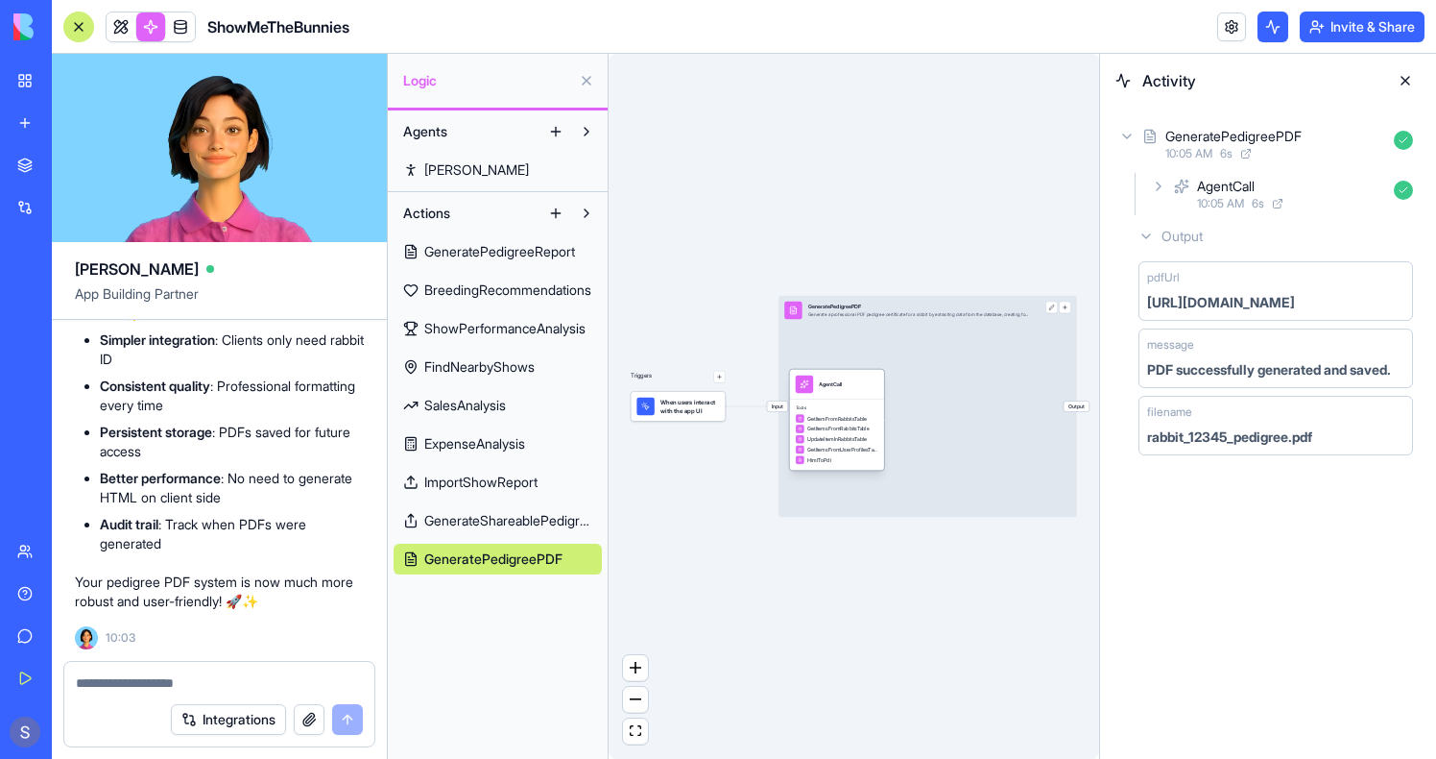
click at [863, 447] on span "GetItemsFromUserProfilesTable" at bounding box center [843, 450] width 71 height 8
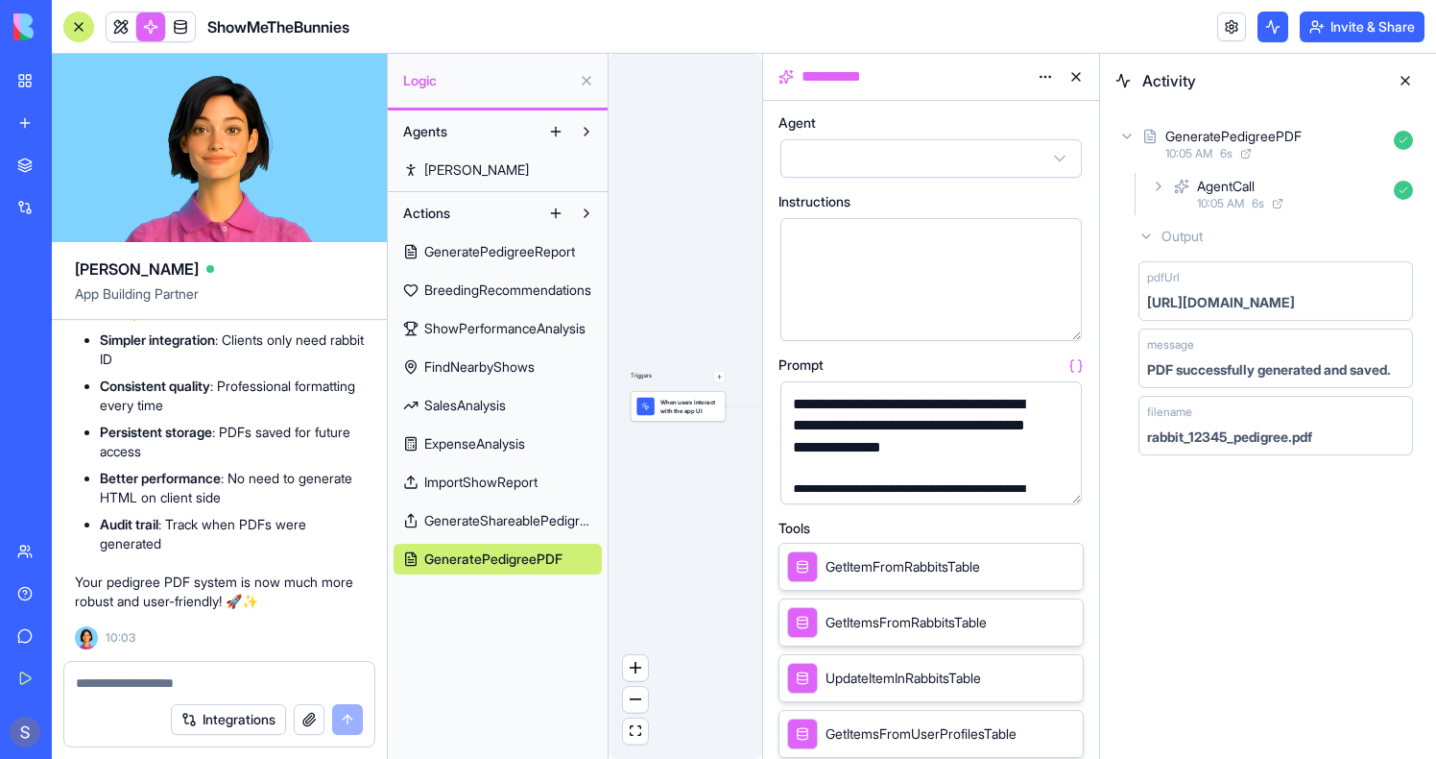
click at [709, 454] on div "Triggers When users interact with the app UI Input GeneratePedigreePDF Generate…" at bounding box center [686, 406] width 154 height 705
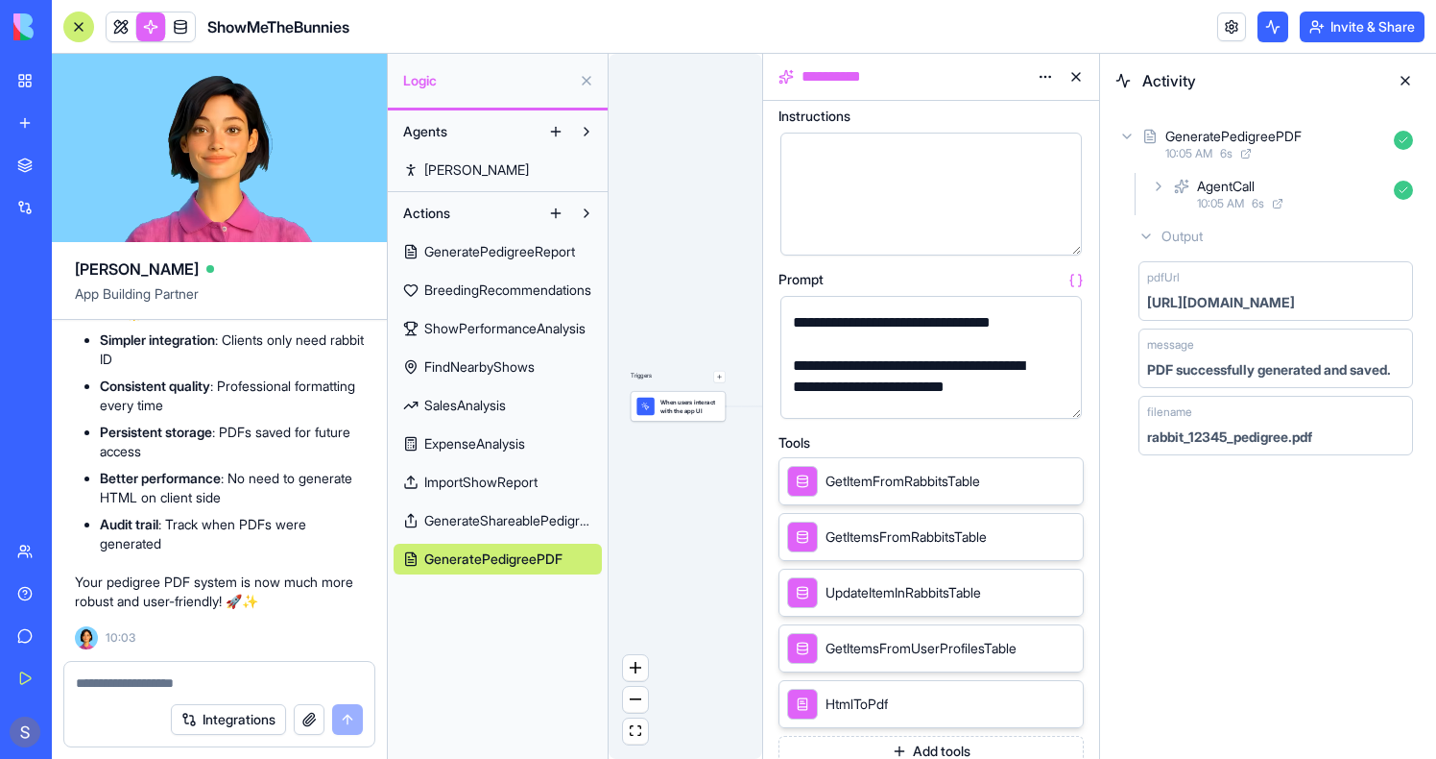
scroll to position [108, 0]
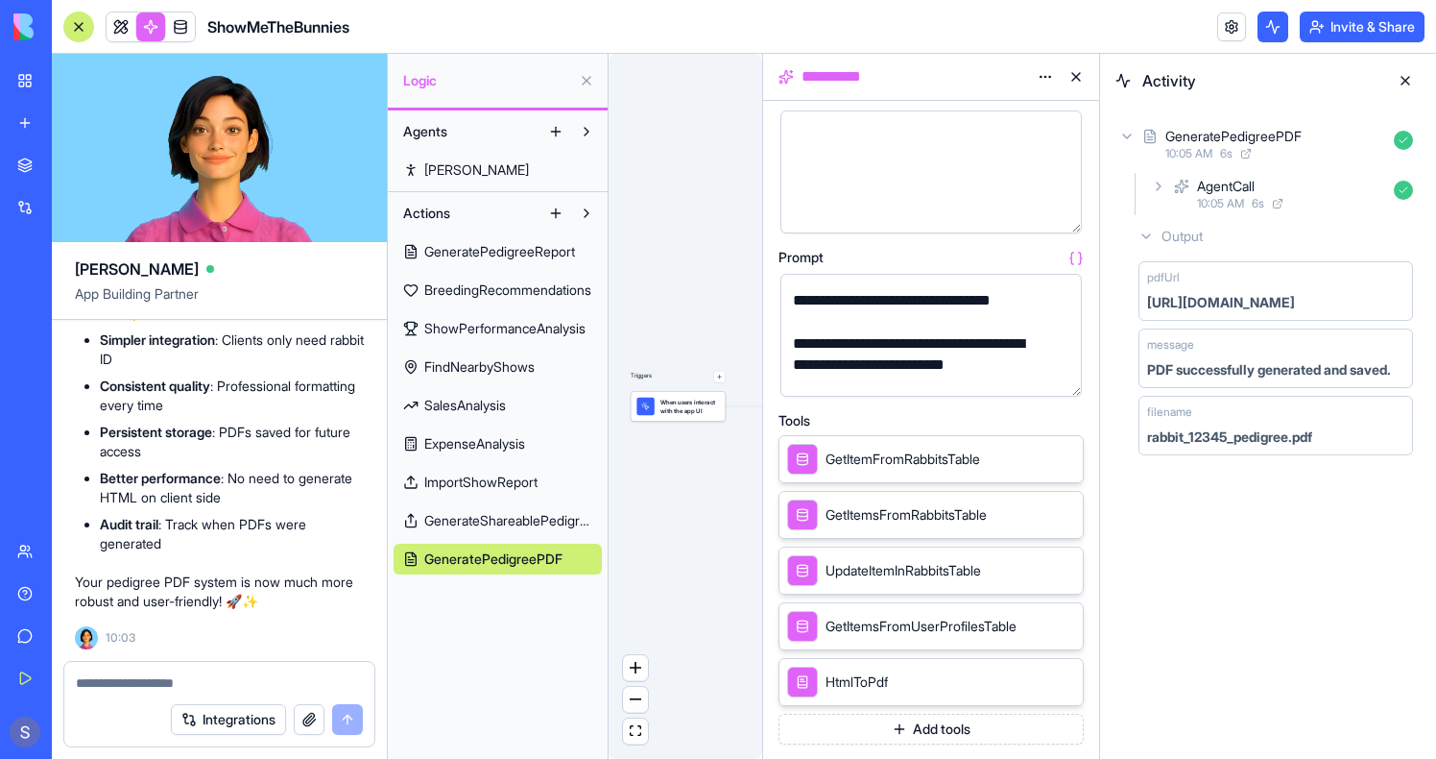
click at [1077, 69] on button at bounding box center [1076, 76] width 31 height 31
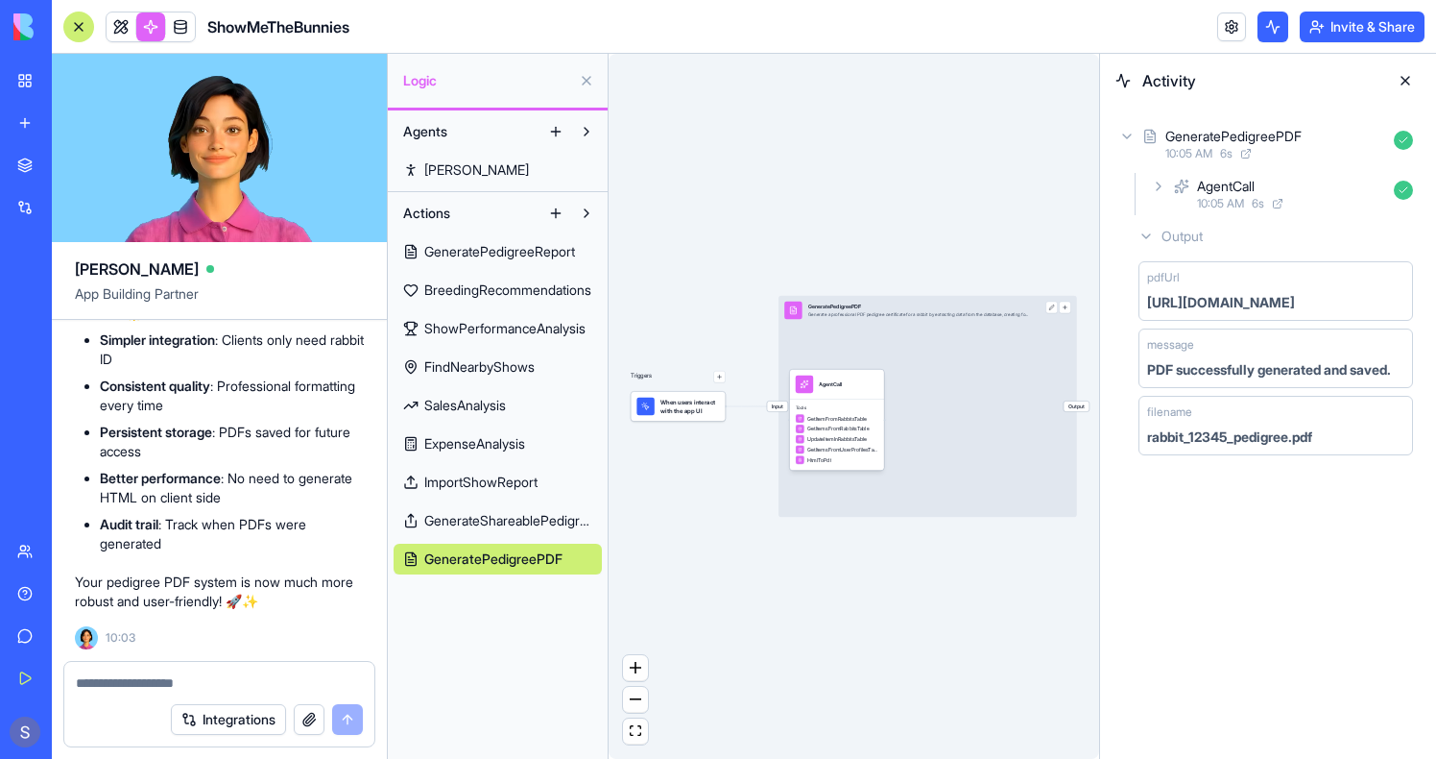
click at [782, 404] on span "Input" at bounding box center [777, 406] width 21 height 11
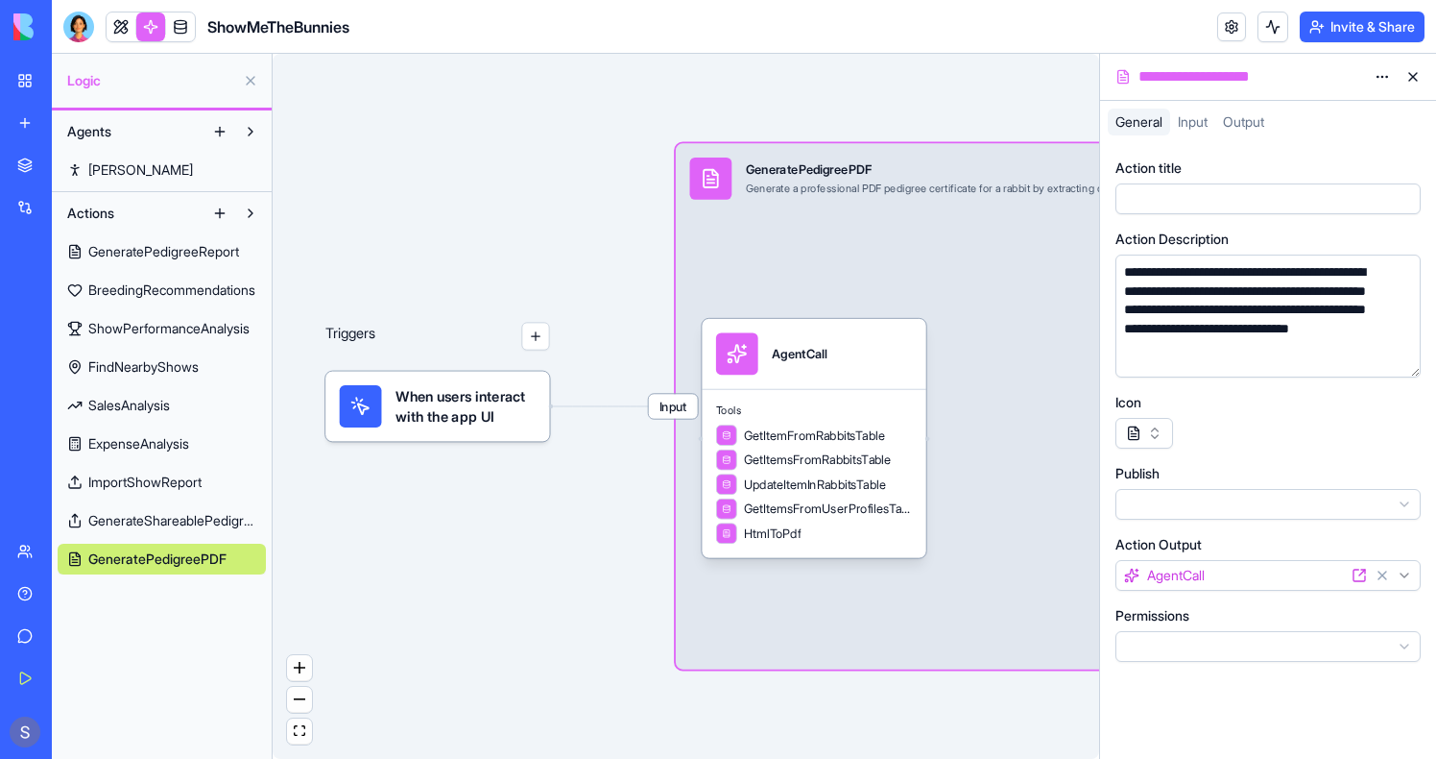
click at [679, 399] on span "Input" at bounding box center [673, 406] width 49 height 25
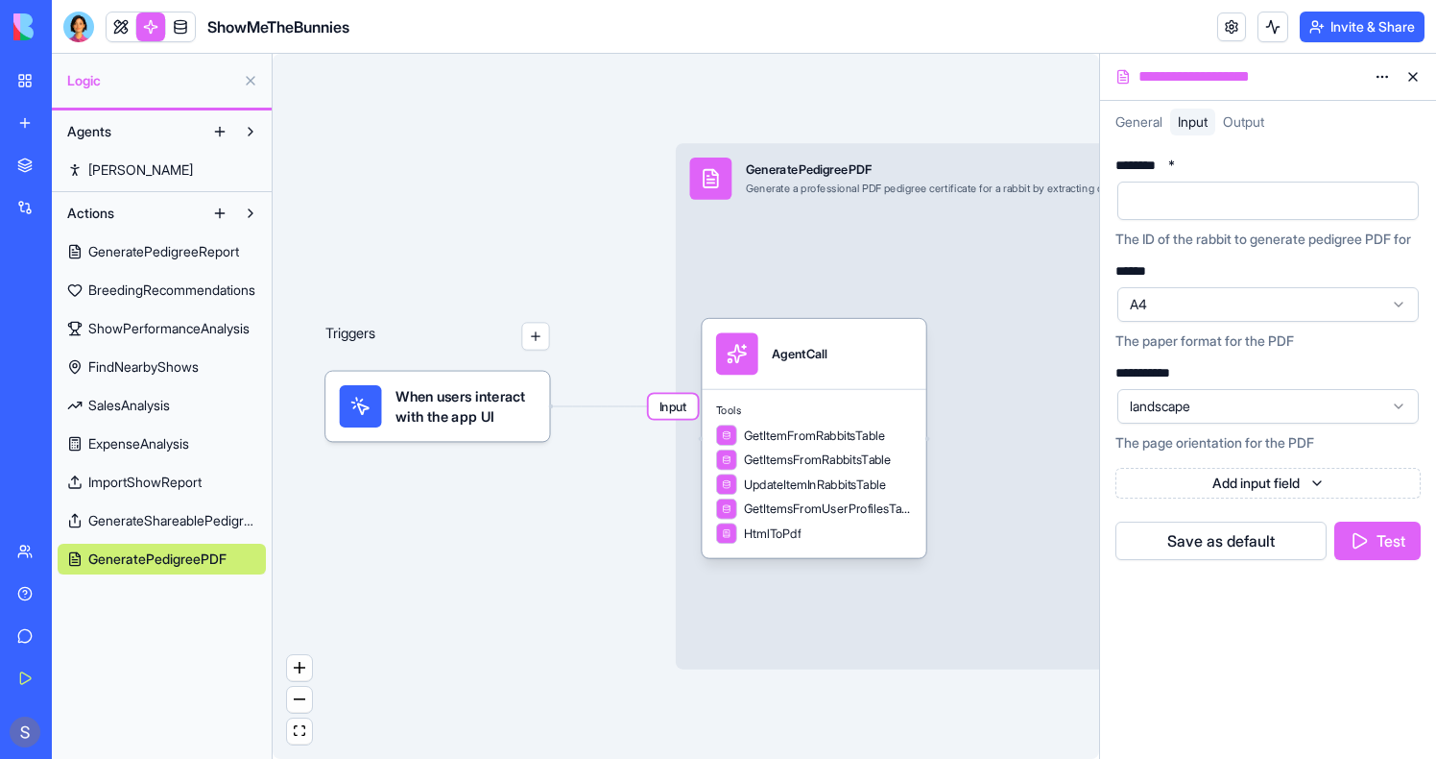
click at [676, 411] on span "Input" at bounding box center [673, 406] width 49 height 25
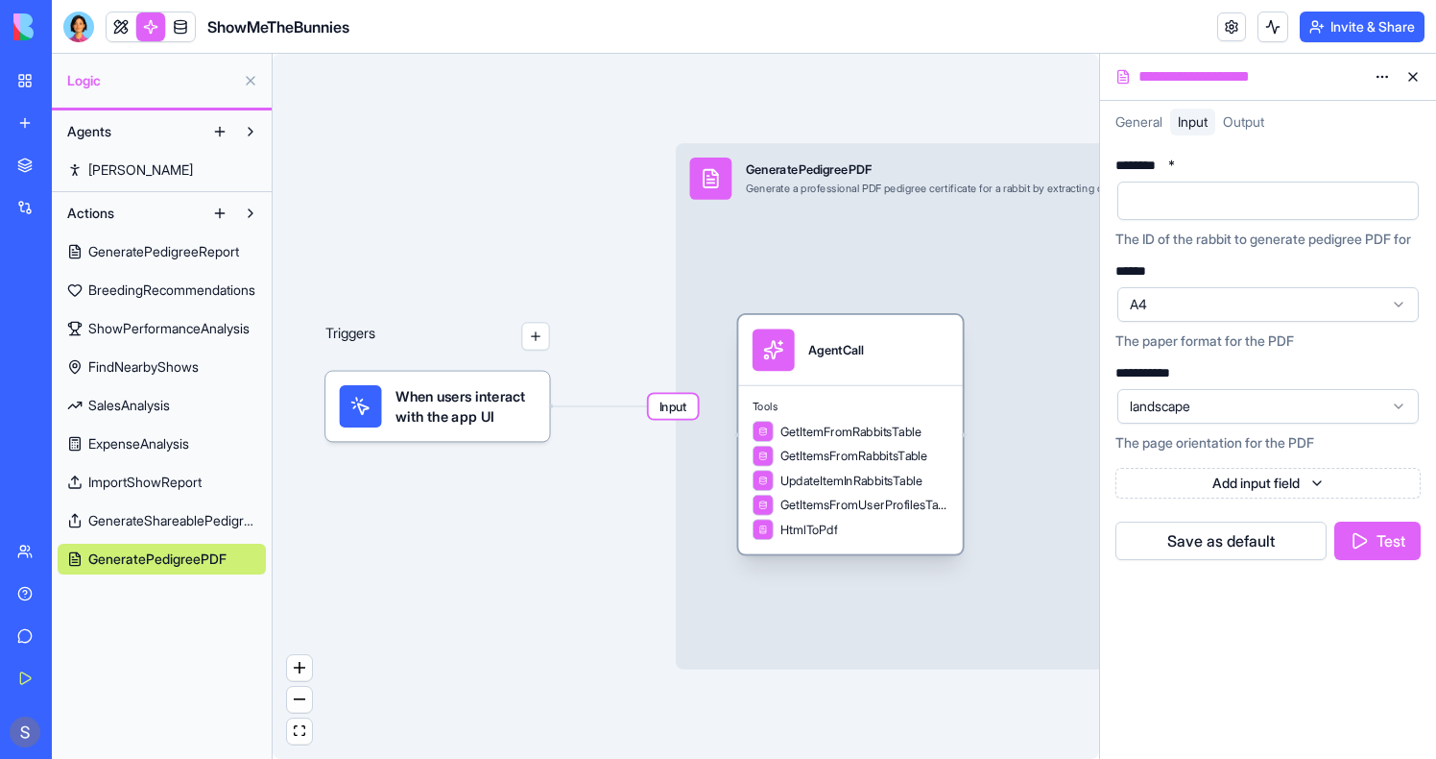
drag, startPoint x: 863, startPoint y: 390, endPoint x: 932, endPoint y: 375, distance: 70.6
click at [932, 385] on div "Tools GetItemFromRabbitsTable GetItemsFromRabbitsTable UpdateItemInRabbitsTable…" at bounding box center [850, 469] width 224 height 169
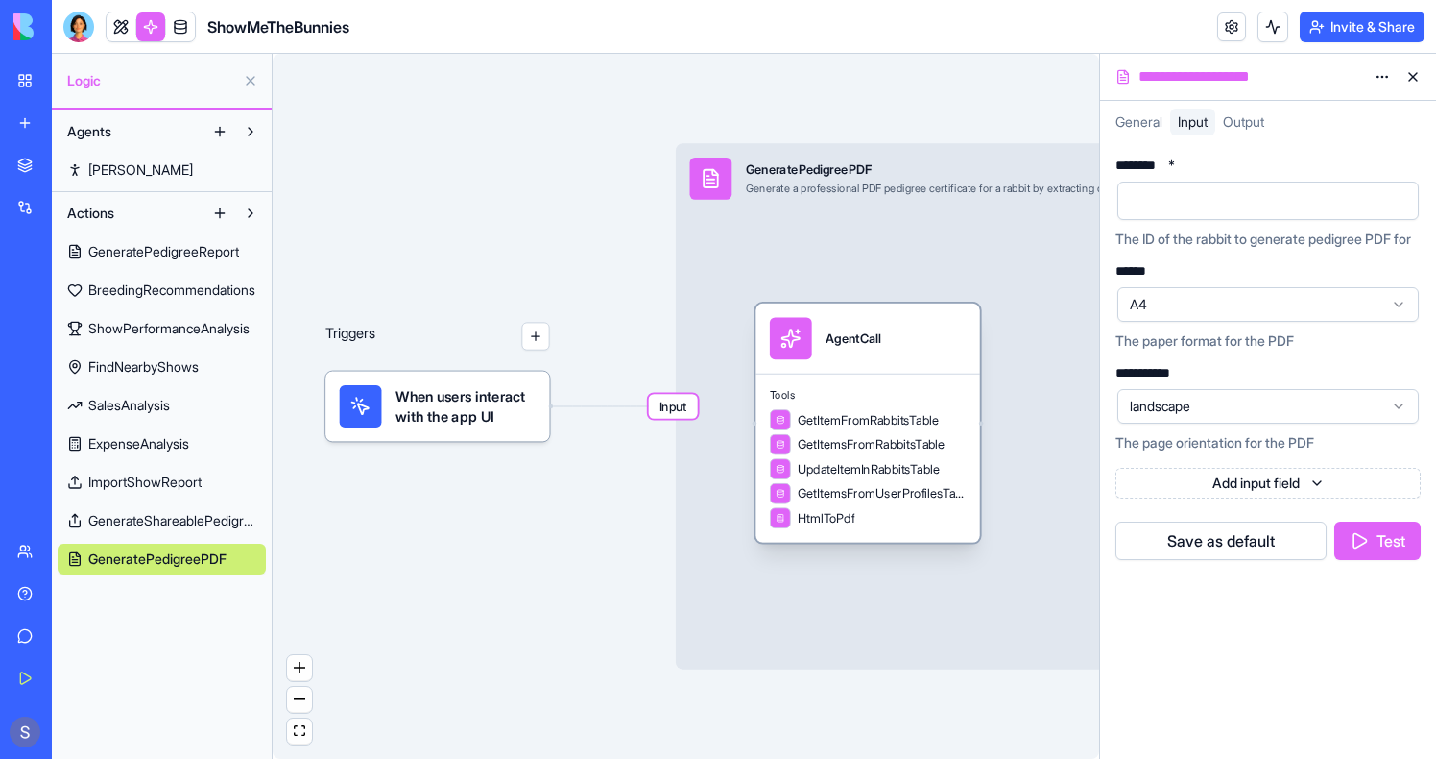
drag, startPoint x: 913, startPoint y: 374, endPoint x: 898, endPoint y: 374, distance: 15.4
click at [898, 374] on div "Tools GetItemFromRabbitsTable GetItemsFromRabbitsTable UpdateItemInRabbitsTable…" at bounding box center [868, 458] width 224 height 169
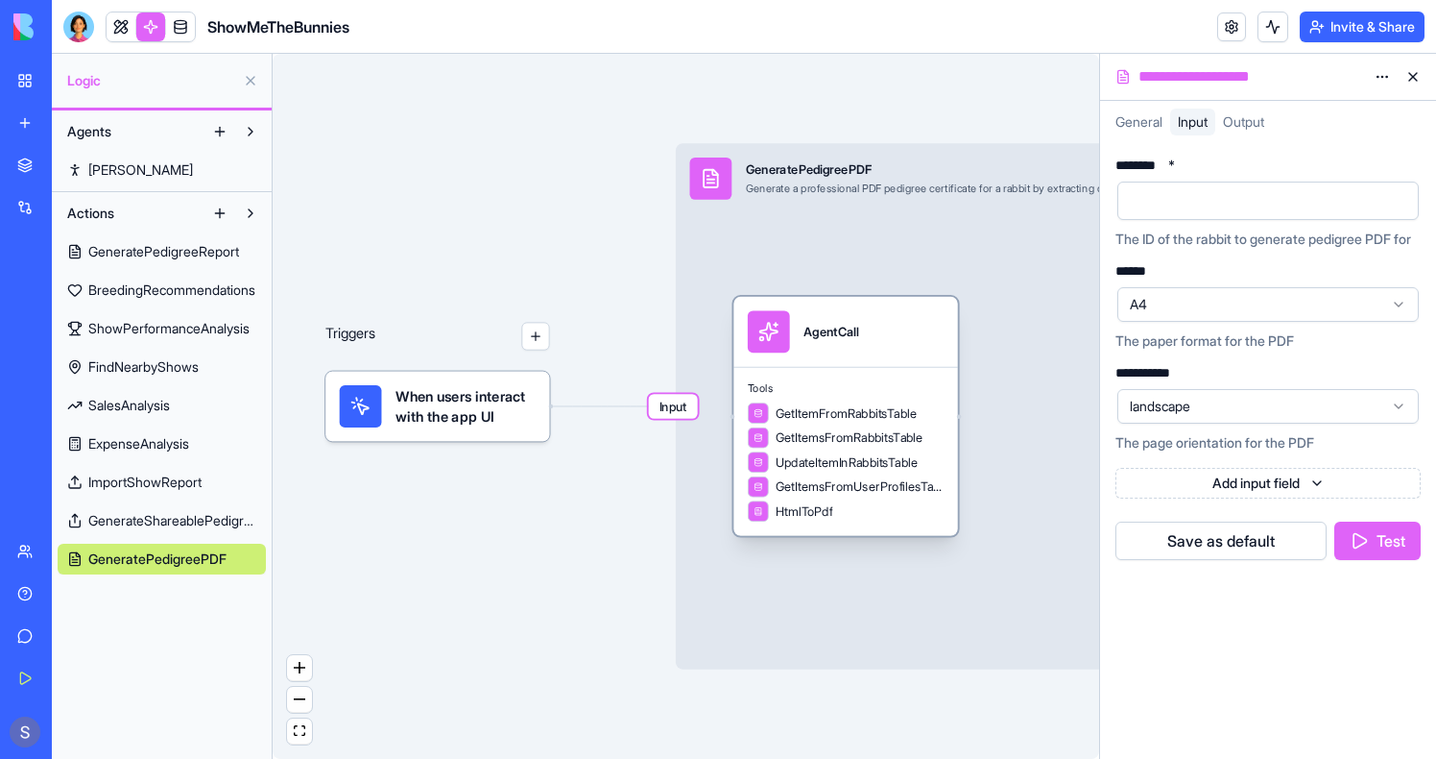
drag, startPoint x: 842, startPoint y: 379, endPoint x: 818, endPoint y: 371, distance: 25.5
click at [818, 371] on div "Tools GetItemFromRabbitsTable GetItemsFromRabbitsTable UpdateItemInRabbitsTable…" at bounding box center [846, 451] width 224 height 169
click at [186, 34] on link at bounding box center [180, 26] width 29 height 29
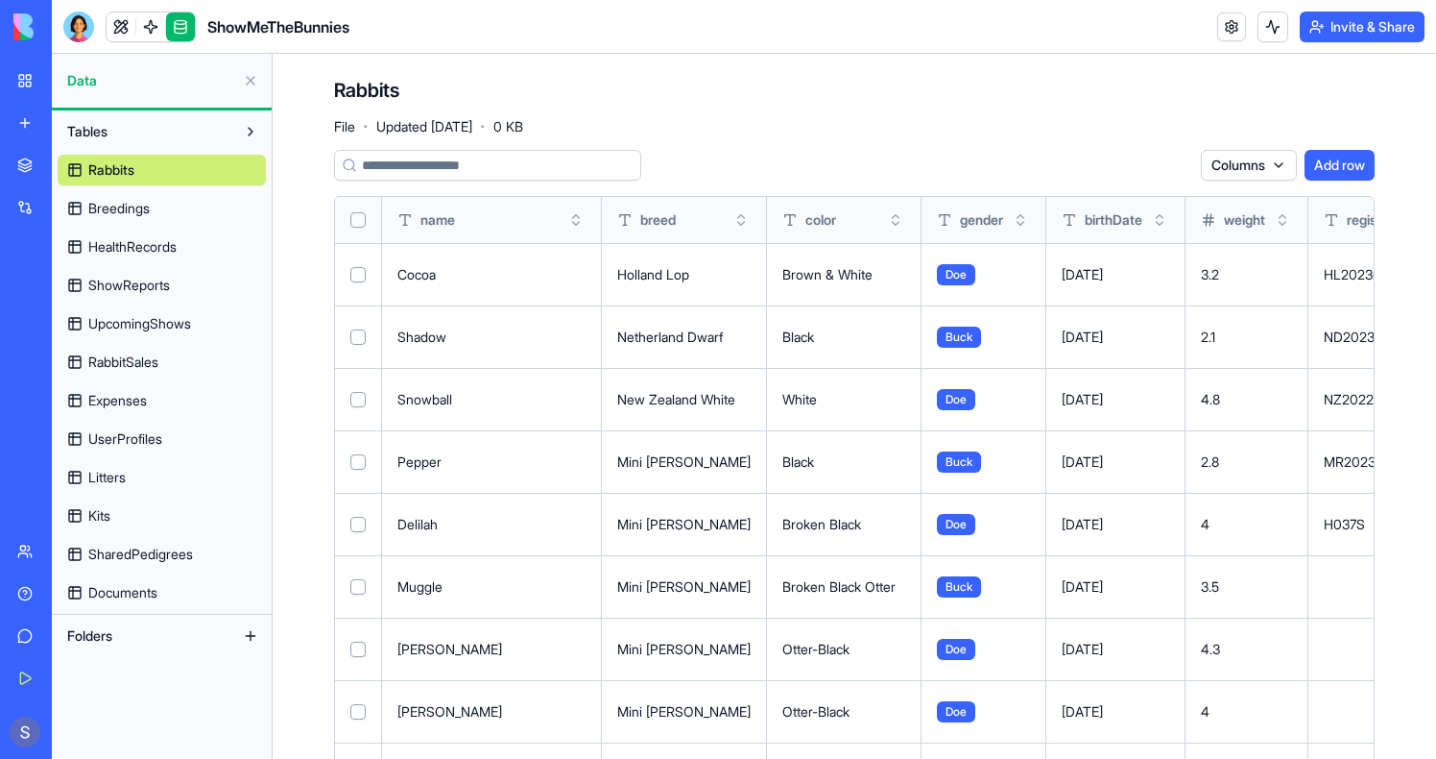
click at [1050, 287] on td "[DATE]" at bounding box center [1116, 274] width 139 height 62
click at [1266, 168] on html "BETA My Workspace New app Marketplace Integrations Recent PDF Viewer ShowMeTheB…" at bounding box center [718, 379] width 1436 height 759
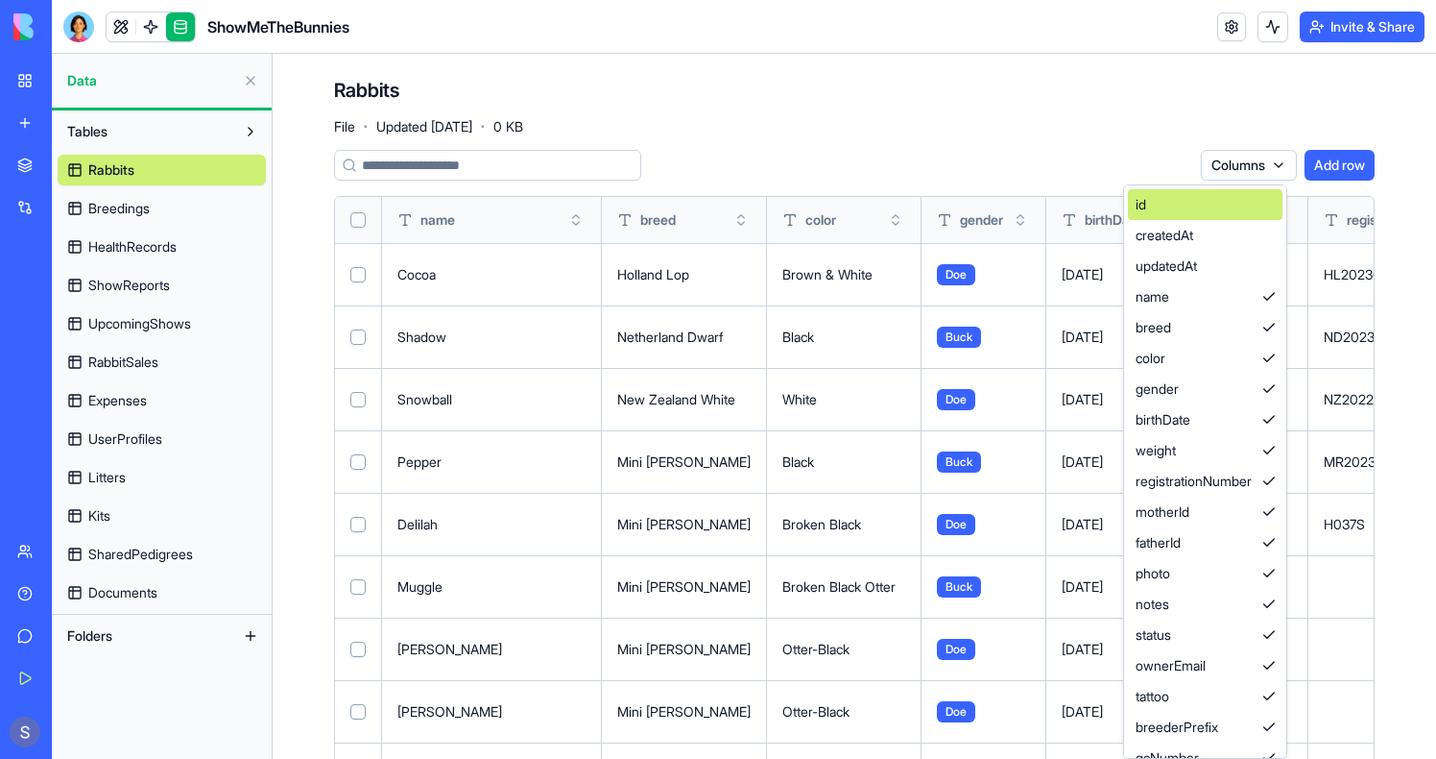
click at [1218, 207] on div "id" at bounding box center [1205, 204] width 155 height 31
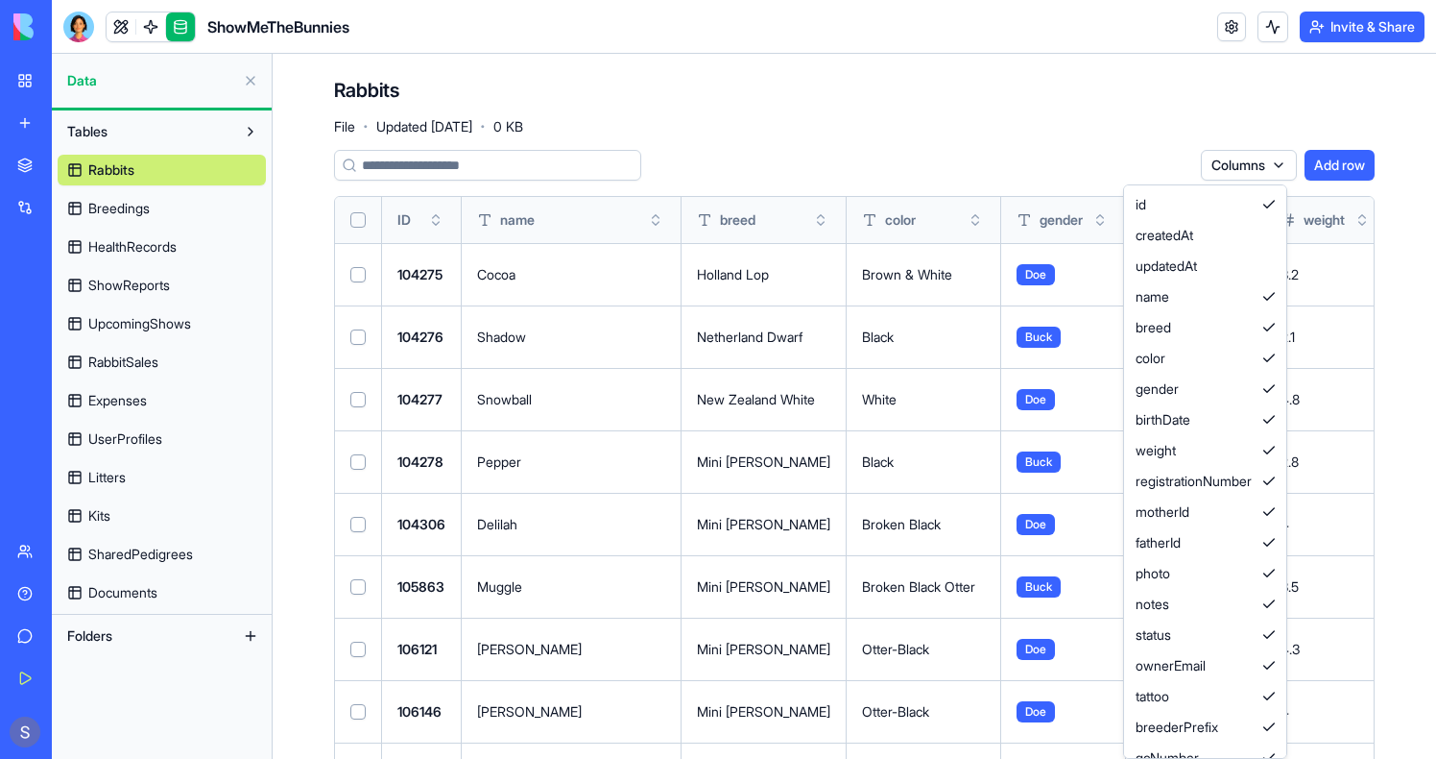
click at [418, 272] on html "BETA My Workspace New app Marketplace Integrations Recent PDF Viewer ShowMeTheB…" at bounding box center [718, 379] width 1436 height 759
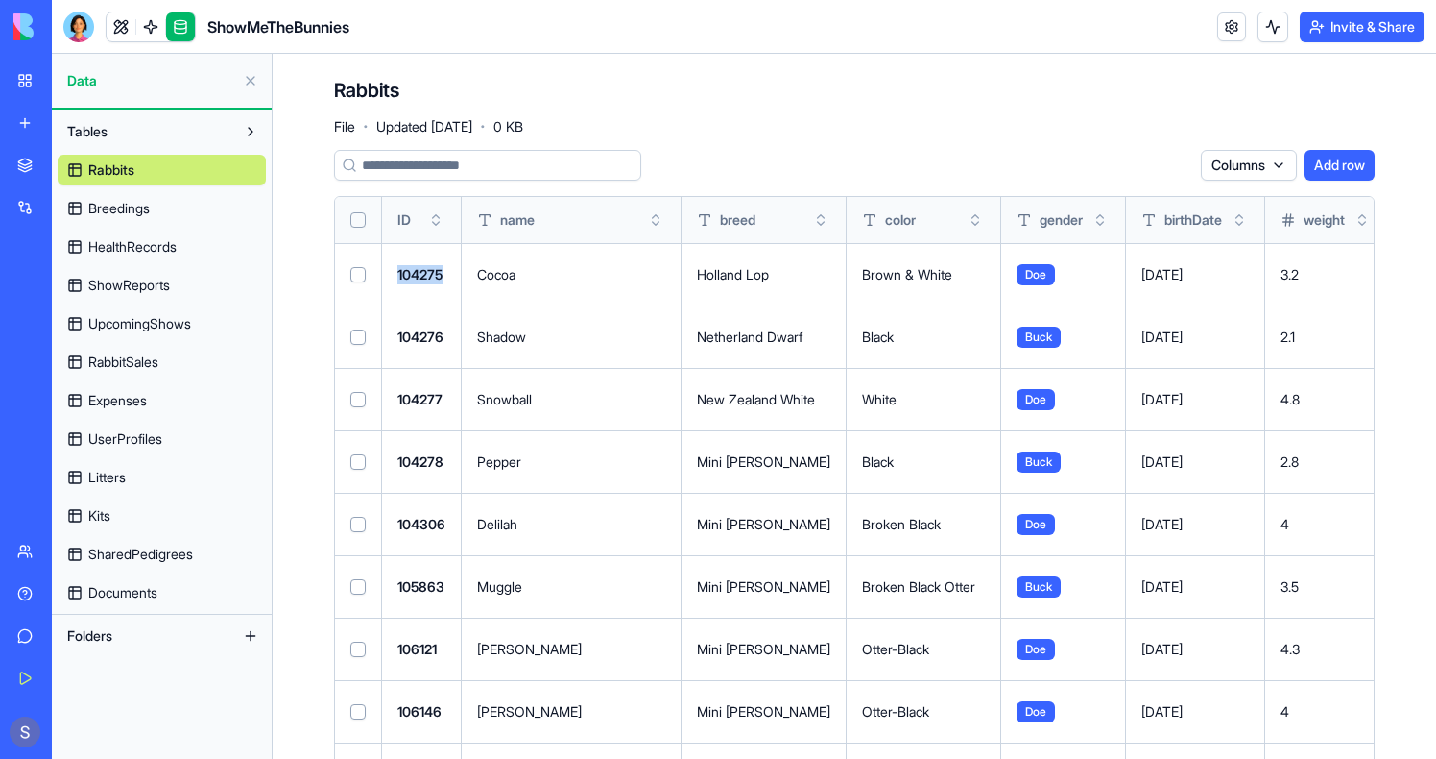
click at [418, 272] on div "104275" at bounding box center [422, 274] width 48 height 19
copy div "104275"
click at [152, 24] on link at bounding box center [150, 26] width 29 height 29
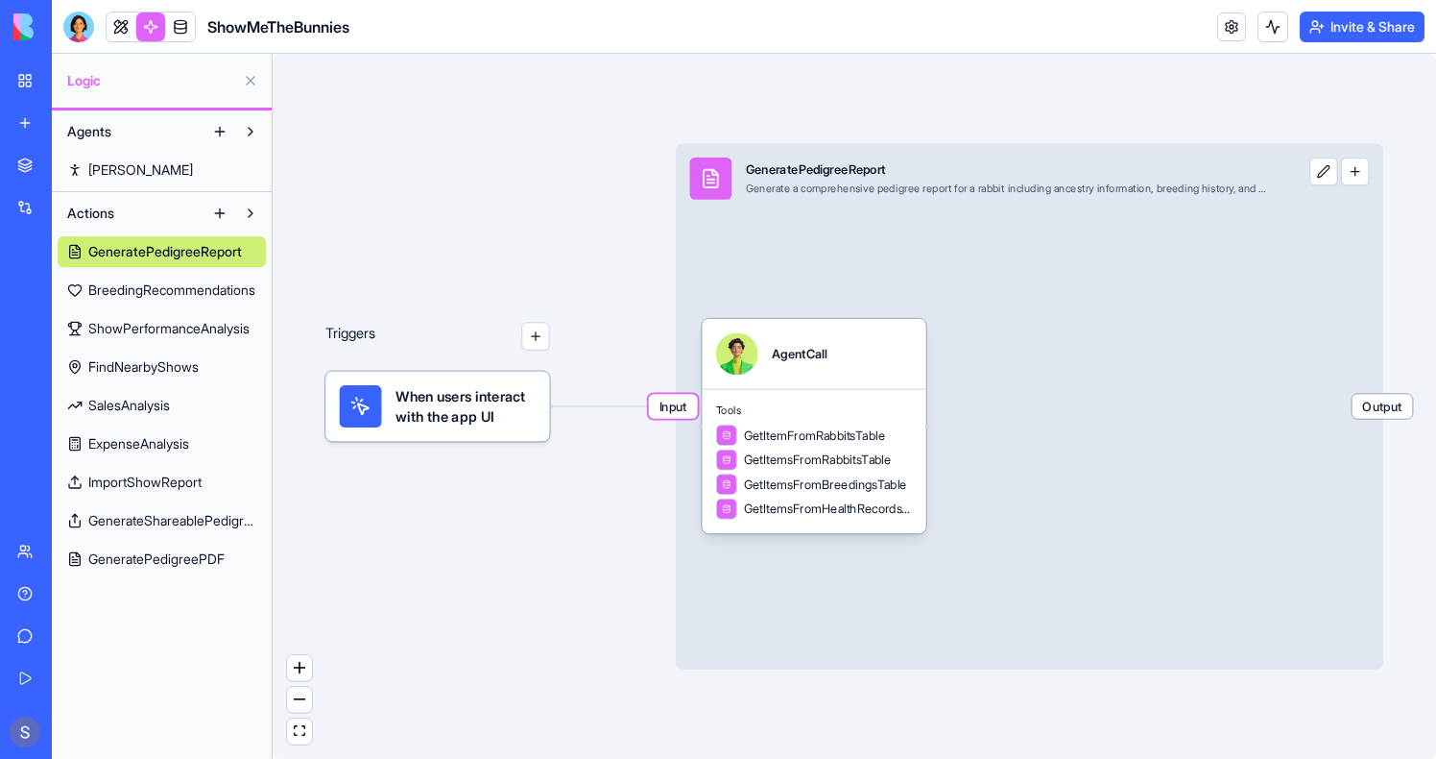
click at [207, 557] on span "GeneratePedigreePDF" at bounding box center [156, 558] width 136 height 19
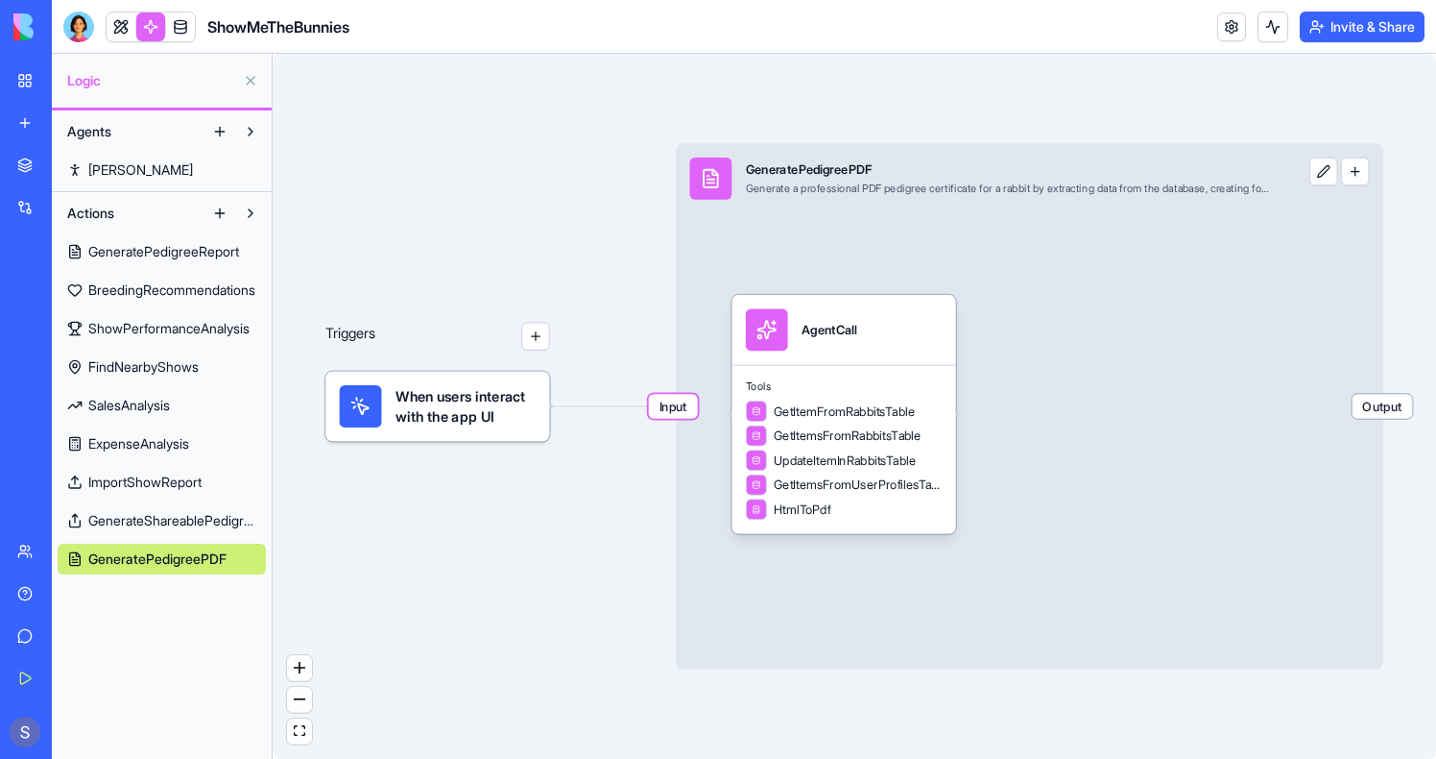
click at [670, 411] on span "Input" at bounding box center [673, 406] width 49 height 25
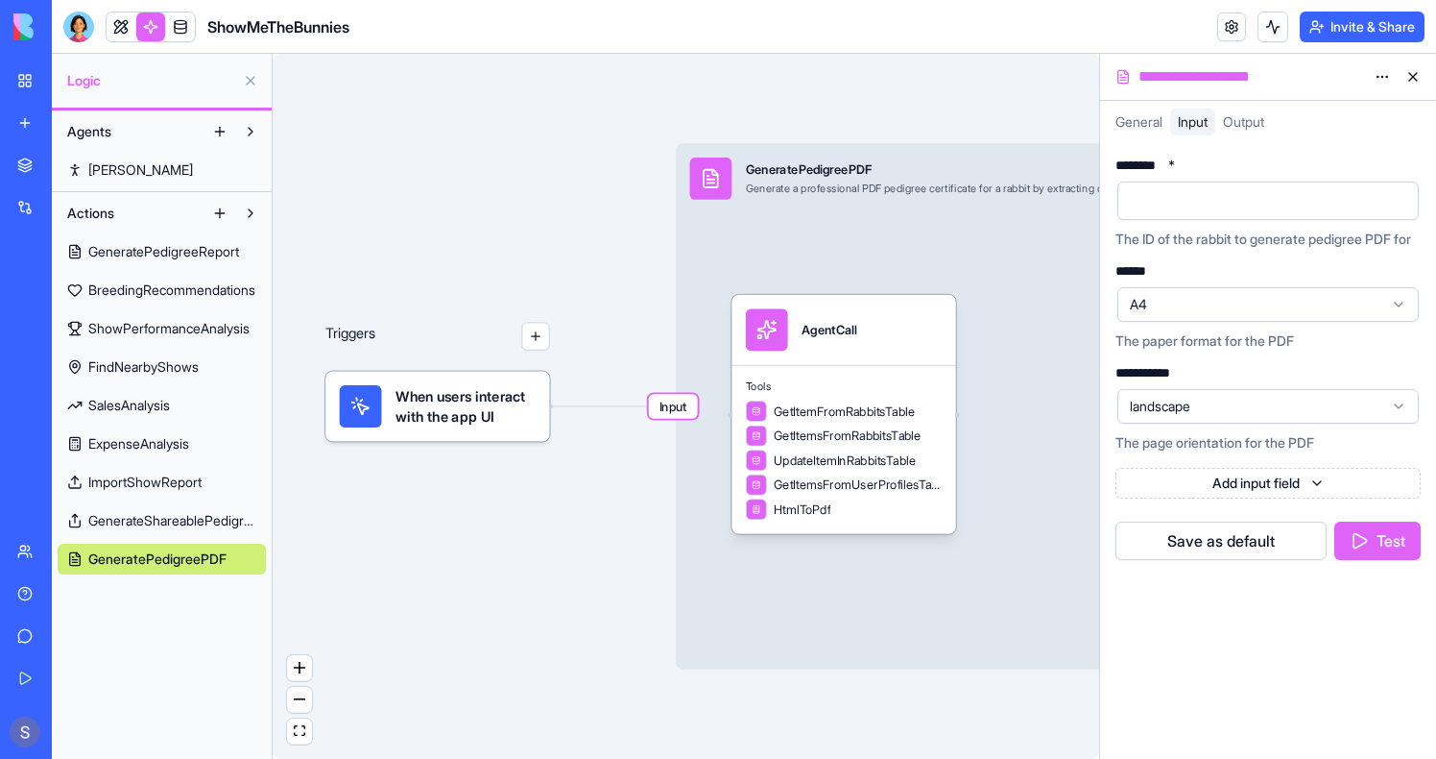
click at [1210, 198] on div at bounding box center [1251, 200] width 255 height 29
click at [1389, 550] on button "Test" at bounding box center [1378, 540] width 86 height 38
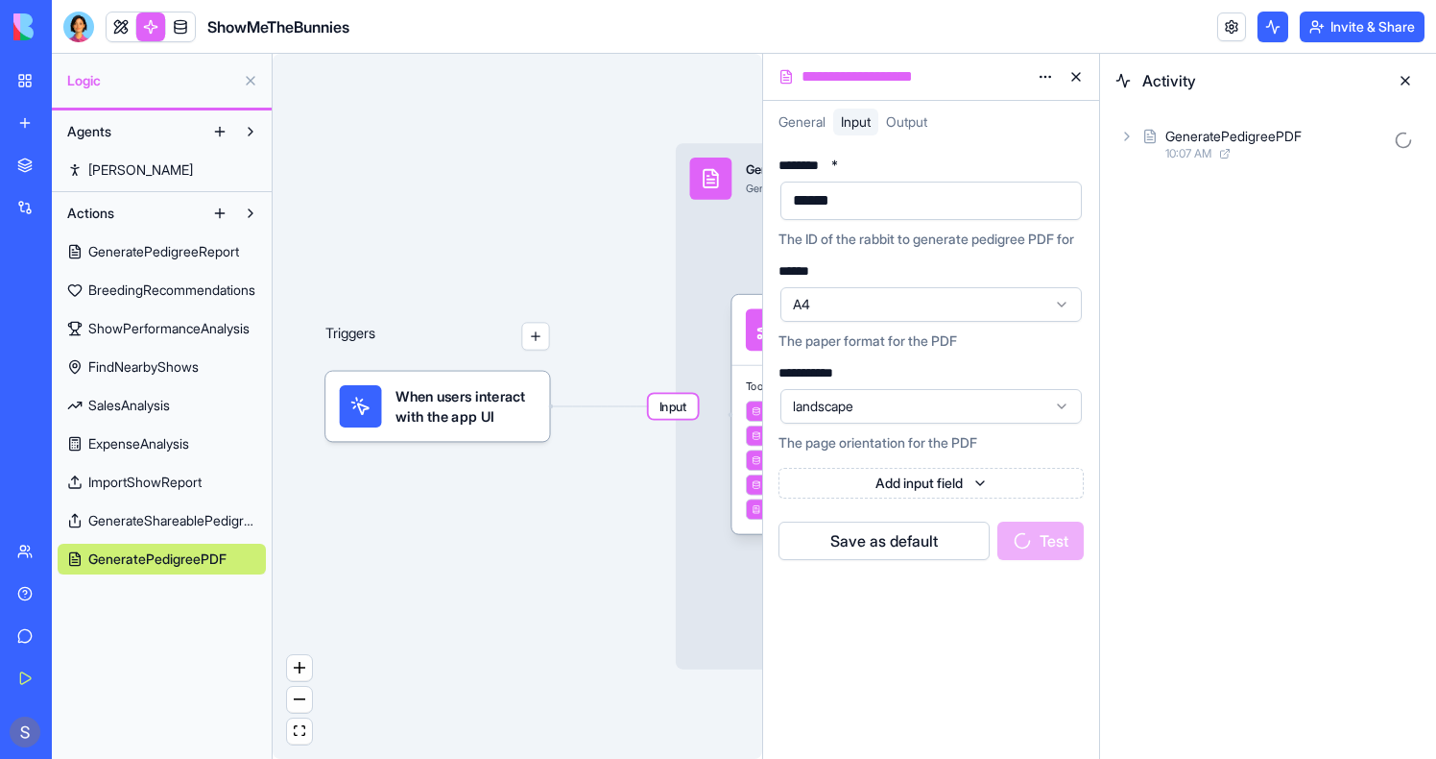
click at [1251, 149] on div "10:07 AM" at bounding box center [1276, 153] width 221 height 15
click at [1242, 197] on div "Input" at bounding box center [1276, 186] width 290 height 35
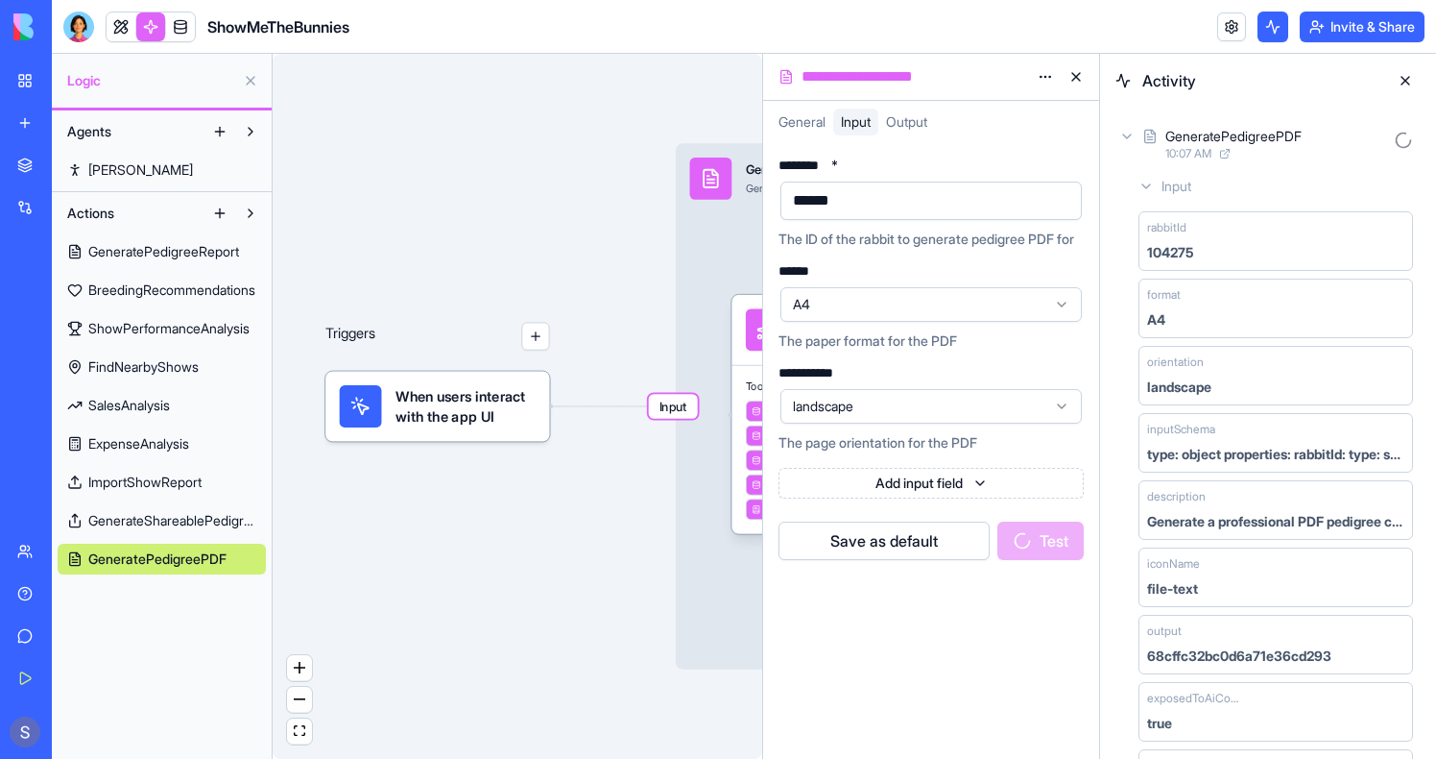
click at [1242, 196] on div "Input" at bounding box center [1276, 186] width 290 height 35
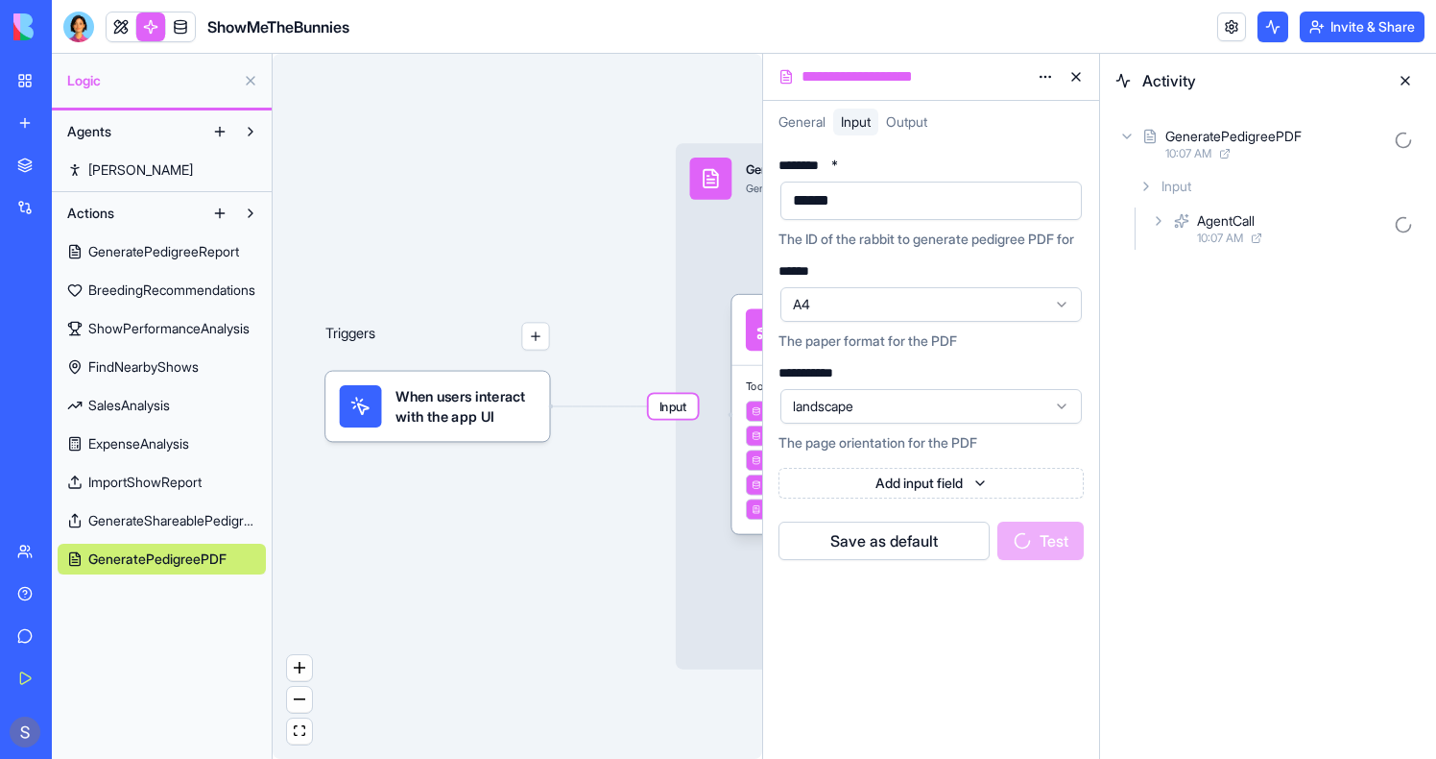
click at [1242, 231] on span "10:07 AM" at bounding box center [1220, 237] width 46 height 15
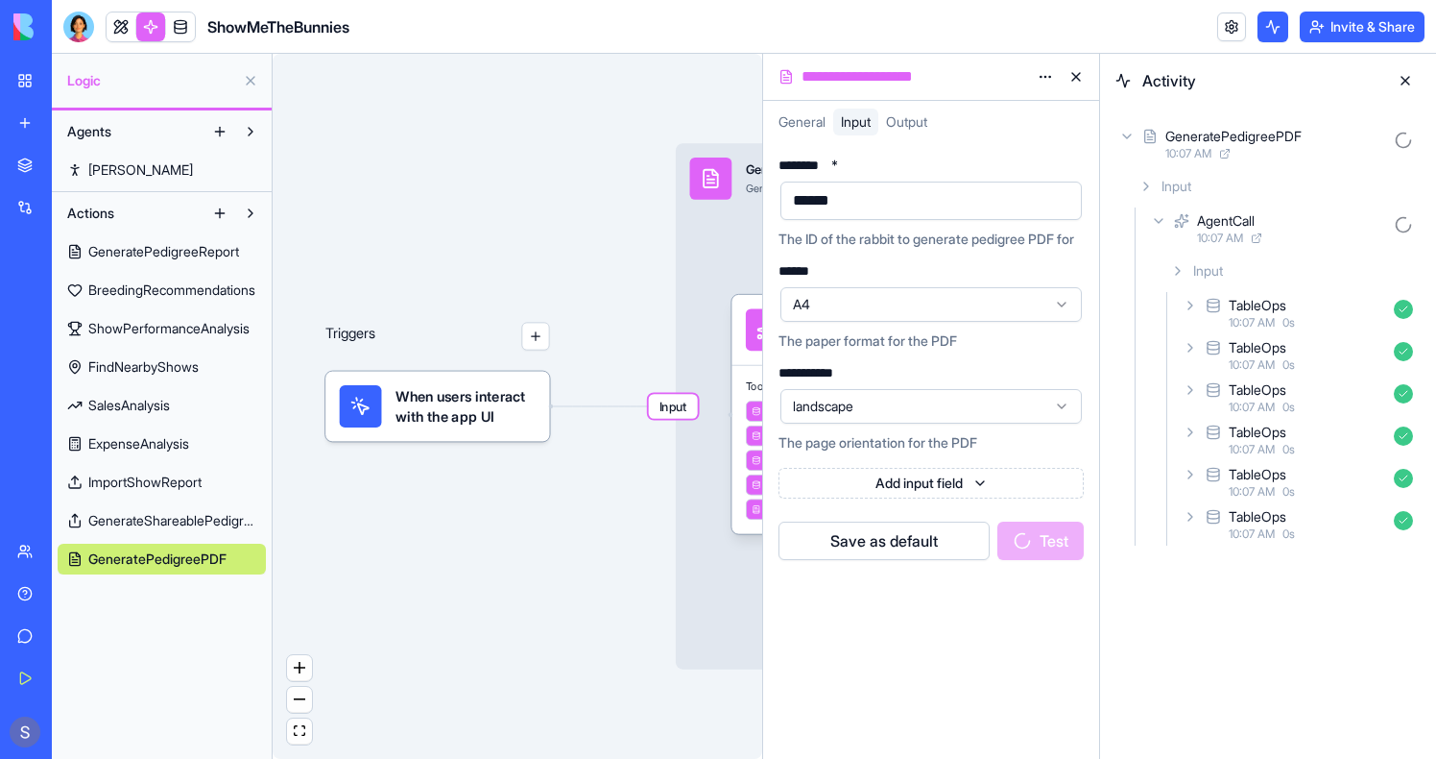
click at [1251, 326] on span "10:07 AM" at bounding box center [1252, 322] width 46 height 15
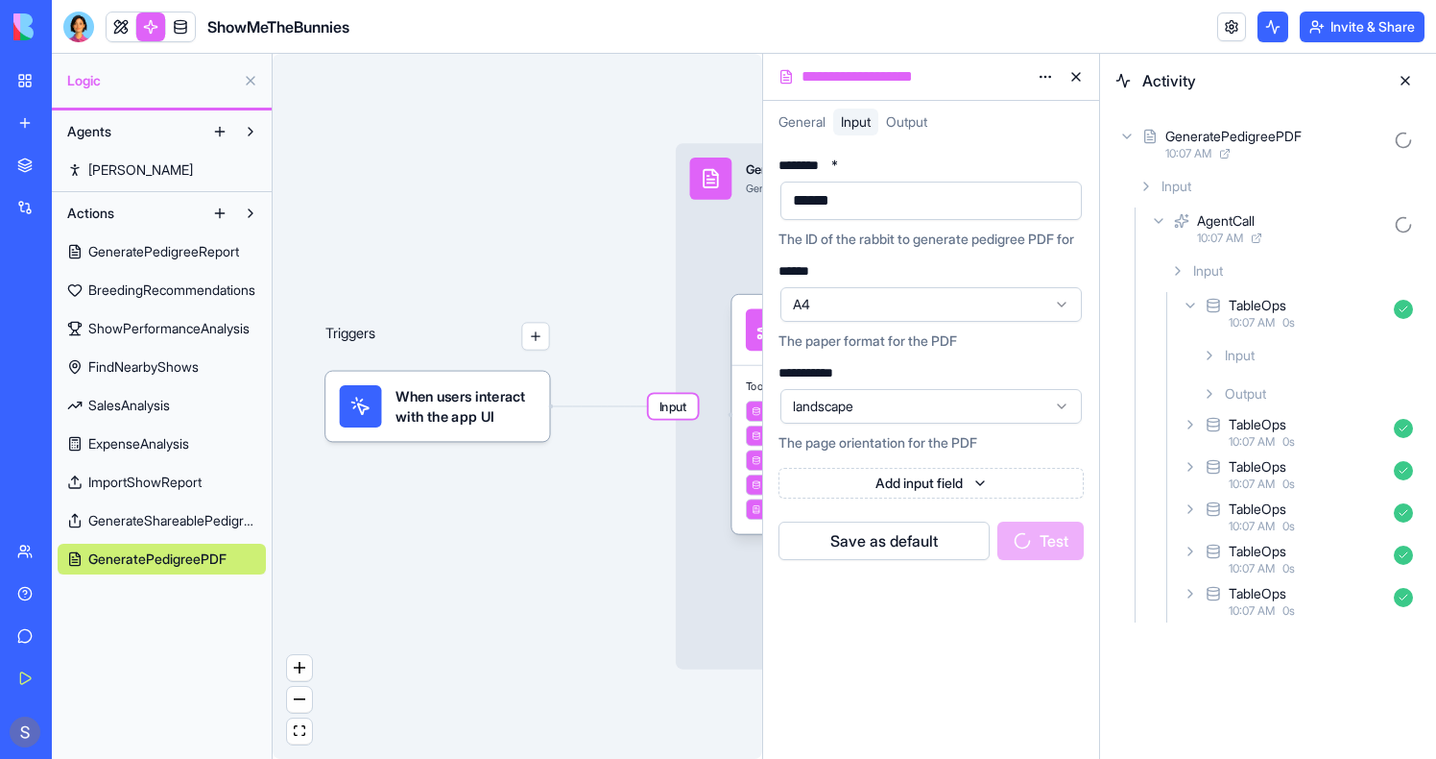
click at [1251, 326] on span "10:07 AM" at bounding box center [1252, 322] width 46 height 15
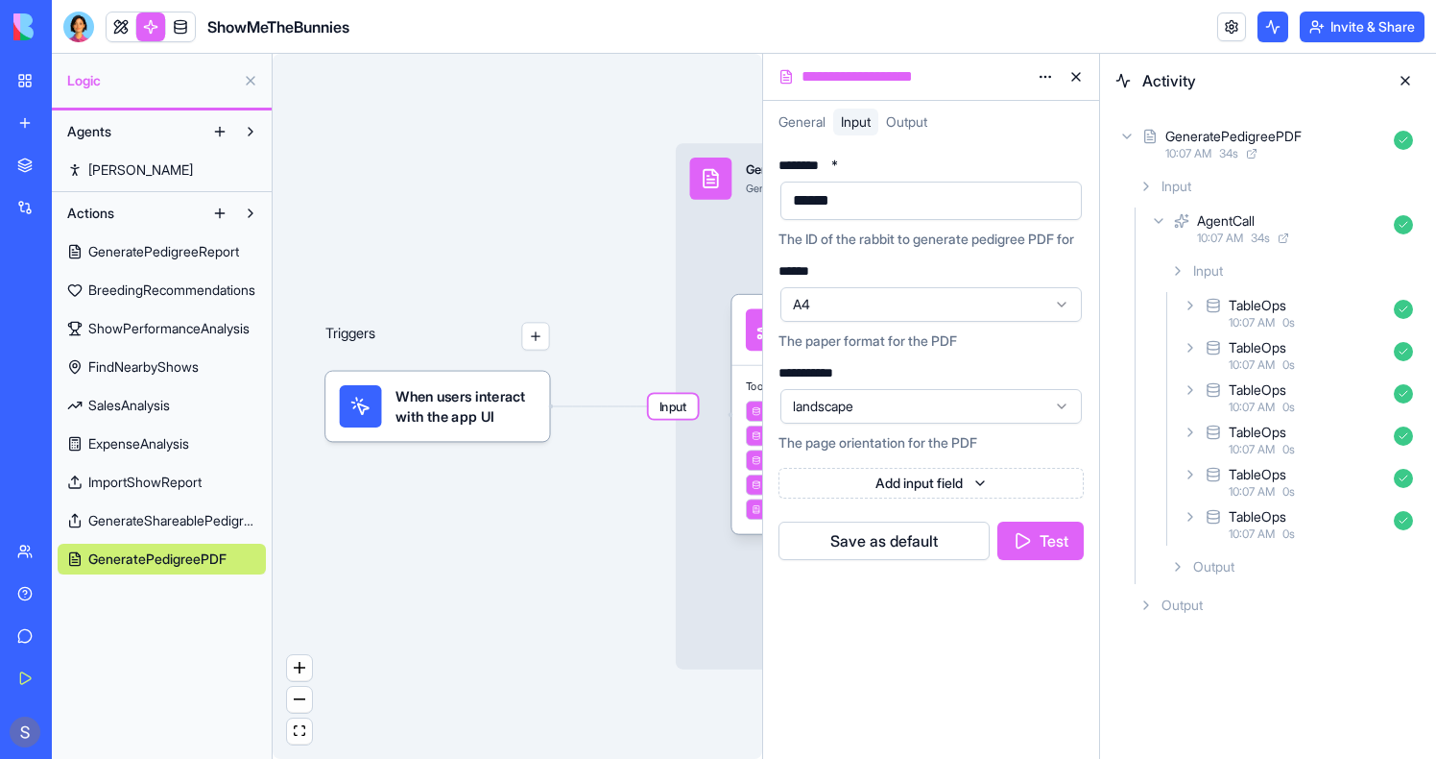
click at [1266, 561] on div "Output" at bounding box center [1292, 566] width 258 height 35
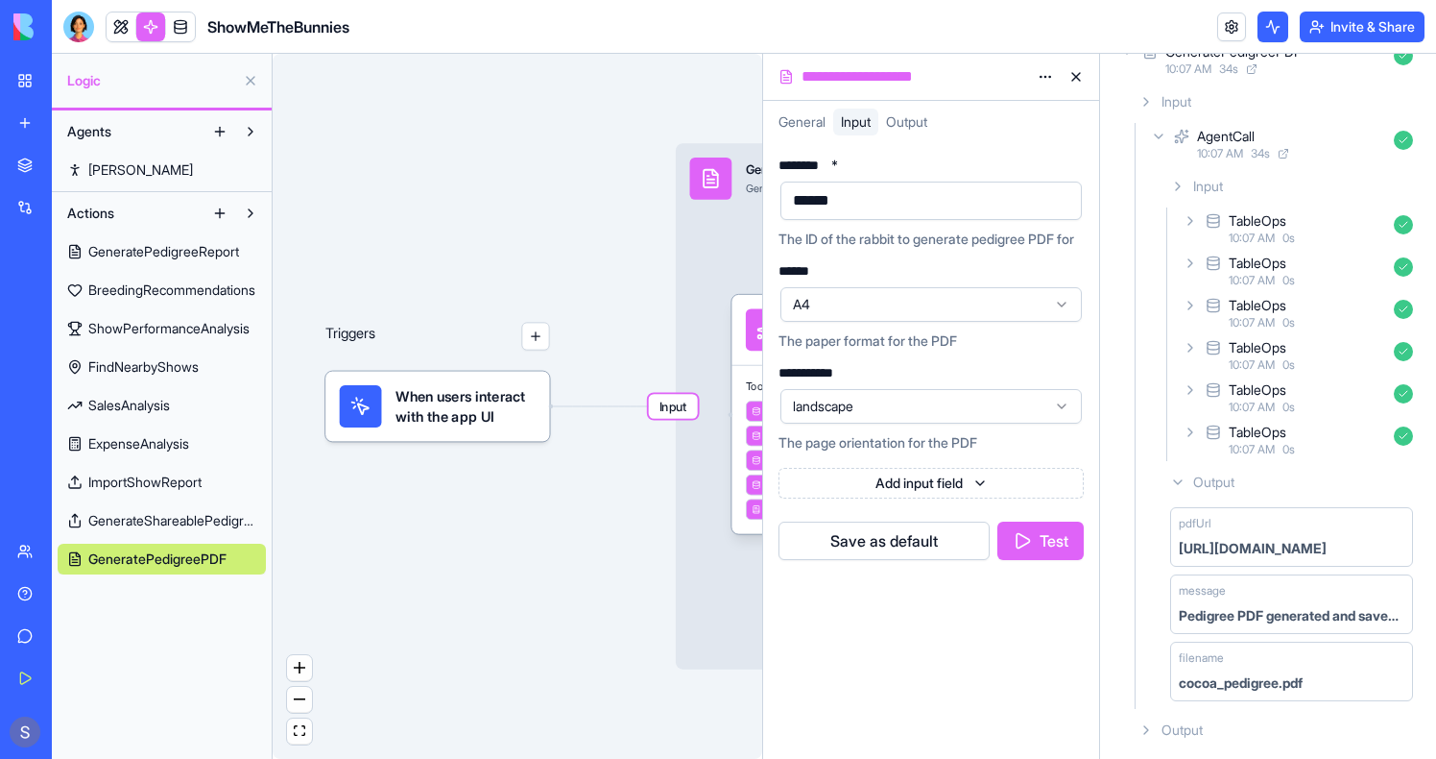
scroll to position [88, 0]
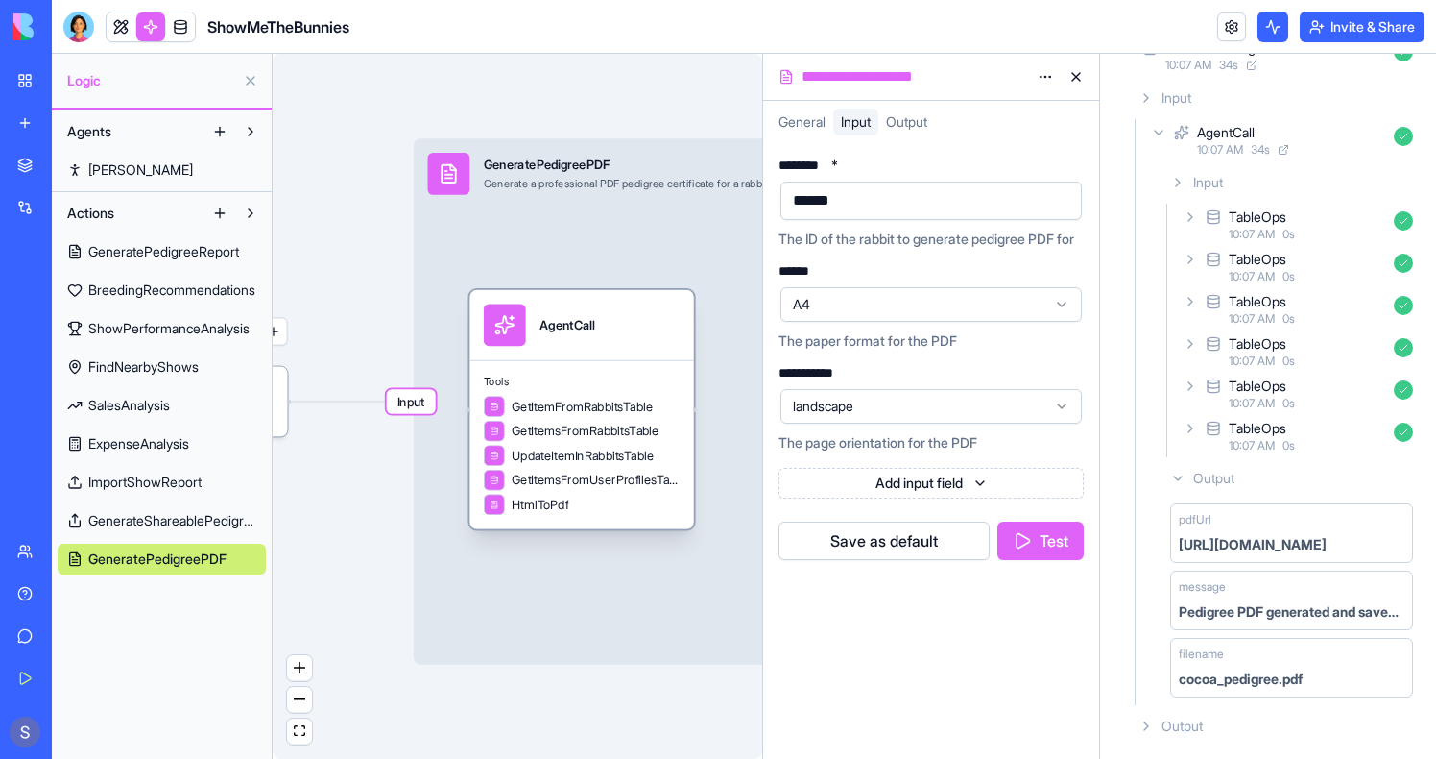
click at [615, 337] on div "AgentCall" at bounding box center [582, 324] width 196 height 42
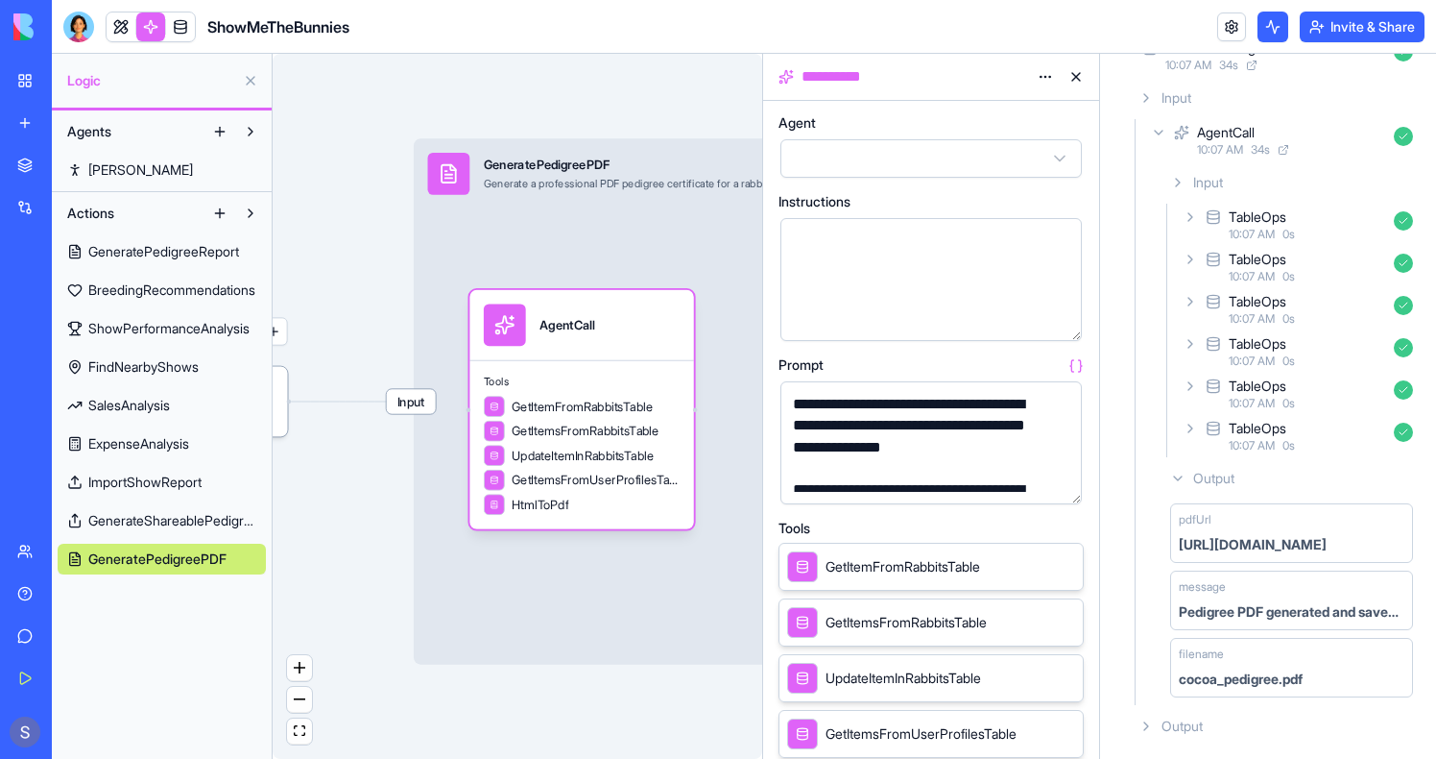
click at [1061, 482] on button "button" at bounding box center [1063, 485] width 31 height 31
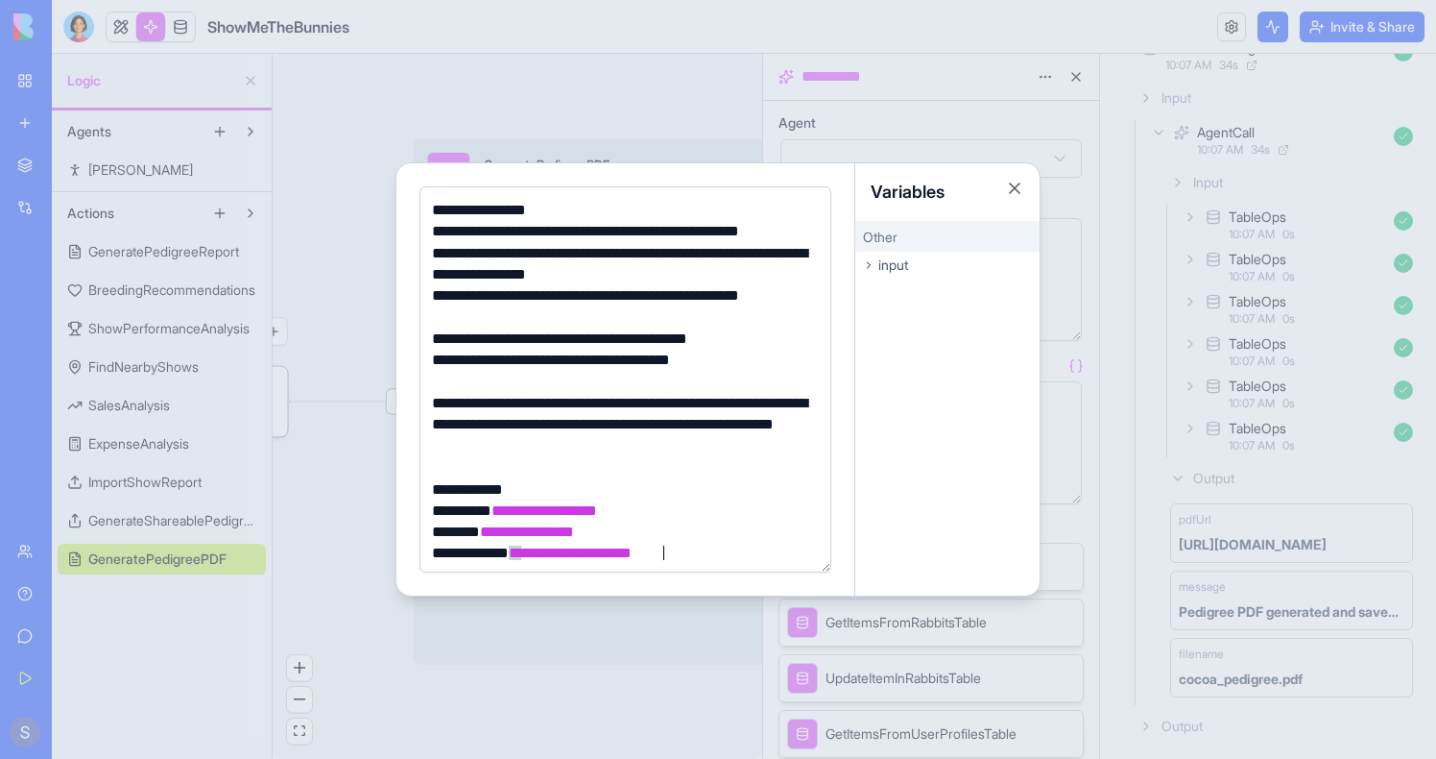
scroll to position [324, 0]
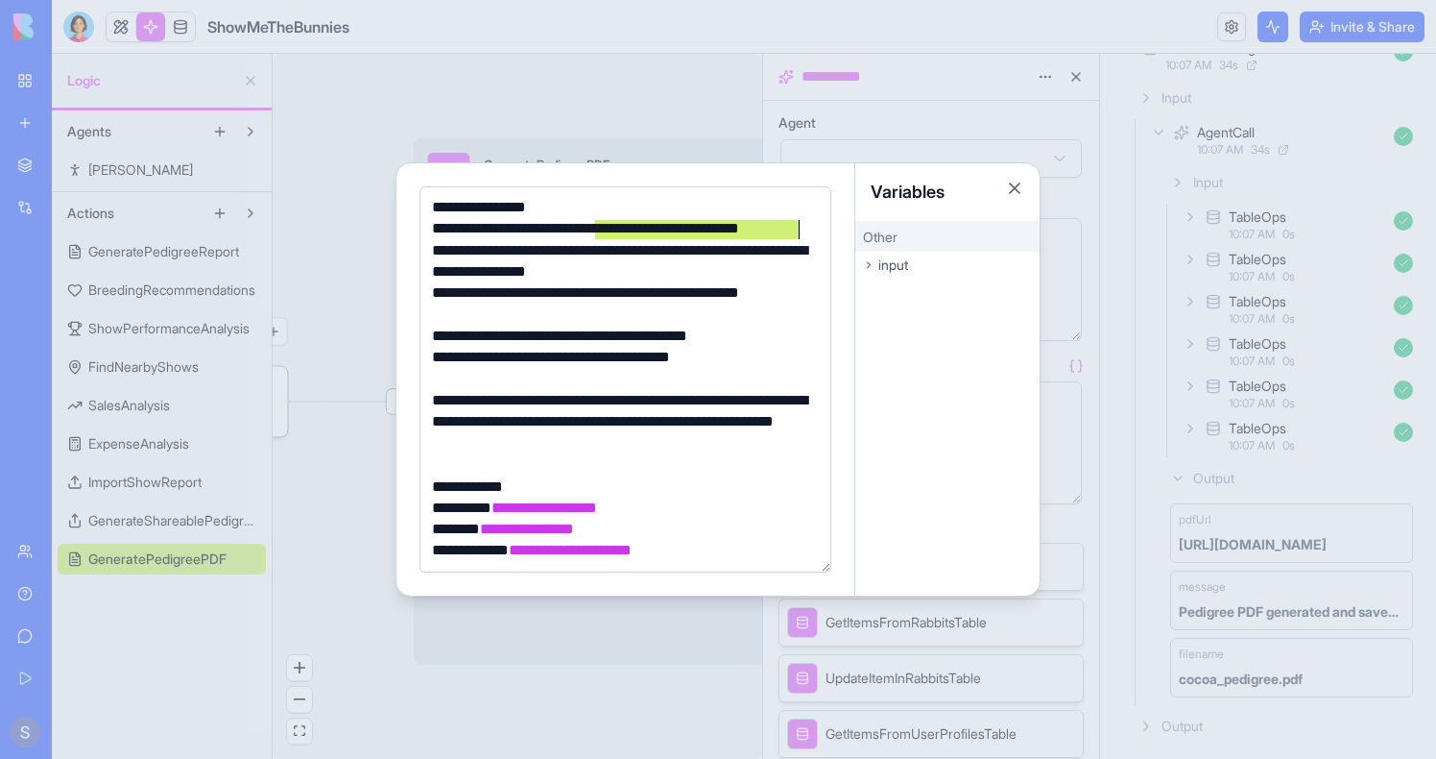
drag, startPoint x: 596, startPoint y: 233, endPoint x: 808, endPoint y: 239, distance: 211.3
click at [808, 239] on div "**********" at bounding box center [622, 228] width 393 height 21
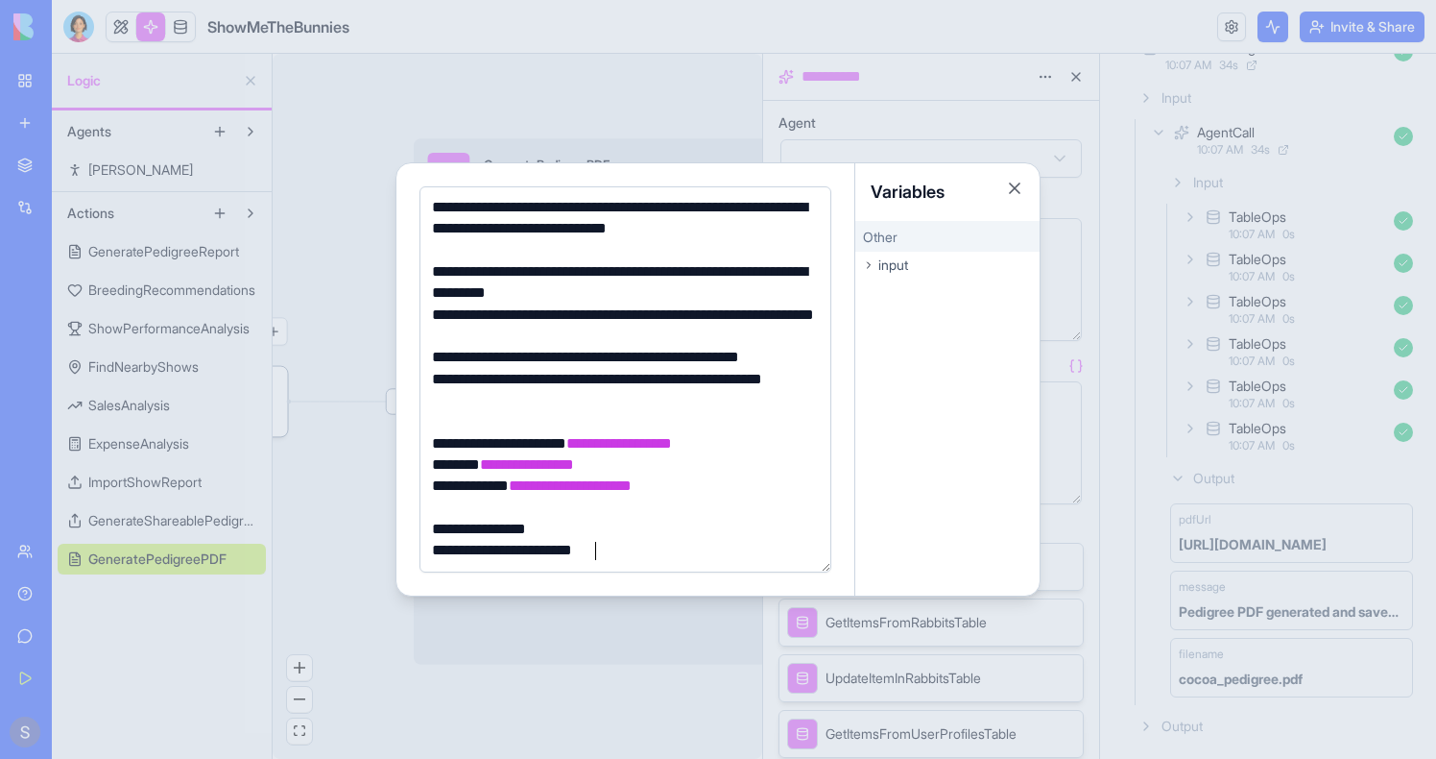
scroll to position [0, 0]
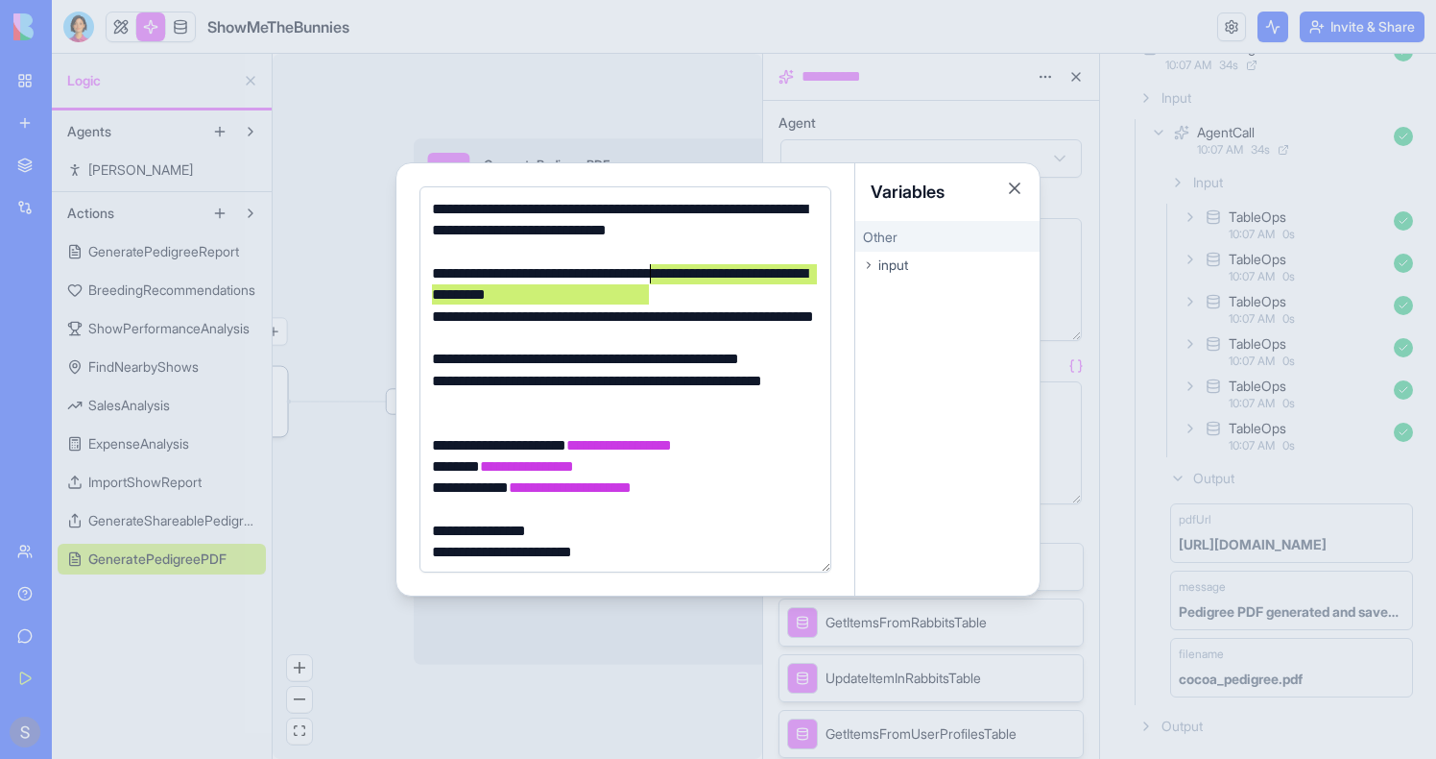
drag, startPoint x: 664, startPoint y: 296, endPoint x: 651, endPoint y: 280, distance: 20.4
click at [651, 280] on div "**********" at bounding box center [622, 284] width 393 height 43
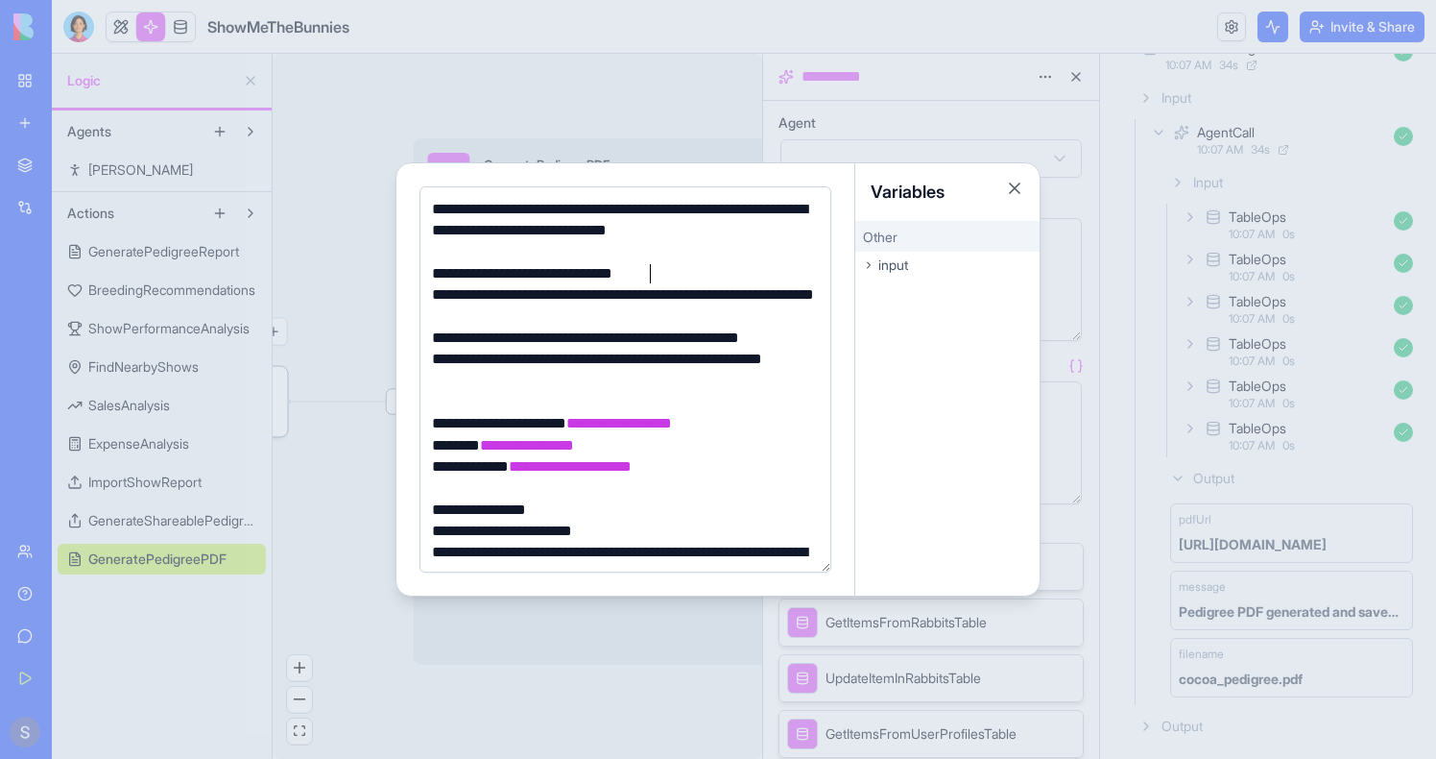
click at [578, 77] on div at bounding box center [718, 379] width 1436 height 759
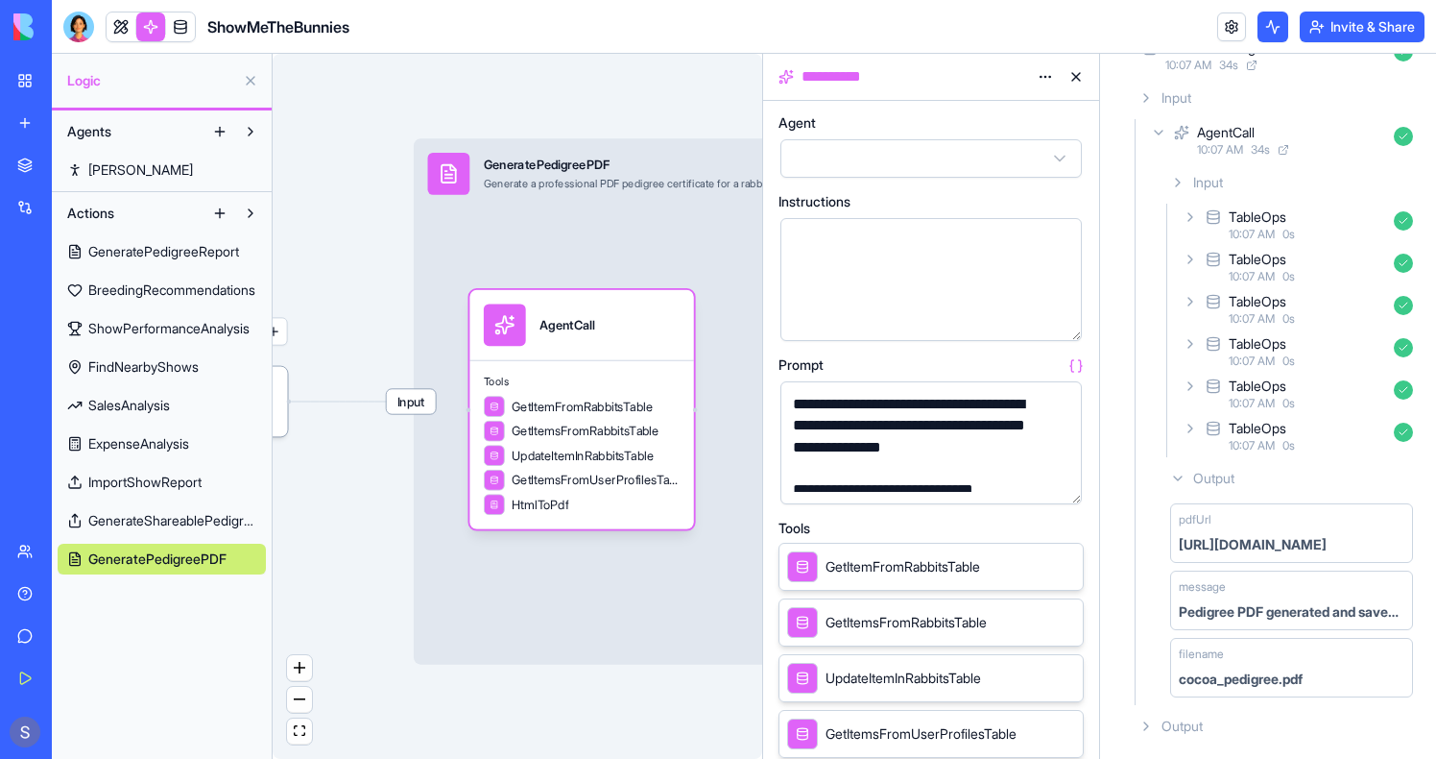
click at [1063, 490] on button "button" at bounding box center [1063, 485] width 31 height 31
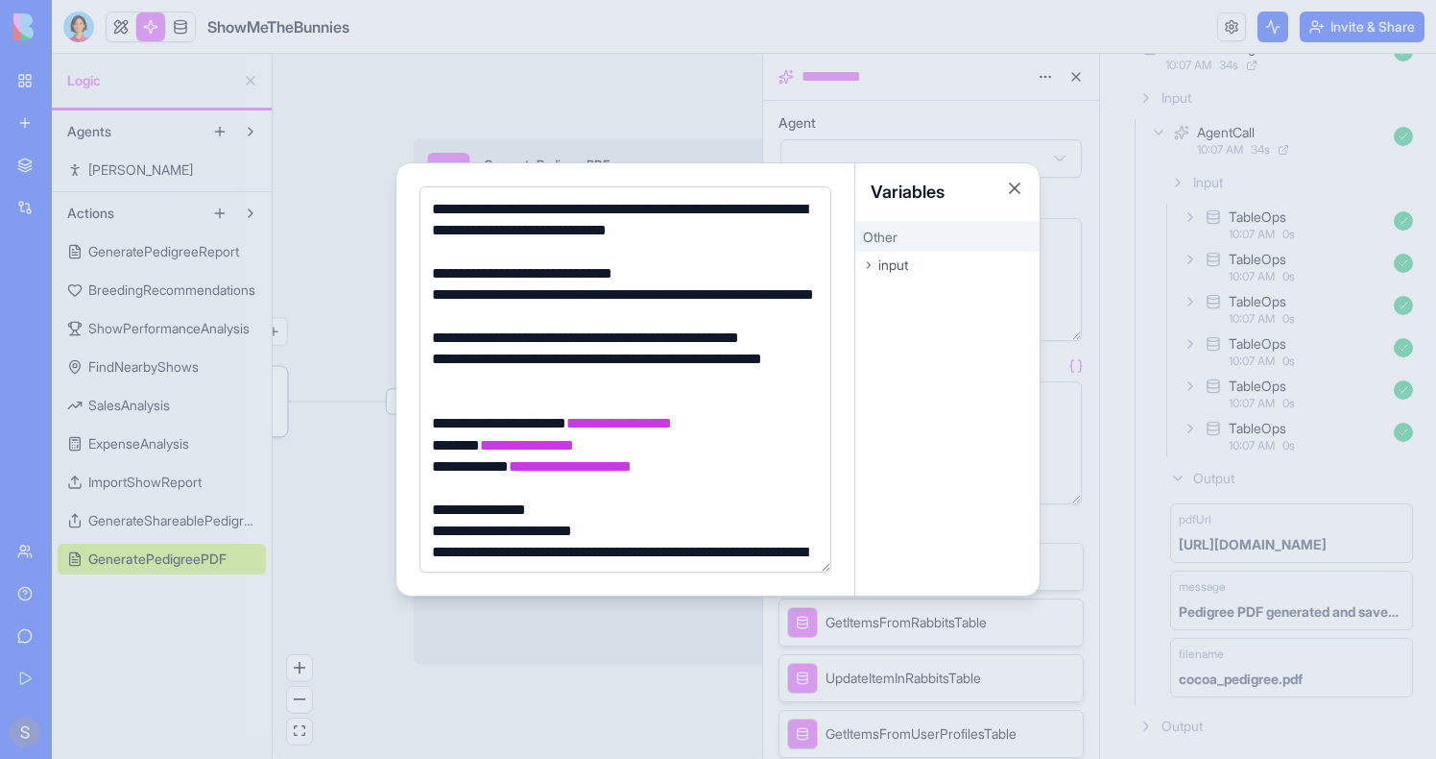
click at [672, 275] on div "**********" at bounding box center [622, 273] width 393 height 21
click at [610, 93] on div at bounding box center [718, 379] width 1436 height 759
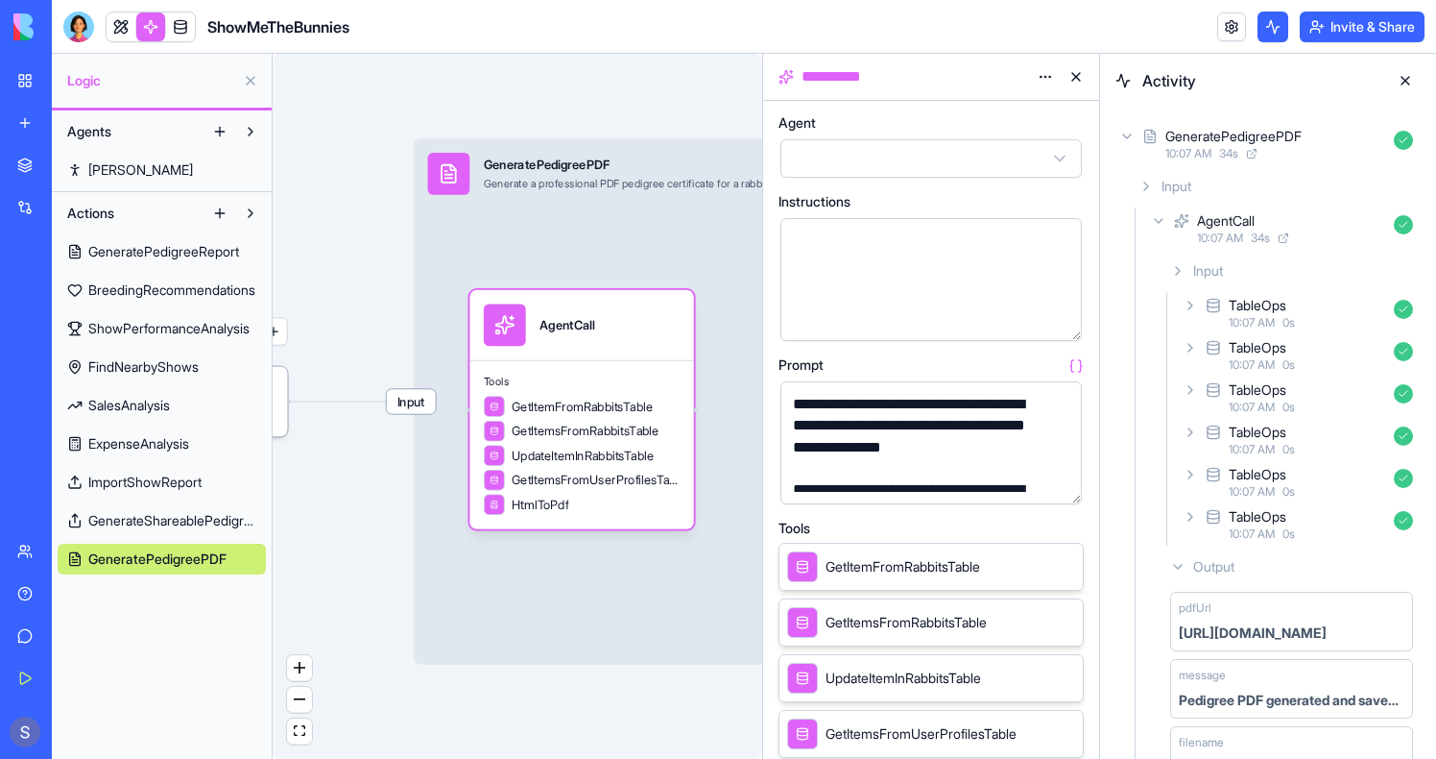
click at [1076, 80] on button at bounding box center [1076, 76] width 31 height 31
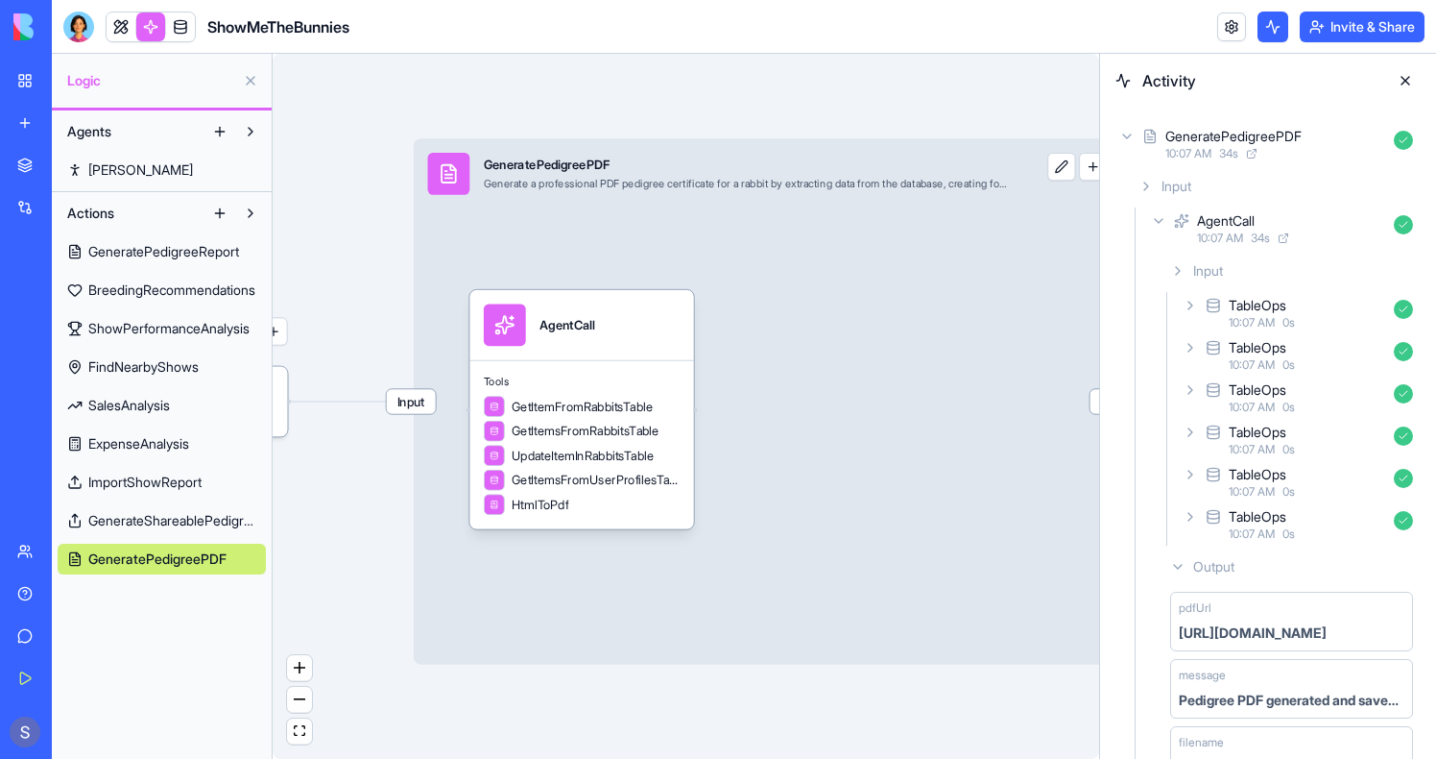
click at [1405, 77] on button at bounding box center [1405, 80] width 31 height 31
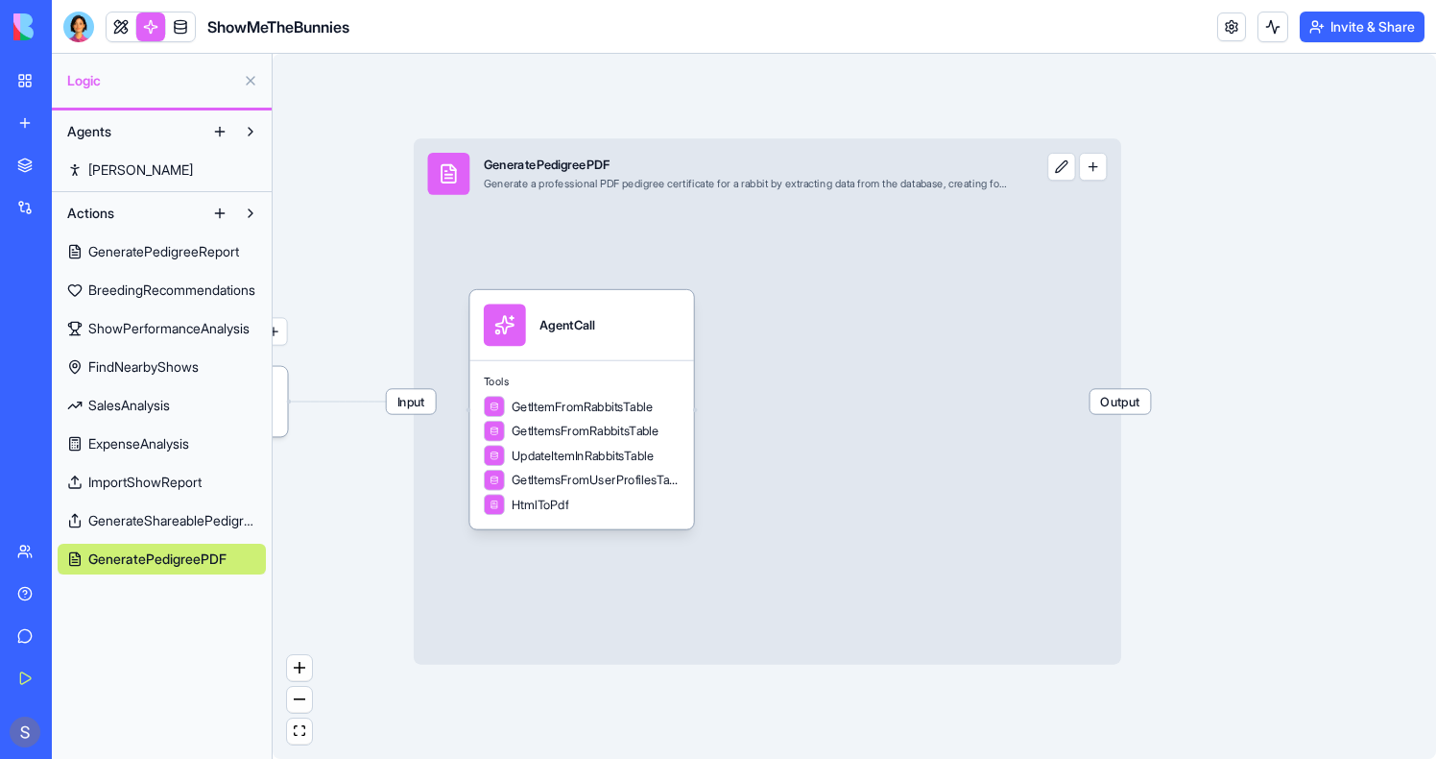
click at [884, 506] on div "Input GeneratePedigreePDF Generate a professional PDF pedigree certificate for …" at bounding box center [768, 400] width 708 height 525
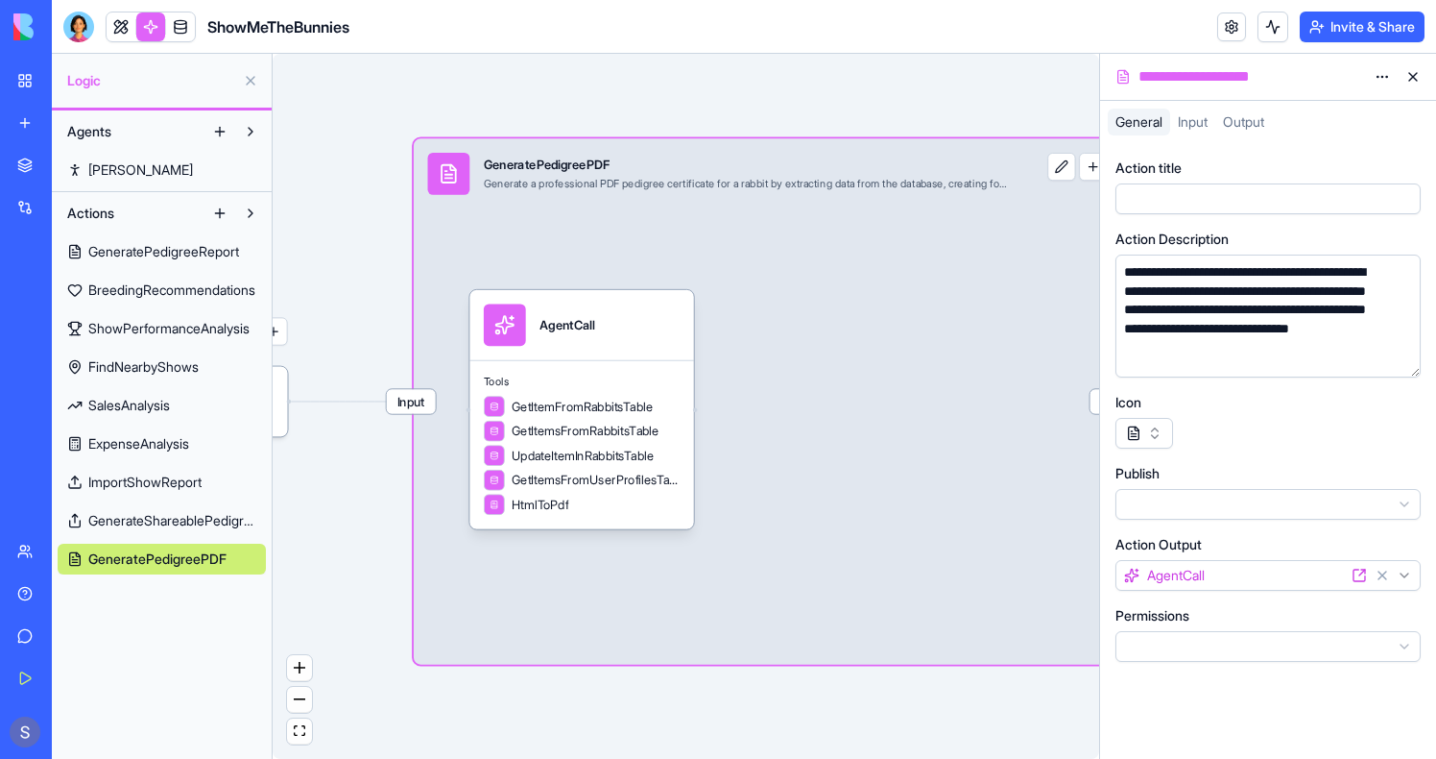
click at [1267, 110] on div "Output" at bounding box center [1244, 122] width 57 height 27
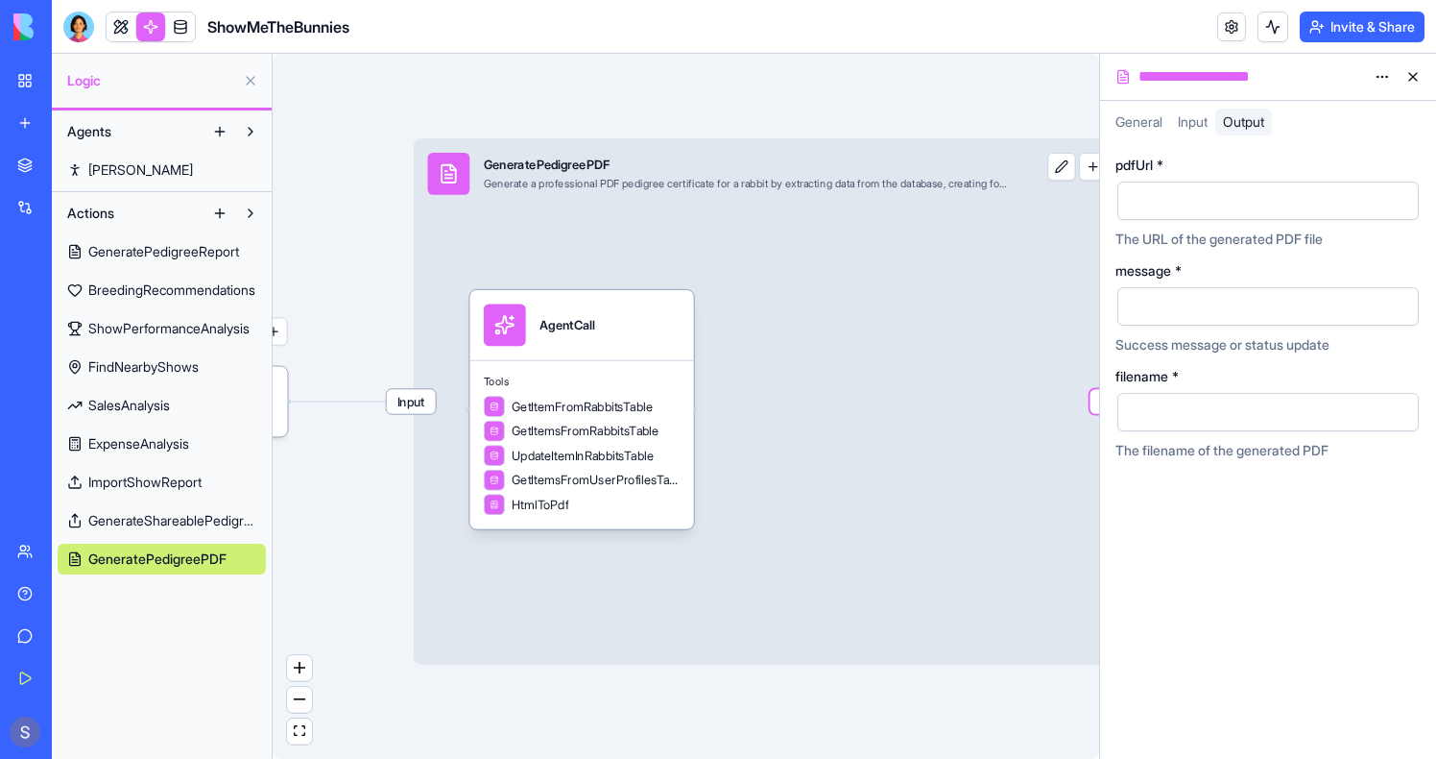
click at [1189, 117] on span "Input" at bounding box center [1193, 121] width 30 height 16
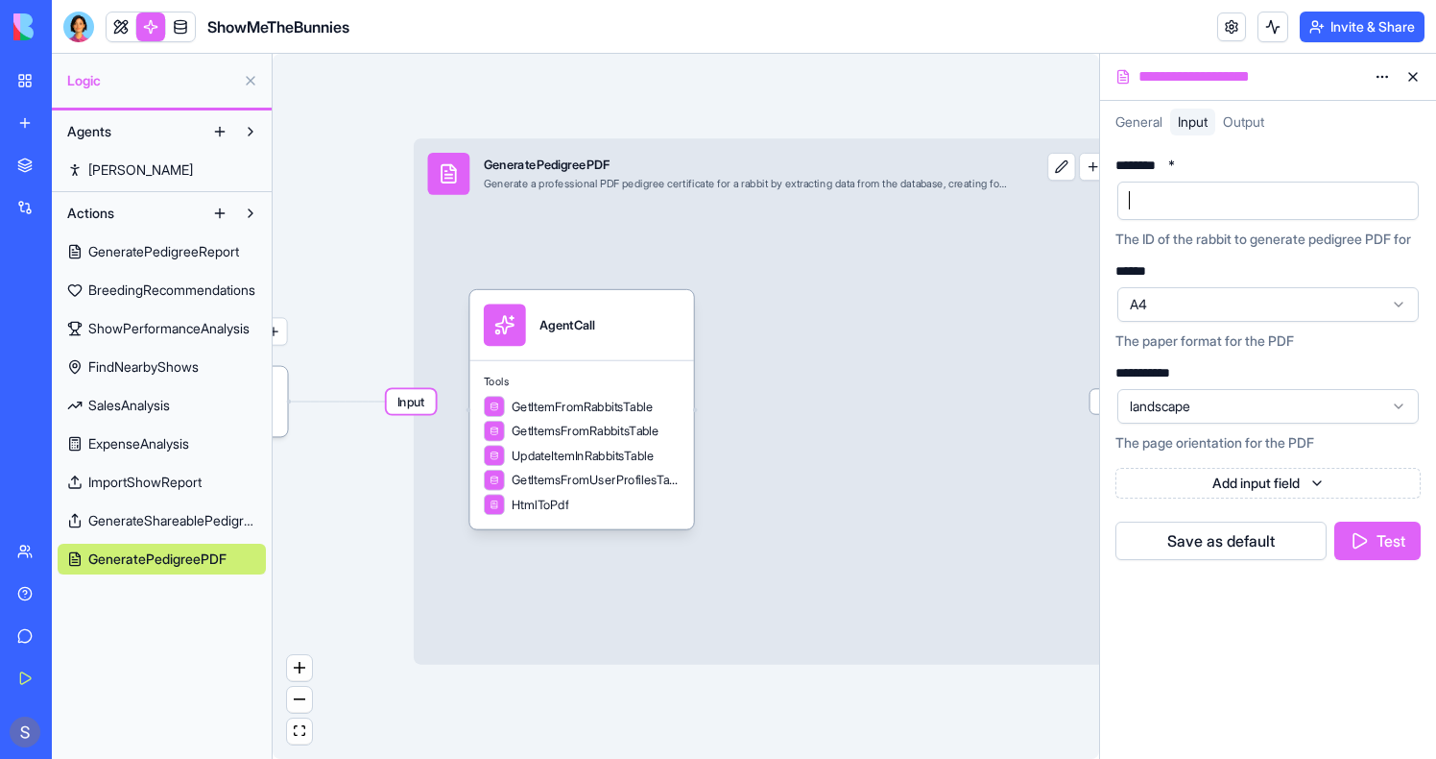
click at [1213, 220] on div at bounding box center [1268, 201] width 305 height 42
click at [1372, 549] on button "Test" at bounding box center [1378, 540] width 86 height 38
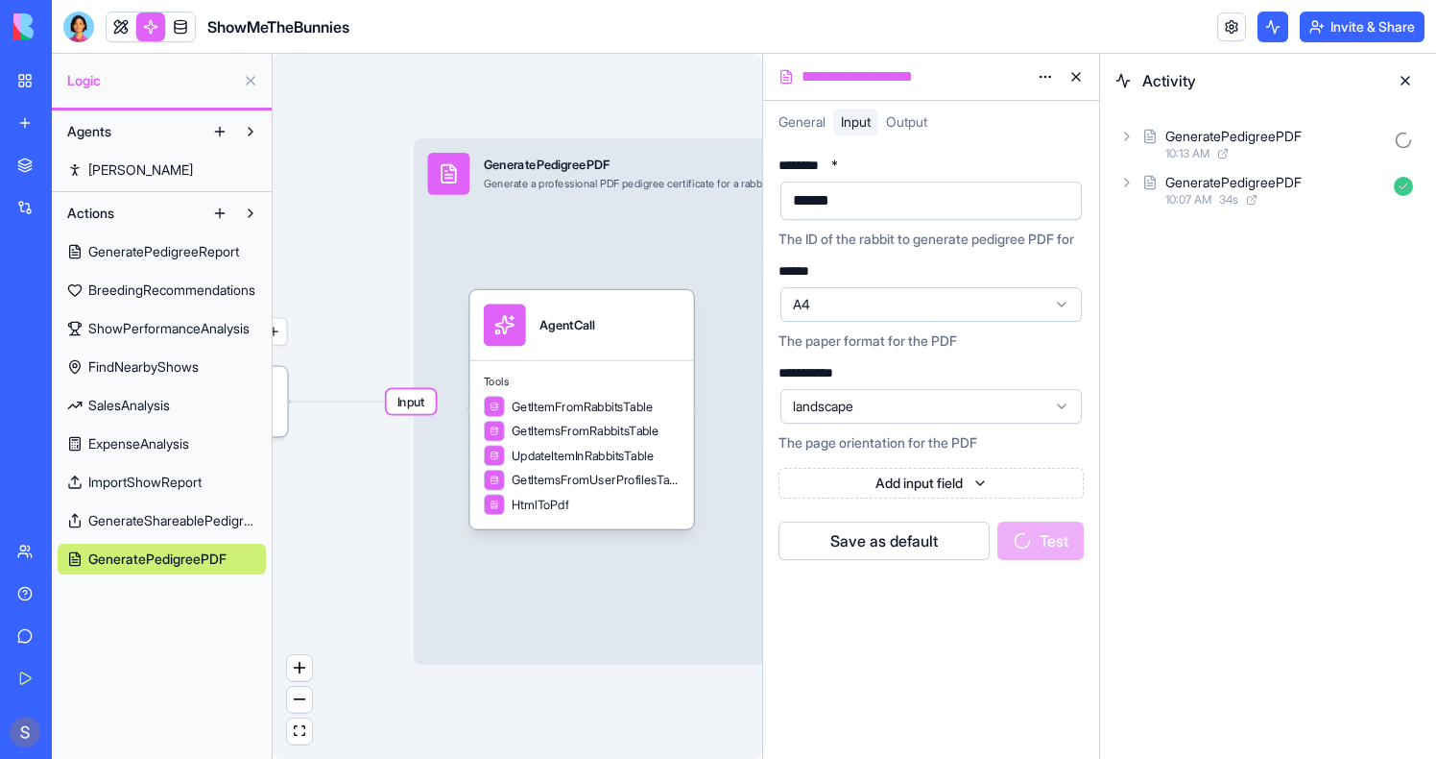
click at [1173, 157] on span "10:13 AM" at bounding box center [1188, 153] width 44 height 15
click at [1192, 229] on div "AgentCall 10:13 AM" at bounding box center [1284, 228] width 274 height 42
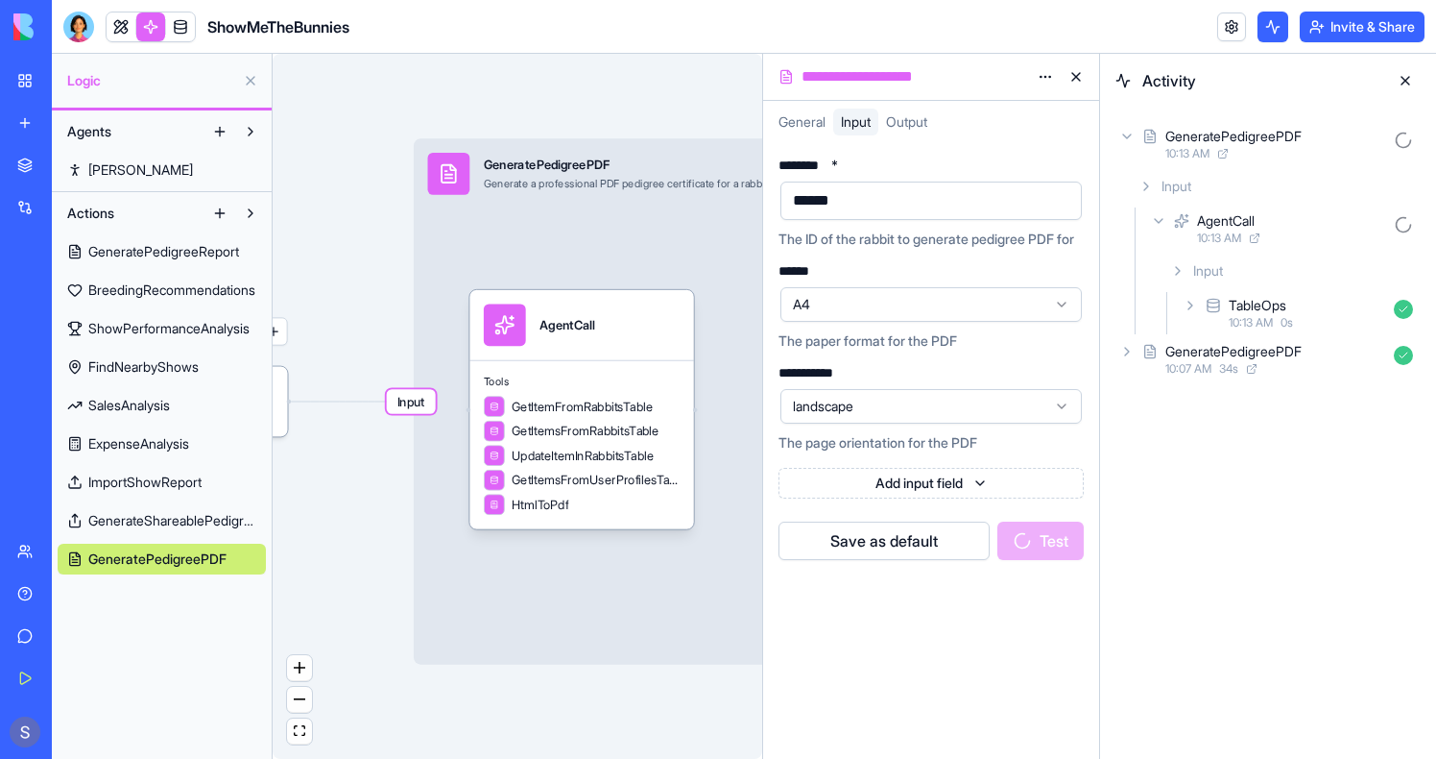
click at [1193, 296] on div "TableOps 10:13 AM 0 s" at bounding box center [1300, 313] width 242 height 42
click at [1200, 345] on div "Input" at bounding box center [1307, 355] width 227 height 35
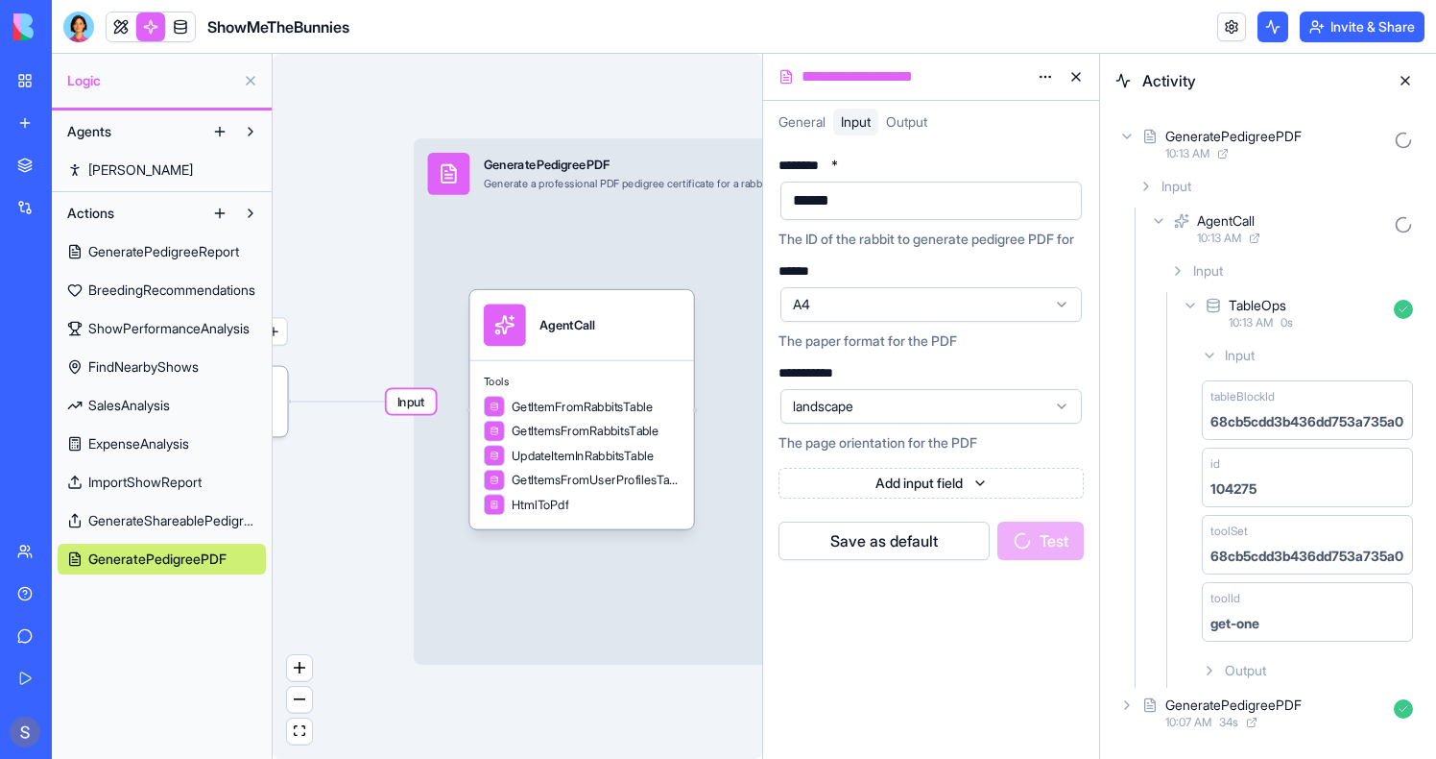
click at [1205, 349] on icon at bounding box center [1209, 355] width 15 height 15
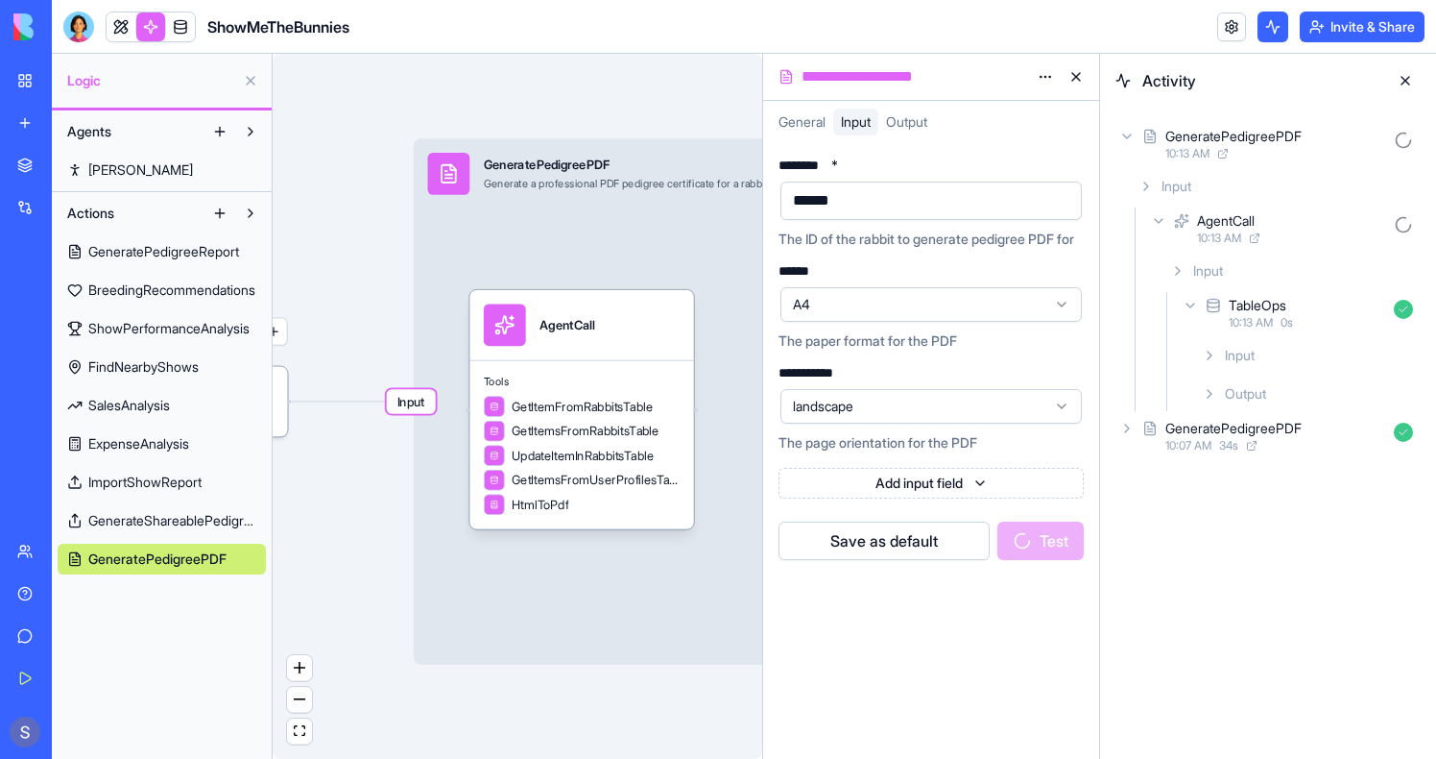
click at [1205, 393] on icon at bounding box center [1209, 393] width 15 height 15
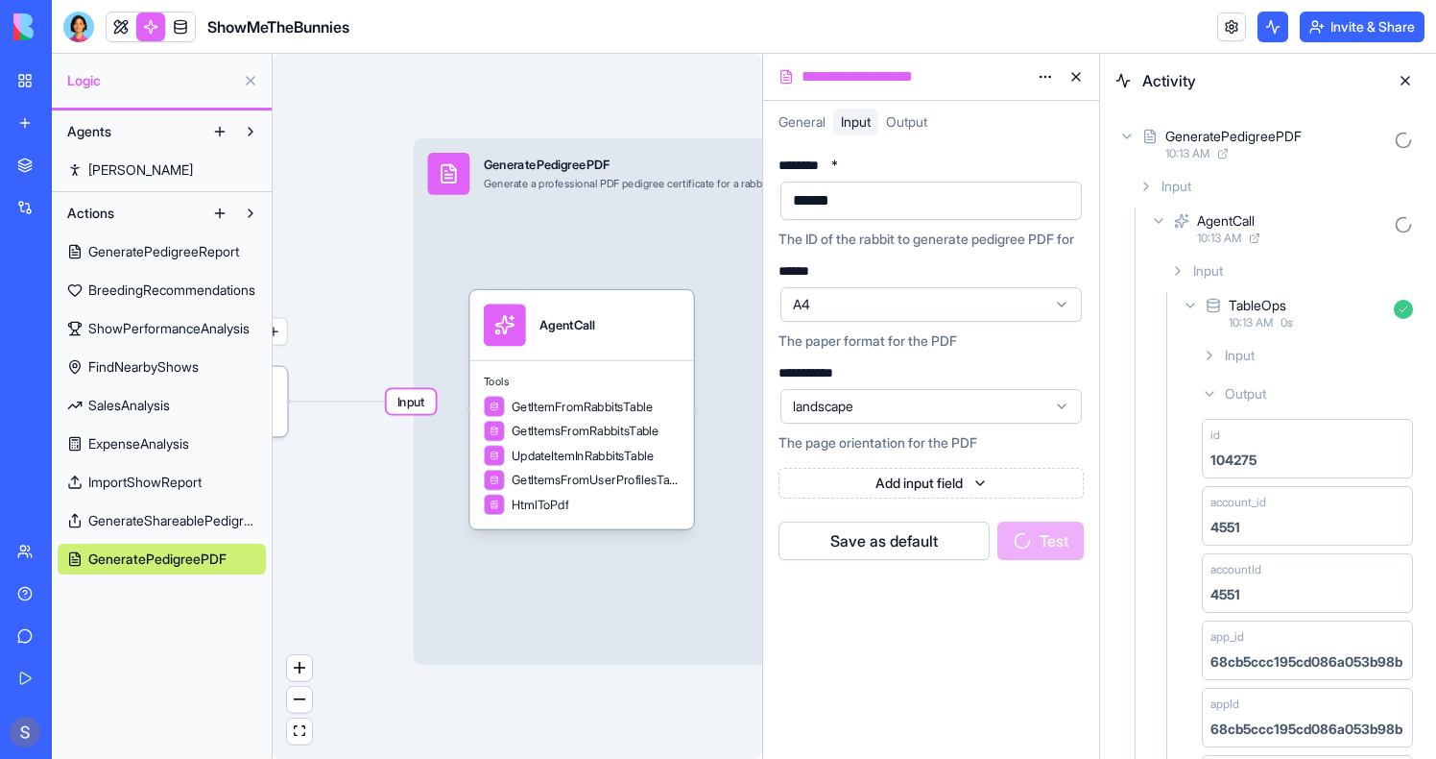
click at [1198, 317] on div "TableOps 10:13 AM 0 s" at bounding box center [1300, 313] width 242 height 42
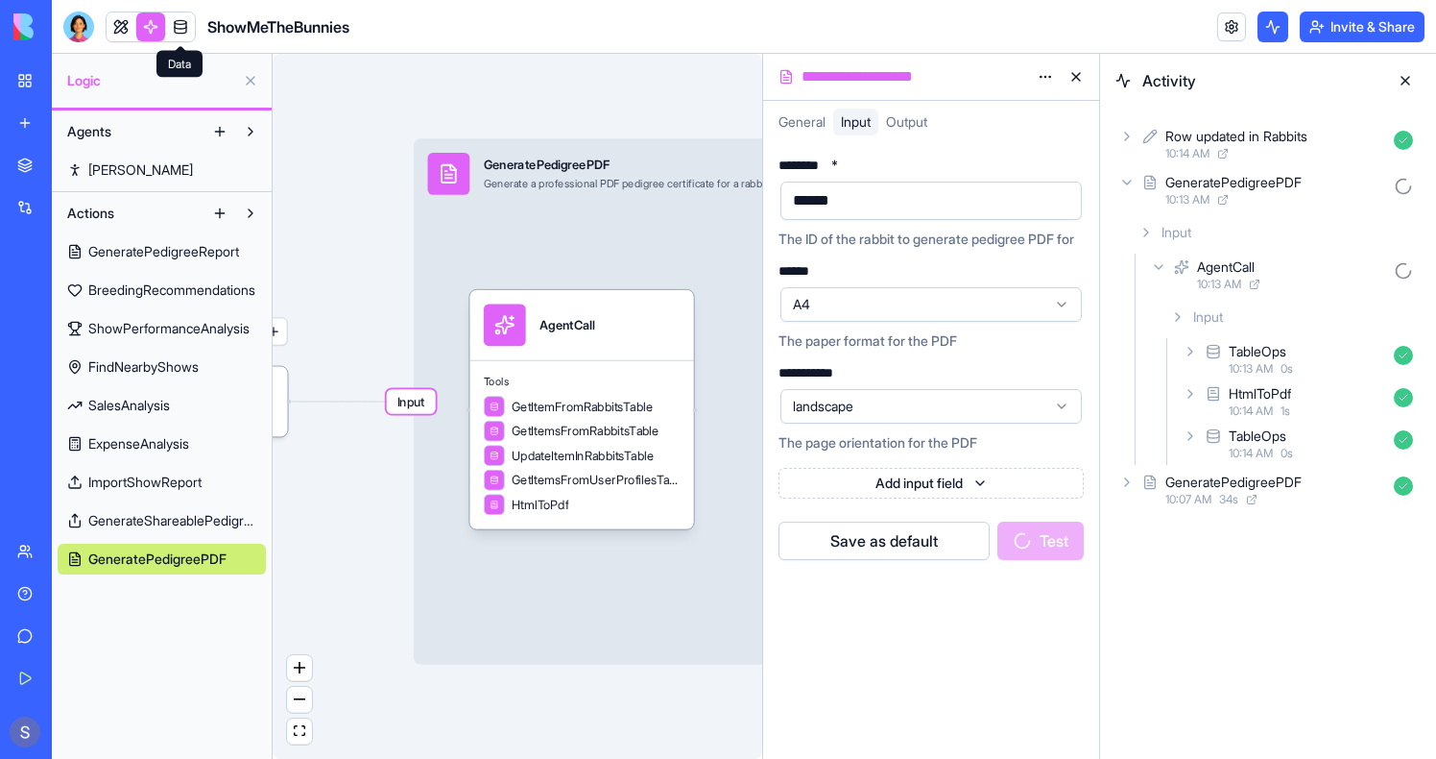
click at [168, 22] on span at bounding box center [181, 27] width 54 height 54
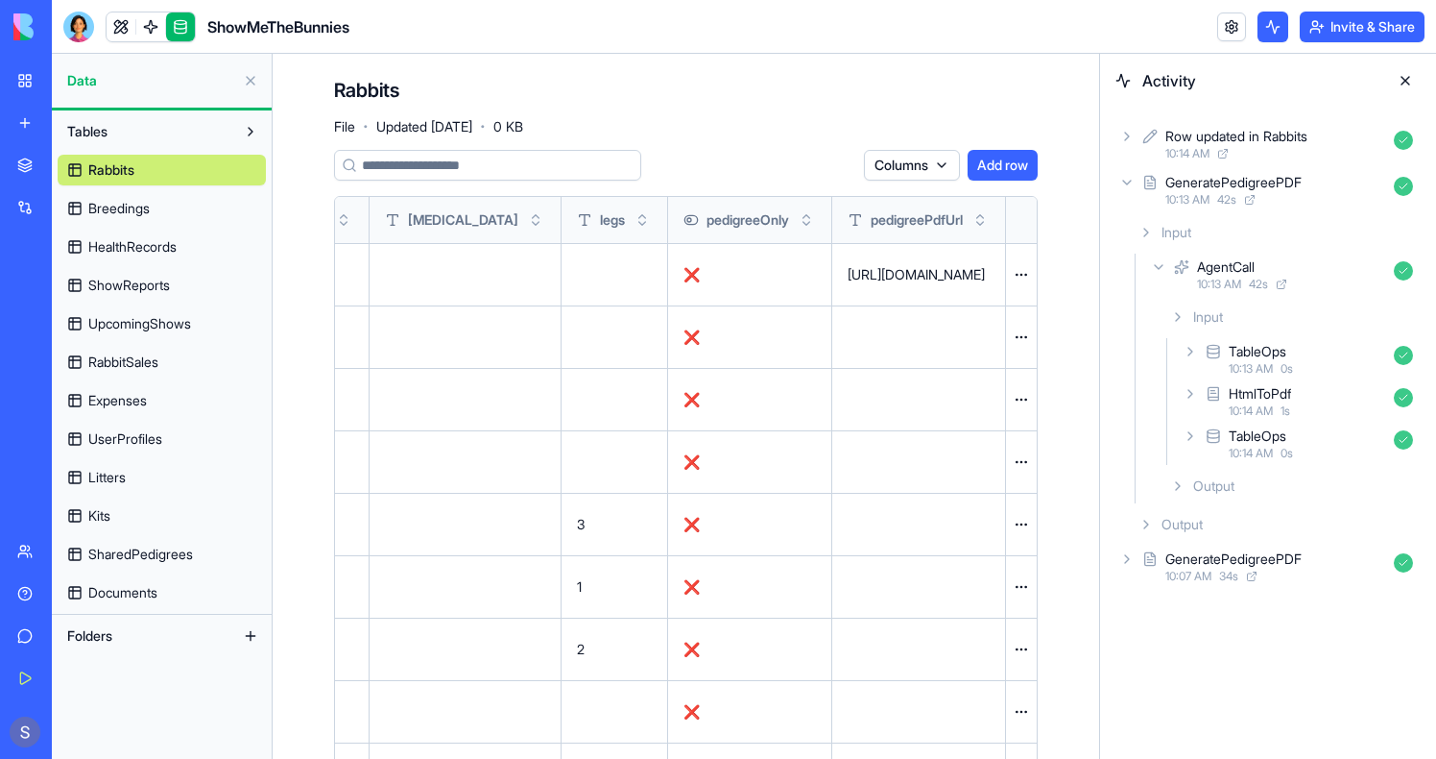
scroll to position [0, 3433]
click at [848, 265] on div "https://blocks.diy/api/blocks/fileDataBlock/68d0f7568c83bc1a670145ef/redirect" at bounding box center [919, 274] width 142 height 19
copy td "https://blocks.diy/api/blocks/fileDataBlock/68d0f7568c83bc1a670145ef/redirect"
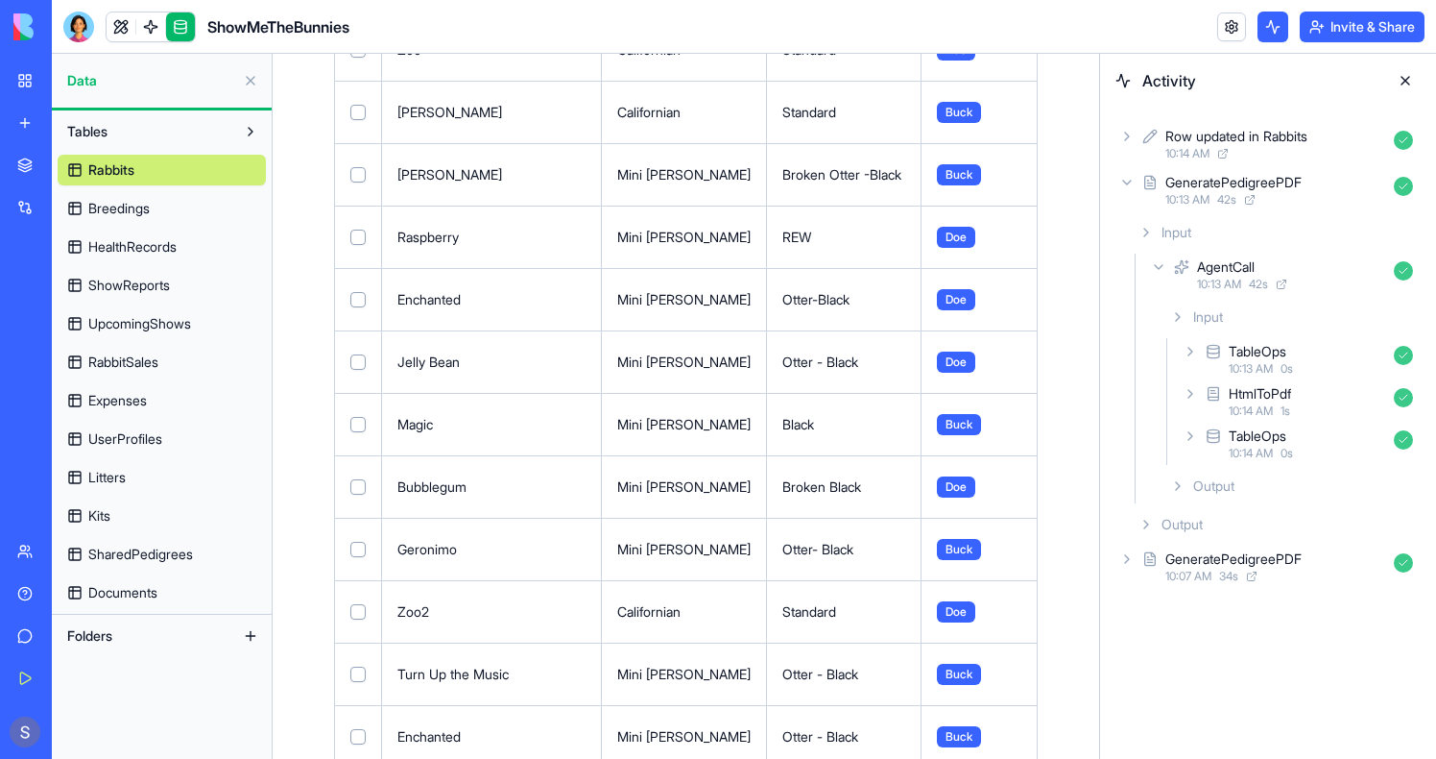
scroll to position [0, 0]
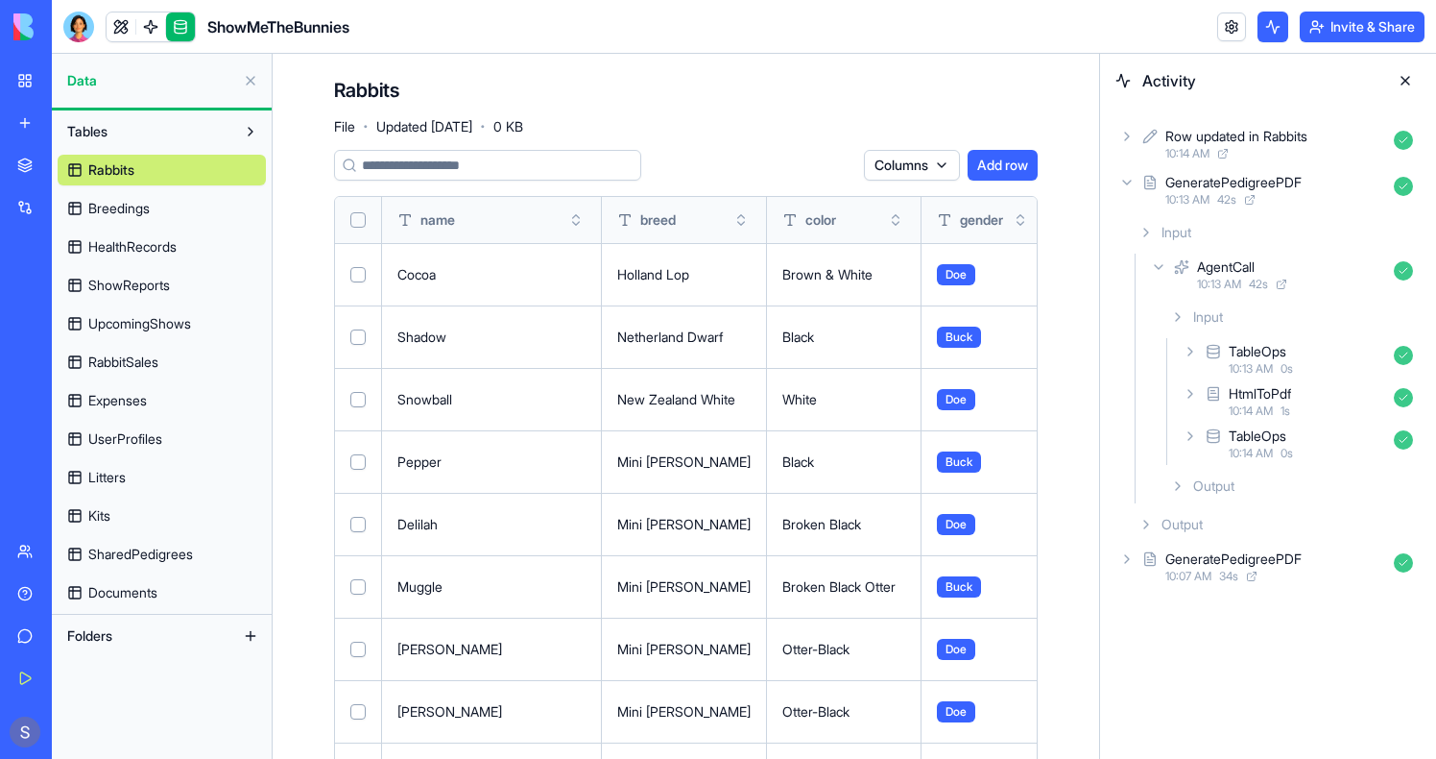
click at [903, 157] on html "BETA My Workspace New app Marketplace Integrations Recent PDF Viewer ShowMeTheB…" at bounding box center [718, 379] width 1436 height 759
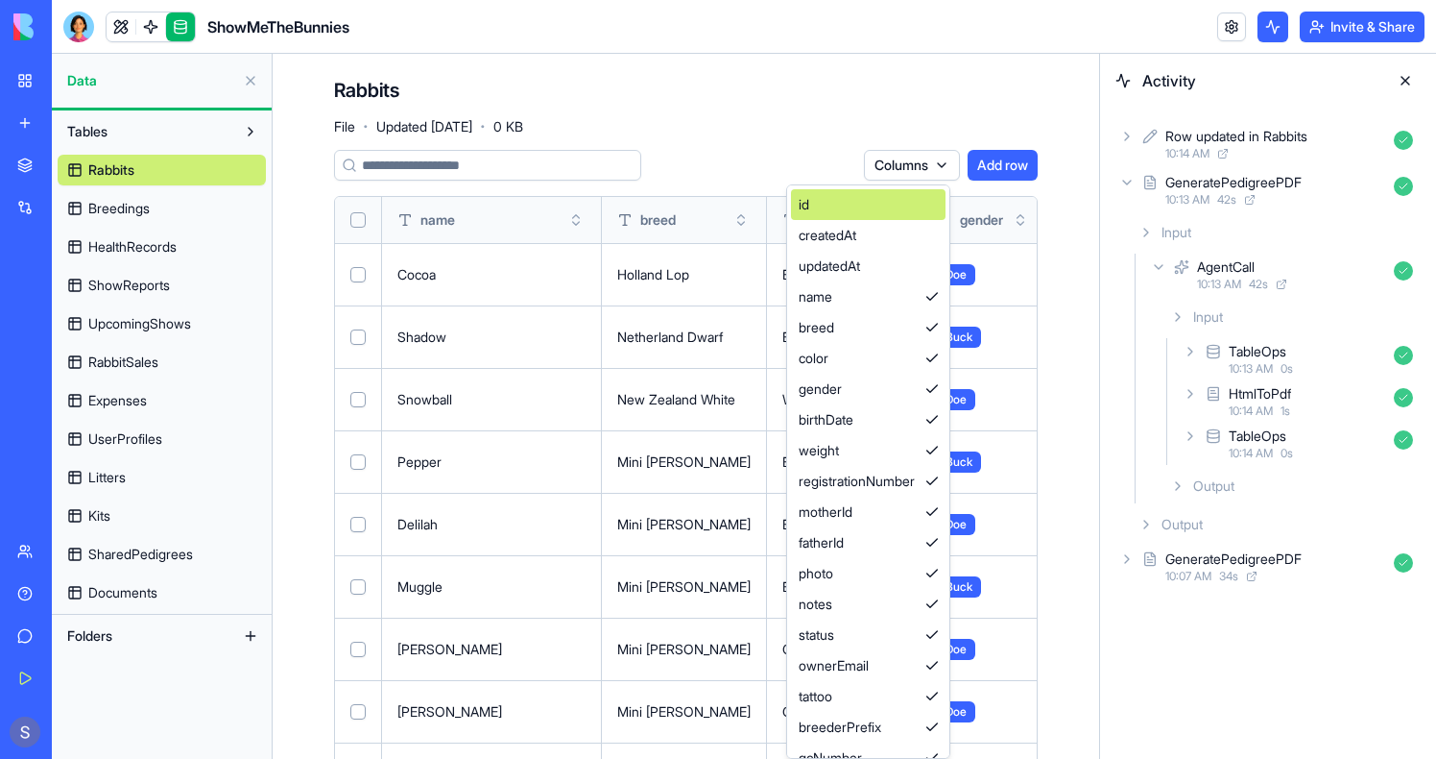
click at [899, 210] on div "id" at bounding box center [868, 204] width 155 height 31
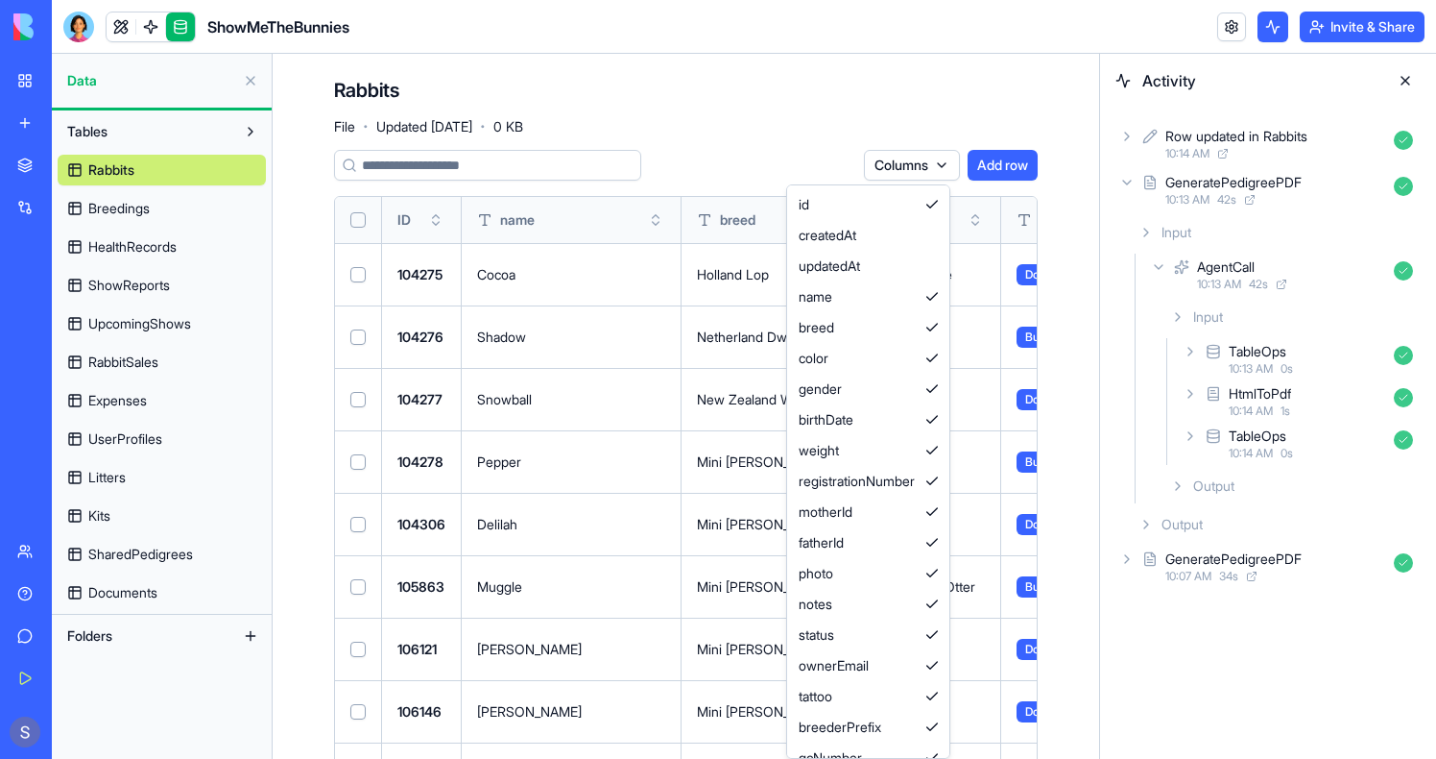
click at [155, 22] on html "BETA My Workspace New app Marketplace Integrations Recent PDF Viewer ShowMeTheB…" at bounding box center [718, 379] width 1436 height 759
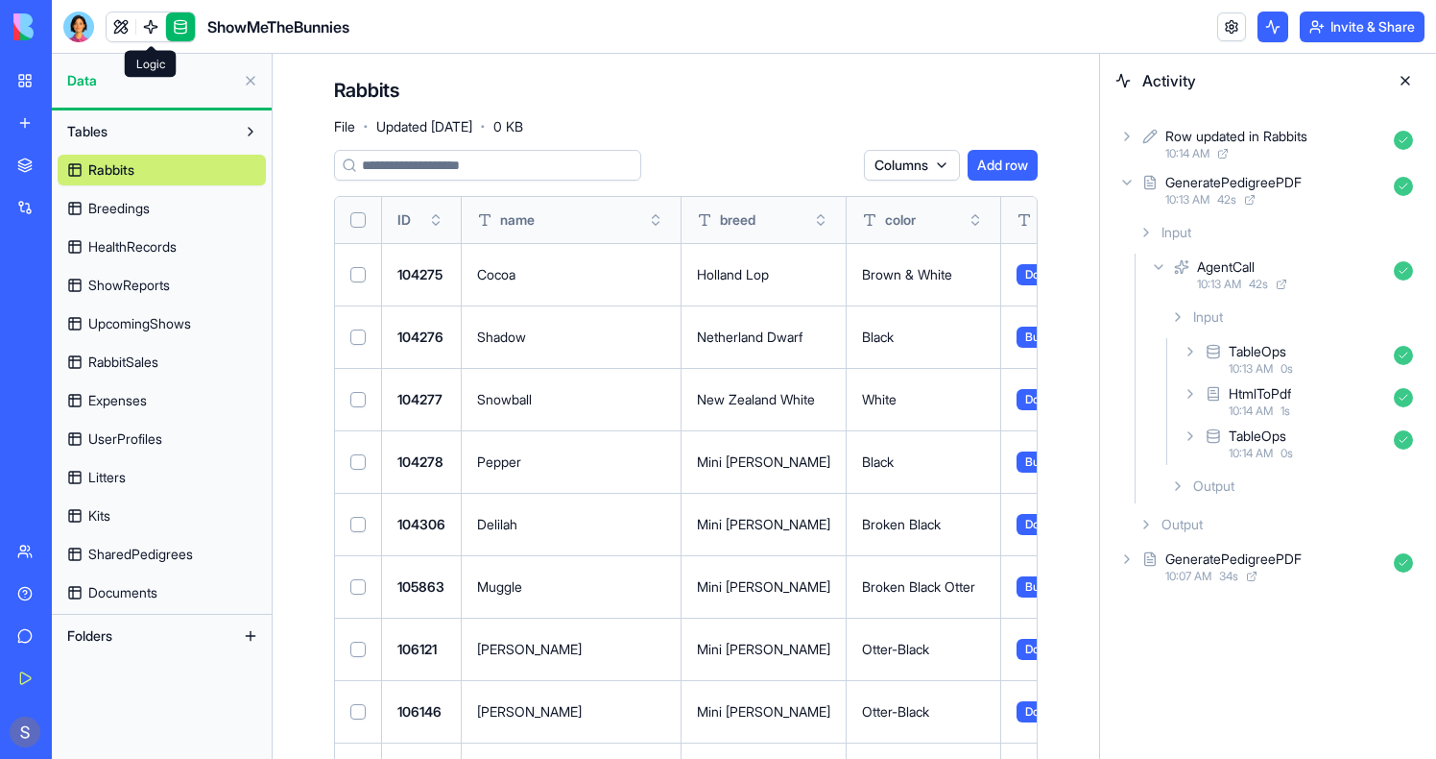
click at [153, 24] on link at bounding box center [150, 26] width 29 height 29
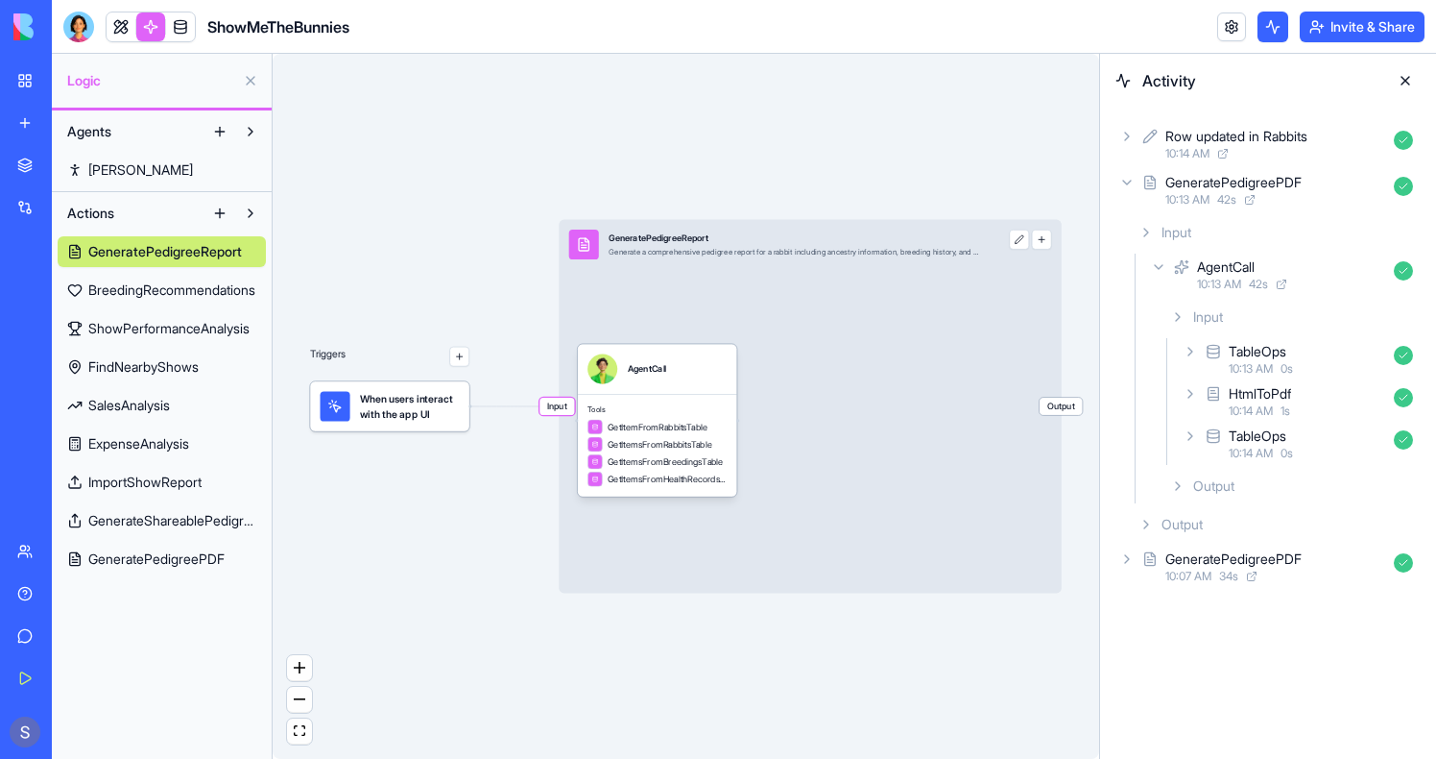
click at [184, 547] on link "GeneratePedigreePDF" at bounding box center [162, 558] width 208 height 31
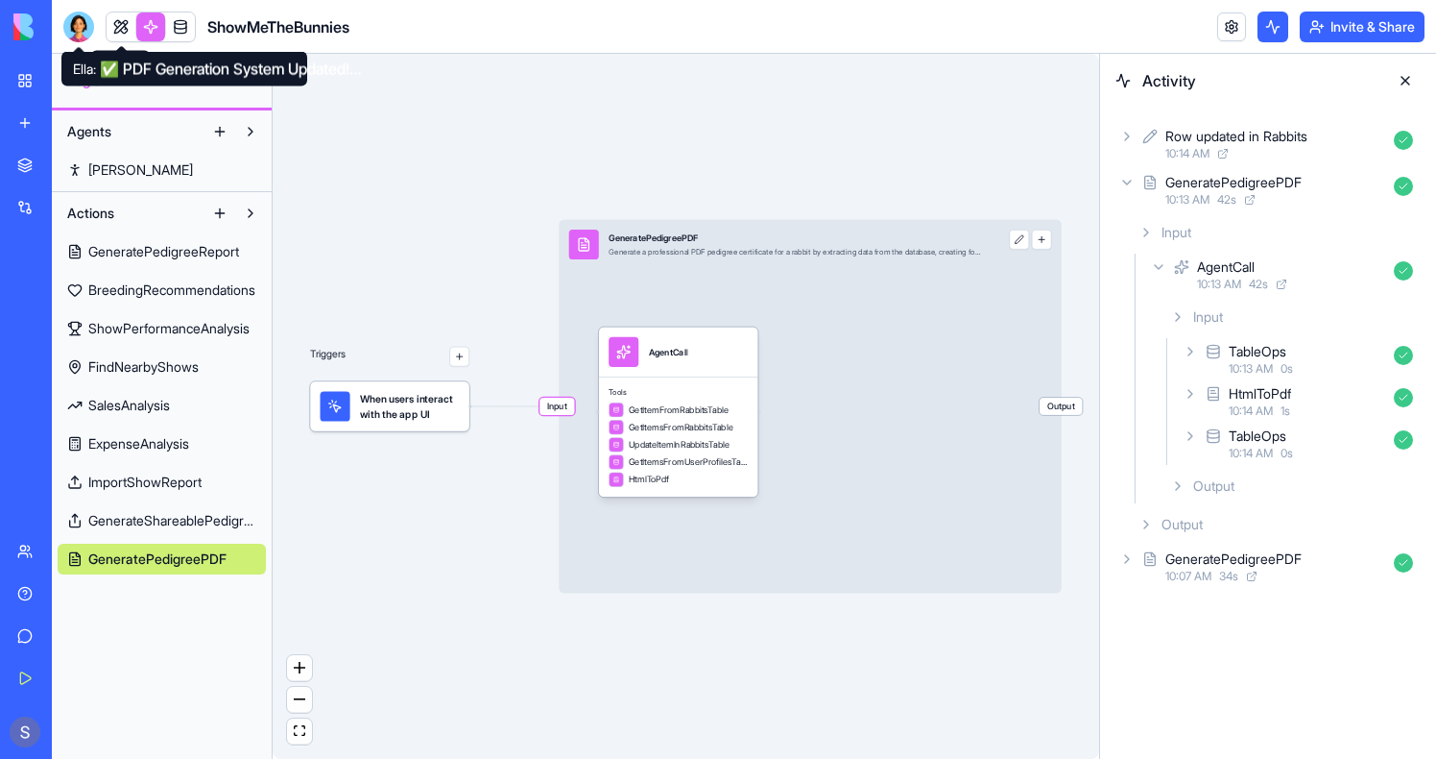
click at [79, 26] on div at bounding box center [78, 27] width 31 height 31
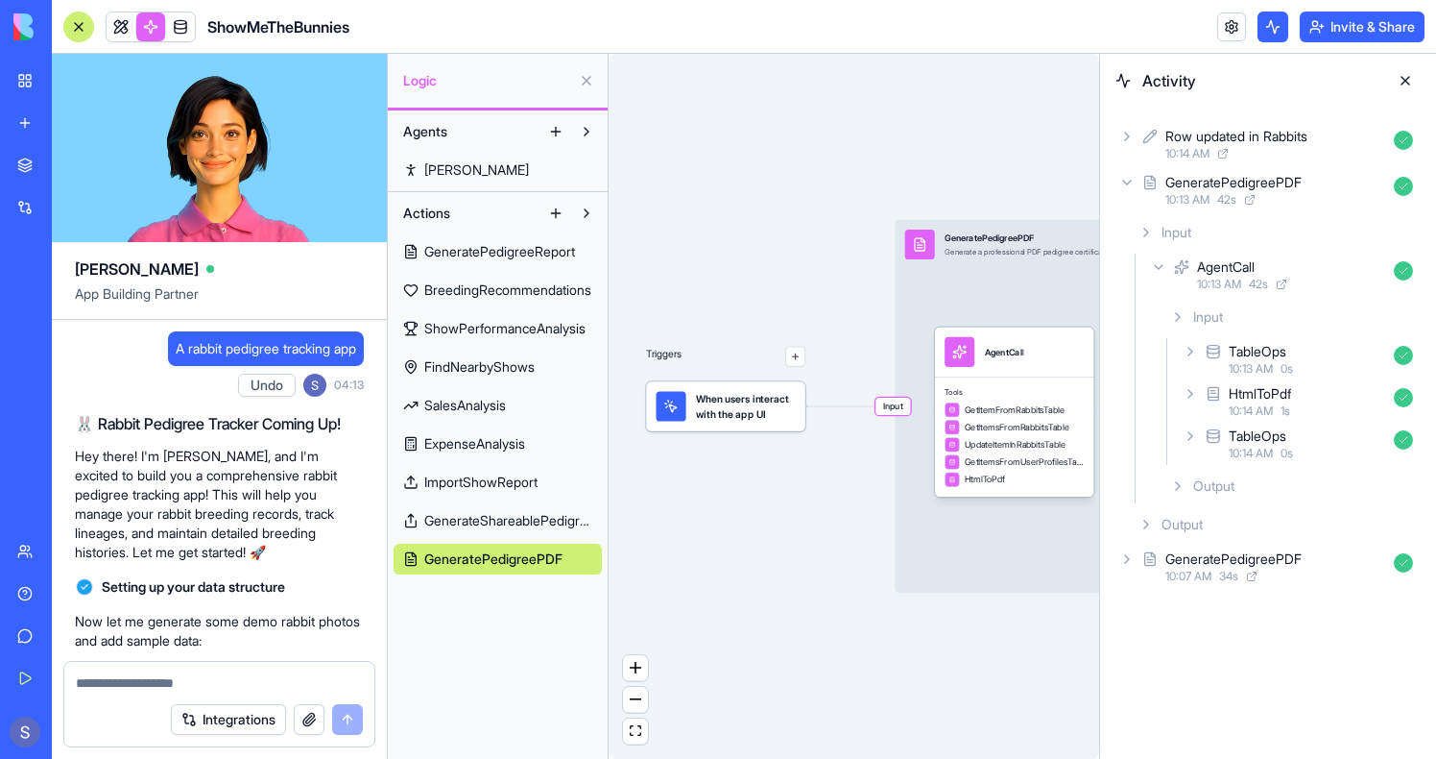
scroll to position [163470, 0]
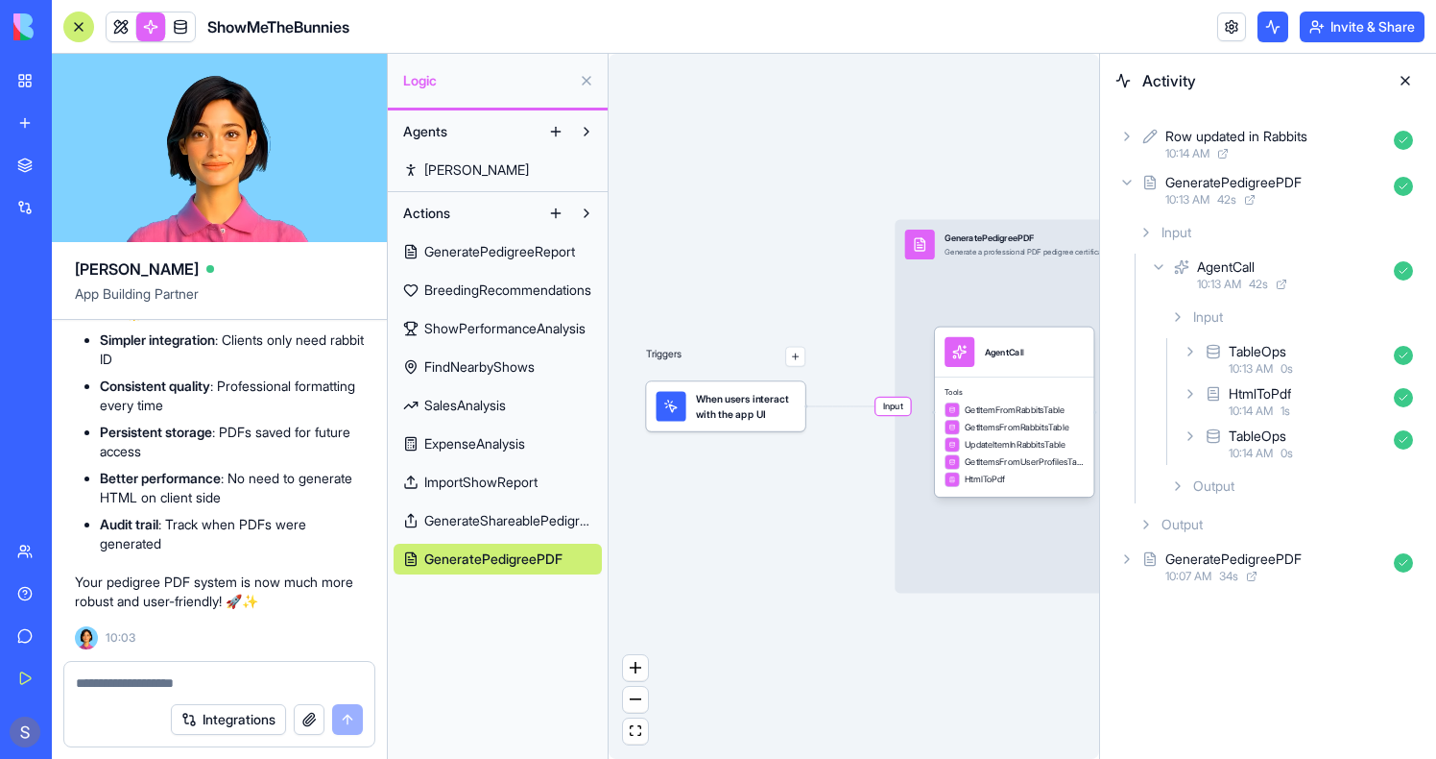
click at [170, 681] on textarea at bounding box center [219, 682] width 287 height 19
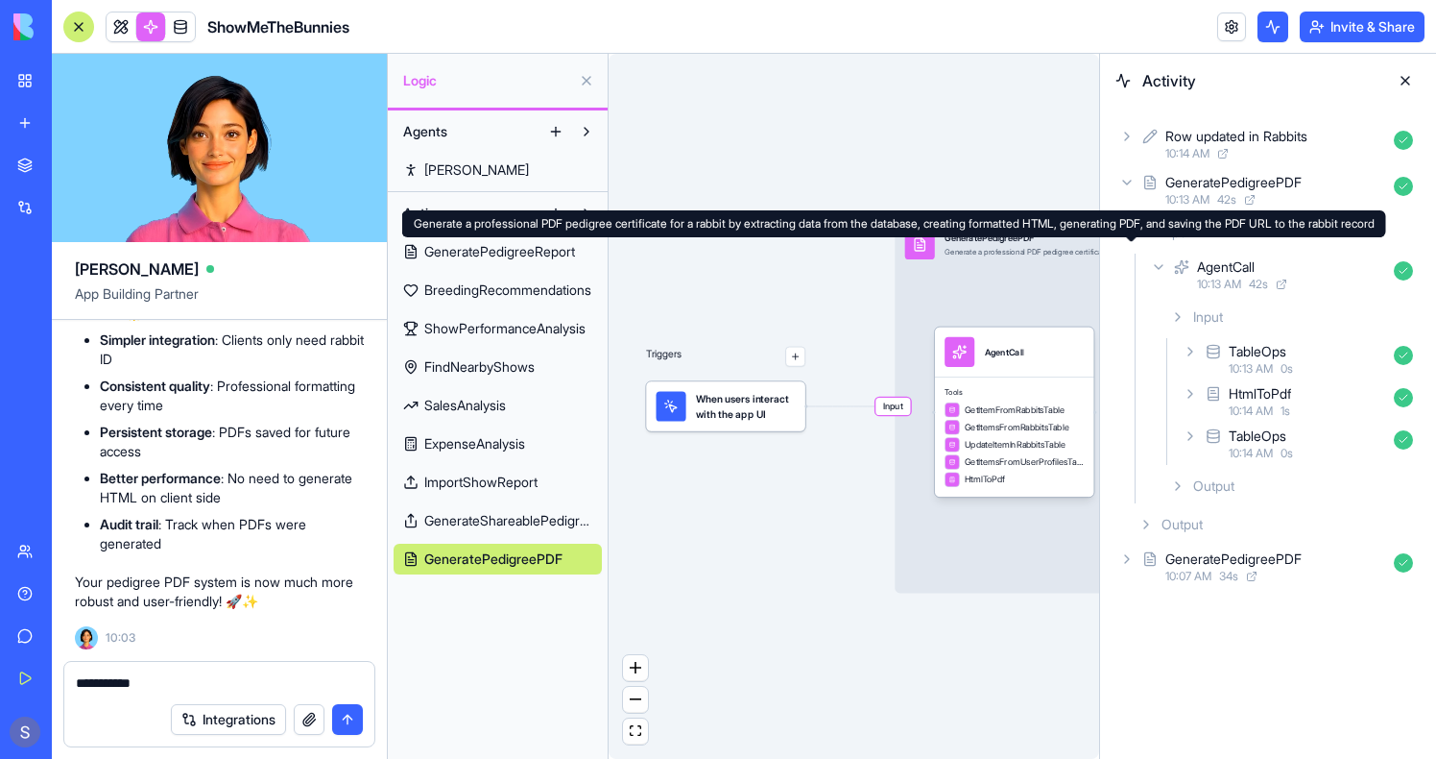
click at [1005, 233] on div "Generate a professional PDF pedigree certificate for a rabbit by extracting dat…" at bounding box center [894, 223] width 984 height 27
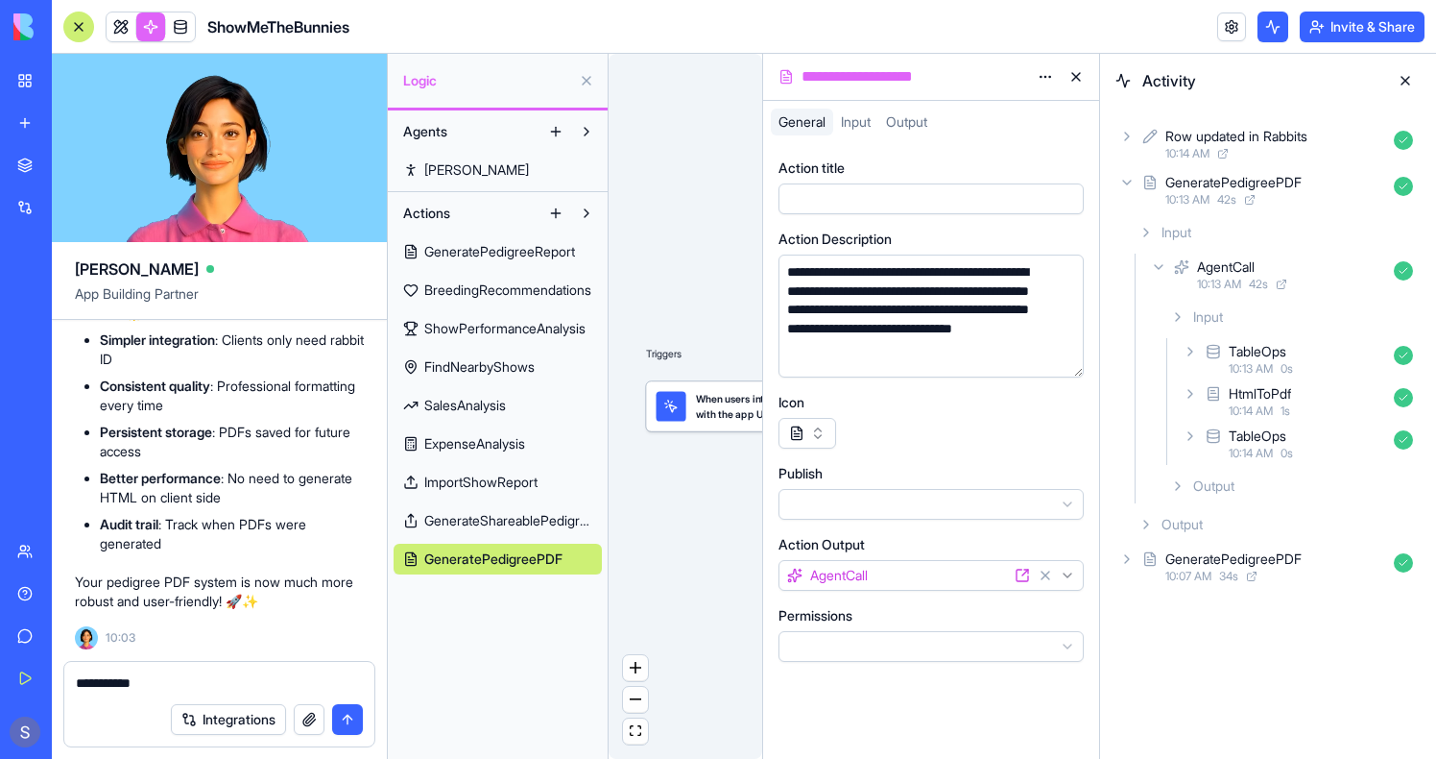
click at [902, 79] on div "**********" at bounding box center [914, 76] width 232 height 23
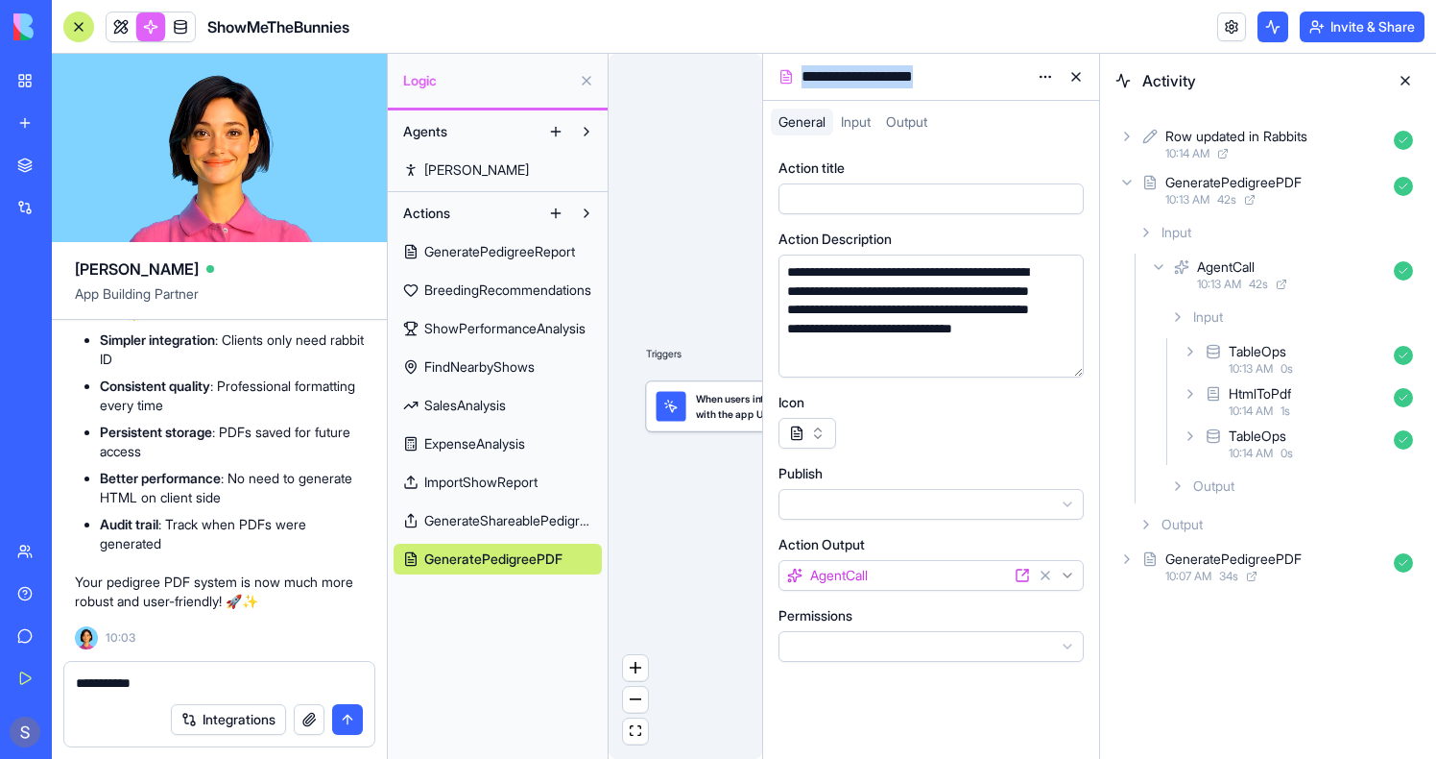
click at [902, 79] on div "**********" at bounding box center [914, 76] width 232 height 23
copy div "**********"
click at [212, 673] on textarea "**********" at bounding box center [219, 682] width 287 height 19
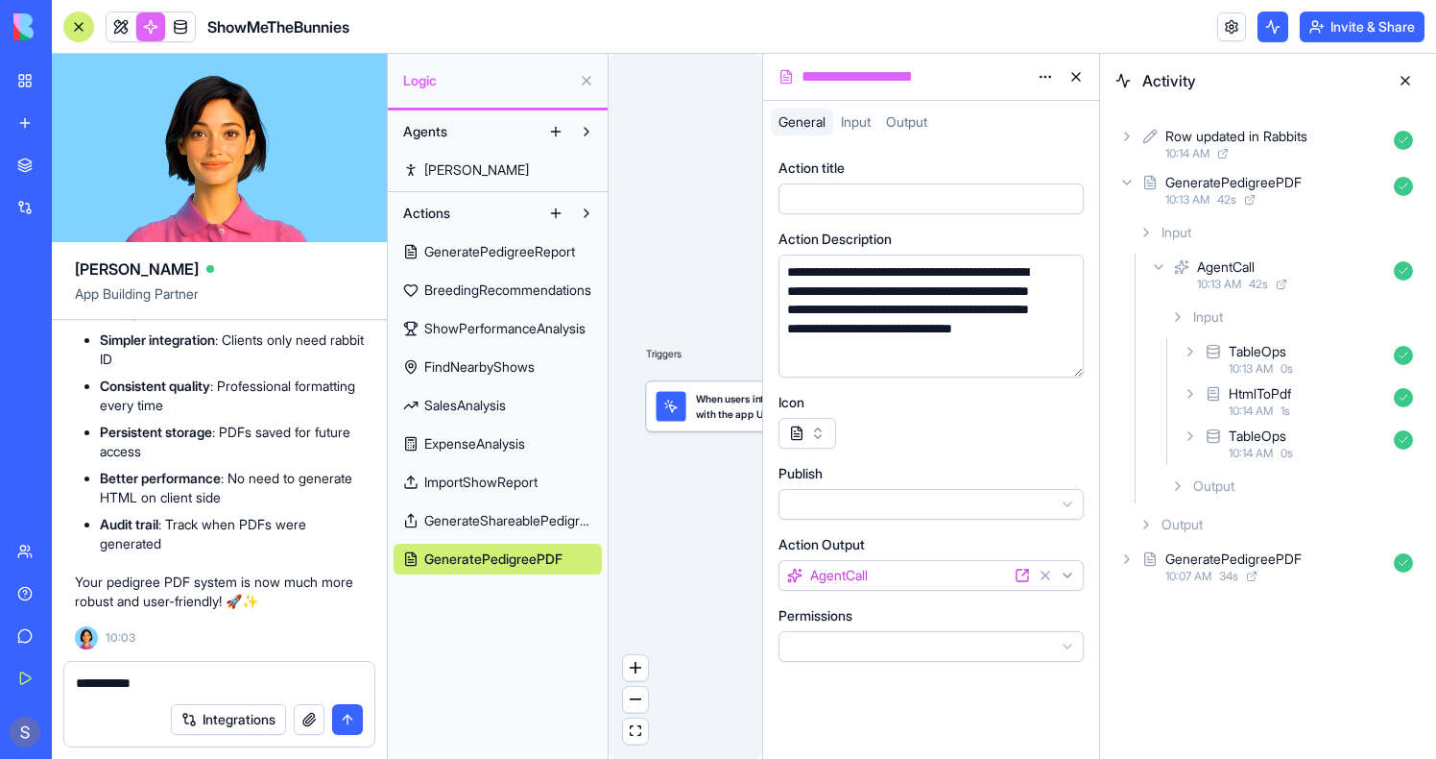
paste textarea "**********"
click at [1074, 74] on button at bounding box center [1076, 76] width 31 height 31
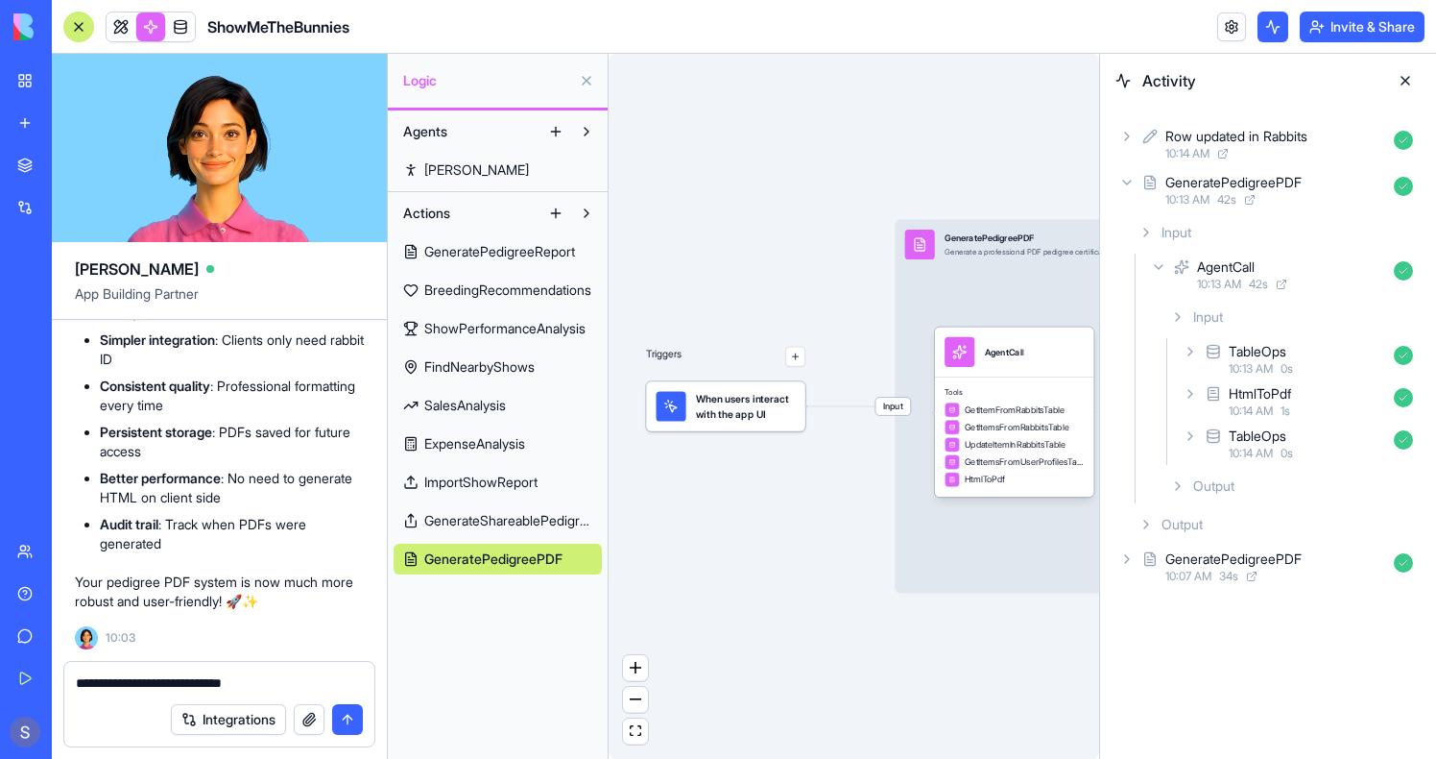
click at [319, 687] on textarea "**********" at bounding box center [219, 682] width 287 height 19
type textarea "**********"
drag, startPoint x: 152, startPoint y: 682, endPoint x: 356, endPoint y: 678, distance: 204.6
click at [356, 678] on textarea "**********" at bounding box center [219, 682] width 287 height 19
paste textarea "**********"
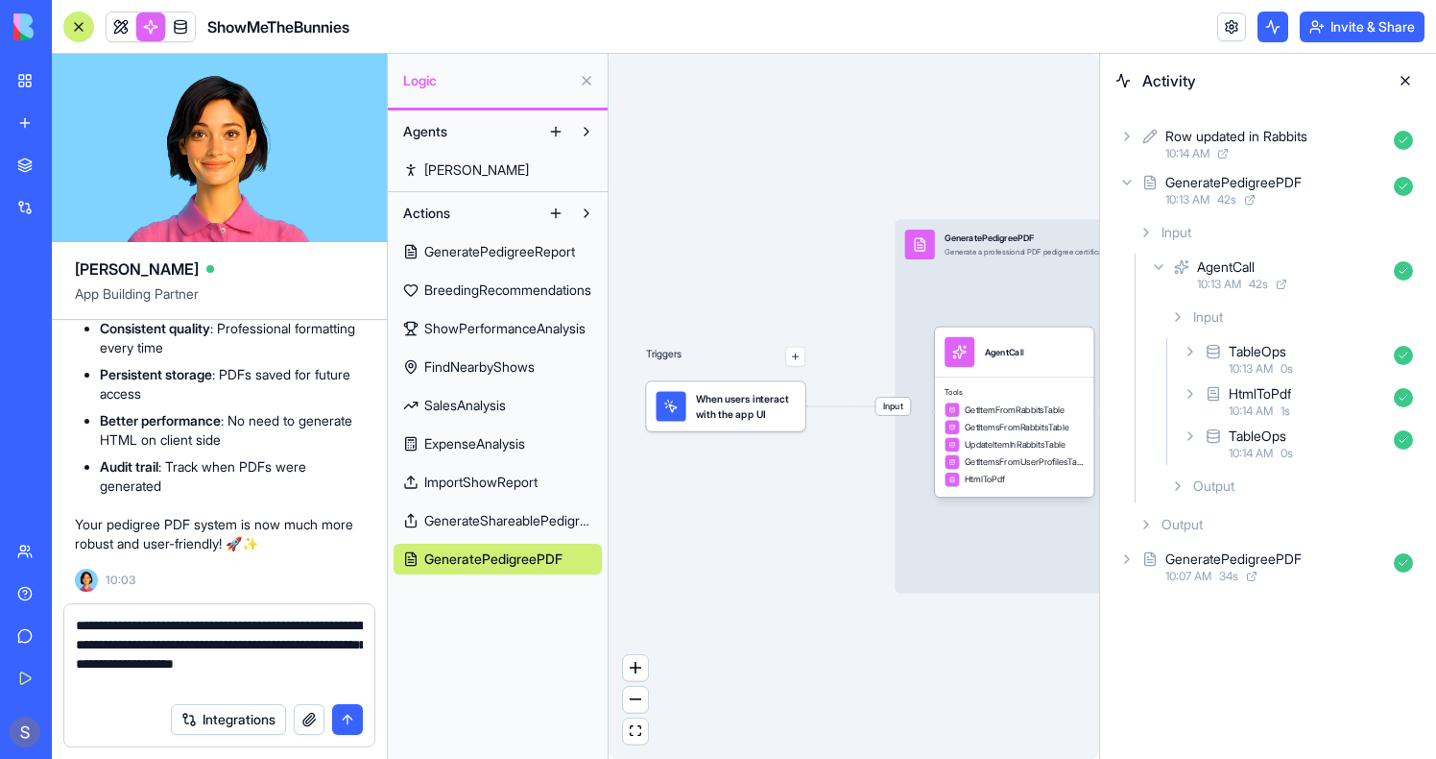
click at [147, 663] on textarea "**********" at bounding box center [219, 653] width 287 height 77
drag, startPoint x: 142, startPoint y: 665, endPoint x: 175, endPoint y: 698, distance: 46.2
click at [175, 698] on form "**********" at bounding box center [219, 675] width 312 height 144
click at [161, 665] on textarea "**********" at bounding box center [219, 653] width 287 height 77
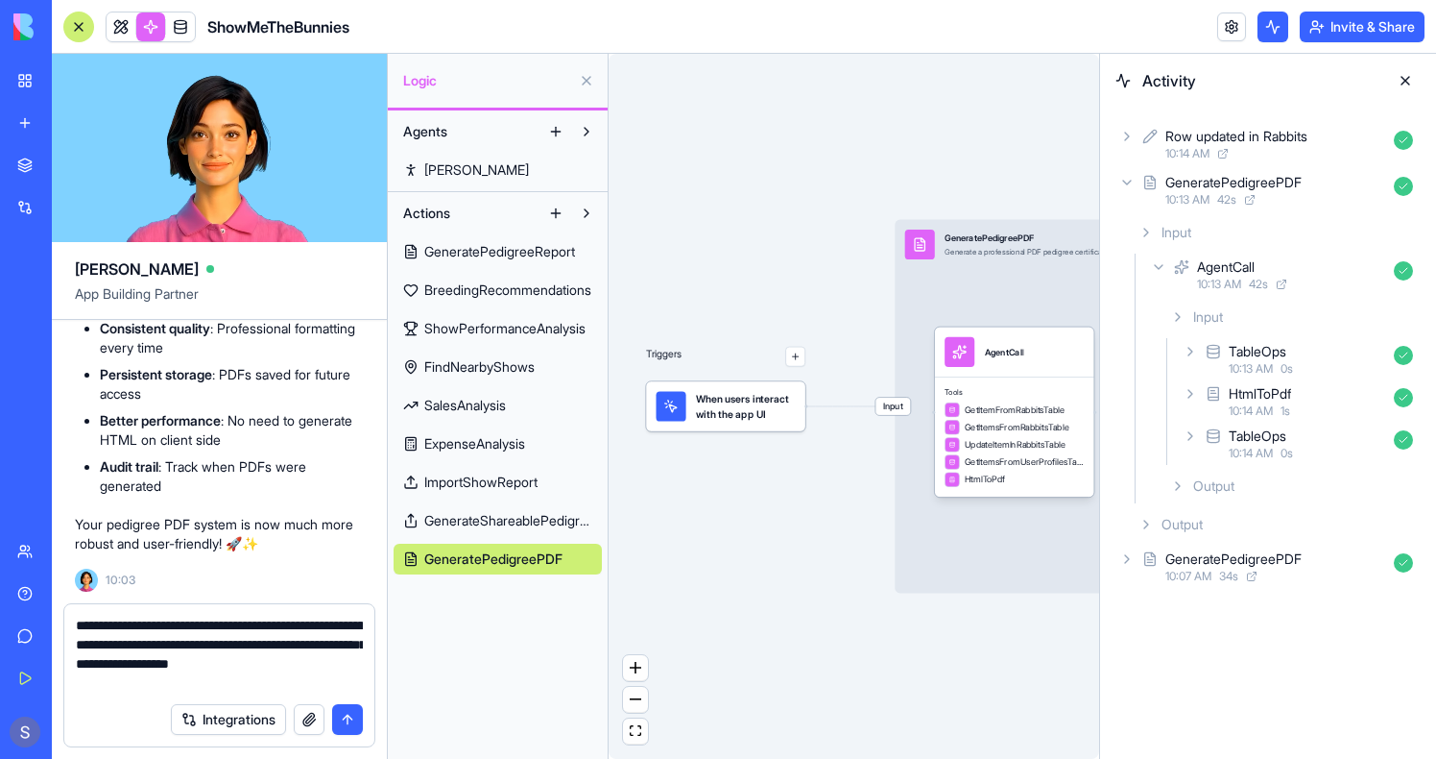
type textarea "**********"
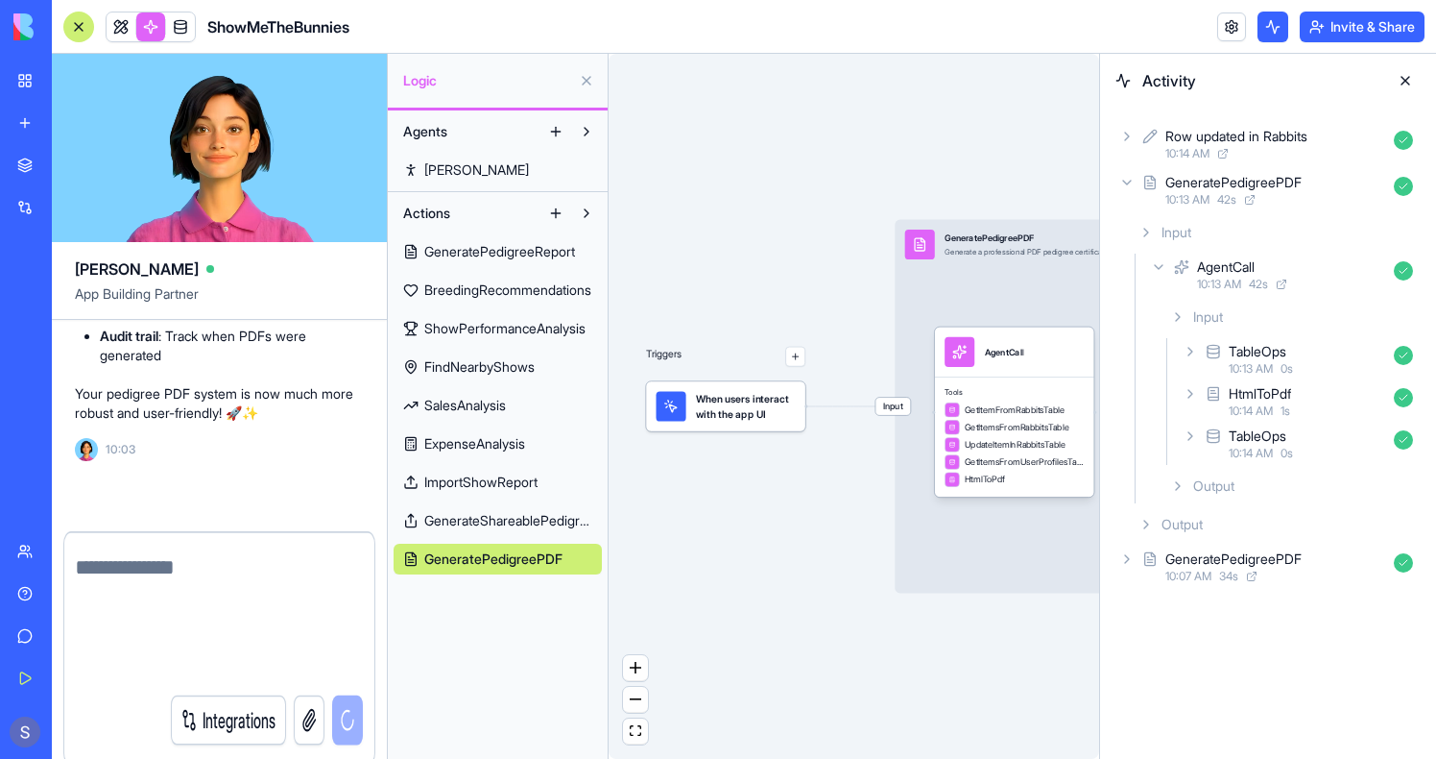
scroll to position [163601, 0]
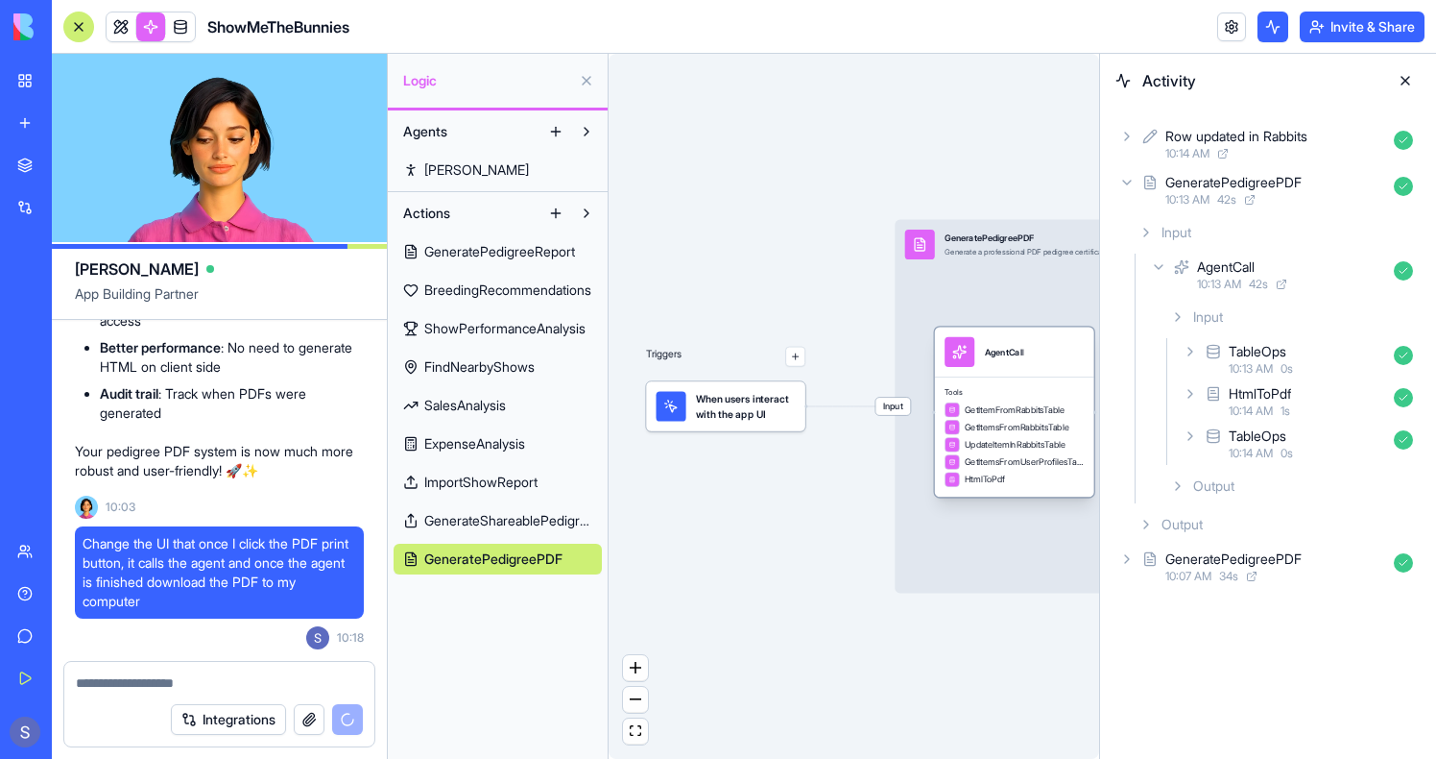
click at [1010, 358] on div "AgentCall" at bounding box center [1004, 352] width 39 height 30
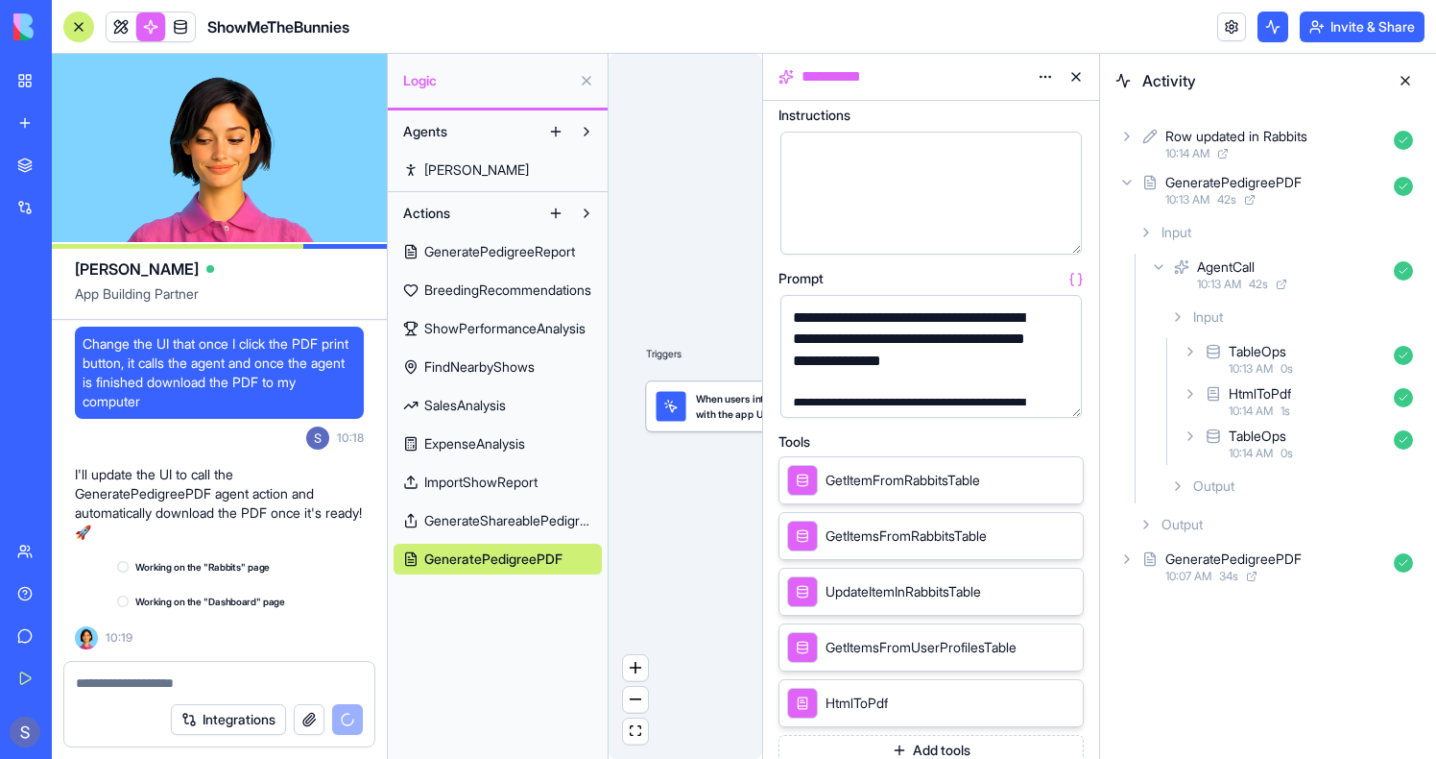
scroll to position [163800, 0]
click at [1082, 82] on button at bounding box center [1076, 76] width 31 height 31
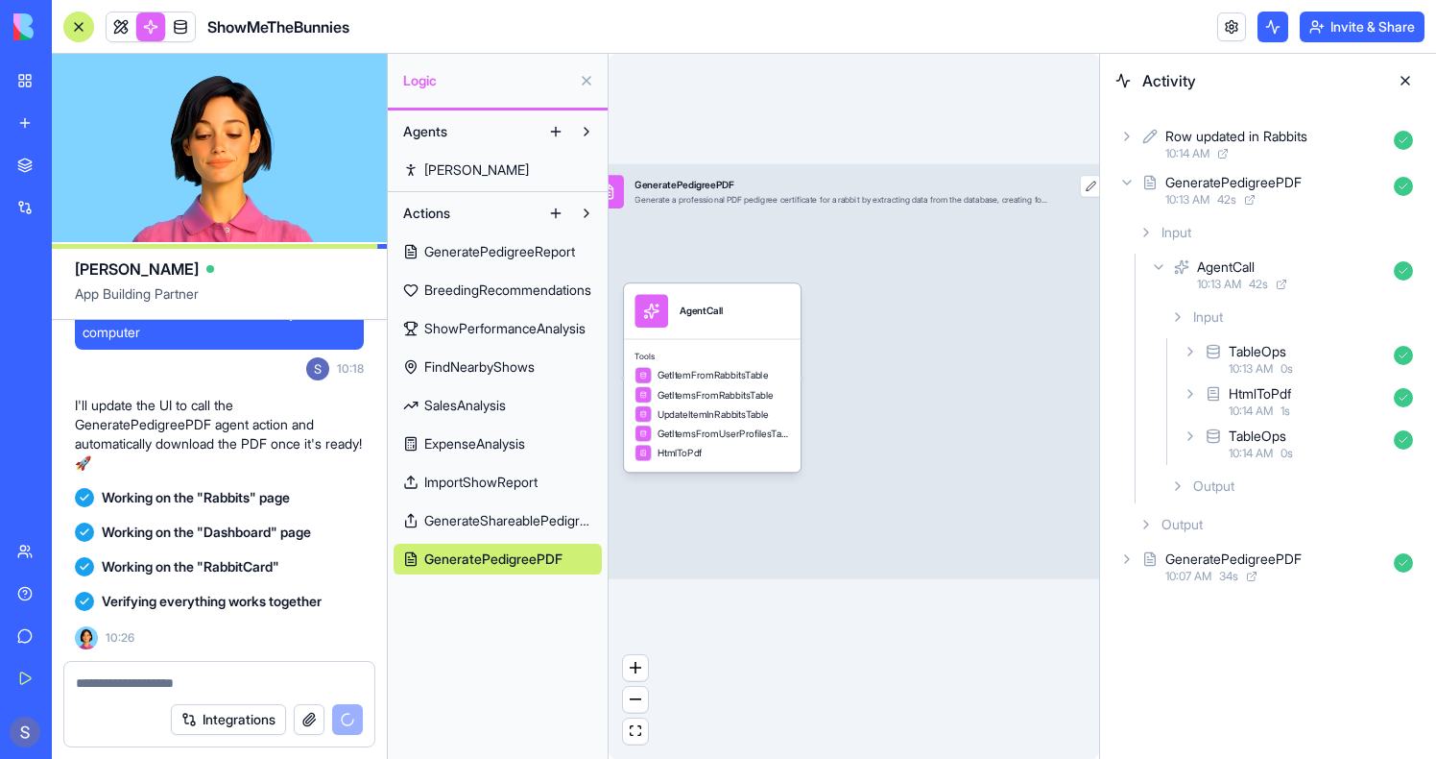
scroll to position [165306, 0]
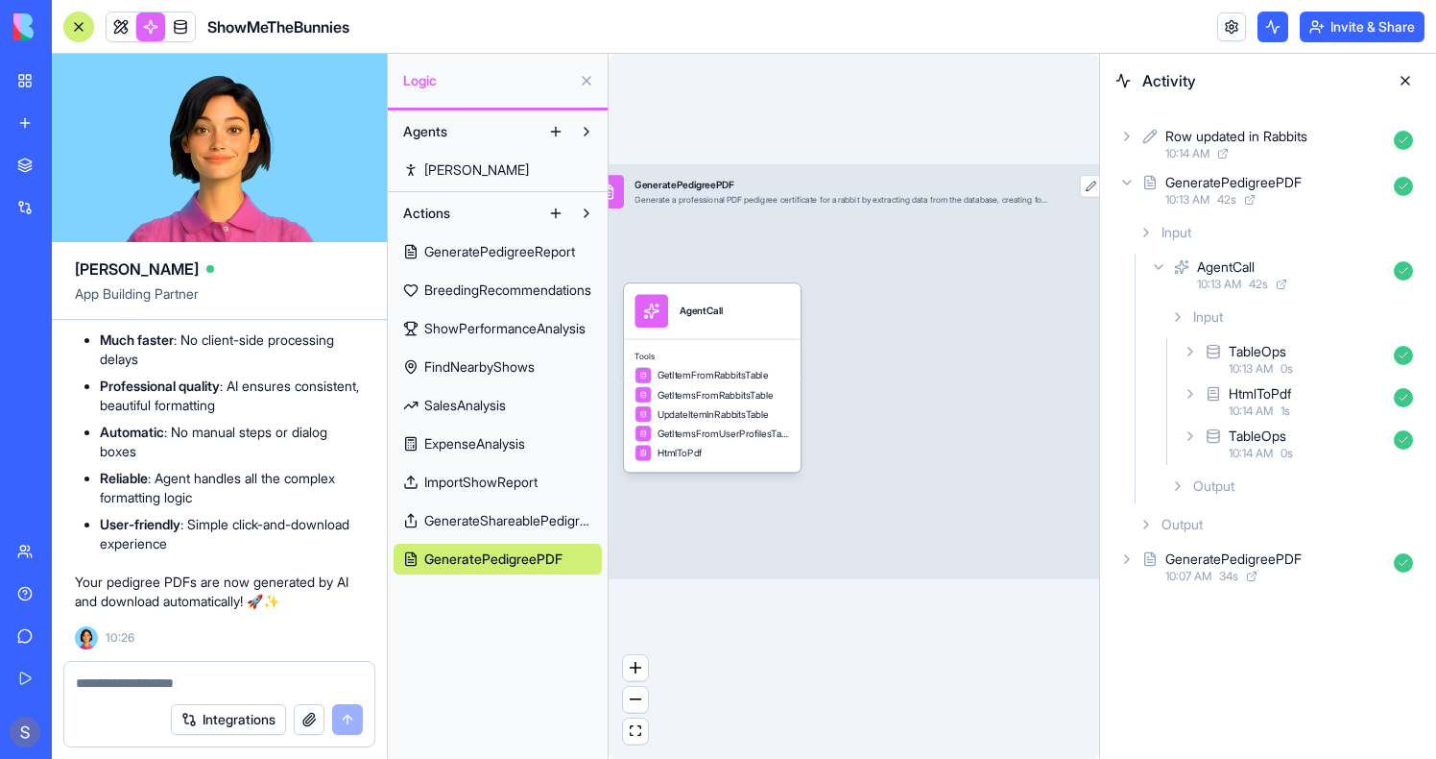
click at [124, 21] on link at bounding box center [121, 26] width 29 height 29
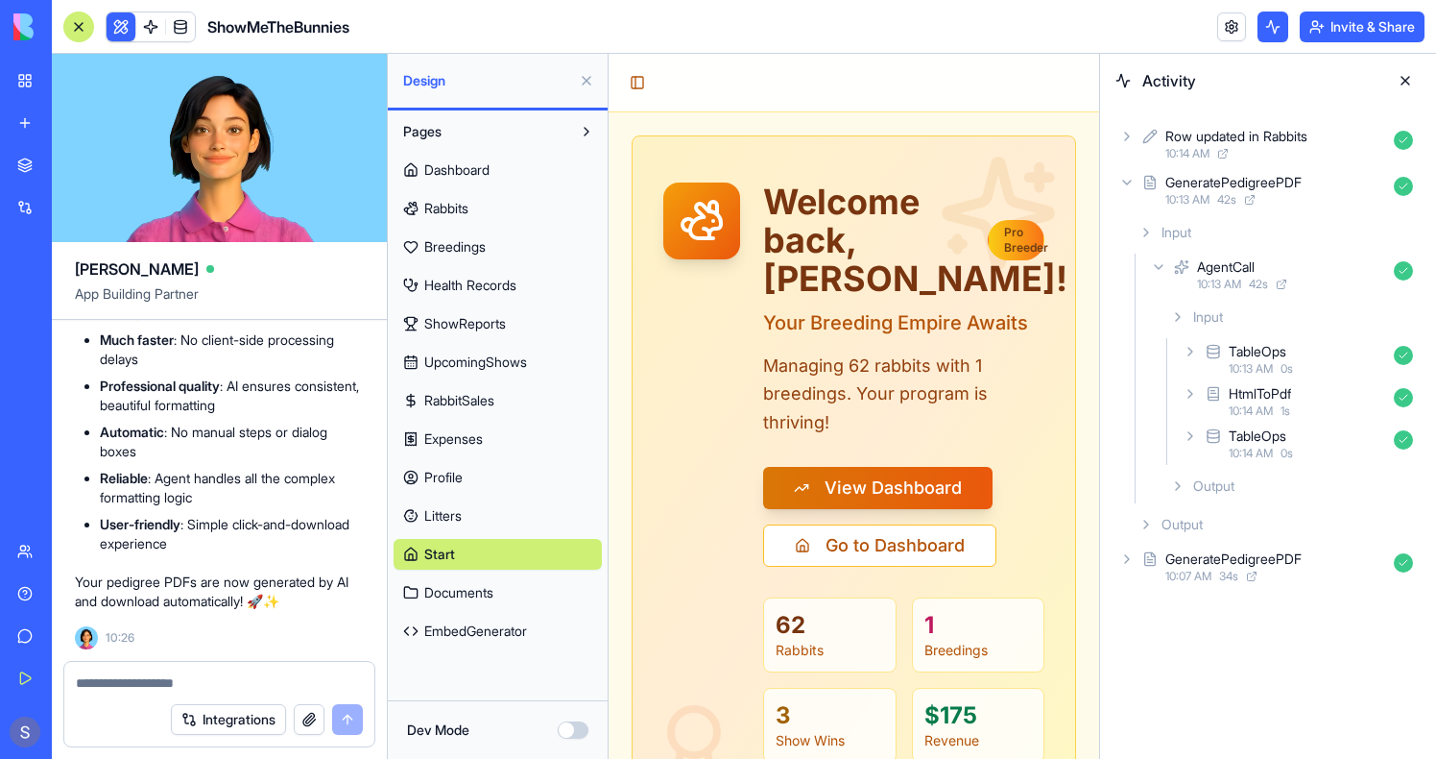
click at [484, 214] on link "Rabbits" at bounding box center [498, 208] width 208 height 31
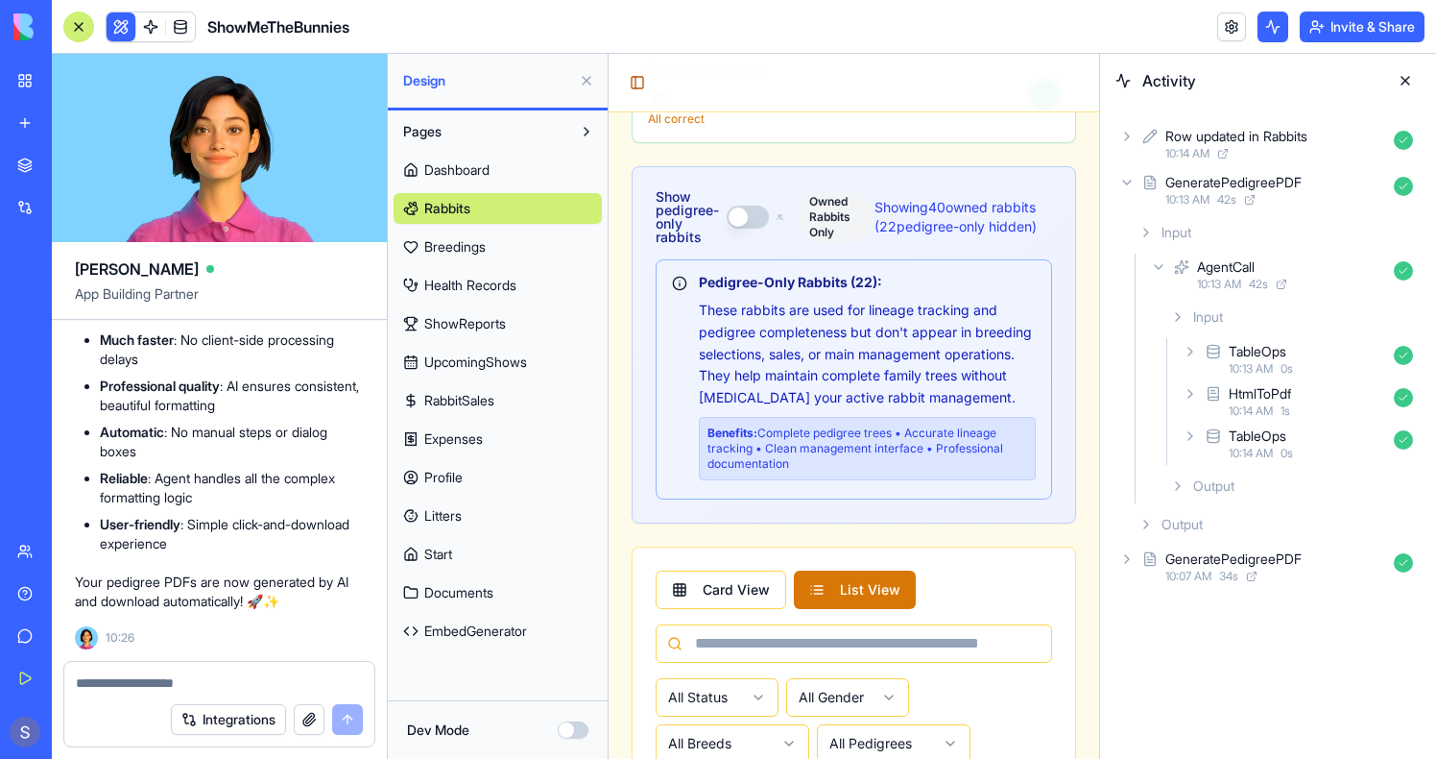
scroll to position [1902, 0]
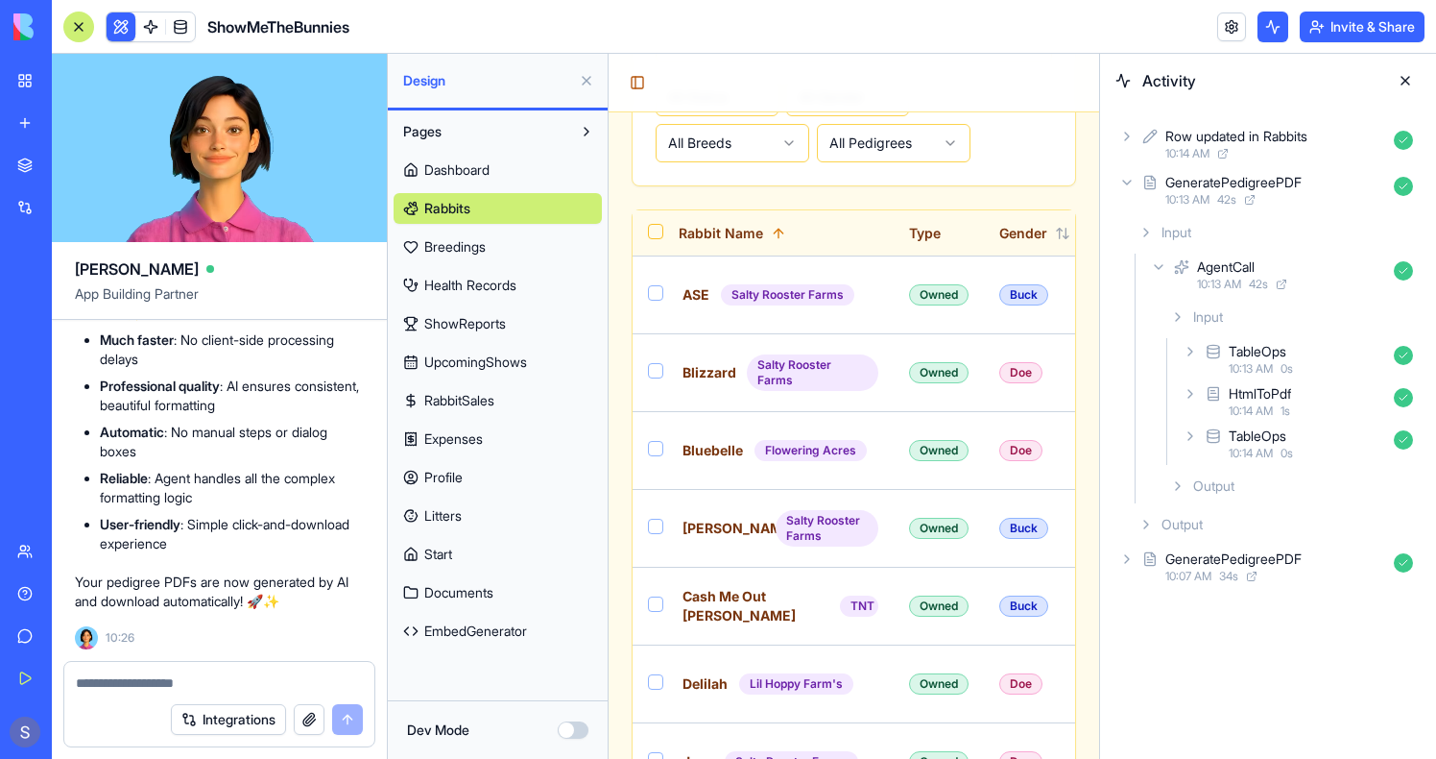
click at [589, 79] on button at bounding box center [586, 80] width 31 height 31
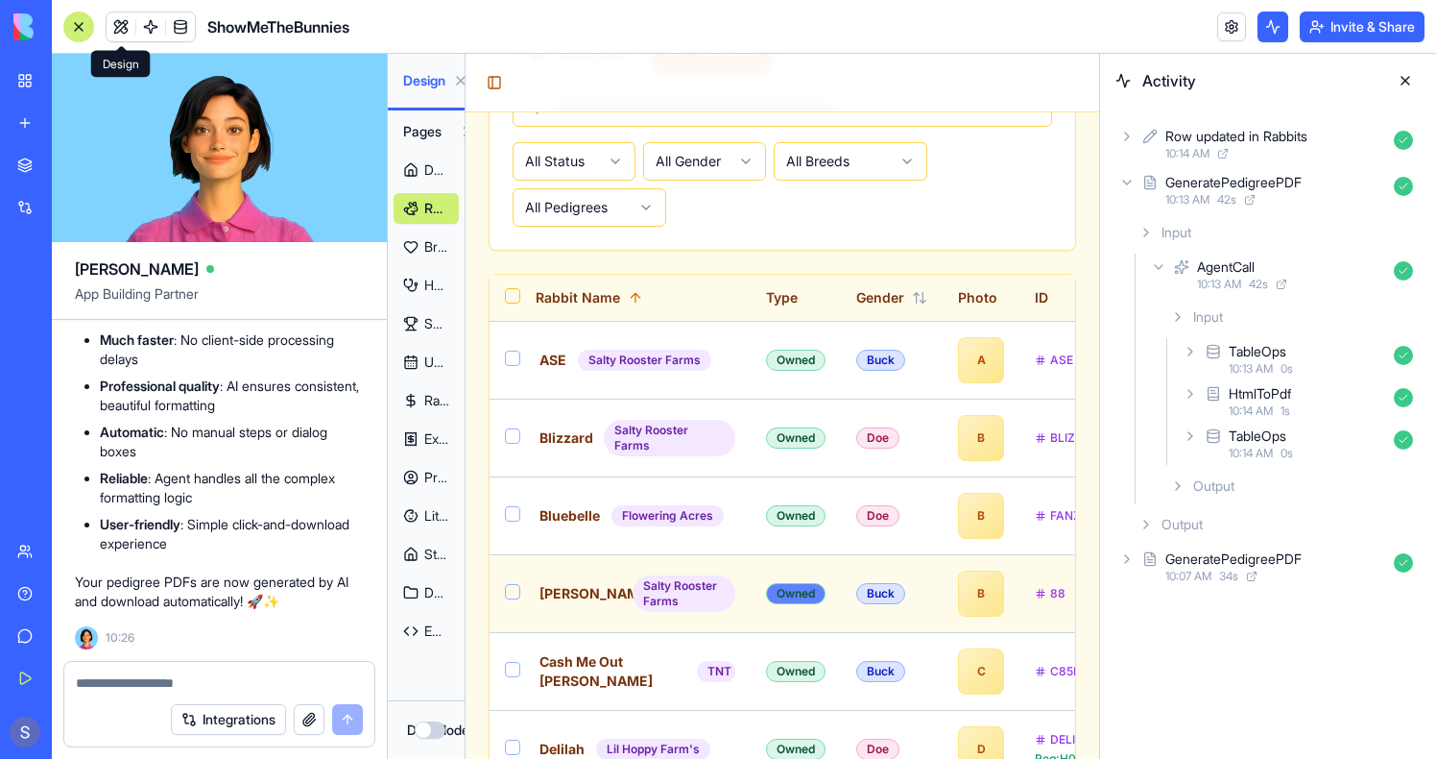
scroll to position [1685, 0]
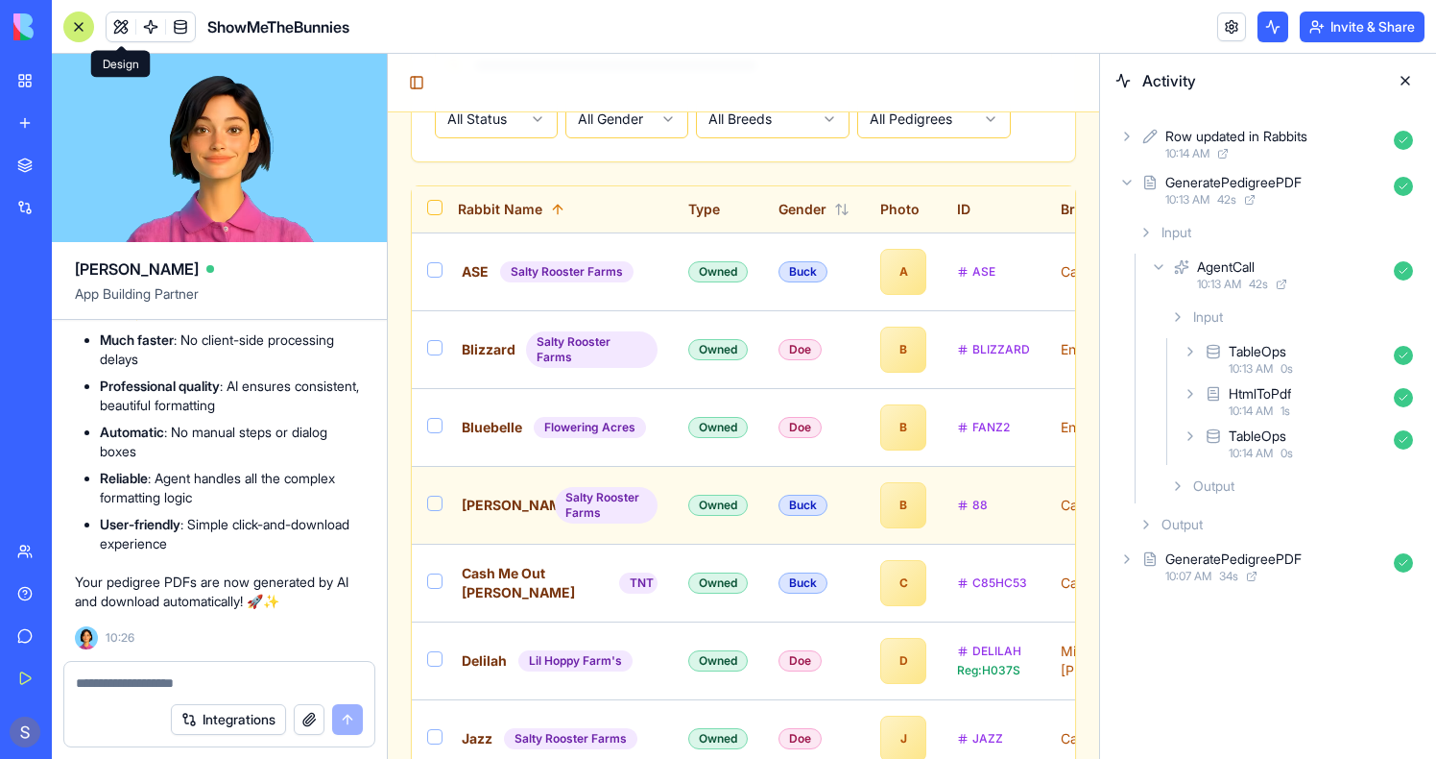
click at [961, 497] on div "88" at bounding box center [993, 504] width 73 height 15
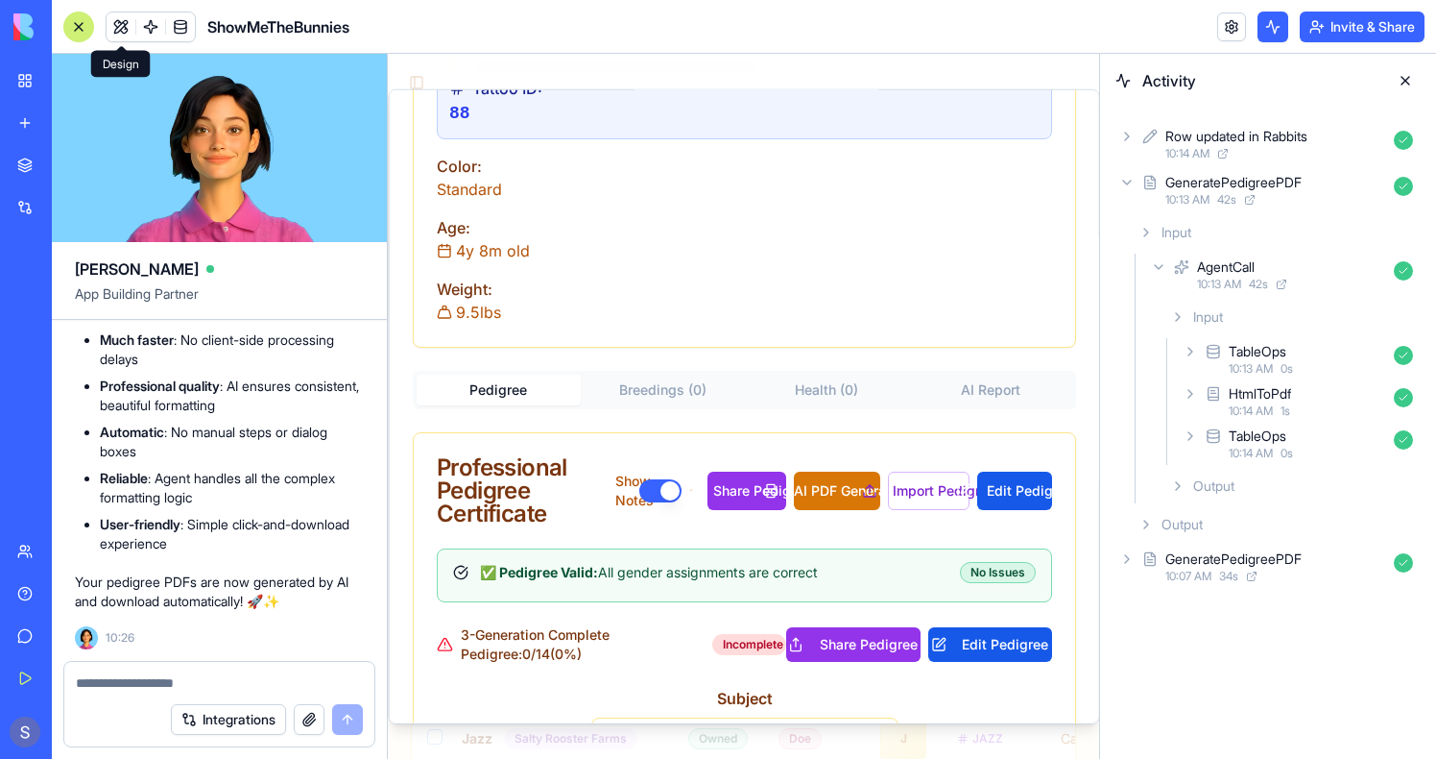
scroll to position [613, 0]
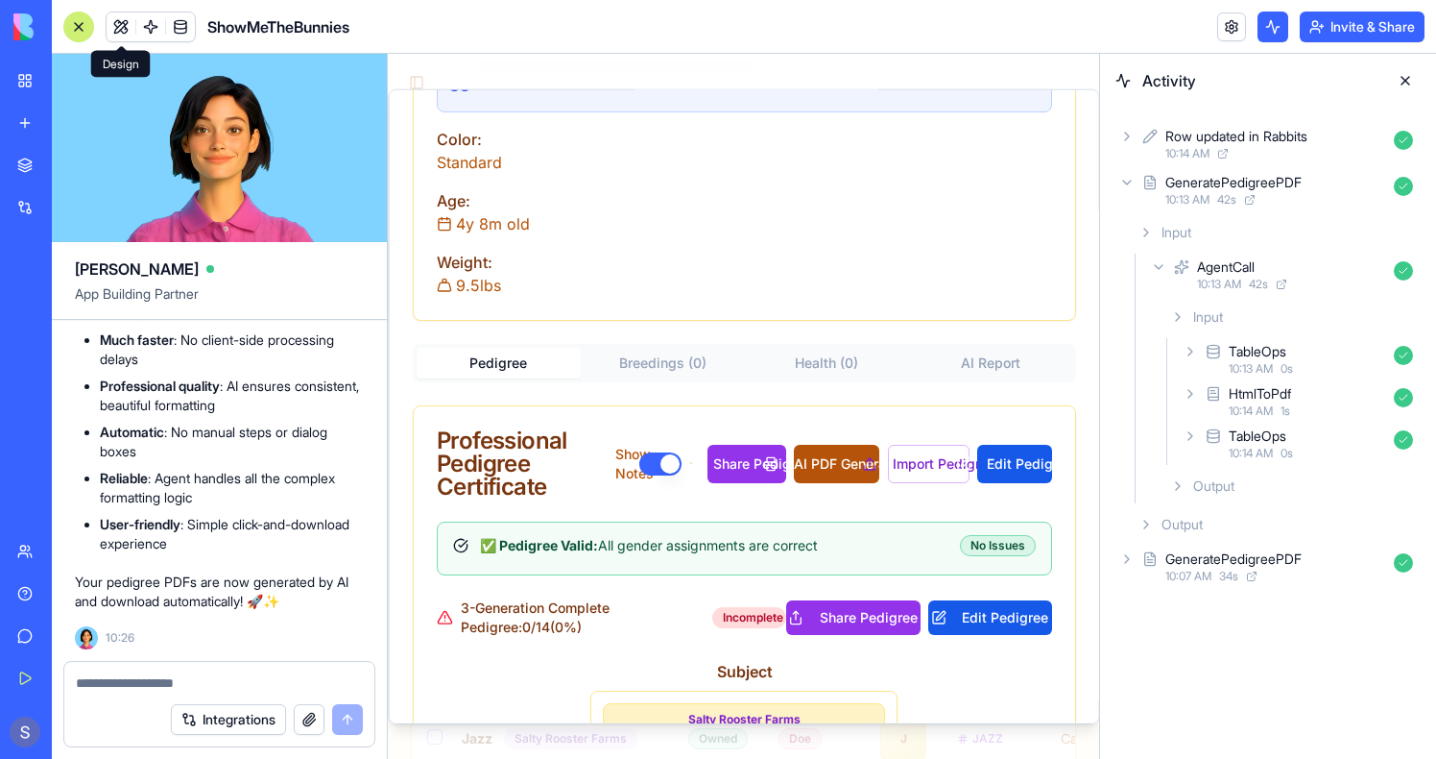
click at [845, 450] on button "AI PDF Generation" at bounding box center [835, 464] width 85 height 38
select select "**"
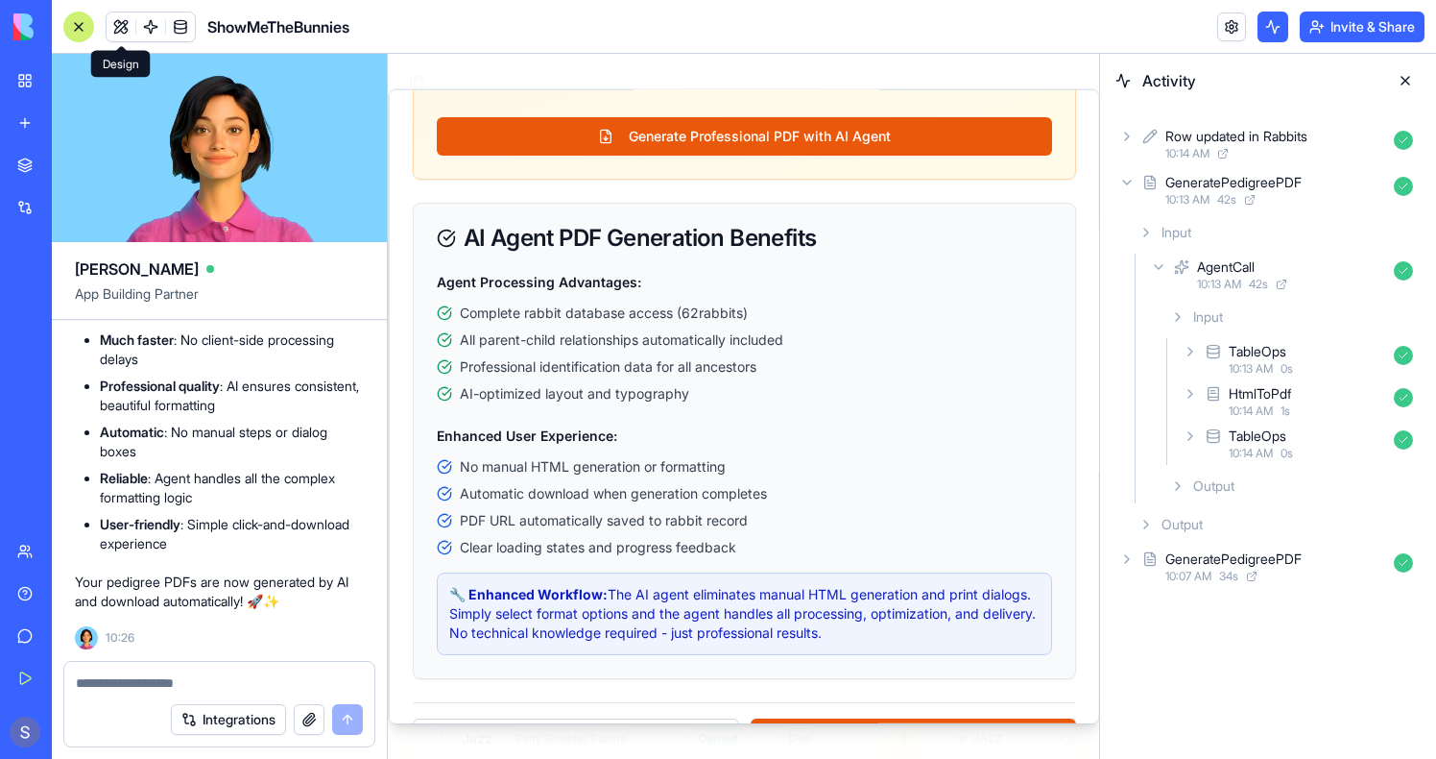
scroll to position [1147, 0]
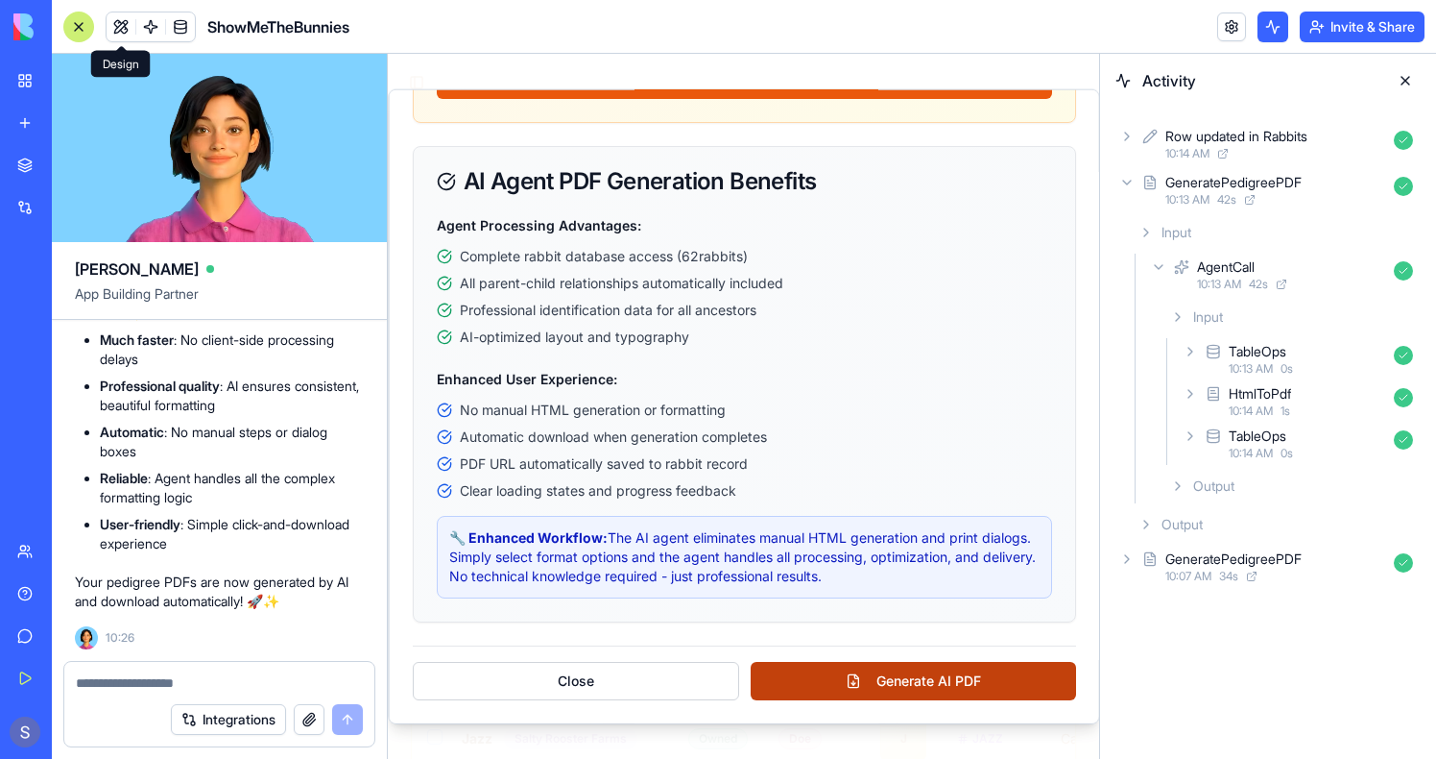
click at [910, 688] on button "Generate AI PDF" at bounding box center [914, 681] width 326 height 38
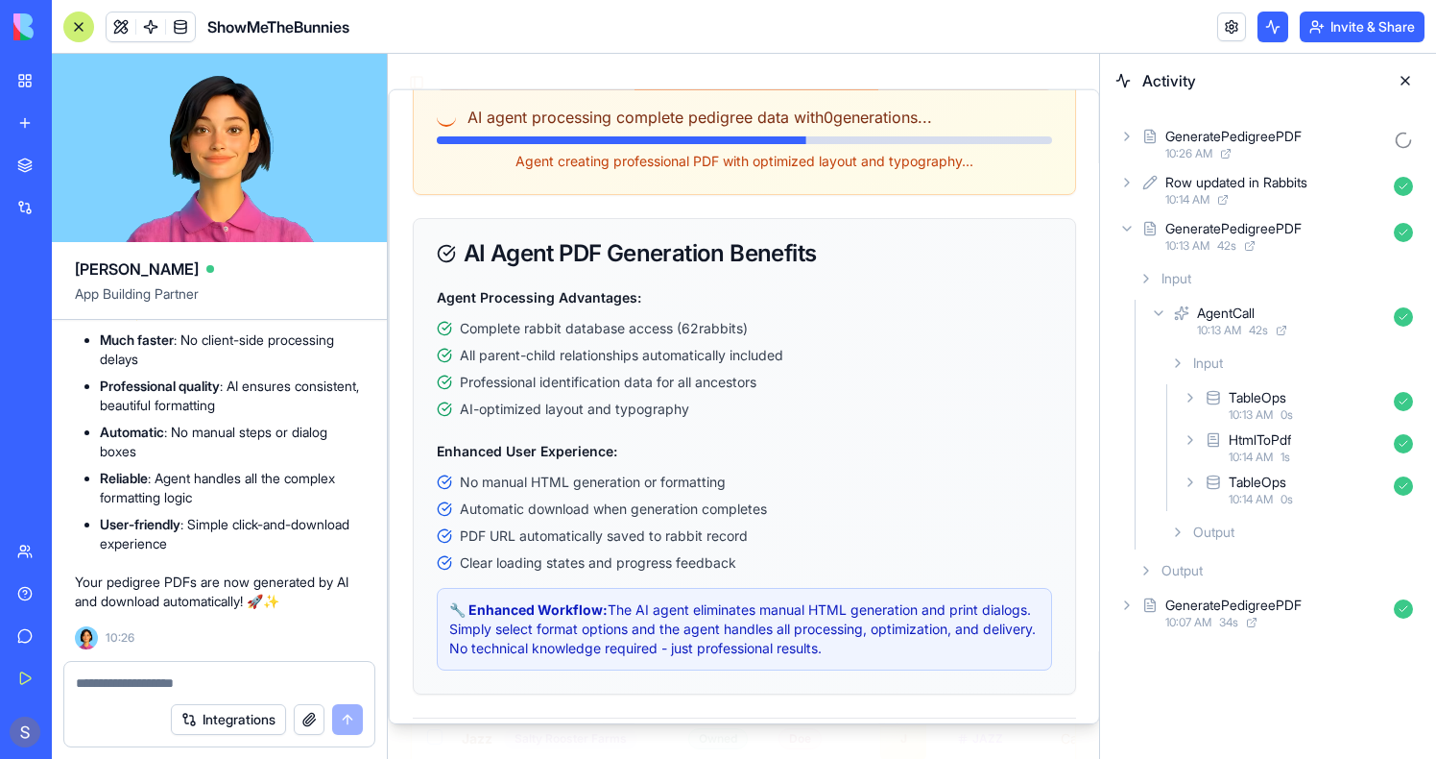
click at [1170, 141] on div "GeneratePedigreePDF" at bounding box center [1234, 136] width 136 height 19
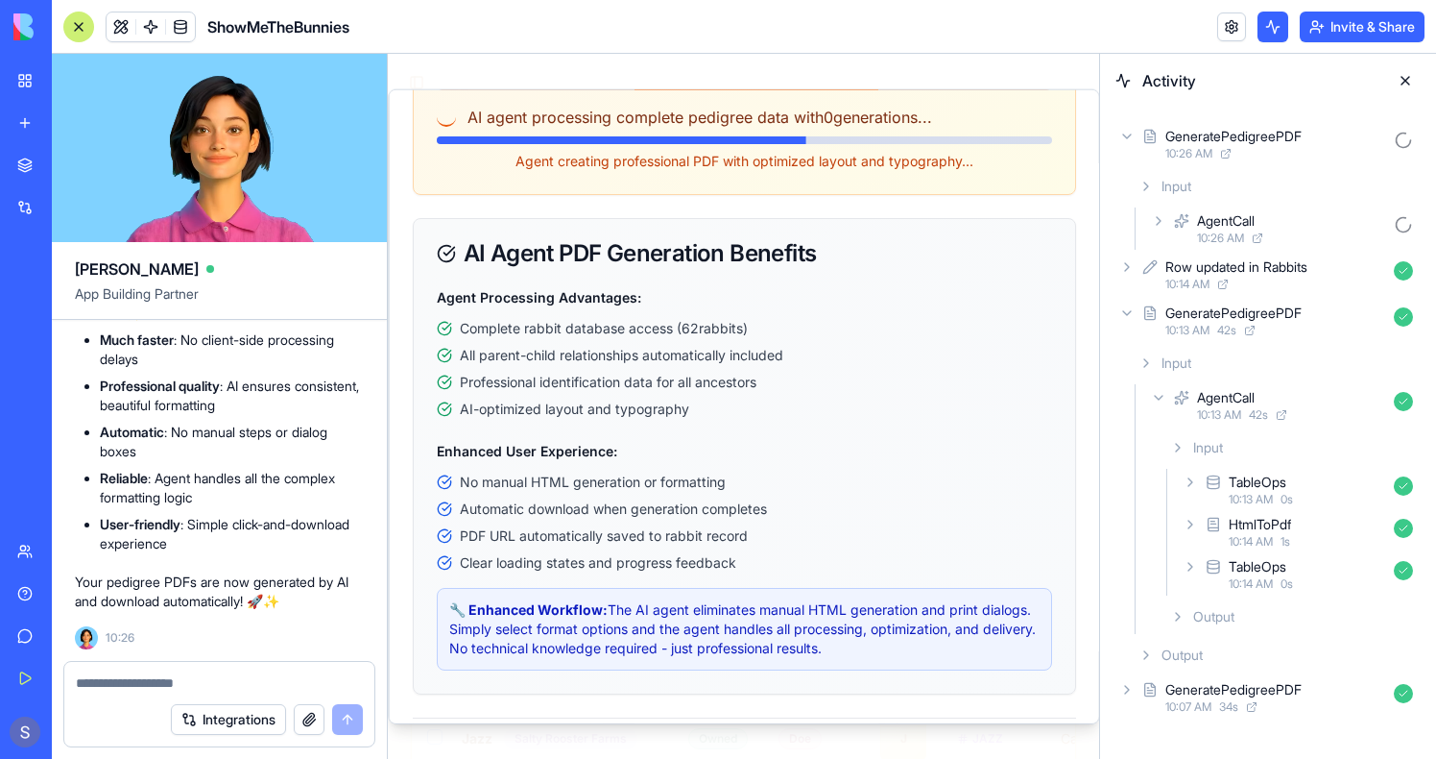
click at [1174, 198] on div "Input" at bounding box center [1276, 186] width 290 height 35
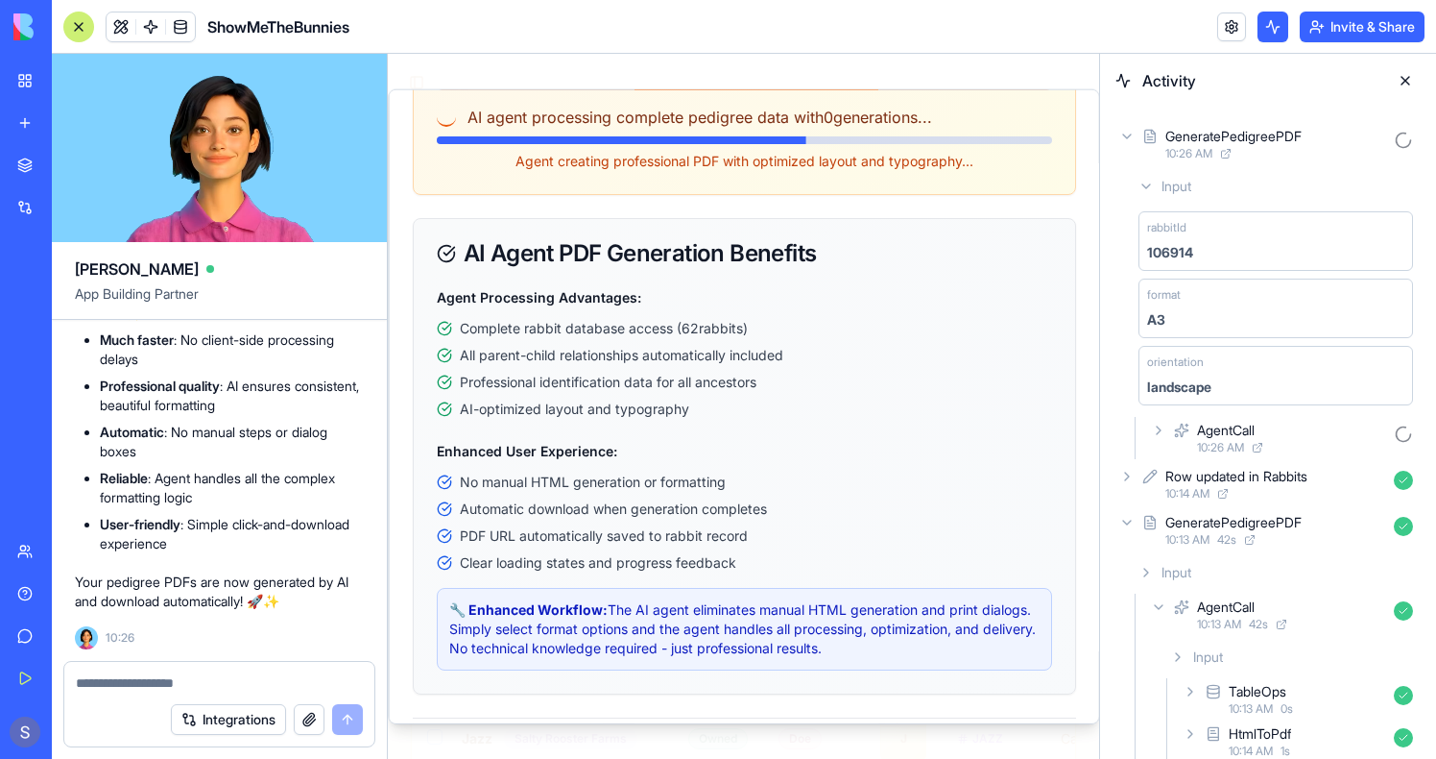
click at [1174, 196] on div "Input" at bounding box center [1276, 186] width 290 height 35
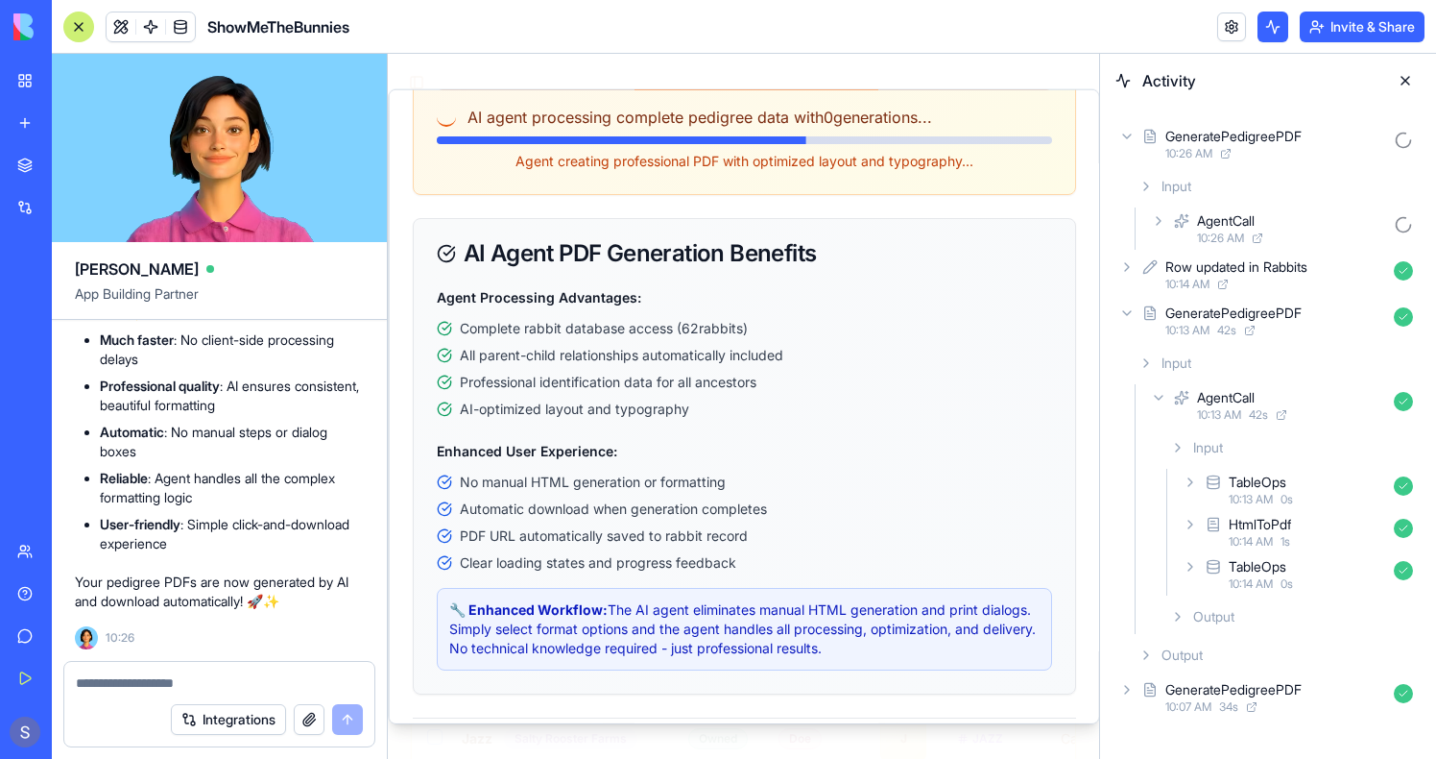
click at [1189, 239] on div "AgentCall 10:26 AM" at bounding box center [1284, 228] width 274 height 42
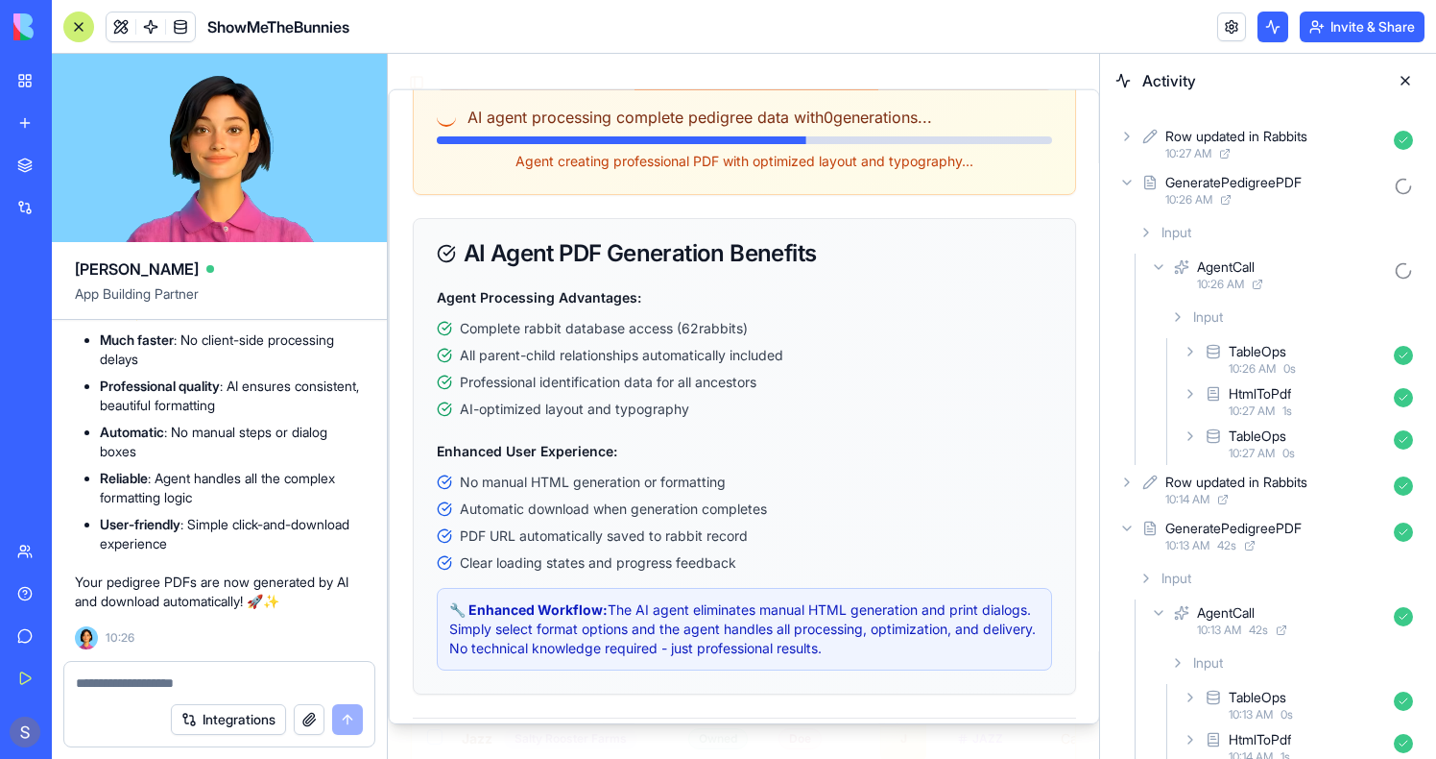
click at [1254, 396] on div "HtmlToPdf" at bounding box center [1260, 393] width 62 height 19
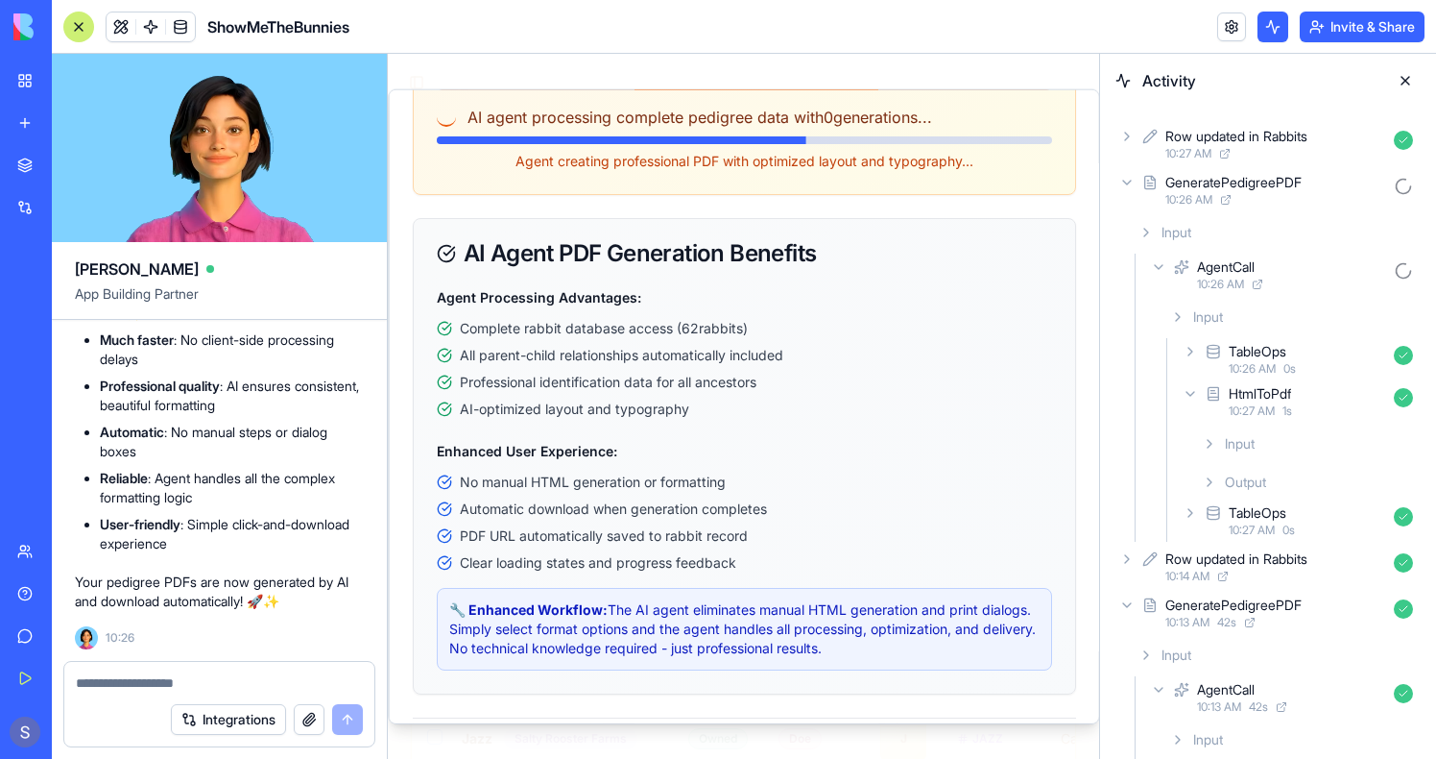
click at [1247, 437] on span "Input" at bounding box center [1240, 443] width 30 height 19
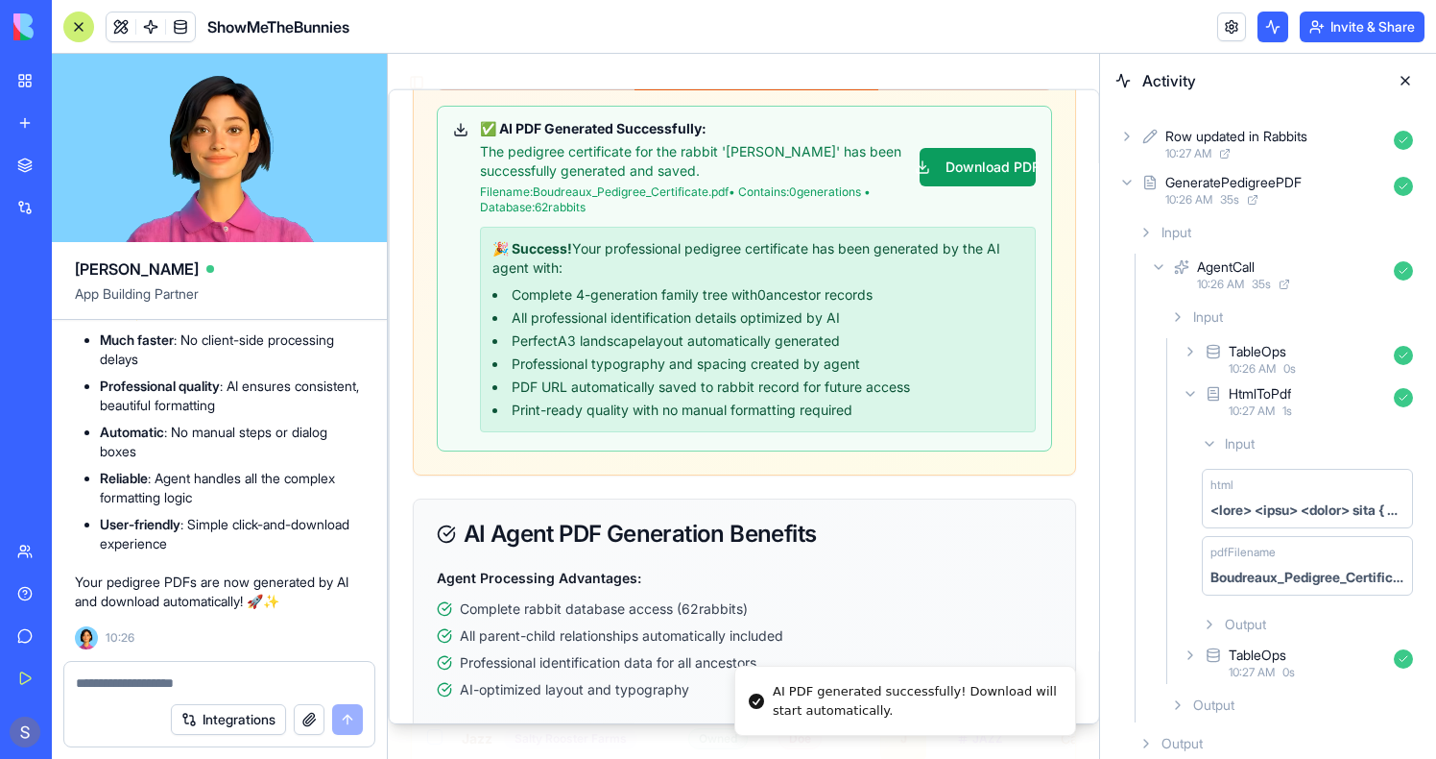
click at [1247, 437] on span "Input" at bounding box center [1240, 443] width 30 height 19
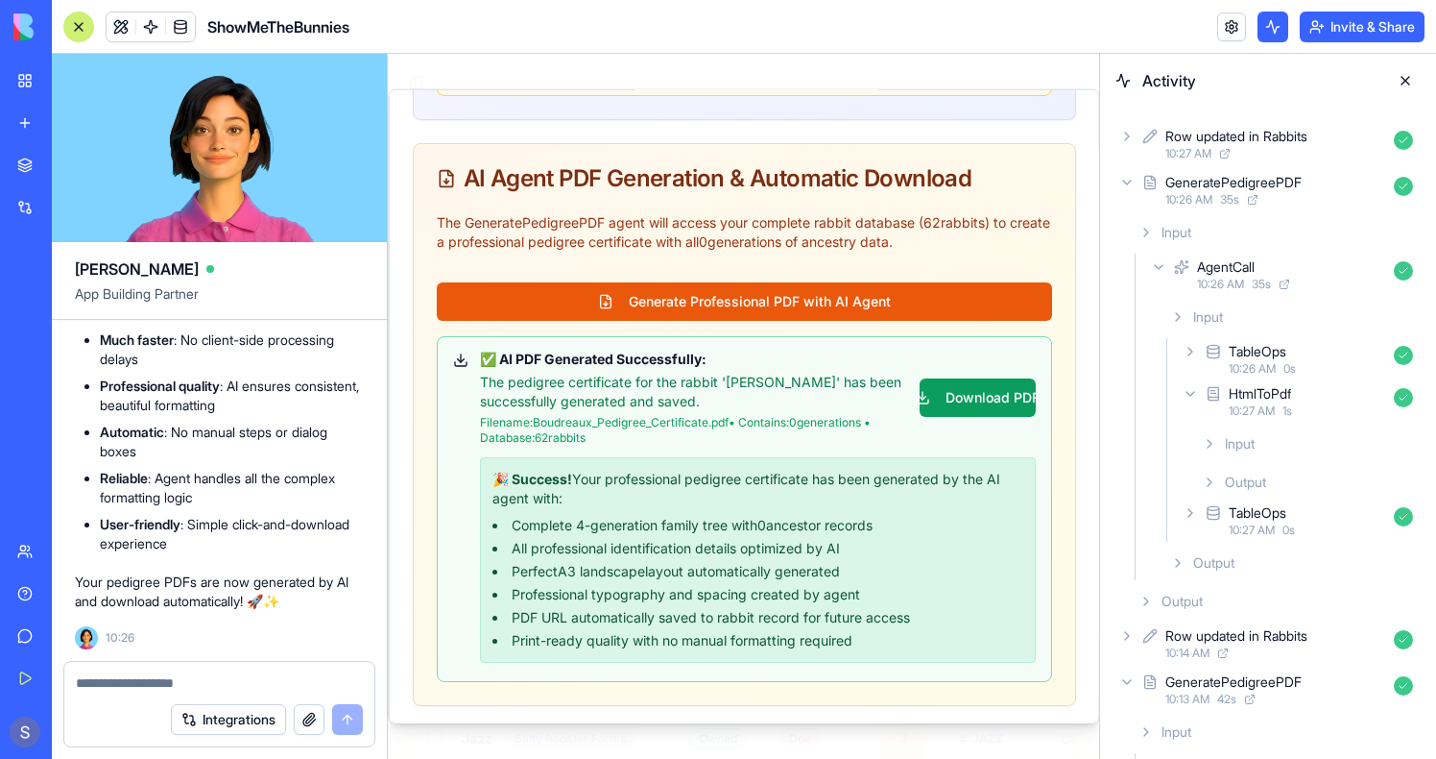
scroll to position [949, 0]
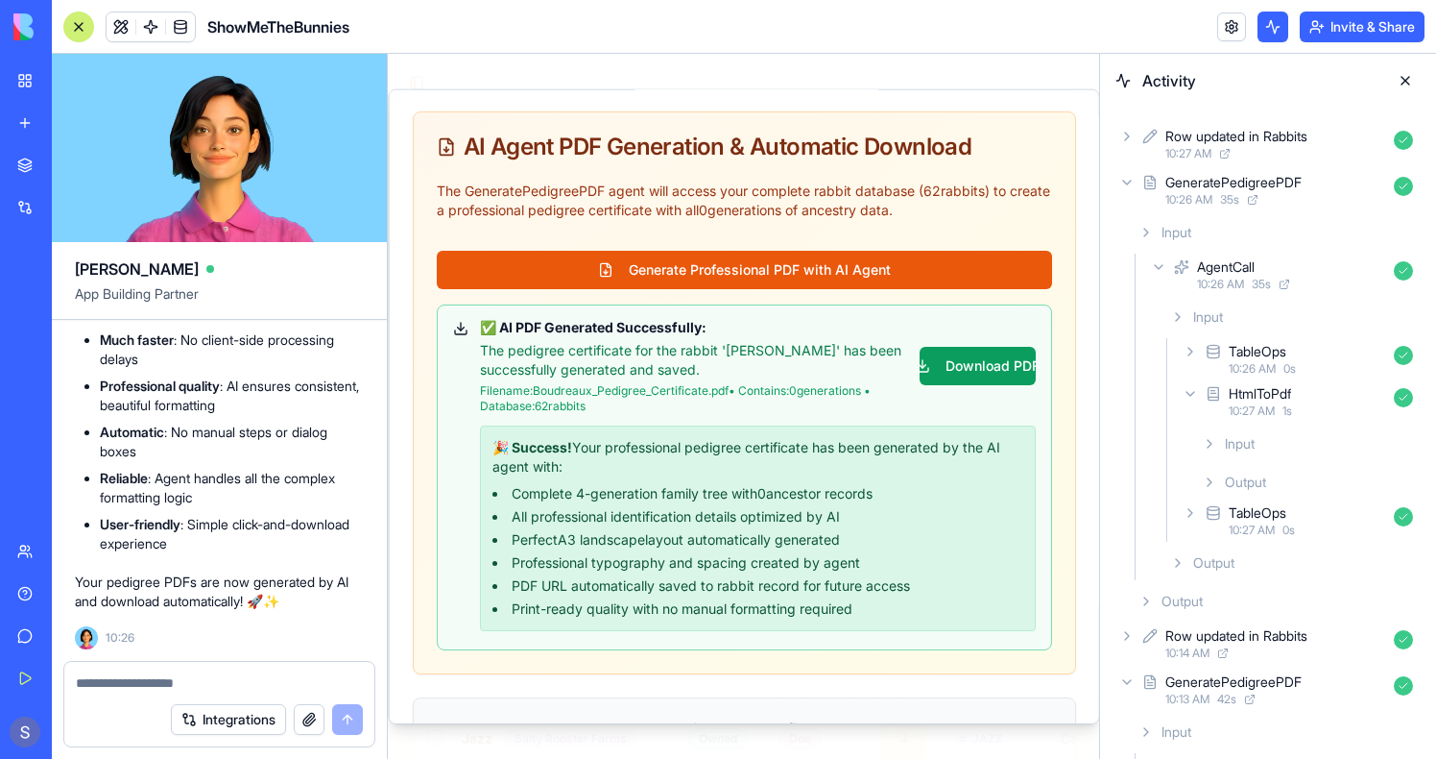
click at [1186, 129] on div "Row updated in Rabbits" at bounding box center [1237, 136] width 142 height 19
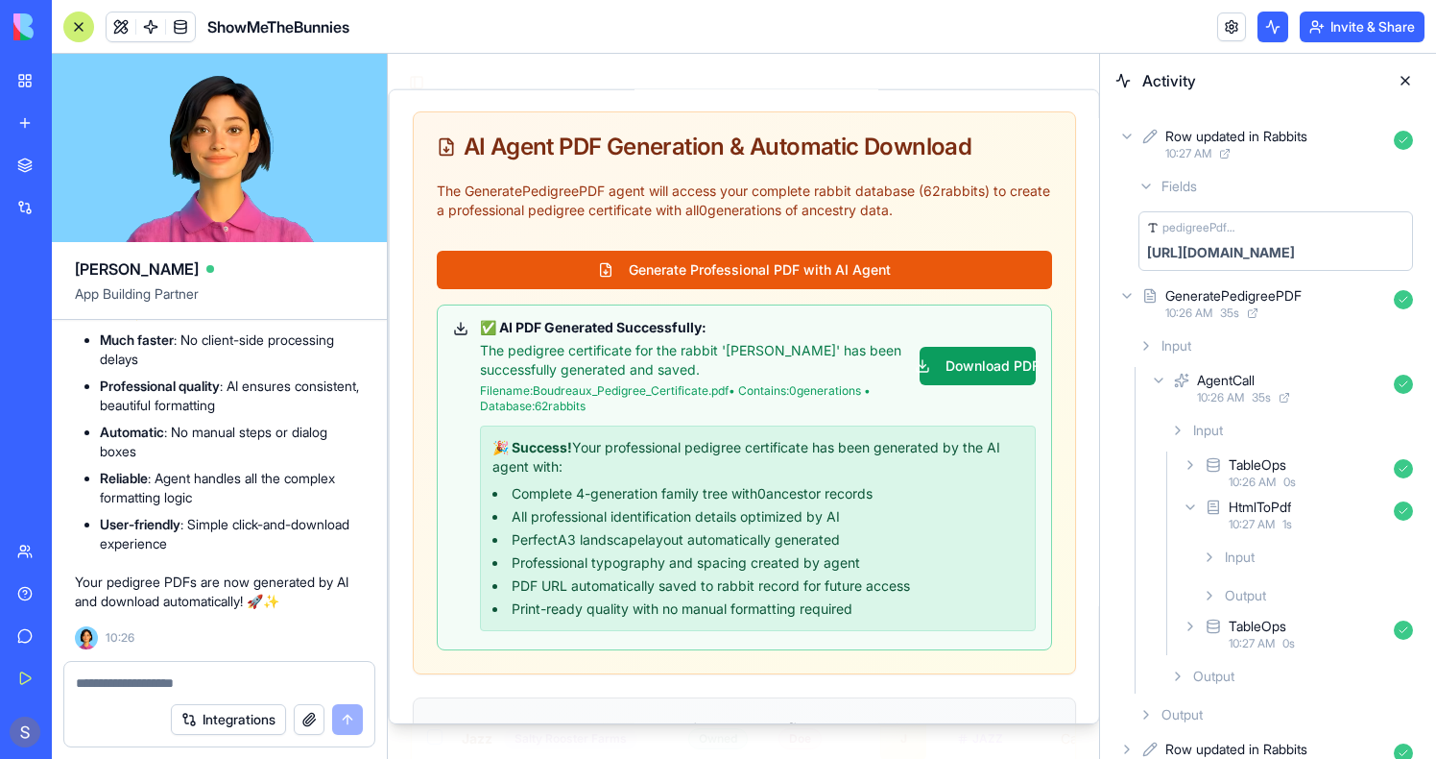
click at [1186, 130] on div "Row updated in Rabbits" at bounding box center [1237, 136] width 142 height 19
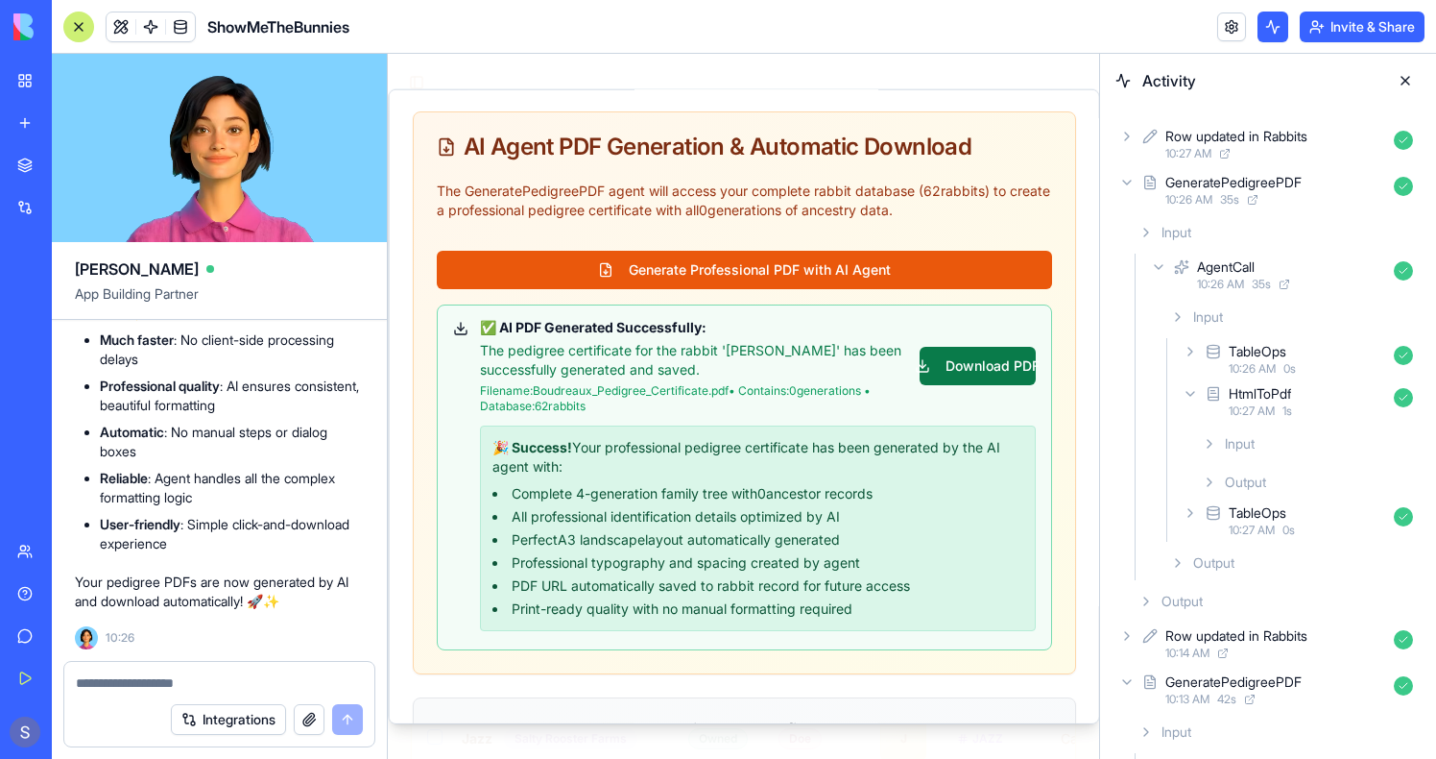
click at [1001, 374] on button "Download PDF" at bounding box center [977, 366] width 116 height 38
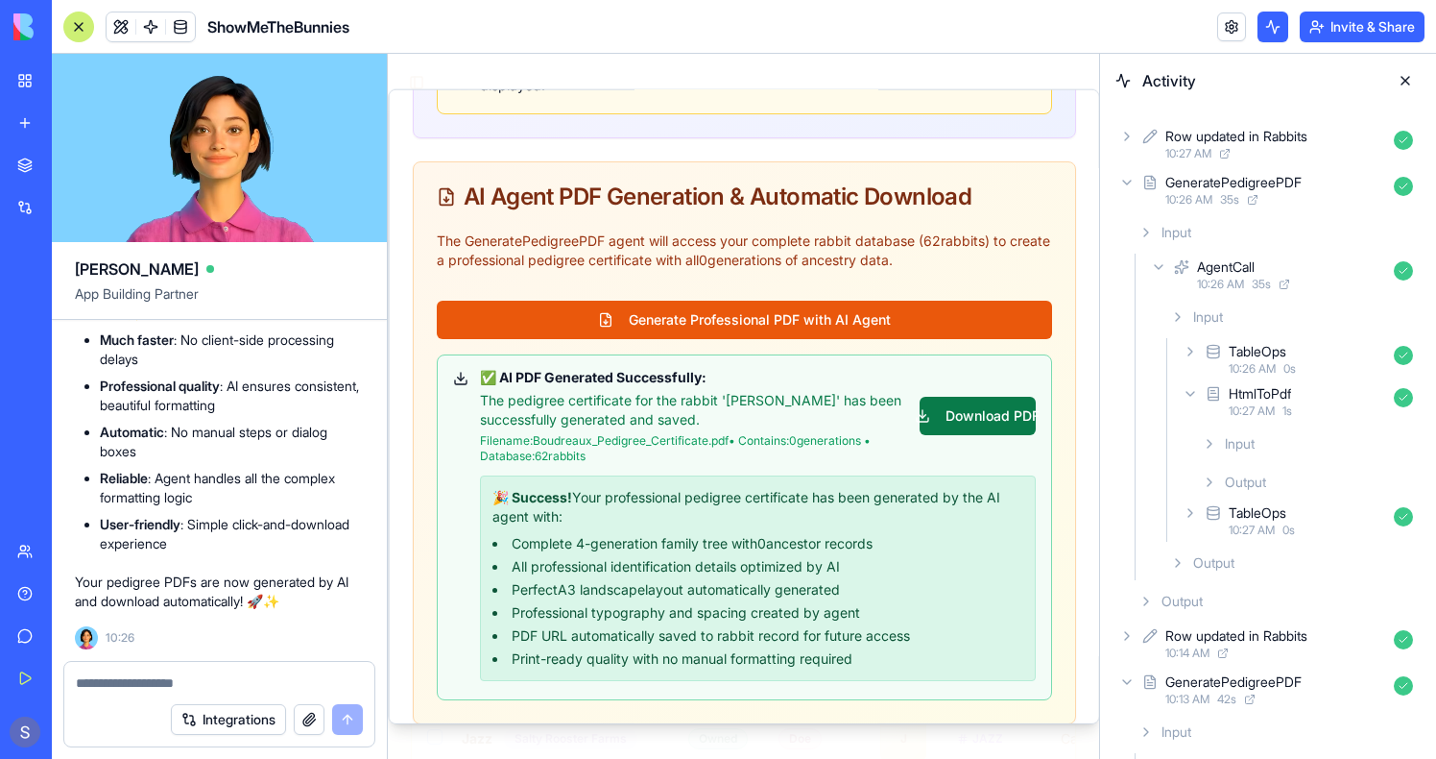
scroll to position [1024, 0]
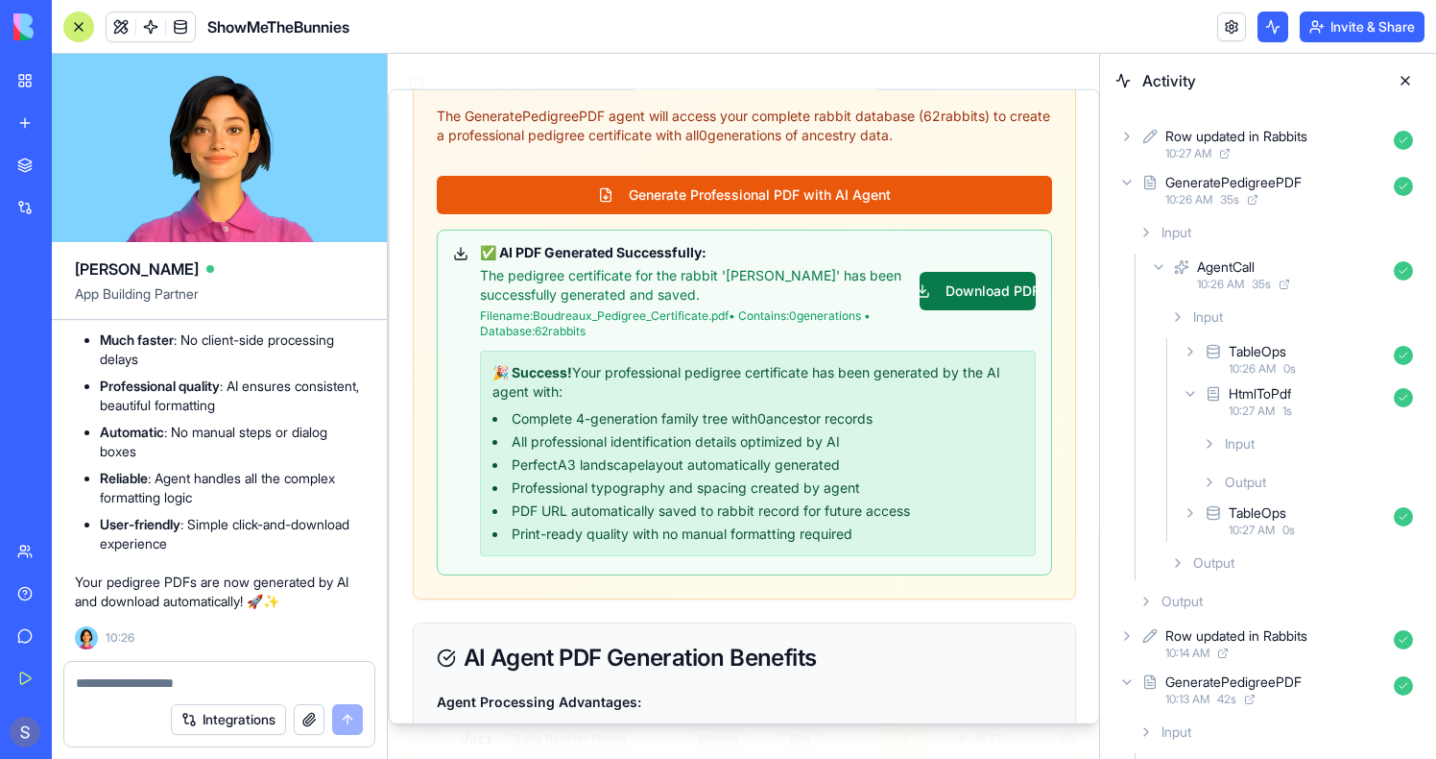
click at [977, 295] on button "Download PDF" at bounding box center [977, 291] width 116 height 38
click at [1409, 82] on button at bounding box center [1405, 80] width 31 height 31
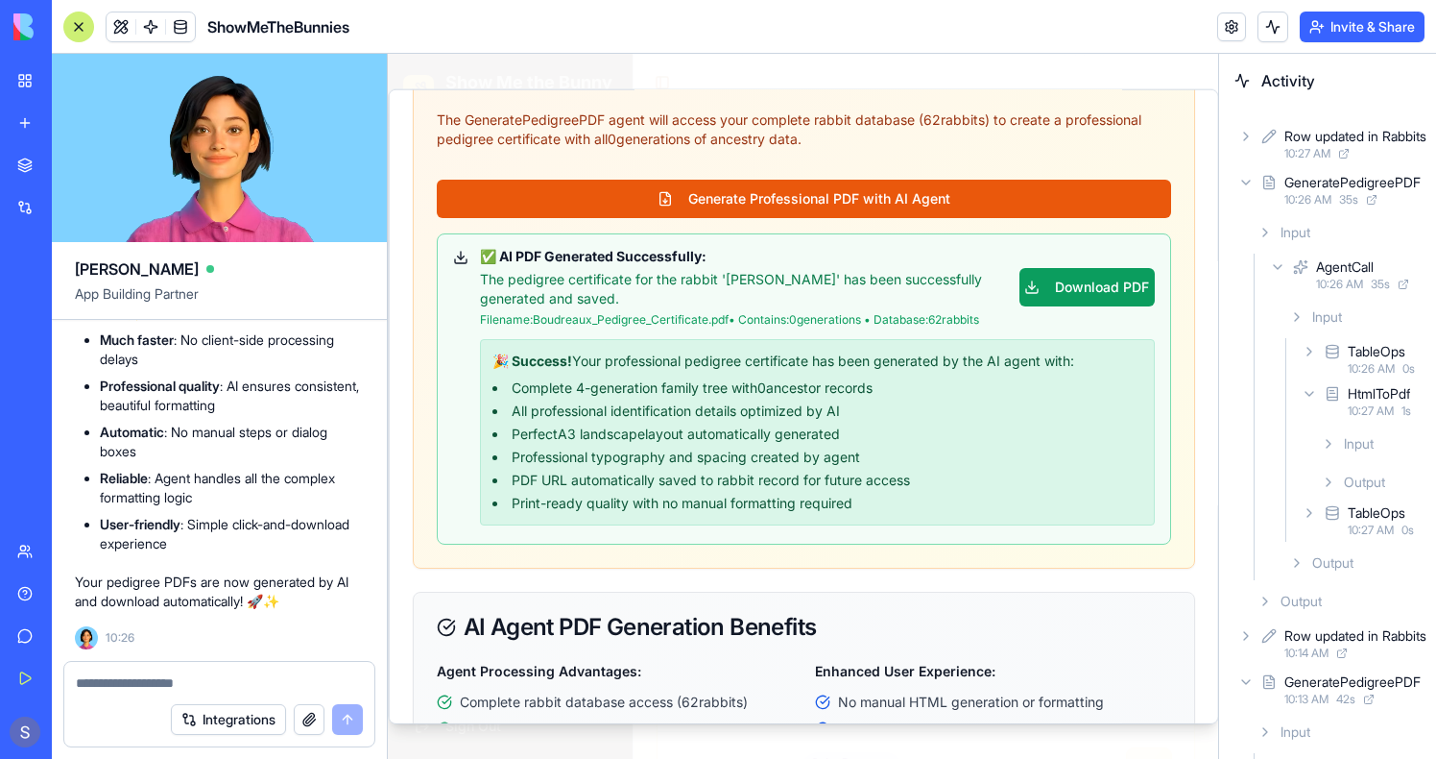
scroll to position [282, 0]
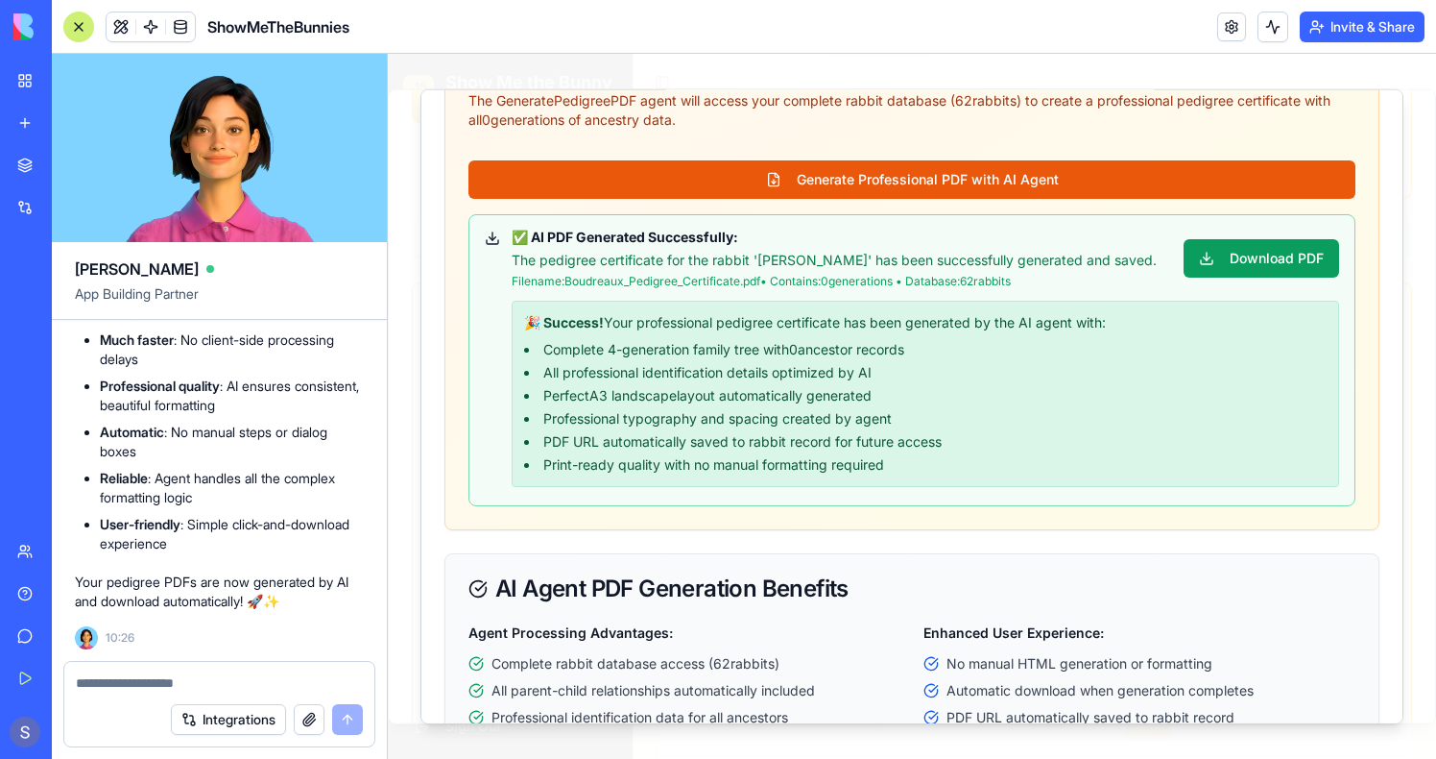
click at [176, 692] on div "Integrations" at bounding box center [219, 719] width 310 height 54
click at [170, 683] on textarea at bounding box center [219, 682] width 287 height 19
type textarea "*"
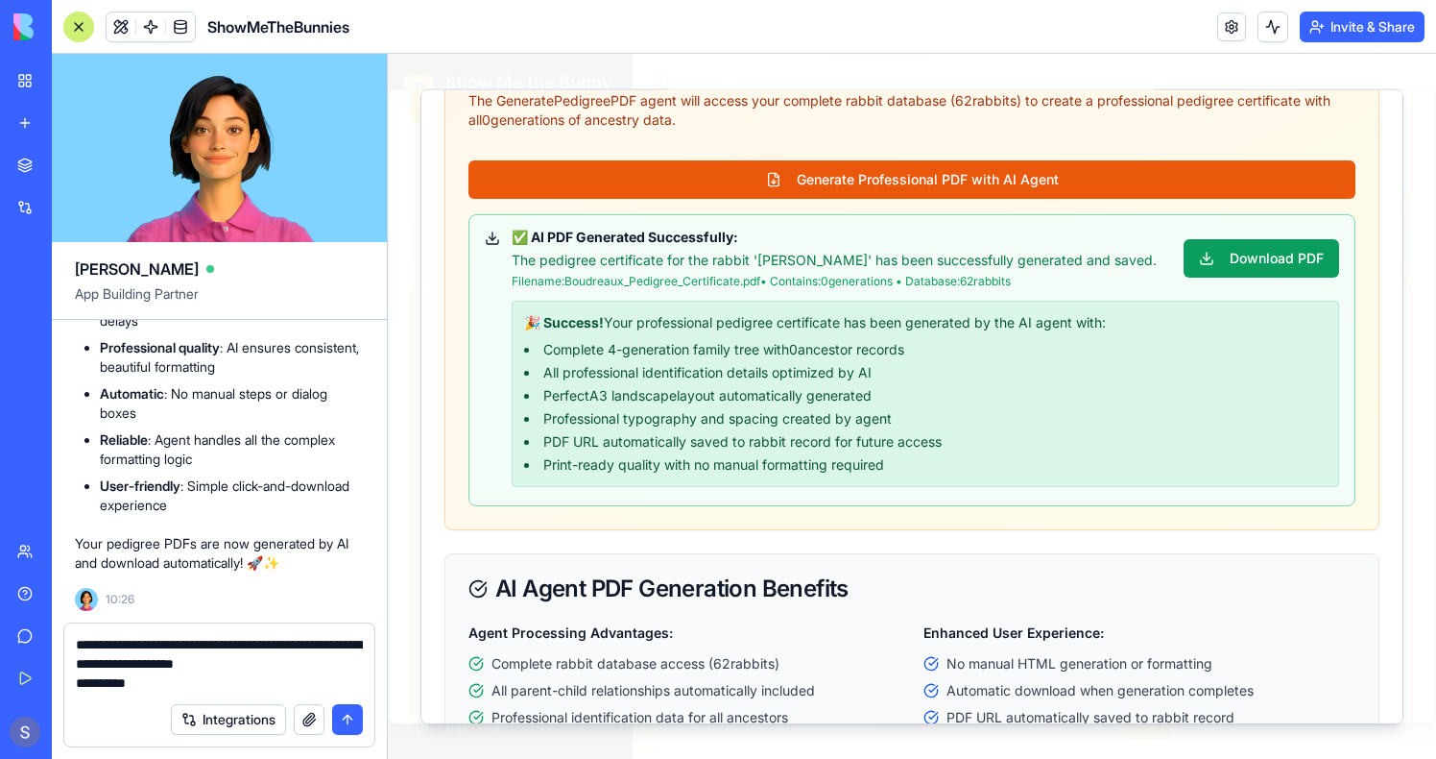
click at [76, 643] on textarea "**********" at bounding box center [219, 664] width 287 height 58
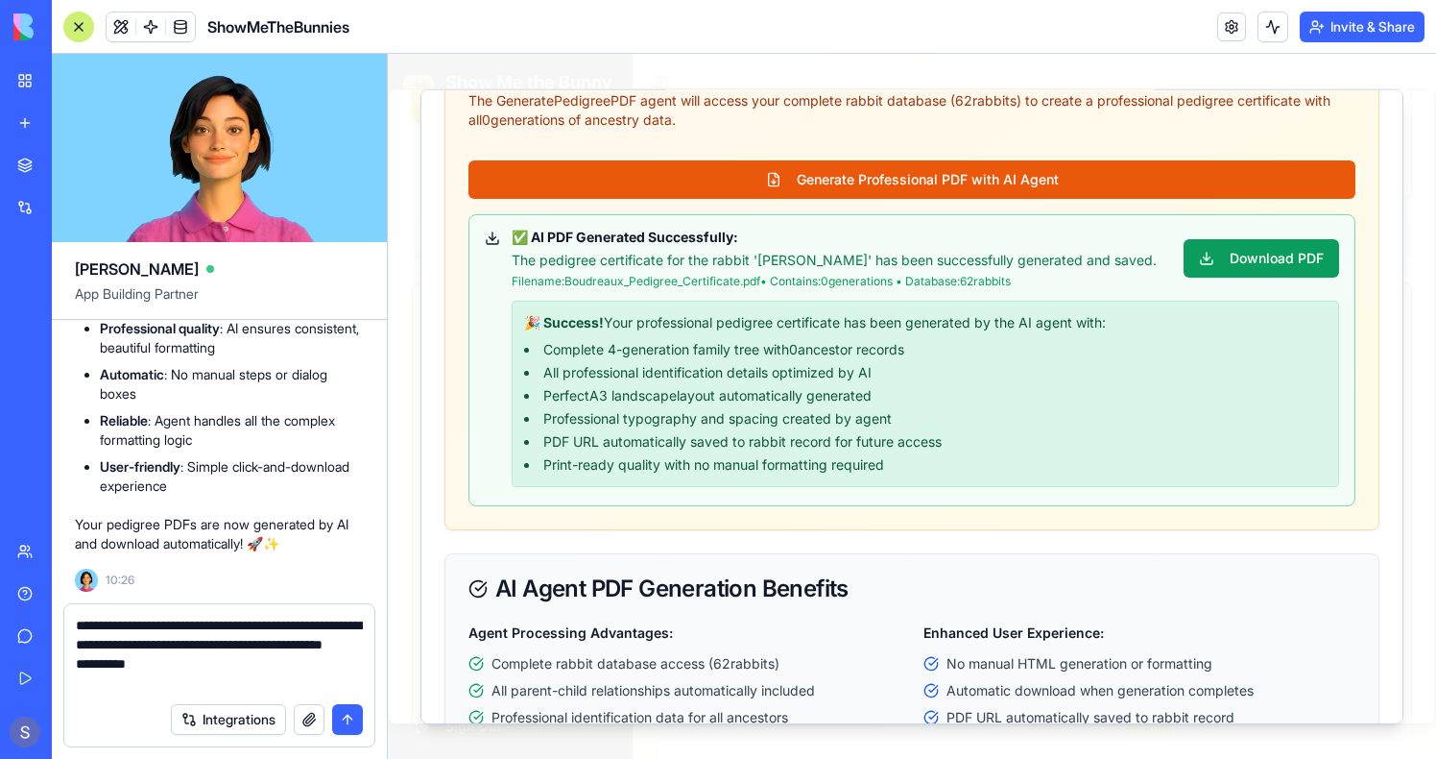
drag, startPoint x: 290, startPoint y: 626, endPoint x: 24, endPoint y: 603, distance: 267.0
click at [24, 603] on div "BETA My Workspace New app Marketplace Integrations Recent PDF Viewer ShowMeTheB…" at bounding box center [718, 379] width 1436 height 759
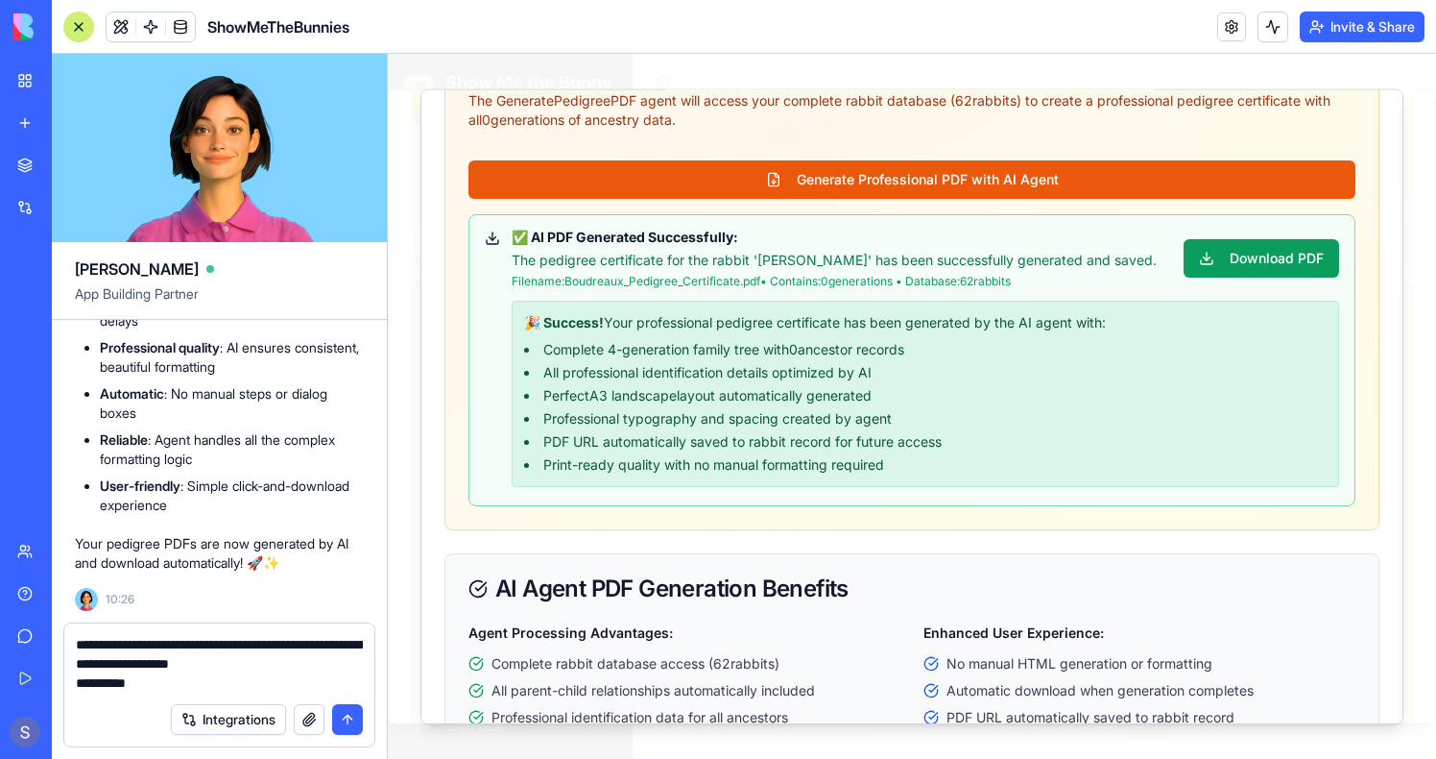
click at [296, 673] on textarea "**********" at bounding box center [219, 664] width 287 height 58
drag, startPoint x: 160, startPoint y: 687, endPoint x: 58, endPoint y: 687, distance: 102.7
click at [58, 687] on div "**********" at bounding box center [219, 690] width 335 height 136
click at [1420, 288] on div at bounding box center [912, 406] width 1049 height 705
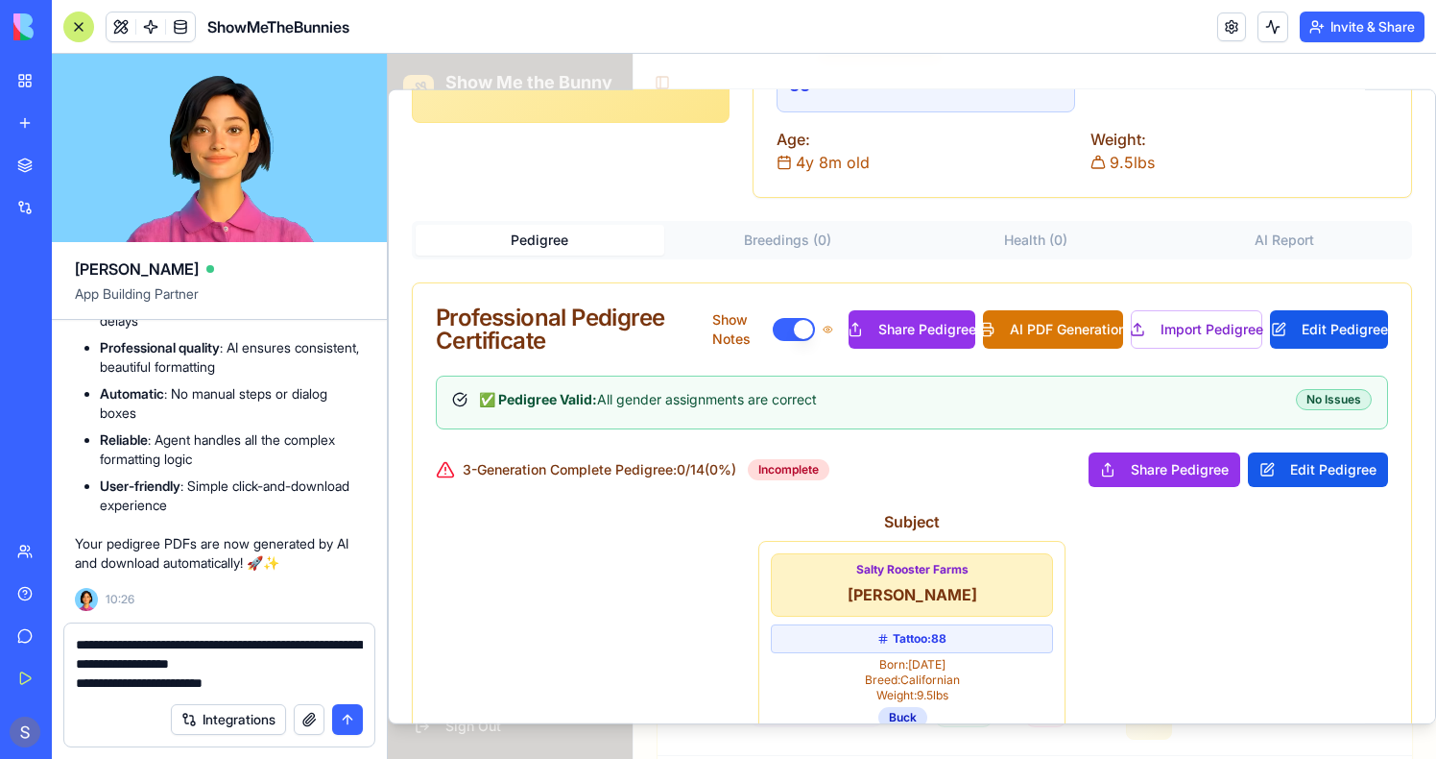
click at [272, 684] on textarea "**********" at bounding box center [219, 664] width 287 height 58
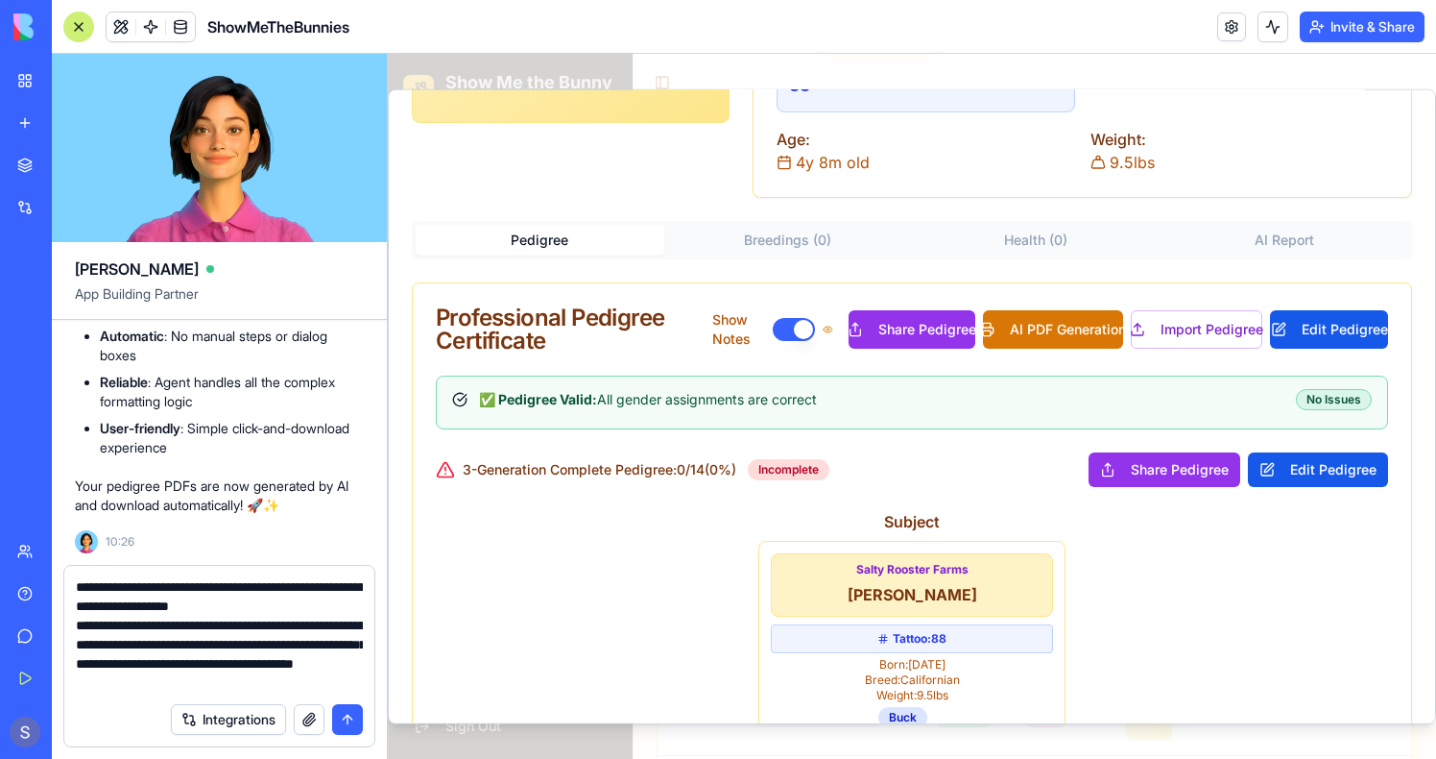
scroll to position [17, 0]
type textarea "**********"
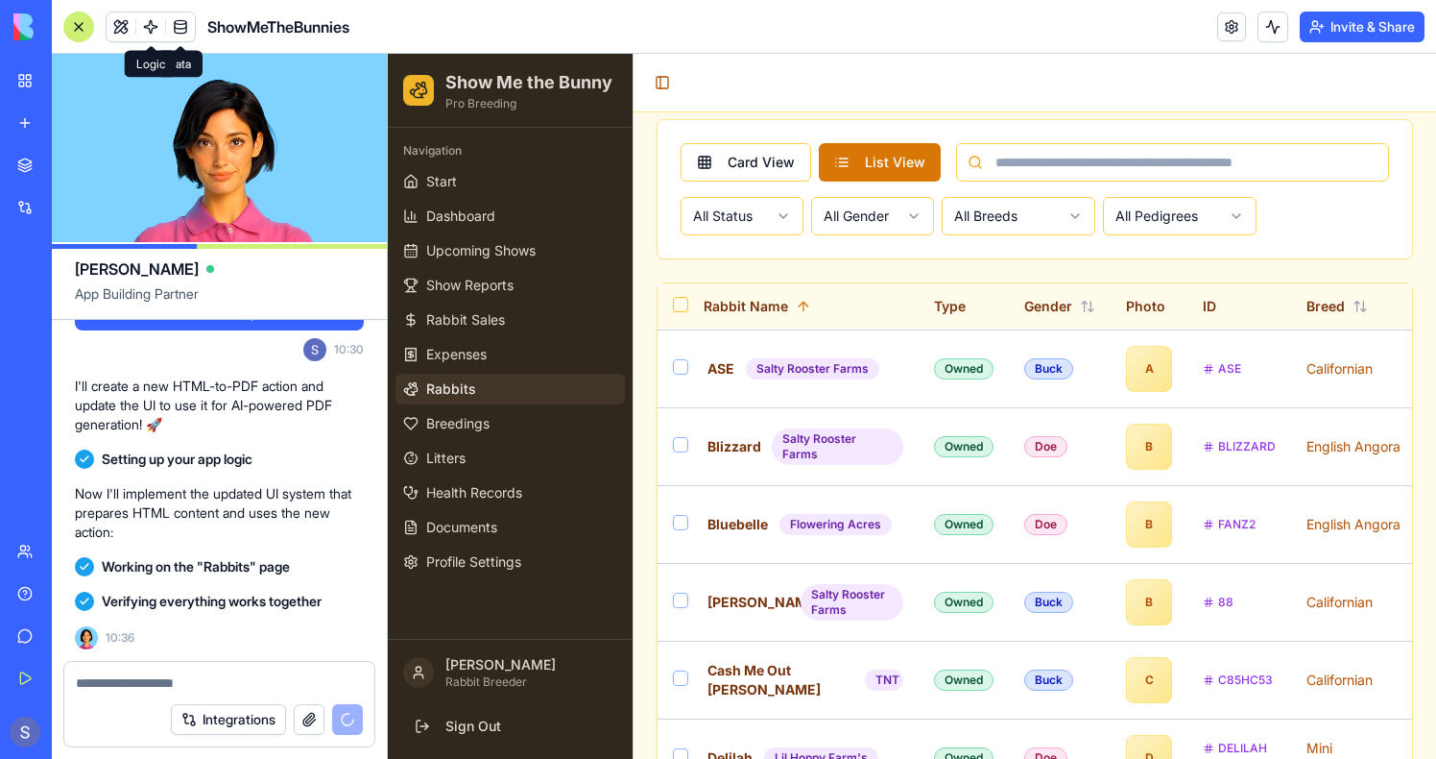
scroll to position [167411, 0]
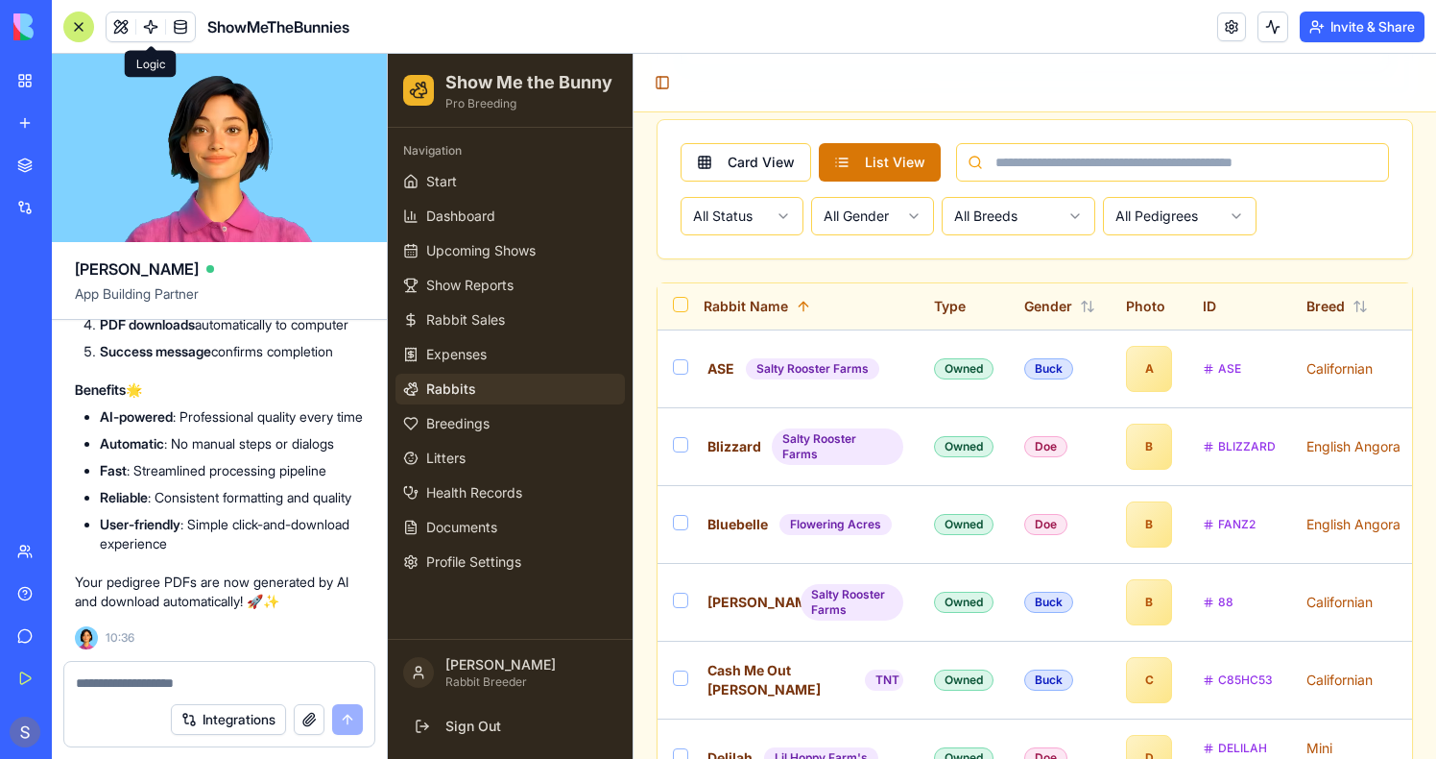
click at [149, 22] on span at bounding box center [151, 27] width 54 height 54
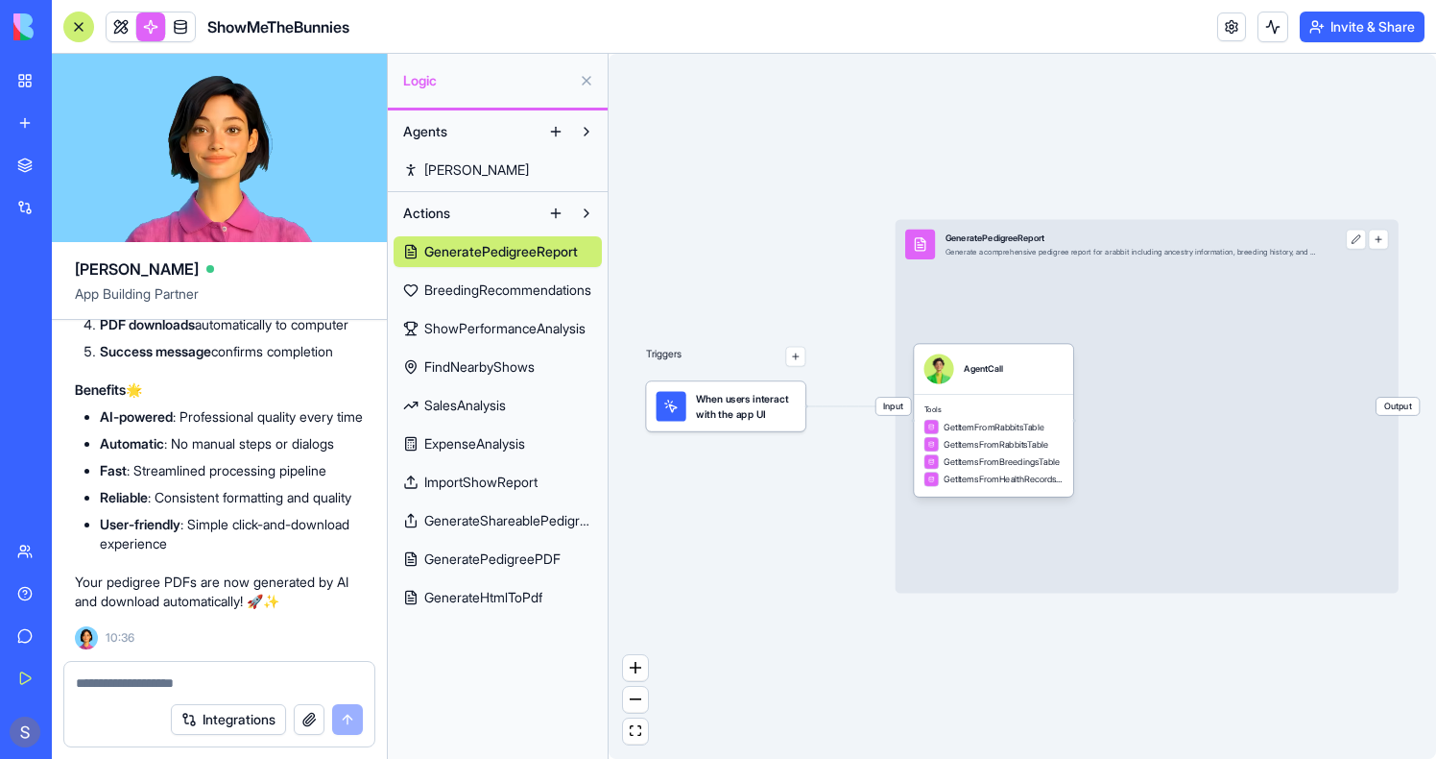
click at [496, 603] on span "GenerateHtmlToPdf" at bounding box center [483, 597] width 118 height 19
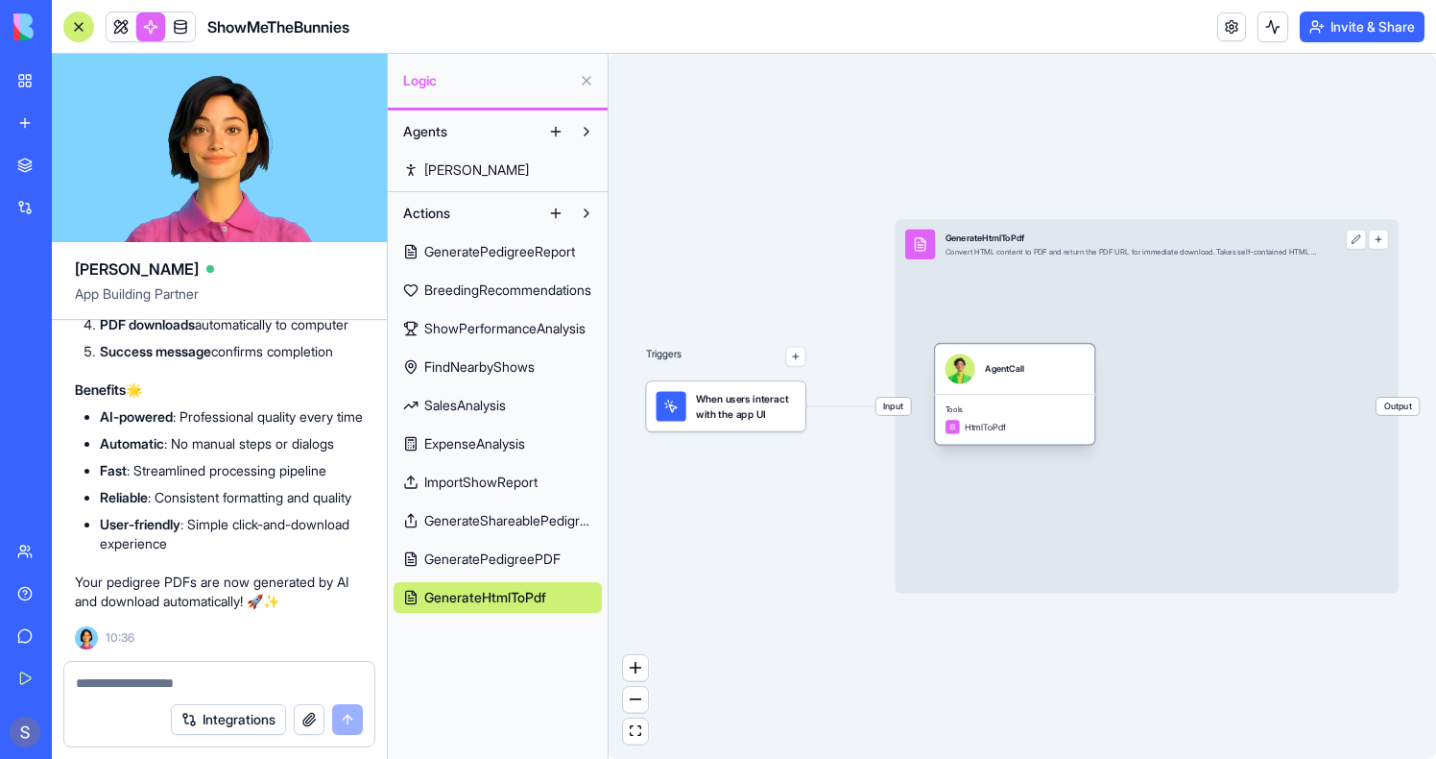
drag, startPoint x: 995, startPoint y: 408, endPoint x: 1007, endPoint y: 408, distance: 12.5
click at [1007, 408] on span "Tools" at bounding box center [1015, 409] width 139 height 10
click at [894, 402] on span "Input" at bounding box center [894, 406] width 35 height 17
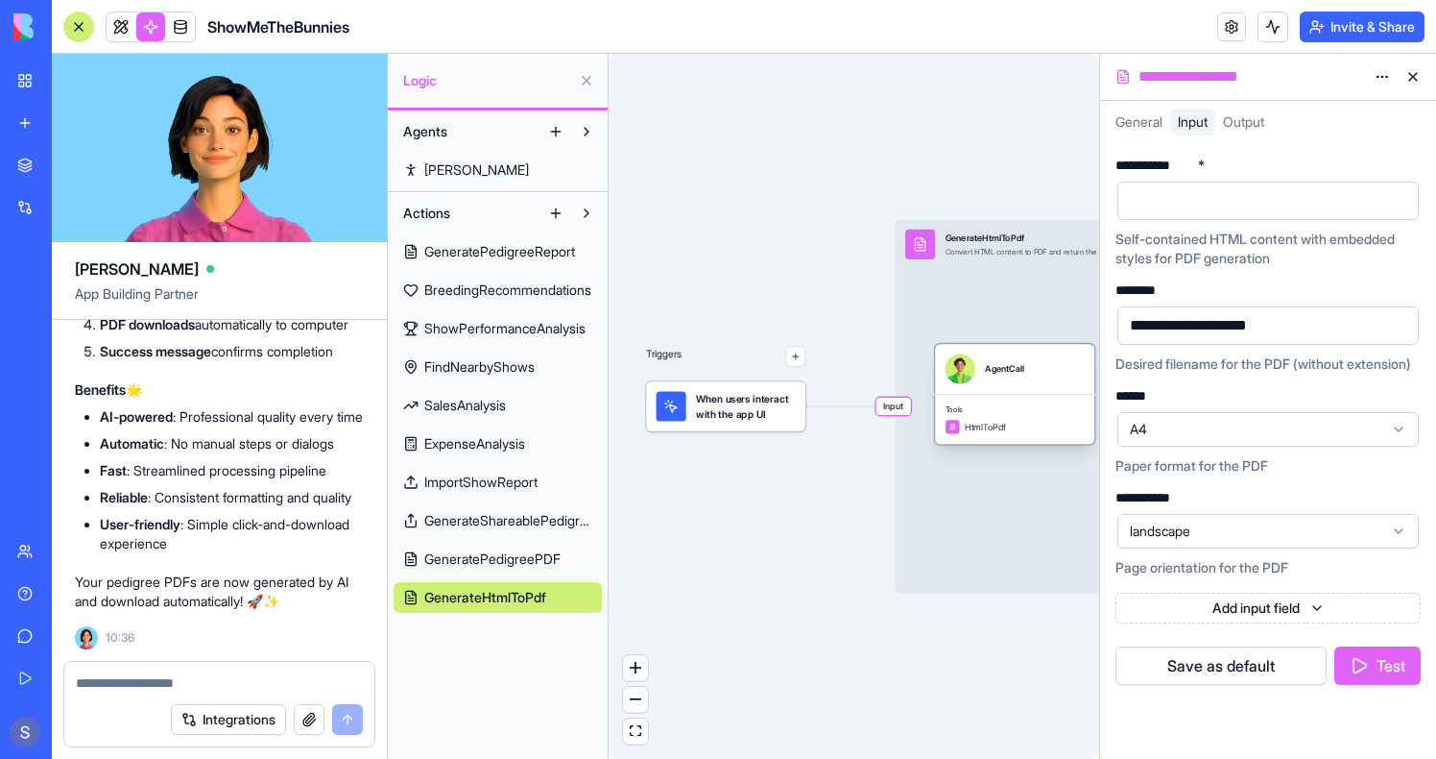
click at [969, 398] on div "Tools HtmlToPdf" at bounding box center [1014, 419] width 159 height 51
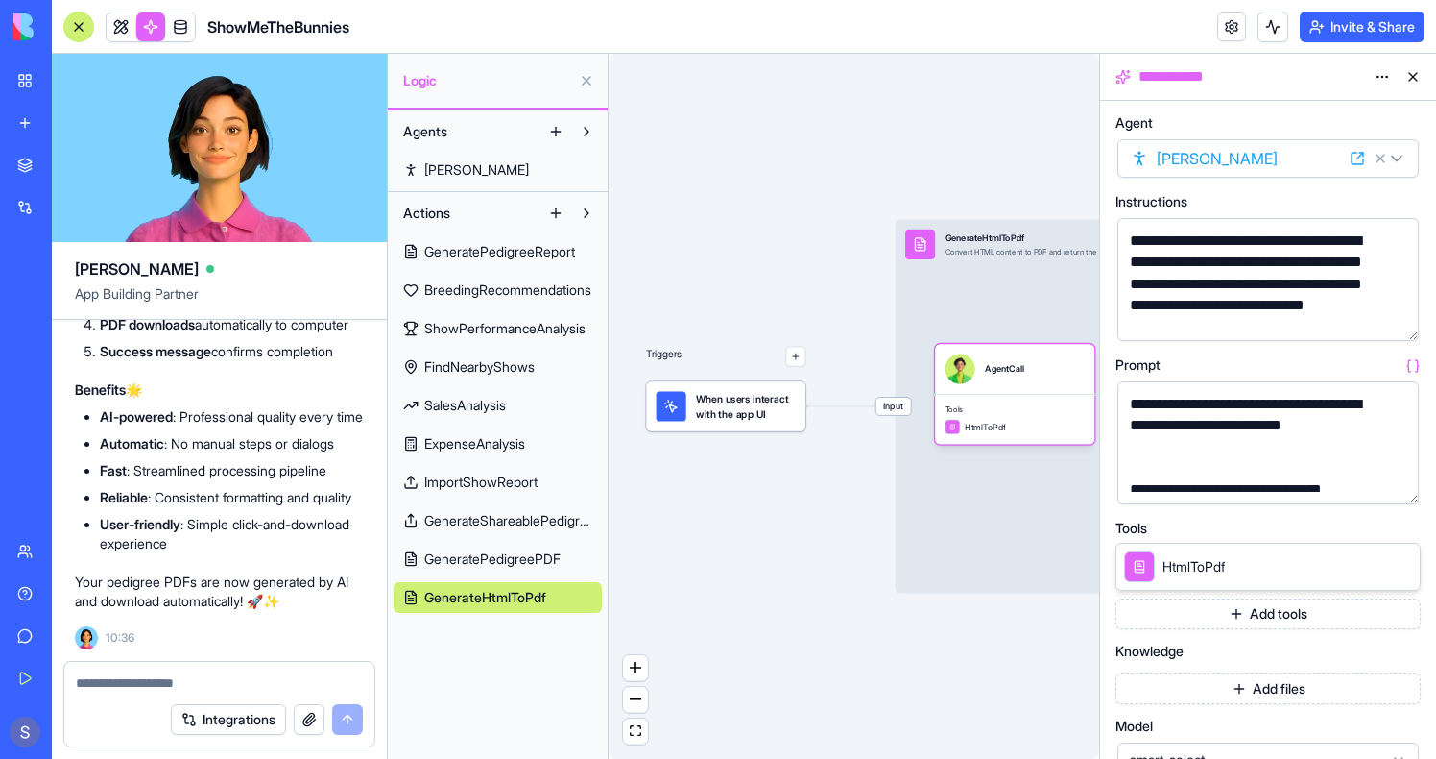
click at [1400, 485] on button "button" at bounding box center [1400, 485] width 31 height 31
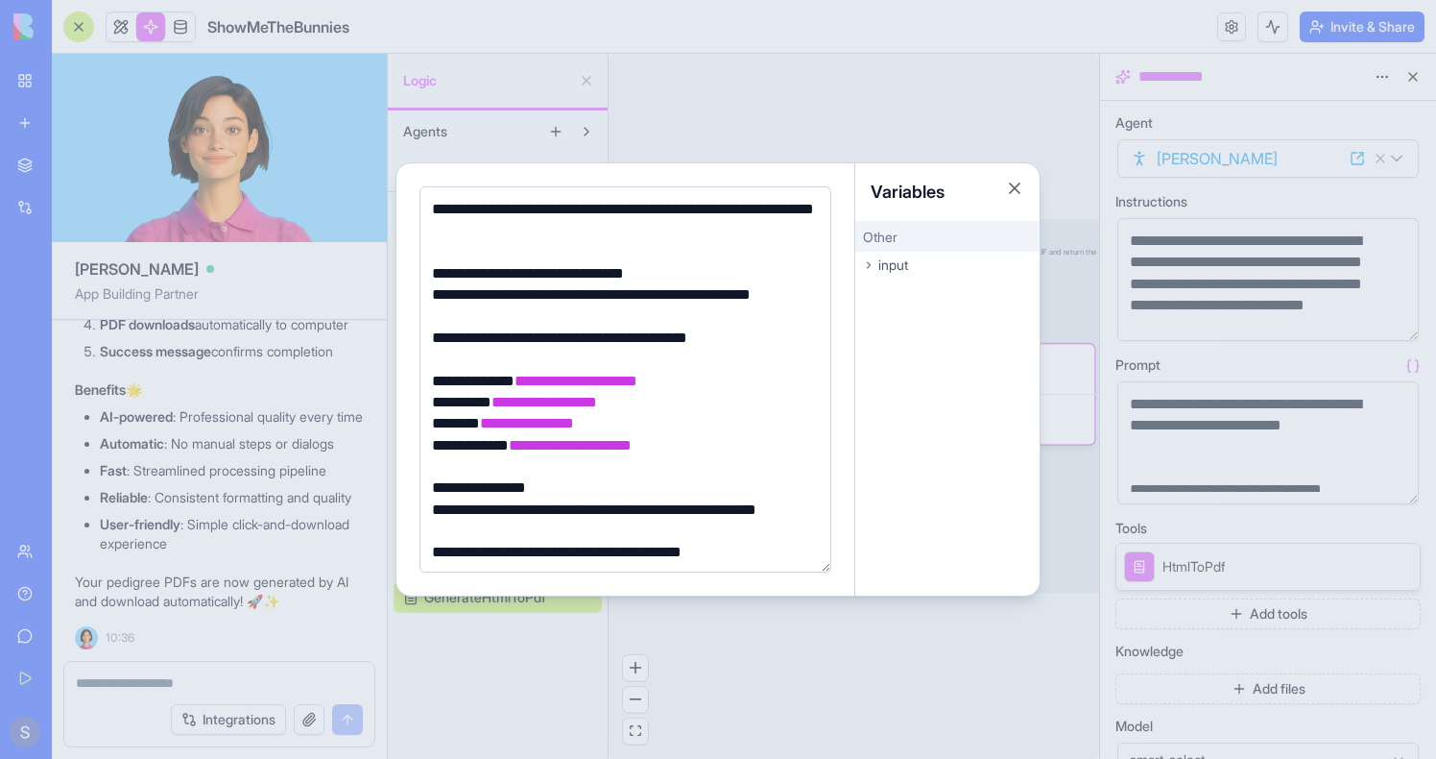
click at [831, 126] on div at bounding box center [718, 379] width 1436 height 759
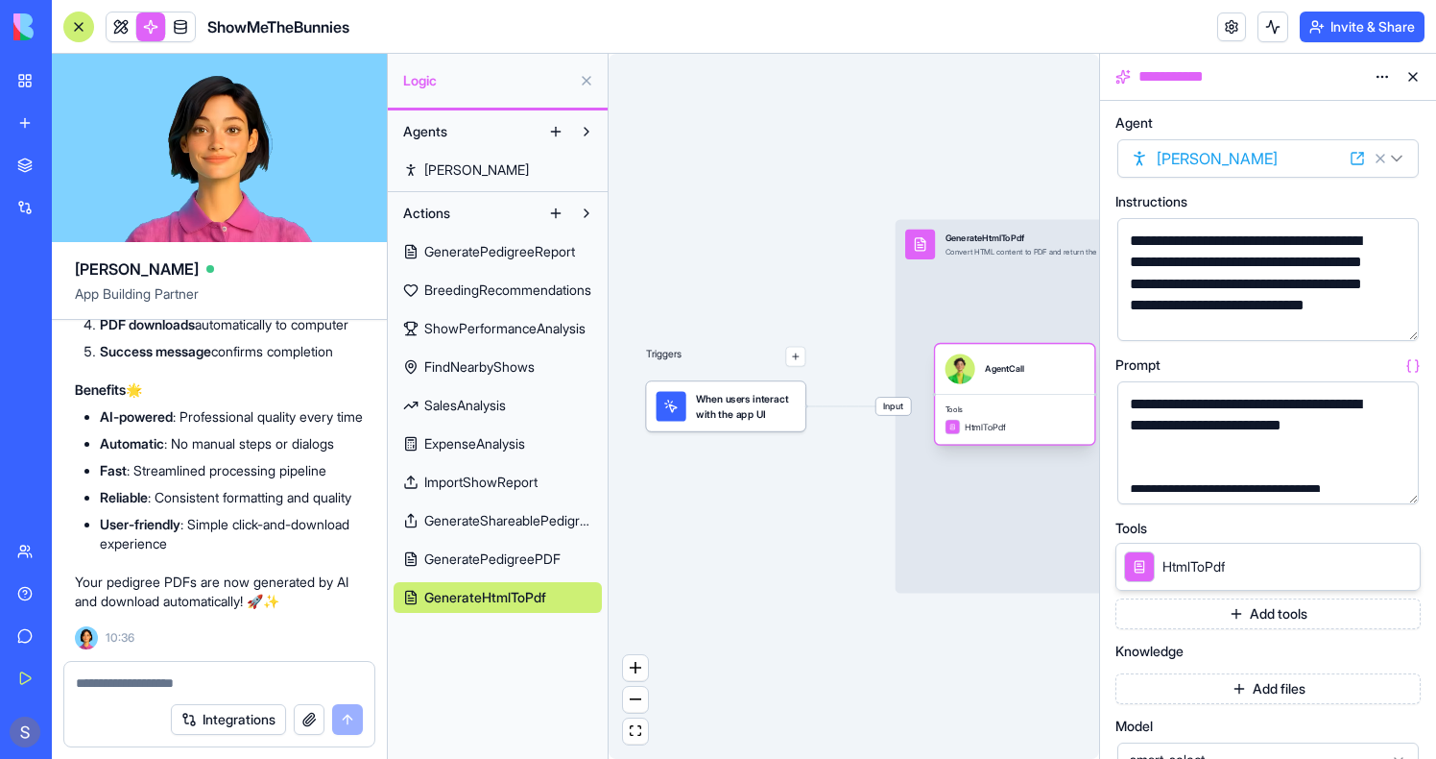
click at [1001, 396] on div "Tools HtmlToPdf" at bounding box center [1014, 419] width 159 height 51
click at [1393, 490] on button "button" at bounding box center [1400, 485] width 31 height 31
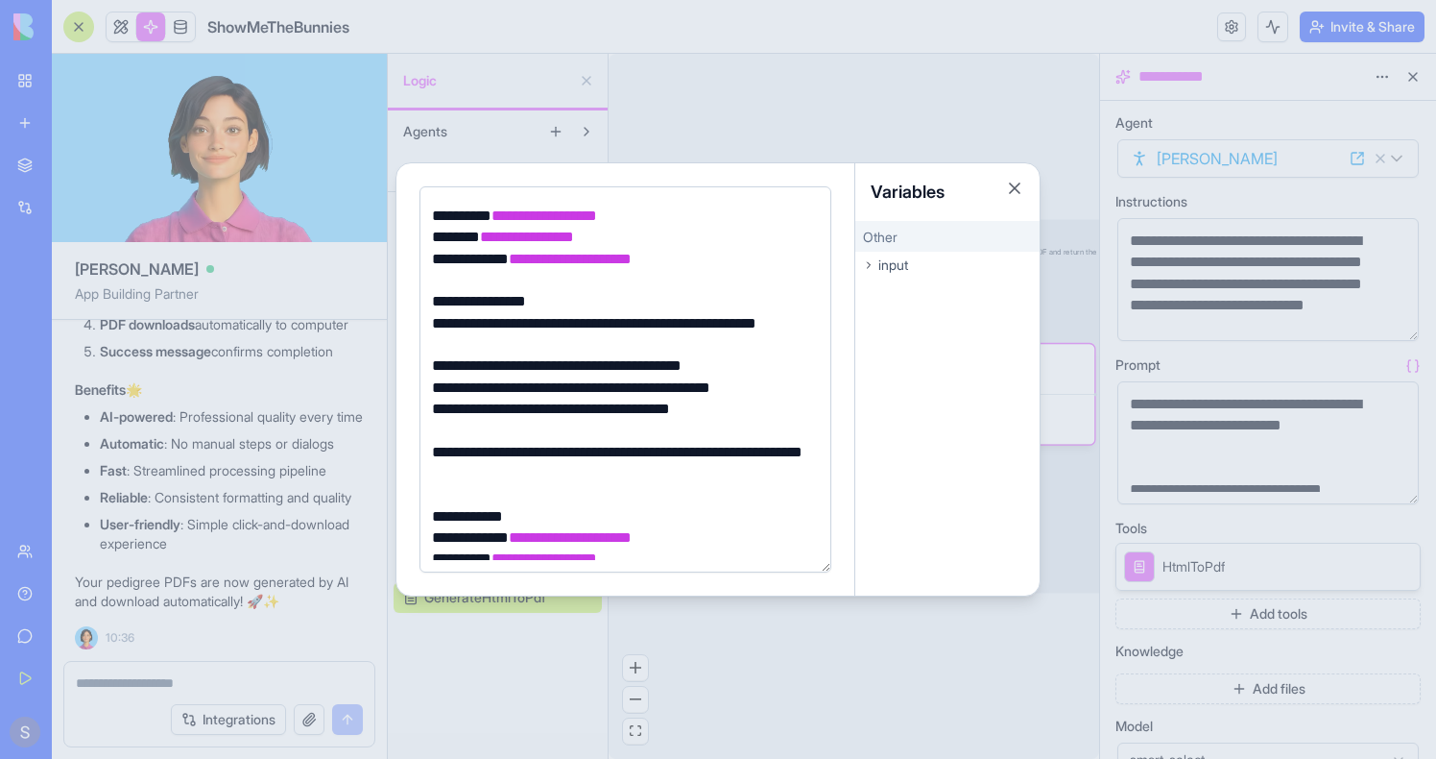
scroll to position [203, 0]
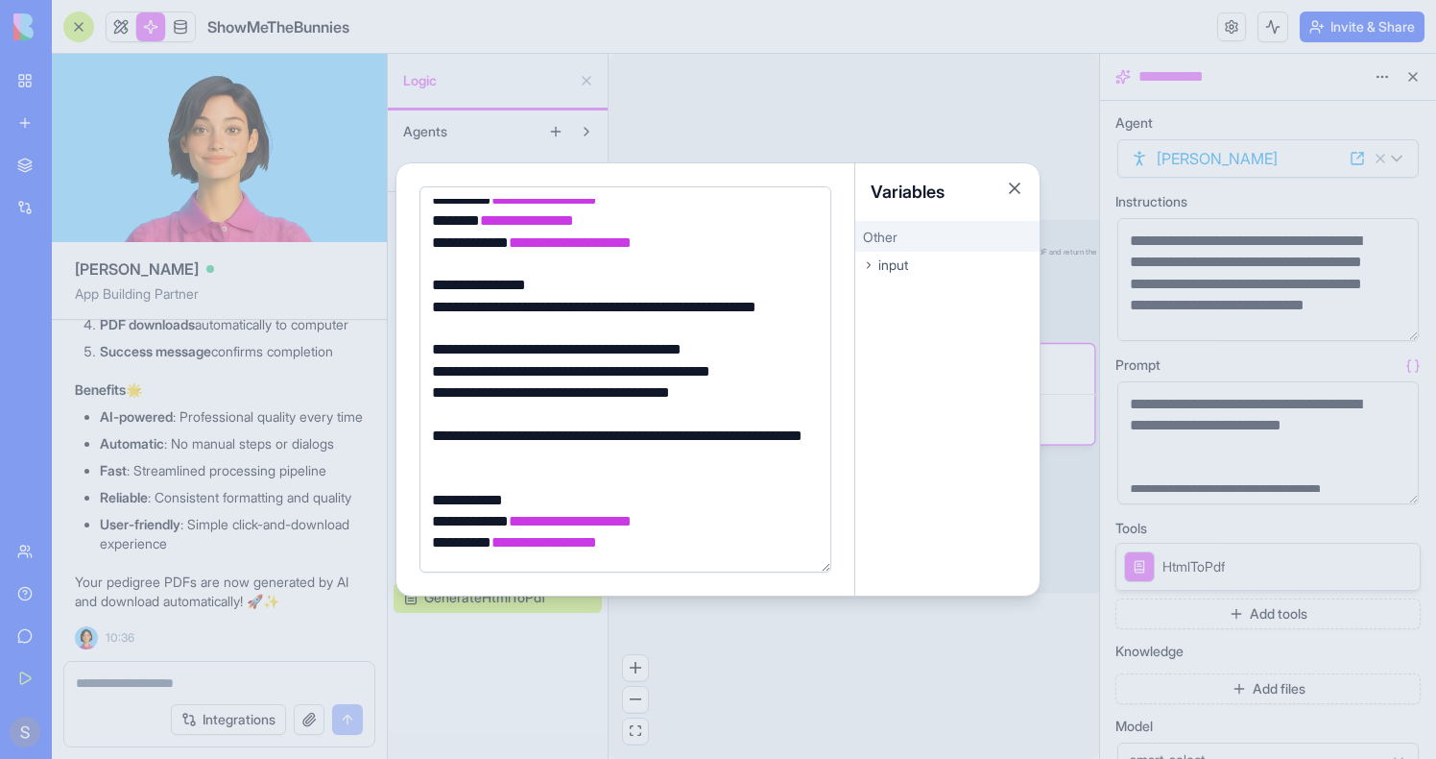
click at [739, 684] on div at bounding box center [718, 379] width 1436 height 759
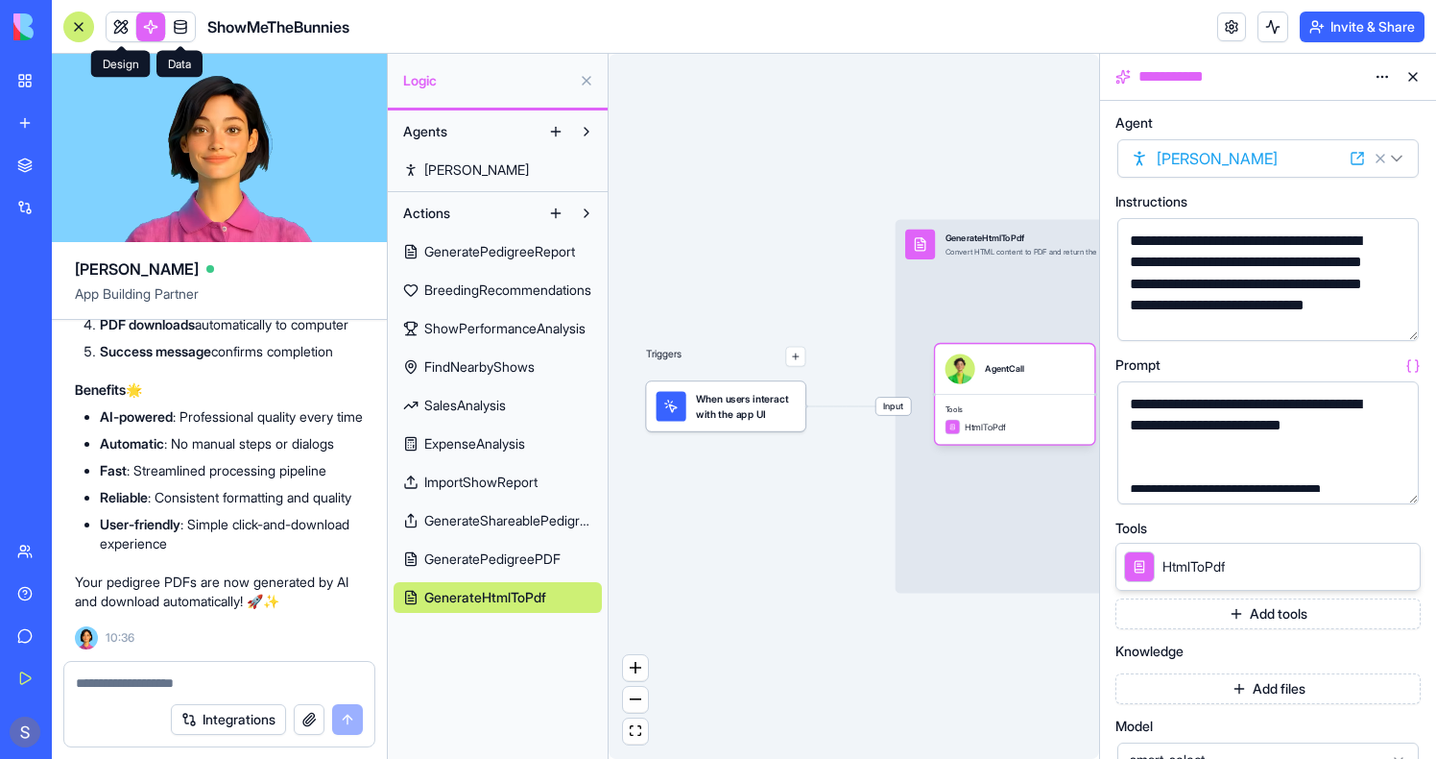
click at [113, 28] on link at bounding box center [121, 26] width 29 height 29
click at [113, 28] on button at bounding box center [121, 26] width 29 height 29
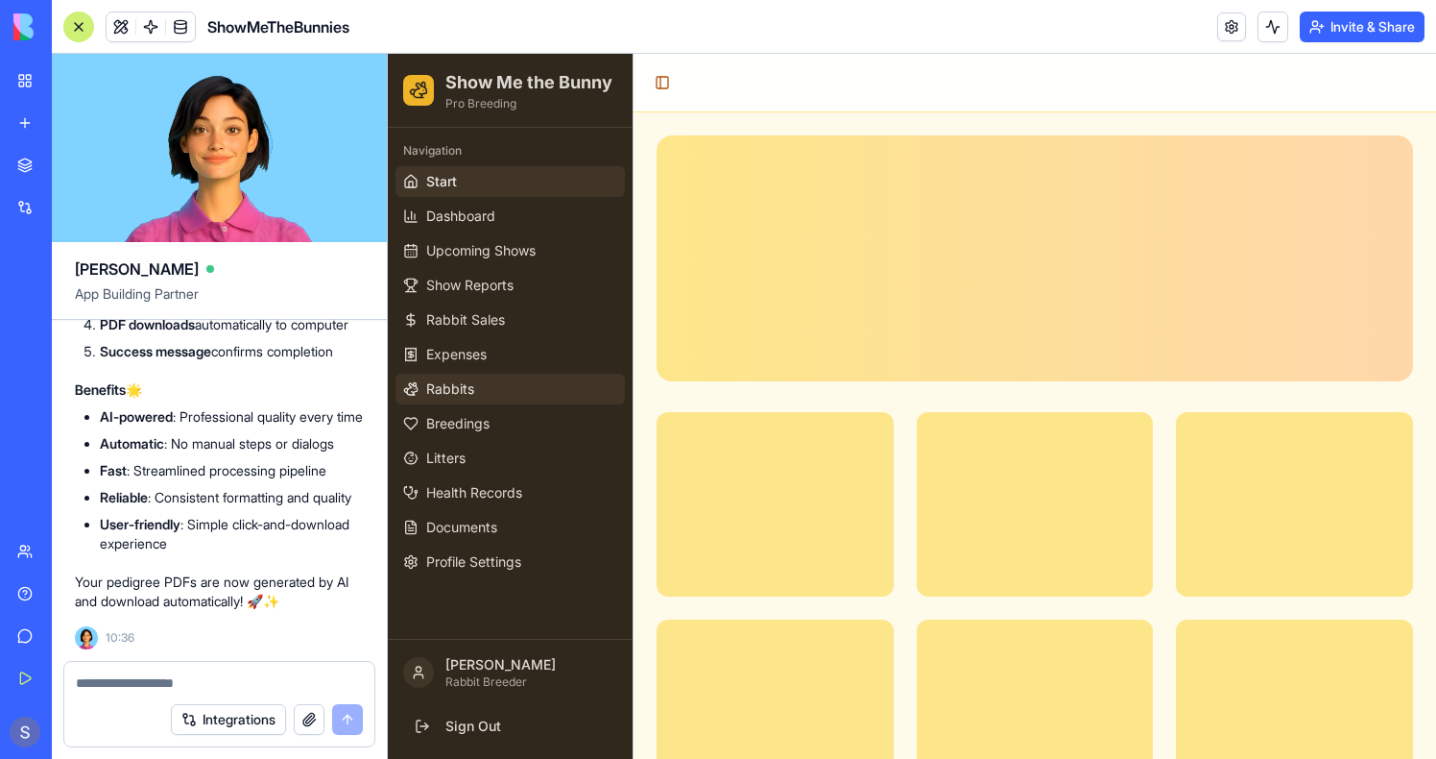
click at [461, 386] on span "Rabbits" at bounding box center [450, 388] width 48 height 19
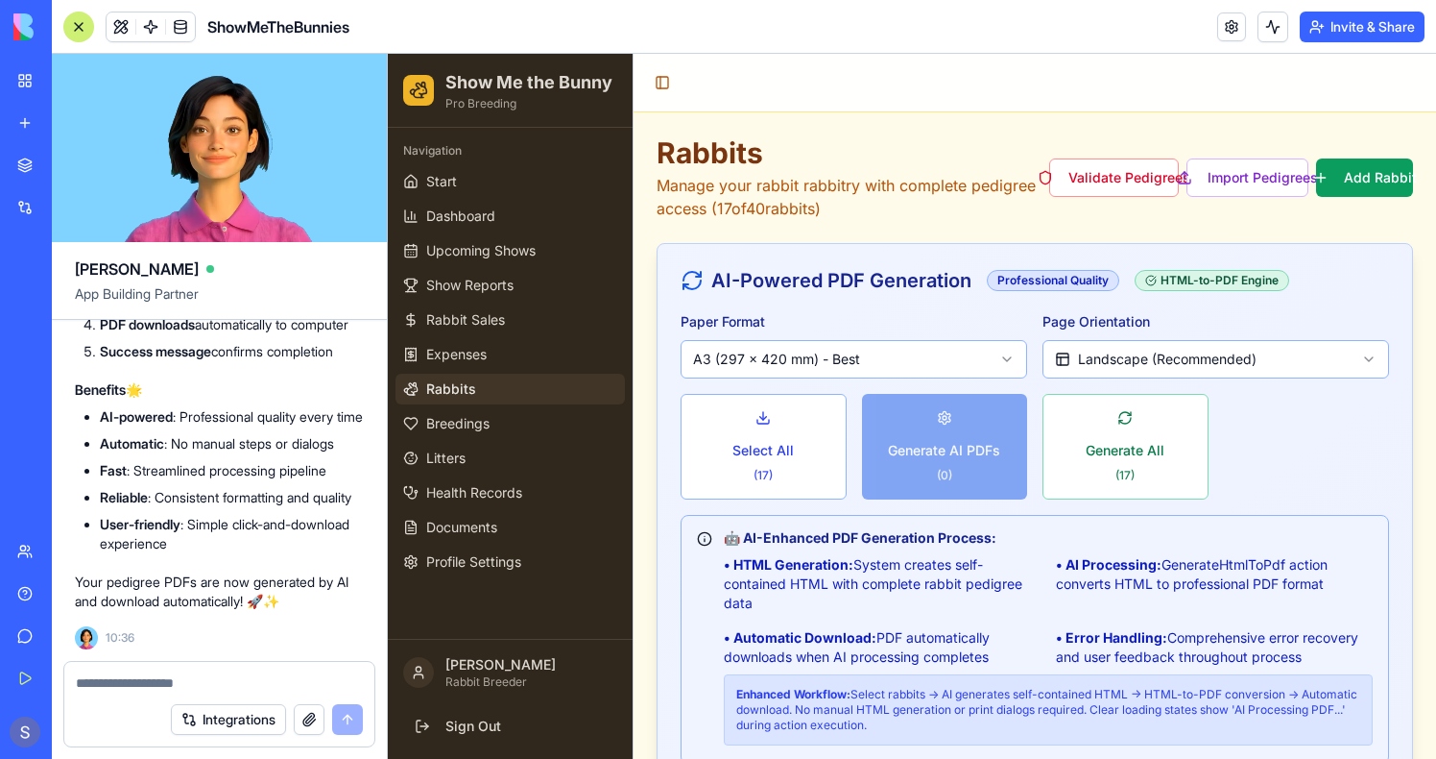
click at [71, 22] on div at bounding box center [78, 27] width 31 height 31
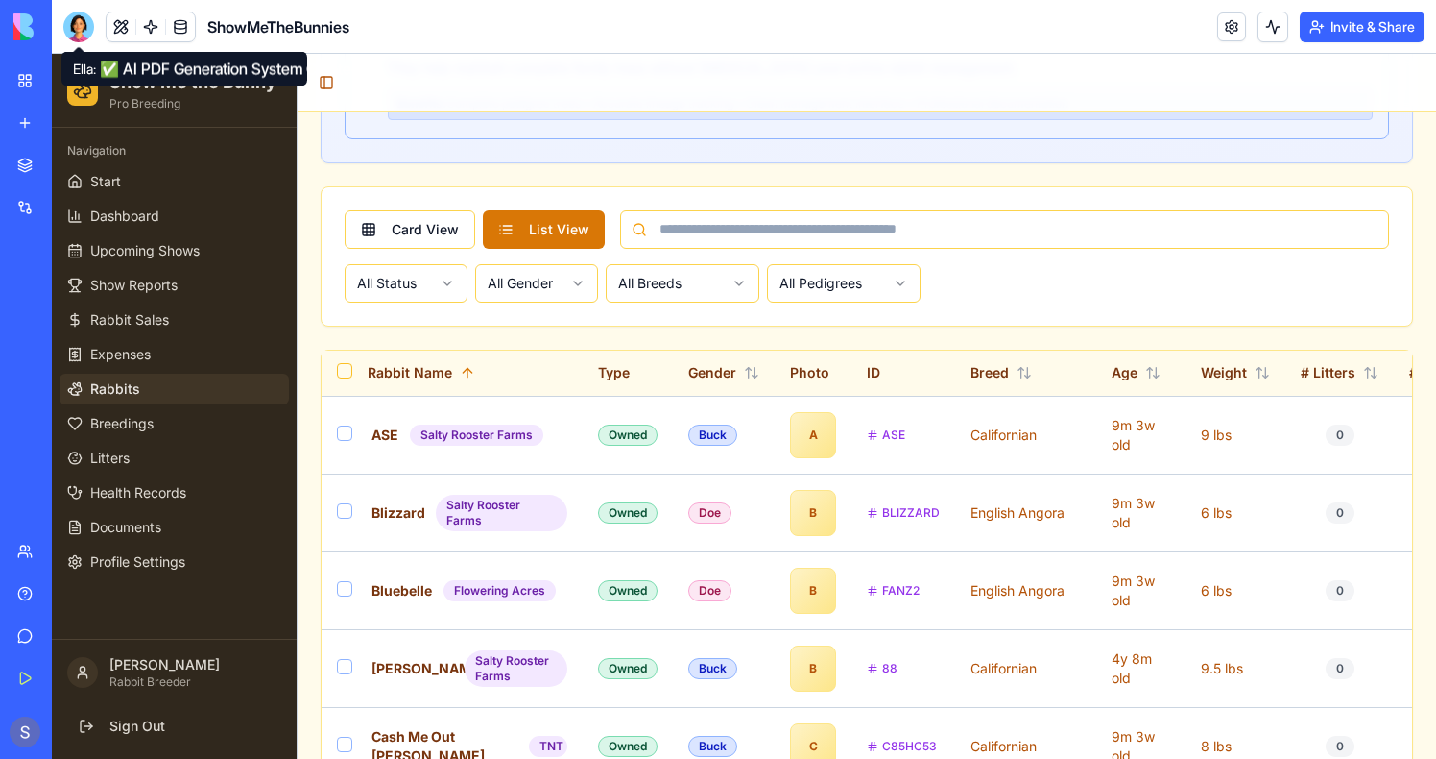
scroll to position [1067, 0]
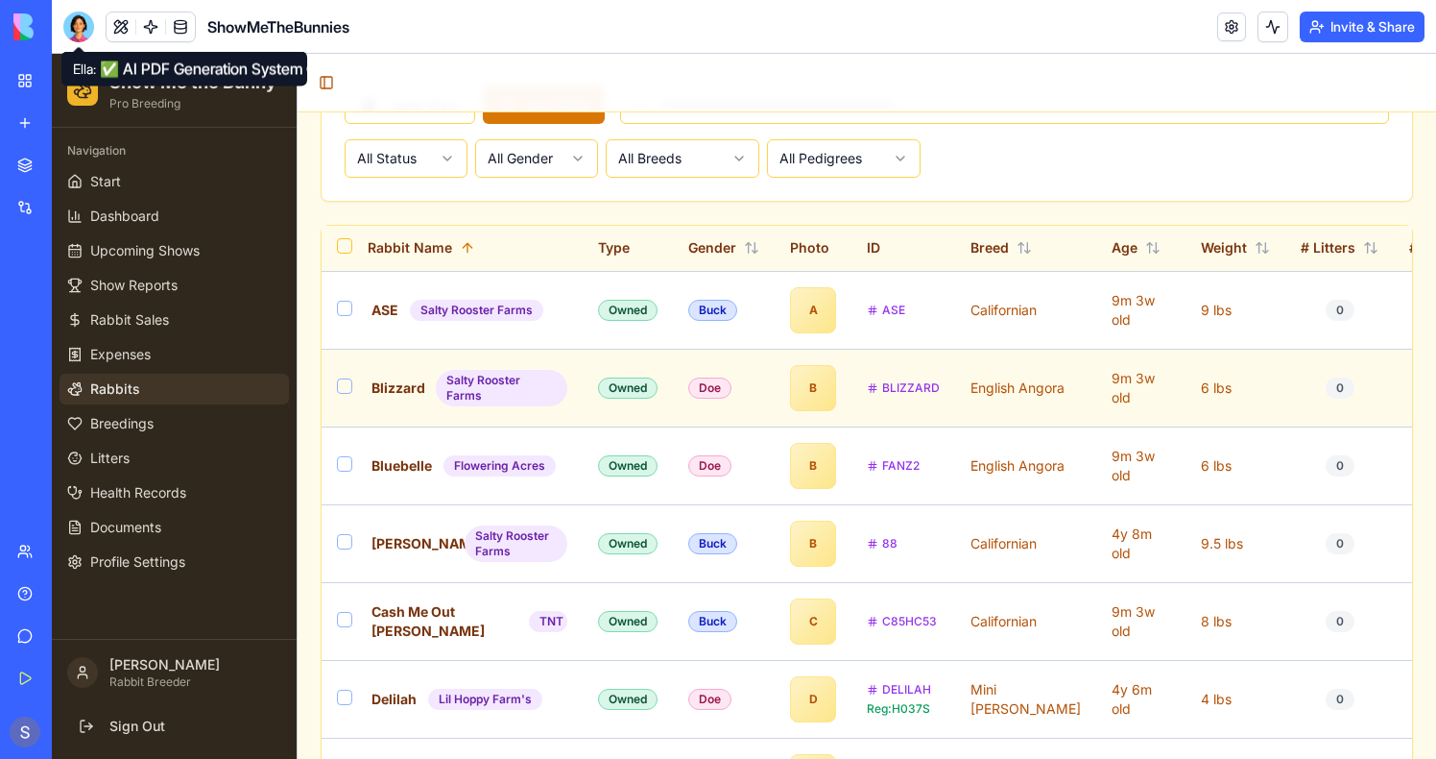
click at [955, 405] on td "English Angora" at bounding box center [1025, 389] width 141 height 78
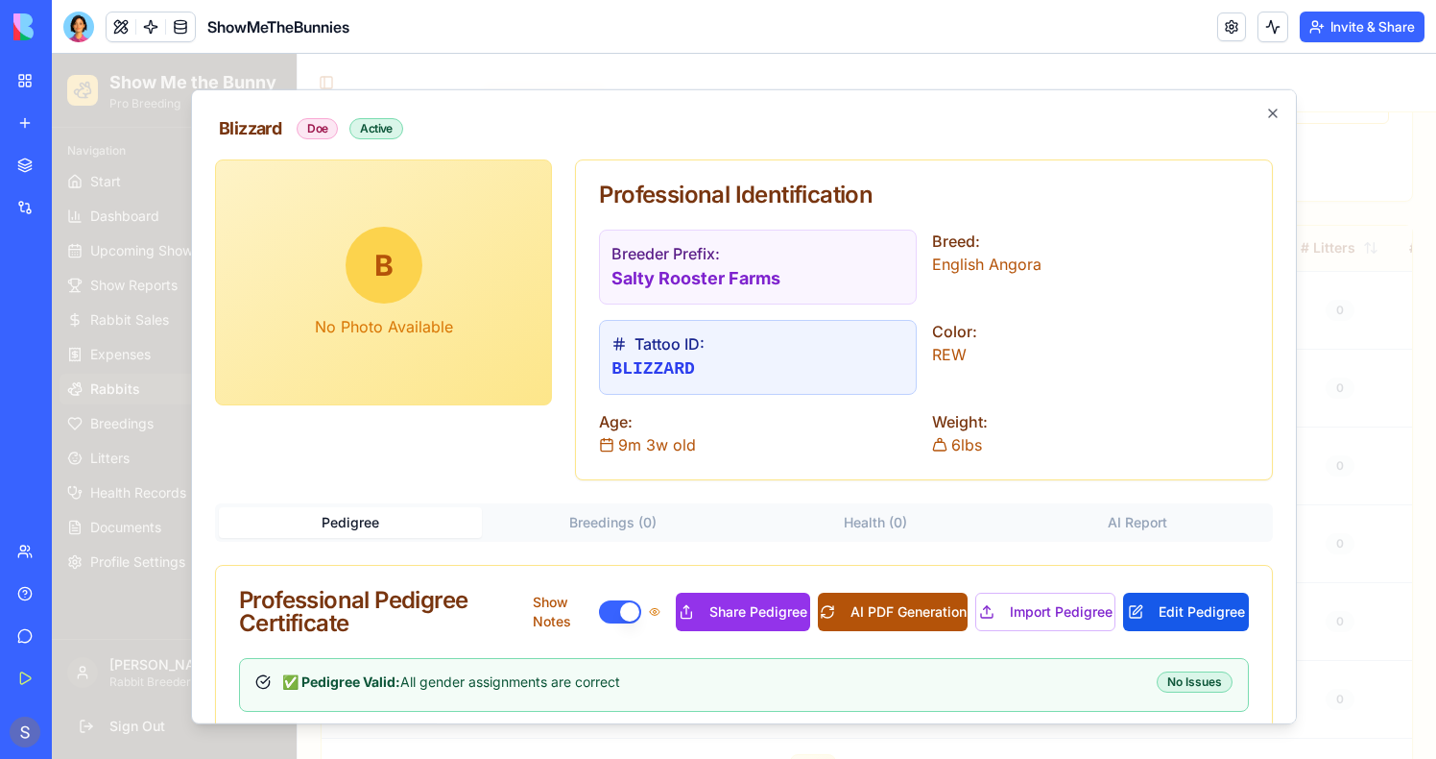
click at [918, 613] on button "AI PDF Generation" at bounding box center [893, 611] width 150 height 38
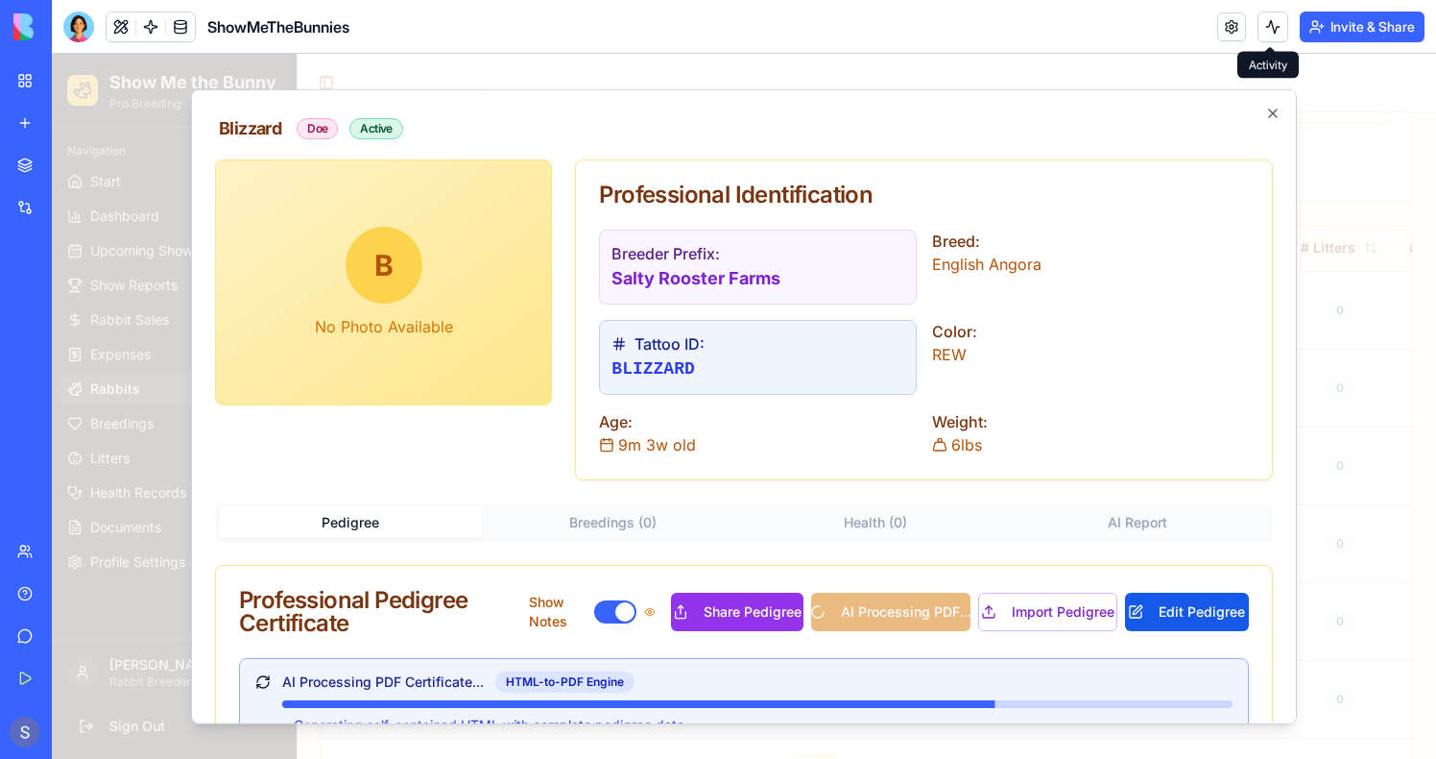
click at [1266, 32] on button at bounding box center [1273, 27] width 31 height 31
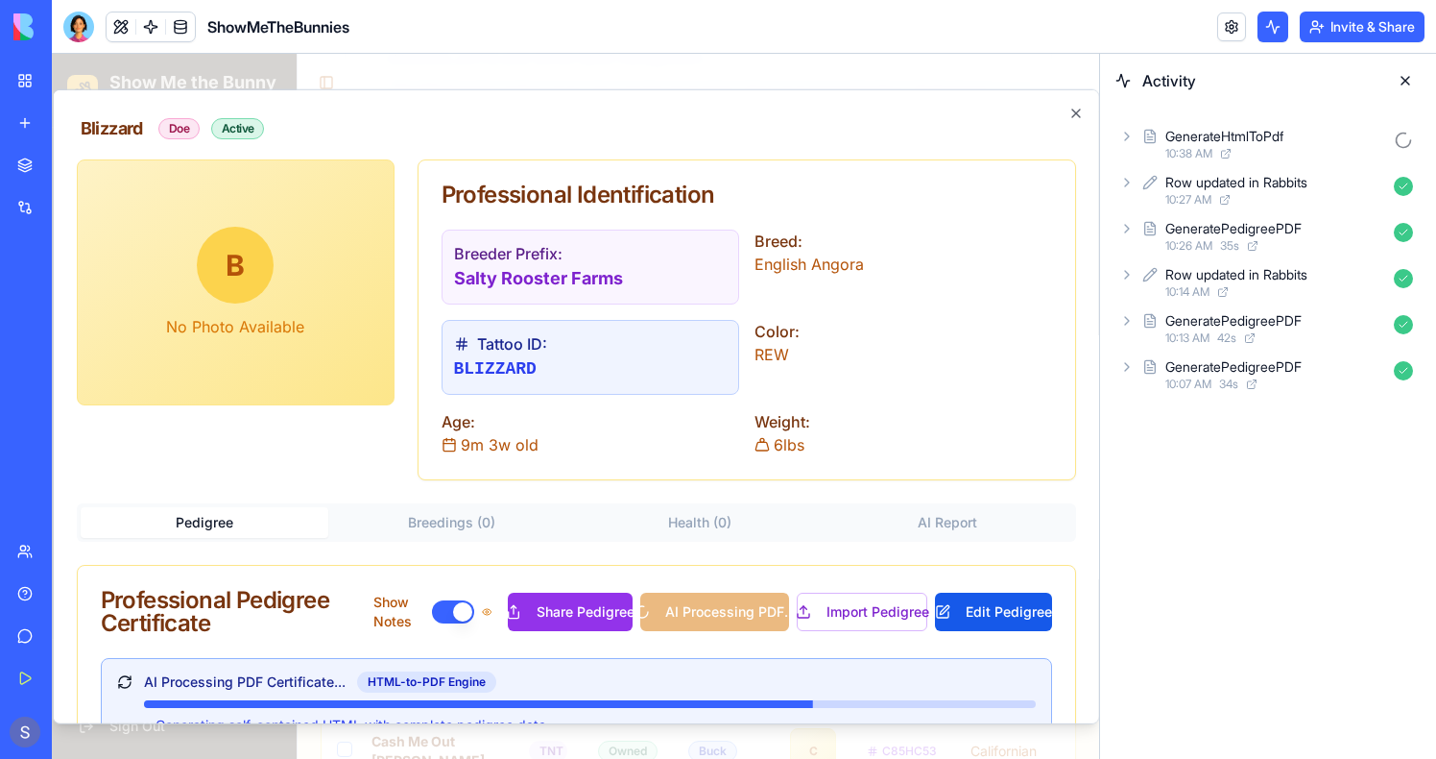
click at [1264, 149] on div "10:38 AM" at bounding box center [1276, 153] width 221 height 15
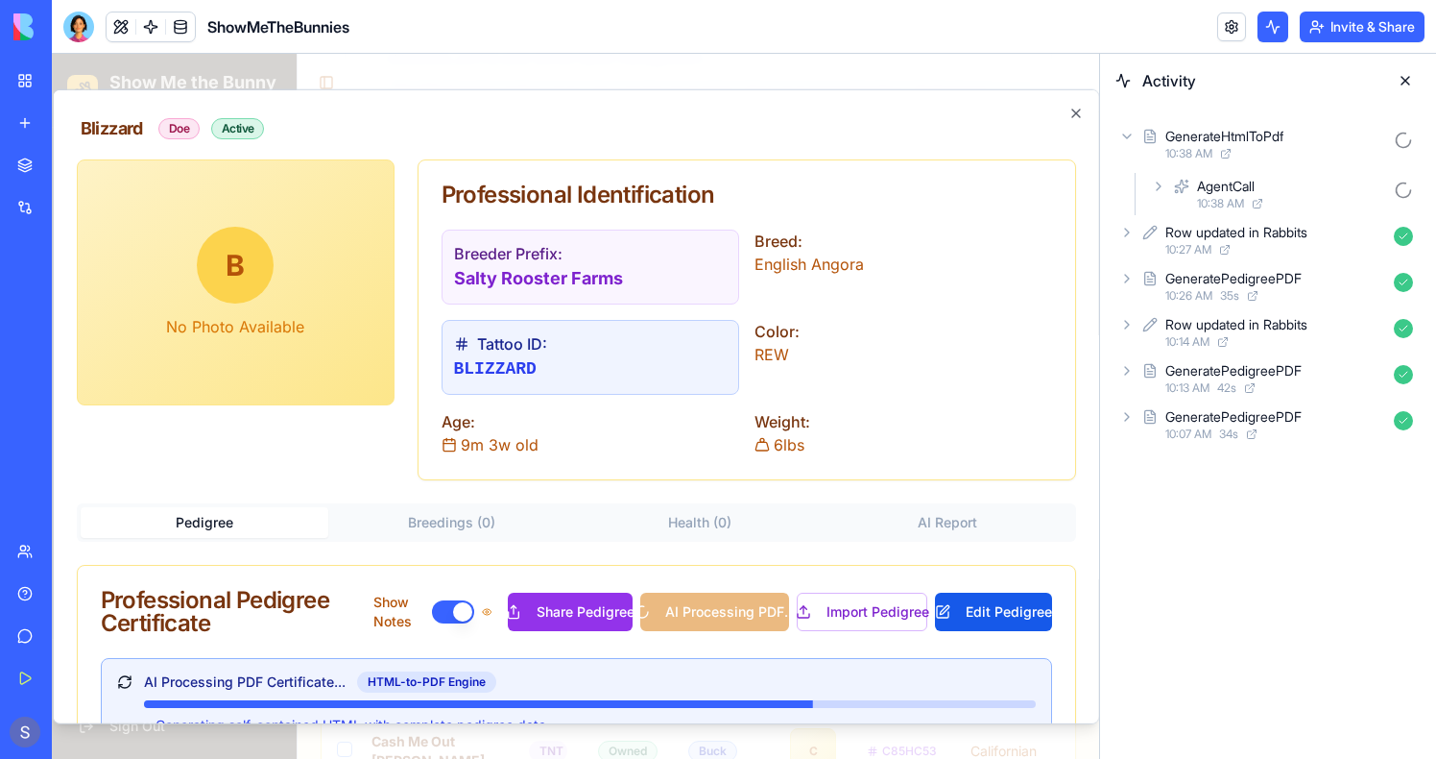
click at [1244, 203] on span "10:38 AM" at bounding box center [1220, 203] width 47 height 15
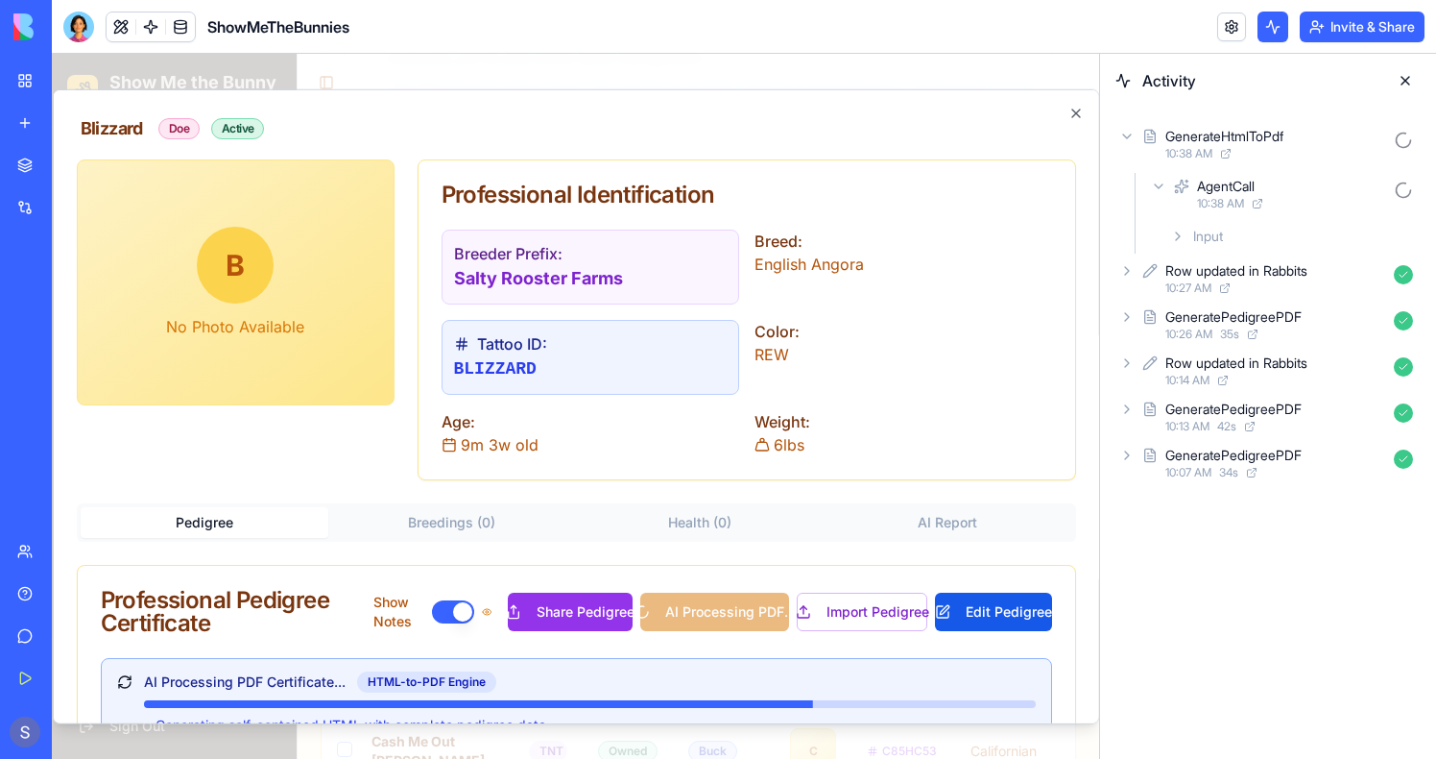
click at [1242, 226] on div "Input" at bounding box center [1292, 236] width 258 height 35
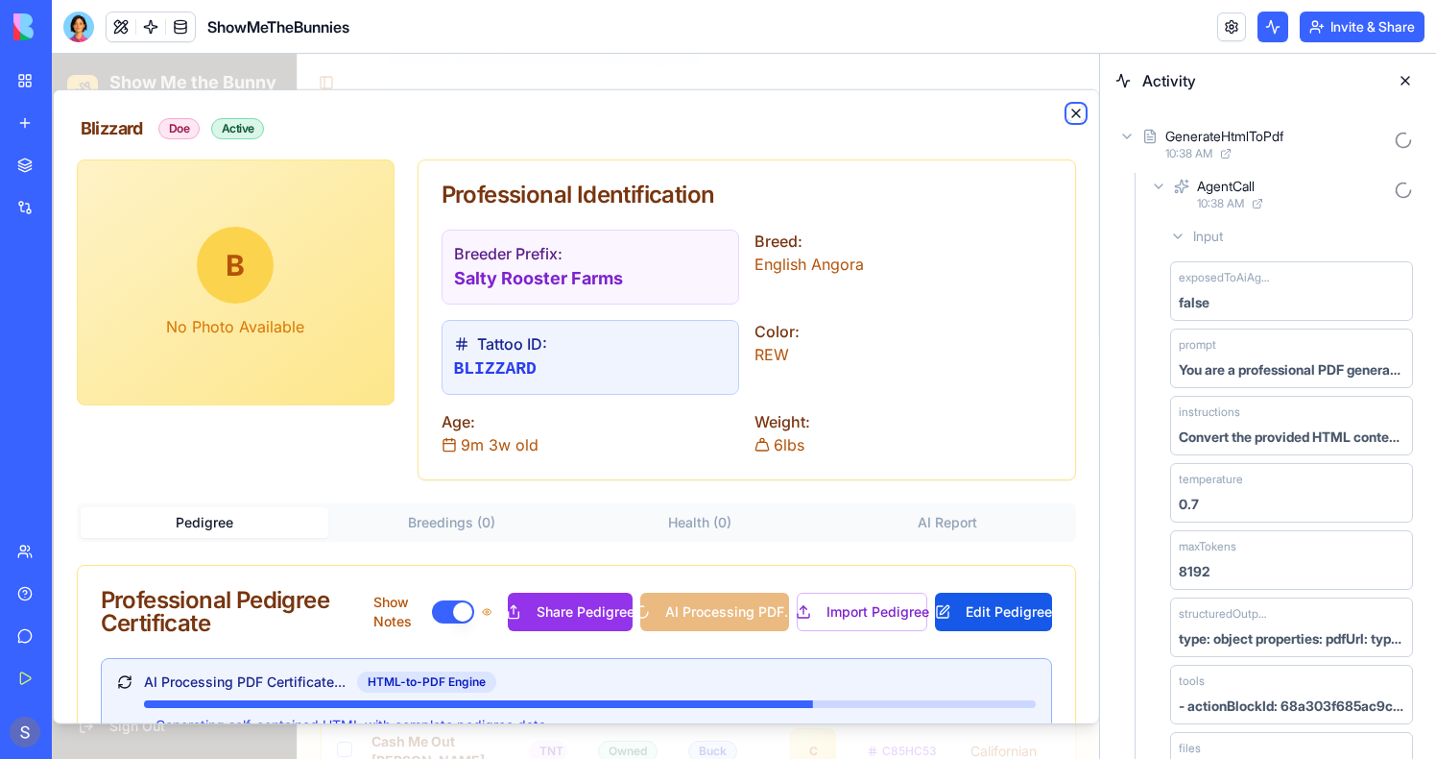
click at [1077, 109] on icon "button" at bounding box center [1075, 113] width 15 height 15
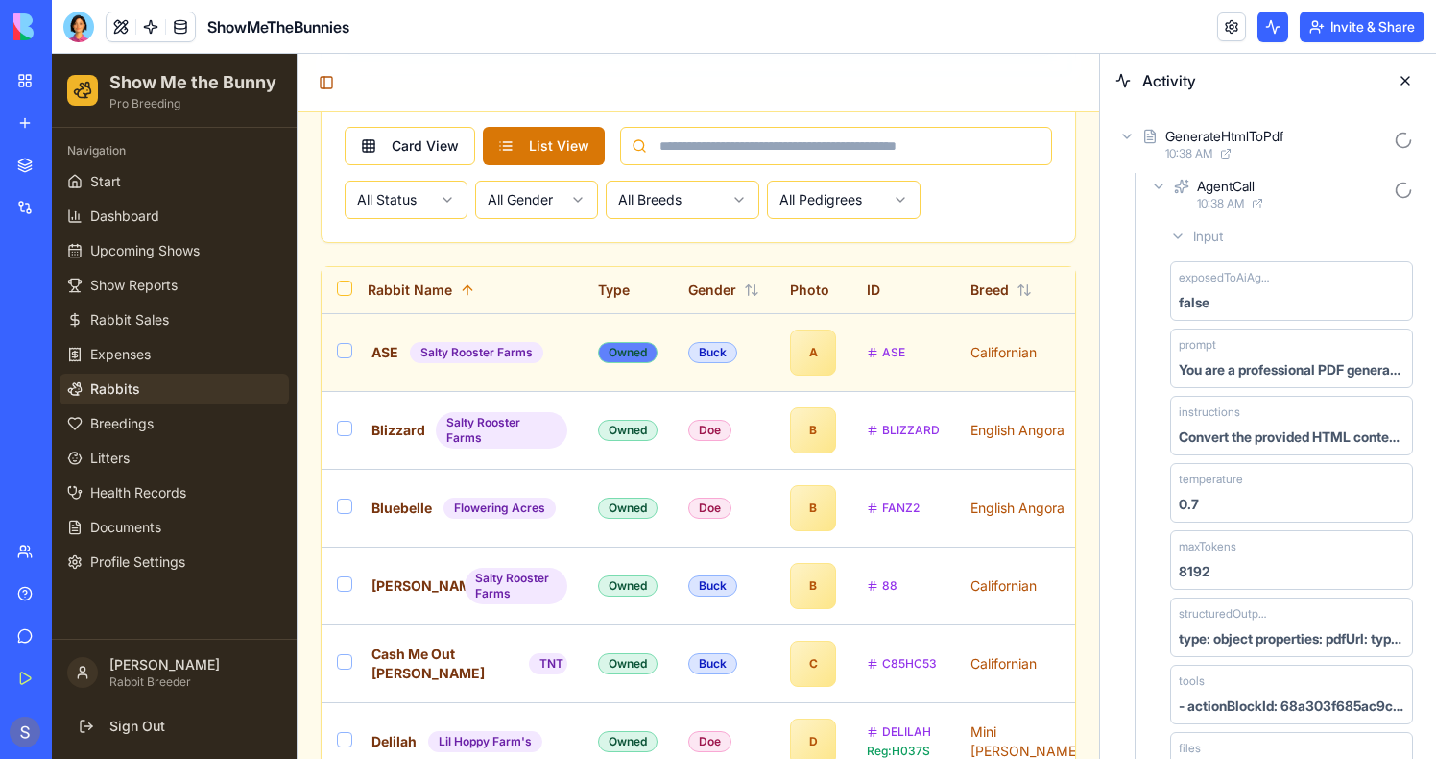
scroll to position [1164, 0]
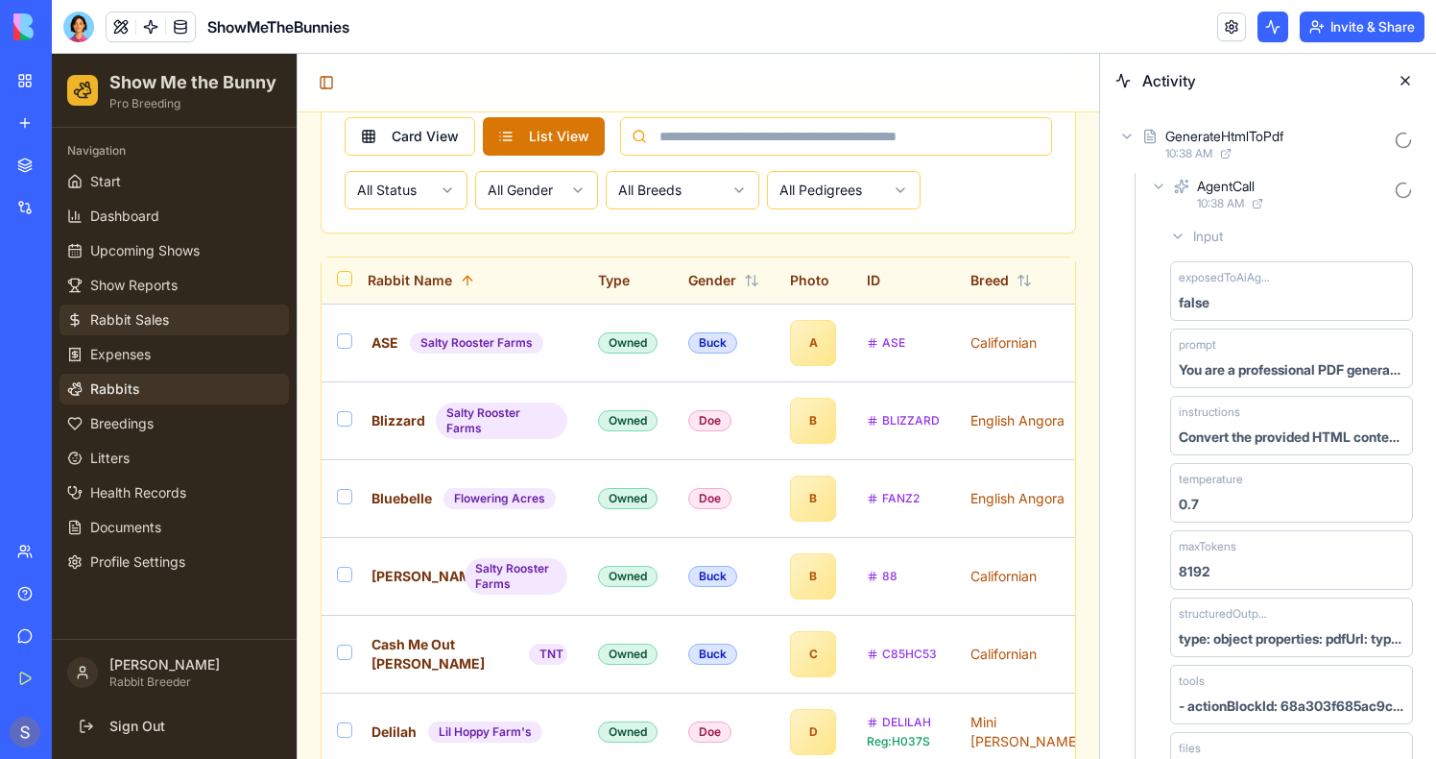
click at [133, 326] on span "Rabbit Sales" at bounding box center [129, 319] width 79 height 19
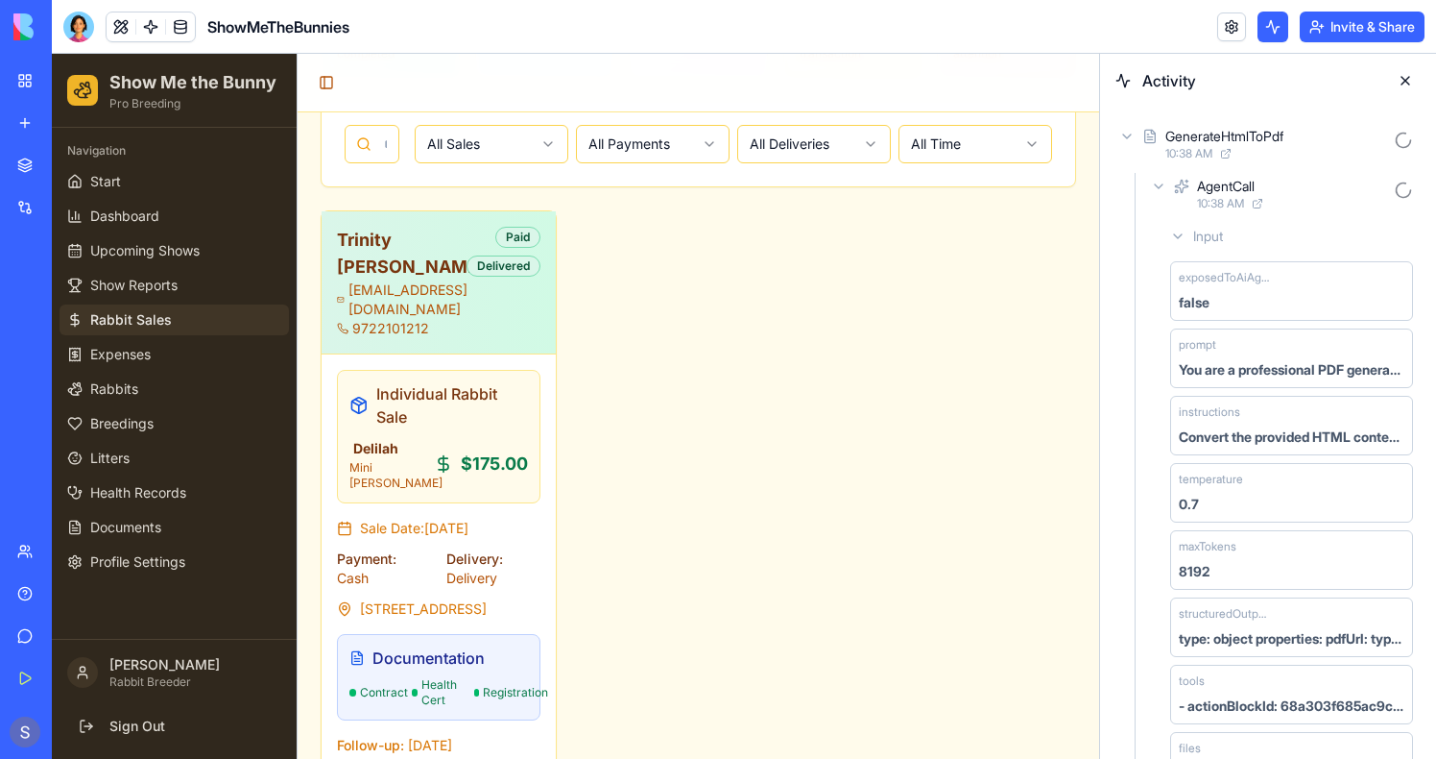
scroll to position [329, 0]
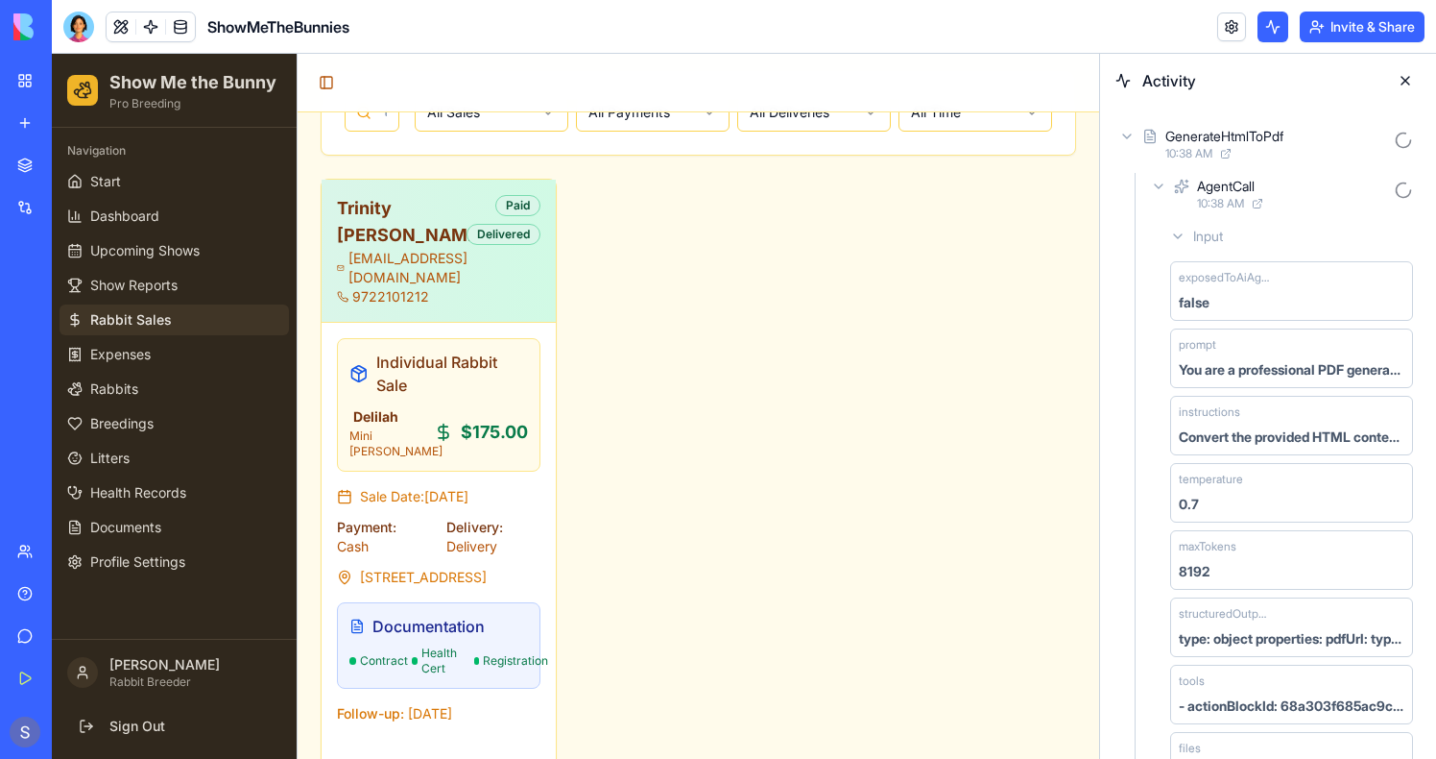
click at [154, 29] on span at bounding box center [181, 27] width 54 height 54
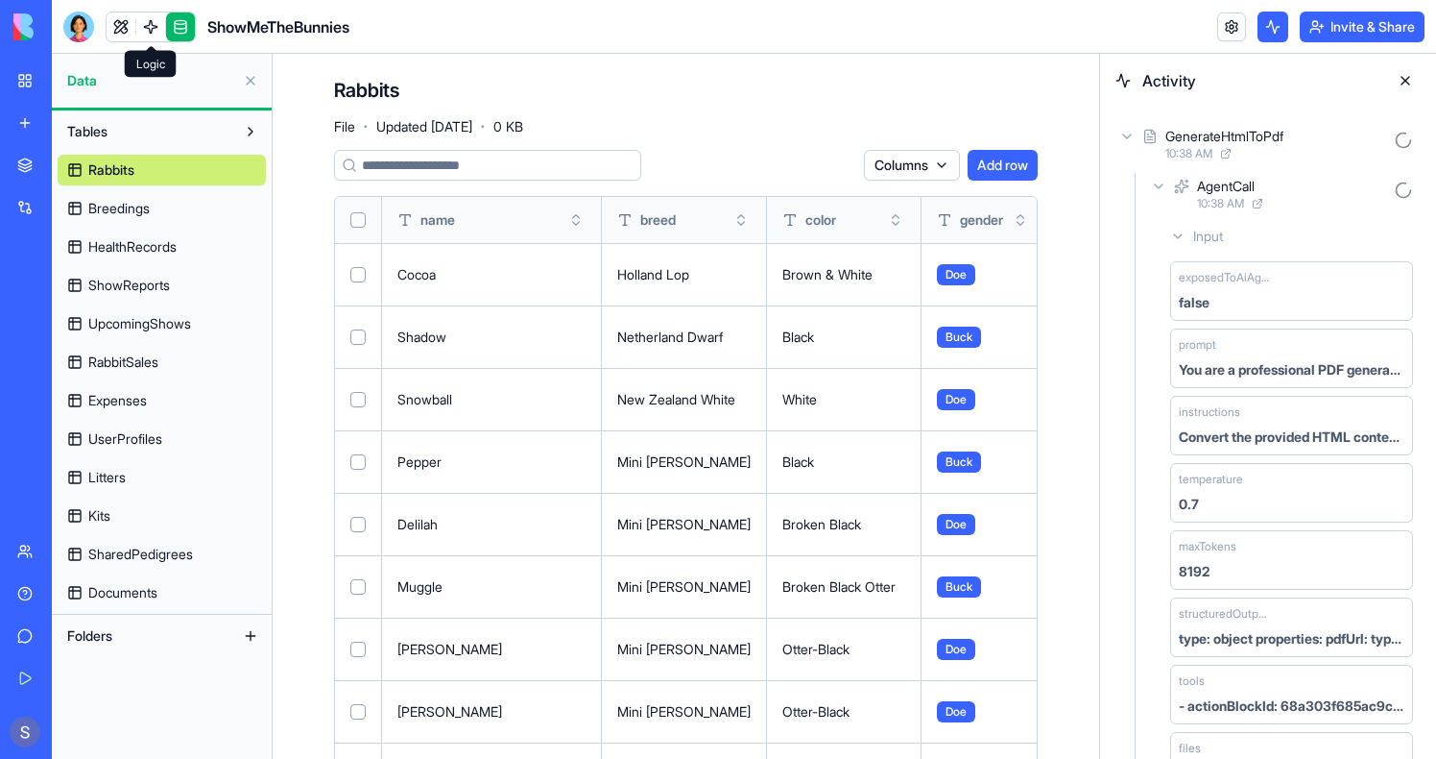
click at [144, 31] on link at bounding box center [150, 26] width 29 height 29
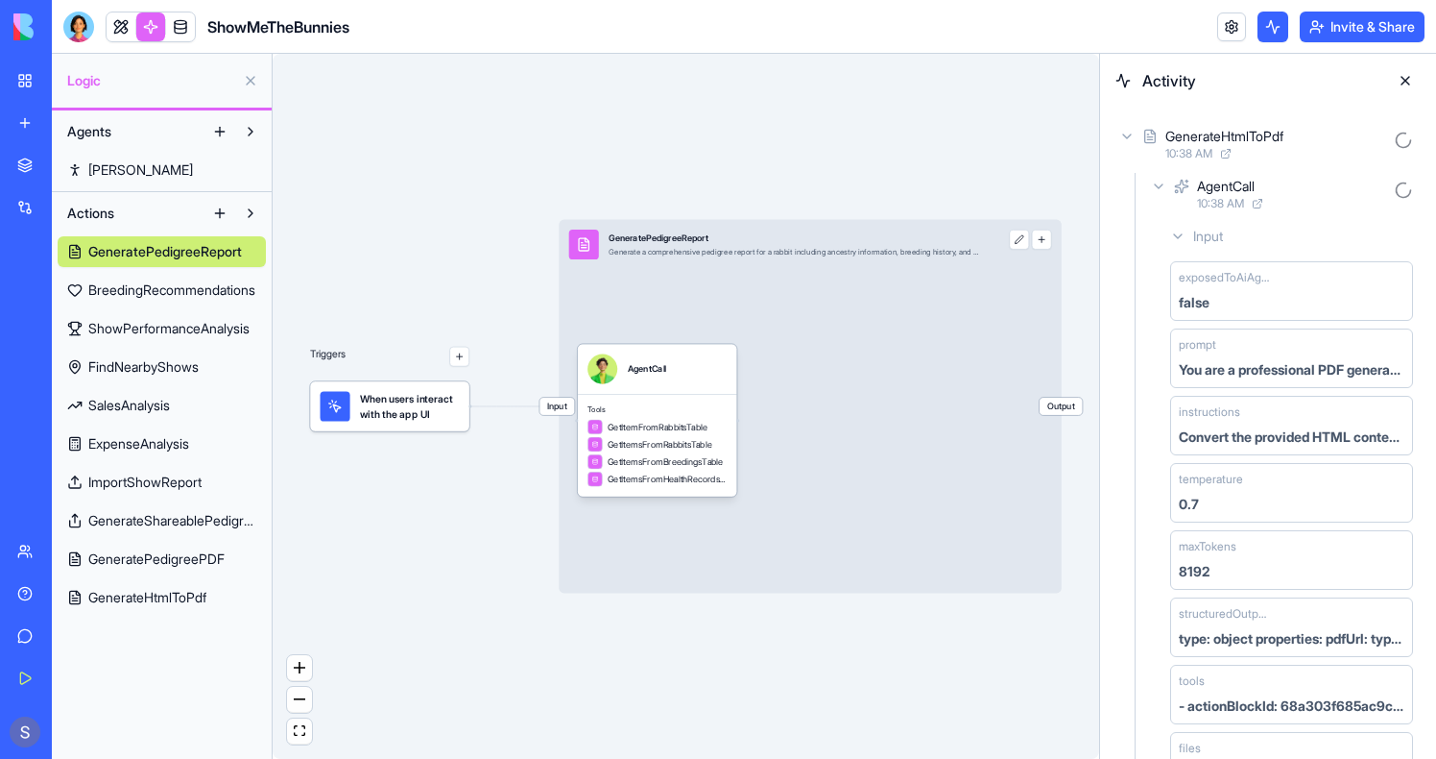
click at [131, 608] on link "GenerateHtmlToPdf" at bounding box center [162, 597] width 208 height 31
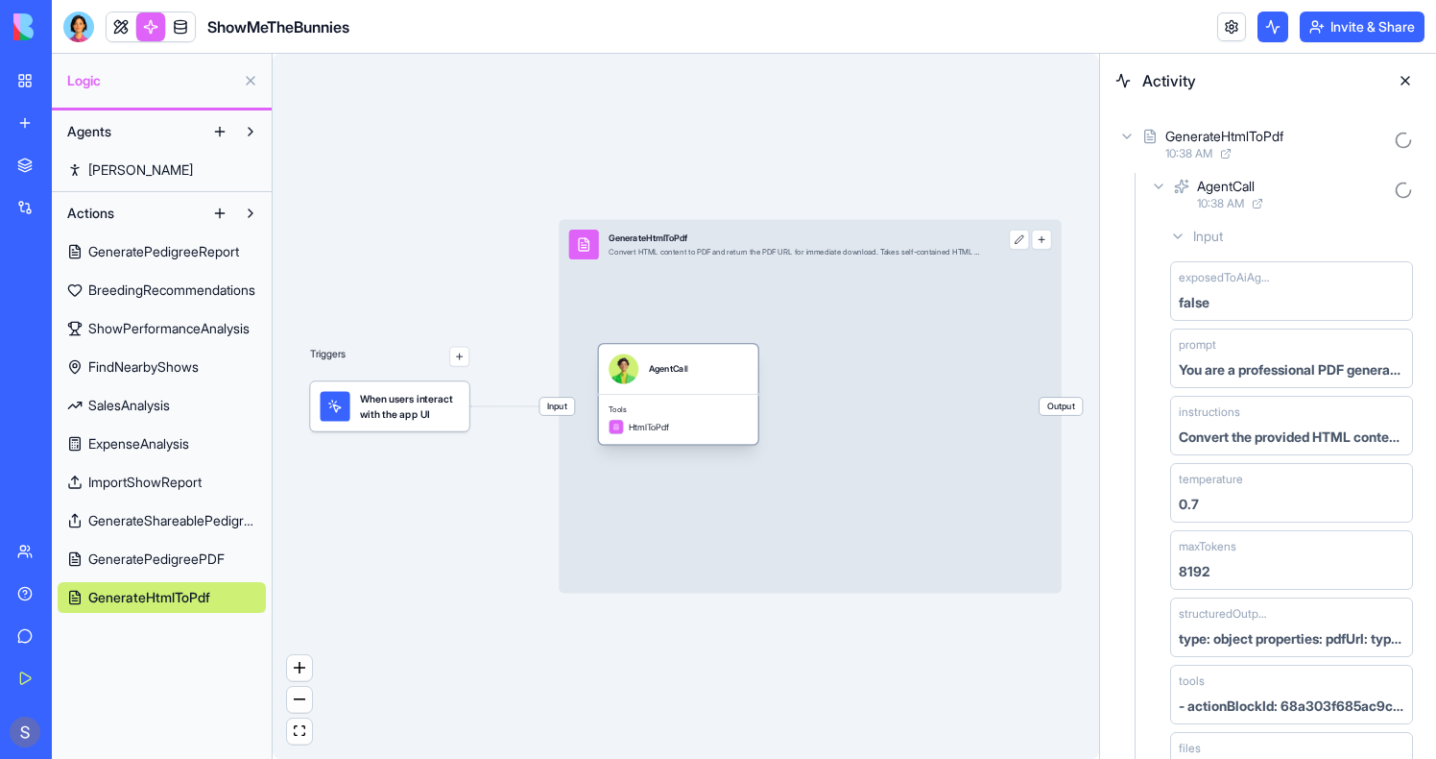
click at [667, 410] on span "Tools" at bounding box center [678, 409] width 139 height 10
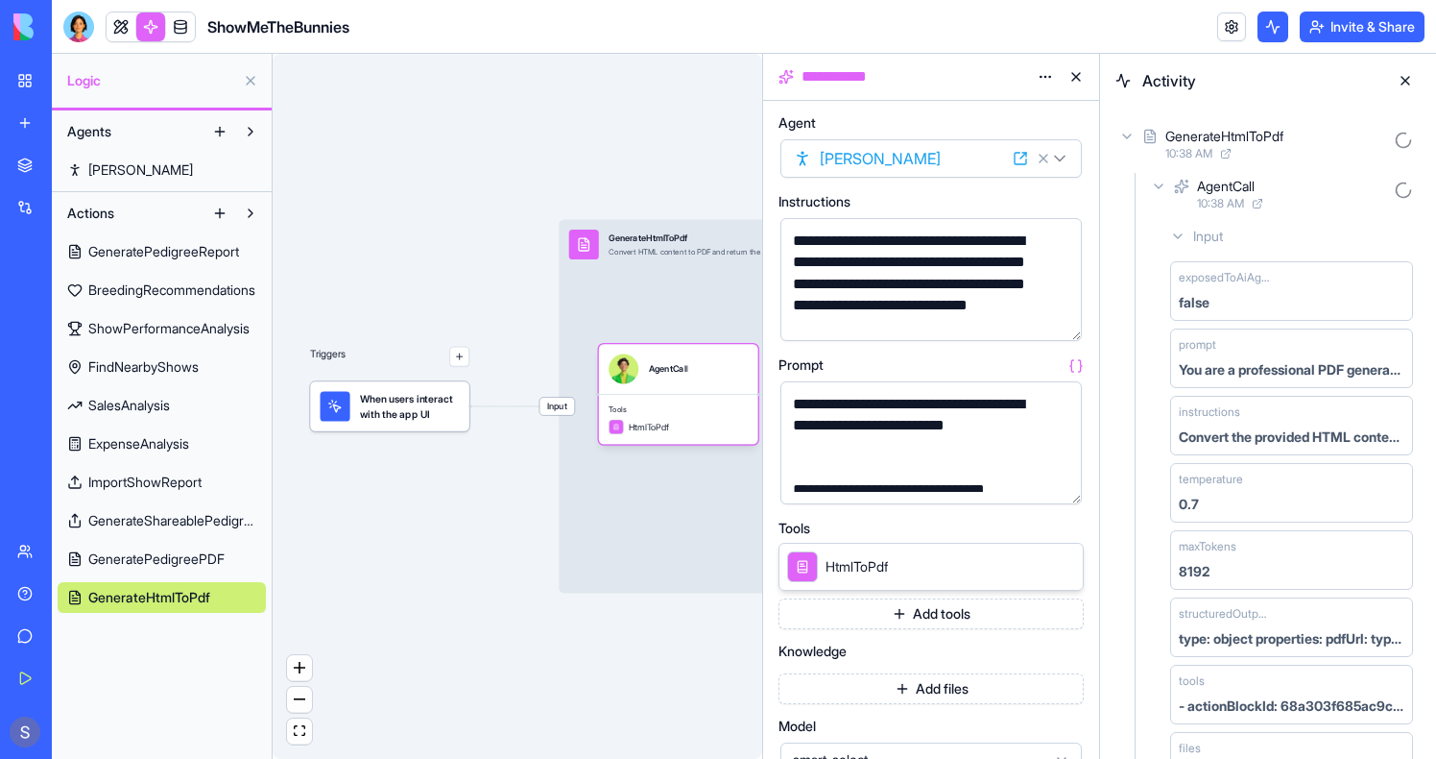
scroll to position [268, 0]
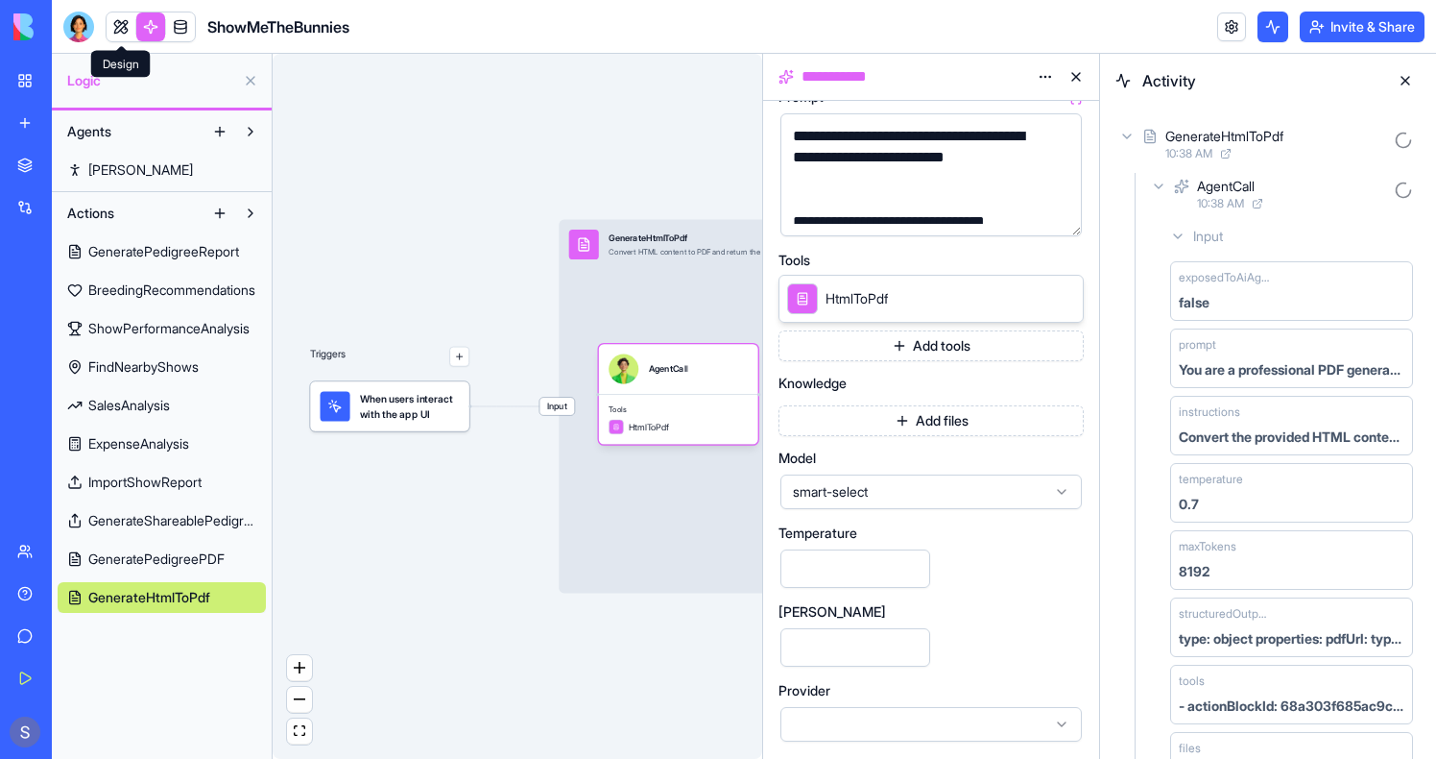
click at [116, 38] on link at bounding box center [121, 26] width 29 height 29
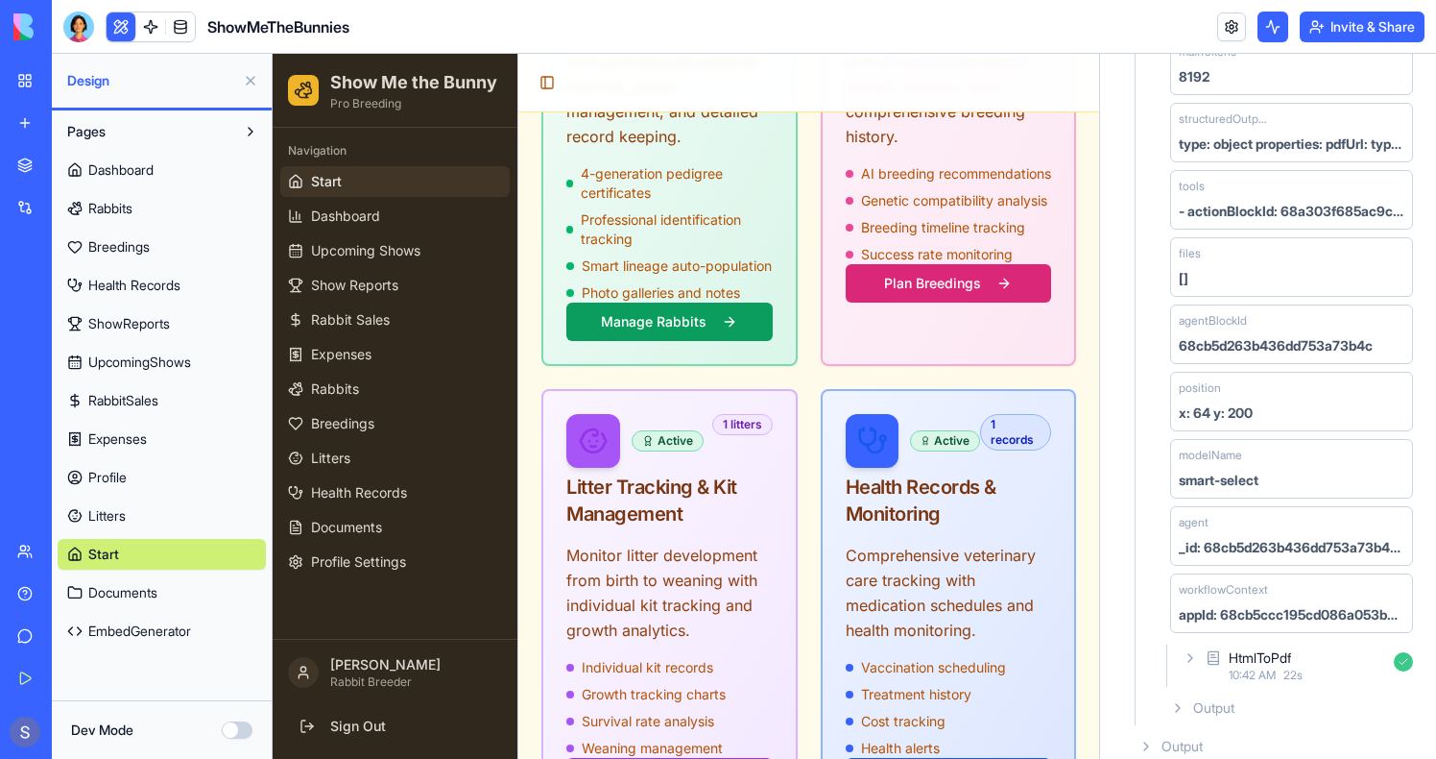
scroll to position [1021, 0]
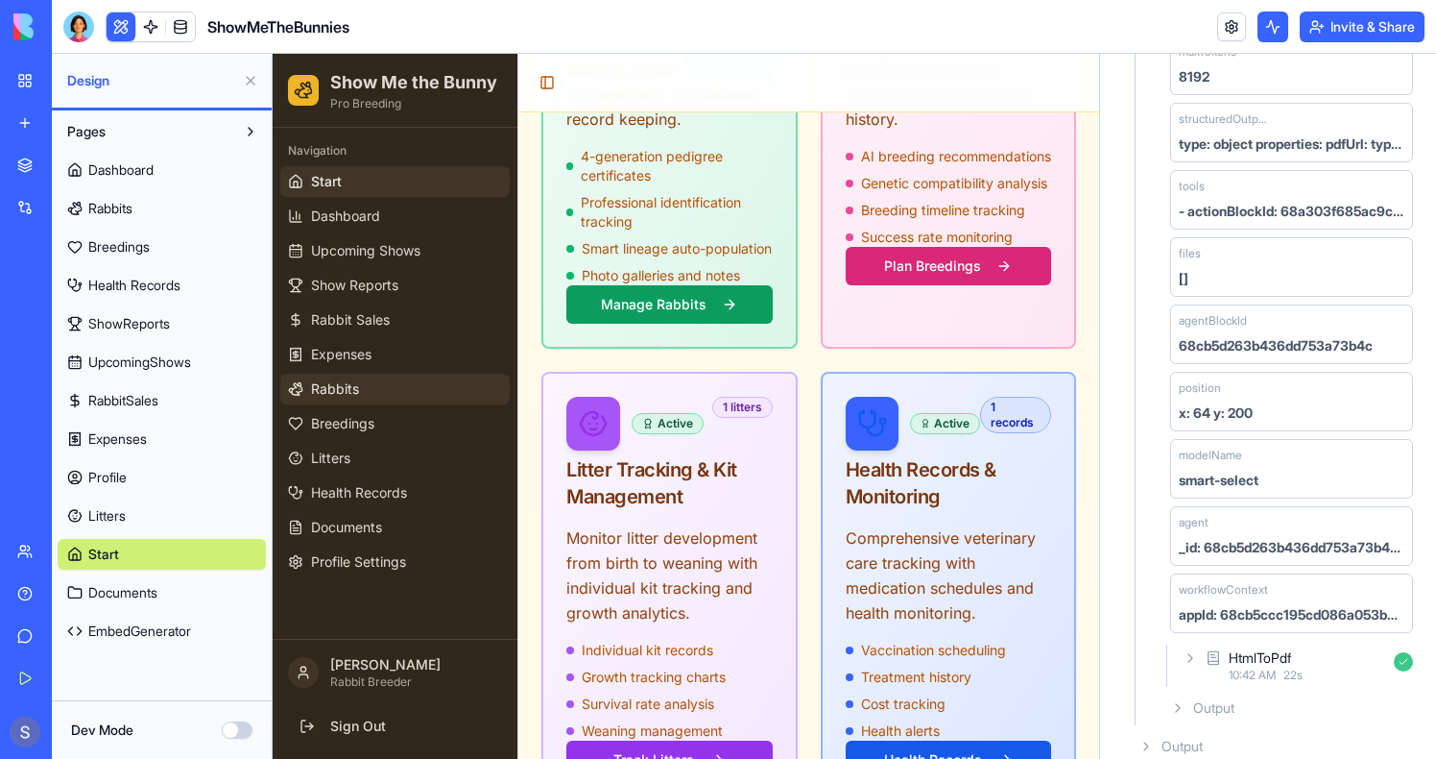
click at [341, 375] on link "Rabbits" at bounding box center [394, 389] width 229 height 31
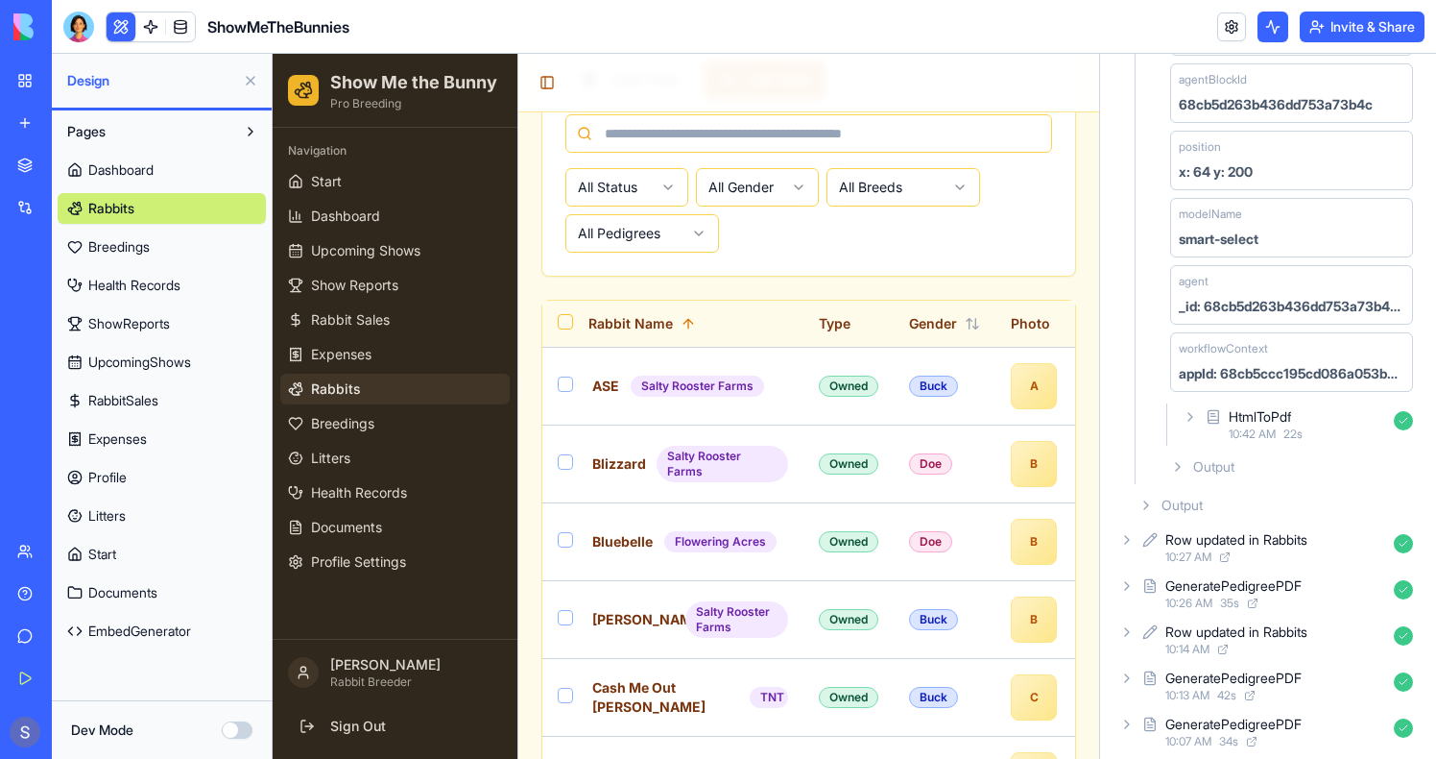
scroll to position [745, 0]
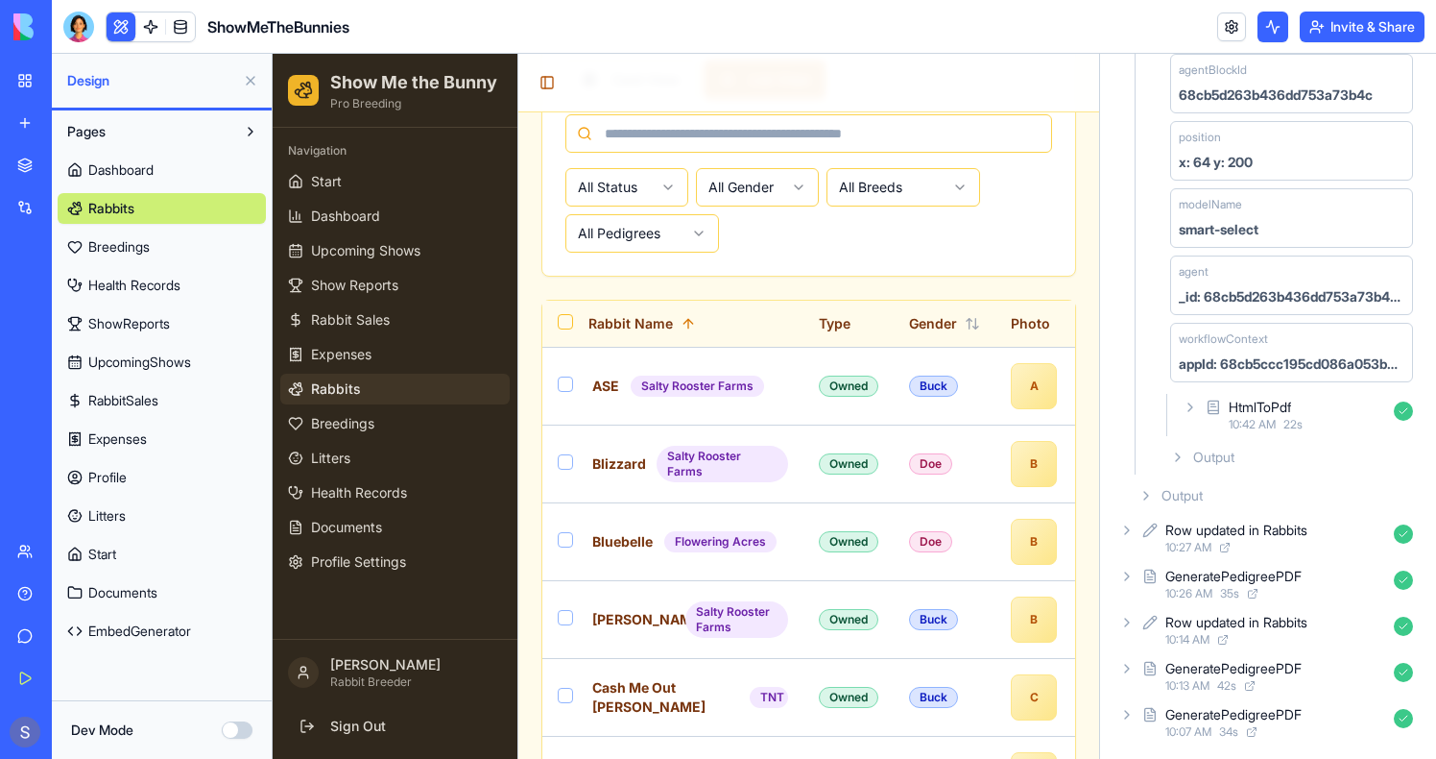
click at [1242, 407] on div "HtmlToPdf" at bounding box center [1260, 407] width 62 height 19
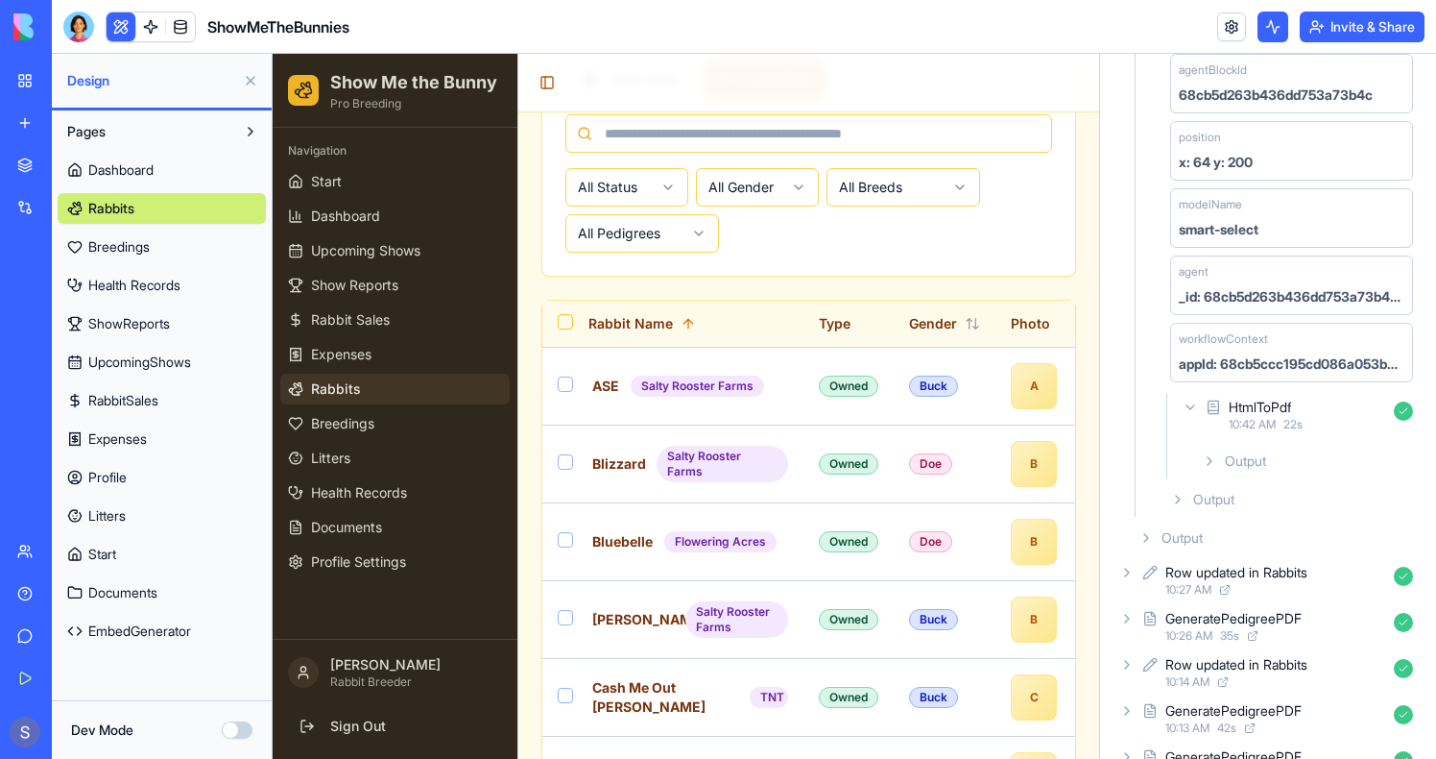
click at [1241, 455] on span "Output" at bounding box center [1245, 460] width 41 height 19
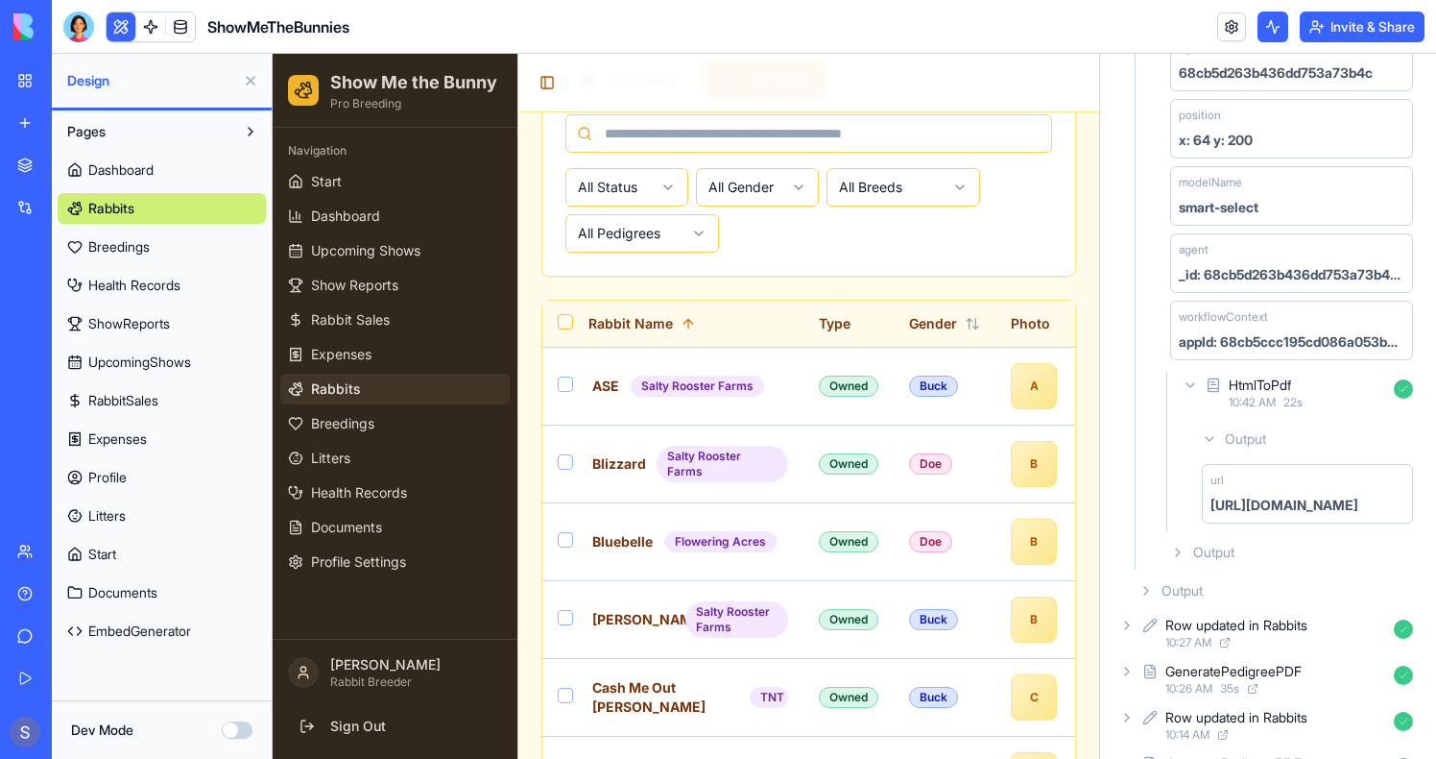
scroll to position [780, 0]
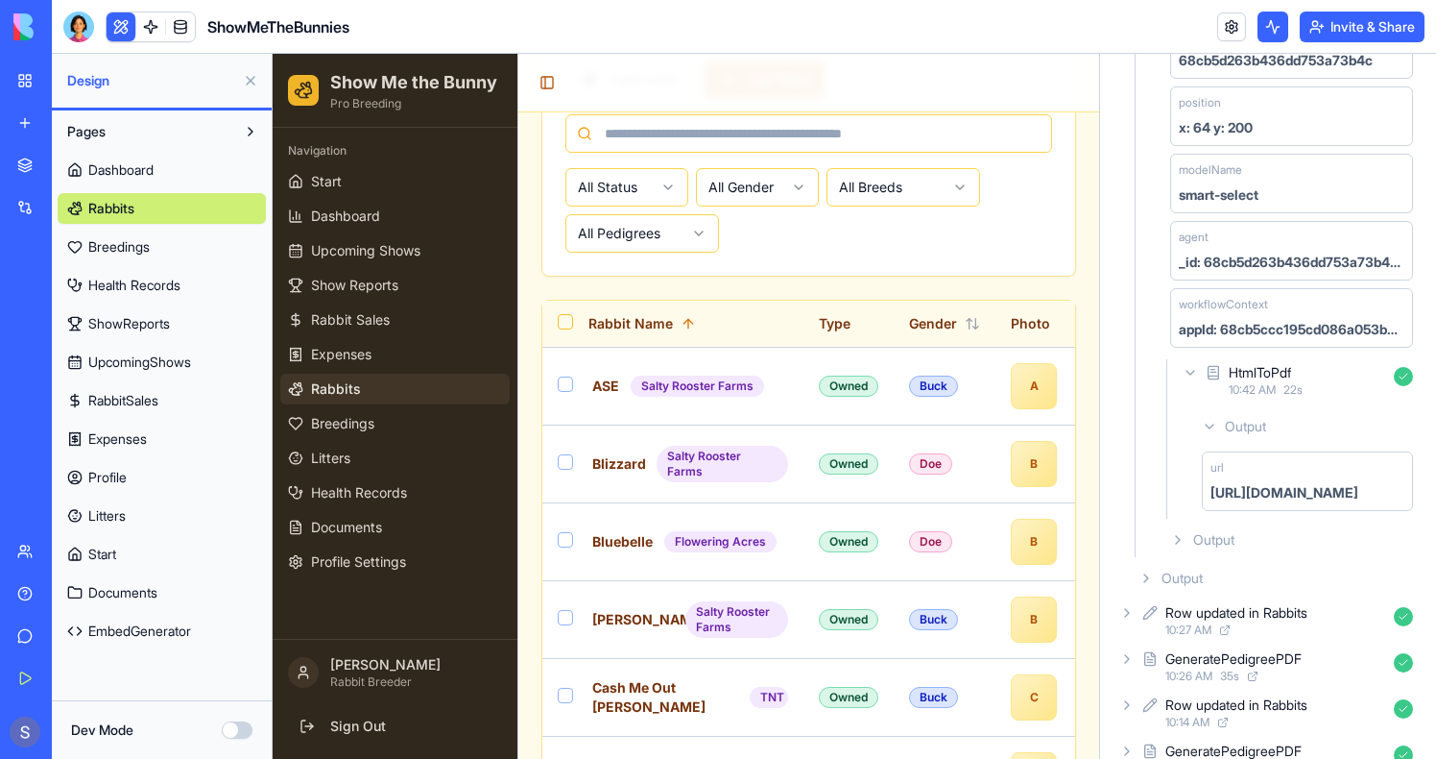
click at [1246, 487] on div "https://blocks.diy/api/blocks/fileDataBlock/68d0fde63d7c0a5683716a31/redirect" at bounding box center [1285, 492] width 148 height 19
copy div "https://blocks.diy/api/blocks/fileDataBlock/68d0fde63d7c0a5683716a31/redirect"
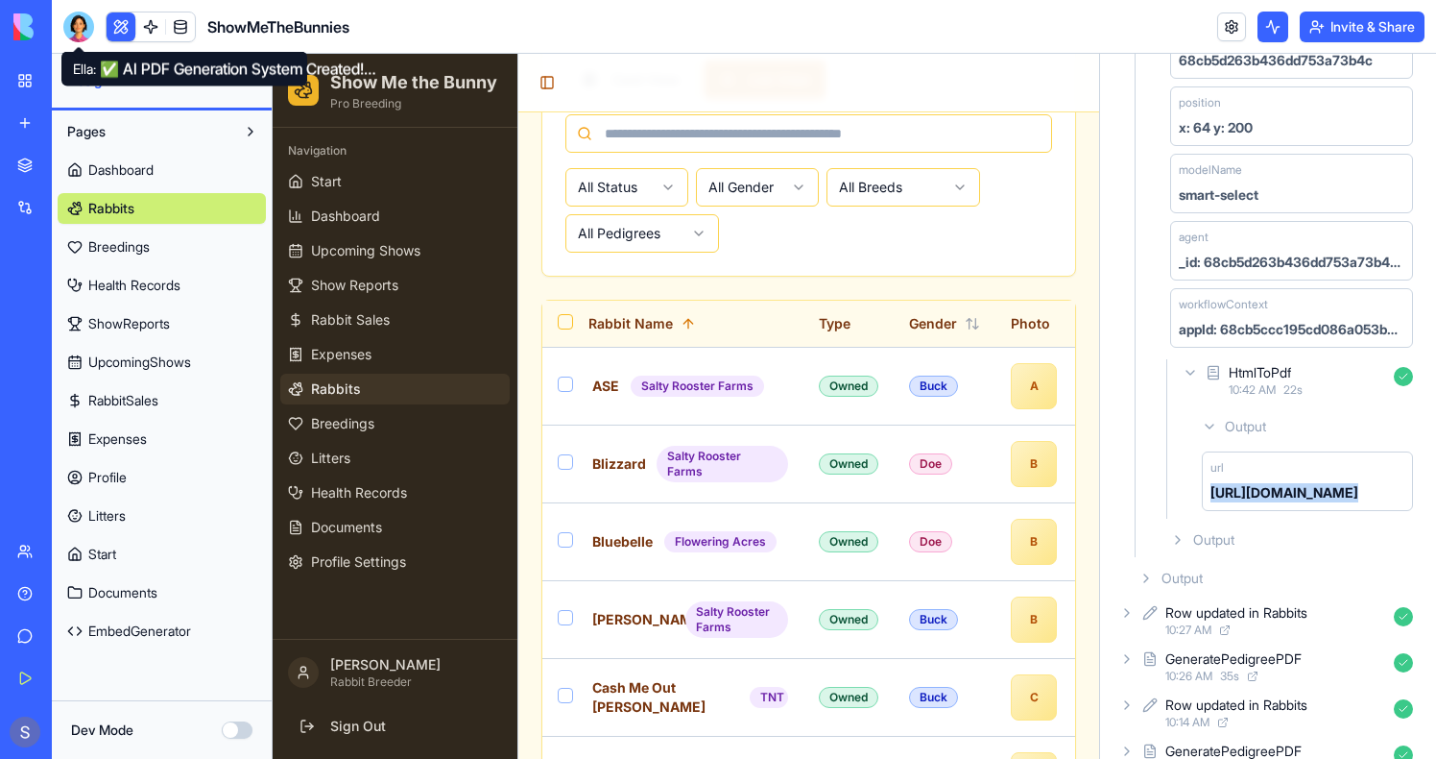
click at [72, 30] on div at bounding box center [78, 27] width 31 height 31
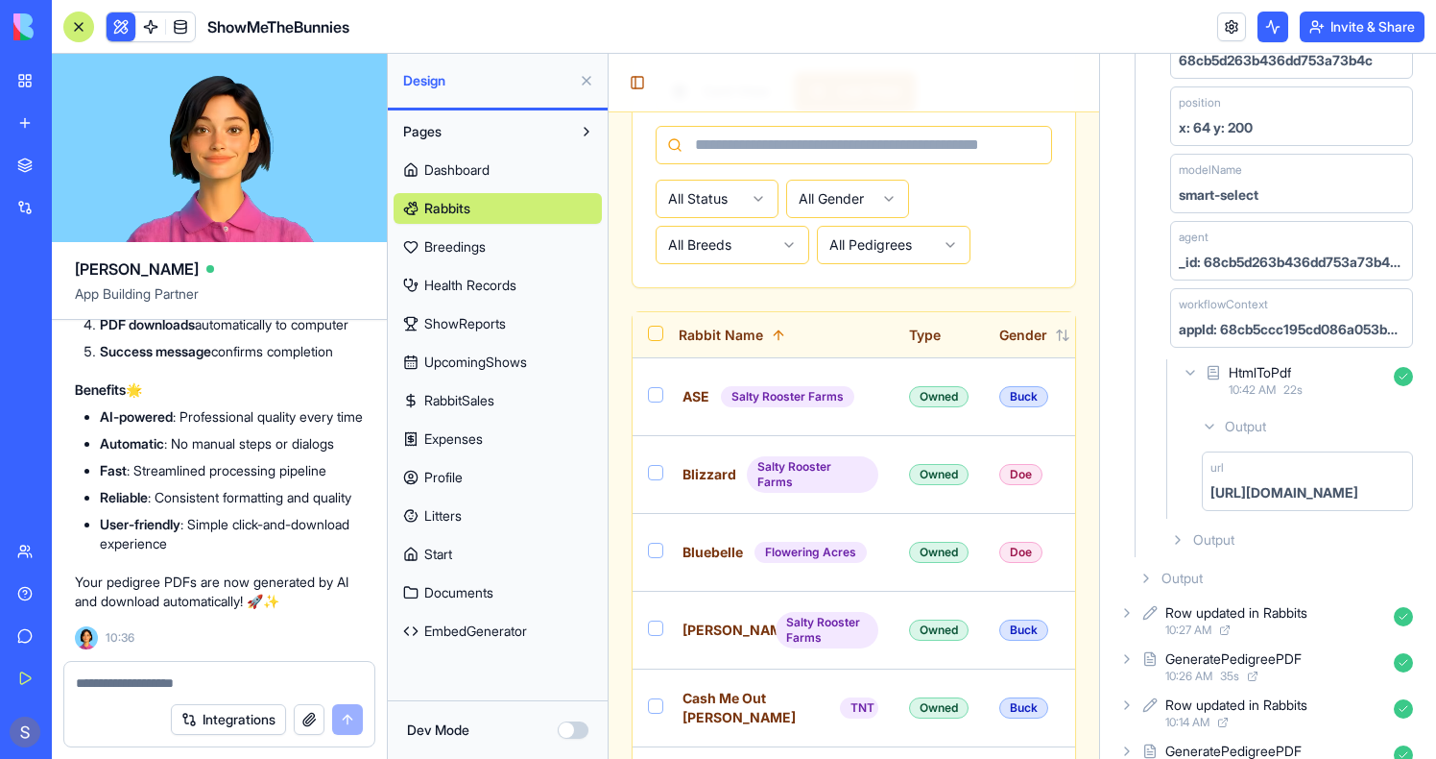
scroll to position [165667, 0]
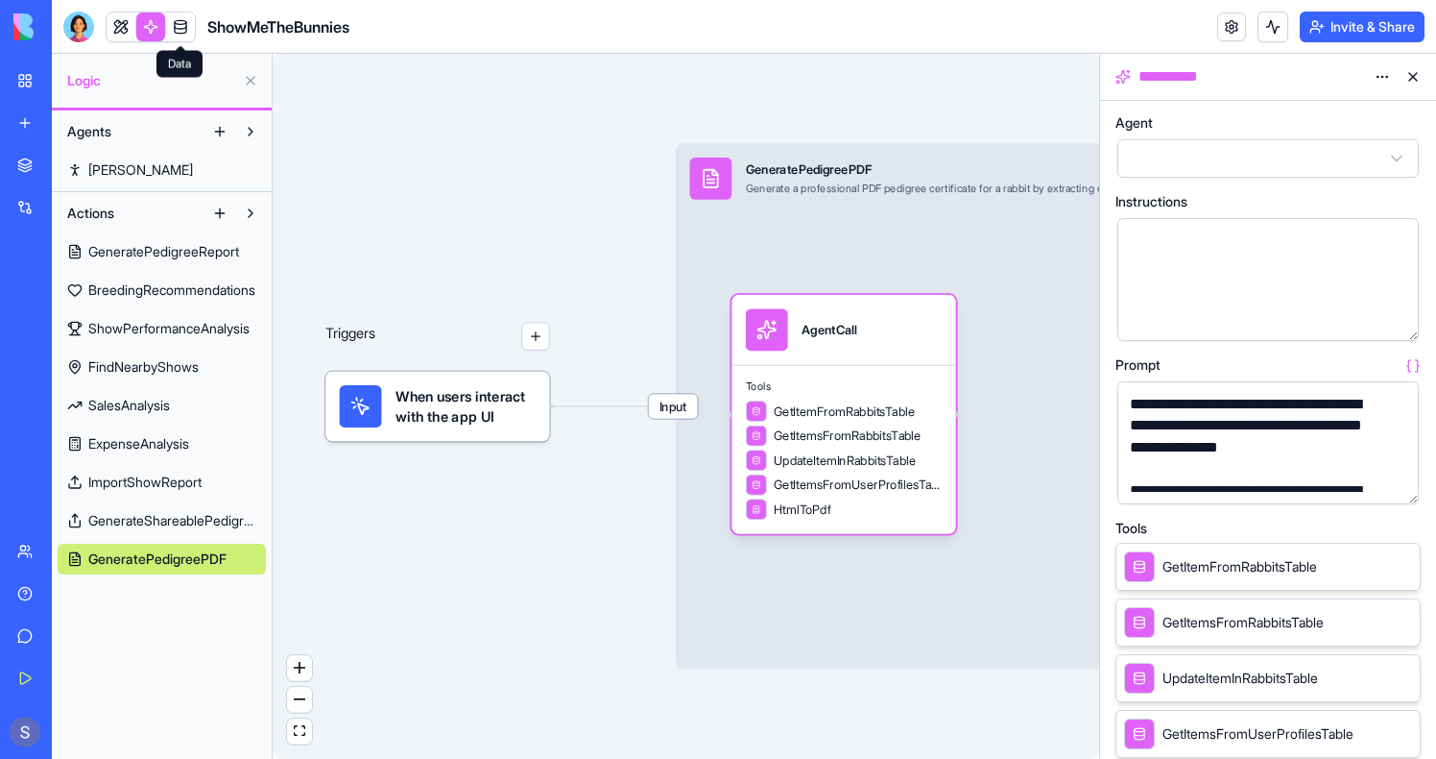
select select
click at [181, 31] on span at bounding box center [181, 27] width 54 height 54
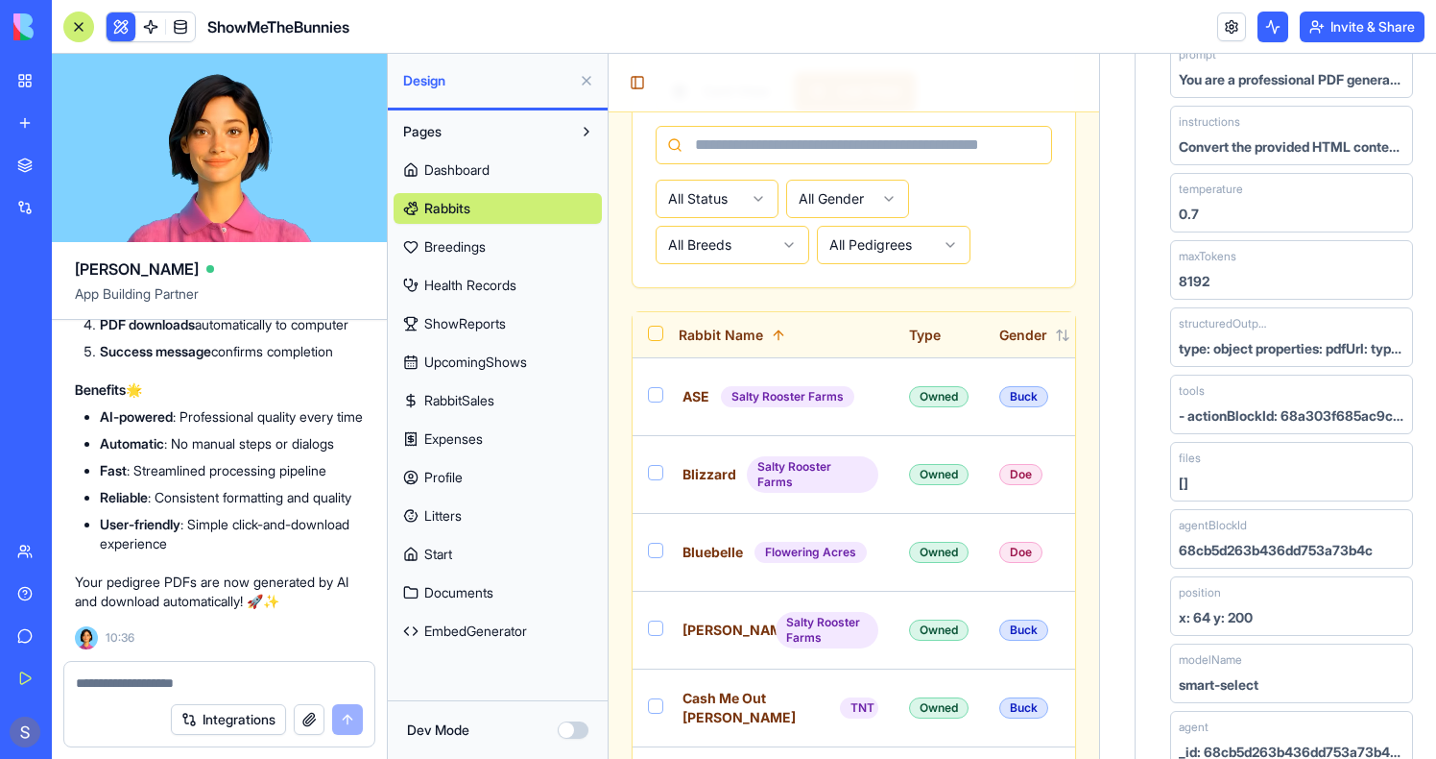
scroll to position [286, 0]
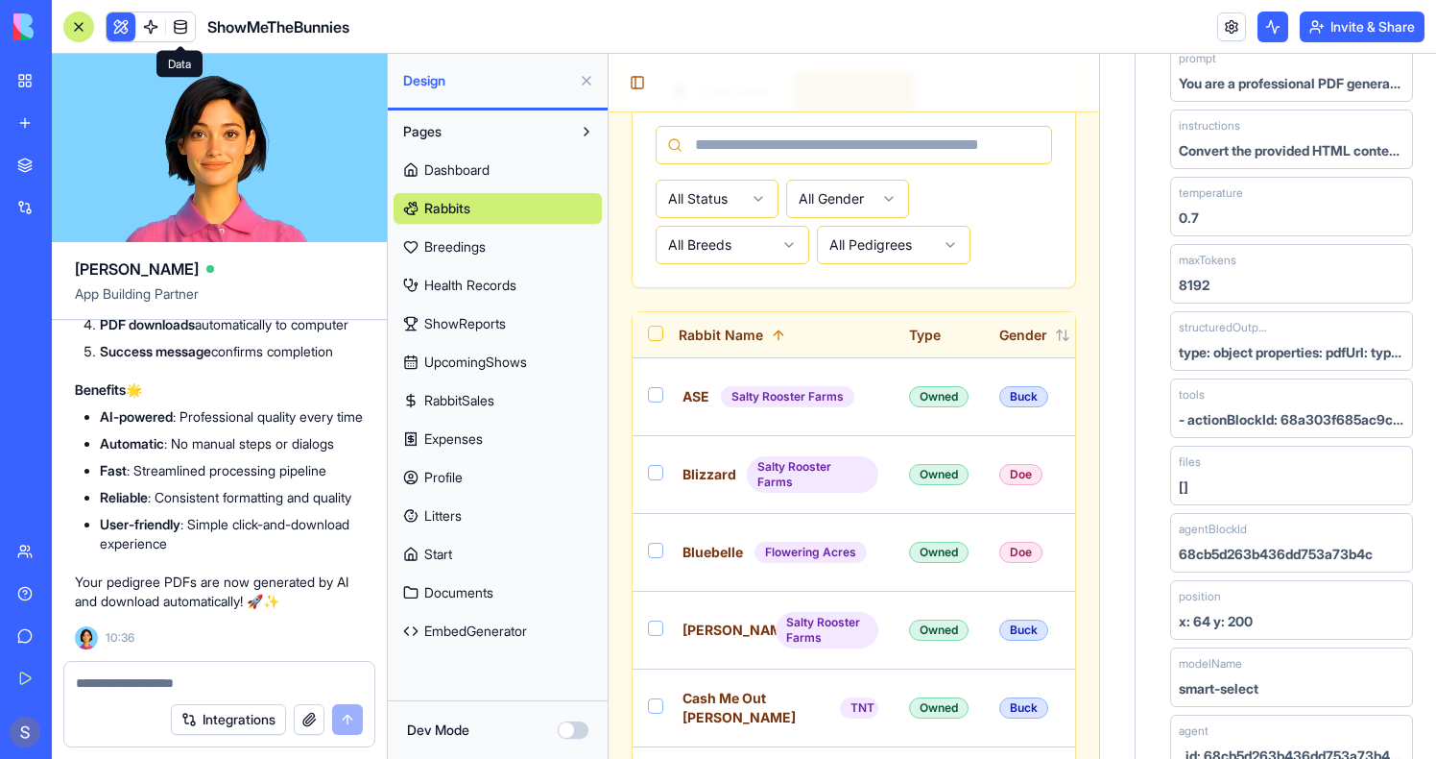
click at [149, 20] on link at bounding box center [150, 26] width 29 height 29
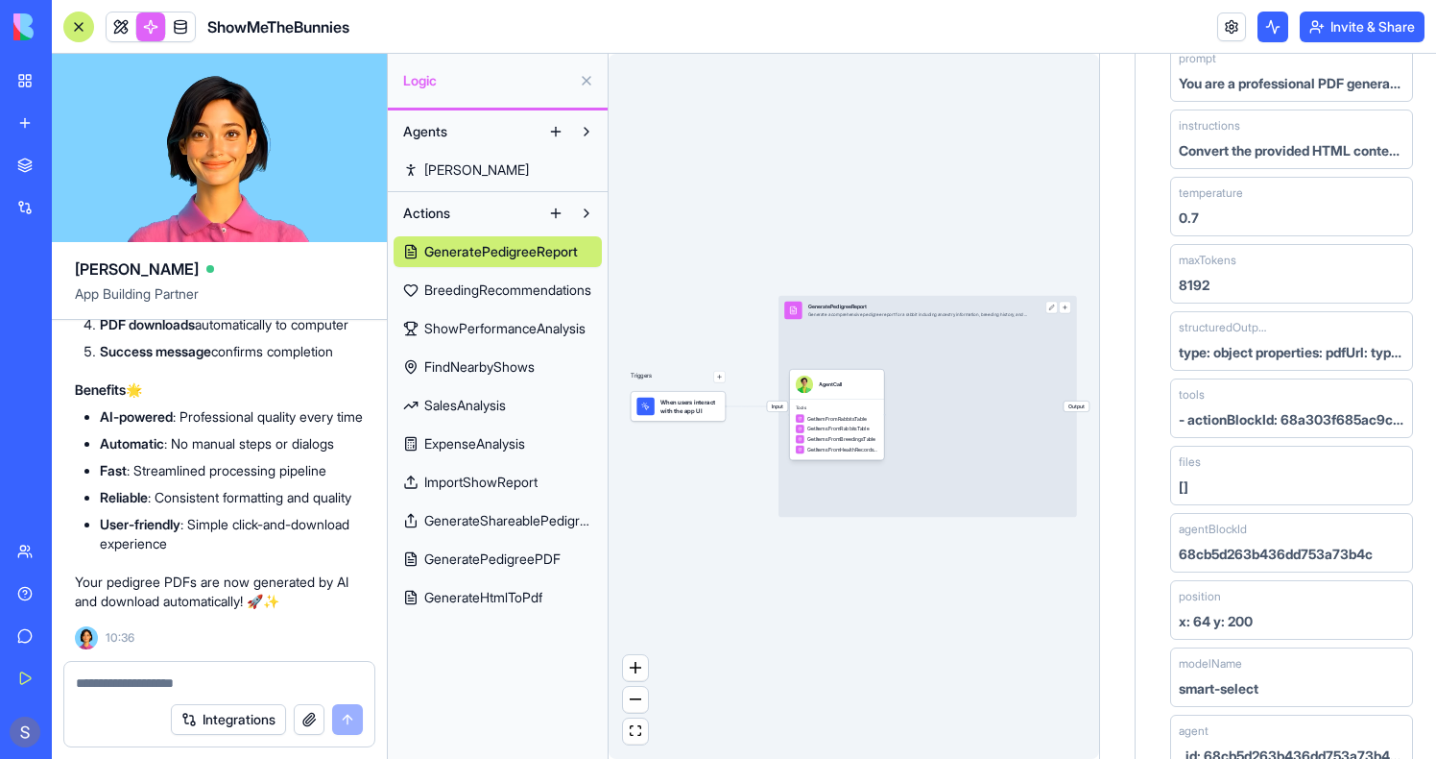
click at [513, 599] on span "GenerateHtmlToPdf" at bounding box center [483, 597] width 118 height 19
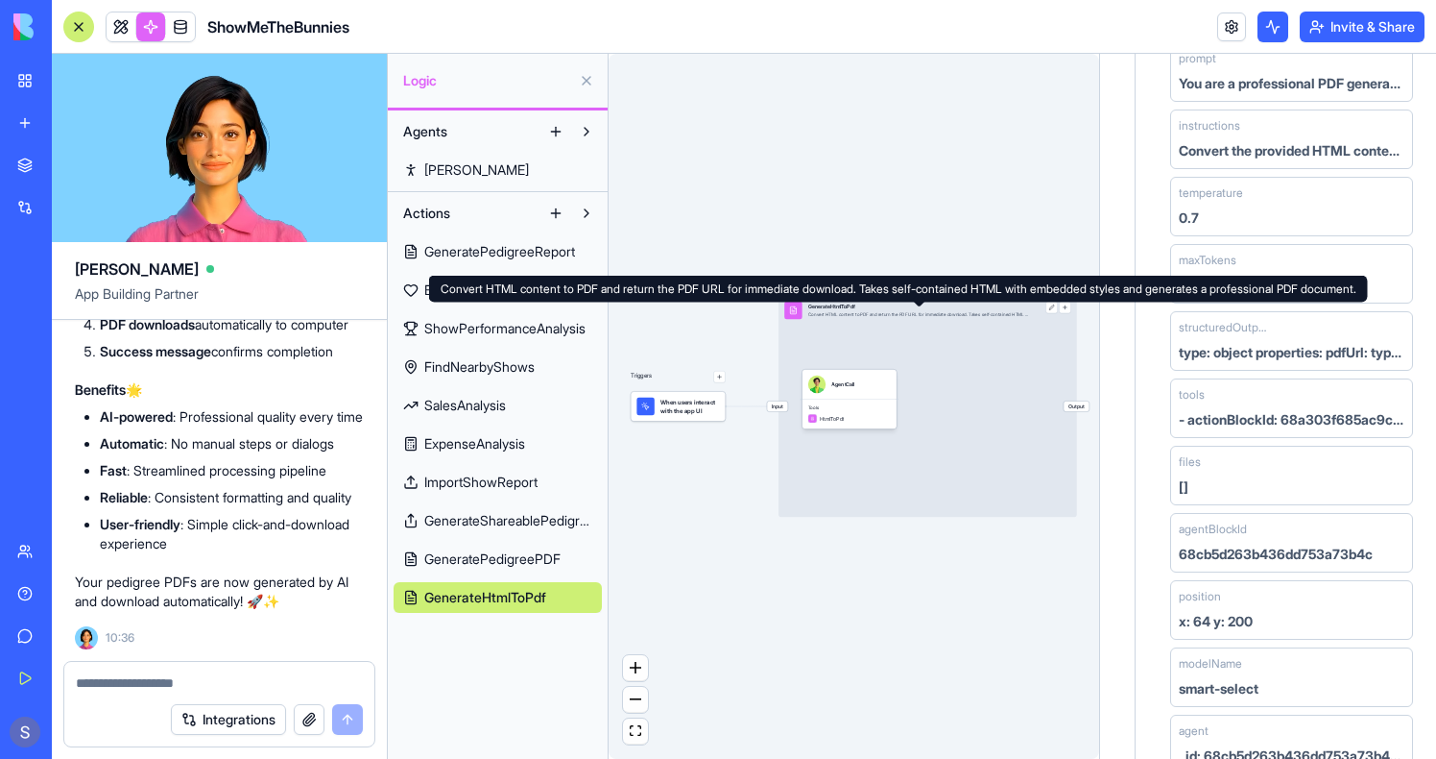
click at [943, 303] on div "GenerateHtmlToPdf" at bounding box center [919, 306] width 222 height 8
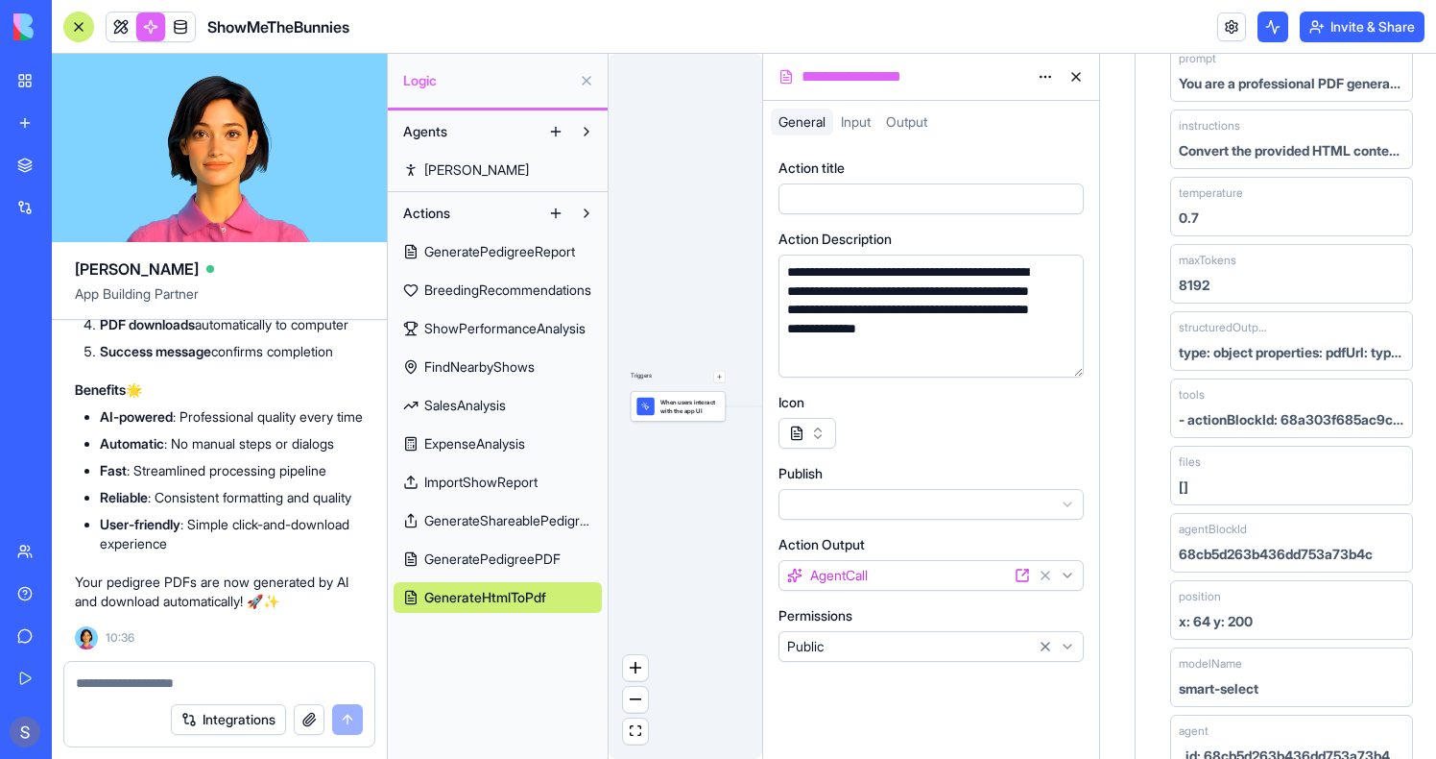
click at [873, 77] on div "**********" at bounding box center [914, 76] width 232 height 23
click at [874, 77] on div "**********" at bounding box center [914, 76] width 232 height 23
drag, startPoint x: 871, startPoint y: 77, endPoint x: 782, endPoint y: 73, distance: 89.4
click at [782, 73] on div "**********" at bounding box center [931, 77] width 336 height 46
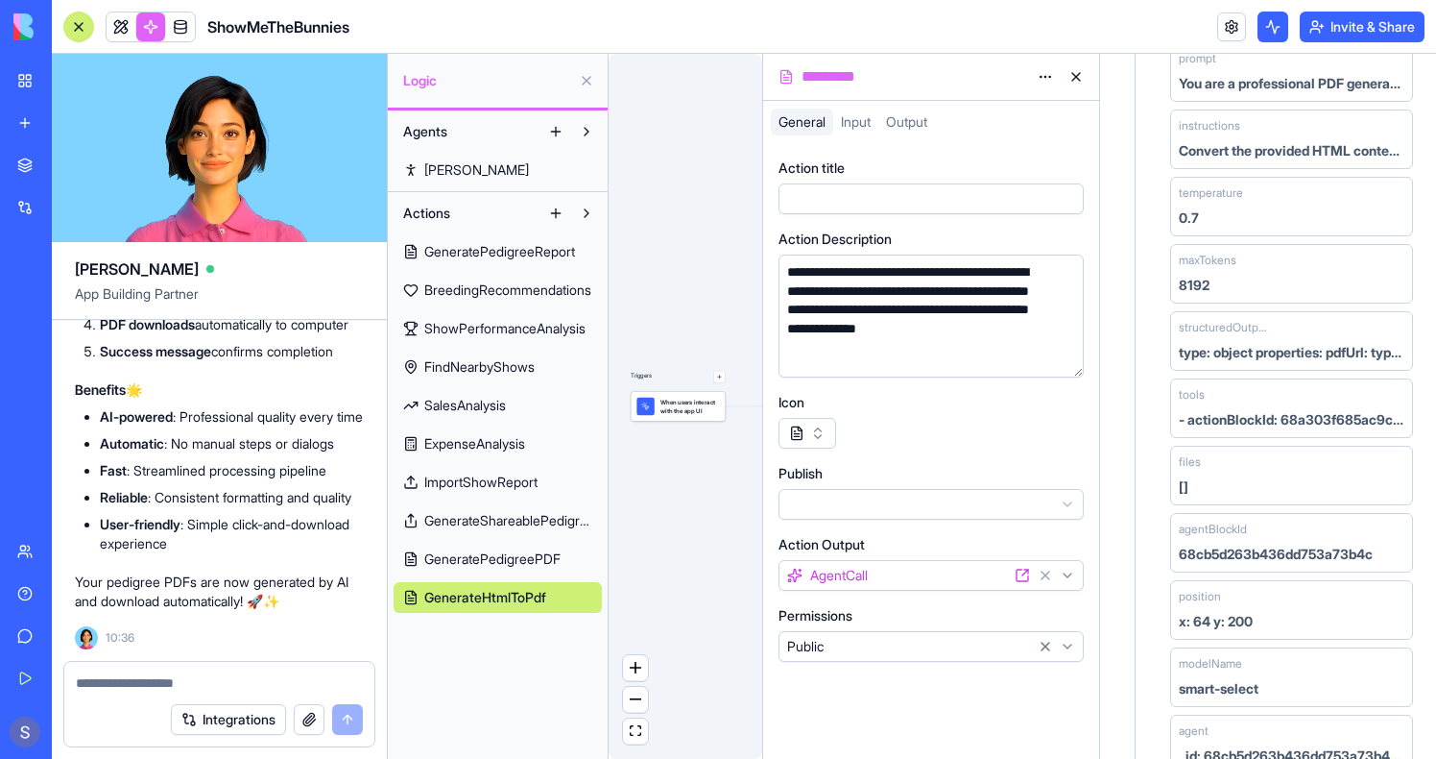
click at [901, 80] on div "*********" at bounding box center [914, 76] width 232 height 23
click at [1006, 138] on div "General Input Output" at bounding box center [931, 126] width 336 height 35
click at [864, 133] on div "Input" at bounding box center [855, 122] width 45 height 27
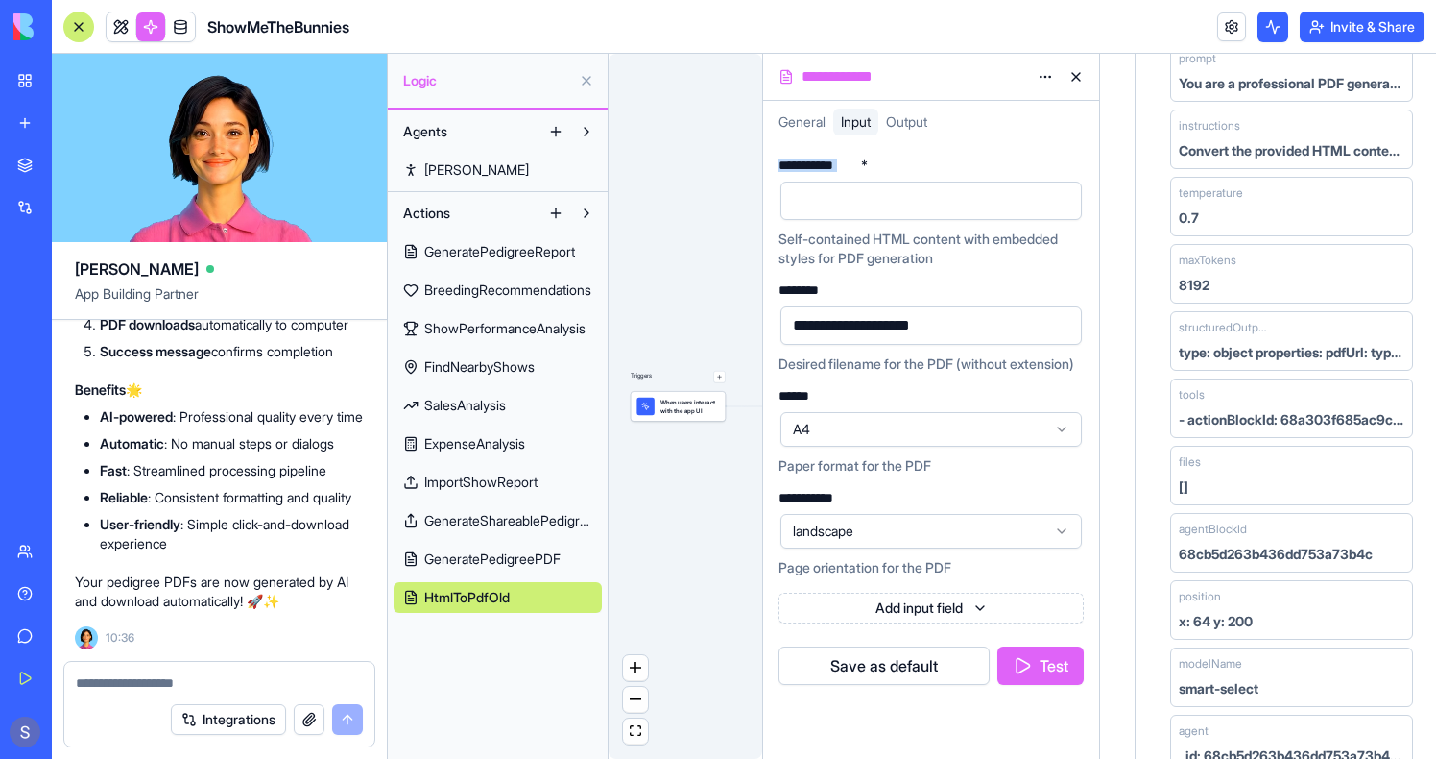
drag, startPoint x: 872, startPoint y: 166, endPoint x: 771, endPoint y: 171, distance: 100.9
click at [769, 170] on div "**********" at bounding box center [931, 450] width 336 height 615
click at [787, 169] on div "**********" at bounding box center [818, 164] width 79 height 13
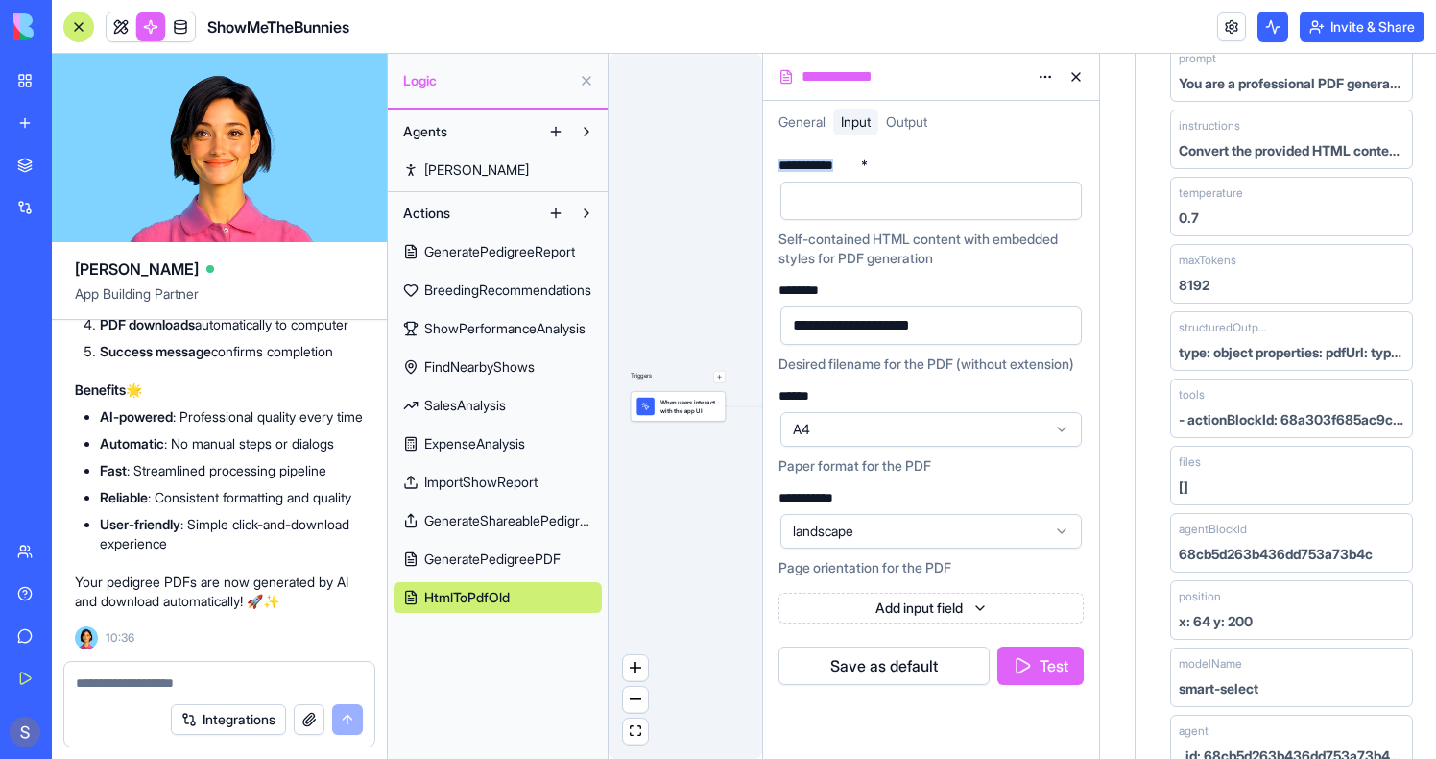
copy div "**********"
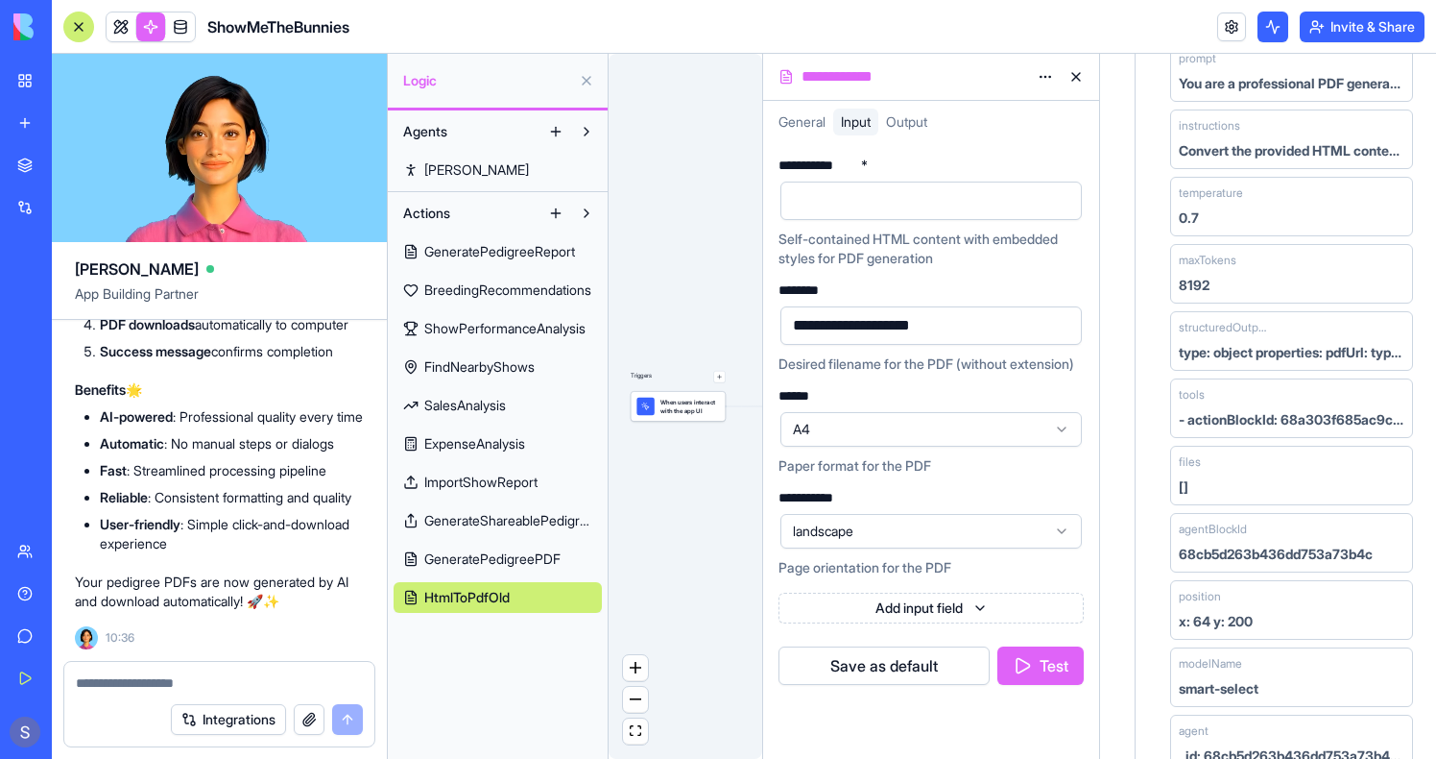
click at [938, 71] on div "**********" at bounding box center [914, 76] width 232 height 23
click at [955, 82] on div "**********" at bounding box center [914, 76] width 232 height 23
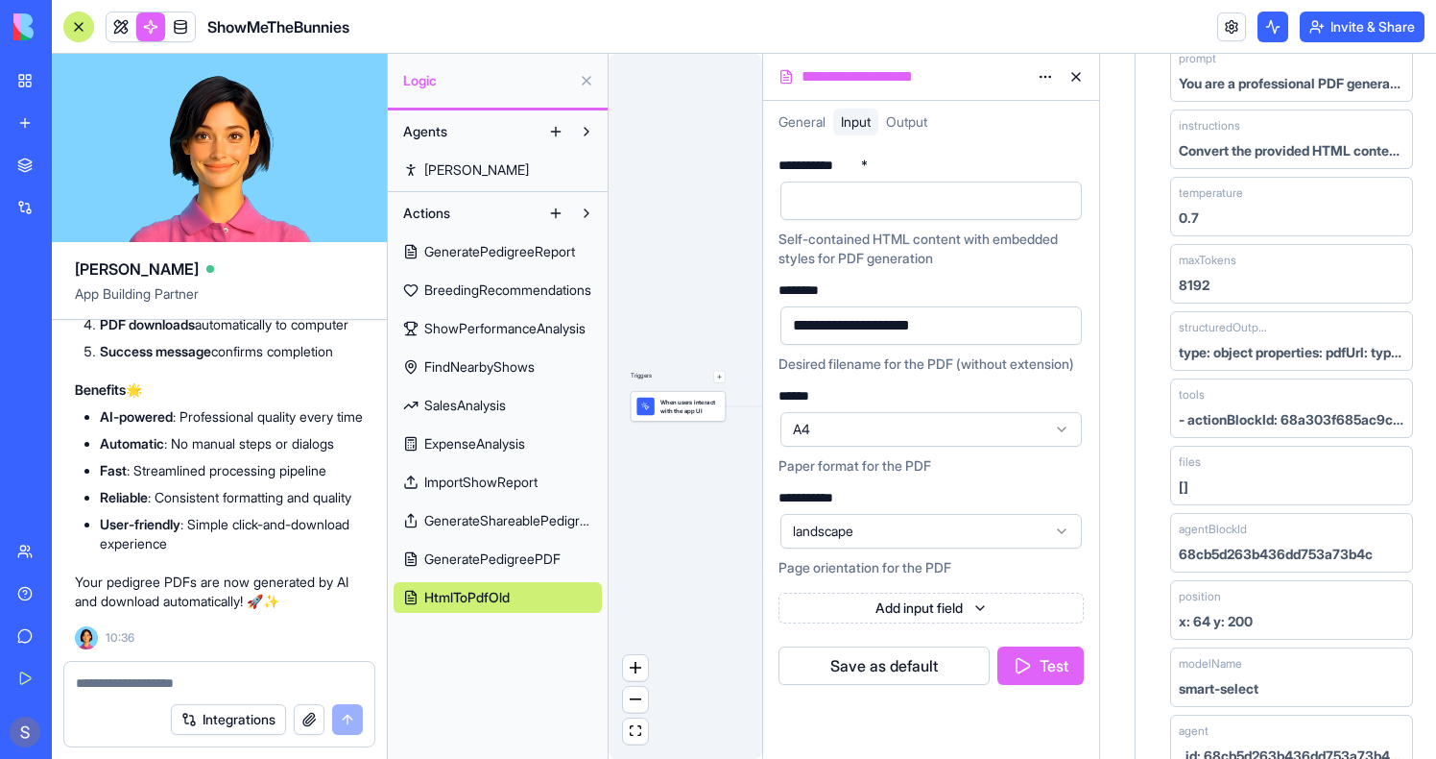
click at [724, 133] on div "Triggers When users interact with the app UI Input HtmlToPdfOld Convert HTML co…" at bounding box center [686, 406] width 154 height 705
click at [1071, 77] on button at bounding box center [1076, 76] width 31 height 31
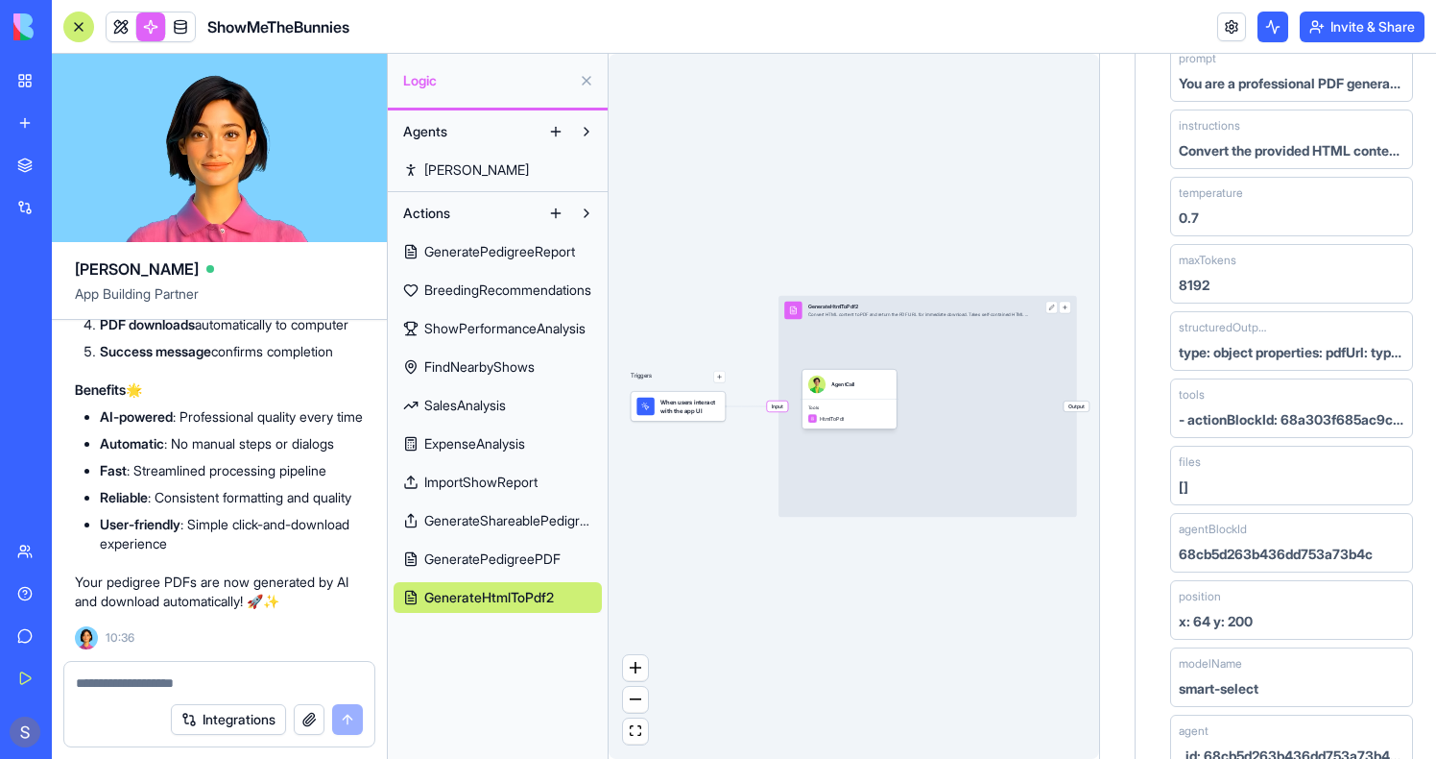
click at [556, 218] on button at bounding box center [556, 213] width 31 height 31
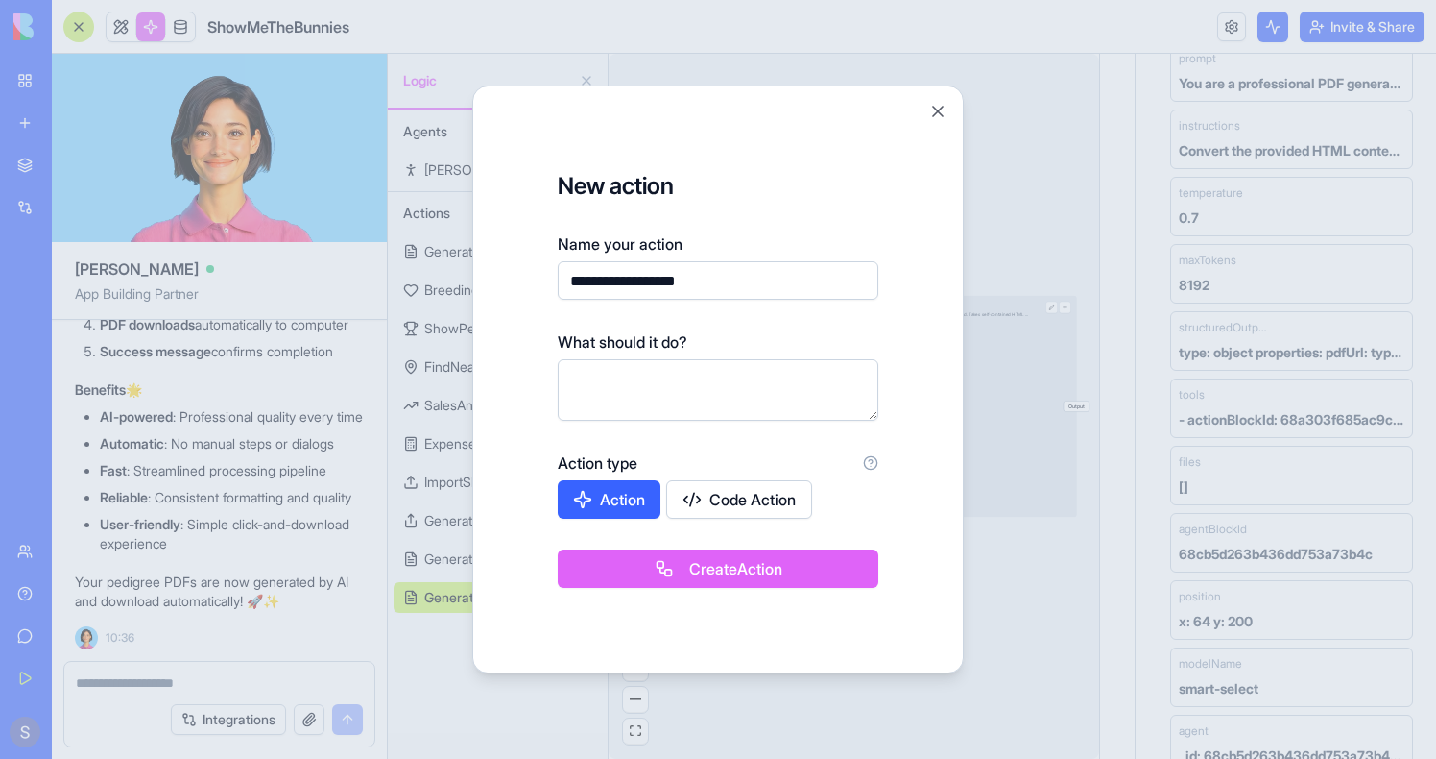
click at [641, 279] on input "**********" at bounding box center [718, 280] width 321 height 38
type input "**********"
click at [651, 376] on textarea at bounding box center [718, 389] width 321 height 61
type textarea "**********"
click at [710, 572] on button "Create Action" at bounding box center [718, 568] width 321 height 38
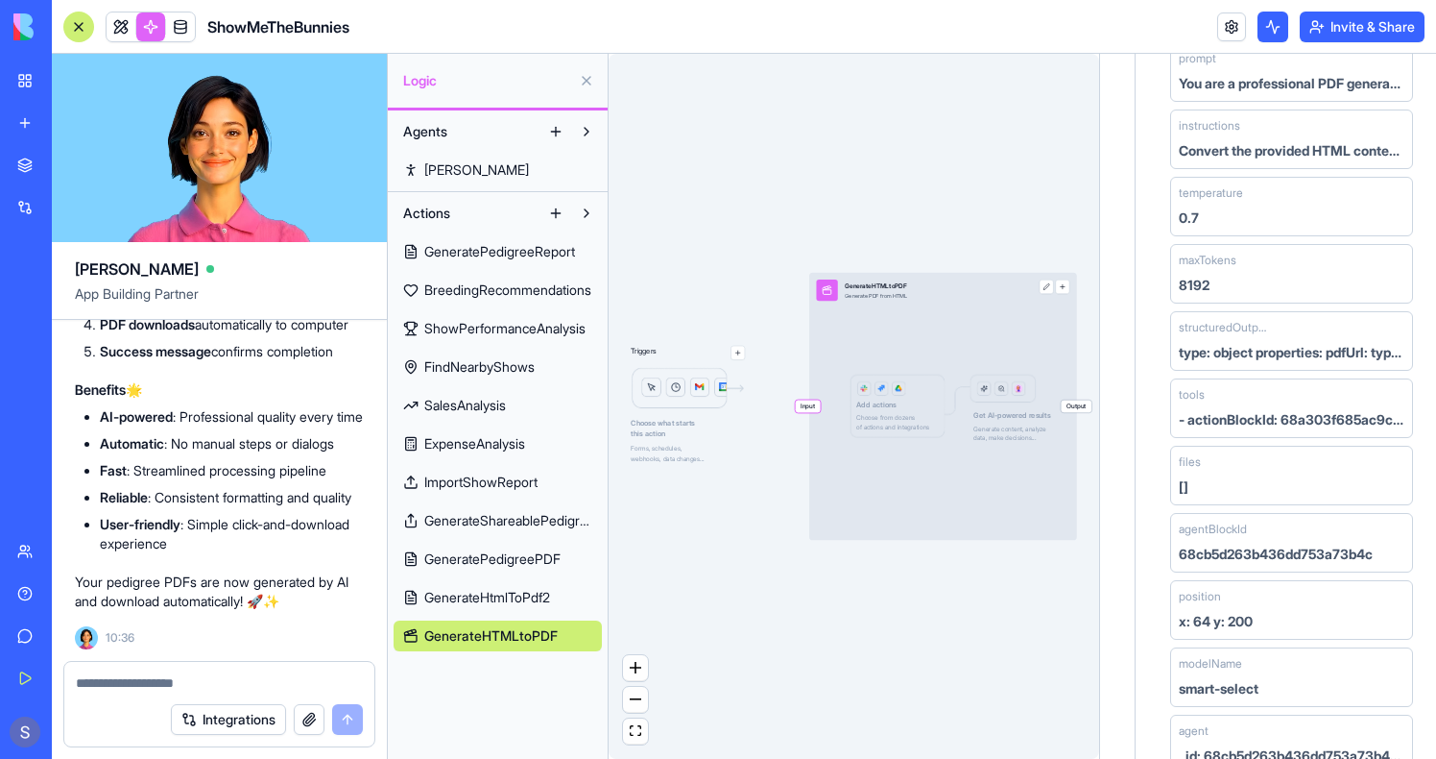
click at [508, 608] on link "GenerateHtmlToPdf2" at bounding box center [498, 597] width 208 height 31
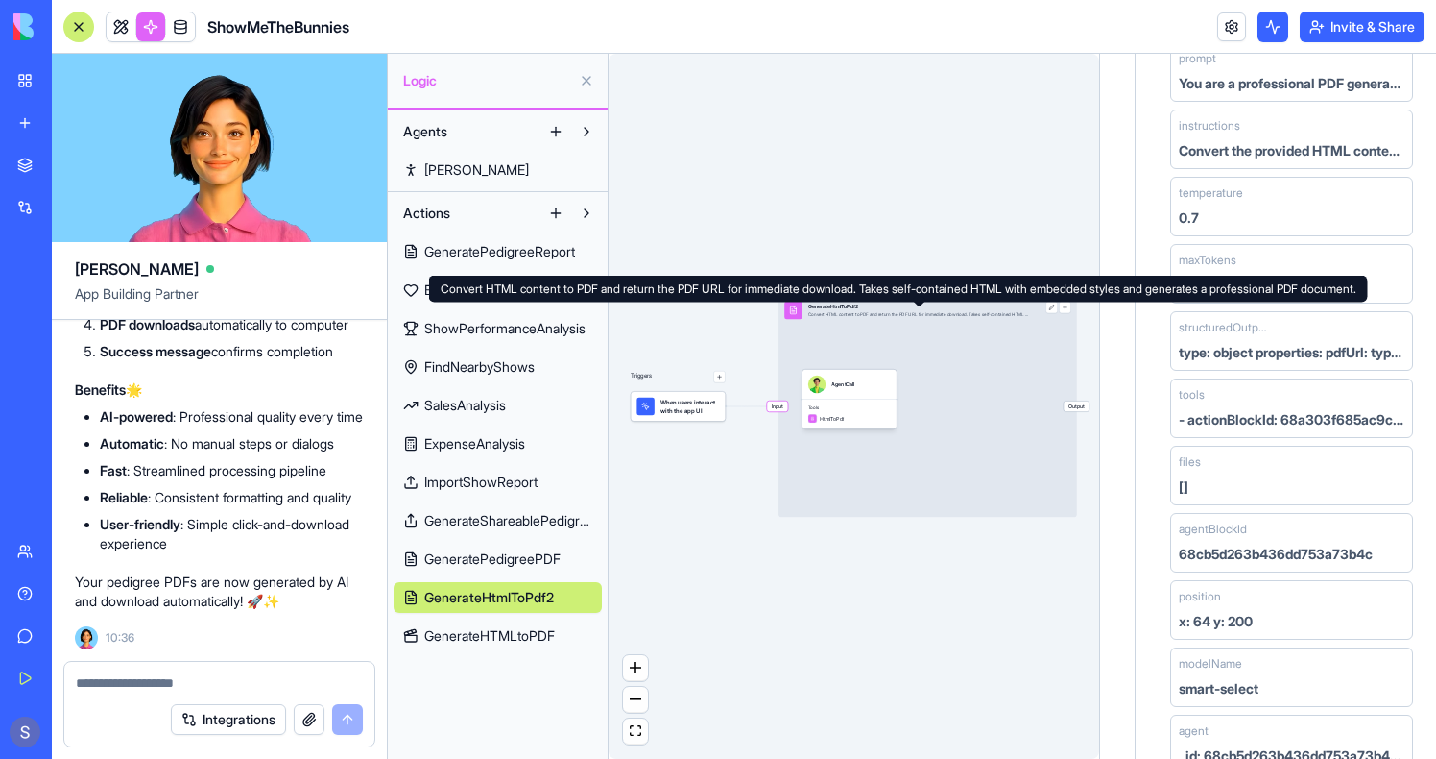
click at [842, 309] on div "GenerateHtmlToPdf2" at bounding box center [919, 306] width 222 height 8
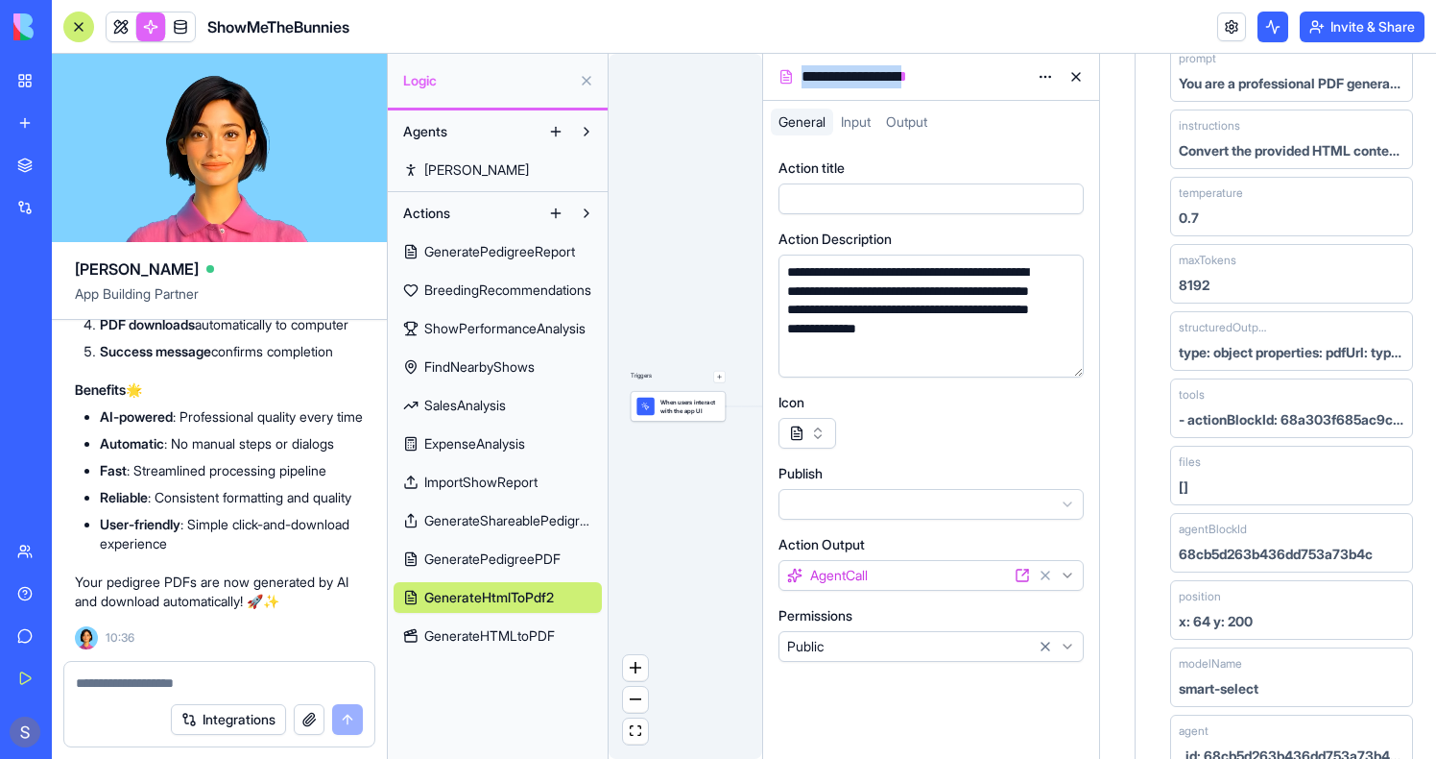
drag, startPoint x: 947, startPoint y: 77, endPoint x: 782, endPoint y: 77, distance: 165.2
click at [782, 77] on div "**********" at bounding box center [931, 77] width 336 height 46
copy div "**********"
click at [510, 623] on link "GenerateHTMLtoPDF" at bounding box center [498, 635] width 208 height 31
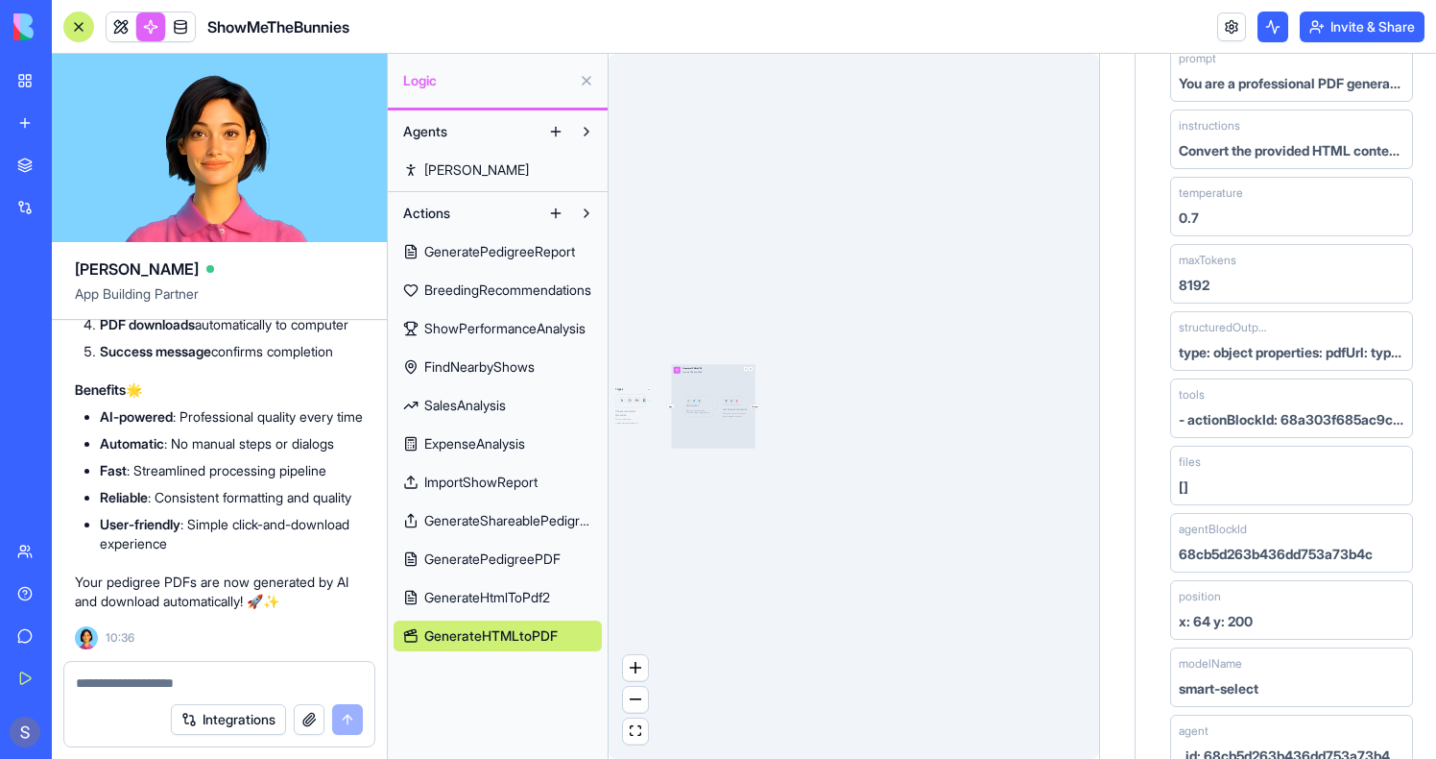
click at [525, 630] on span "GenerateHTMLtoPDF" at bounding box center [490, 635] width 133 height 19
click at [697, 414] on div "Input GenerateHTMLtoPDF Generate PDF from HTML Output Add actions Choose from d…" at bounding box center [713, 406] width 84 height 84
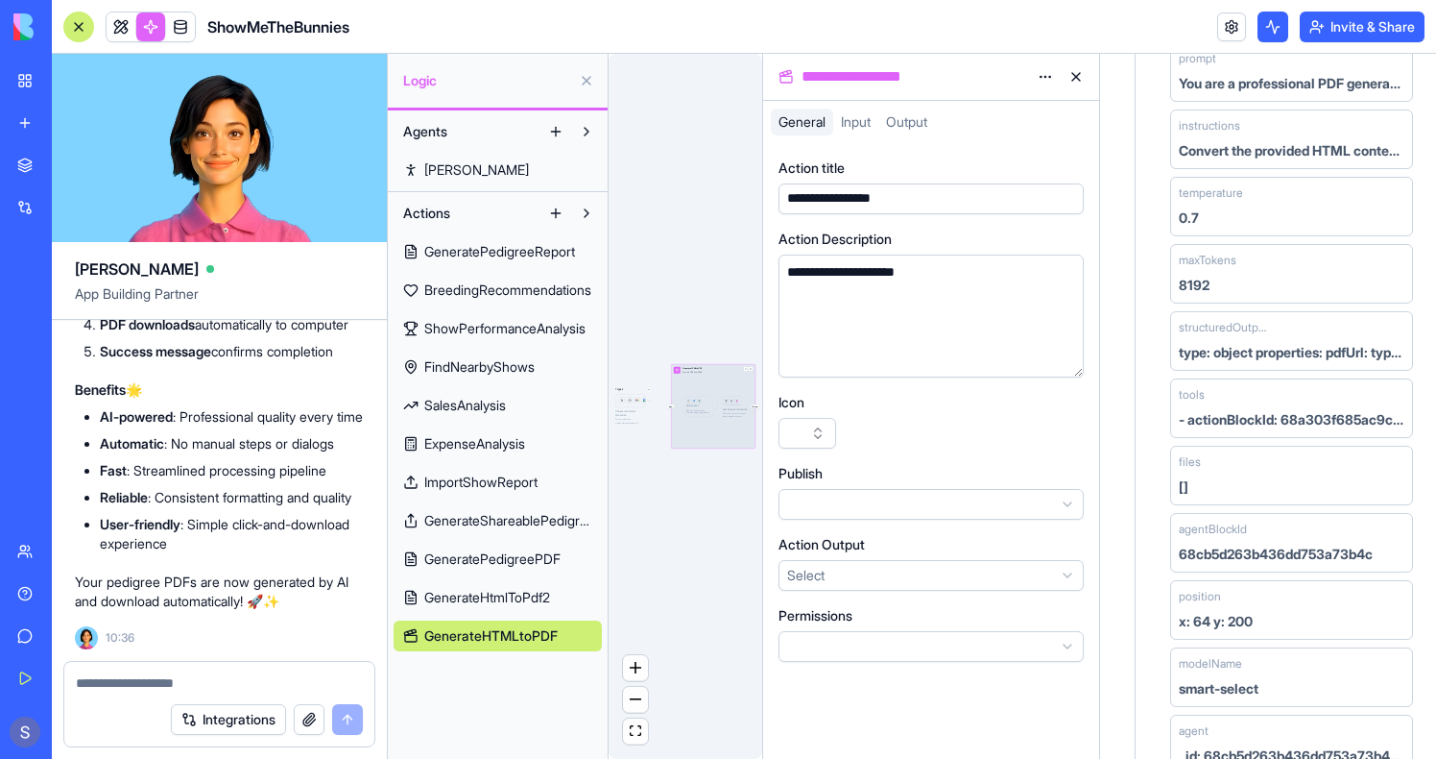
click at [875, 85] on div "**********" at bounding box center [914, 76] width 232 height 23
drag, startPoint x: 960, startPoint y: 72, endPoint x: 839, endPoint y: 72, distance: 121.0
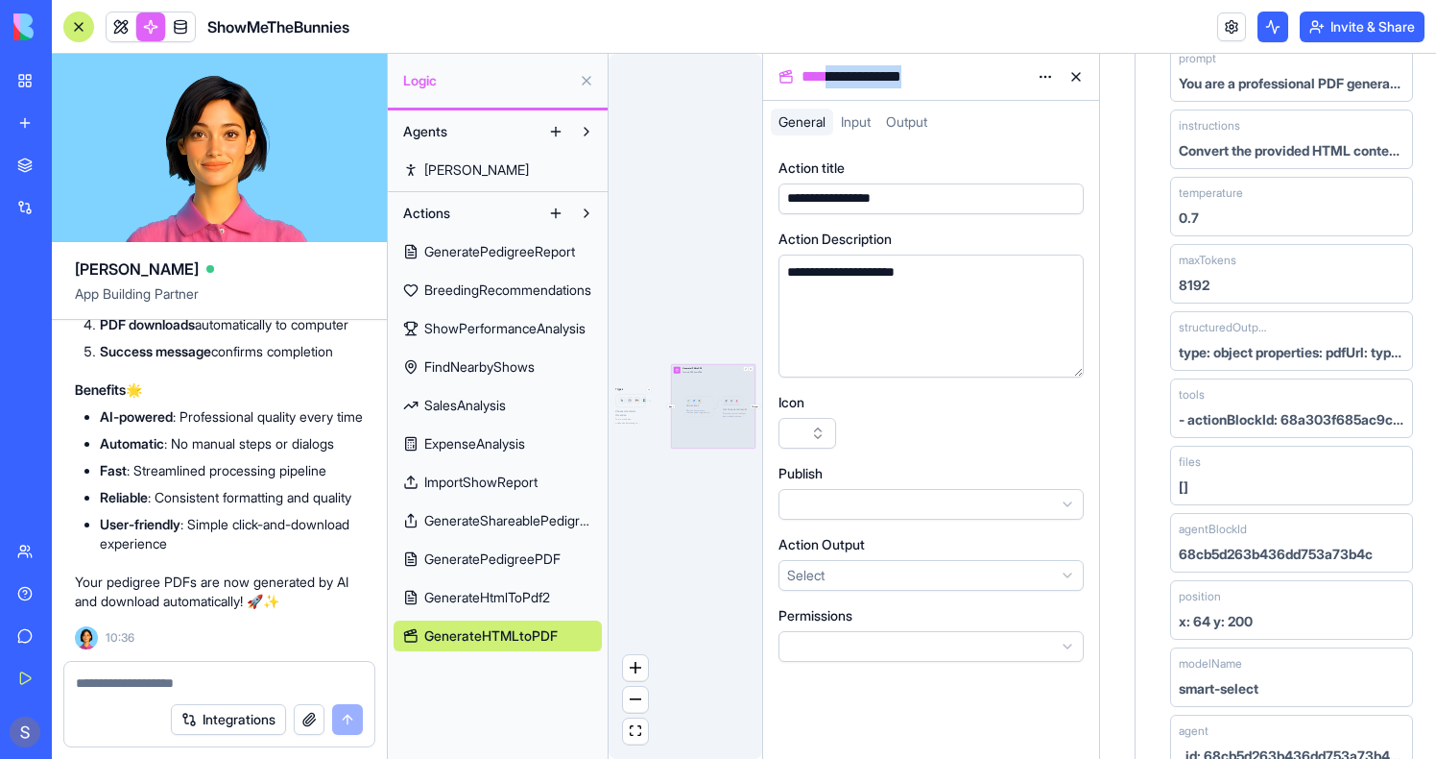
click at [839, 72] on div "**********" at bounding box center [914, 76] width 232 height 23
click at [839, 71] on div "**********" at bounding box center [914, 76] width 232 height 23
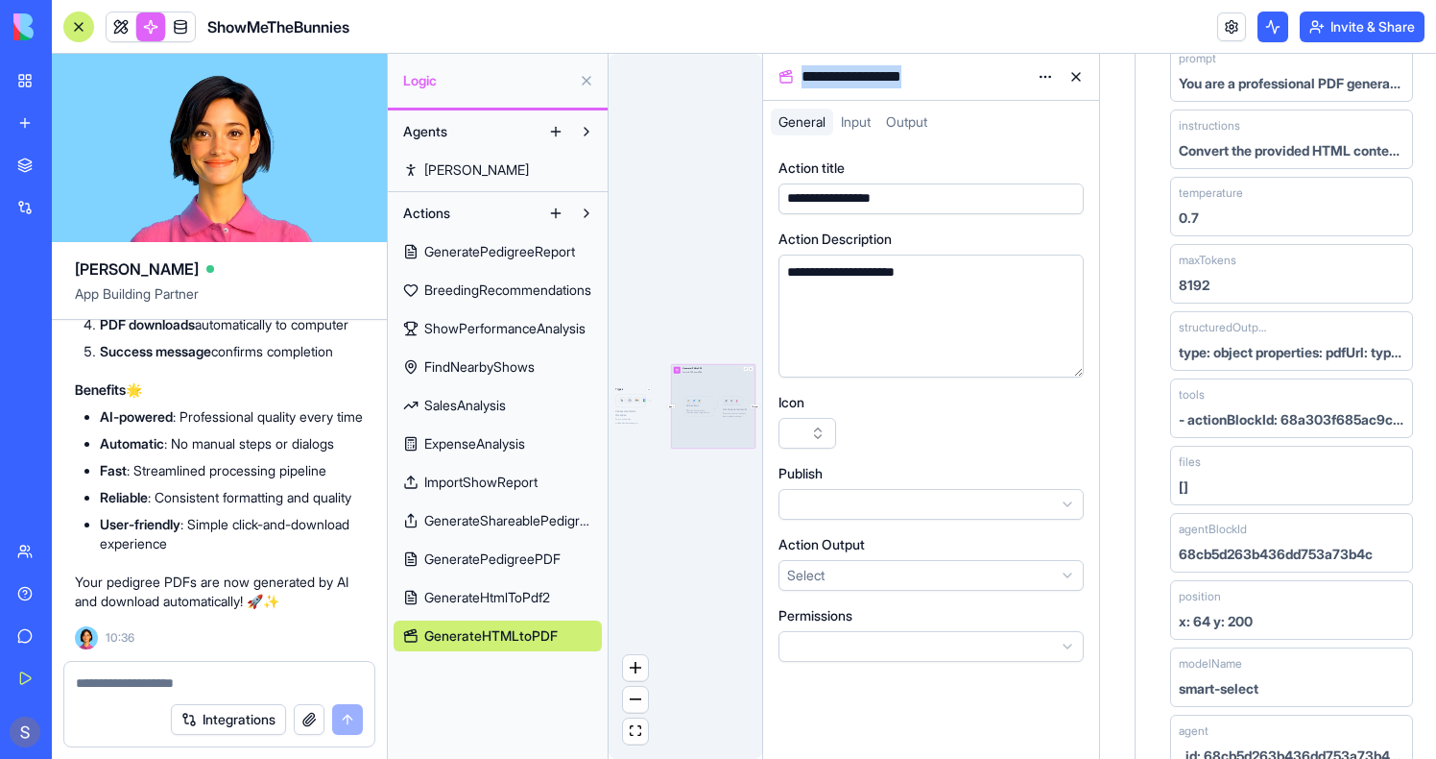
click at [839, 71] on div "**********" at bounding box center [914, 76] width 232 height 23
paste div
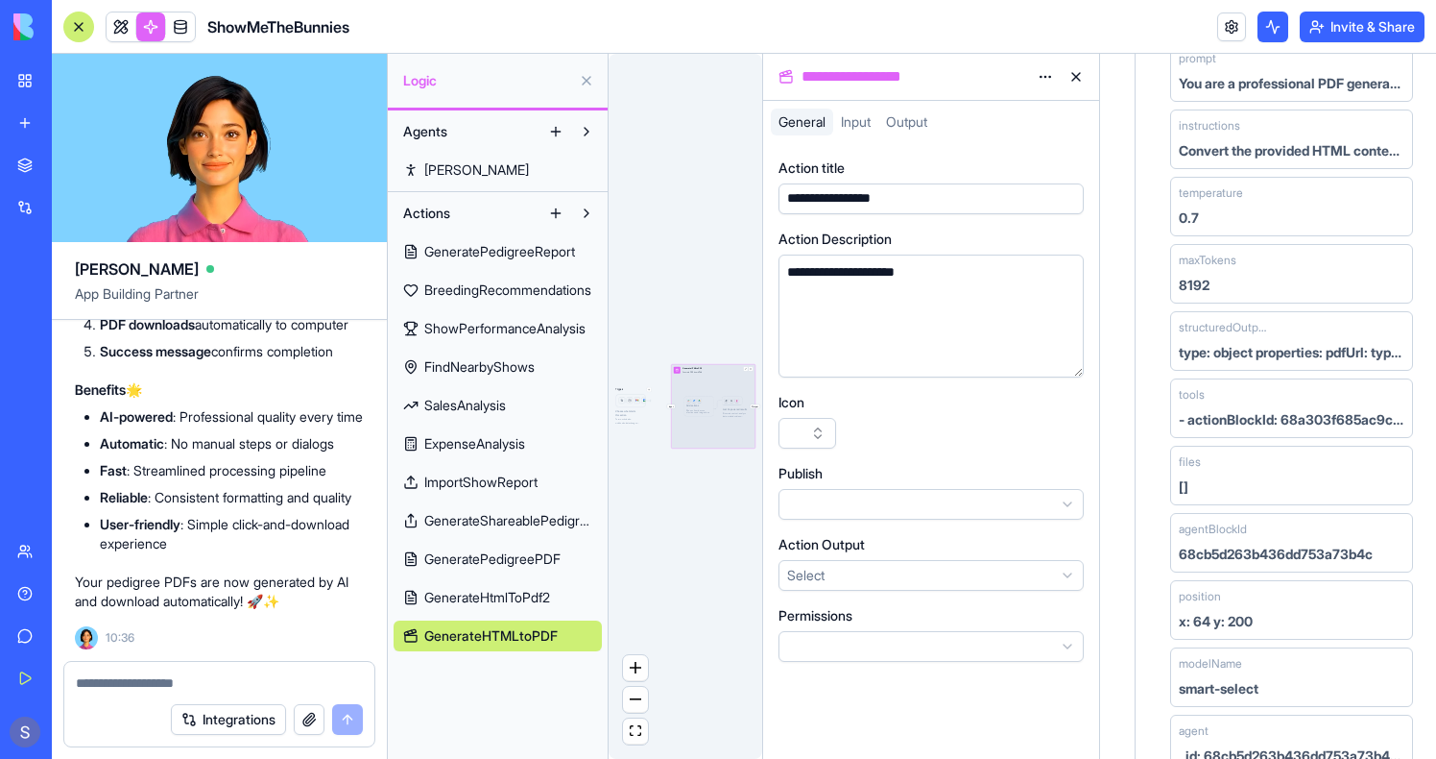
click at [674, 163] on div "Triggers Choose what starts this action Forms, schedules, webhooks, data change…" at bounding box center [686, 406] width 154 height 705
click at [1080, 73] on button at bounding box center [1076, 76] width 31 height 31
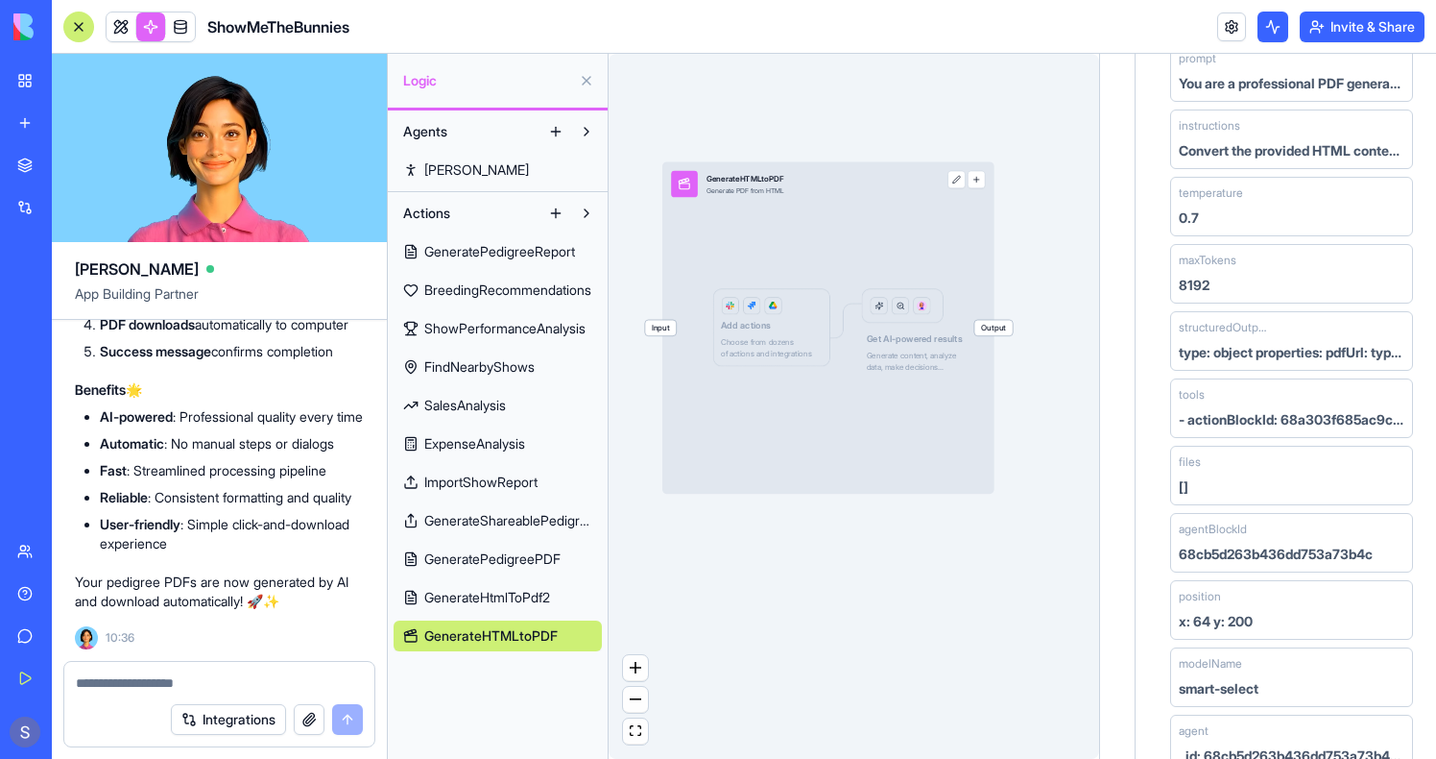
click at [657, 332] on span "Input" at bounding box center [660, 327] width 31 height 15
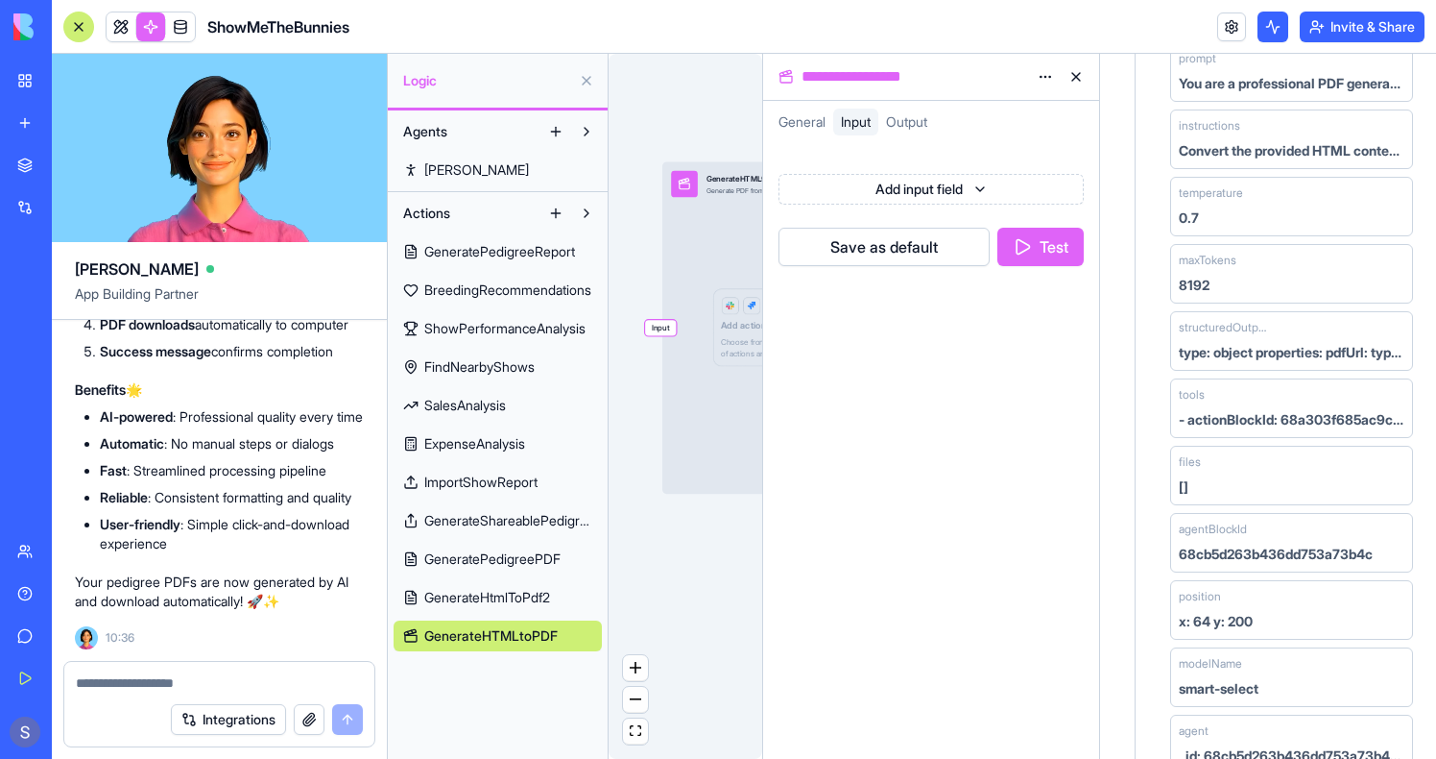
click at [925, 181] on html "BETA My Workspace New app Marketplace Integrations Recent PDF Viewer ShowMeTheB…" at bounding box center [718, 379] width 1436 height 759
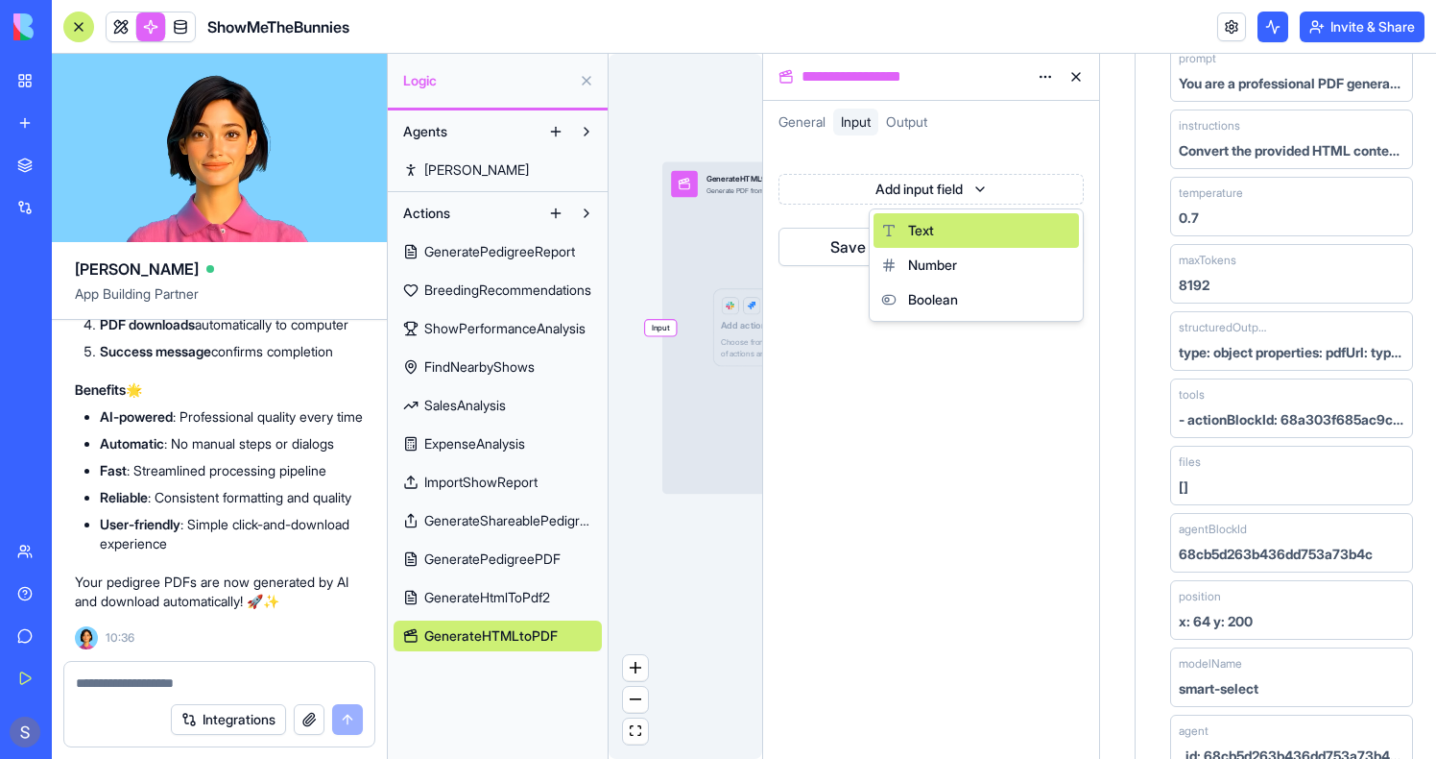
click at [933, 227] on span "Text" at bounding box center [921, 230] width 26 height 19
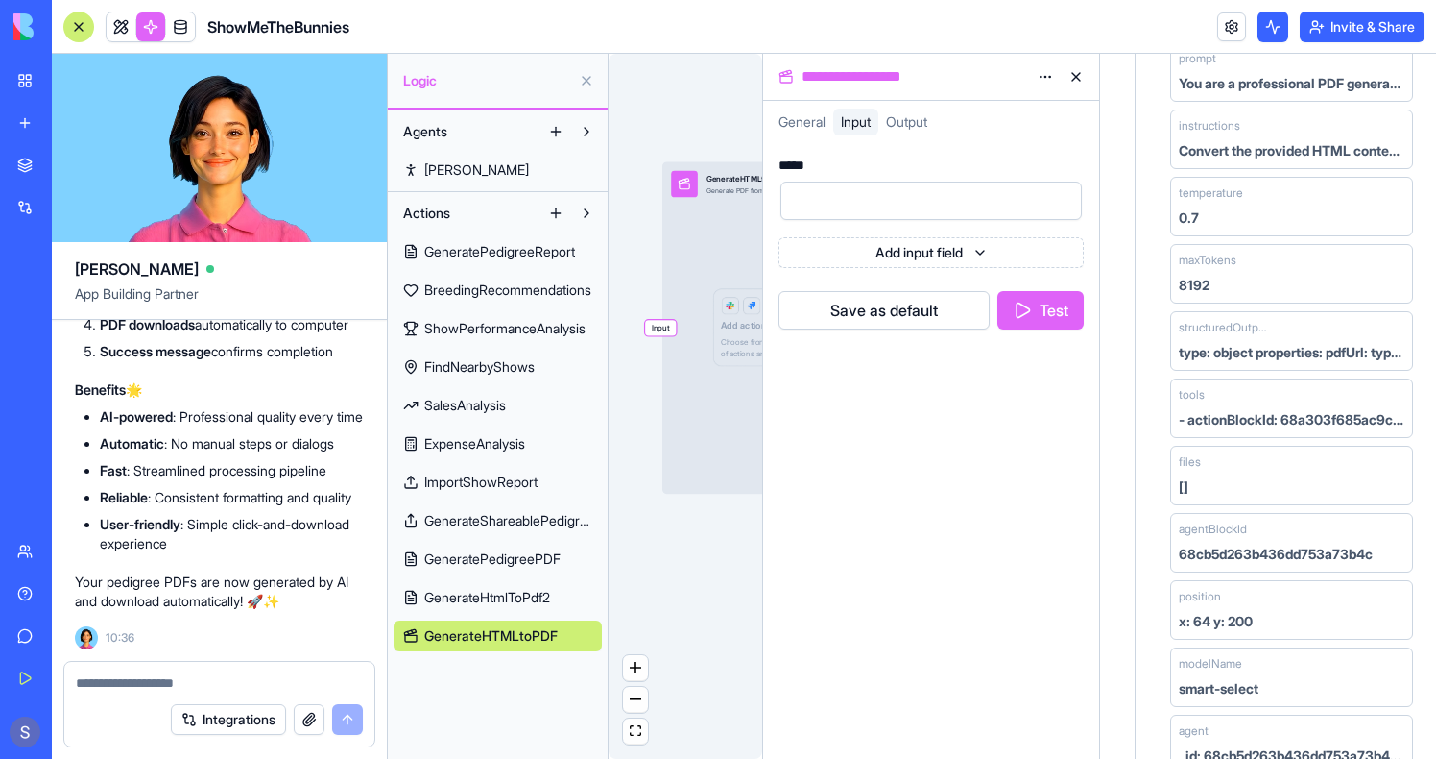
click at [783, 172] on div "*****" at bounding box center [795, 164] width 33 height 13
click at [785, 172] on div "*****" at bounding box center [795, 164] width 33 height 13
click at [476, 588] on span "GenerateHtmlToPdf2" at bounding box center [487, 597] width 126 height 19
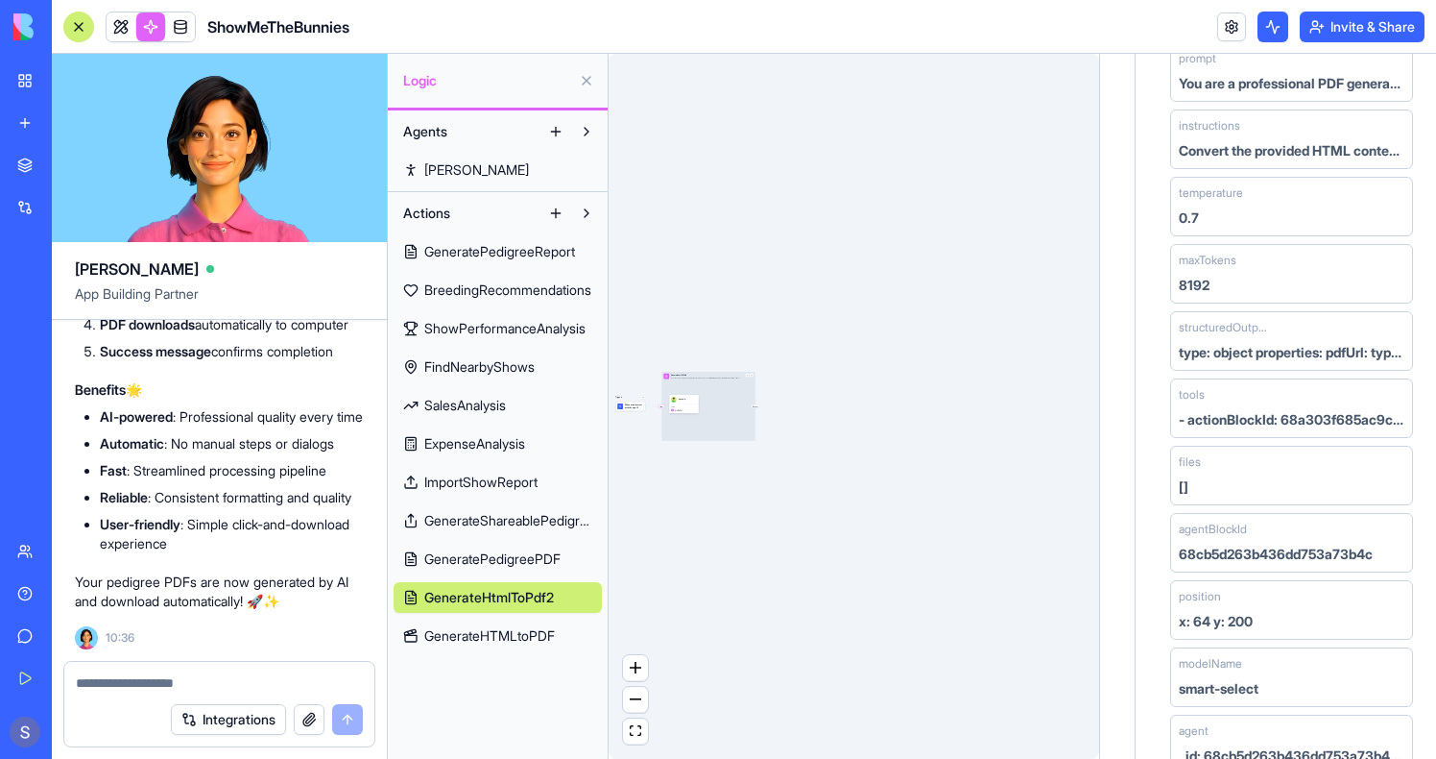
click at [720, 386] on div "Input GenerateHtmlToPdf2 Convert HTML content to PDF and return the PDF URL for…" at bounding box center [708, 406] width 93 height 69
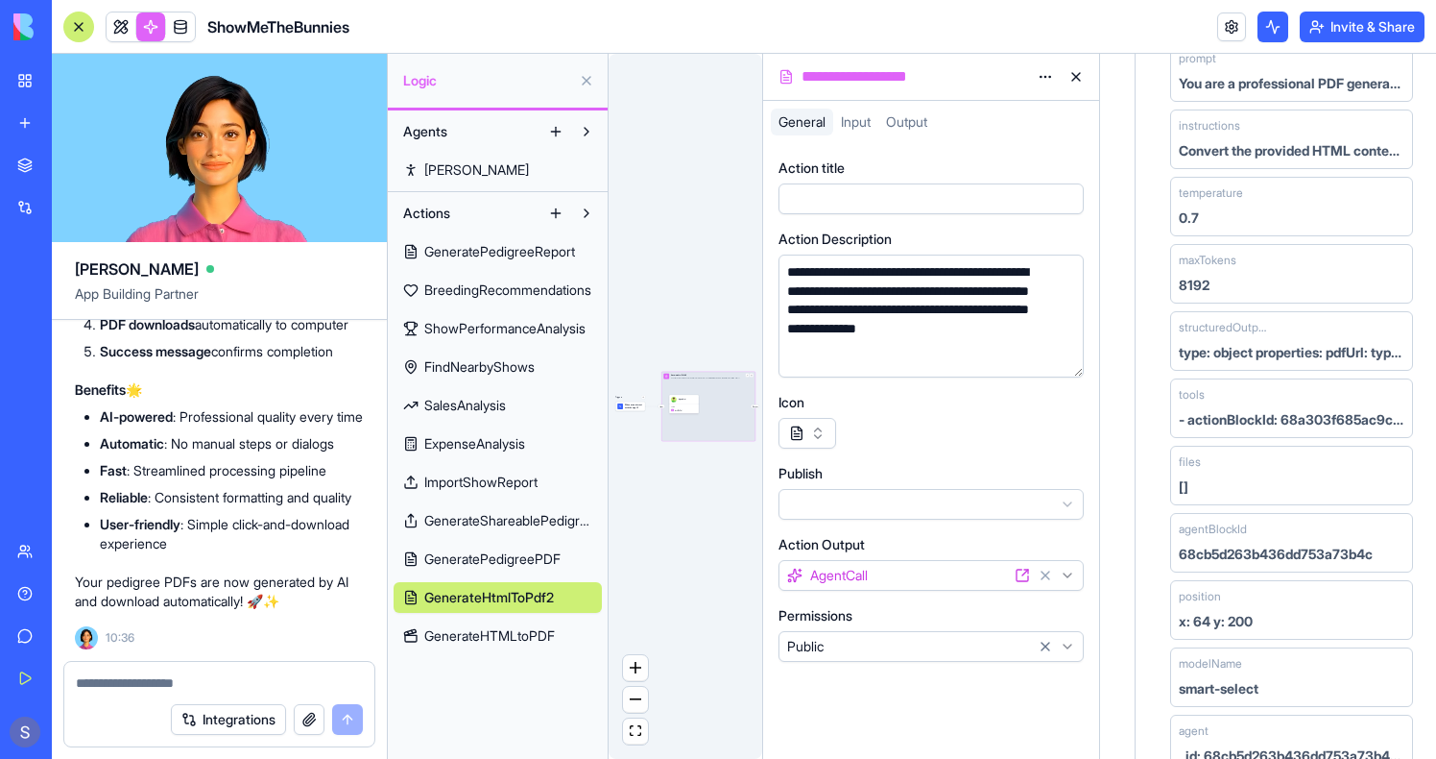
click at [854, 111] on div "Input" at bounding box center [855, 122] width 45 height 27
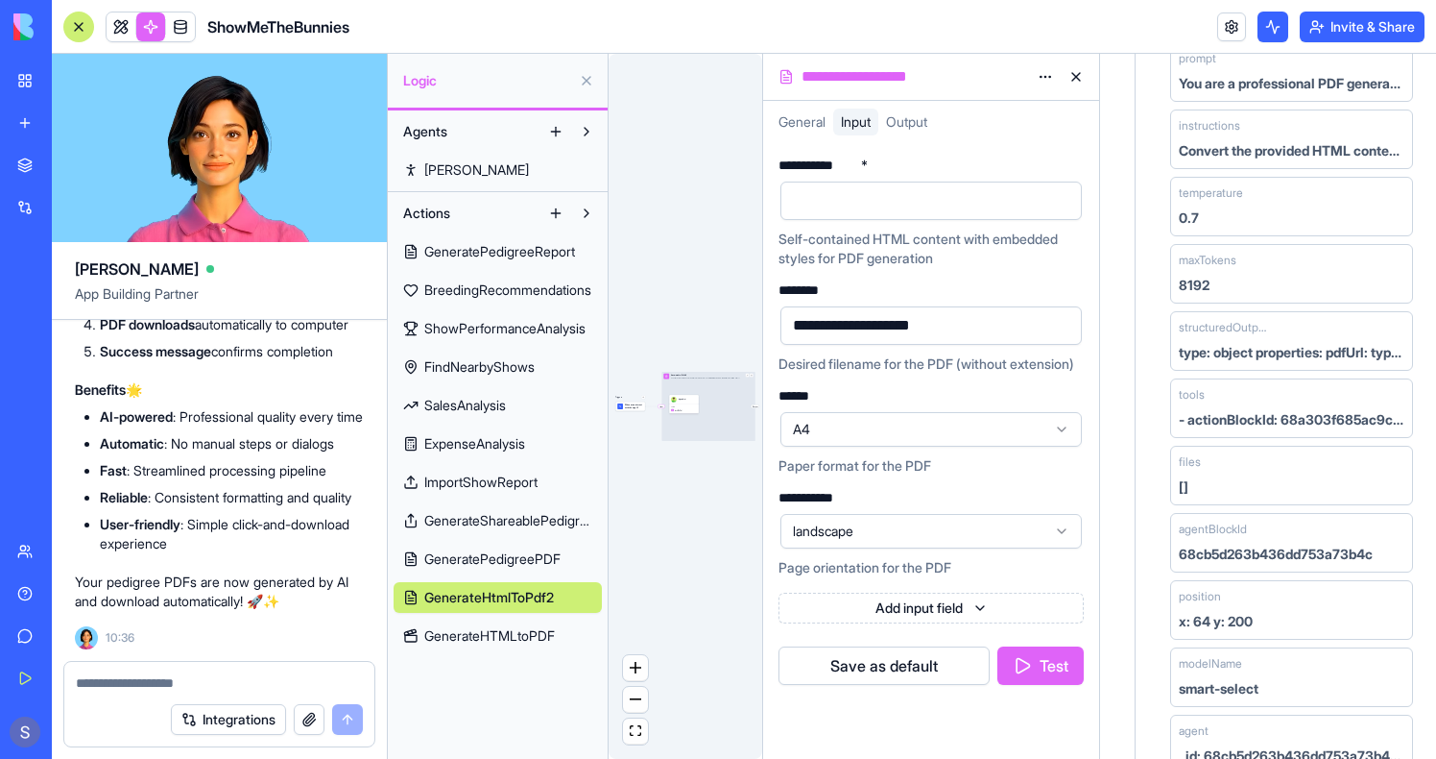
click at [825, 158] on div "**********" at bounding box center [818, 164] width 79 height 13
copy div "**********"
click at [454, 647] on link "GenerateHTMLtoPDF" at bounding box center [498, 635] width 208 height 31
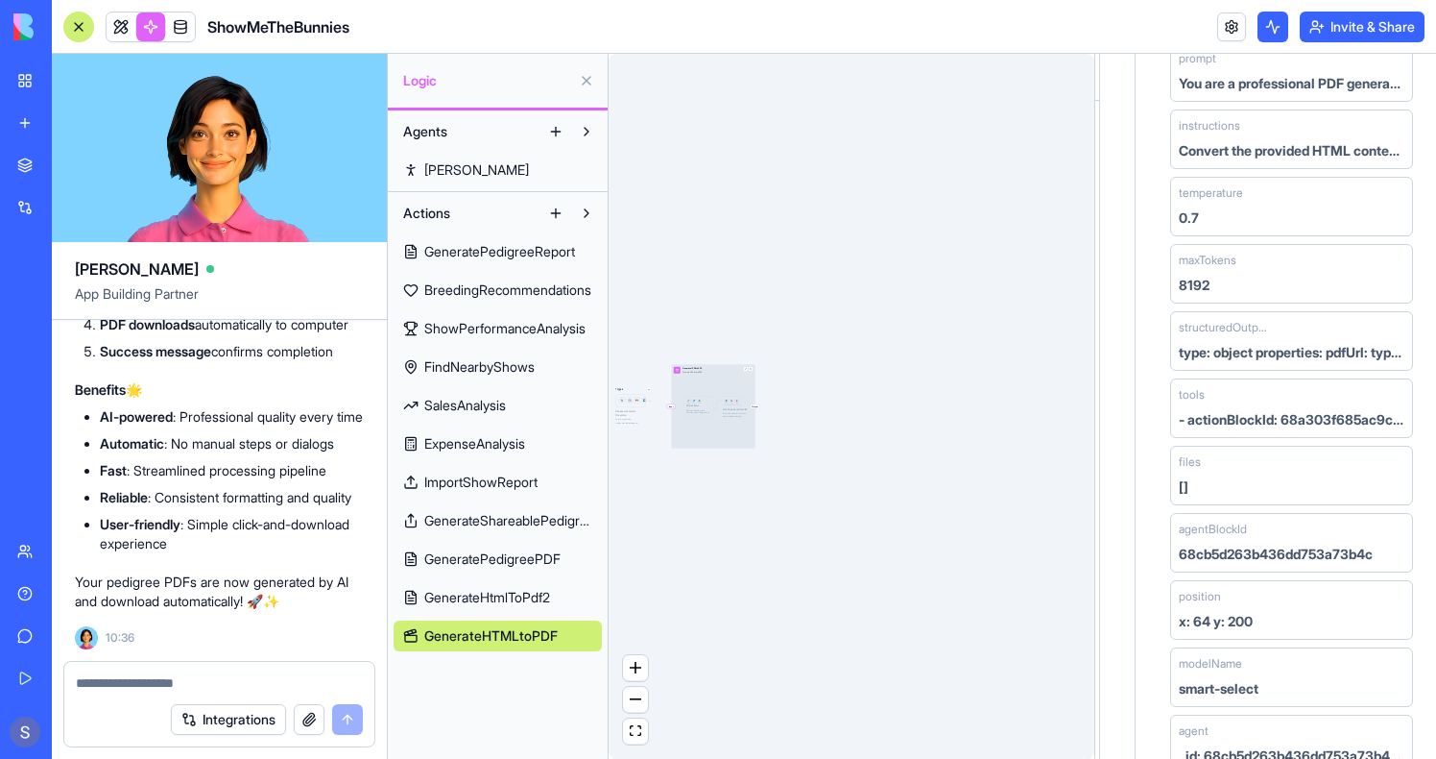
click at [721, 400] on div "Input GenerateHTMLtoPDF Generate PDF from HTML Output Add actions Choose from d…" at bounding box center [713, 406] width 84 height 84
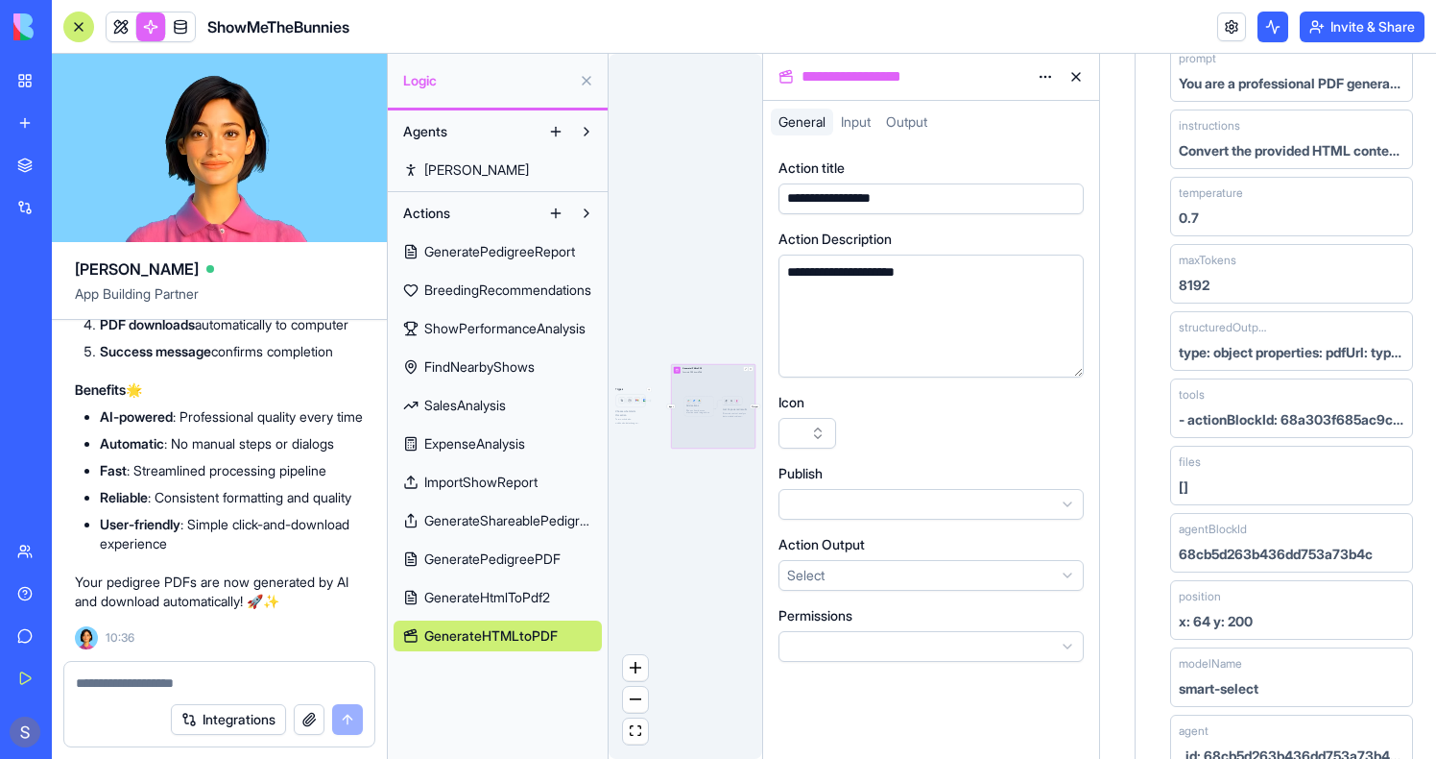
click at [861, 109] on div "Input" at bounding box center [855, 122] width 45 height 27
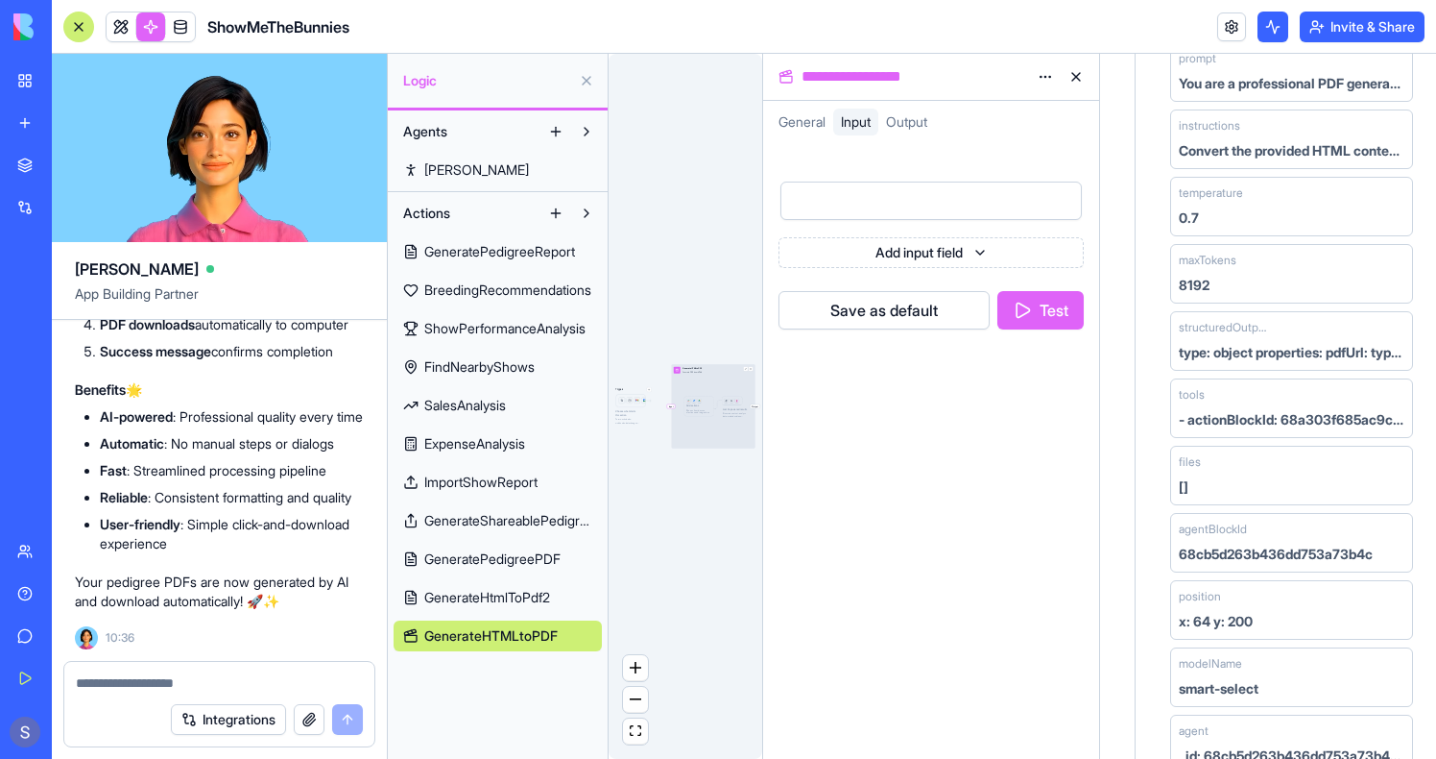
click at [928, 204] on div at bounding box center [914, 200] width 255 height 29
click at [892, 168] on div at bounding box center [931, 164] width 305 height 13
click at [801, 168] on div at bounding box center [931, 164] width 305 height 13
click at [1057, 164] on html "BETA My Workspace New app Marketplace Integrations Recent PDF Viewer ShowMeTheB…" at bounding box center [718, 379] width 1436 height 759
click at [1005, 255] on div "Delete" at bounding box center [994, 259] width 119 height 31
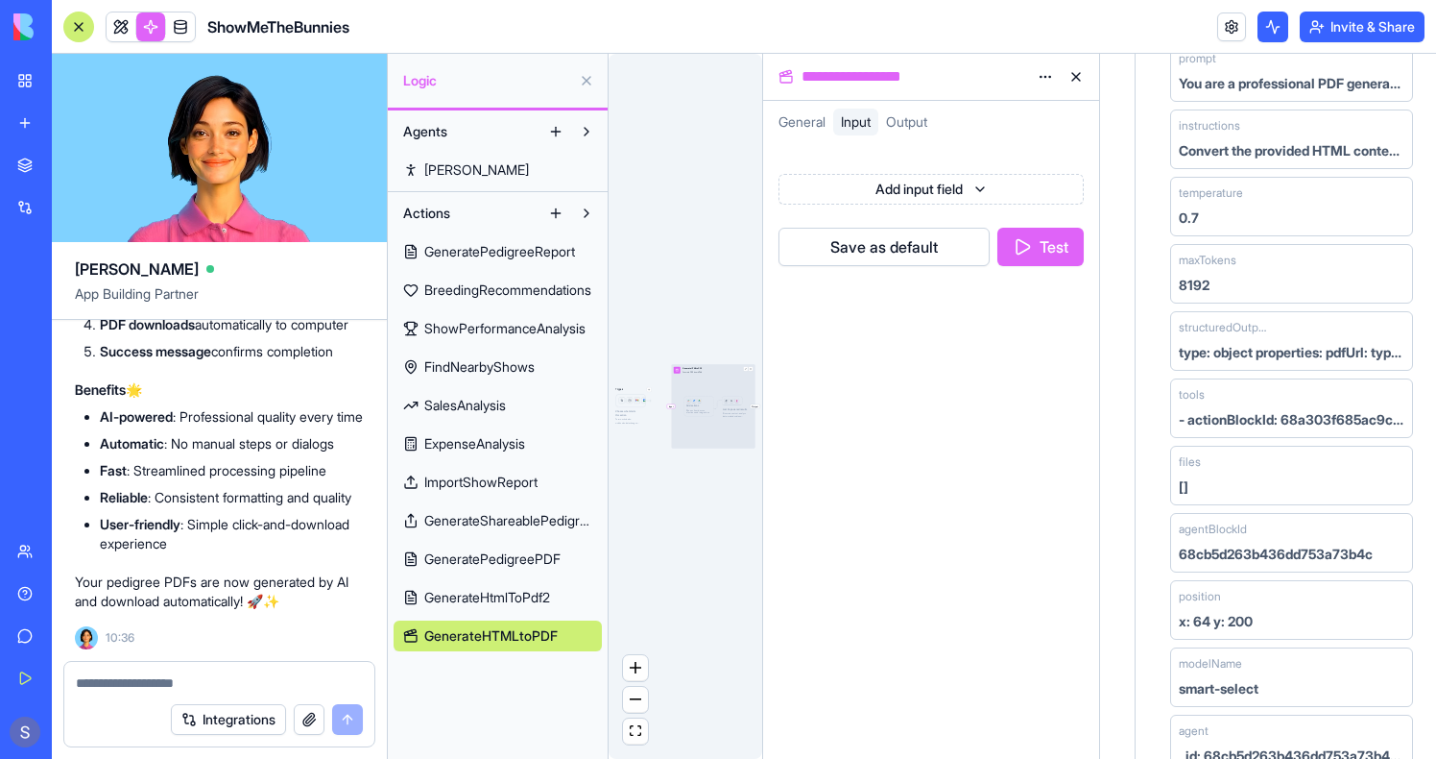
click at [902, 185] on html "BETA My Workspace New app Marketplace Integrations Recent PDF Viewer ShowMeTheB…" at bounding box center [718, 379] width 1436 height 759
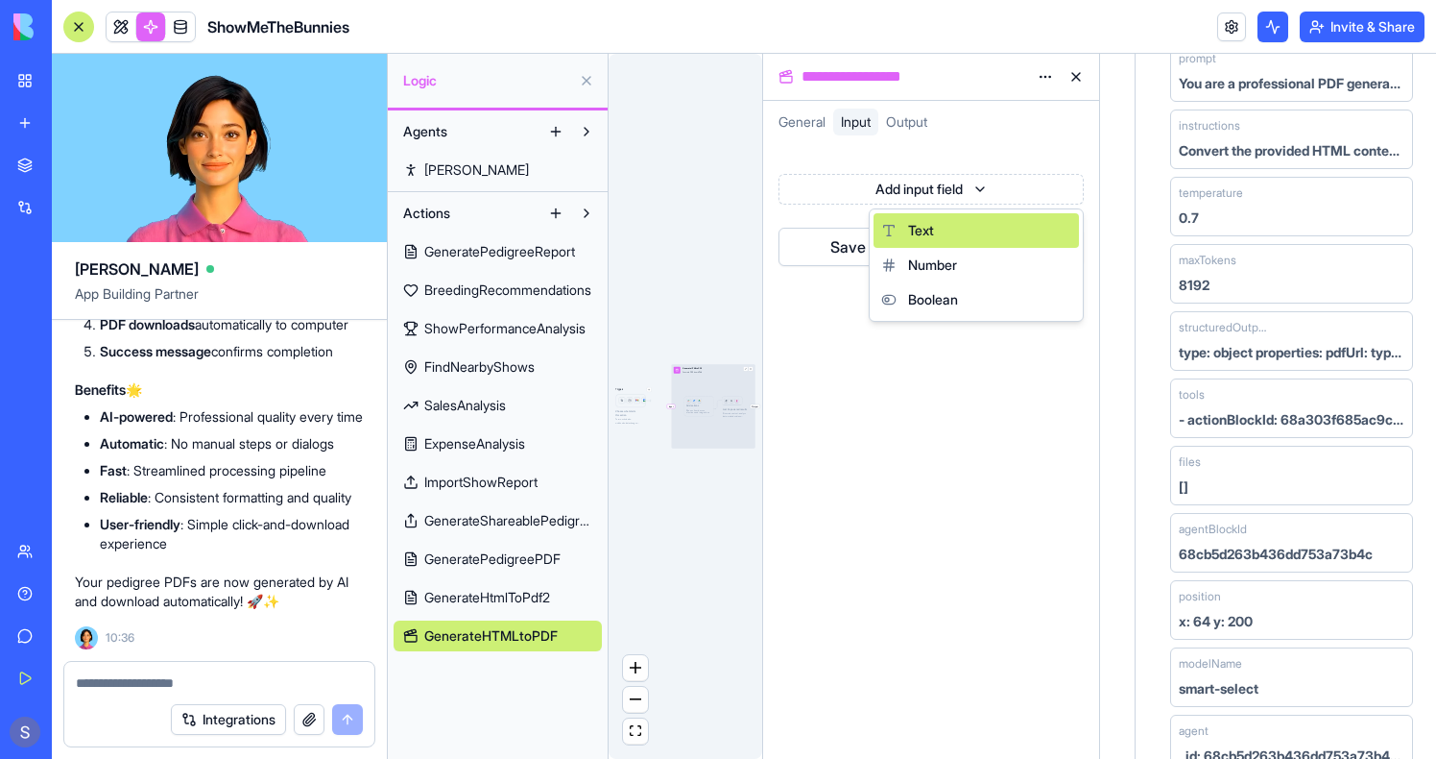
click at [904, 217] on div "Text" at bounding box center [976, 230] width 205 height 35
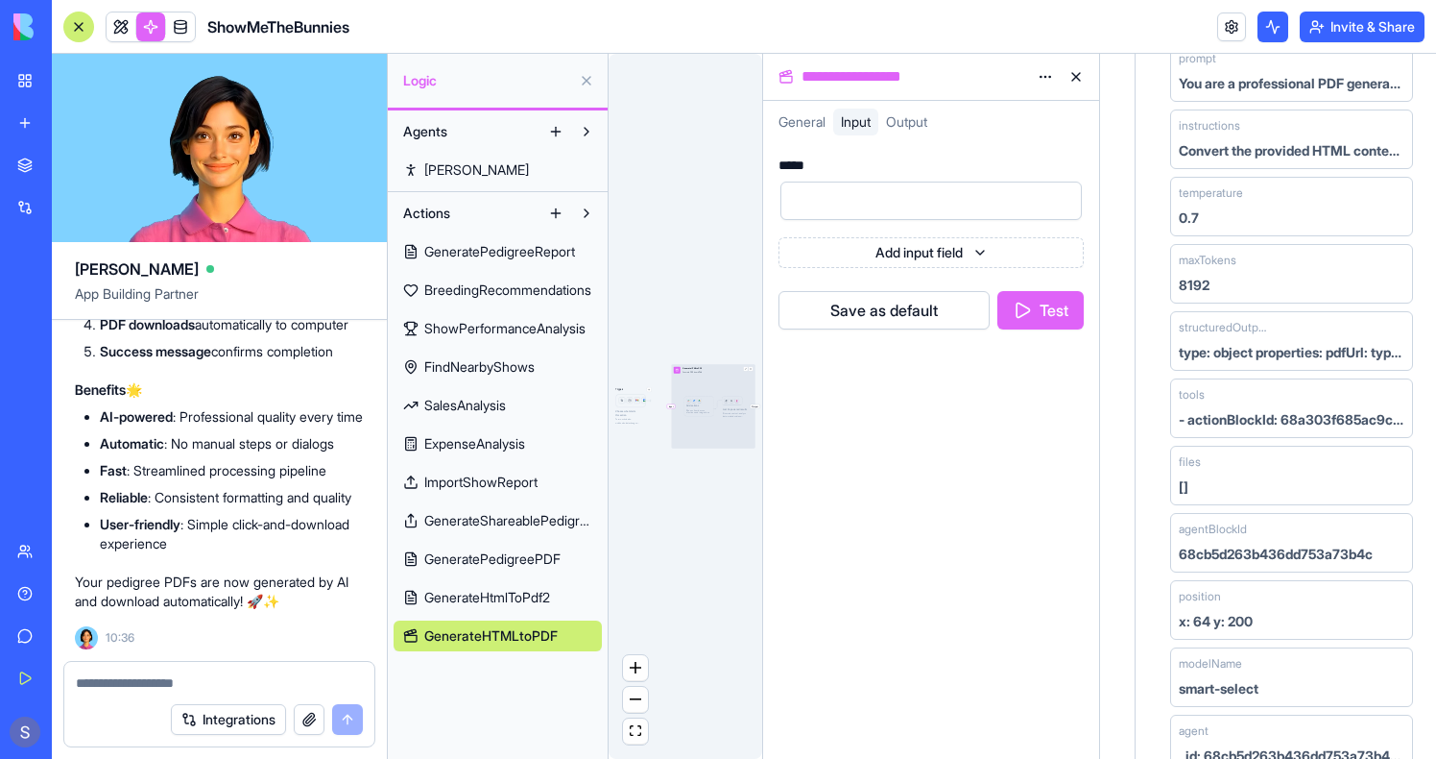
click at [801, 165] on div "*****" at bounding box center [795, 164] width 33 height 13
paste div
click at [893, 350] on div "**********" at bounding box center [931, 450] width 336 height 615
click at [1080, 77] on button at bounding box center [1076, 76] width 31 height 31
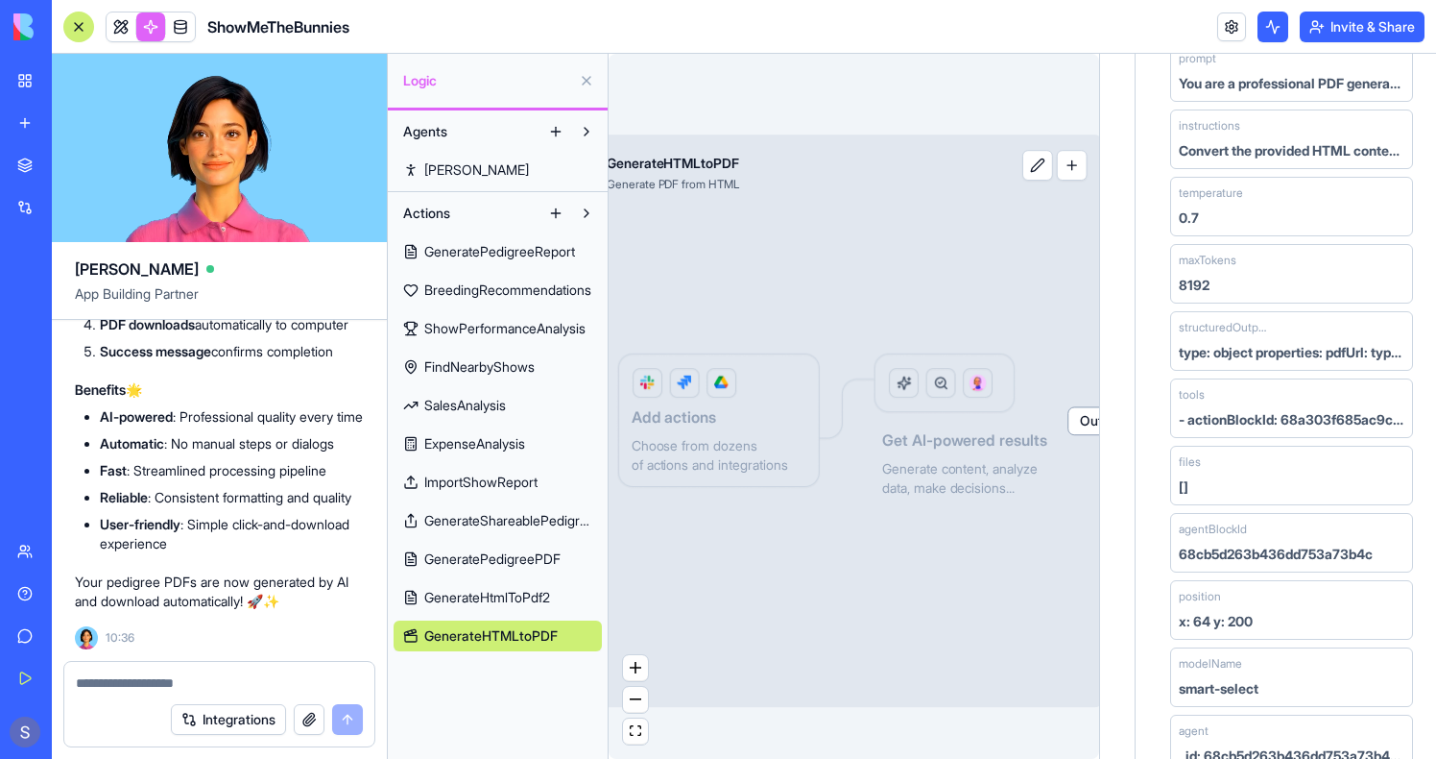
click at [1066, 175] on button "button" at bounding box center [1072, 165] width 31 height 31
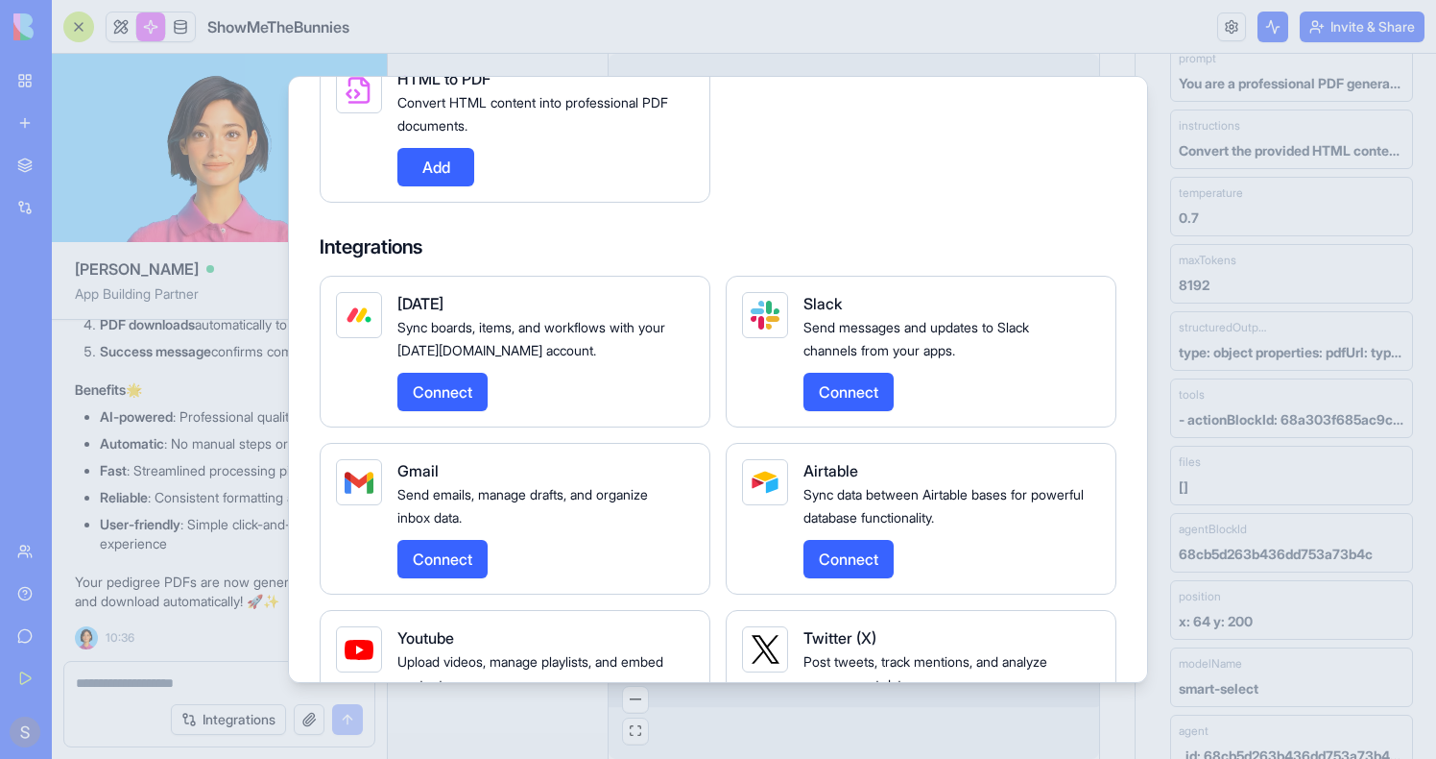
scroll to position [2906, 0]
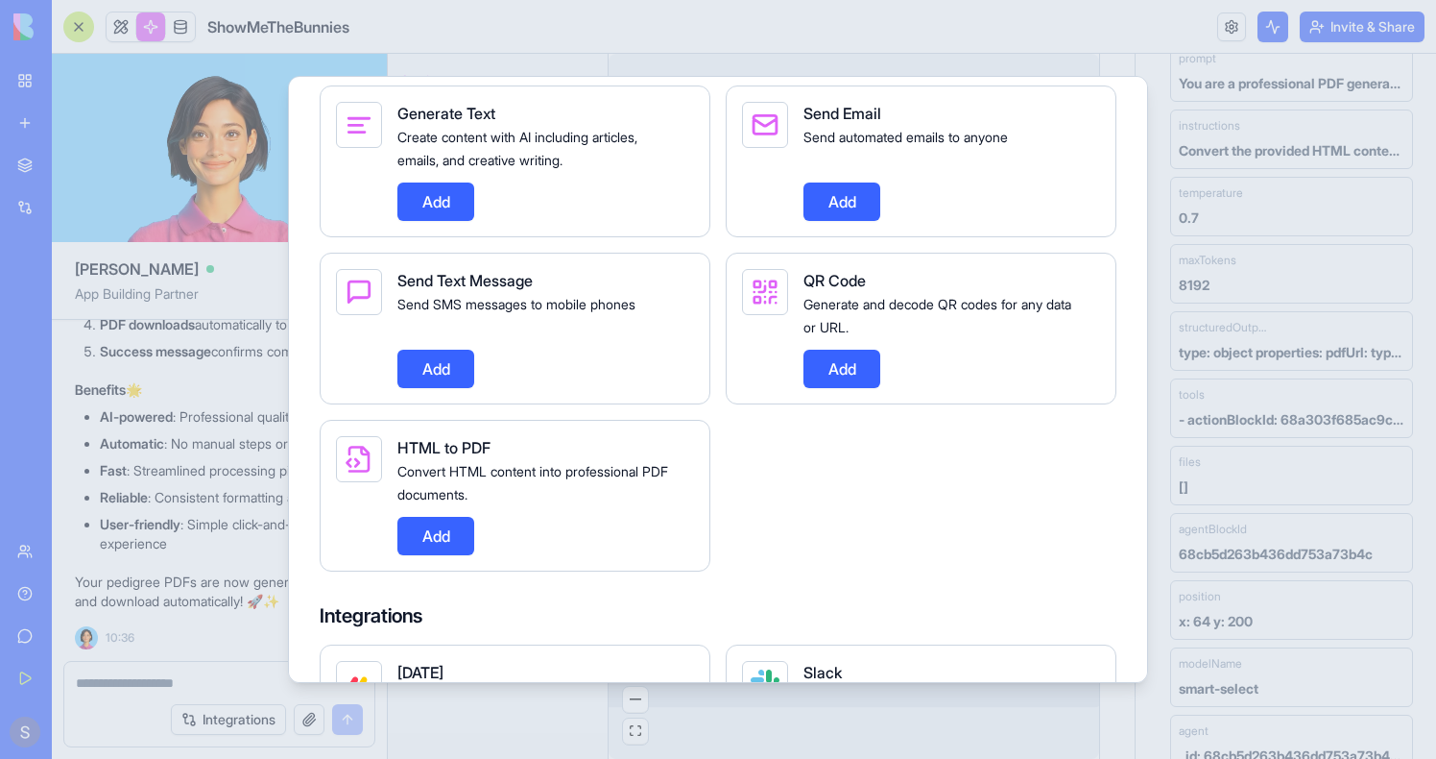
click at [438, 555] on button "Add" at bounding box center [436, 536] width 77 height 38
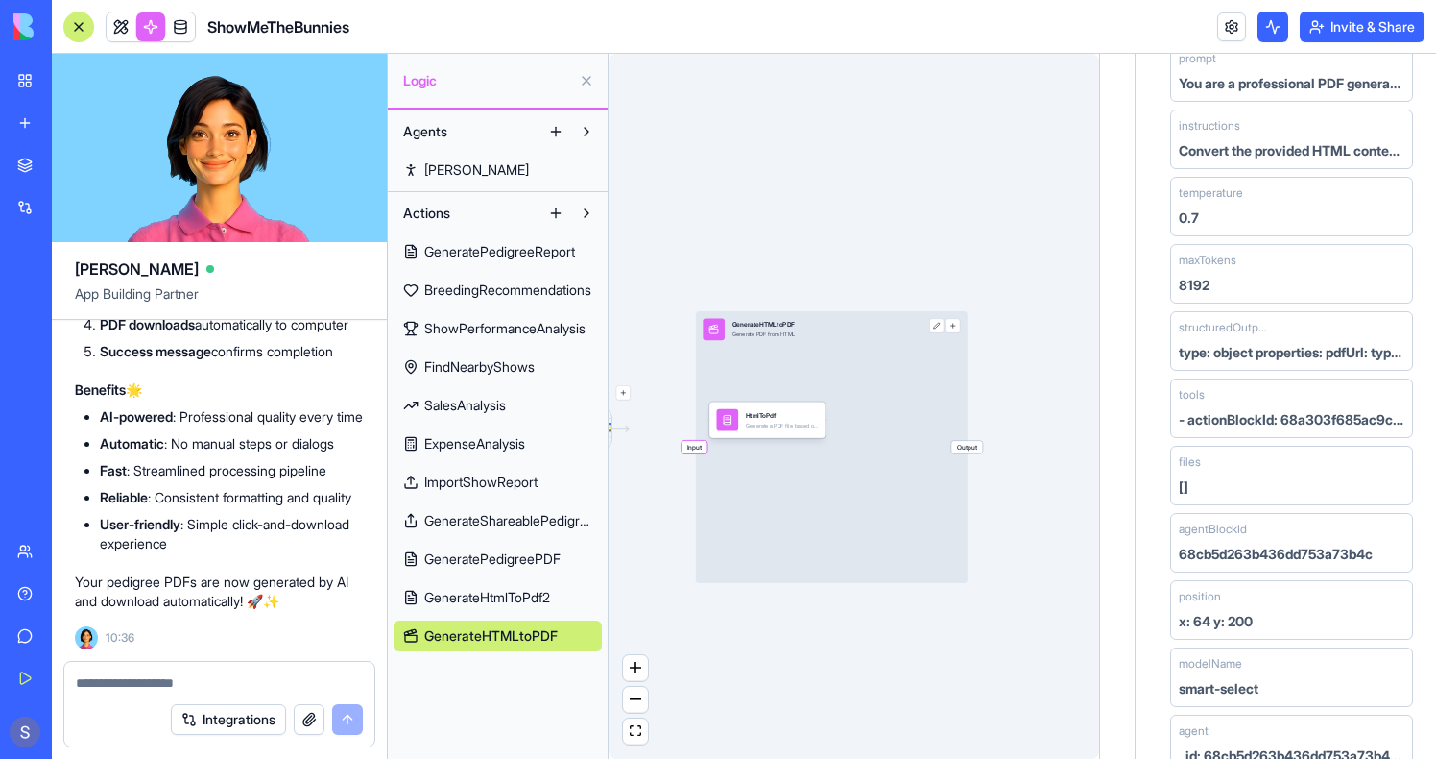
drag, startPoint x: 778, startPoint y: 420, endPoint x: 792, endPoint y: 454, distance: 37.4
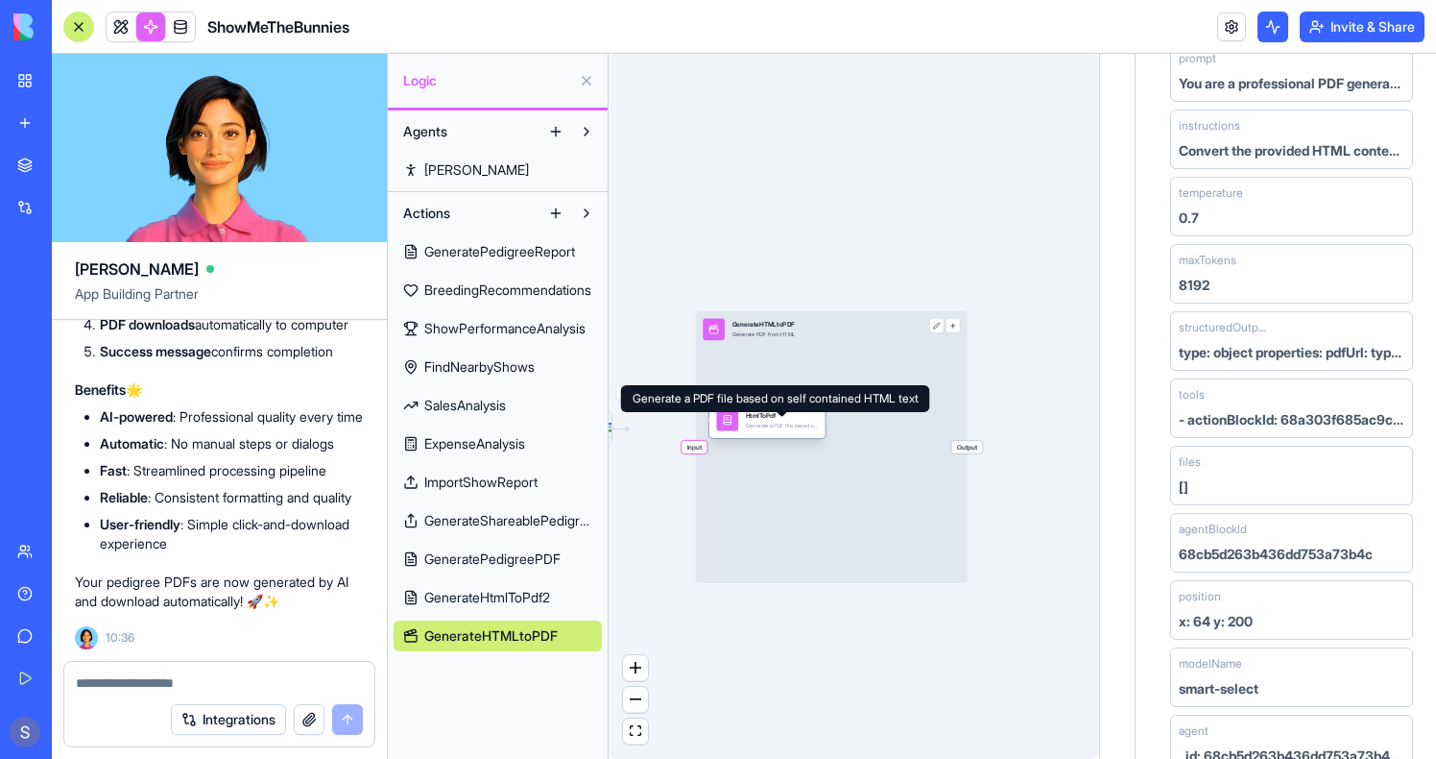
click at [768, 426] on div "Generate a PDF file based on self contained HTML text" at bounding box center [782, 426] width 72 height 8
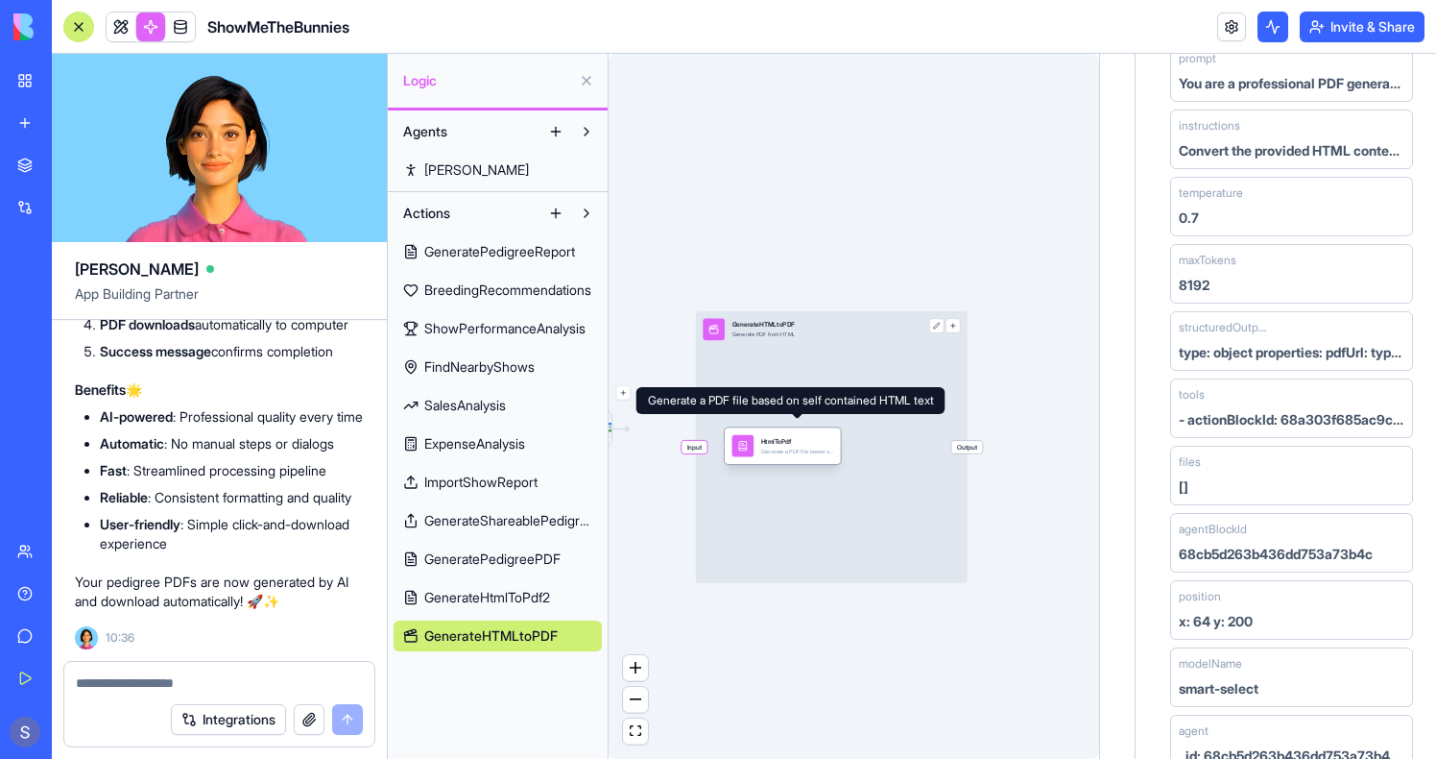
drag, startPoint x: 773, startPoint y: 421, endPoint x: 757, endPoint y: 446, distance: 29.8
click at [758, 446] on div "HtmlToPdf Generate a PDF file based on self contained HTML text" at bounding box center [784, 446] width 102 height 22
click at [757, 446] on div "HtmlToPdf Generate a PDF file based on self contained HTML text" at bounding box center [784, 446] width 102 height 22
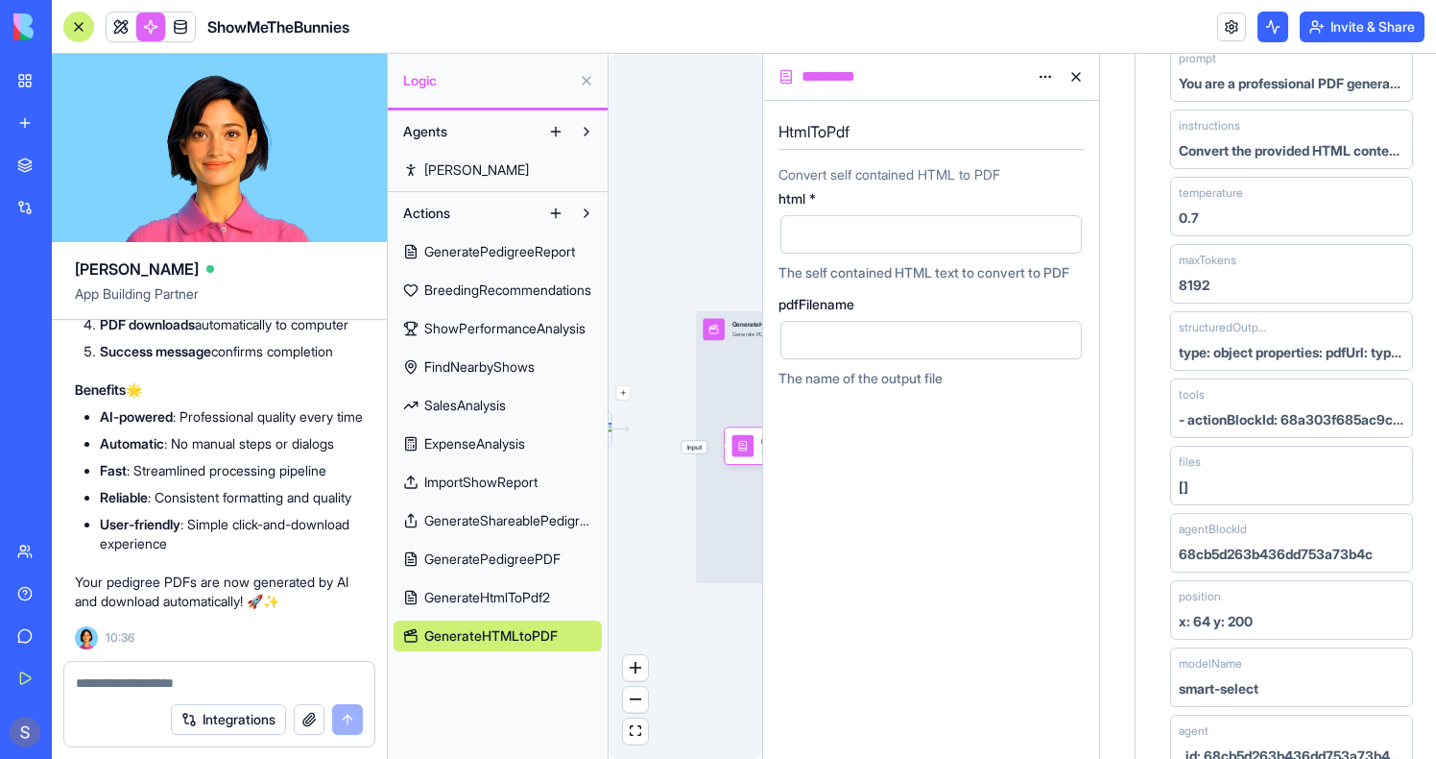
click at [880, 161] on div "HtmlToPdf Convert self contained HTML to PDF html * The self contained HTML tex…" at bounding box center [931, 252] width 305 height 272
click at [862, 225] on div at bounding box center [914, 234] width 255 height 29
click at [945, 441] on div "**********" at bounding box center [931, 430] width 336 height 658
click at [1072, 81] on button at bounding box center [1076, 76] width 31 height 31
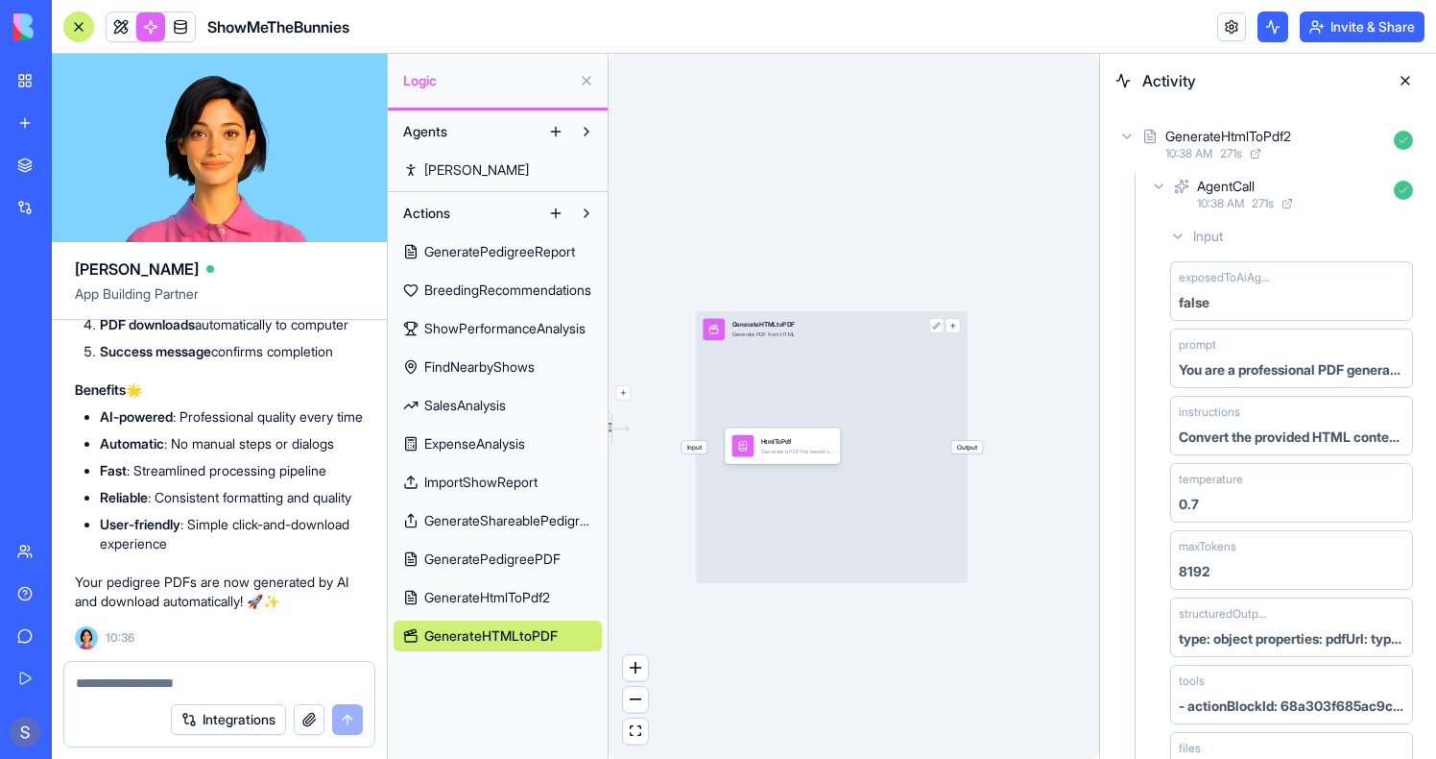
click at [1406, 77] on button at bounding box center [1405, 80] width 31 height 31
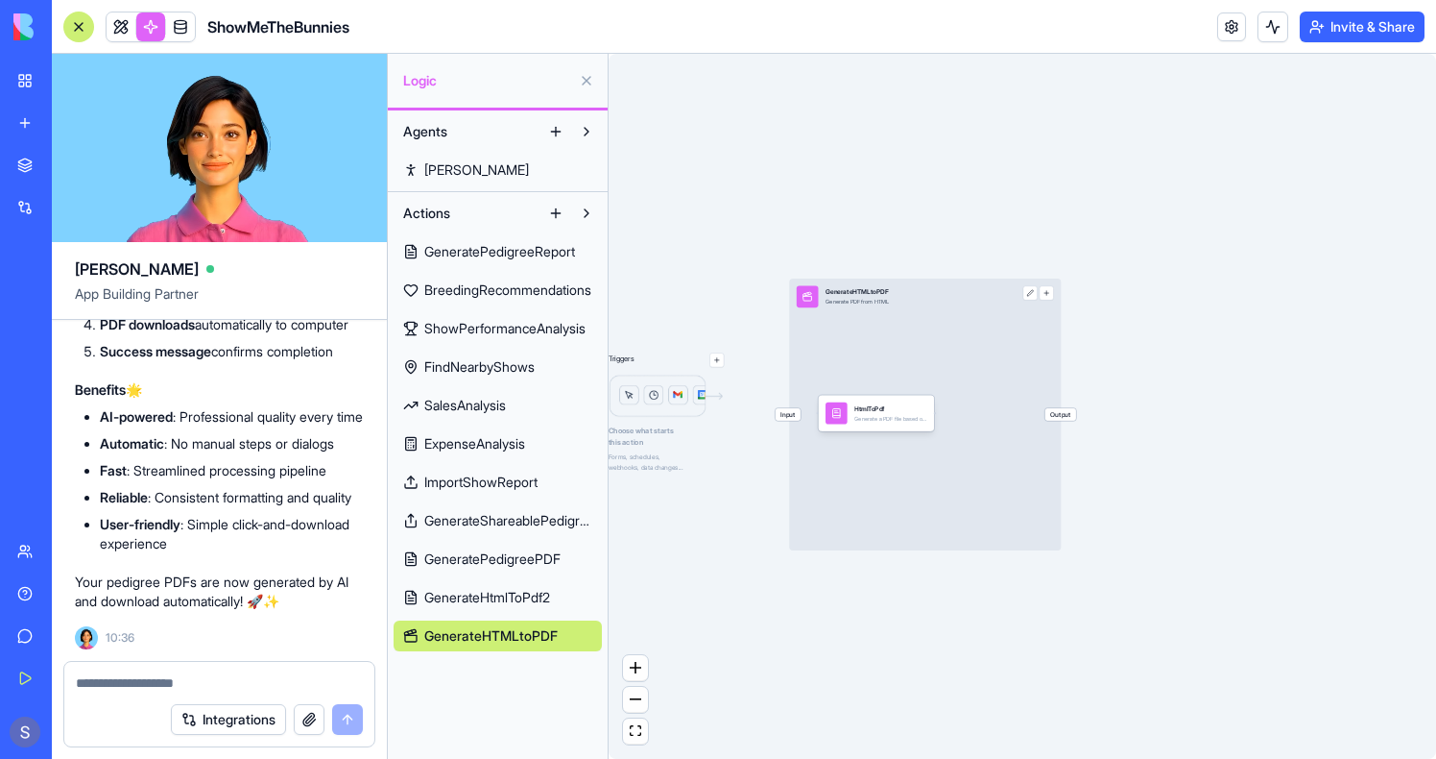
click at [810, 375] on div "Input GenerateHTMLtoPDF Generate PDF from HTML Output" at bounding box center [925, 414] width 272 height 272
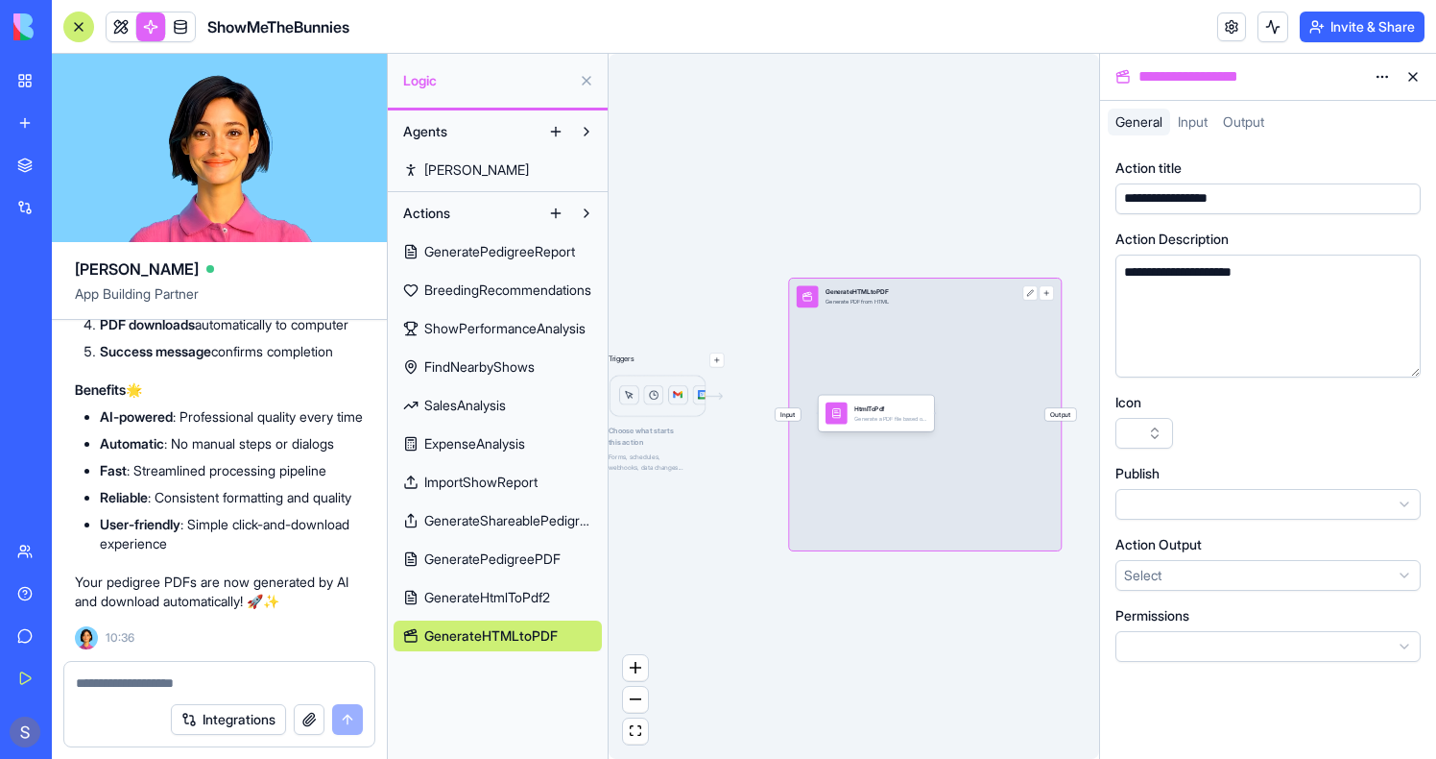
click at [1239, 121] on span "Output" at bounding box center [1243, 121] width 41 height 16
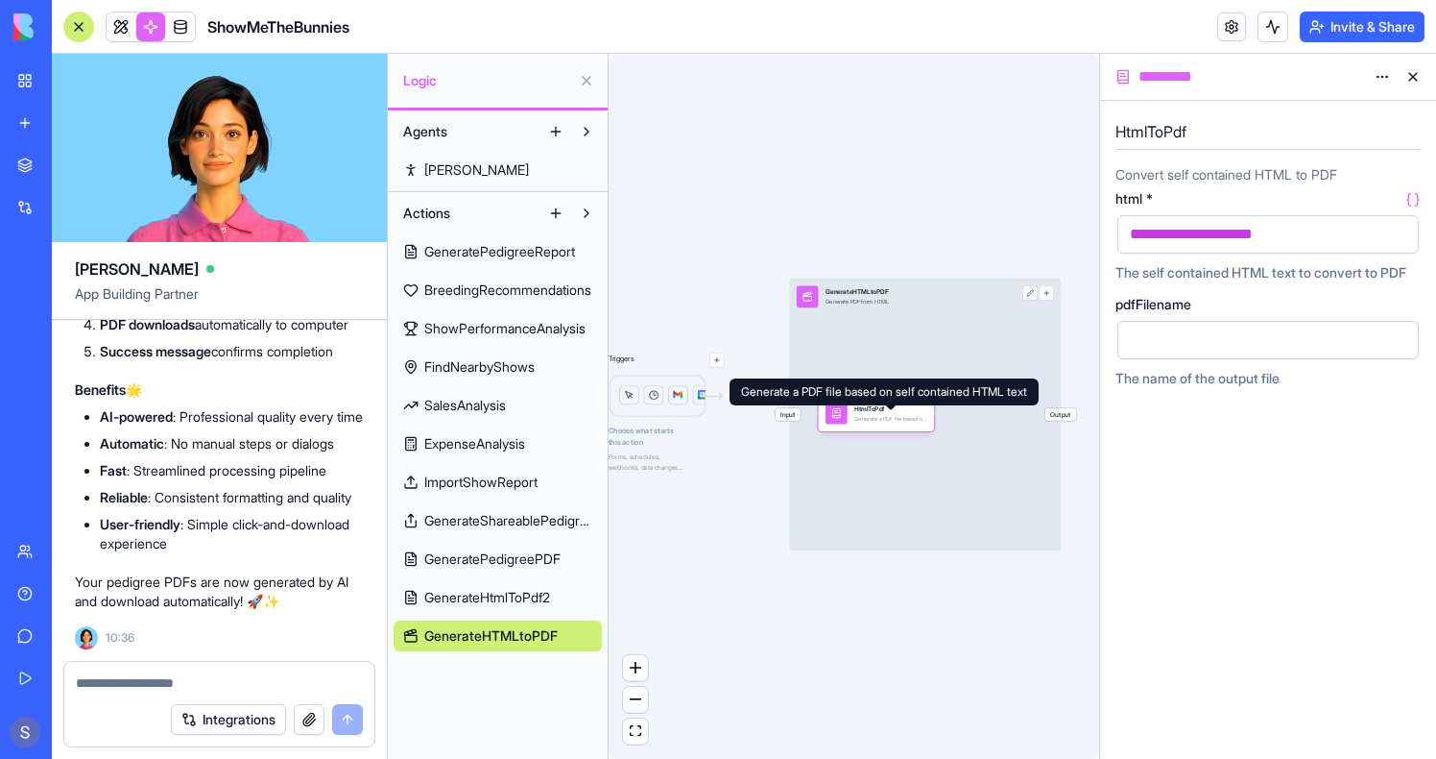
click at [891, 408] on icon at bounding box center [889, 403] width 13 height 13
click at [973, 479] on div "Input GenerateHTMLtoPDF Generate PDF from HTML Output" at bounding box center [925, 414] width 272 height 272
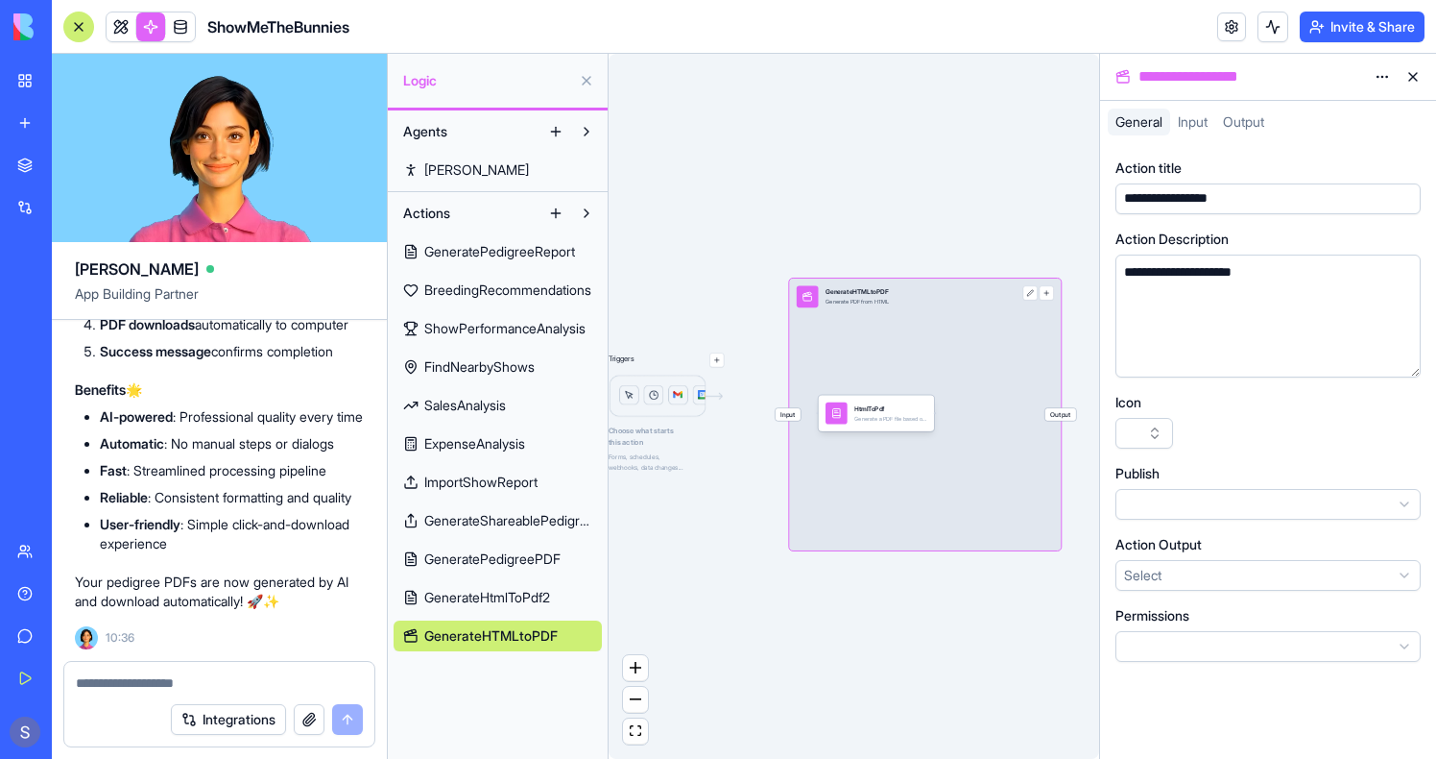
click at [1250, 122] on span "Output" at bounding box center [1243, 121] width 41 height 16
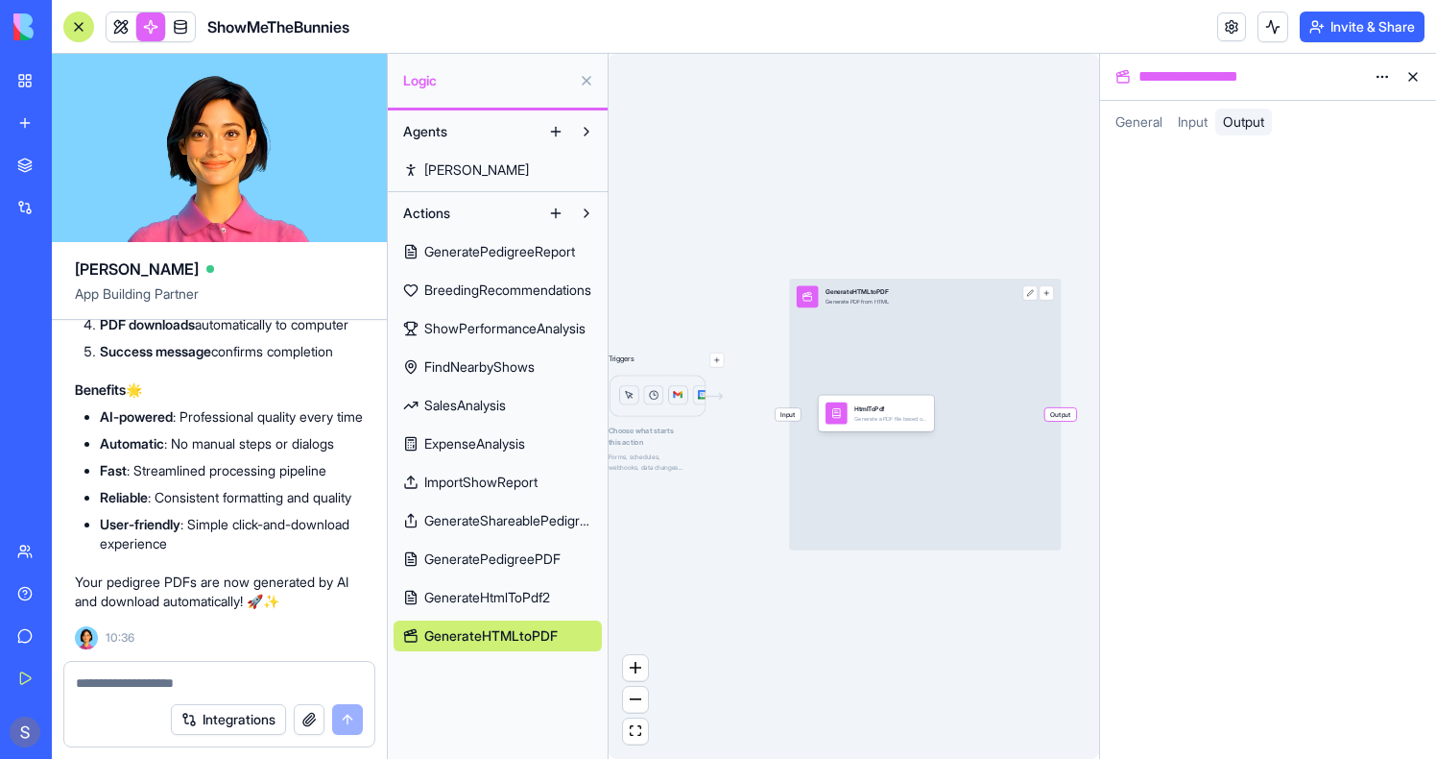
click at [1145, 128] on span "General" at bounding box center [1139, 121] width 47 height 16
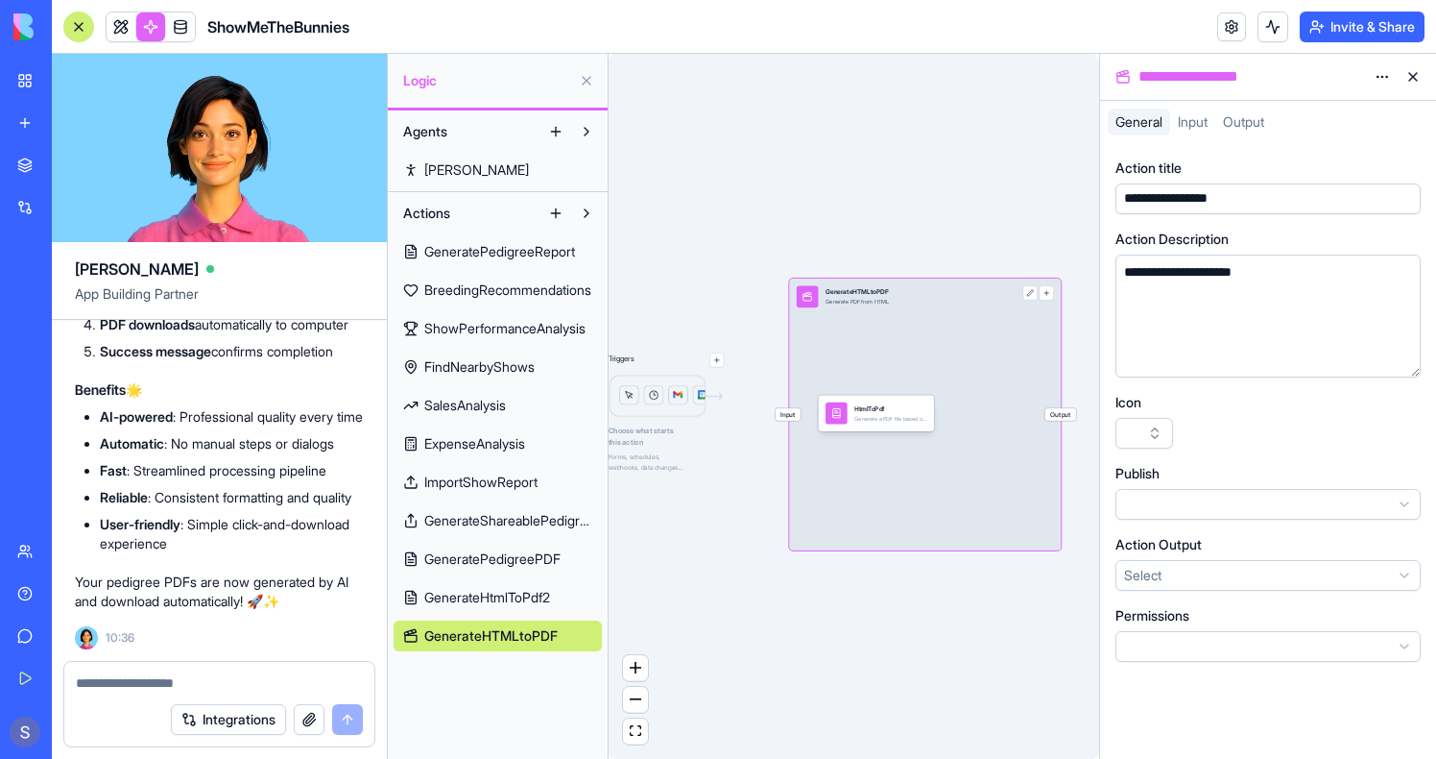
click at [1177, 572] on html "BETA My Workspace New app Marketplace Integrations Recent PDF Viewer ShowMeTheB…" at bounding box center [718, 379] width 1436 height 759
click at [1247, 556] on div "Action Output HtmlToPdf" at bounding box center [1268, 563] width 305 height 56
click at [1261, 577] on html "BETA My Workspace New app Marketplace Integrations Recent PDF Viewer ShowMeTheB…" at bounding box center [718, 379] width 1436 height 759
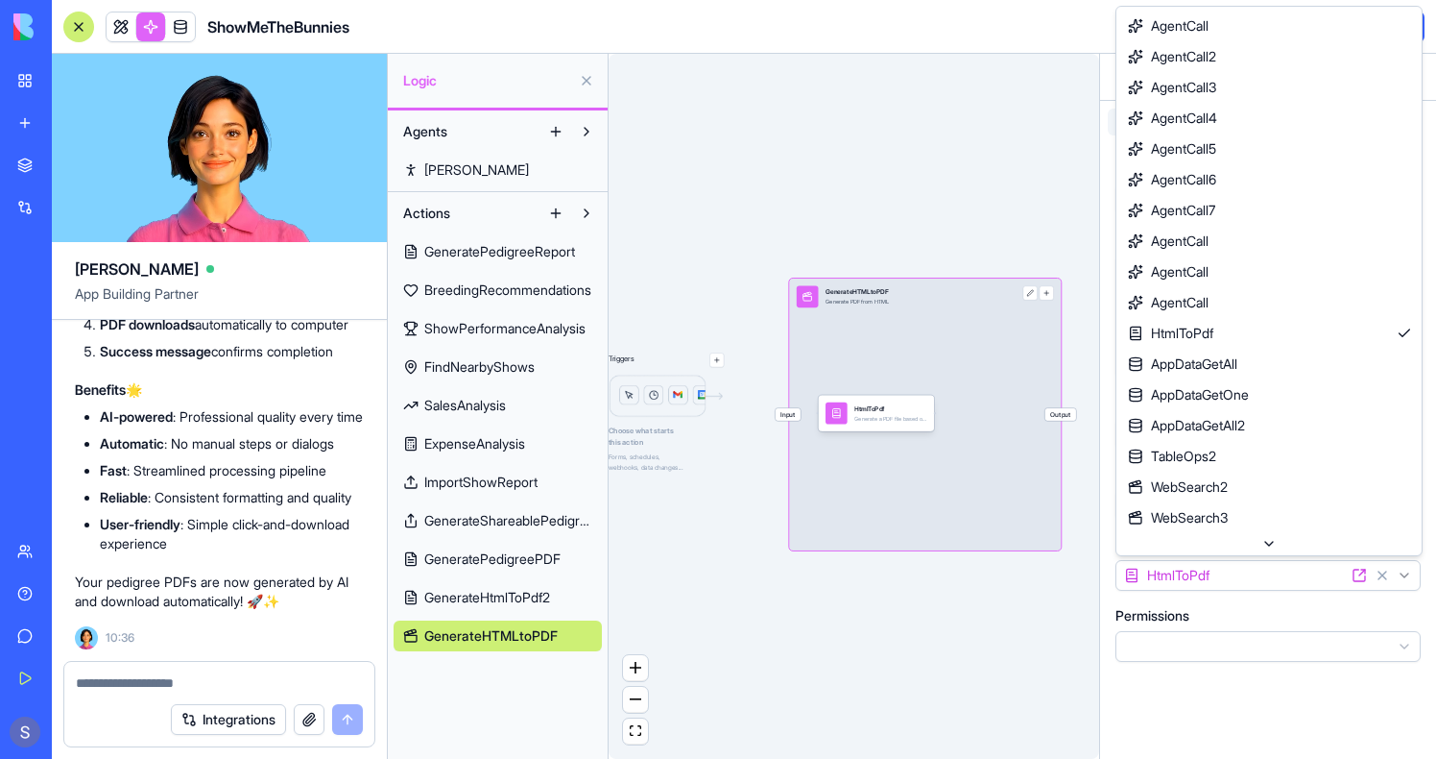
click at [1261, 577] on html "BETA My Workspace New app Marketplace Integrations Recent PDF Viewer ShowMeTheB…" at bounding box center [718, 379] width 1436 height 759
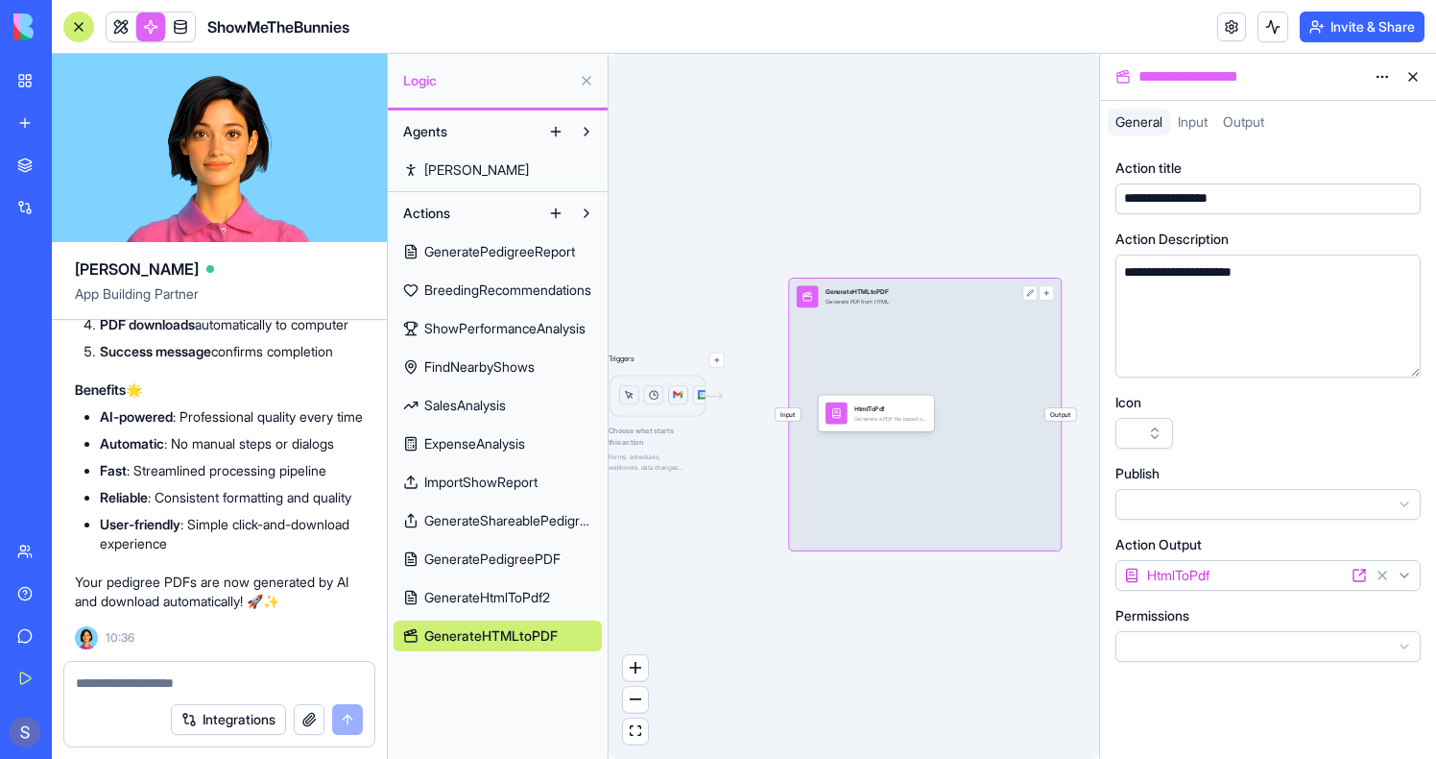
click at [772, 603] on div "Triggers Choose what starts this action Forms, schedules, webhooks, data change…" at bounding box center [854, 406] width 491 height 705
click at [111, 29] on link at bounding box center [121, 26] width 29 height 29
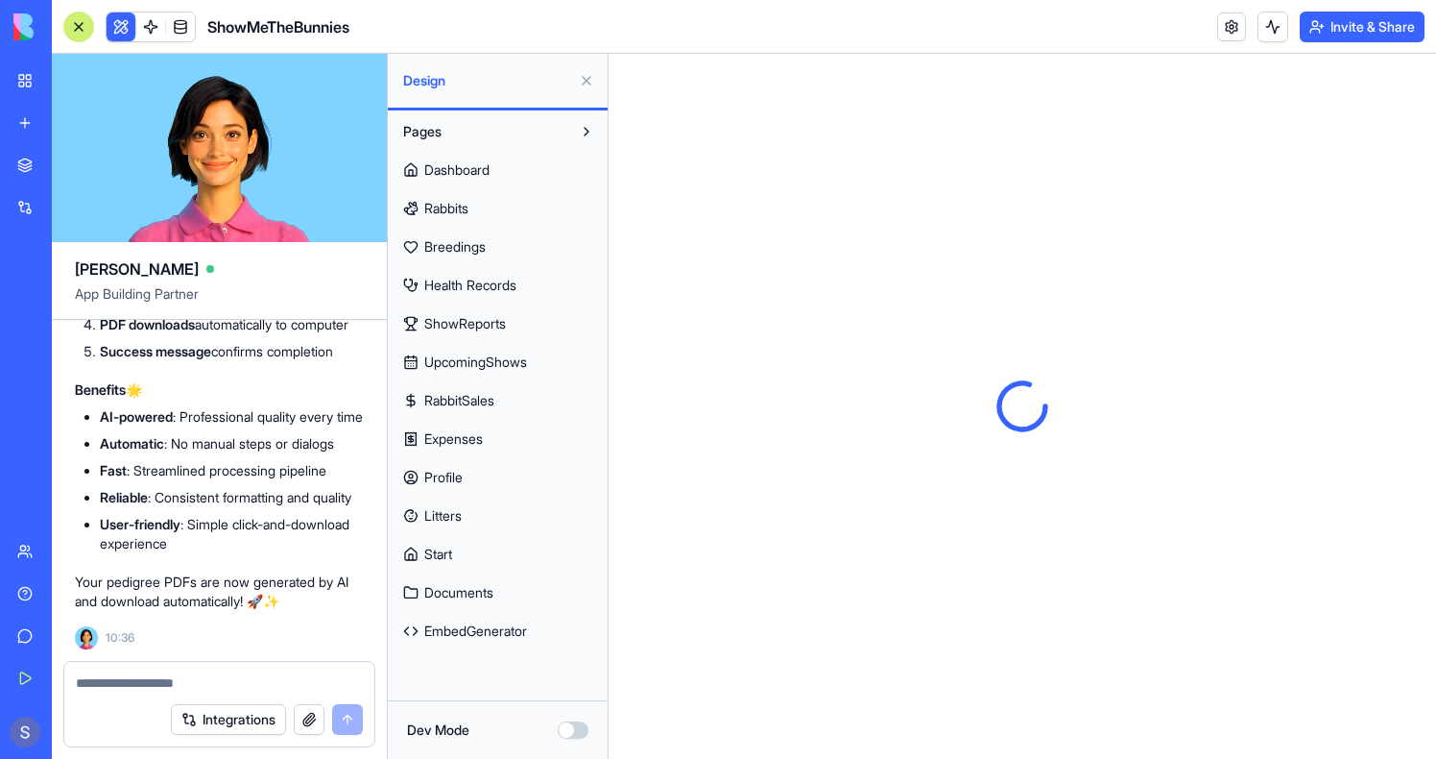
click at [576, 735] on button "Dev Mode" at bounding box center [573, 729] width 31 height 17
click at [490, 316] on span "ShowReports" at bounding box center [465, 323] width 82 height 19
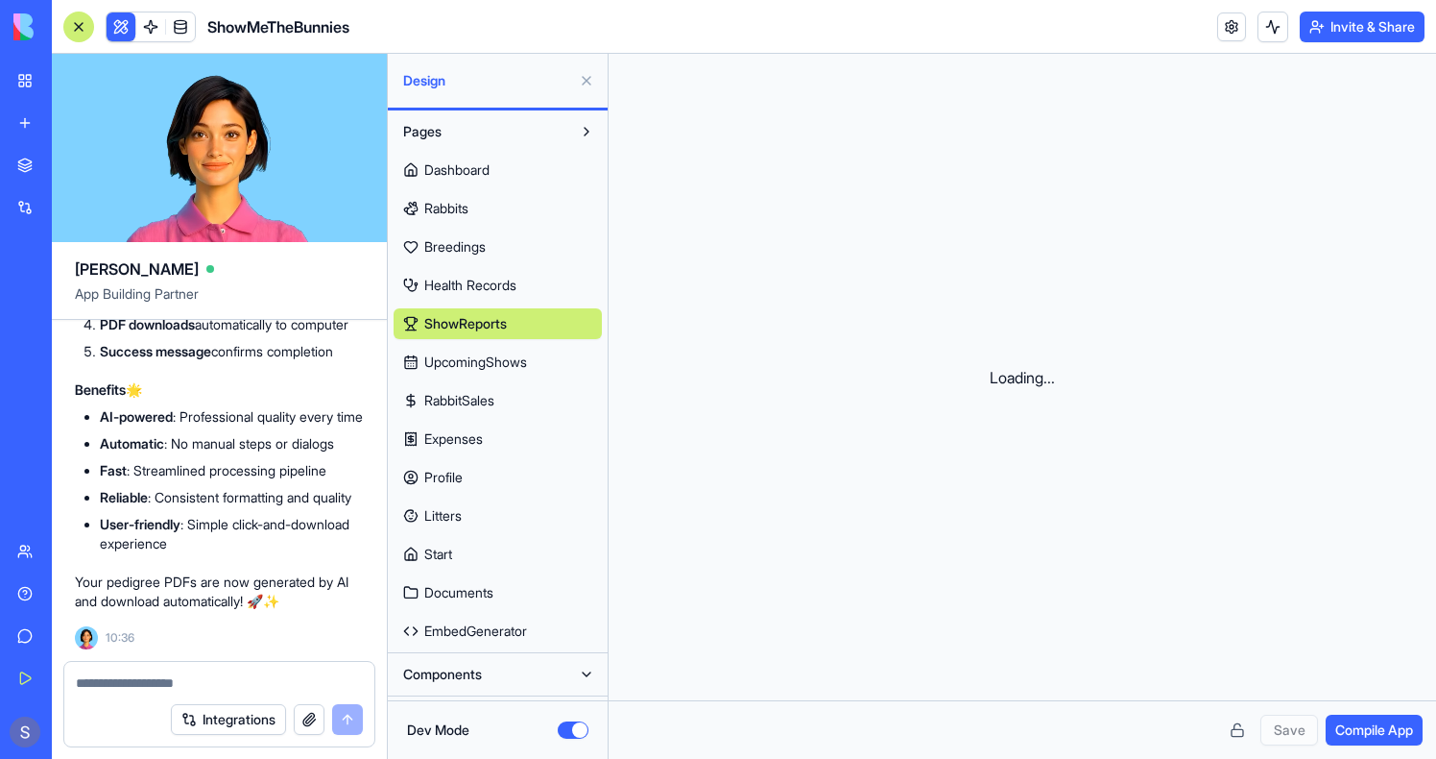
click at [1366, 729] on span "Compile App" at bounding box center [1375, 729] width 78 height 19
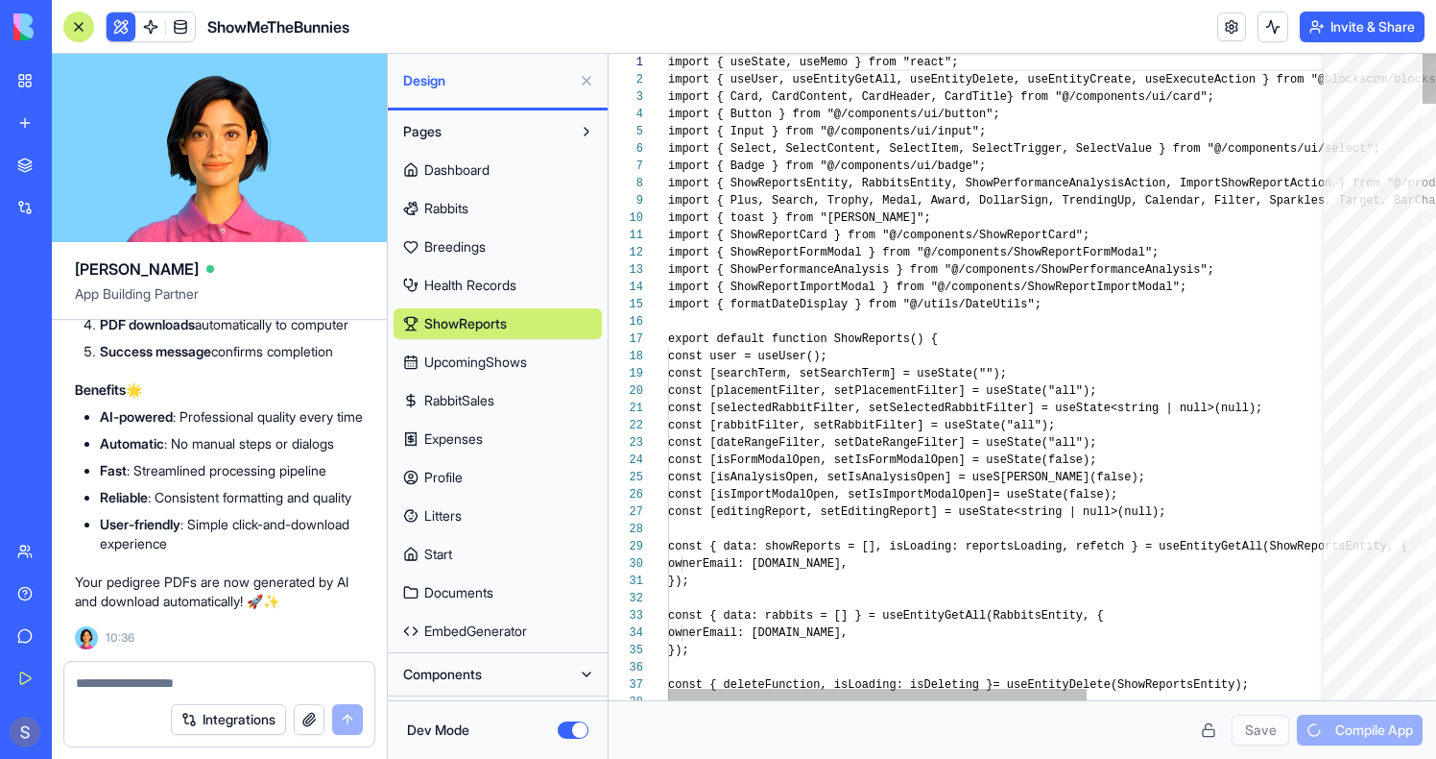
scroll to position [104, 0]
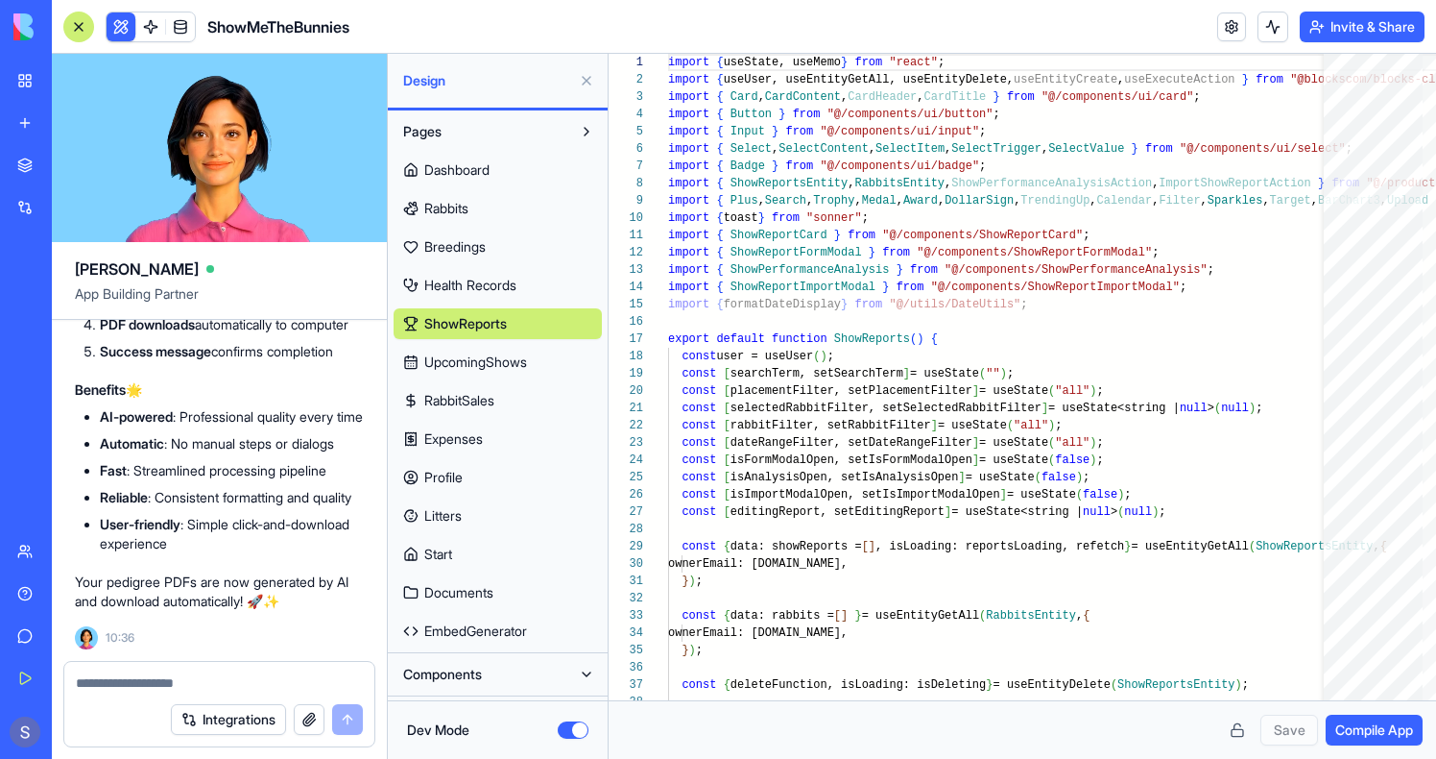
click at [452, 404] on span "RabbitSales" at bounding box center [459, 400] width 70 height 19
type textarea "**********"
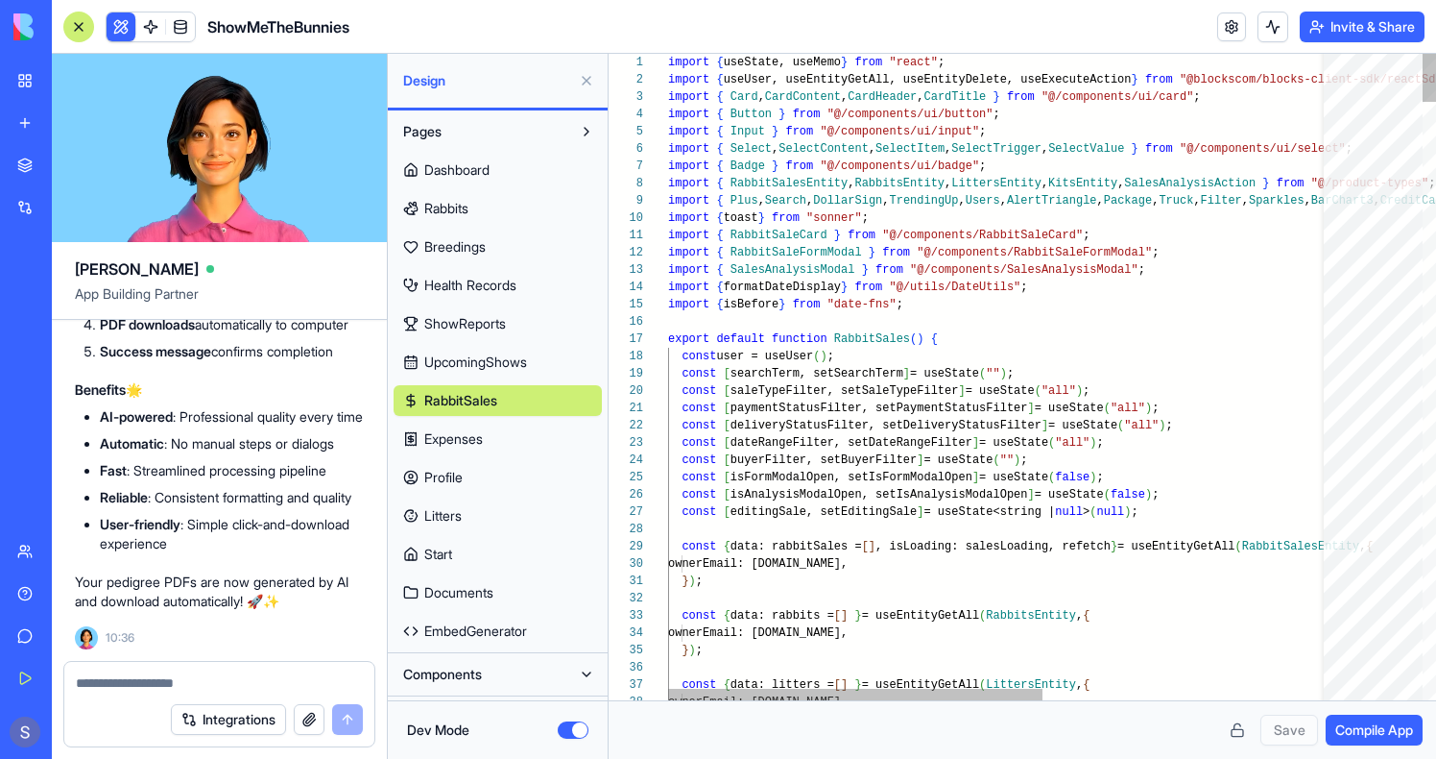
click at [592, 718] on div "Dev Mode" at bounding box center [498, 729] width 220 height 59
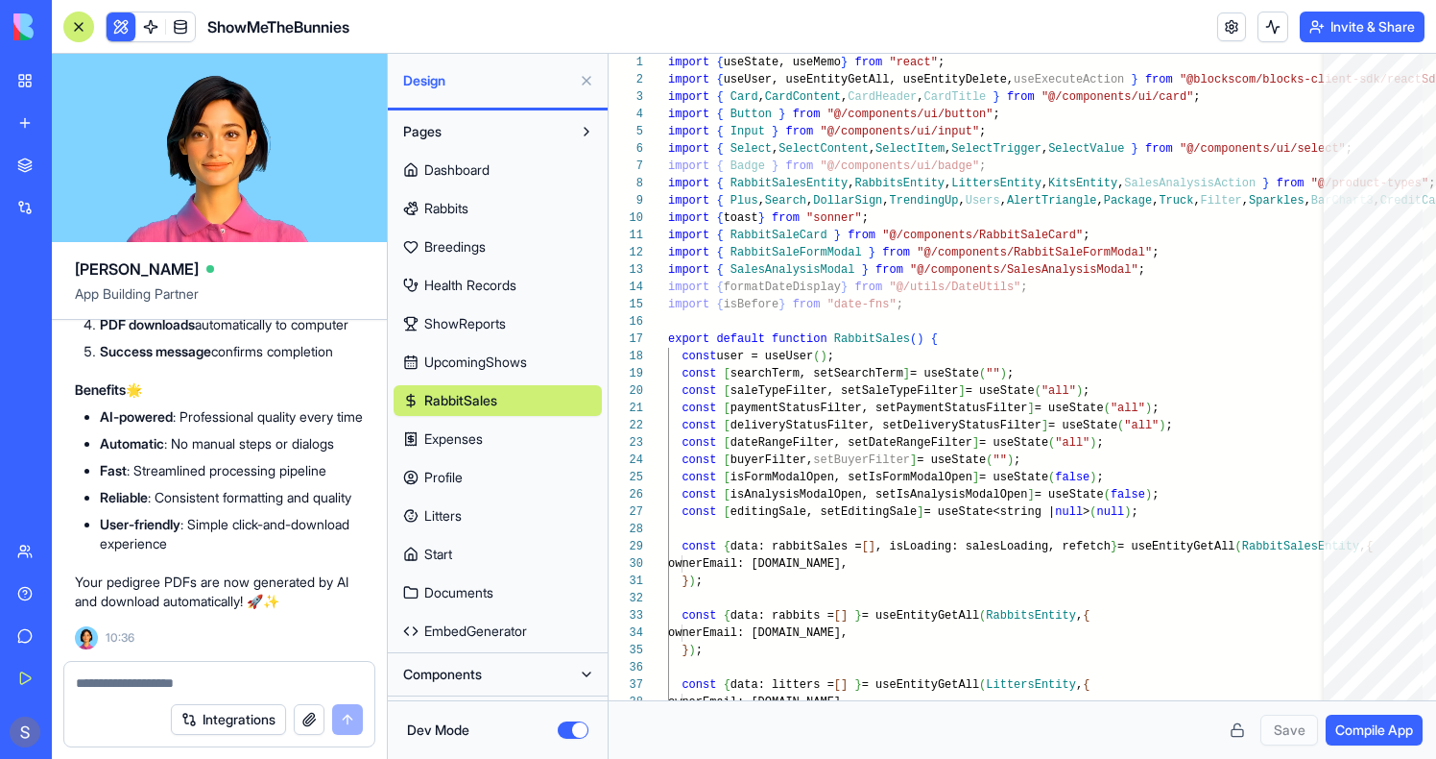
click at [573, 726] on button "Dev Mode" at bounding box center [573, 729] width 31 height 17
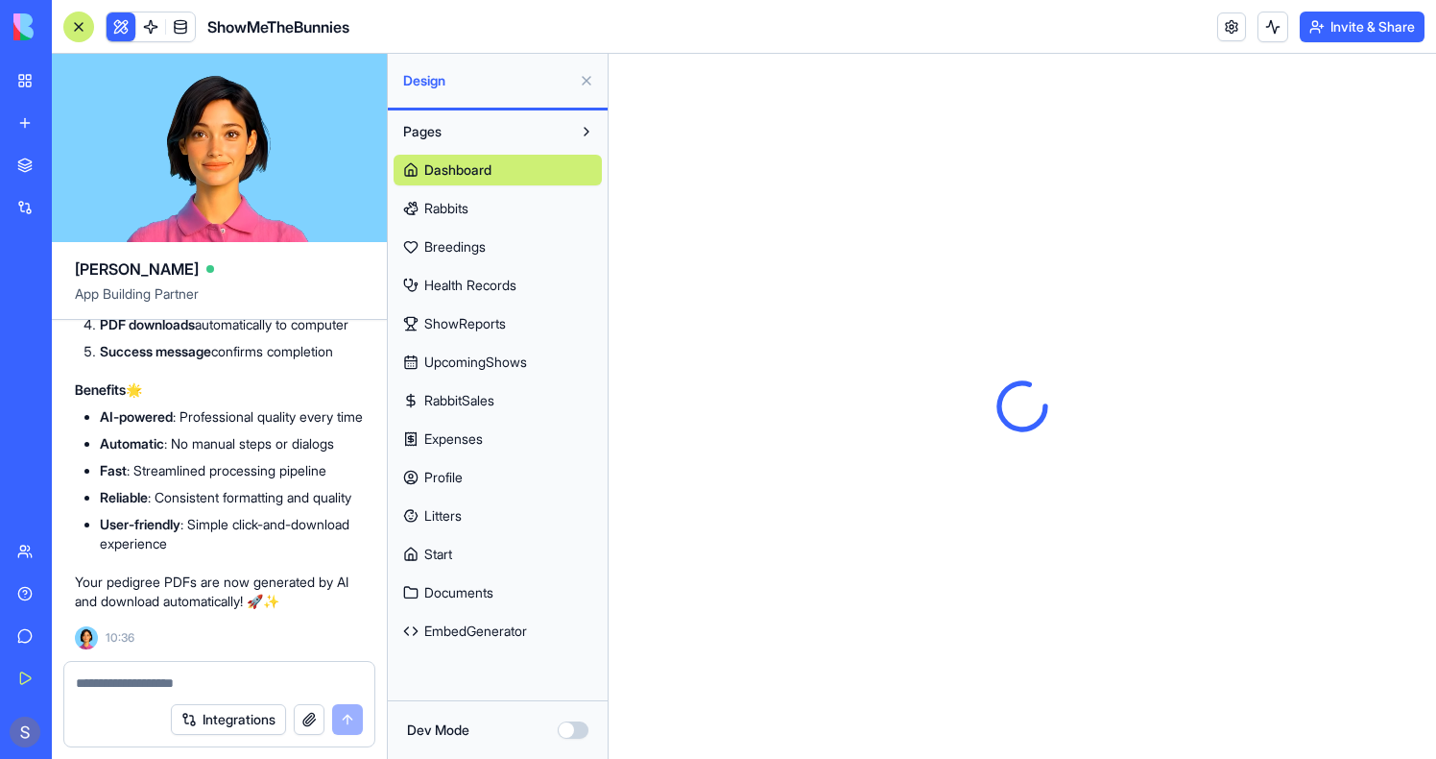
click at [469, 214] on span "Rabbits" at bounding box center [446, 208] width 44 height 19
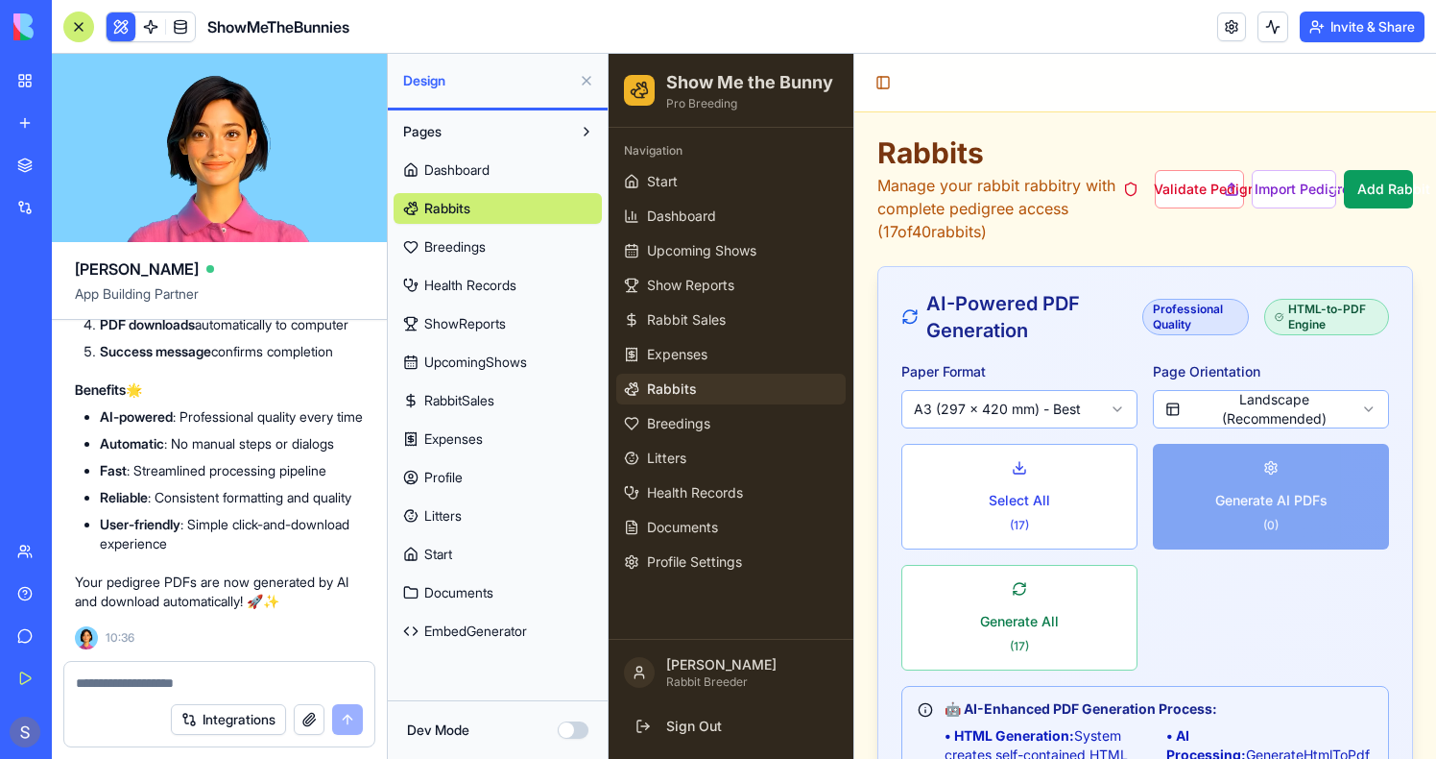
click at [589, 80] on button at bounding box center [586, 80] width 31 height 31
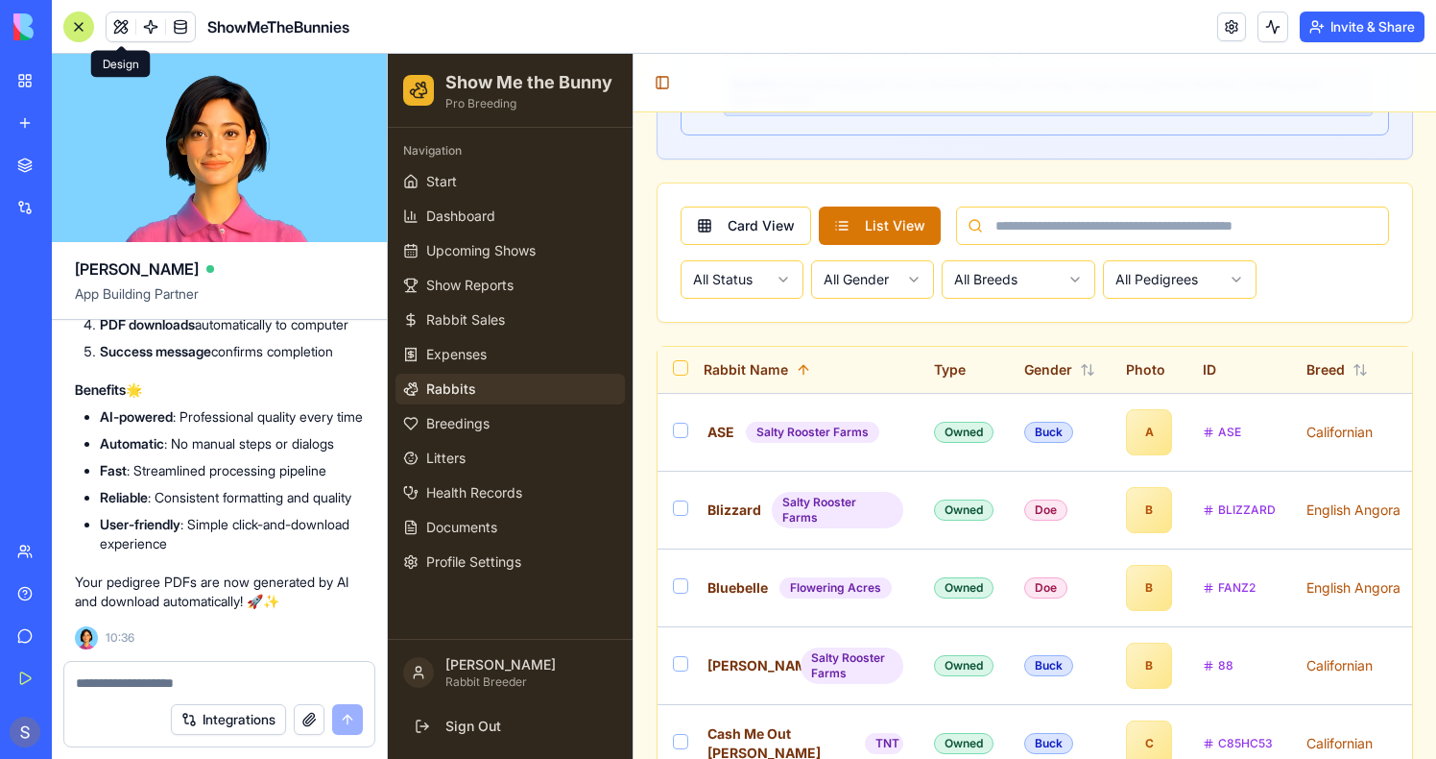
scroll to position [1097, 0]
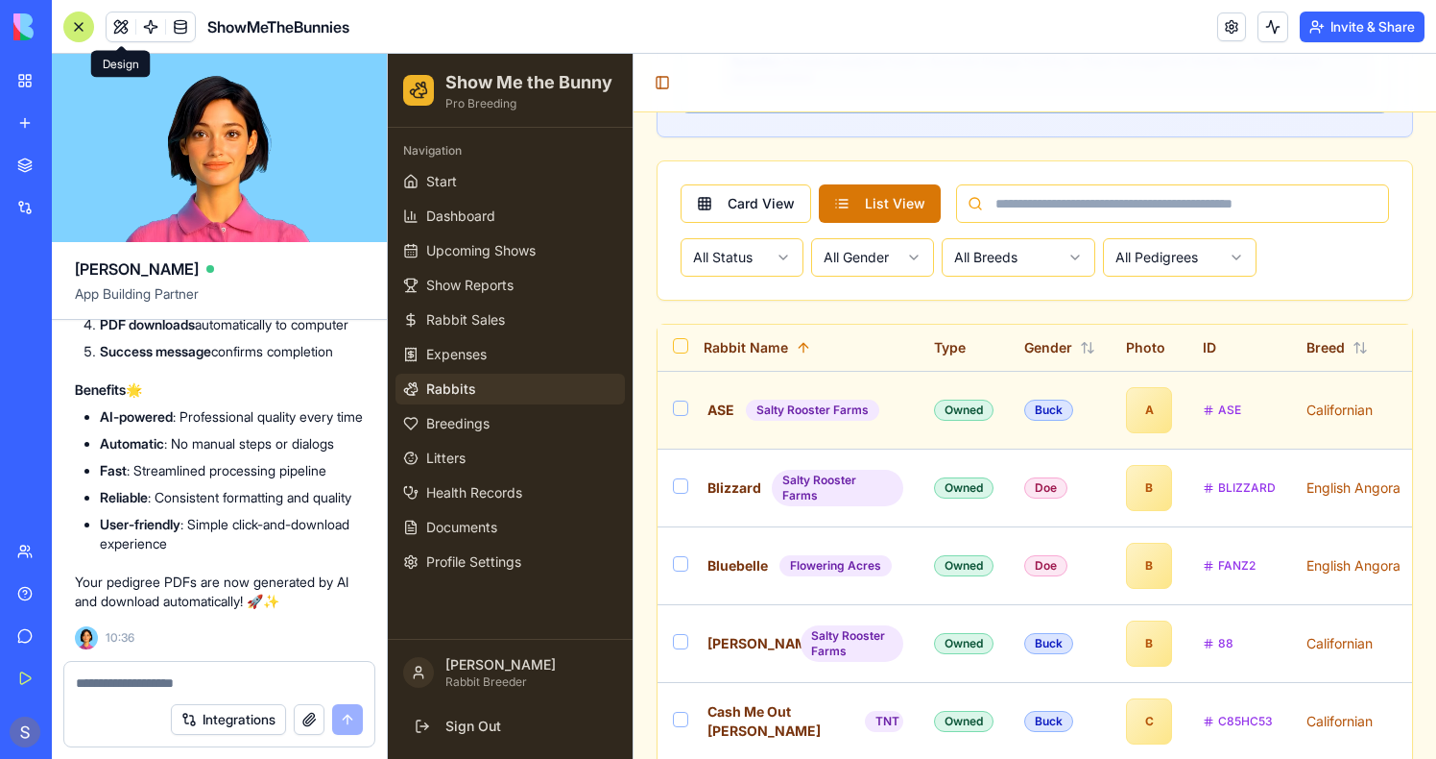
click at [1054, 432] on td "Buck" at bounding box center [1060, 410] width 102 height 78
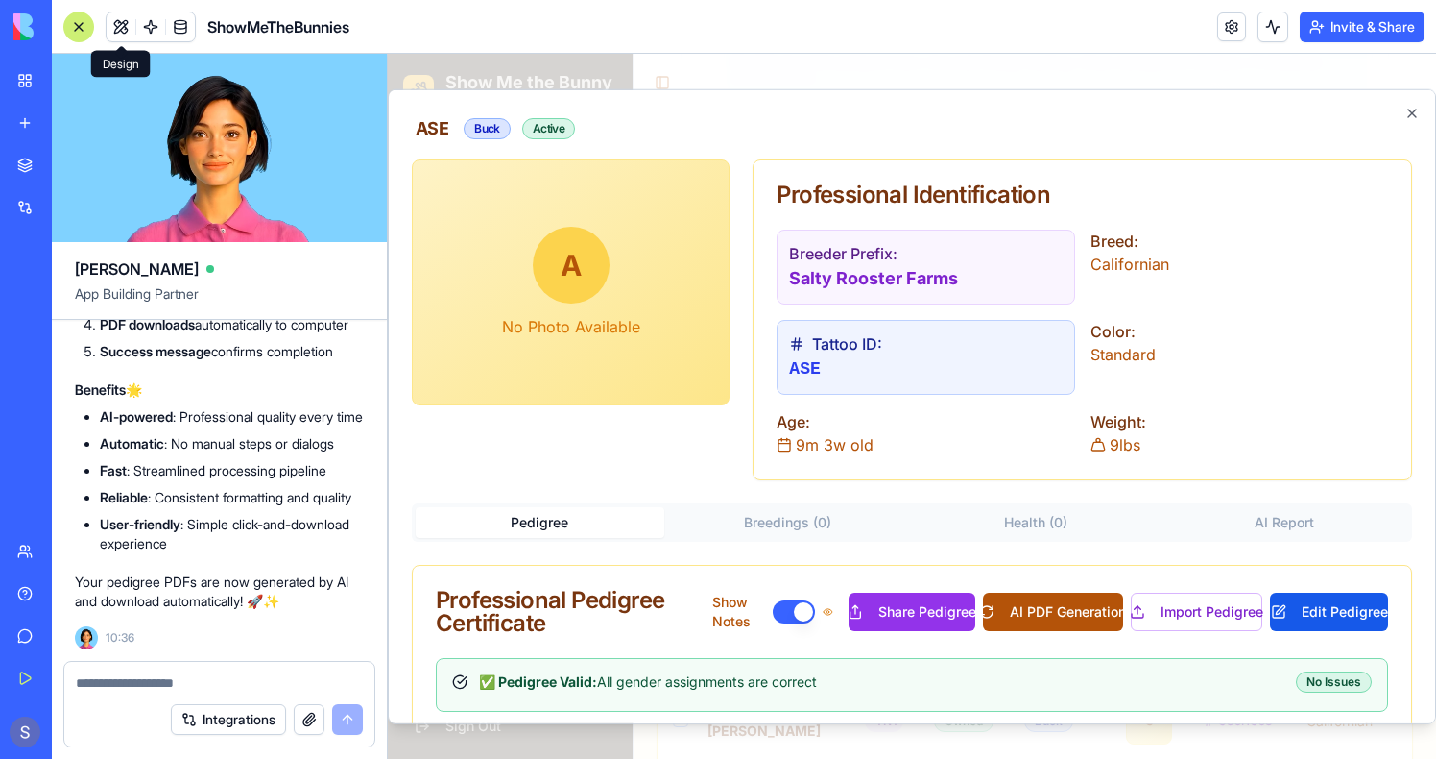
click at [1040, 606] on button "AI PDF Generation" at bounding box center [1053, 611] width 140 height 38
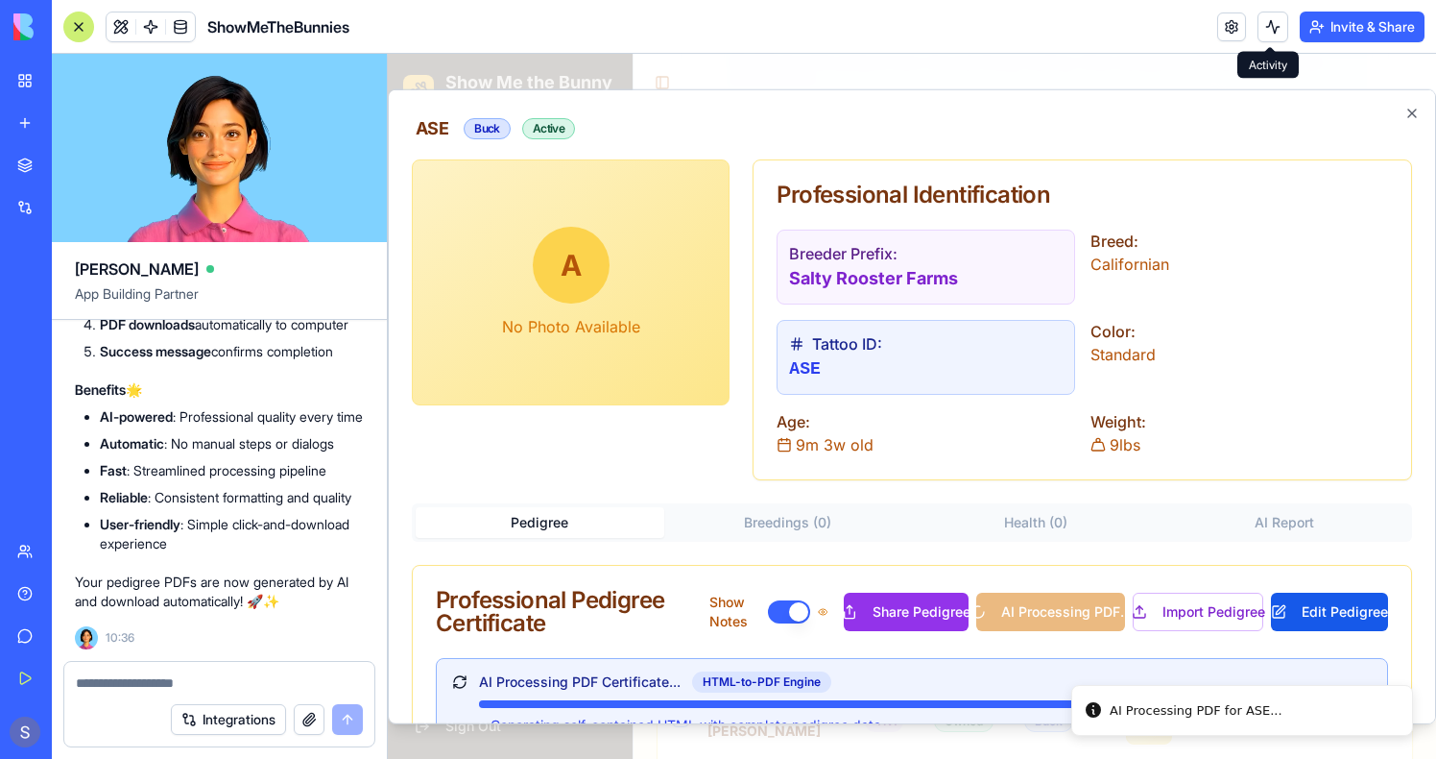
click at [1269, 26] on button at bounding box center [1273, 27] width 31 height 31
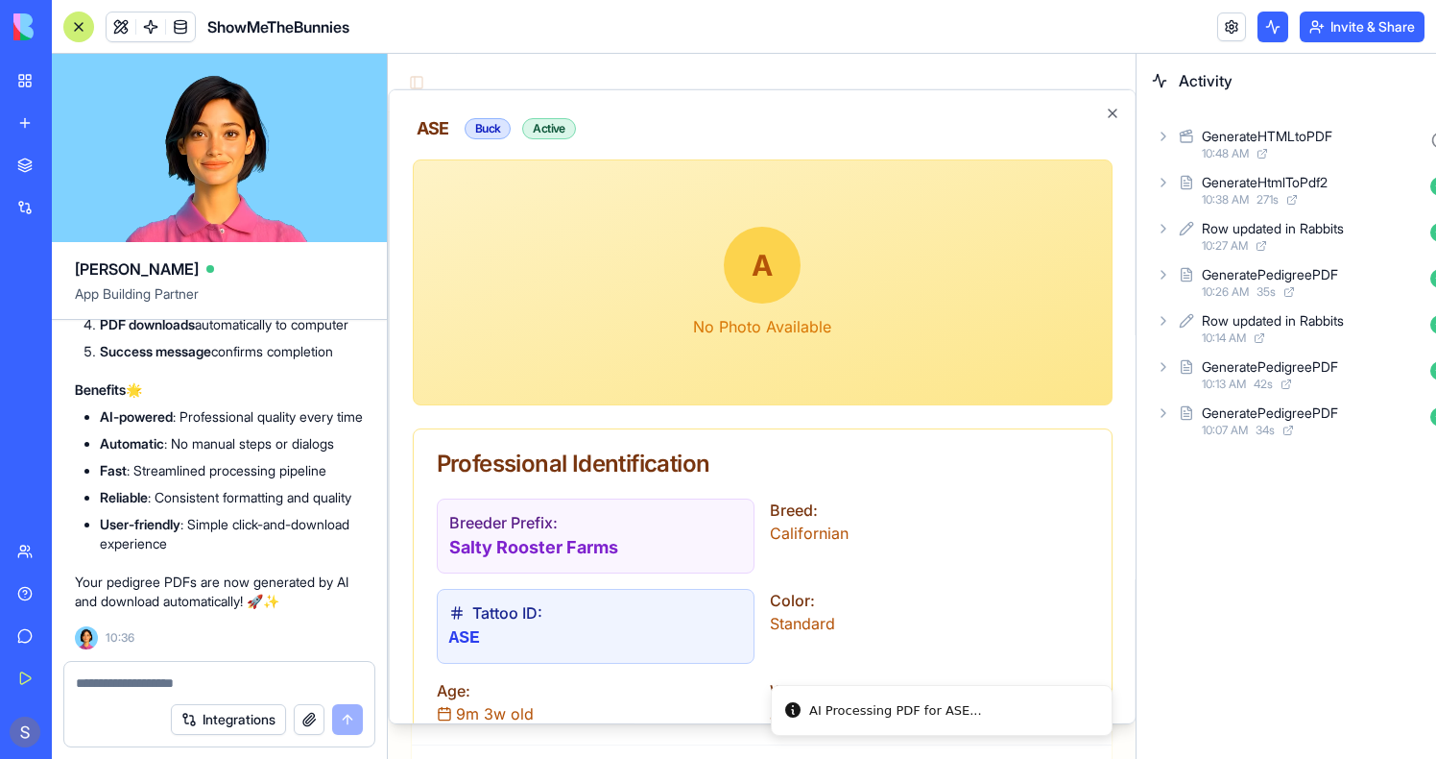
scroll to position [1154, 0]
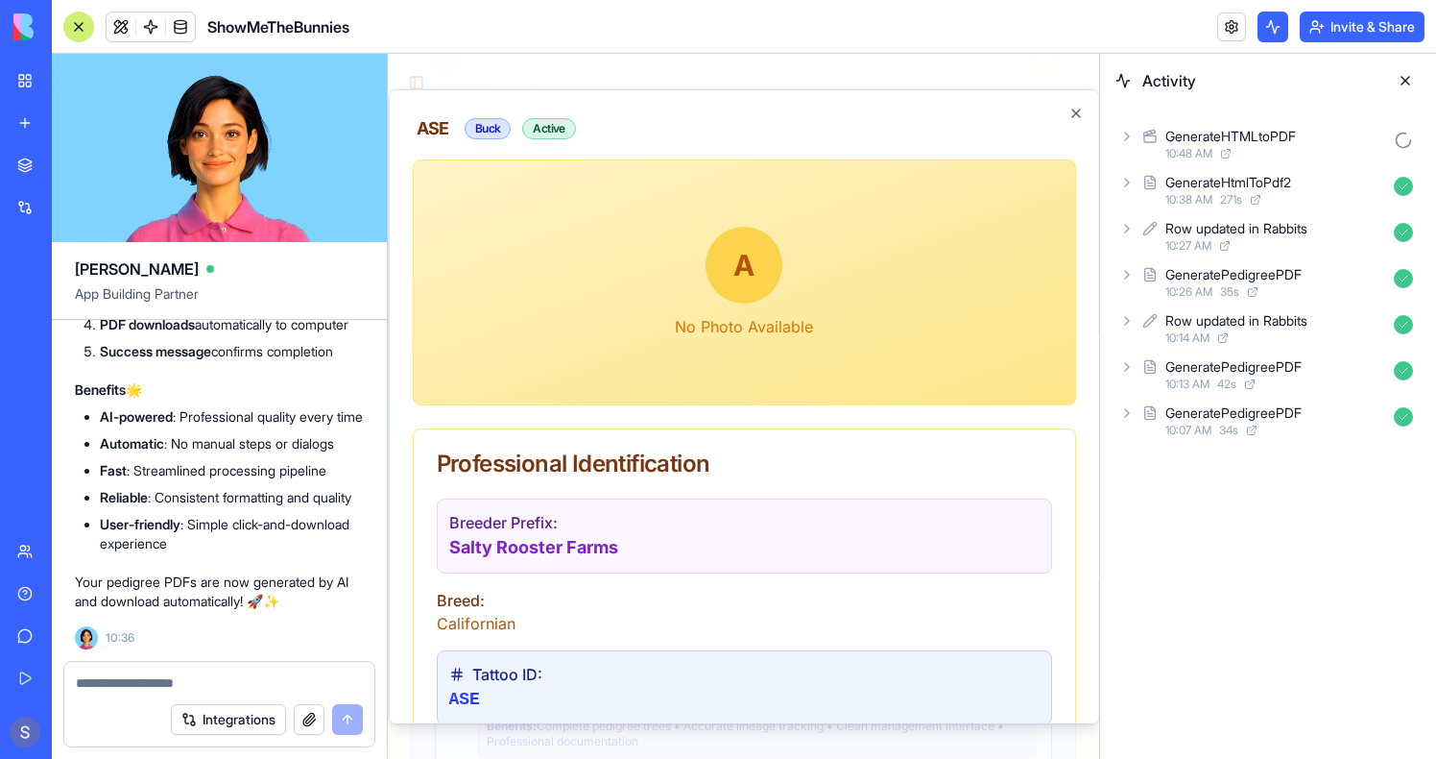
click at [1337, 131] on div "GenerateHTMLtoPDF" at bounding box center [1276, 136] width 221 height 19
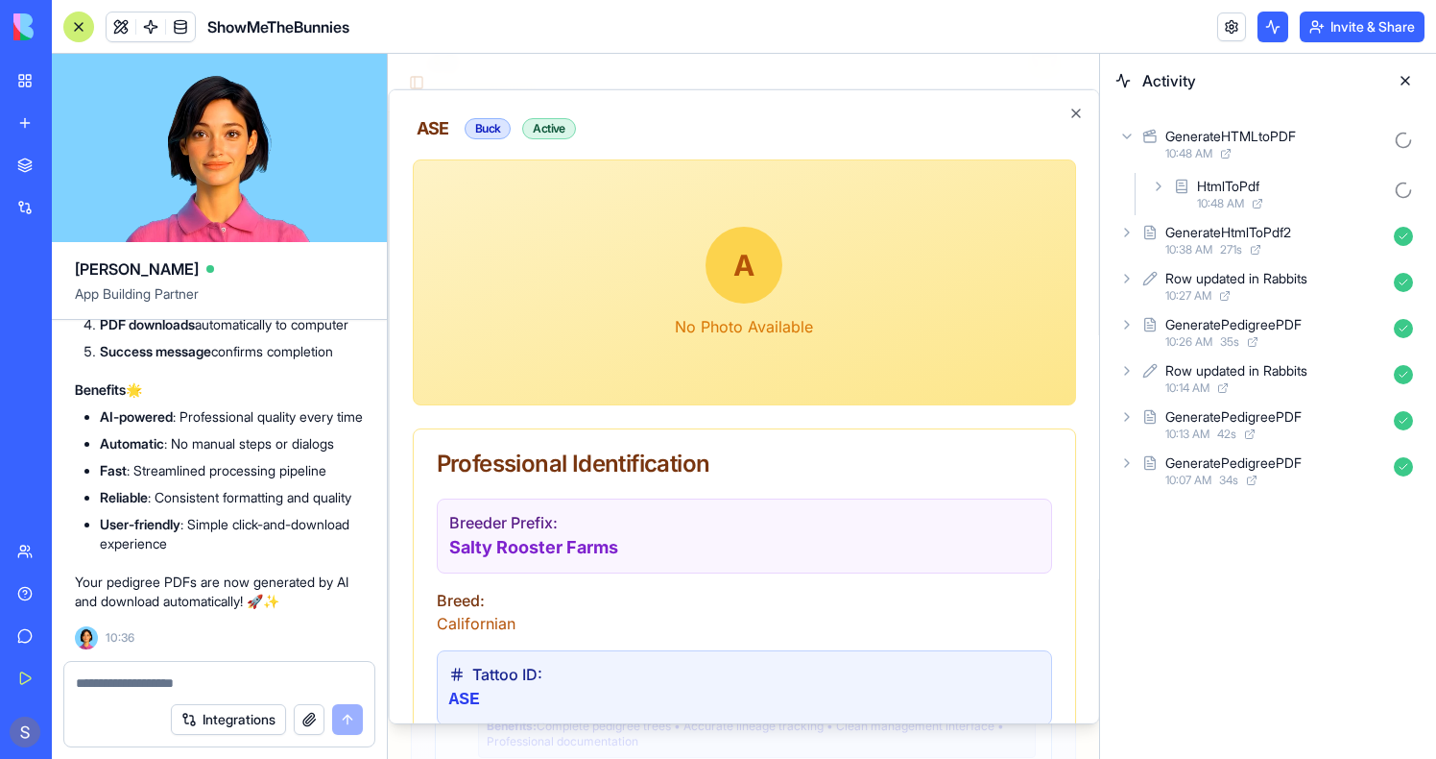
click at [1310, 185] on div "HtmlToPdf" at bounding box center [1291, 186] width 189 height 19
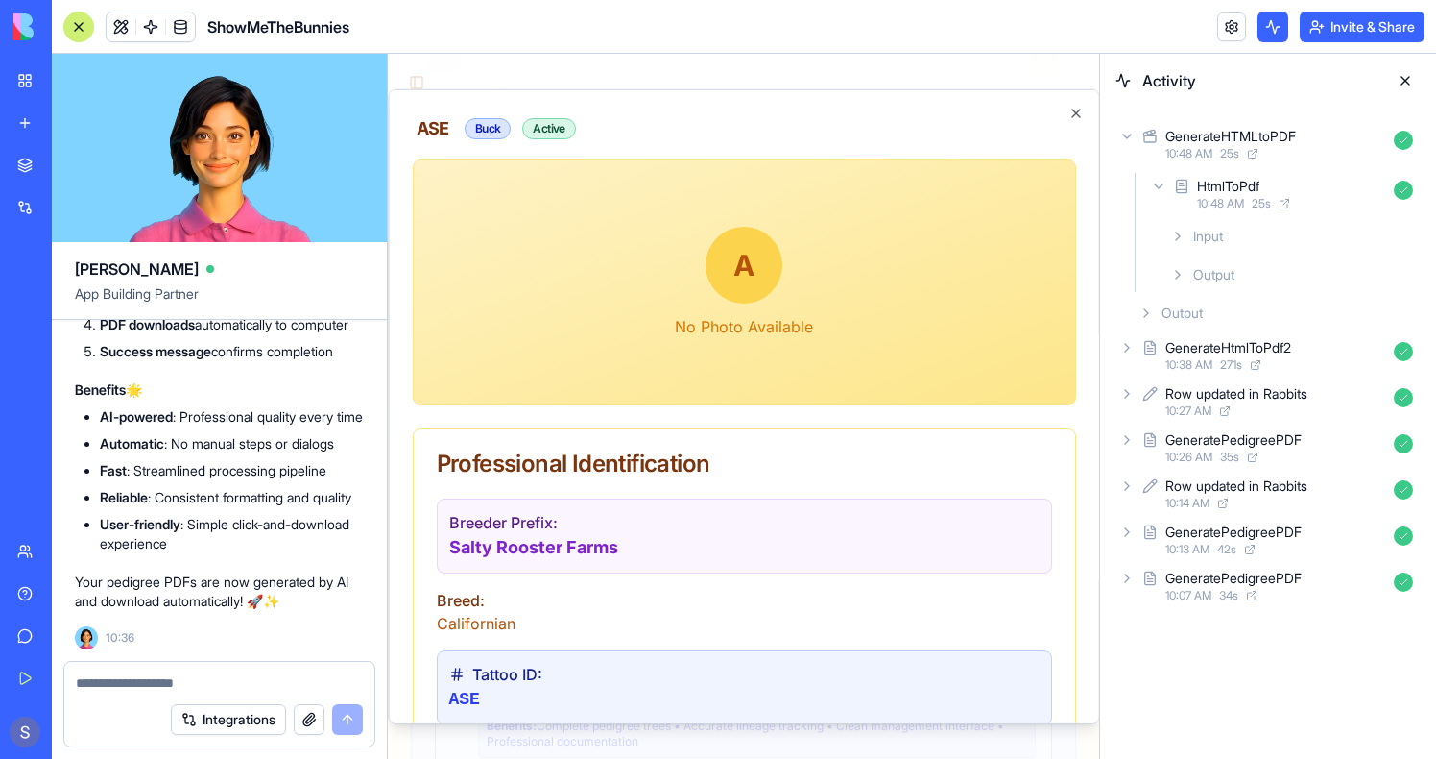
click at [1206, 286] on div "Output" at bounding box center [1292, 274] width 258 height 35
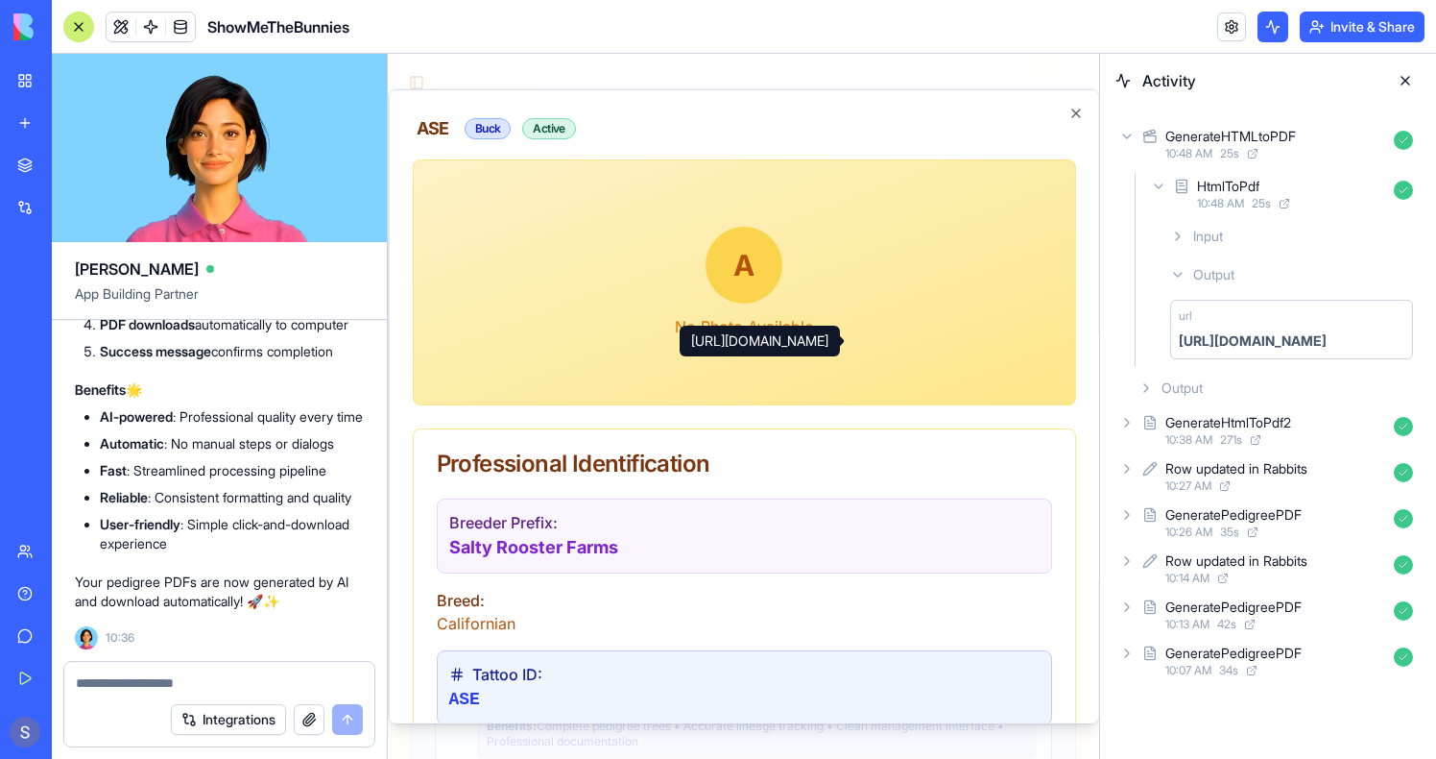
click at [1225, 337] on div "https://blocks.diy/api/blocks/fileDataBlock/68d0ff741dfc7d40c7e9a02d/redirect" at bounding box center [1253, 340] width 148 height 19
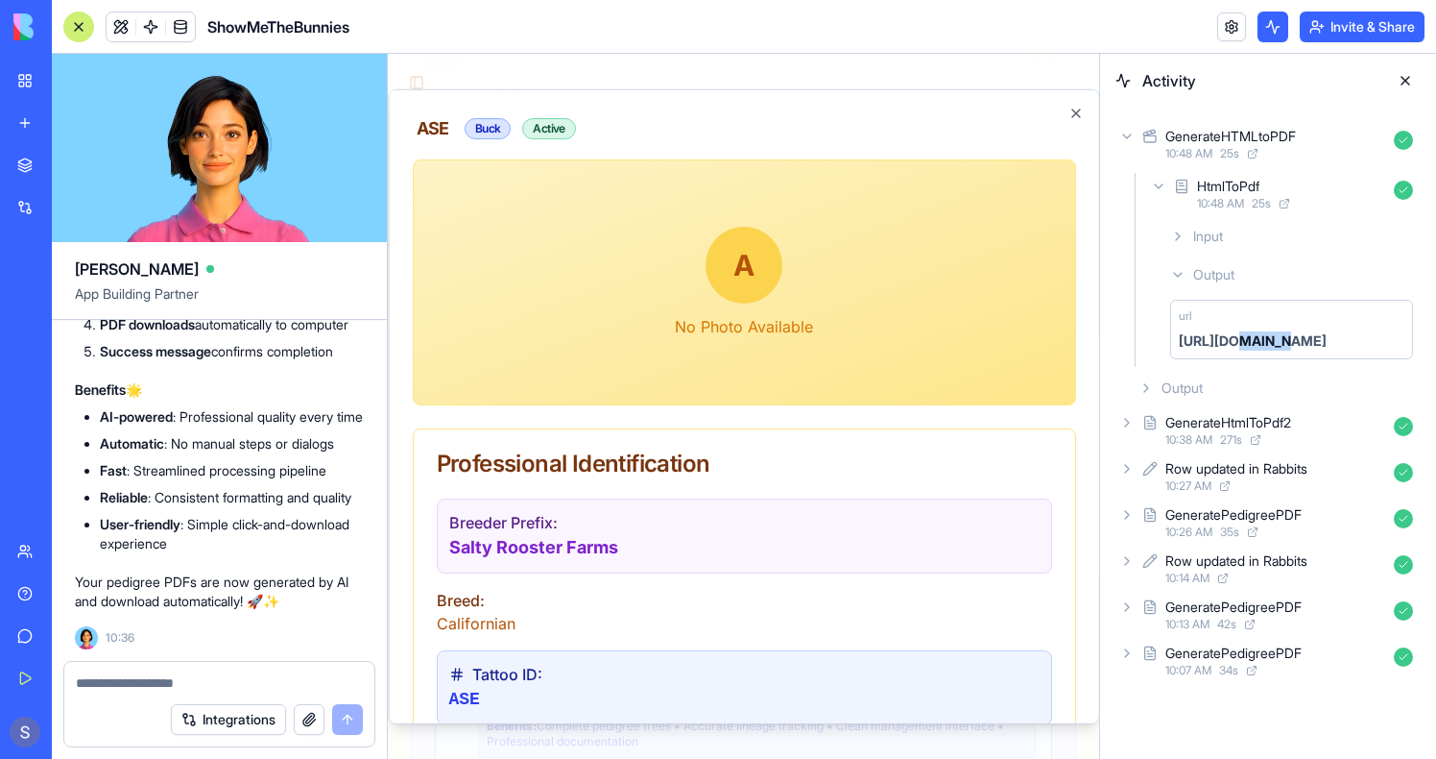
click at [1225, 337] on div "https://blocks.diy/api/blocks/fileDataBlock/68d0ff741dfc7d40c7e9a02d/redirect" at bounding box center [1253, 340] width 148 height 19
copy div "https://blocks.diy/api/blocks/fileDataBlock/68d0ff741dfc7d40c7e9a02d/redirect"
click at [134, 671] on div at bounding box center [219, 677] width 310 height 31
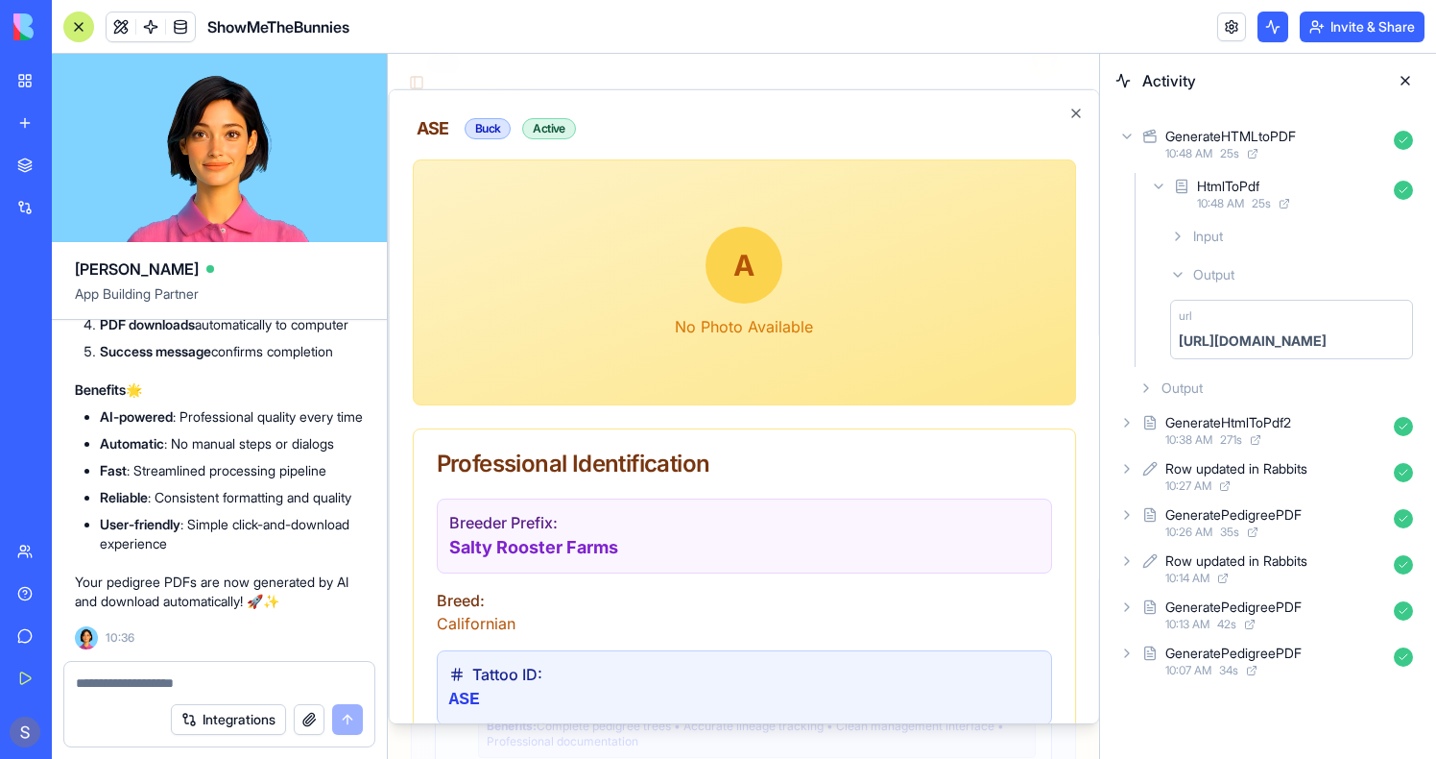
click at [131, 679] on textarea at bounding box center [219, 682] width 287 height 19
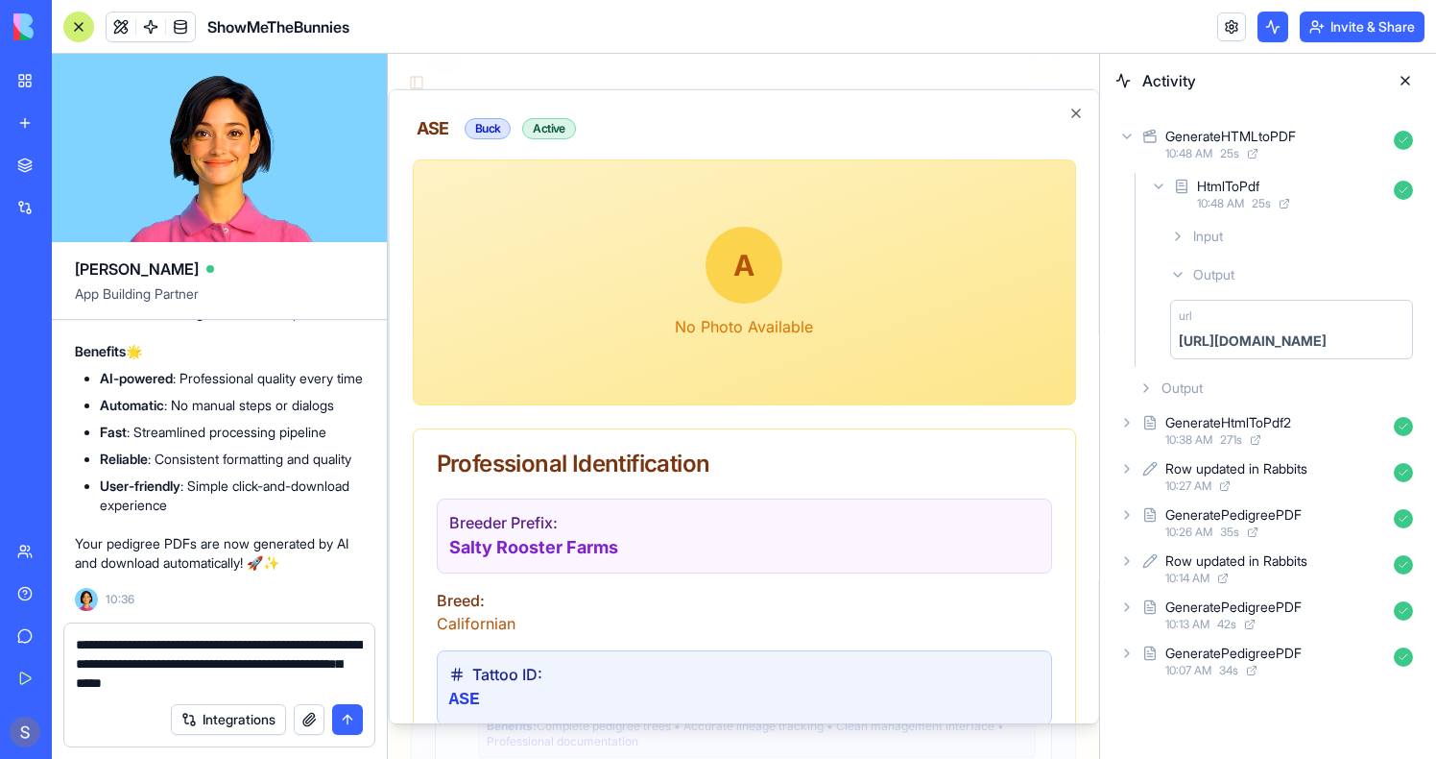
type textarea "**********"
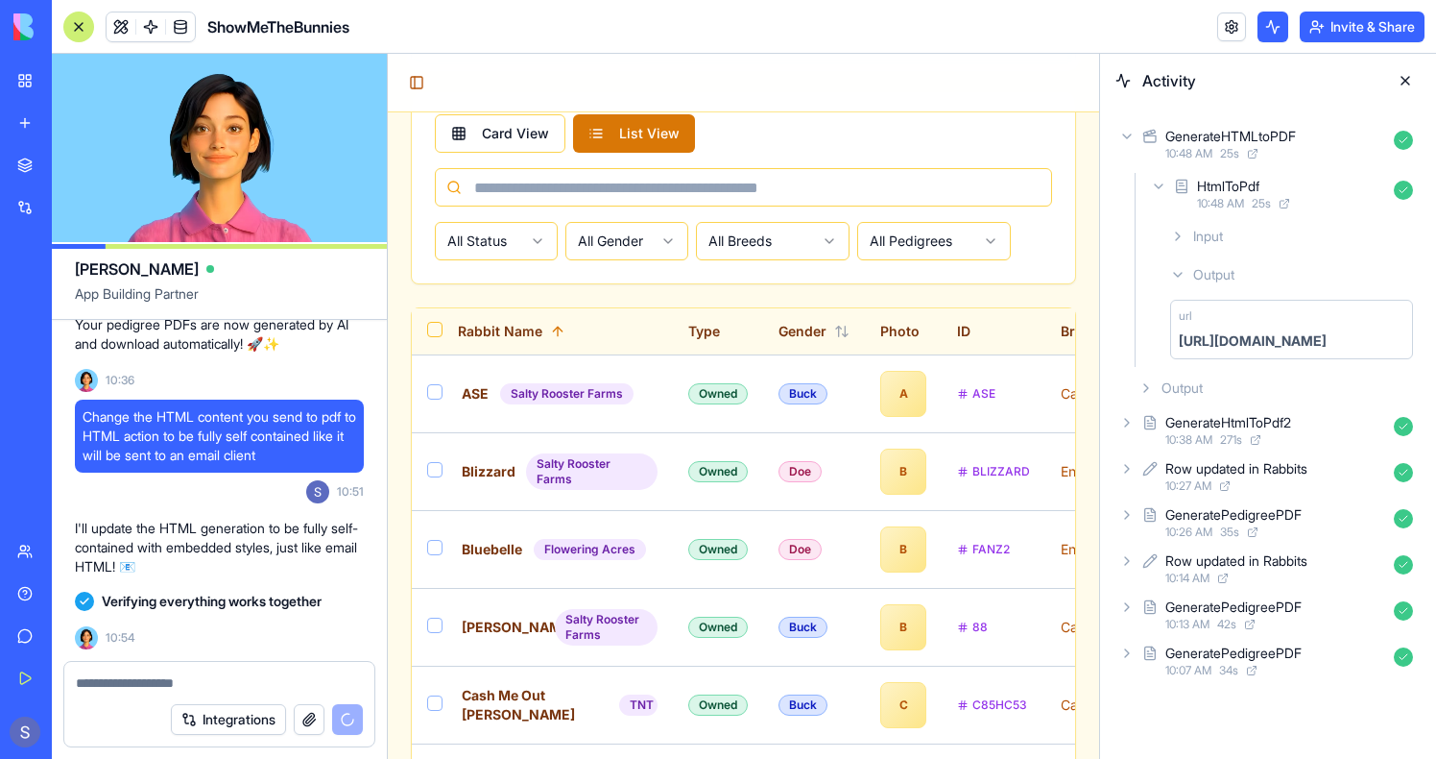
scroll to position [1893, 0]
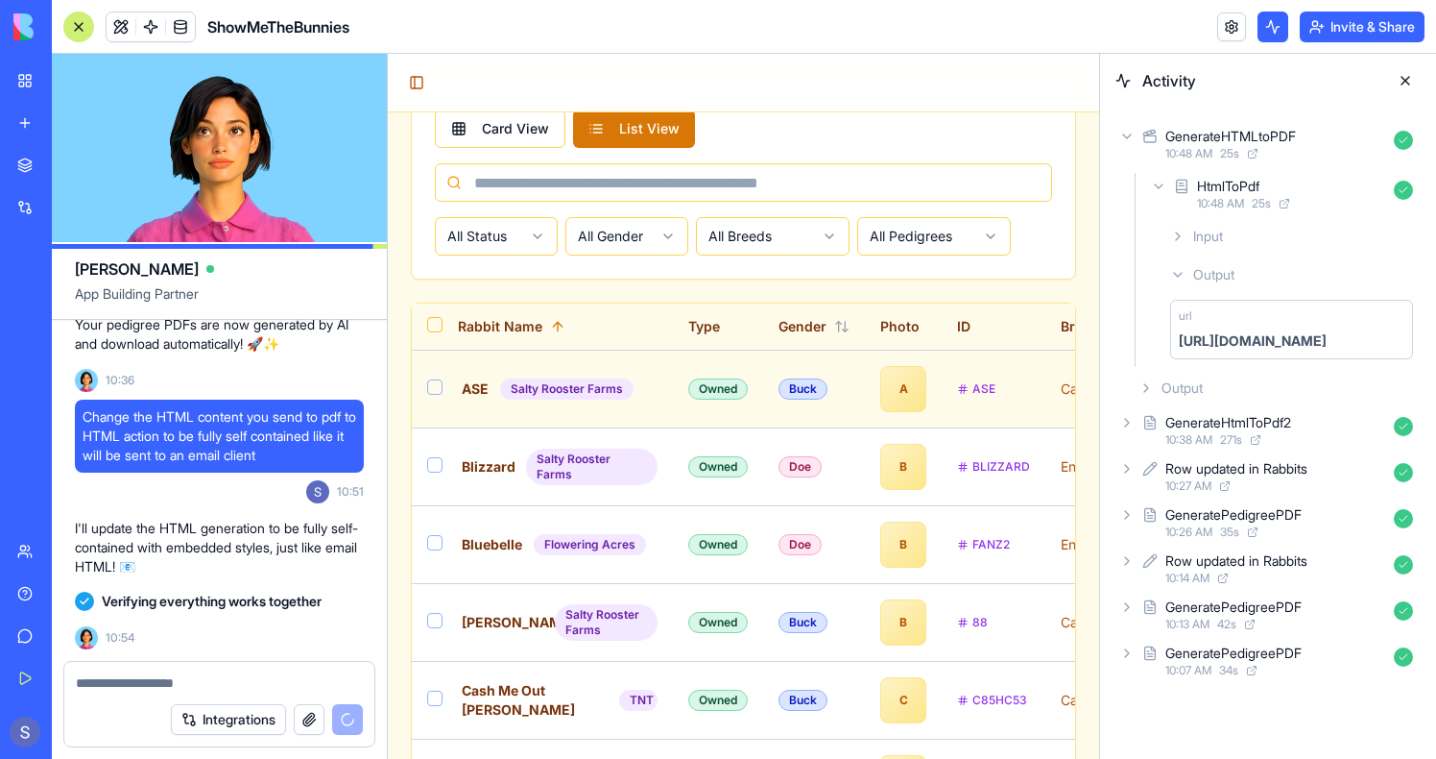
click at [673, 350] on td "Owned" at bounding box center [718, 389] width 90 height 78
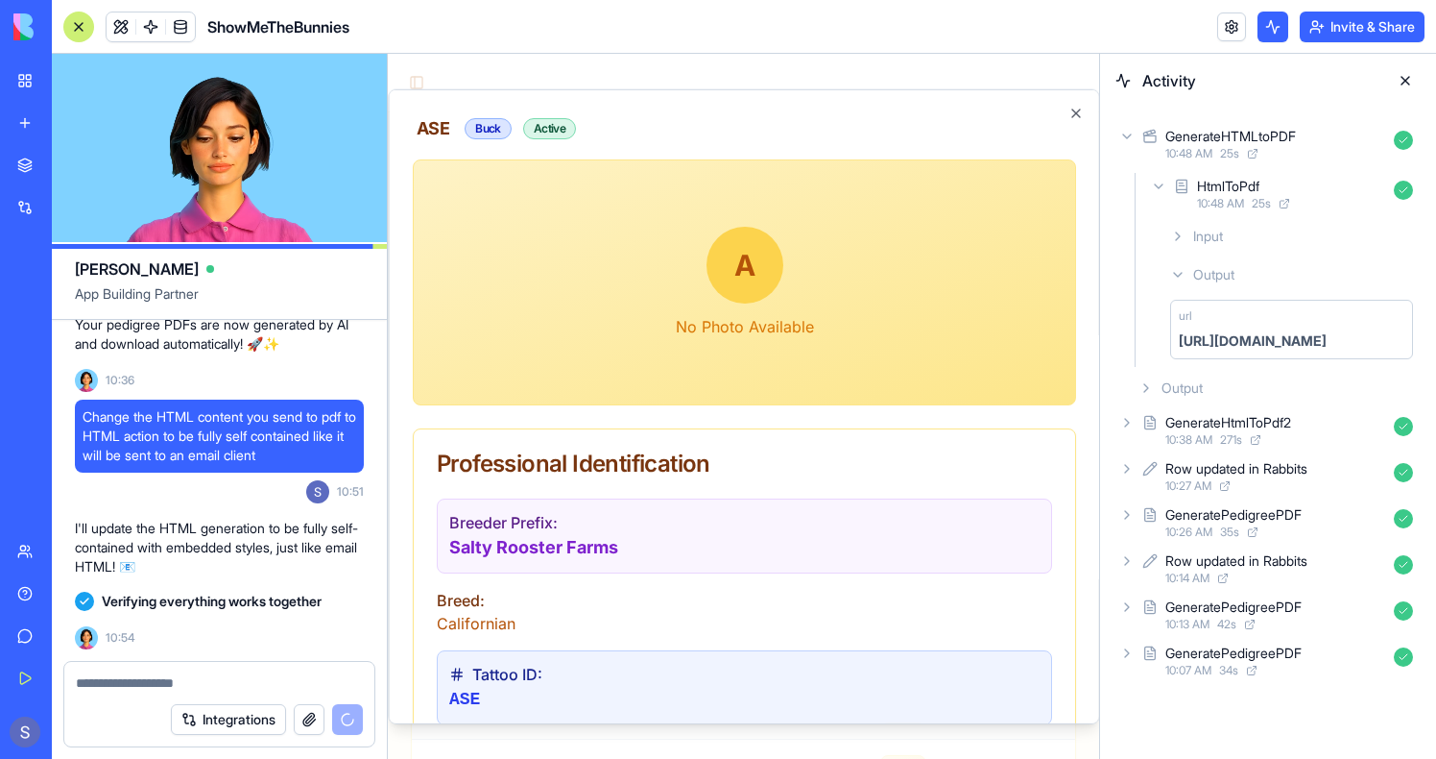
scroll to position [568, 0]
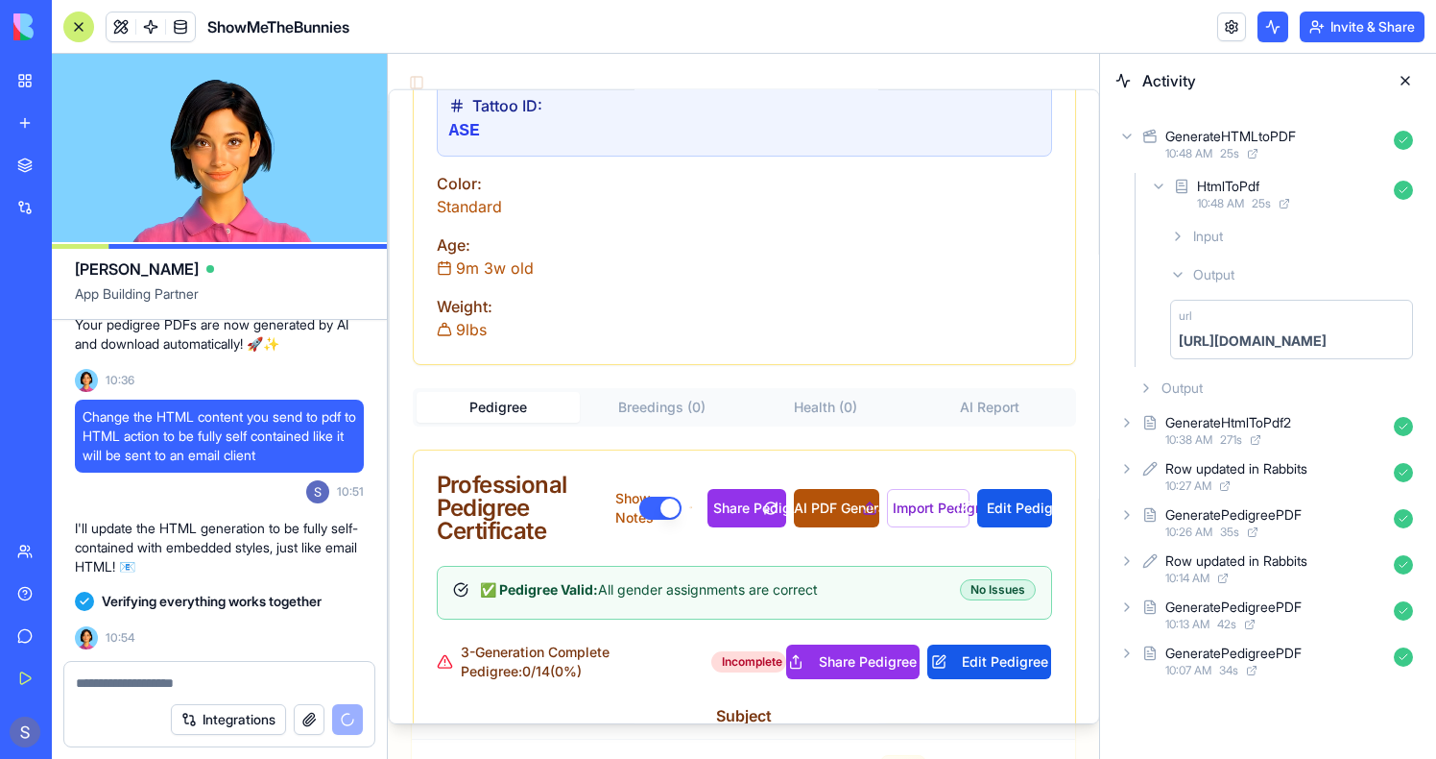
click at [831, 516] on button "AI PDF Generation" at bounding box center [835, 508] width 85 height 38
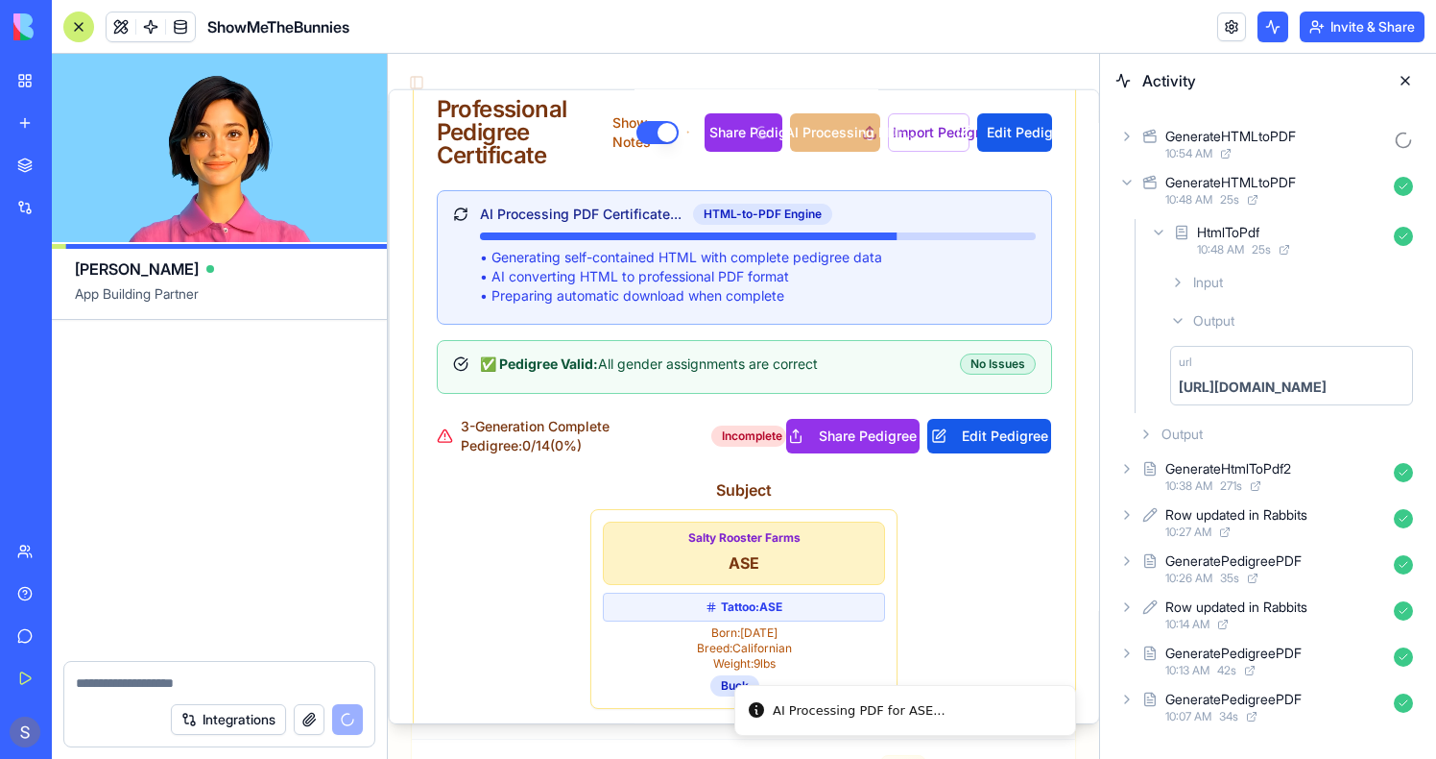
scroll to position [169163, 0]
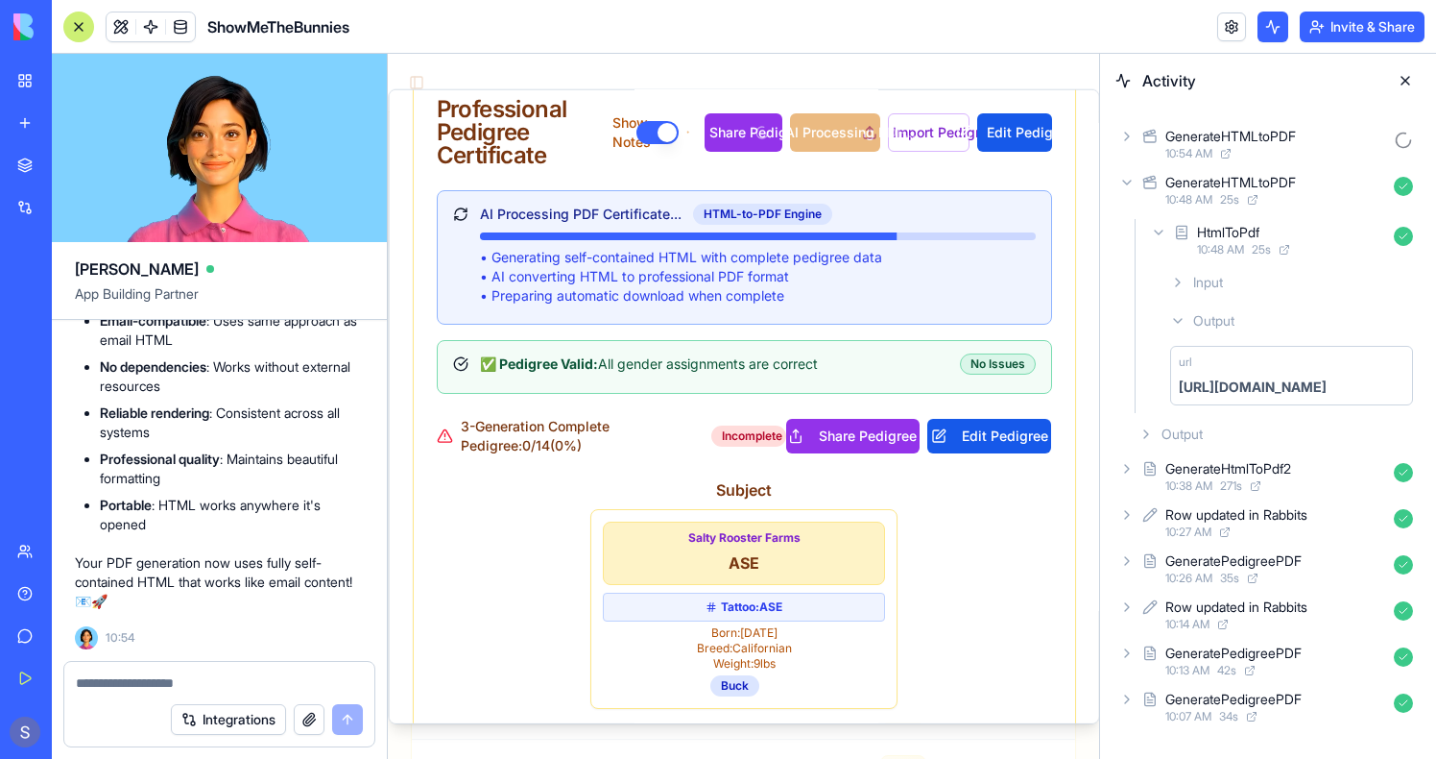
click at [1098, 112] on div "ASE Buck Active A No Photo Available Professional Identification Breeder Prefix…" at bounding box center [743, 406] width 711 height 635
click at [1135, 123] on div "GenerateHTMLtoPDF 10:54 AM" at bounding box center [1268, 144] width 305 height 42
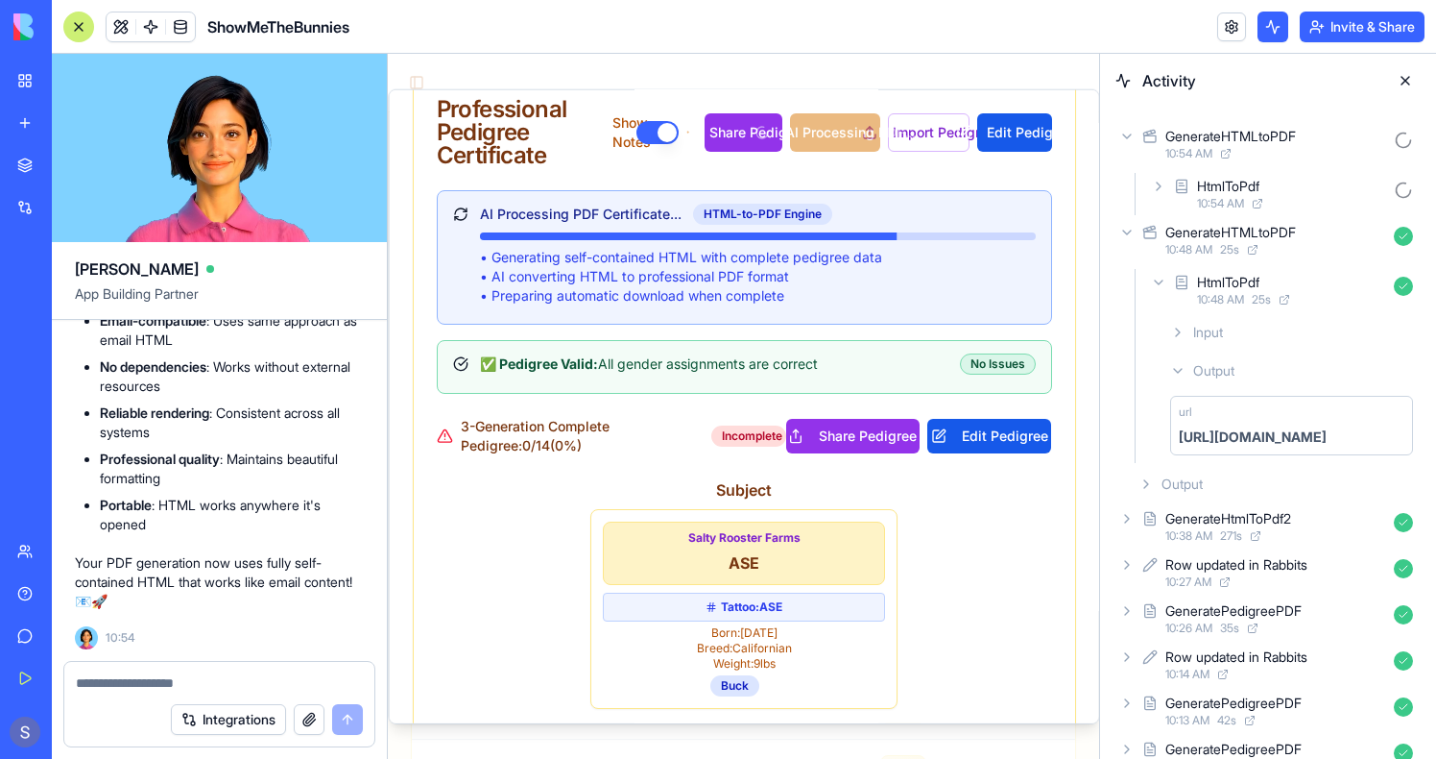
click at [1159, 180] on icon at bounding box center [1158, 186] width 15 height 15
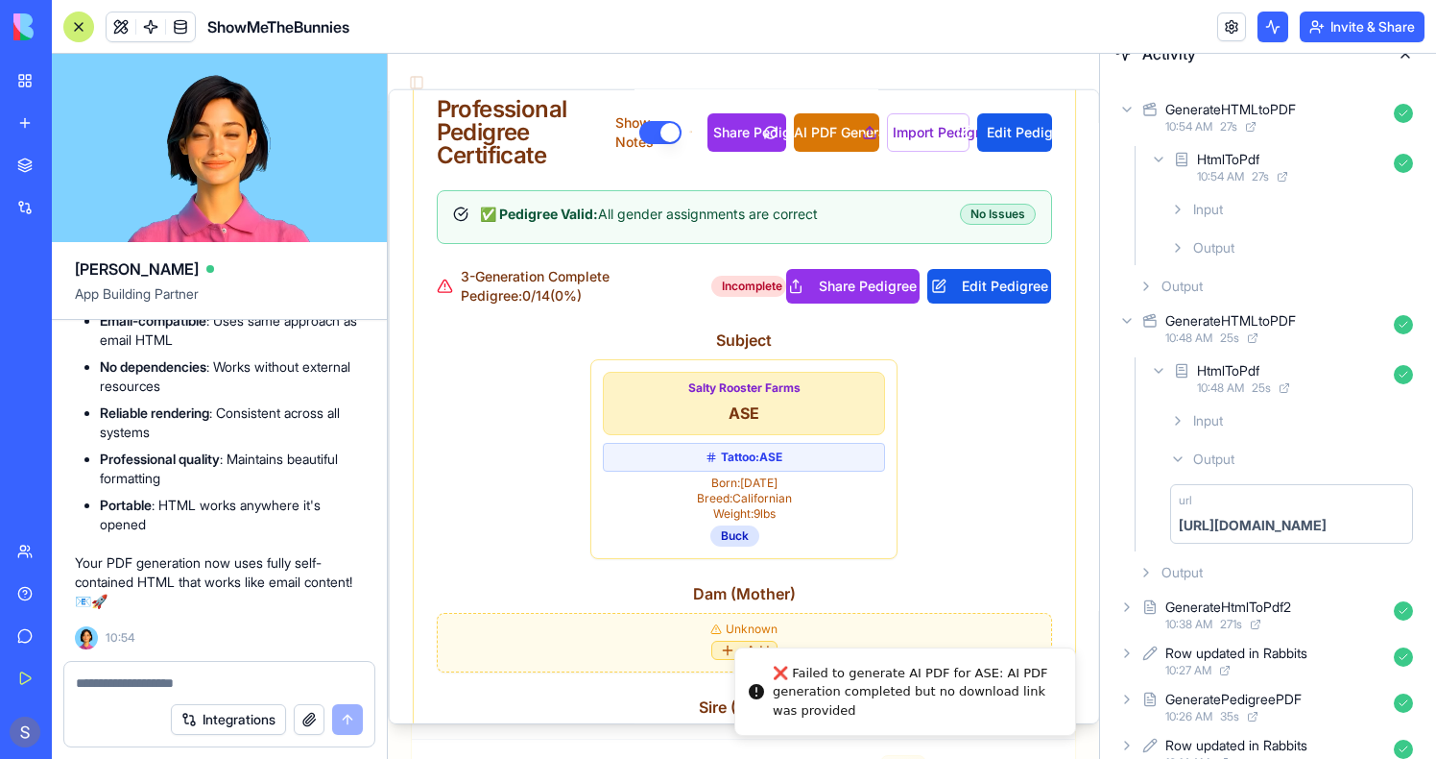
scroll to position [11, 0]
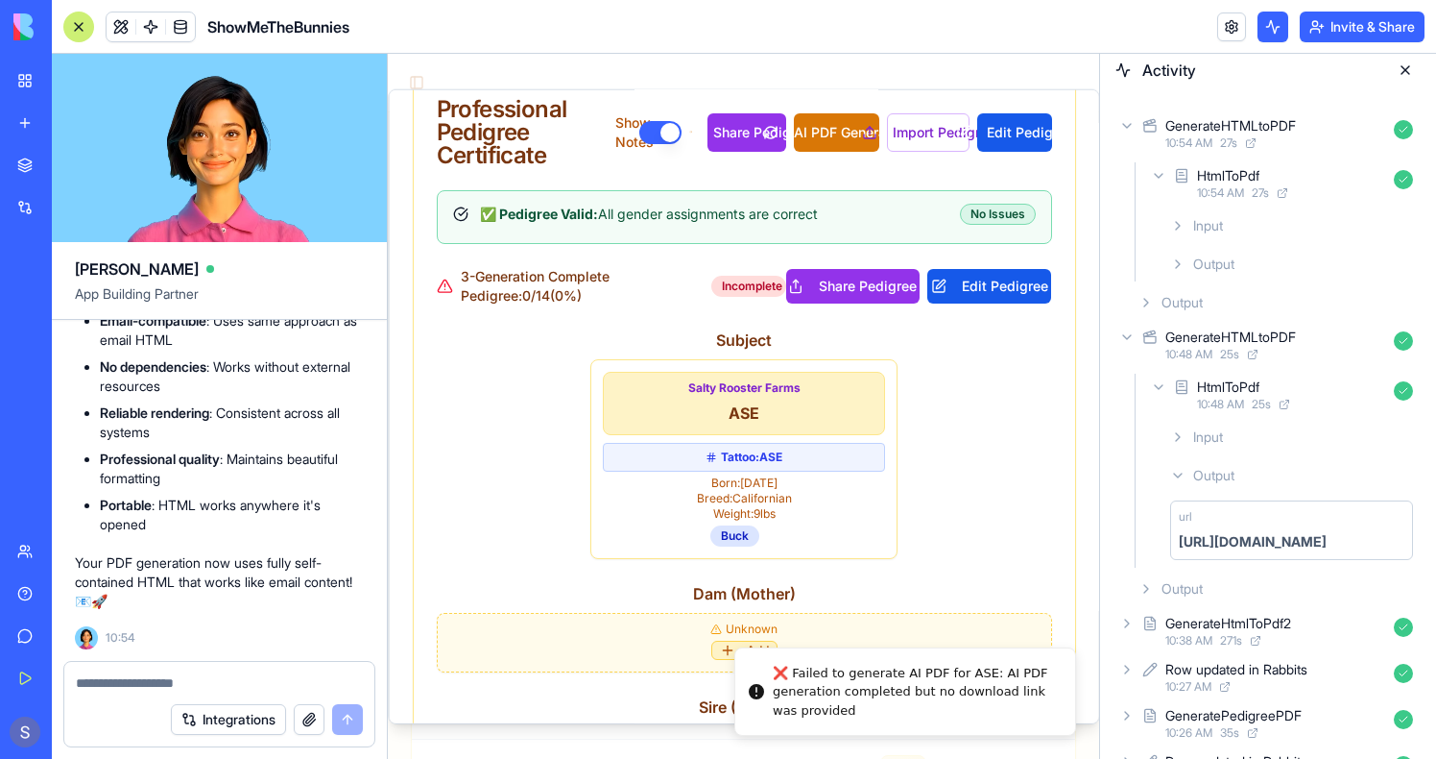
click at [1207, 267] on span "Output" at bounding box center [1214, 263] width 41 height 19
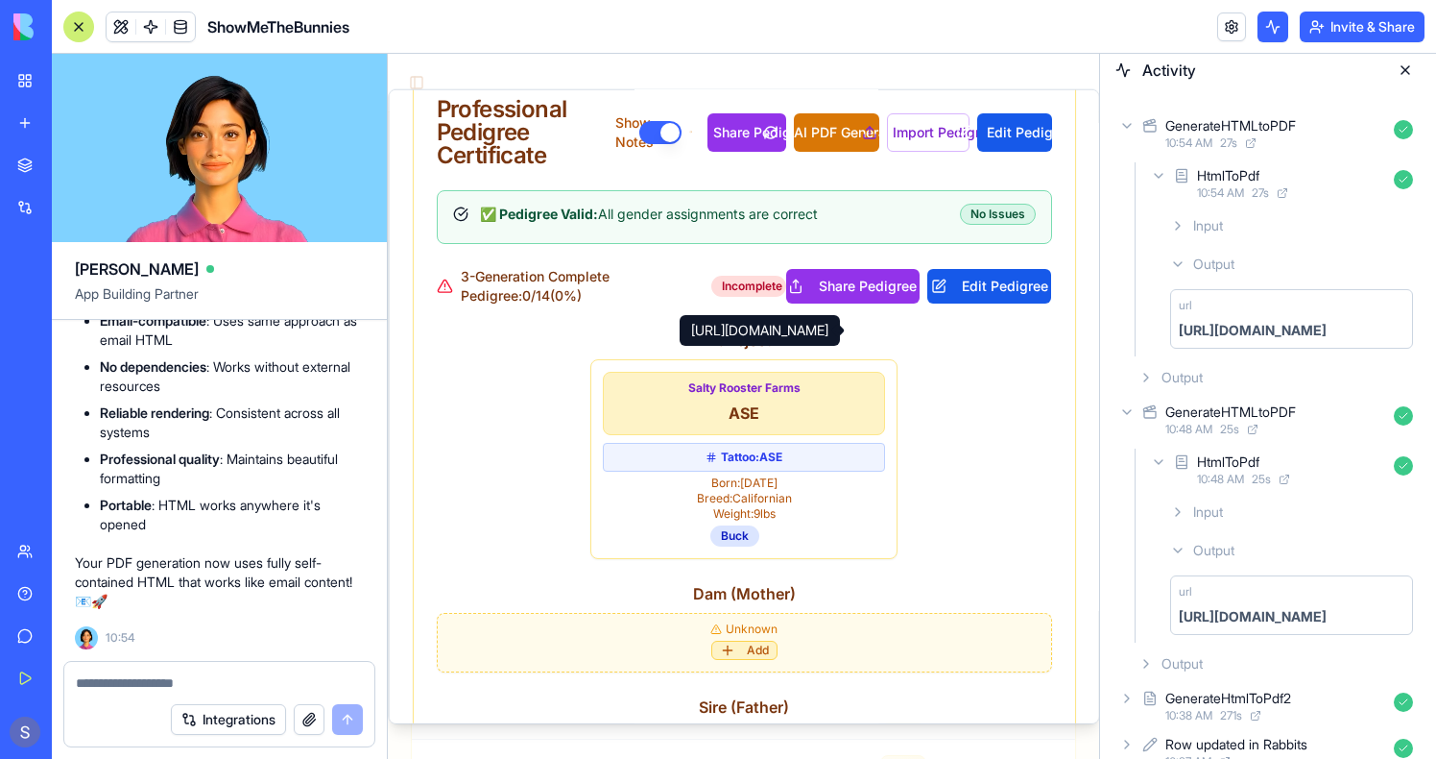
click at [1221, 326] on div "https://blocks.diy/api/blocks/fileDataBlock/68d100c742589da5931e4794/redirect" at bounding box center [1253, 330] width 148 height 19
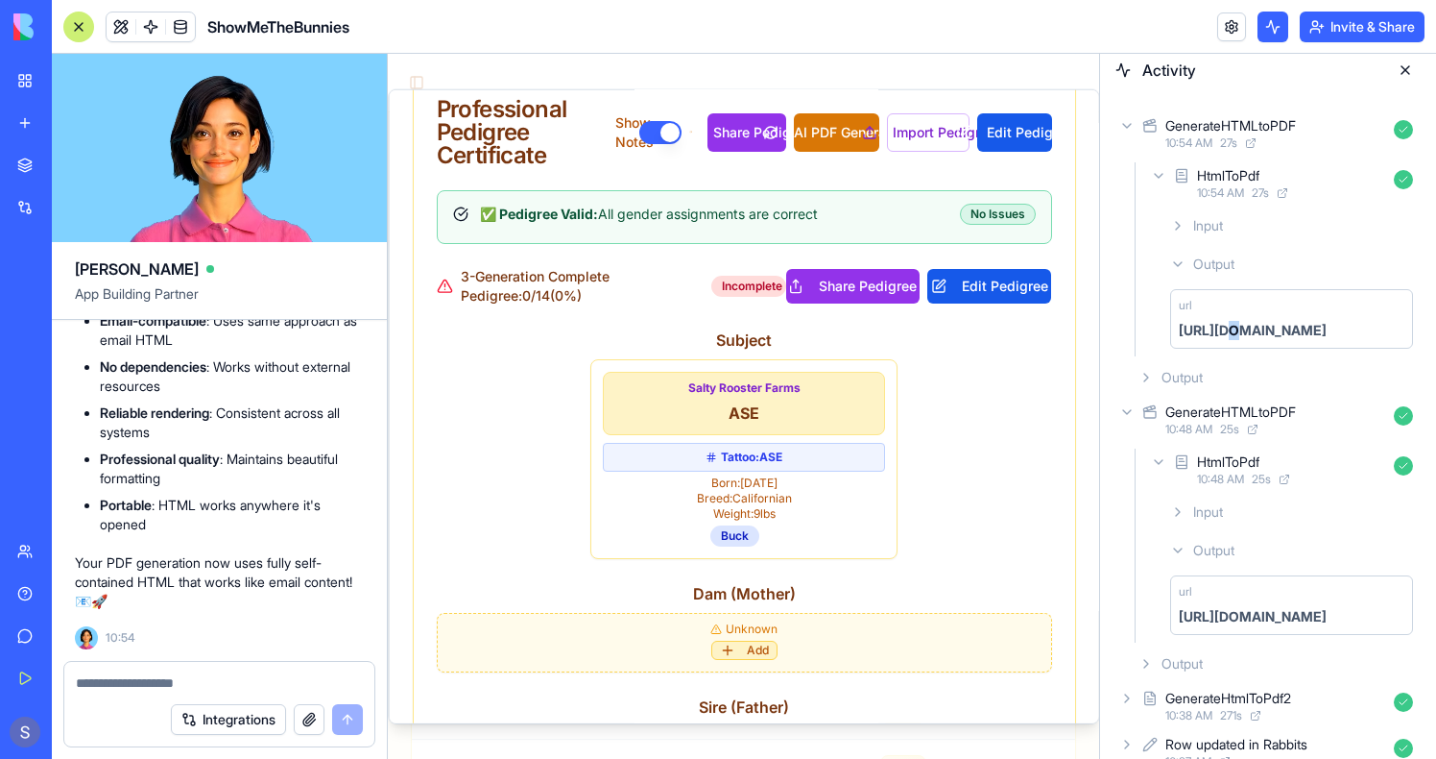
click at [1221, 326] on div "https://blocks.diy/api/blocks/fileDataBlock/68d100c742589da5931e4794/redirect" at bounding box center [1253, 330] width 148 height 19
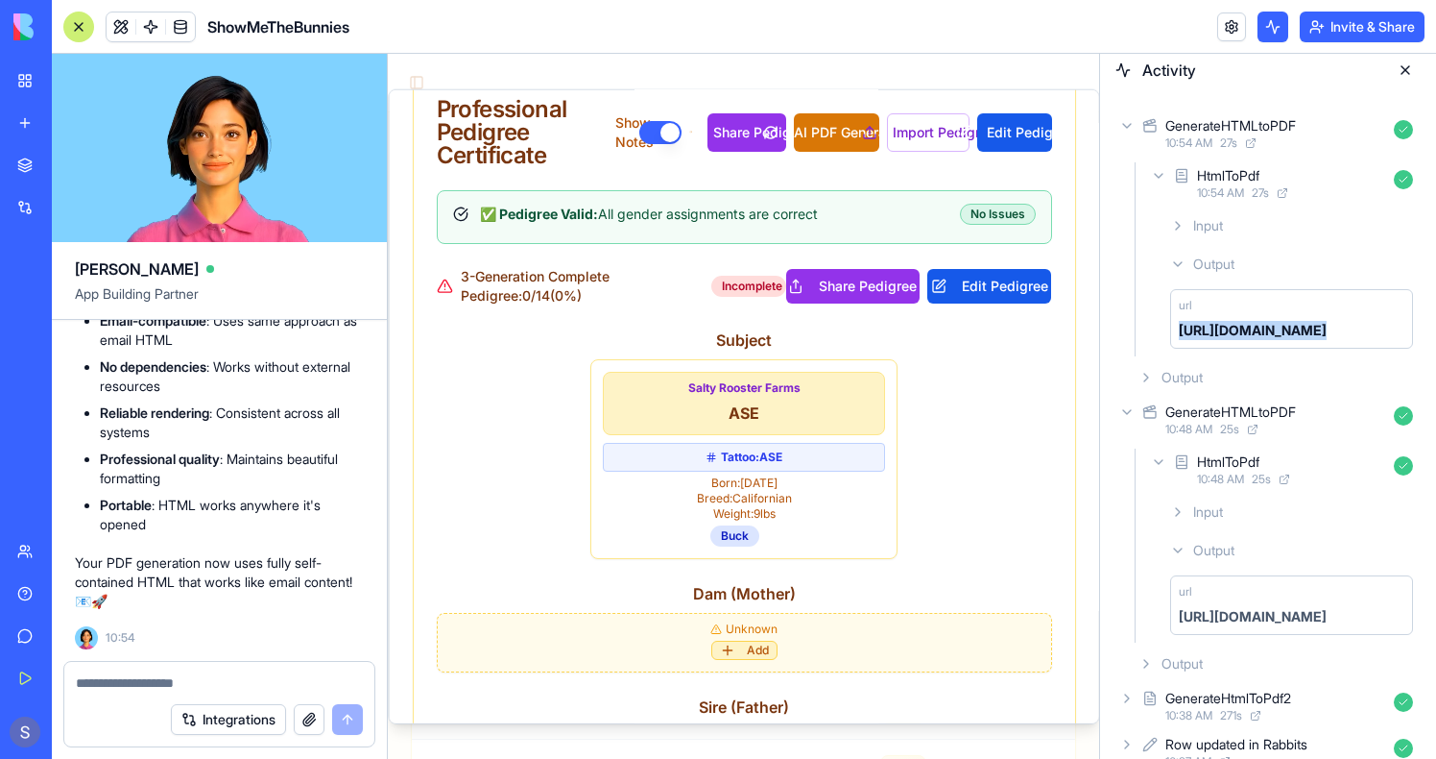
click at [1221, 326] on div "https://blocks.diy/api/blocks/fileDataBlock/68d100c742589da5931e4794/redirect" at bounding box center [1253, 330] width 148 height 19
copy div "https://blocks.diy/api/blocks/fileDataBlock/68d100c742589da5931e4794/redirect"
click at [178, 694] on div "Integrations" at bounding box center [219, 719] width 310 height 54
click at [173, 689] on textarea at bounding box center [219, 682] width 287 height 19
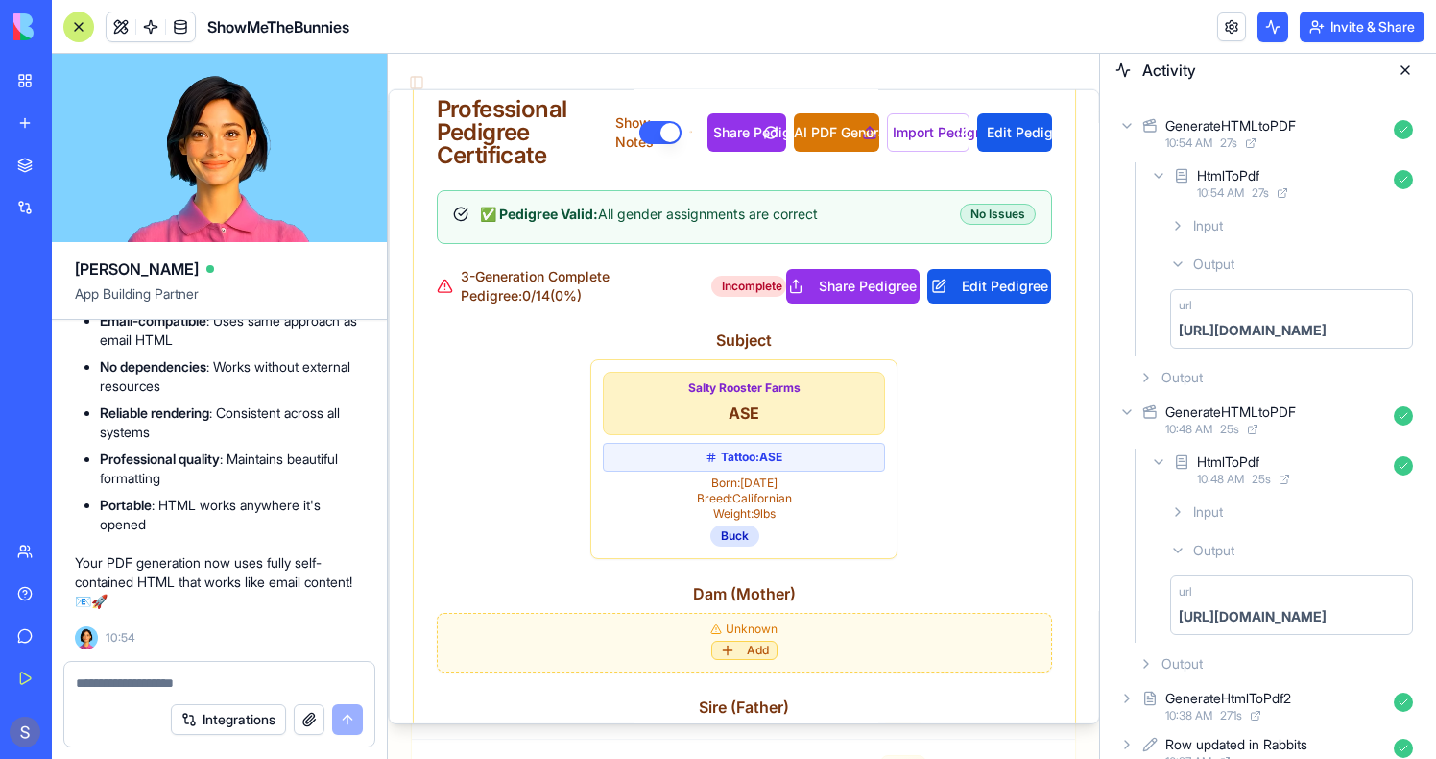
type textarea "*"
click at [144, 679] on textarea at bounding box center [219, 682] width 287 height 19
paste textarea "**********"
type textarea "**********"
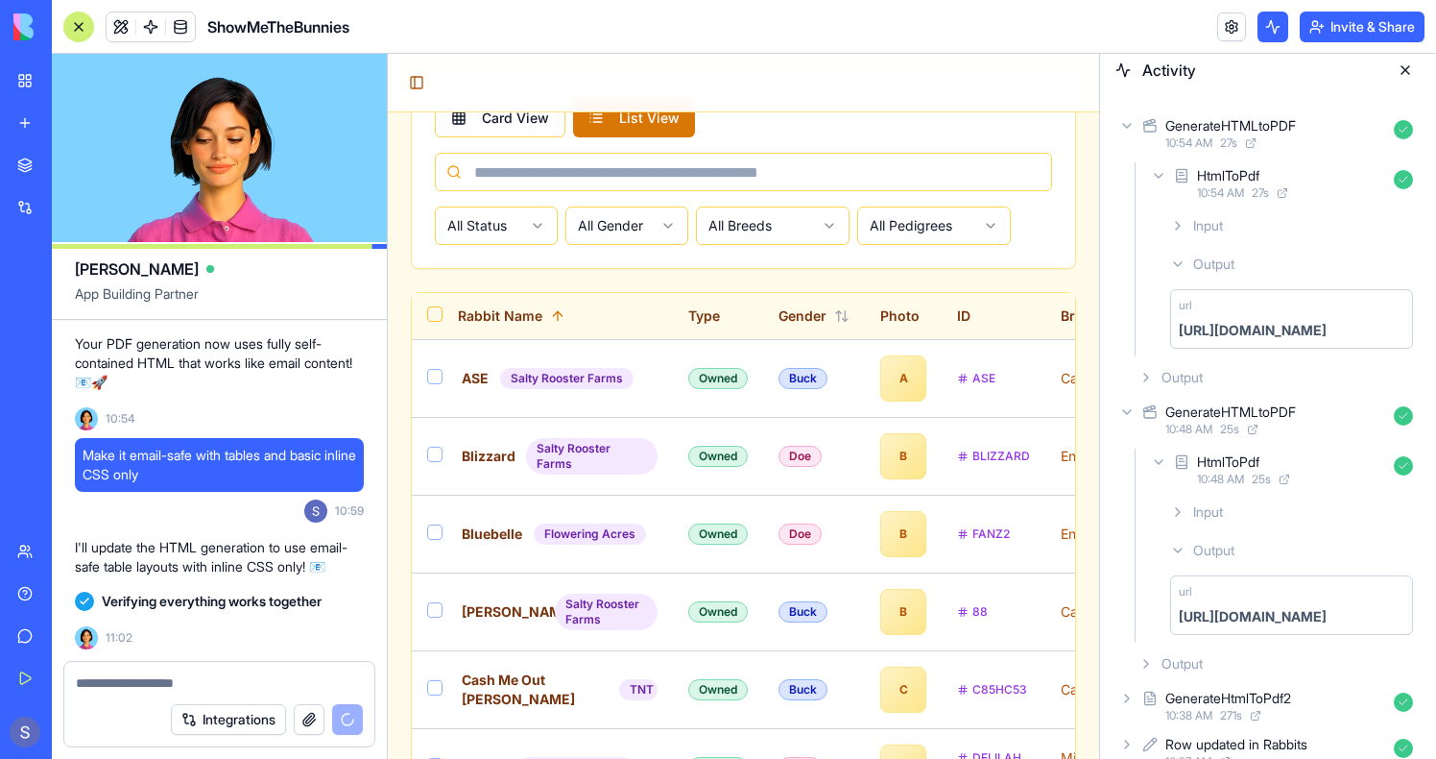
scroll to position [1823, 0]
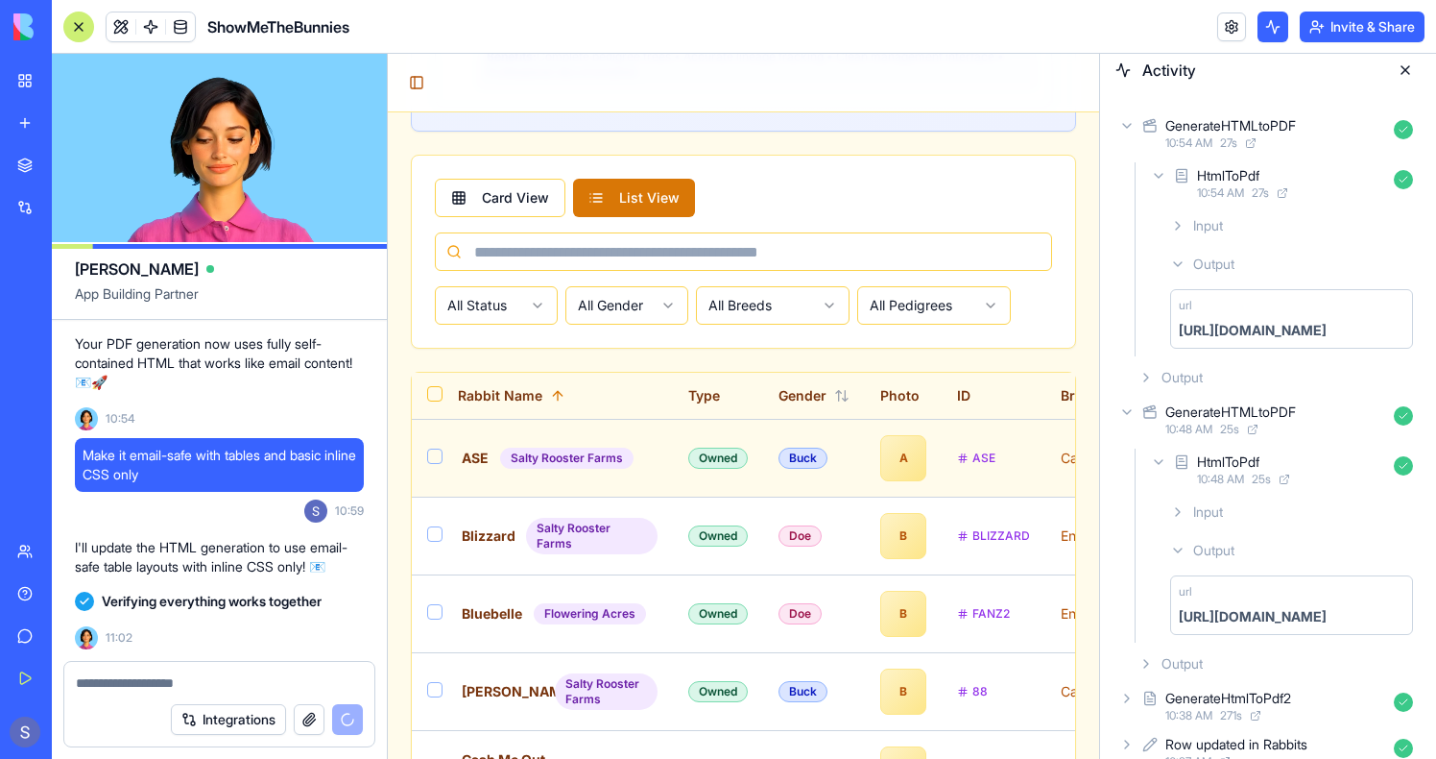
click at [784, 424] on td "Buck" at bounding box center [814, 458] width 102 height 78
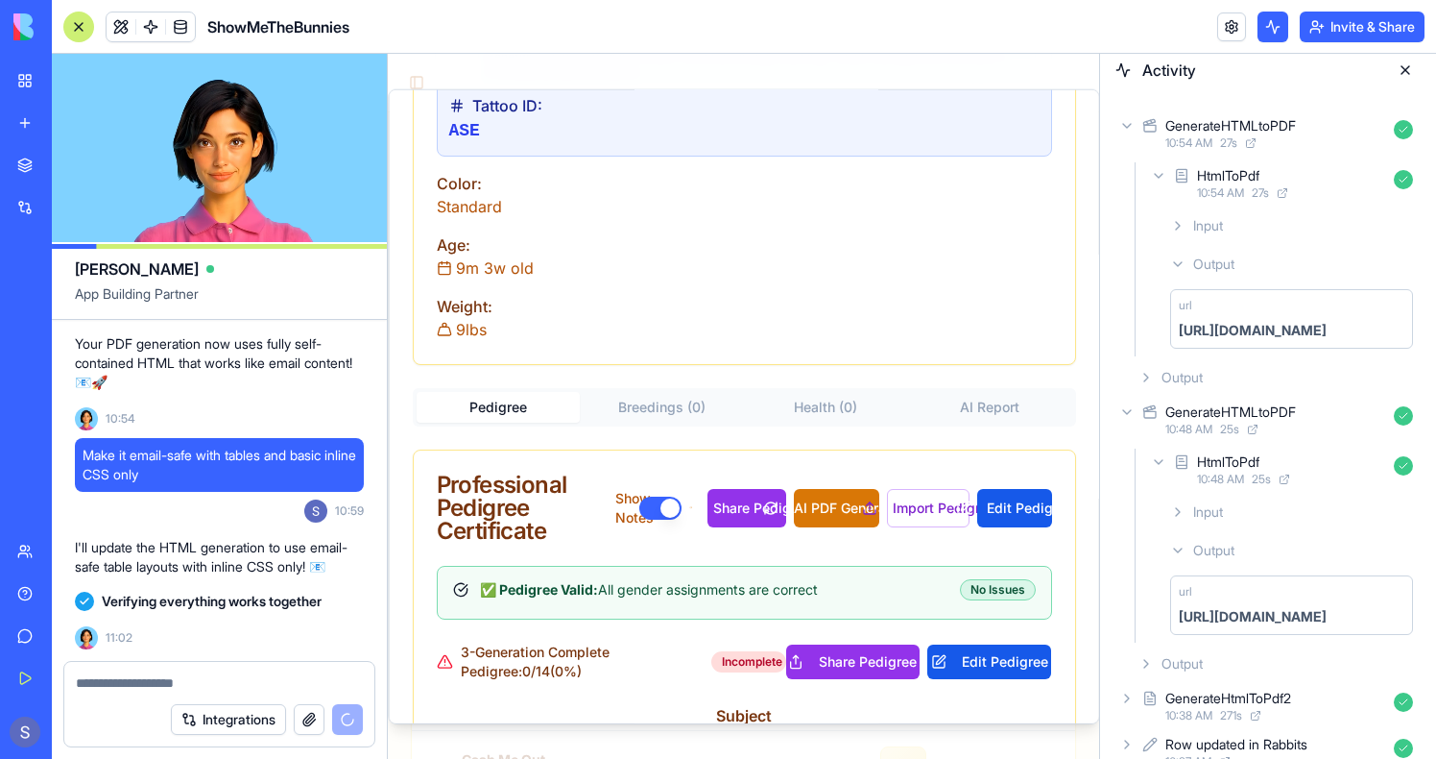
scroll to position [0, 0]
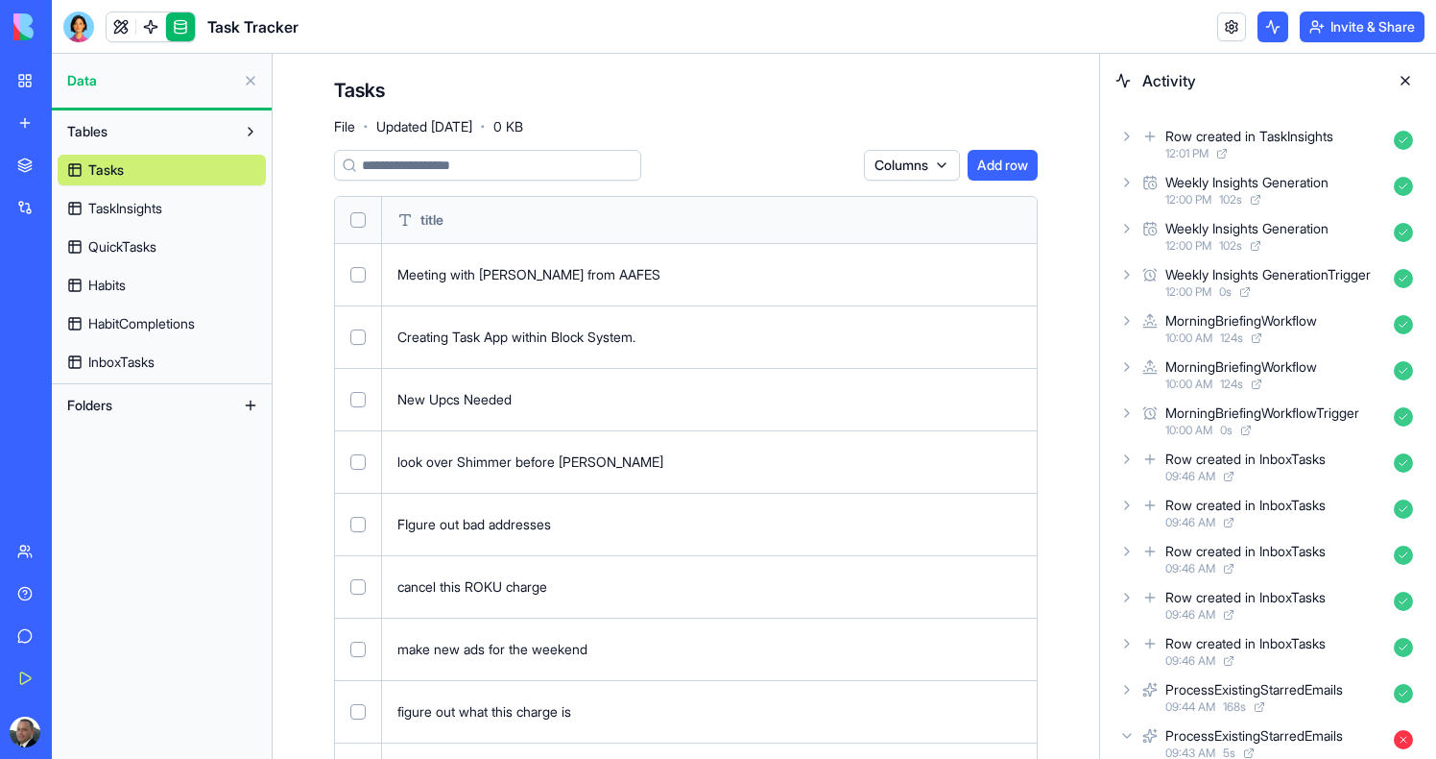
click at [156, 229] on div "Tasks TaskInsights QuickTasks Habits HabitCompletions InboxTasks" at bounding box center [162, 262] width 208 height 230
click at [139, 205] on span "TaskInsights" at bounding box center [125, 208] width 74 height 19
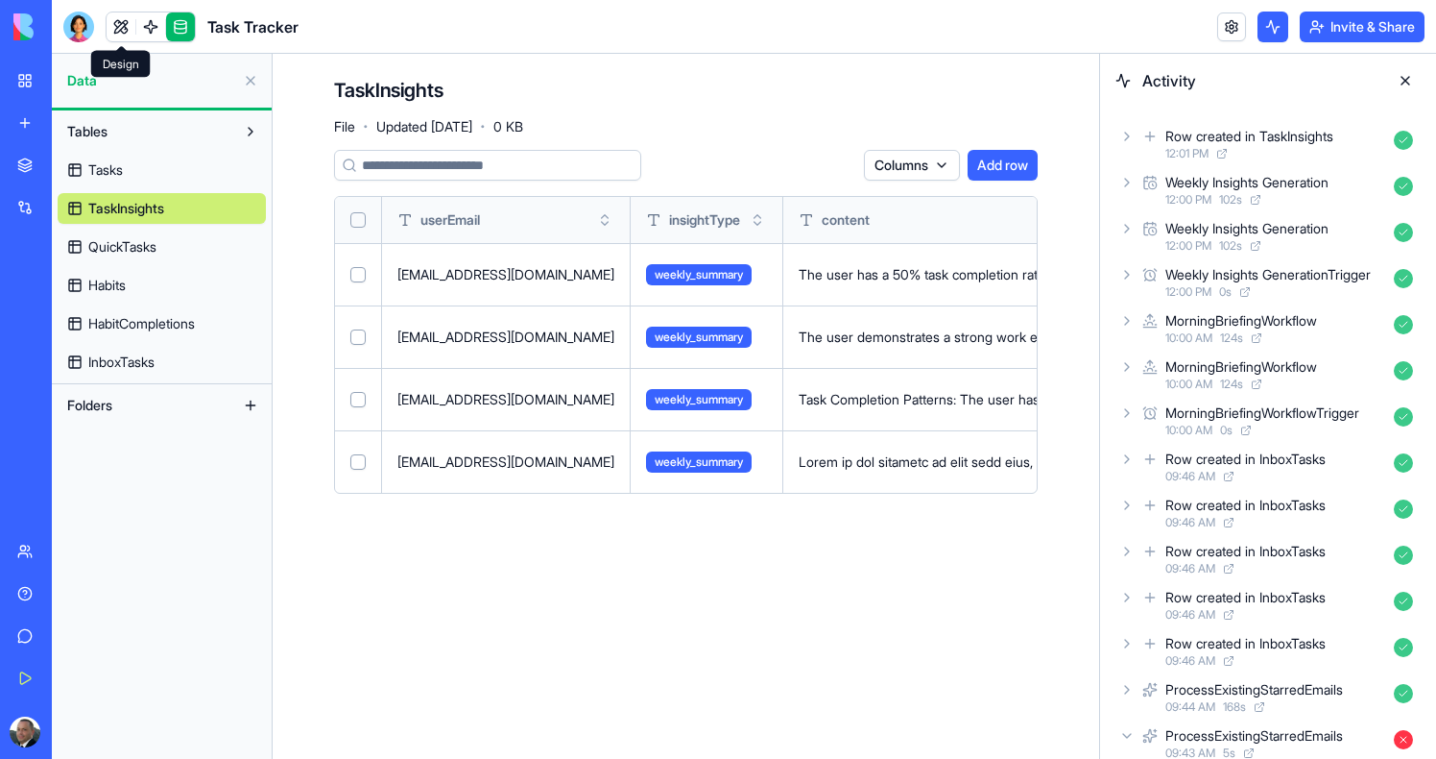
click at [109, 31] on link at bounding box center [121, 26] width 29 height 29
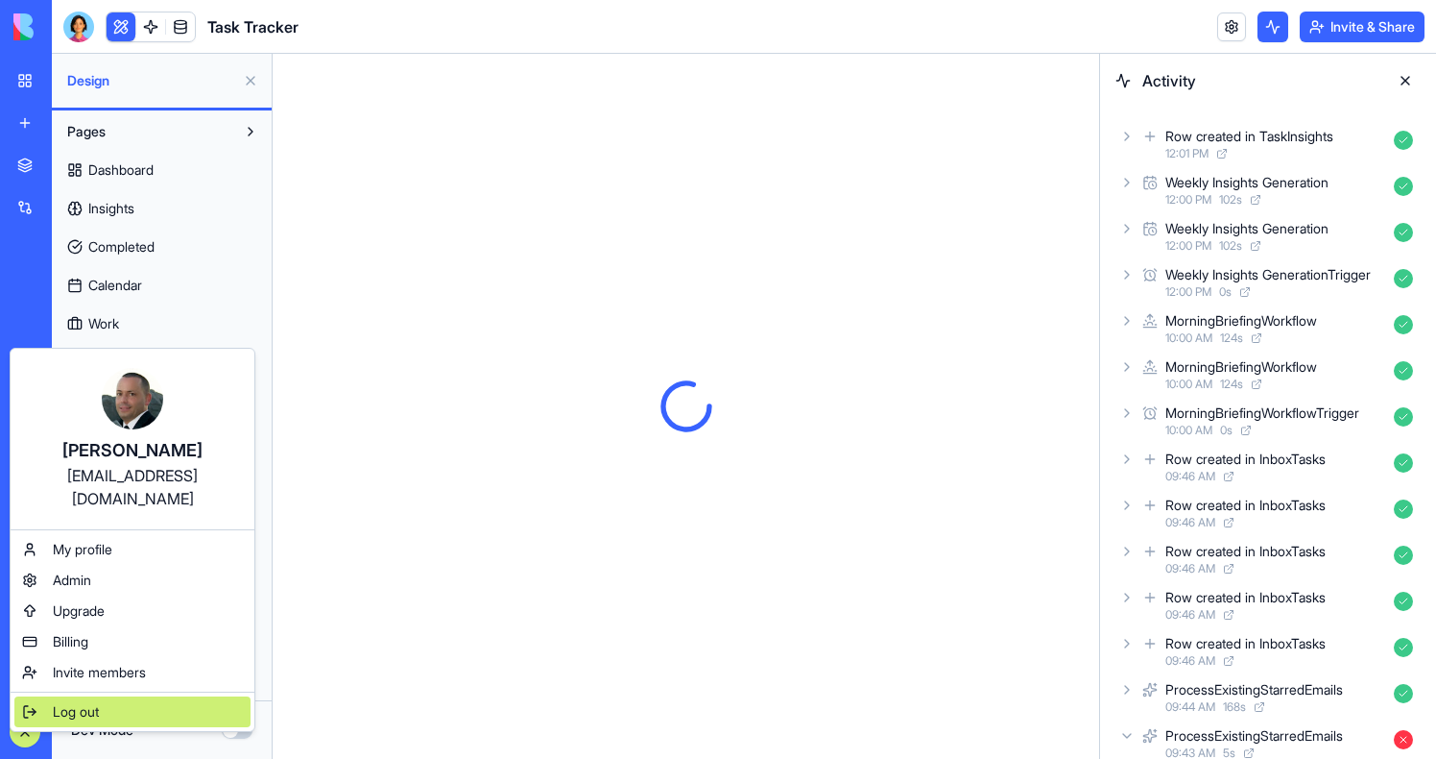
click at [91, 702] on span "Log out" at bounding box center [76, 711] width 46 height 19
